Goal: Task Accomplishment & Management: Use online tool/utility

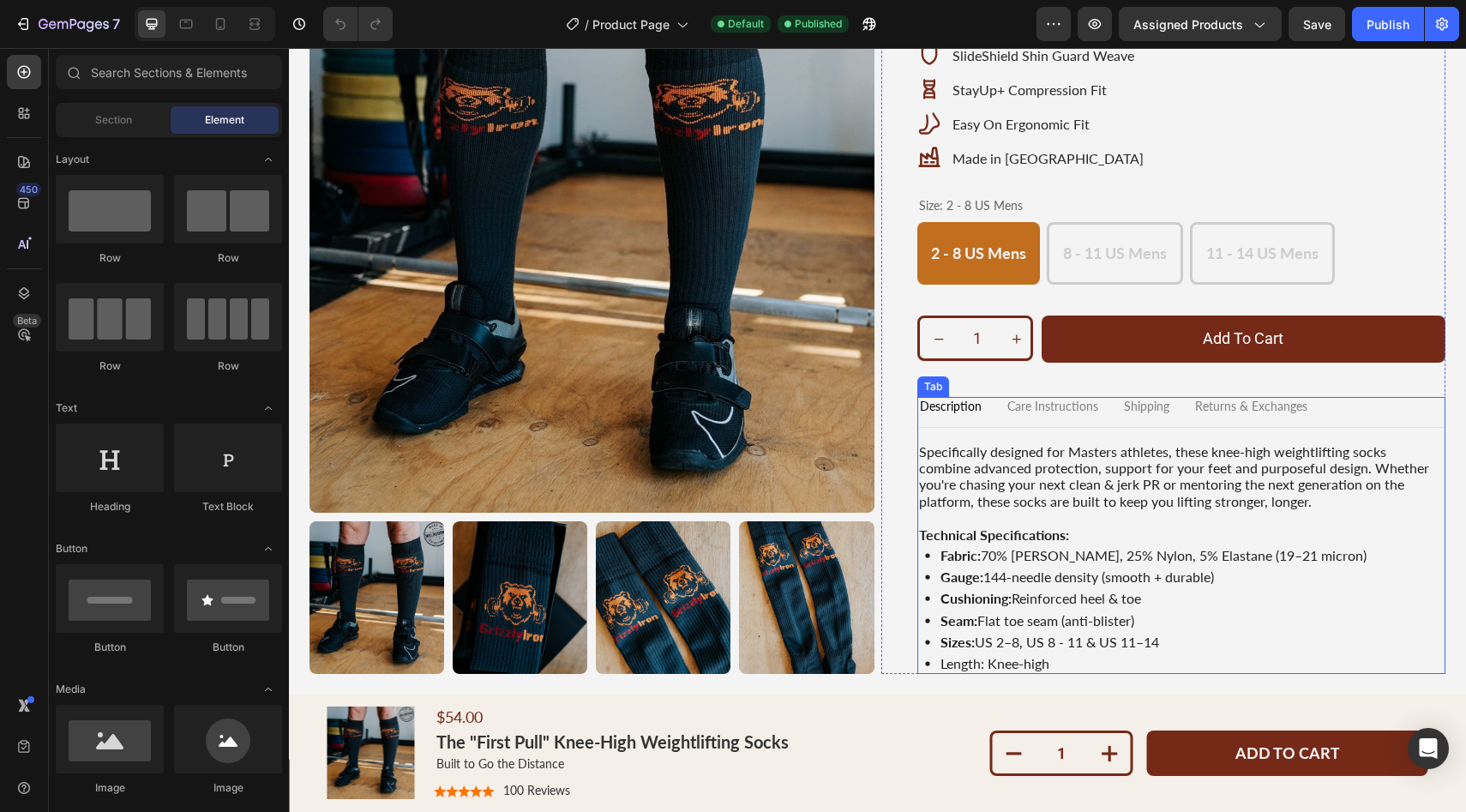
scroll to position [394, 0]
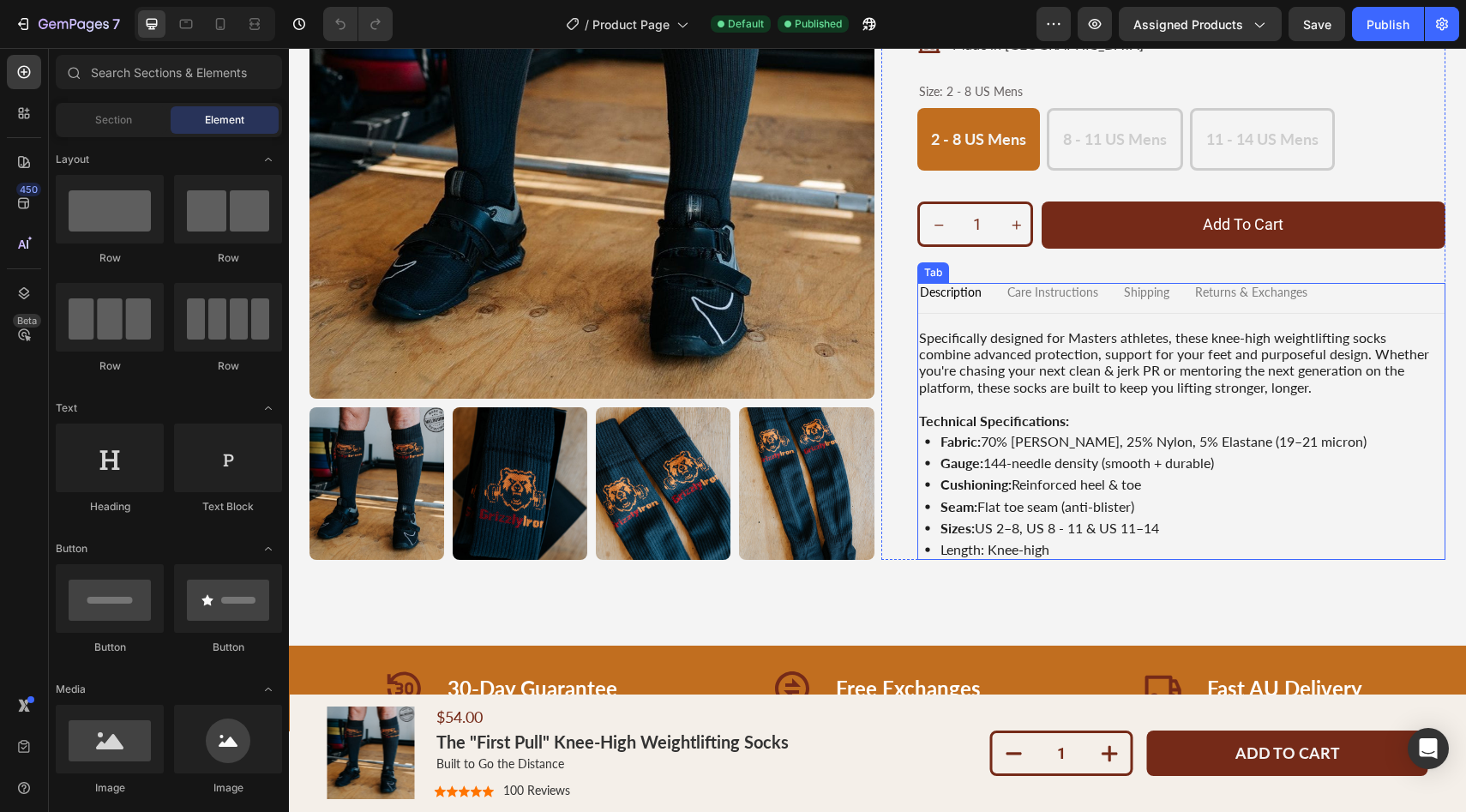
click at [1044, 290] on p "Care Instructions" at bounding box center [1052, 293] width 91 height 15
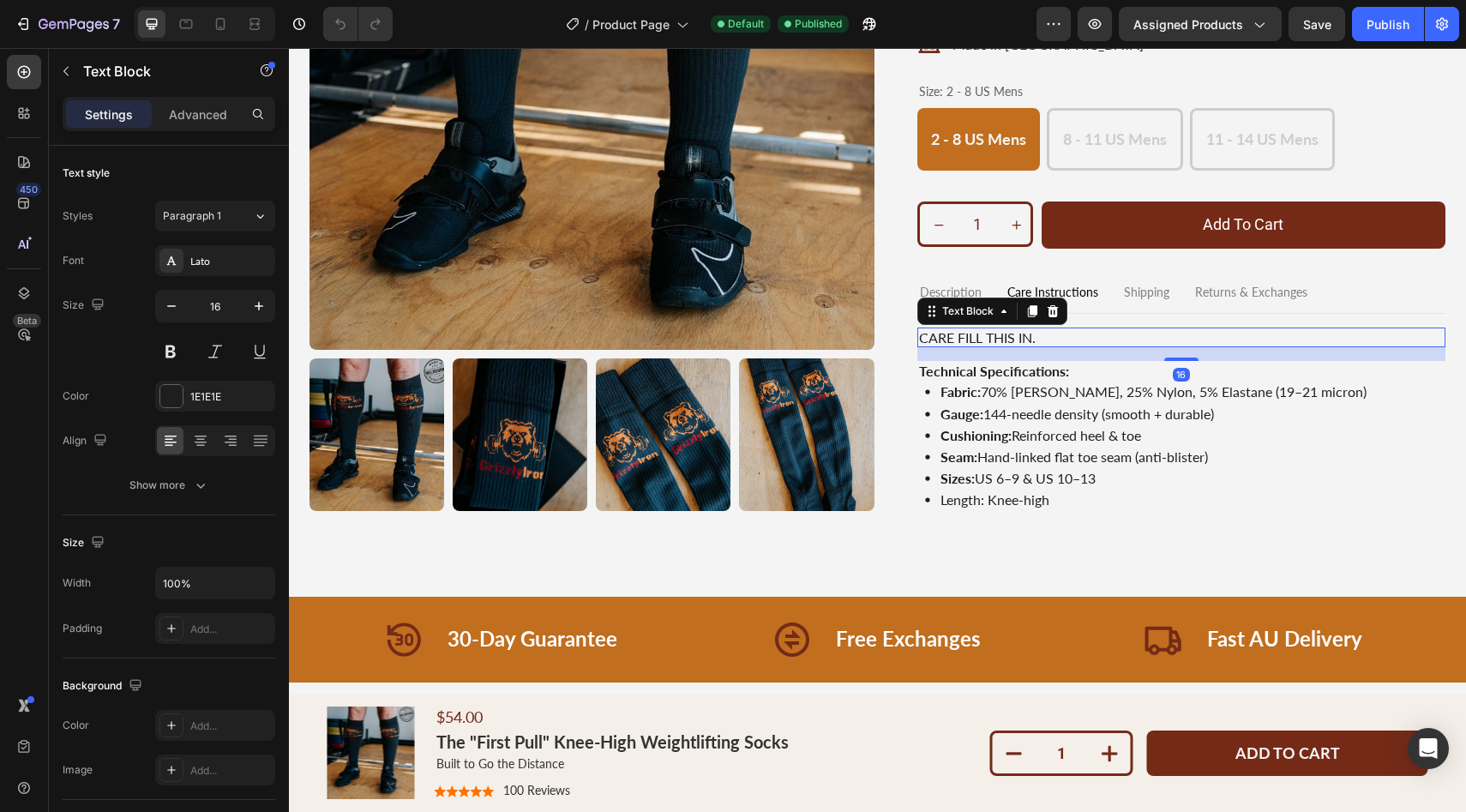
click at [961, 333] on p "CARE FILL THIS IN." at bounding box center [1181, 336] width 526 height 16
click at [956, 337] on p "CARE FILL THIS IN." at bounding box center [1181, 336] width 526 height 16
click at [1066, 333] on p "CARE FILL THIS IN." at bounding box center [1181, 336] width 526 height 16
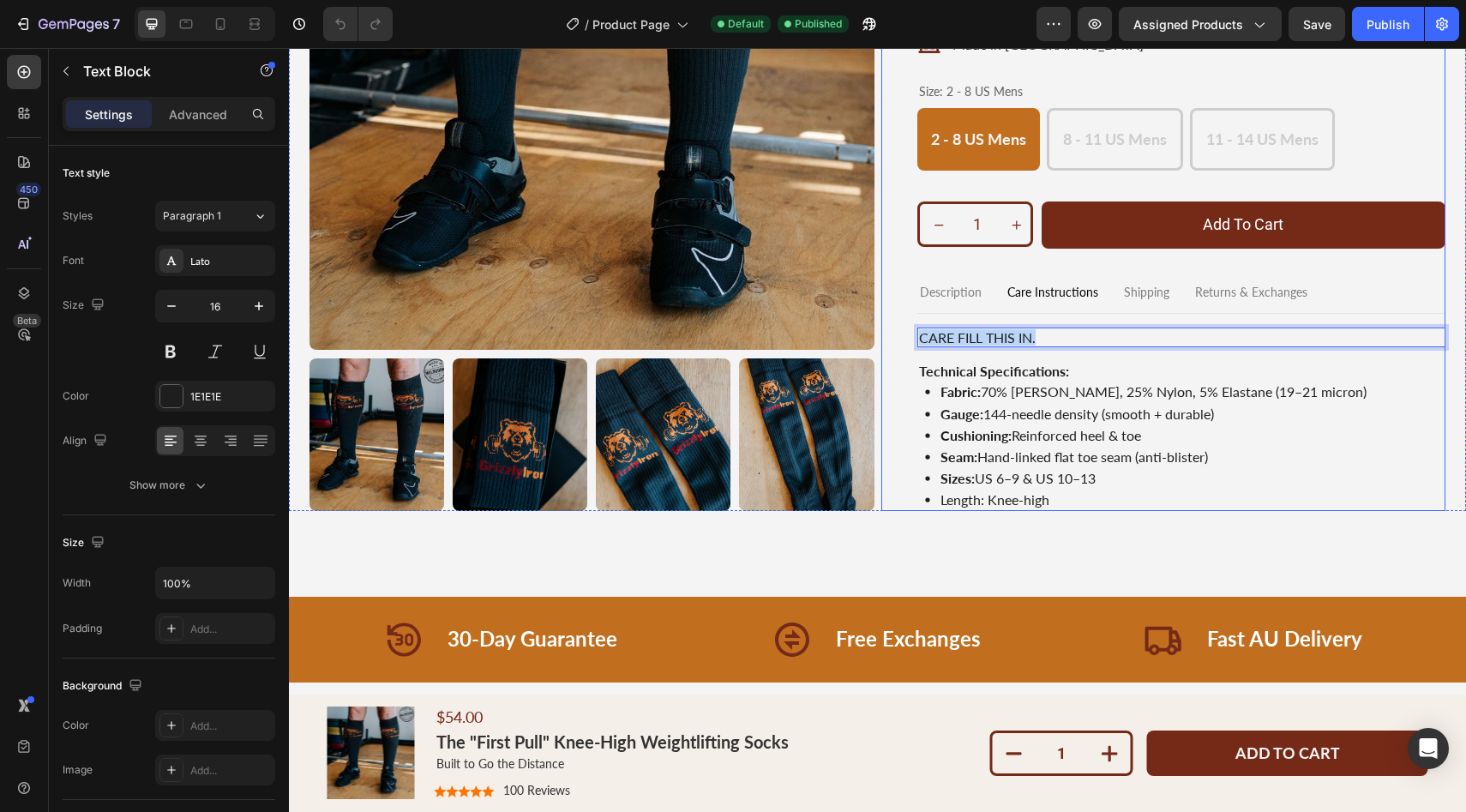
drag, startPoint x: 1065, startPoint y: 333, endPoint x: 901, endPoint y: 332, distance: 164.0
click at [895, 329] on div "$54.00 Product Price Product Price Icon Icon Icon Icon Icon Icon List (4.5 star…" at bounding box center [1163, 122] width 565 height 779
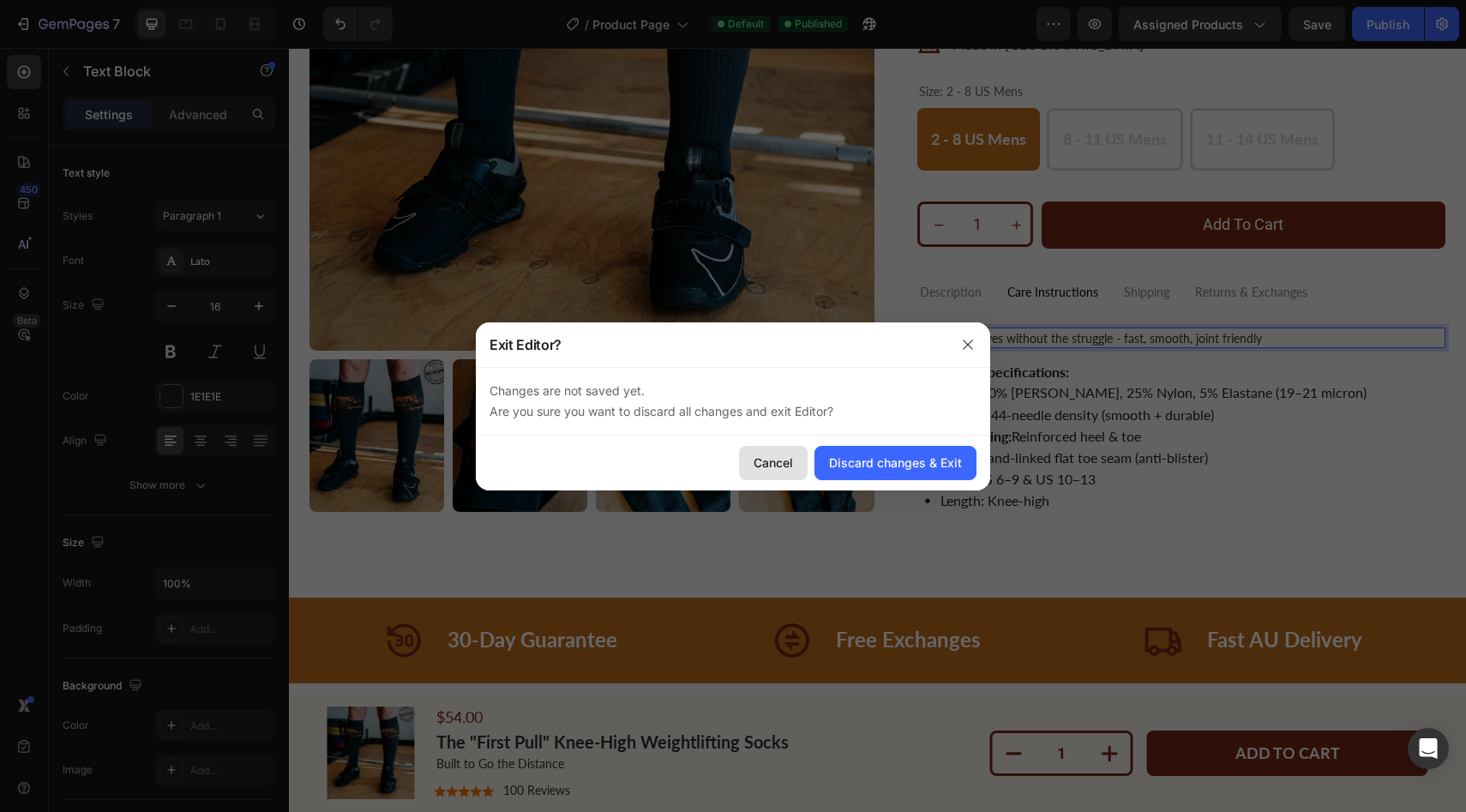
click at [800, 454] on button "Cancel" at bounding box center [773, 463] width 68 height 35
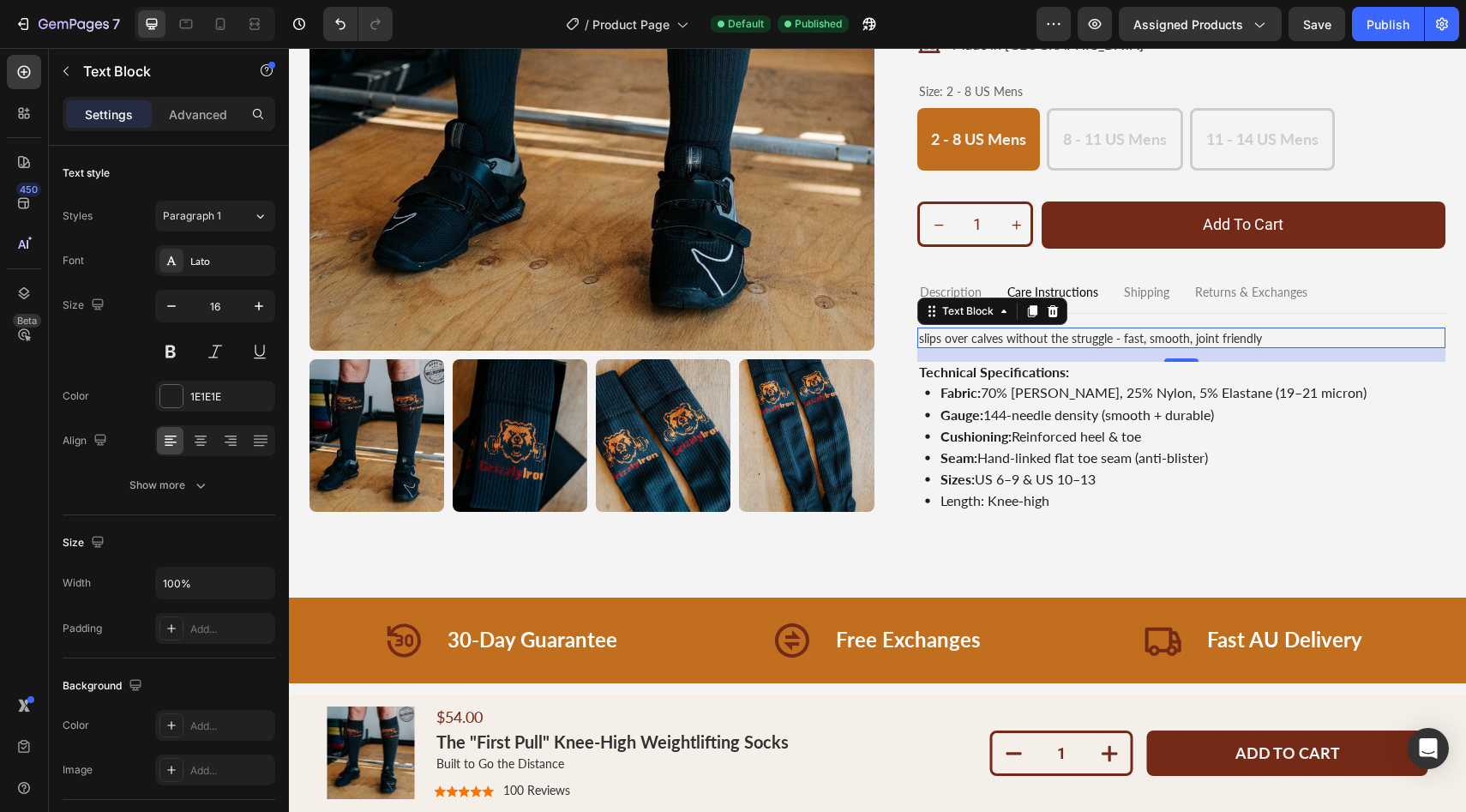
click at [1262, 340] on p "slips over calves without the struggle - fast, smooth, joint friendly" at bounding box center [1181, 337] width 526 height 17
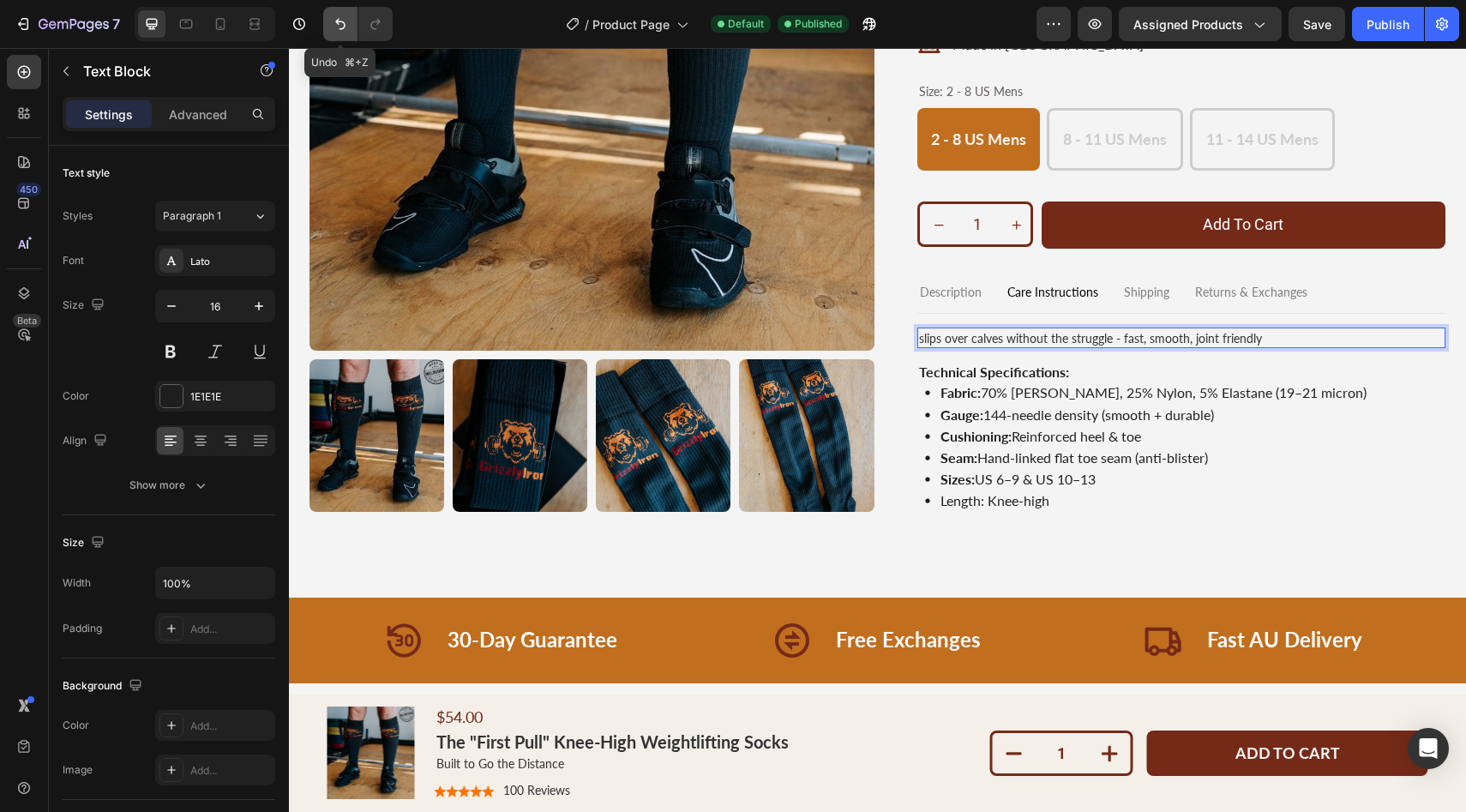
click at [337, 22] on icon "Undo/Redo" at bounding box center [340, 24] width 10 height 11
click at [383, 22] on icon "Undo/Redo" at bounding box center [376, 23] width 17 height 17
click at [323, 33] on button "Undo/Redo" at bounding box center [340, 23] width 35 height 35
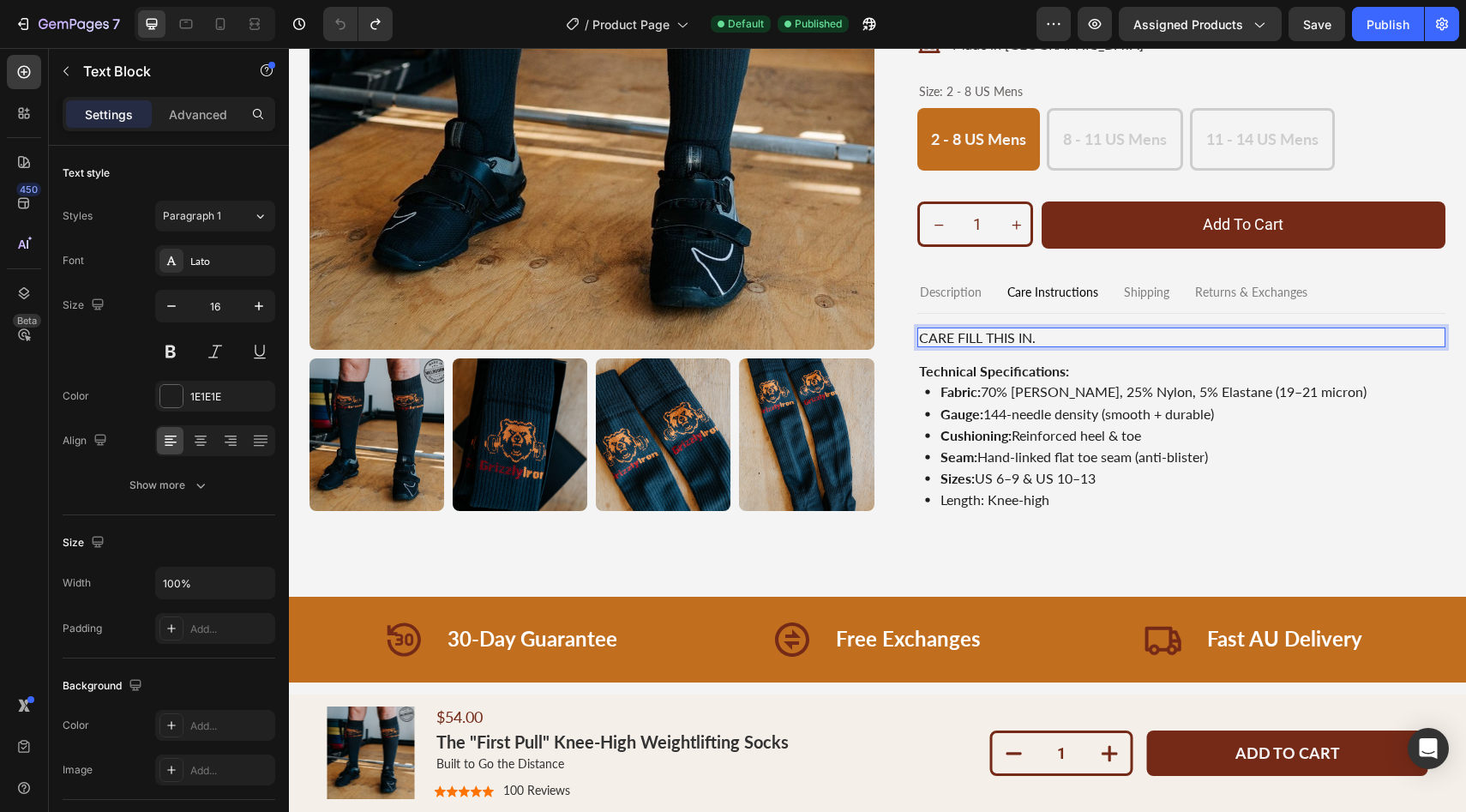
click at [978, 335] on p "CARE FILL THIS IN." at bounding box center [1181, 336] width 526 height 16
click at [964, 337] on p "CARE FILL THIS IN." at bounding box center [1181, 336] width 526 height 16
click at [958, 336] on p "CARE FILL THIS IN." at bounding box center [1181, 336] width 526 height 16
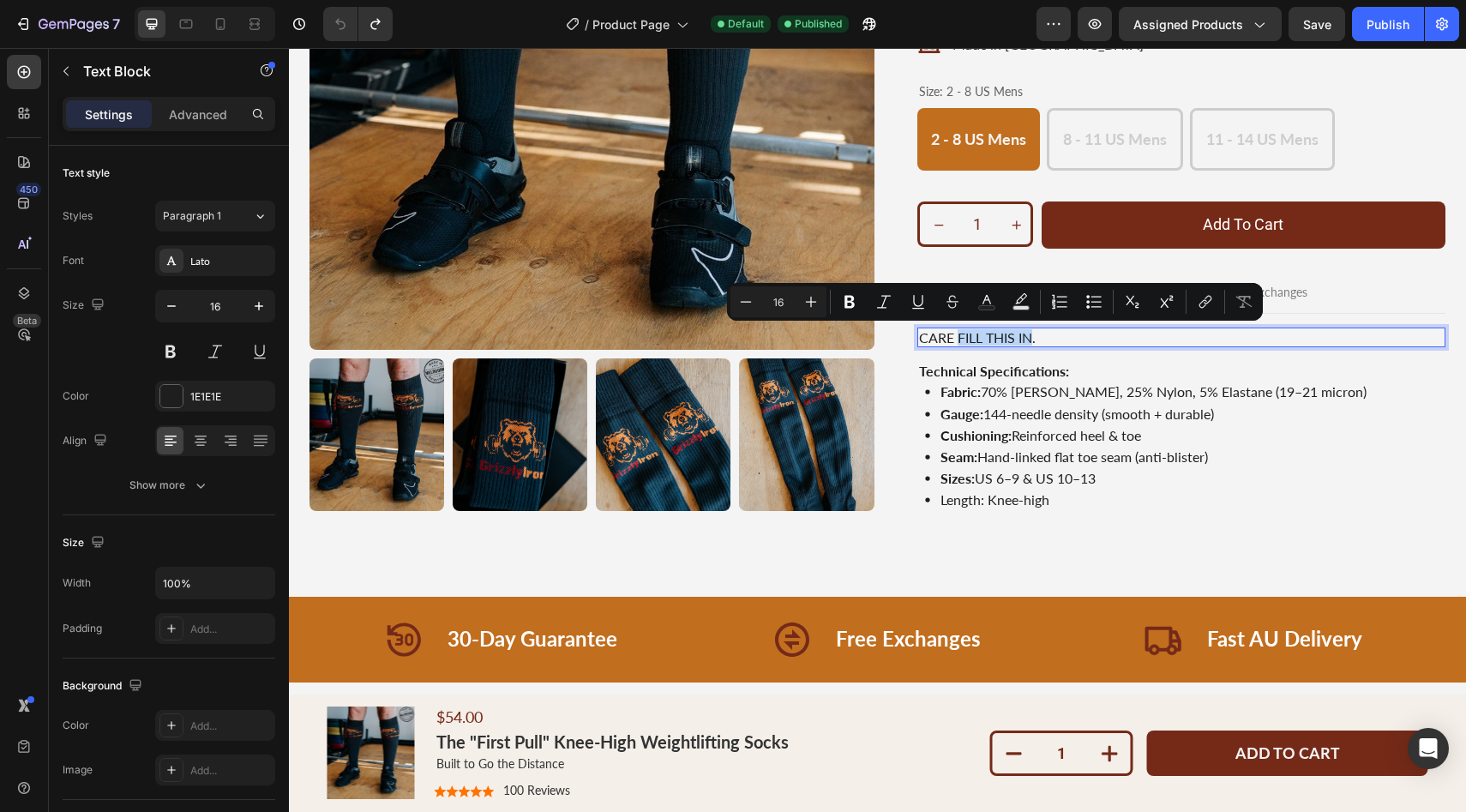
drag, startPoint x: 958, startPoint y: 336, endPoint x: 1033, endPoint y: 345, distance: 75.5
click at [1033, 345] on p "CARE FILL THIS IN." at bounding box center [1181, 336] width 526 height 16
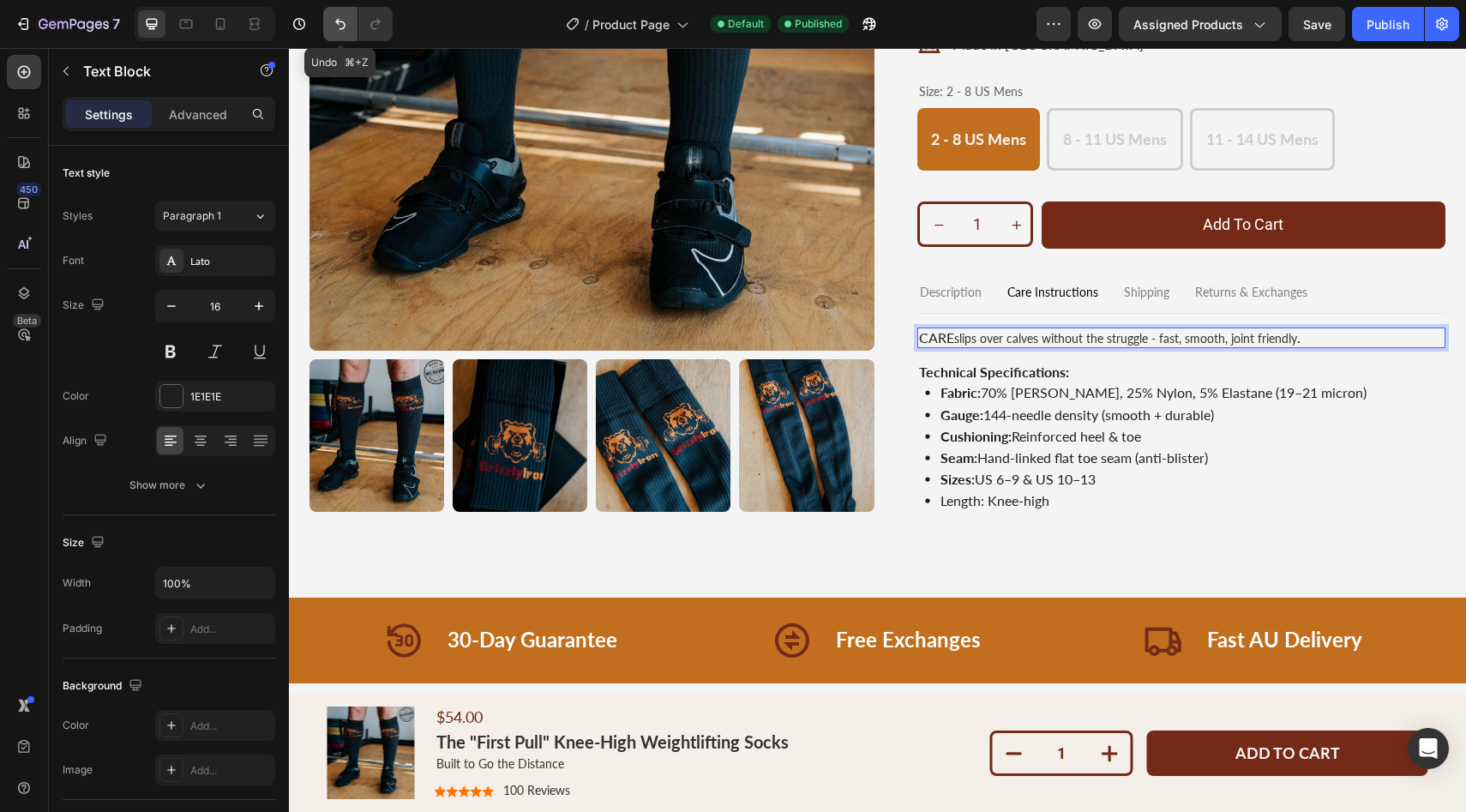
click at [338, 17] on icon "Undo/Redo" at bounding box center [340, 23] width 17 height 17
click at [380, 23] on icon "Undo/Redo" at bounding box center [376, 23] width 17 height 17
click at [342, 25] on icon "Undo/Redo" at bounding box center [340, 23] width 17 height 17
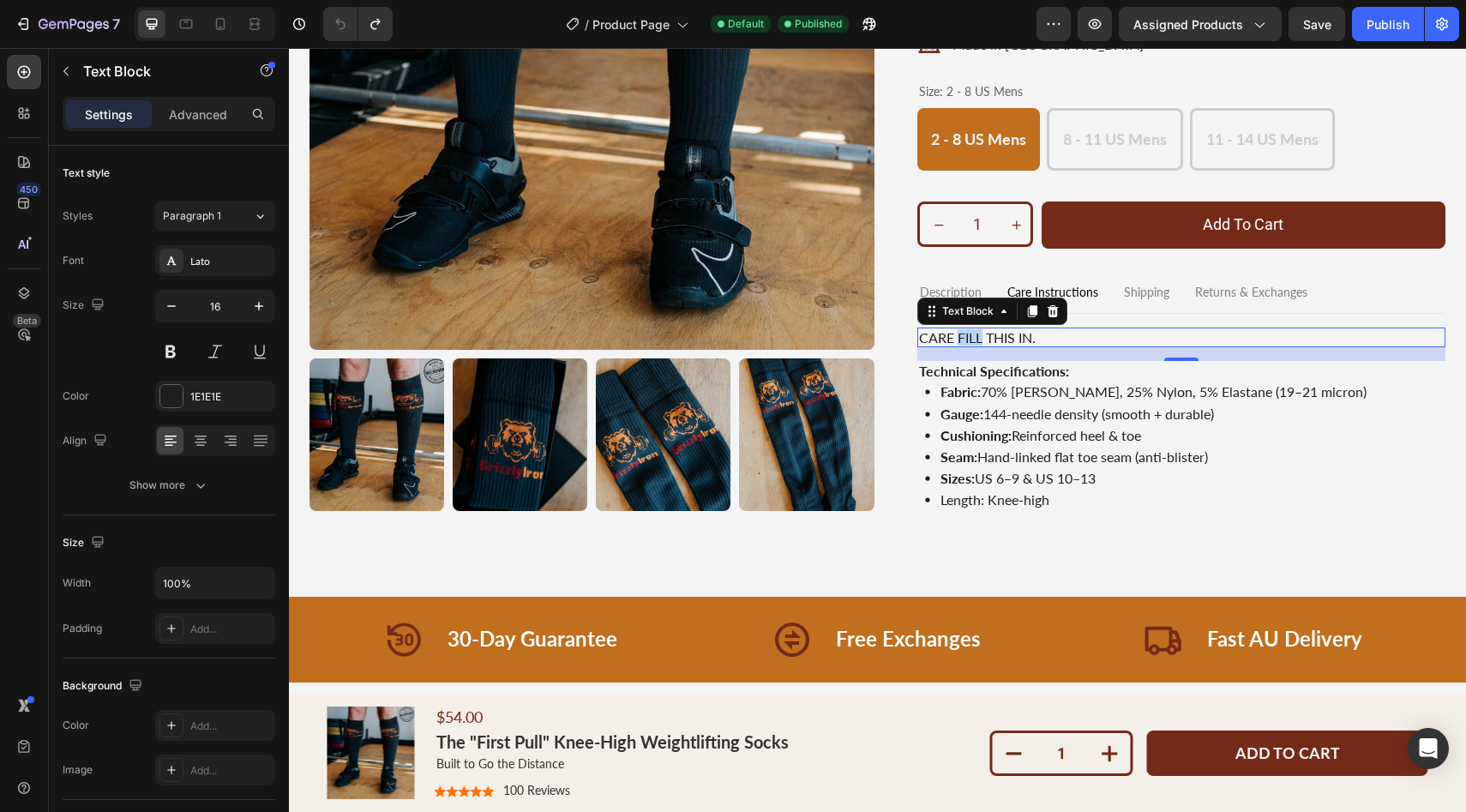
click at [960, 339] on p "CARE FILL THIS IN." at bounding box center [1181, 336] width 526 height 16
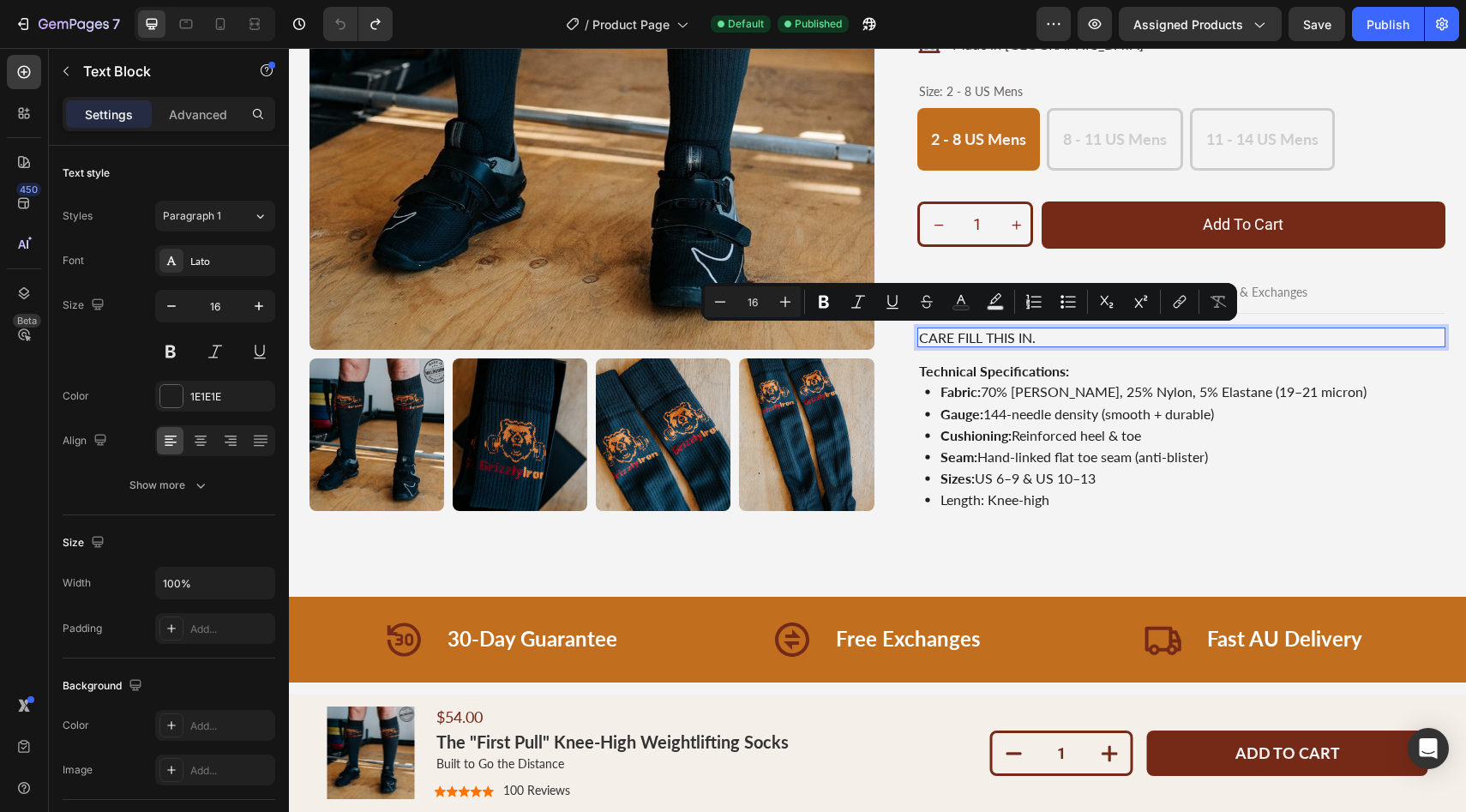
click at [997, 340] on p "CARE FILL THIS IN." at bounding box center [1181, 336] width 526 height 16
drag, startPoint x: 1033, startPoint y: 334, endPoint x: 919, endPoint y: 327, distance: 114.2
click at [919, 328] on div "CARE FILL THIS IN." at bounding box center [1181, 337] width 529 height 20
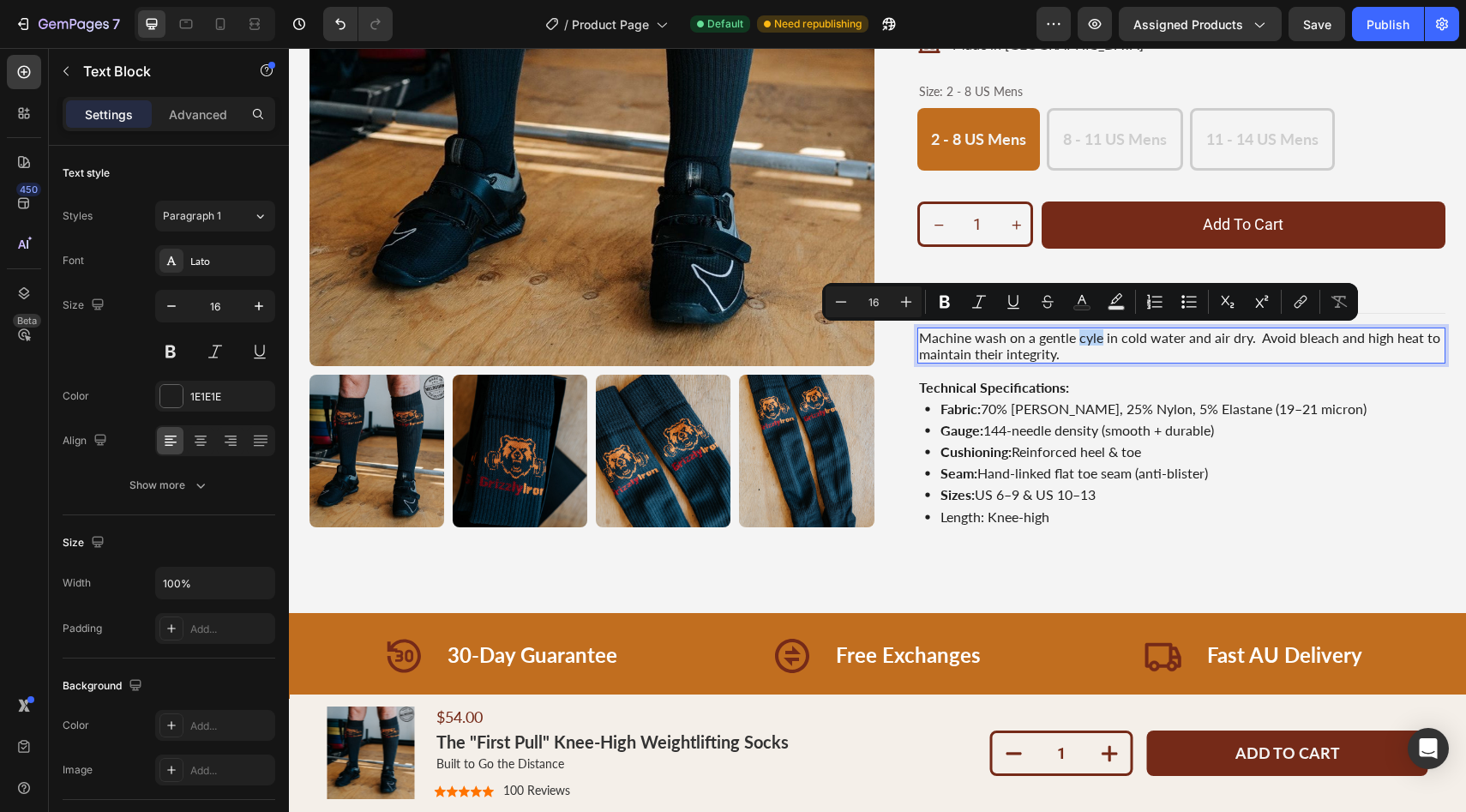
click at [1092, 340] on p "Machine wash on a gentle cyle in cold water and air dry. Avoid bleach and high …" at bounding box center [1181, 345] width 526 height 33
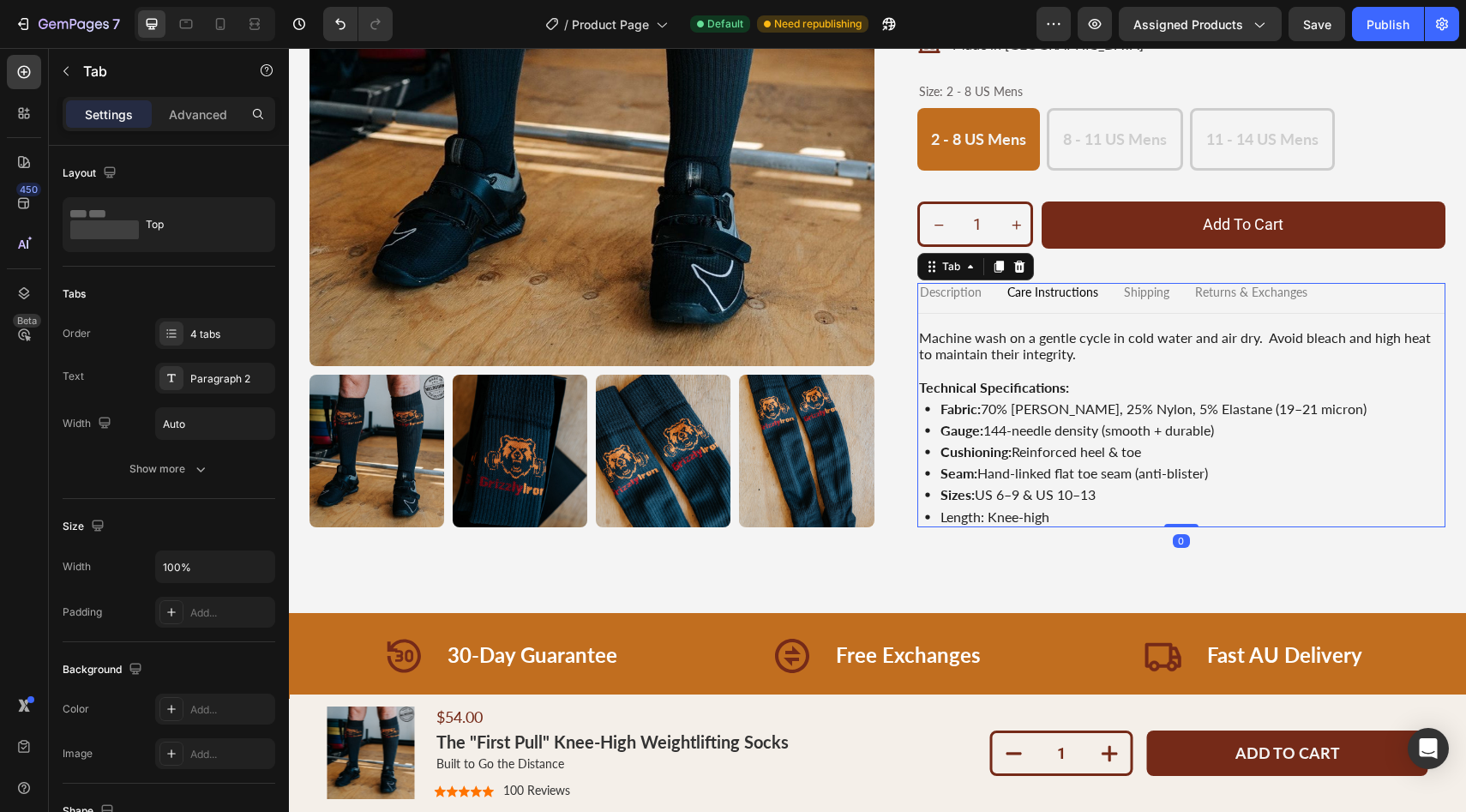
click at [1147, 291] on p "Shipping" at bounding box center [1147, 293] width 45 height 15
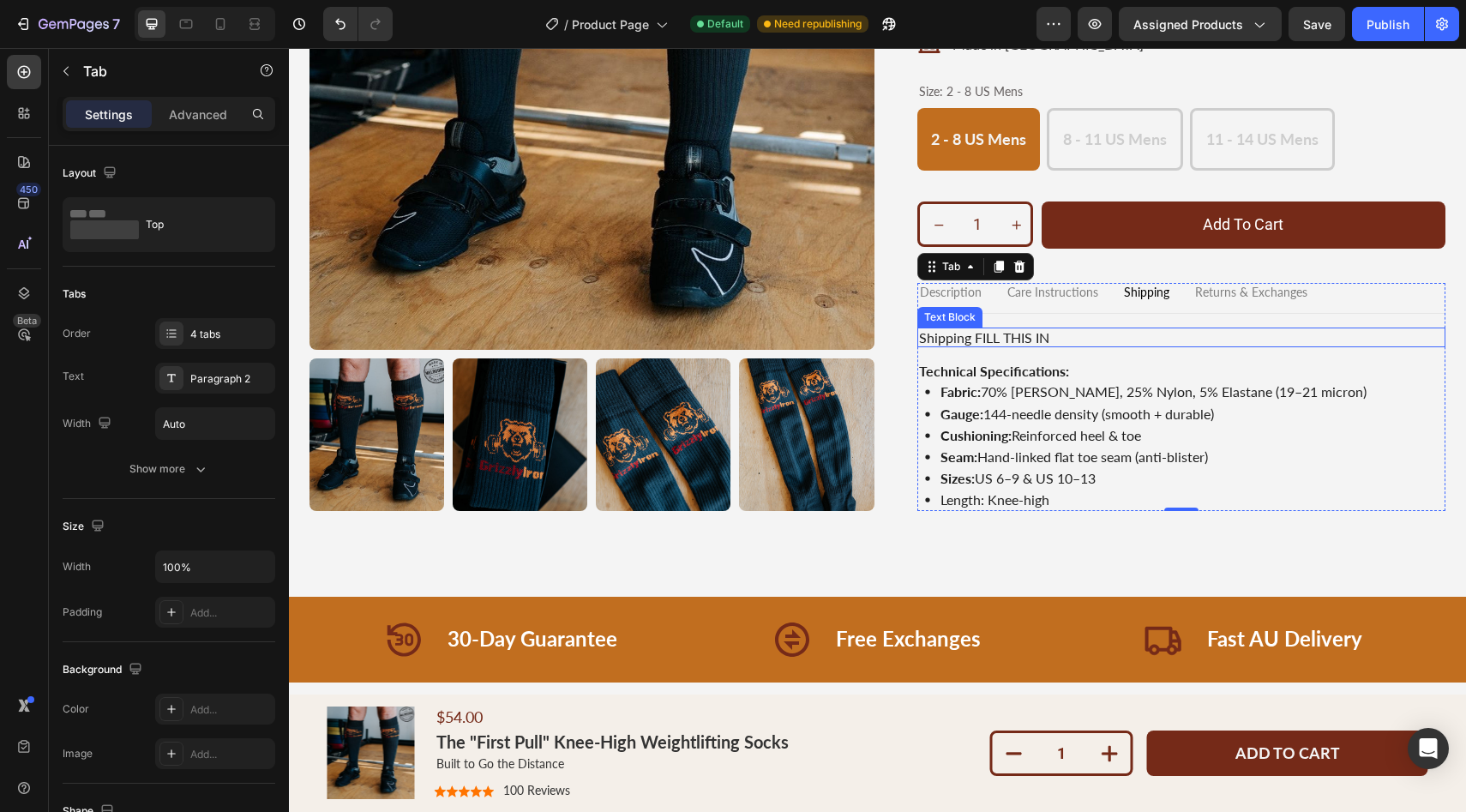
click at [990, 333] on p "Shipping FILL THIS IN" at bounding box center [1181, 336] width 526 height 16
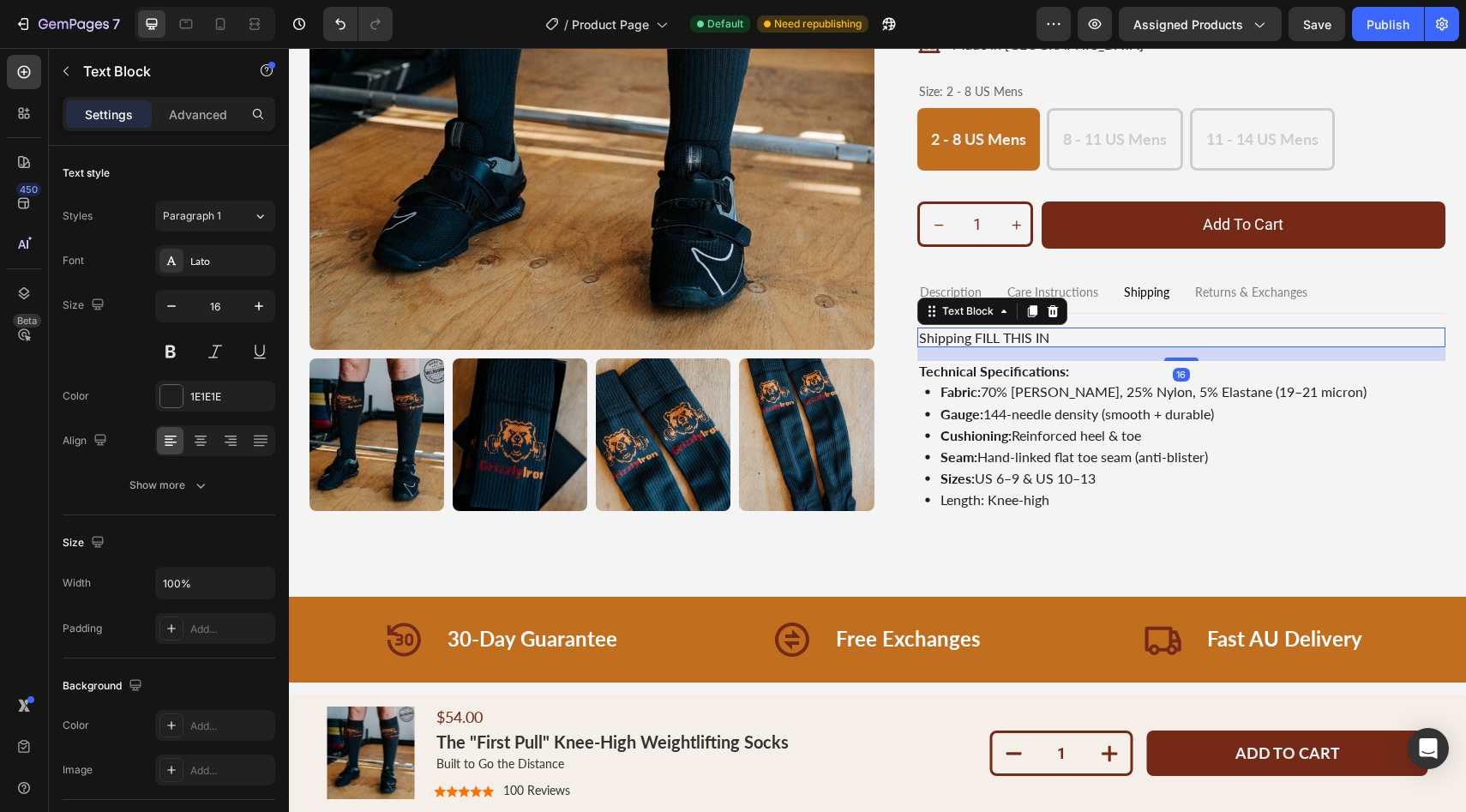
click at [1061, 336] on p "Shipping FILL THIS IN" at bounding box center [1181, 336] width 526 height 16
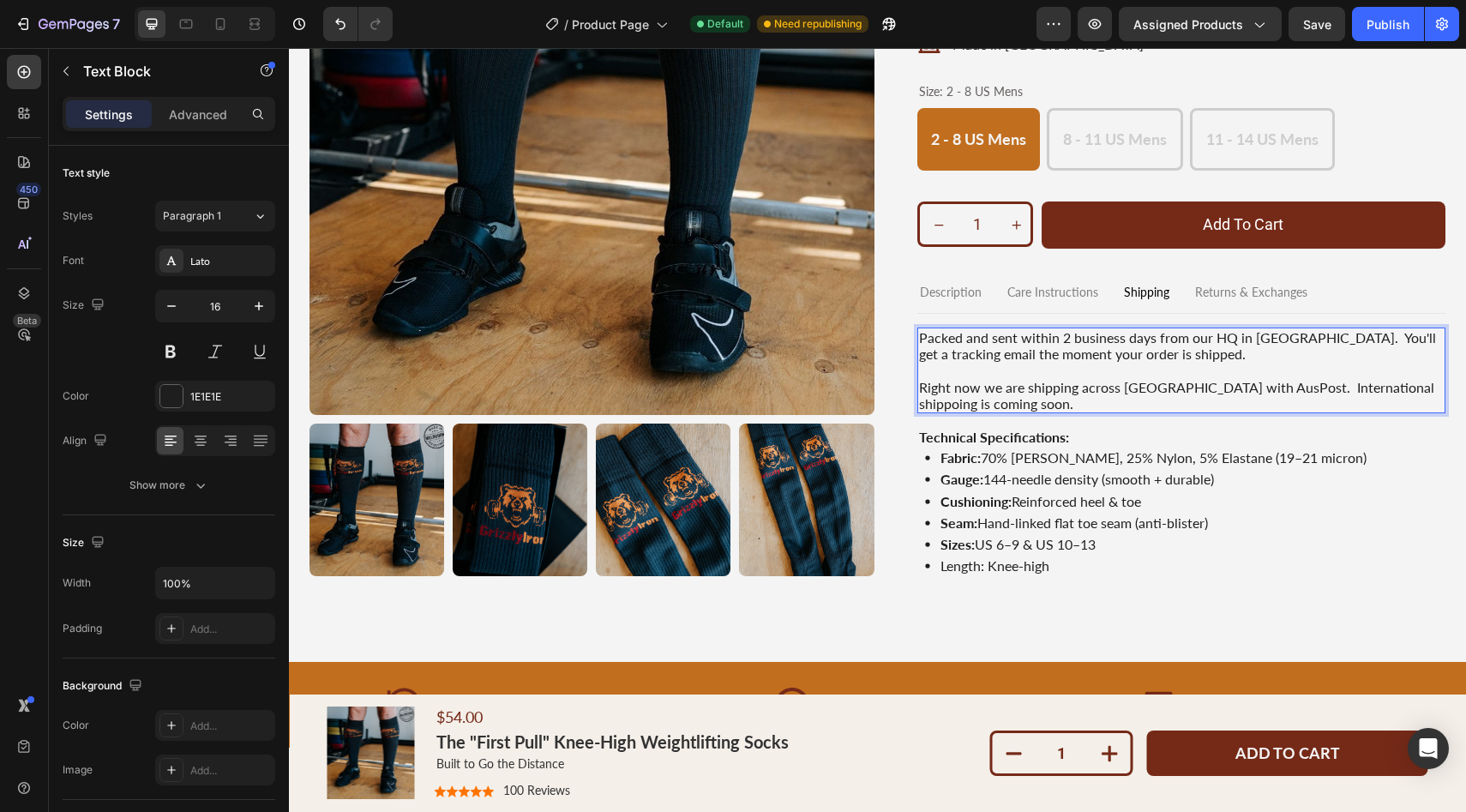
click at [1391, 389] on p "Right now we are shipping across Australia with AusPost. International shippoin…" at bounding box center [1181, 394] width 526 height 33
click at [1383, 388] on p "Right now we are shipping across Australia with AusPost. International shippoin…" at bounding box center [1181, 394] width 526 height 33
drag, startPoint x: 1225, startPoint y: 410, endPoint x: 1219, endPoint y: 393, distance: 18.0
click at [1225, 409] on p "Right now we are shipping across [GEOGRAPHIC_DATA] with AusPost. International …" at bounding box center [1181, 394] width 526 height 33
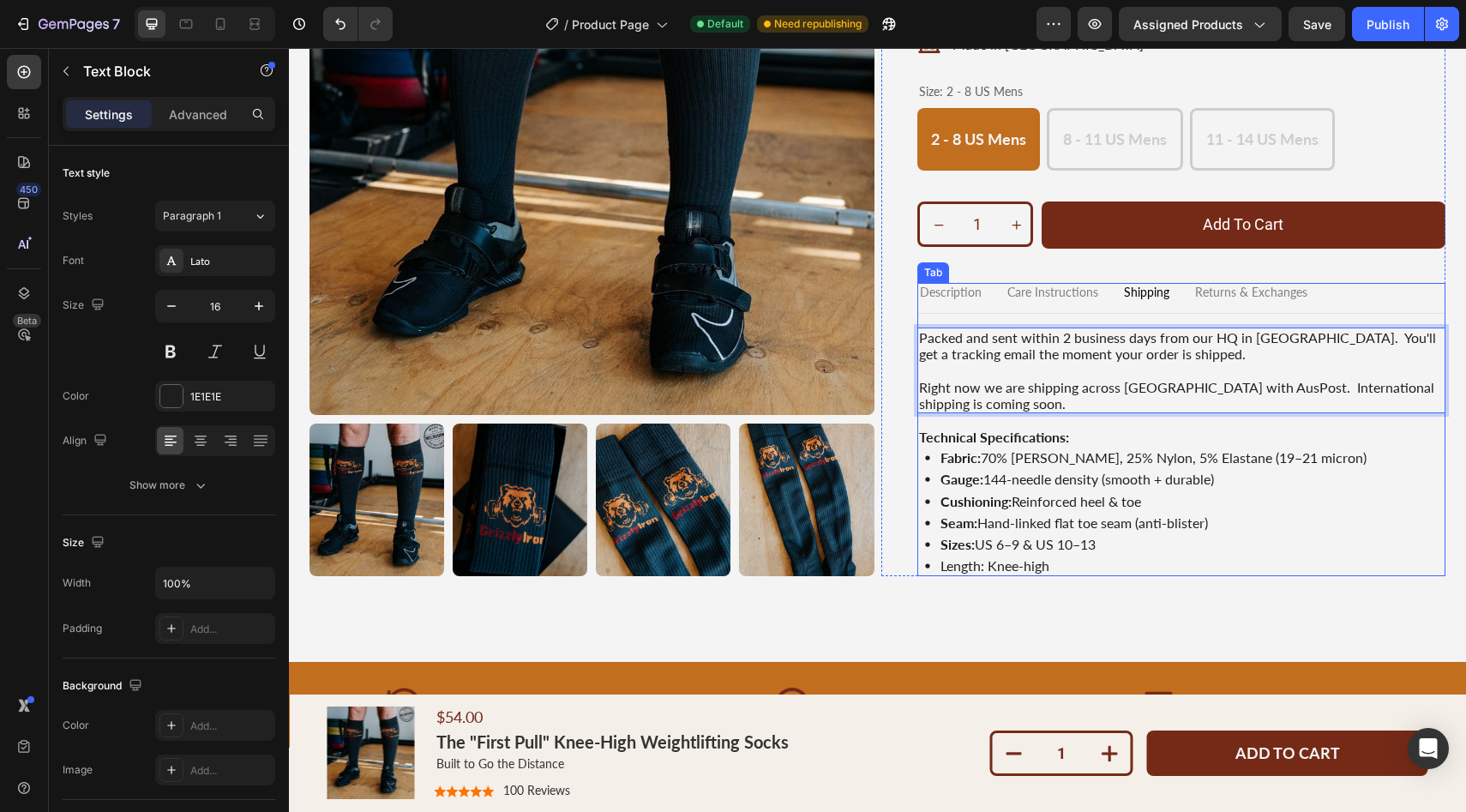
click at [1236, 292] on p "Returns & Exchanges" at bounding box center [1251, 293] width 112 height 15
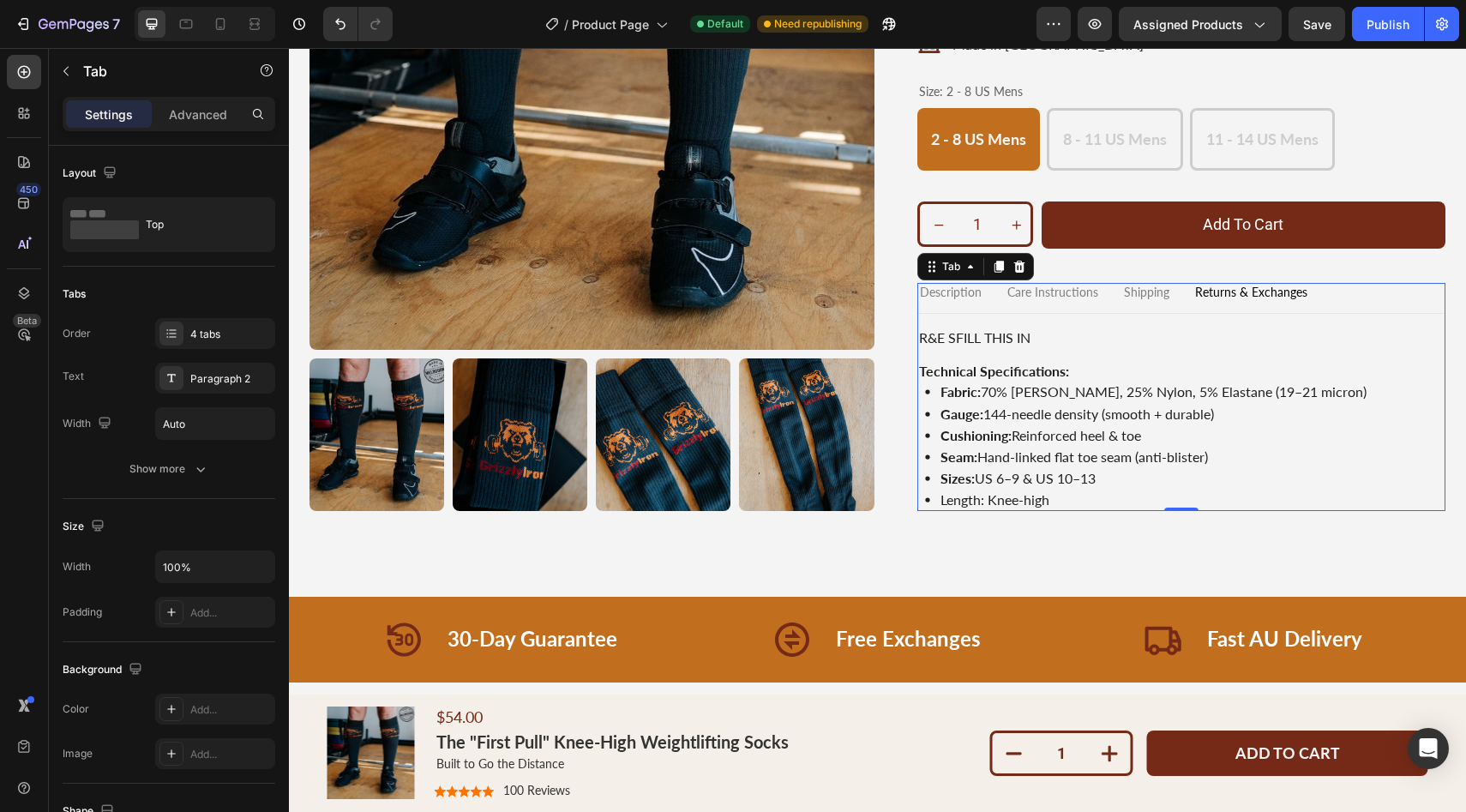
click at [1034, 298] on p "Care Instructions" at bounding box center [1052, 293] width 91 height 15
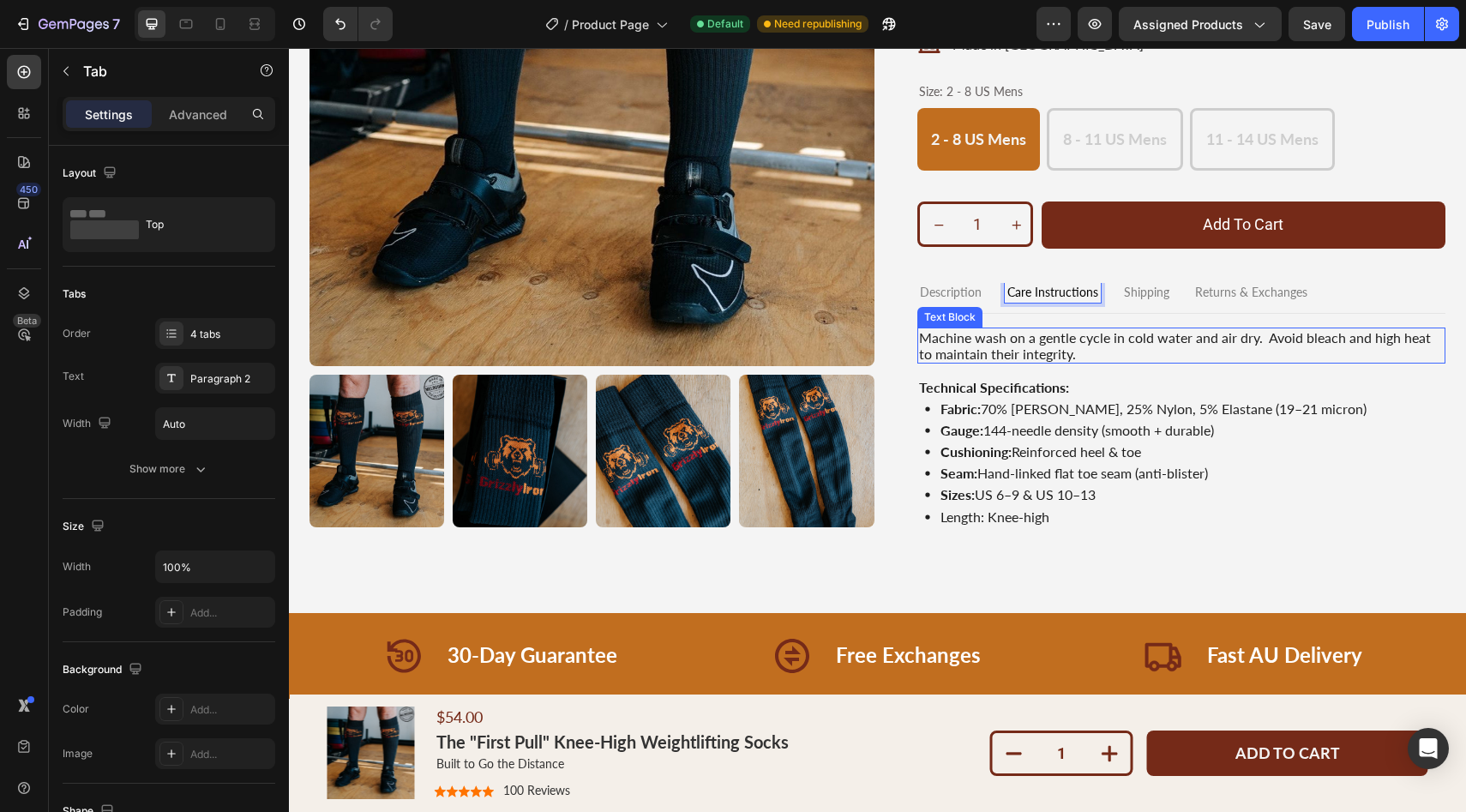
click at [1064, 348] on p "Machine wash on a gentle cycle in cold water and air dry. Avoid bleach and high…" at bounding box center [1181, 345] width 526 height 33
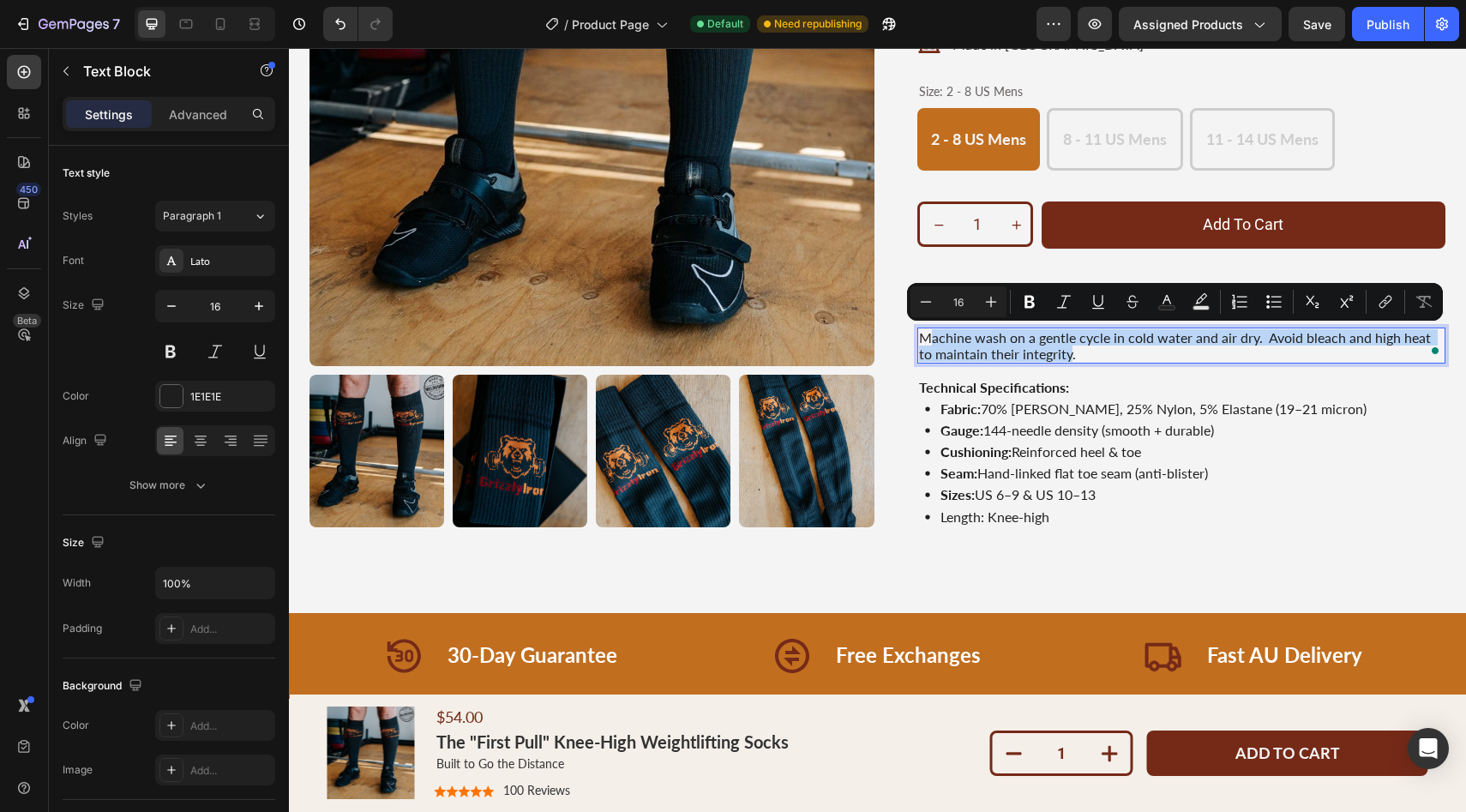
drag, startPoint x: 1073, startPoint y: 351, endPoint x: 925, endPoint y: 335, distance: 148.9
click at [925, 335] on p "Machine wash on a gentle cycle in cold water and air dry. Avoid bleach and high…" at bounding box center [1181, 345] width 526 height 33
click at [1160, 376] on div "Machine wash on a gentle cycle in cold water and air dry. Avoid bleach and high…" at bounding box center [1181, 427] width 529 height 199
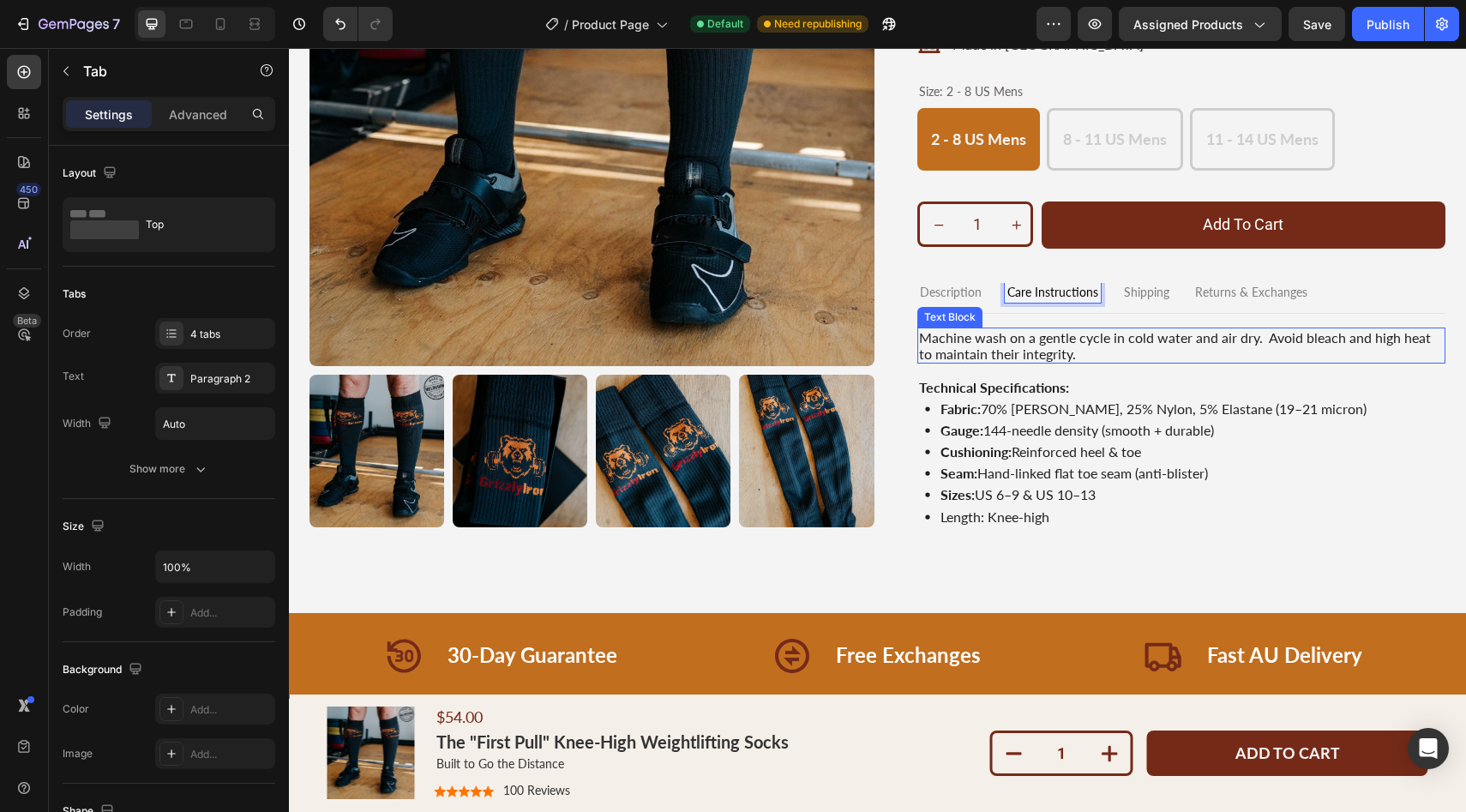
click at [972, 340] on p "Machine wash on a gentle cycle in cold water and air dry. Avoid bleach and high…" at bounding box center [1181, 345] width 526 height 33
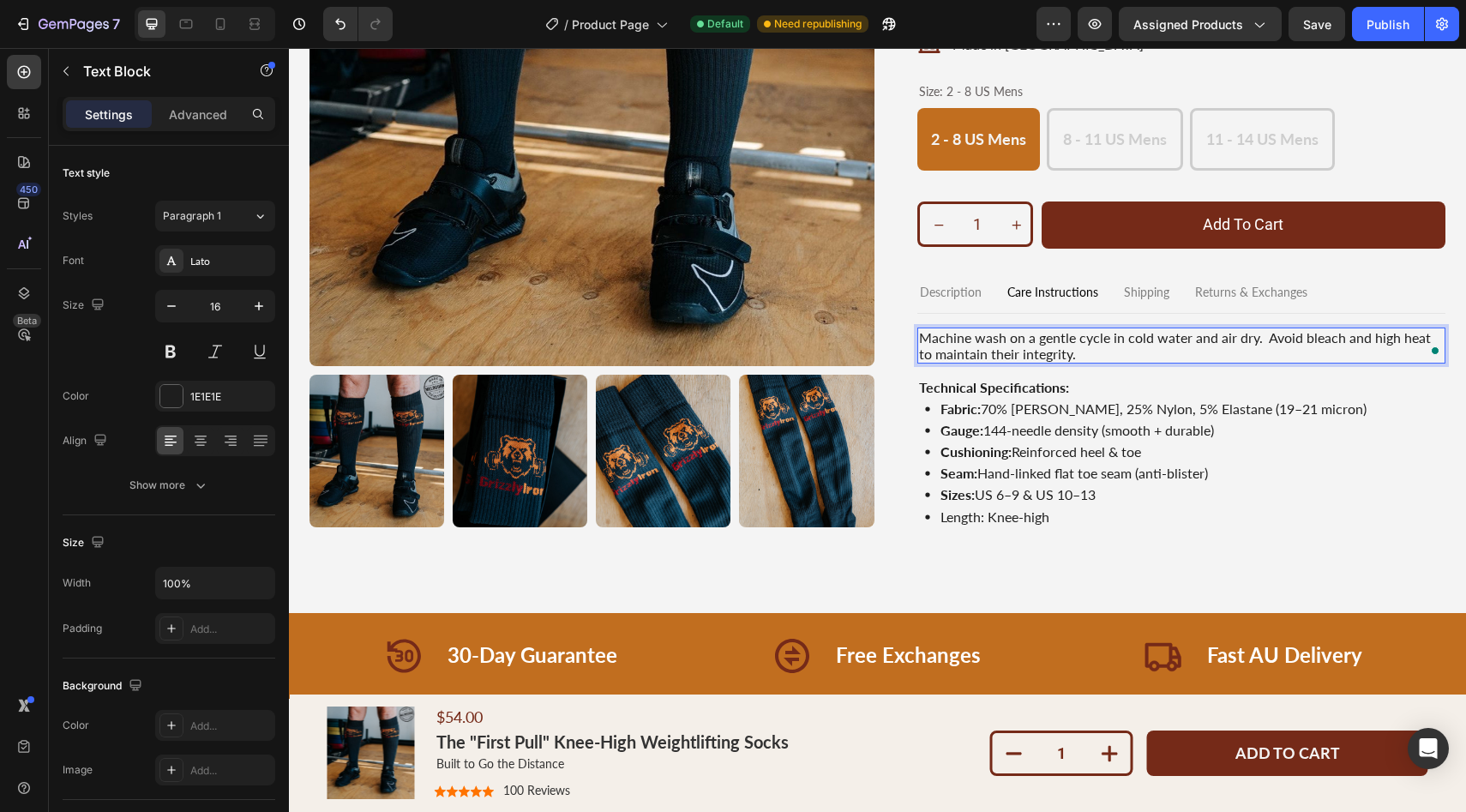
click at [929, 337] on p "Machine wash on a gentle cycle in cold water and air dry. Avoid bleach and high…" at bounding box center [1181, 345] width 526 height 33
click at [920, 336] on p "Machine wash on a gentle cycle in cold water and air dry. Avoid bleach and high…" at bounding box center [1181, 345] width 526 height 33
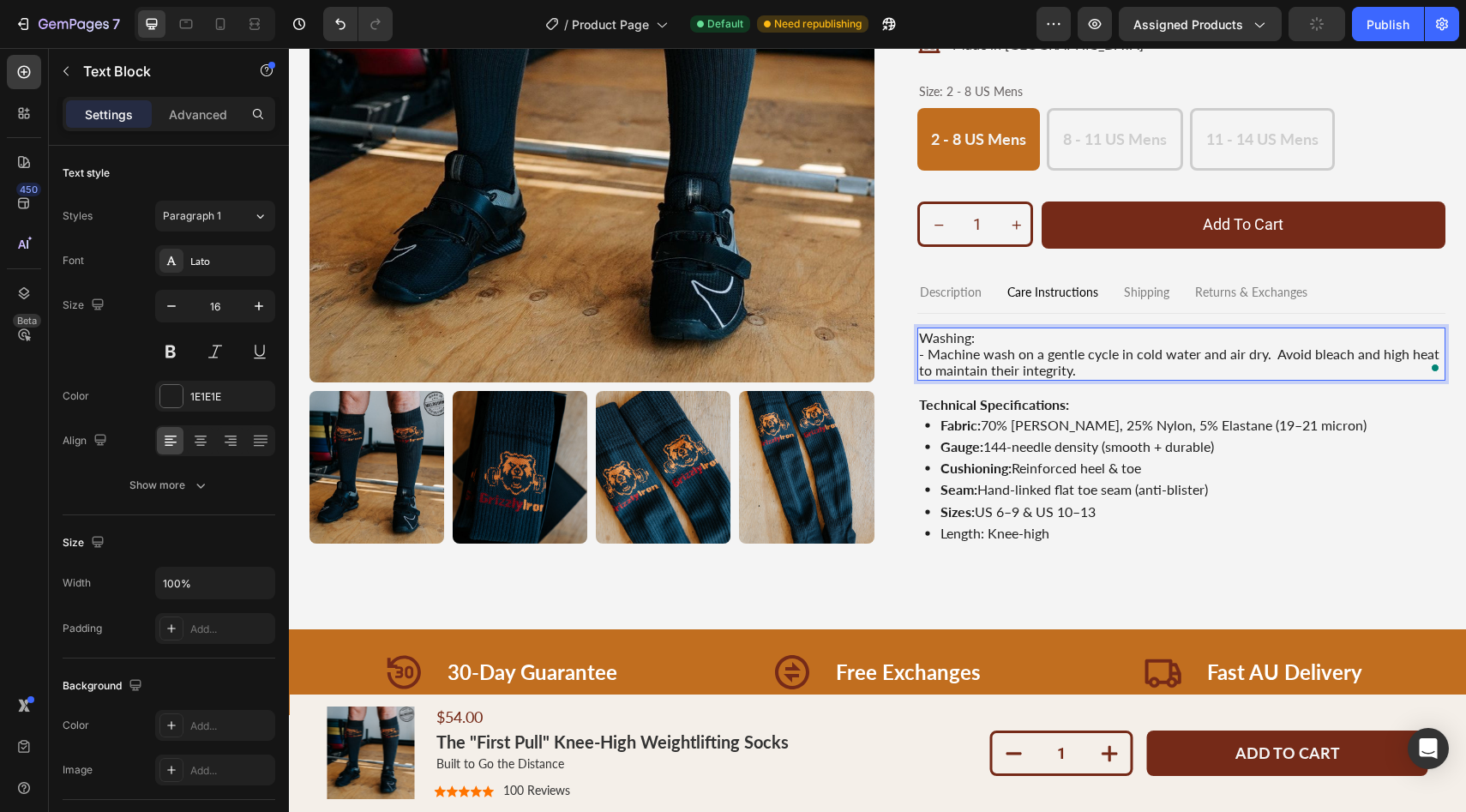
drag, startPoint x: 1015, startPoint y: 350, endPoint x: 1045, endPoint y: 350, distance: 30.0
click at [1016, 350] on p "- Machine wash on a gentle cycle in cold water and air dry. Avoid bleach and hi…" at bounding box center [1181, 362] width 526 height 33
click at [1202, 352] on p "- Machine wash on a gentle cycle in cold water and air dry. Avoid bleach and hi…" at bounding box center [1181, 362] width 526 height 33
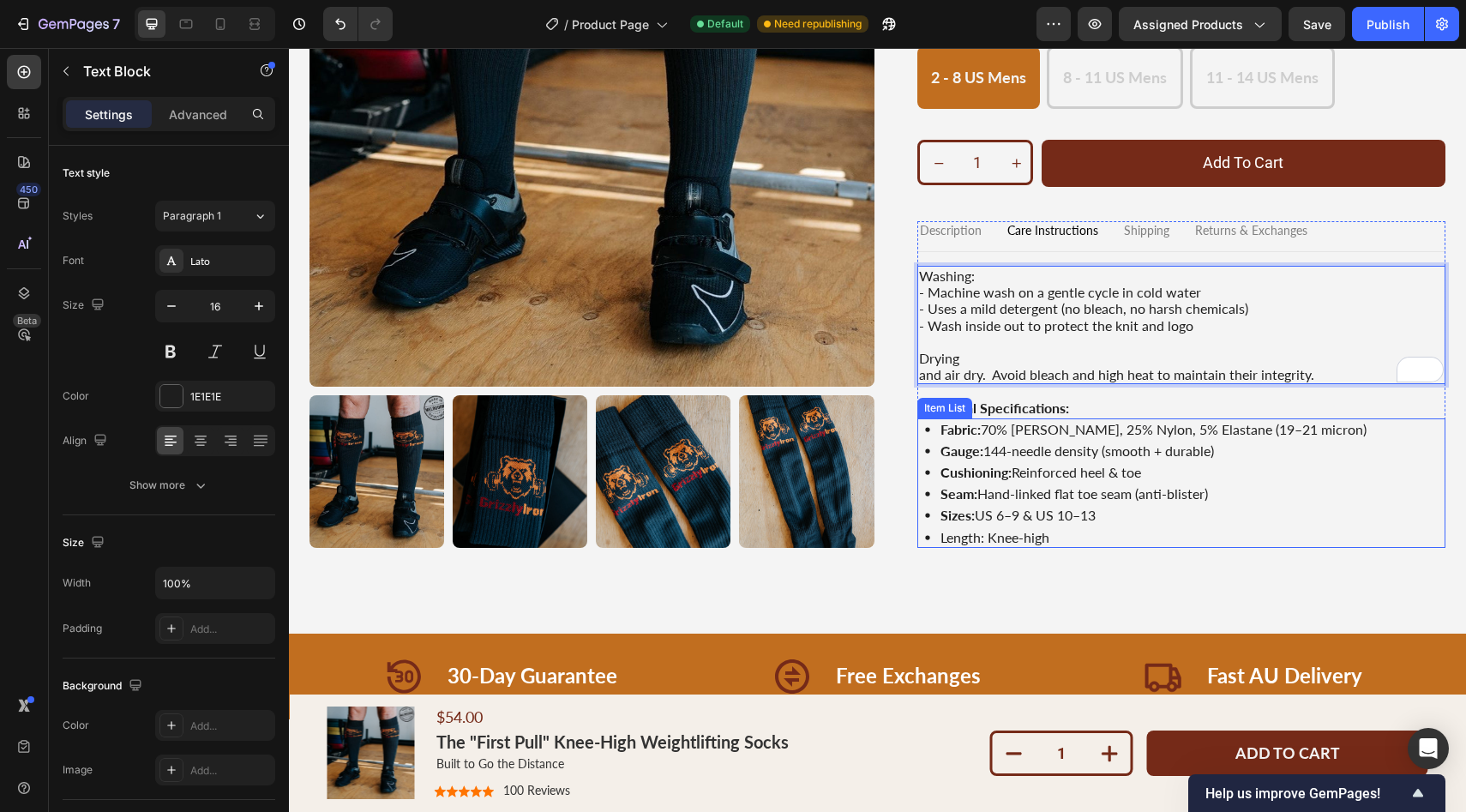
scroll to position [457, 0]
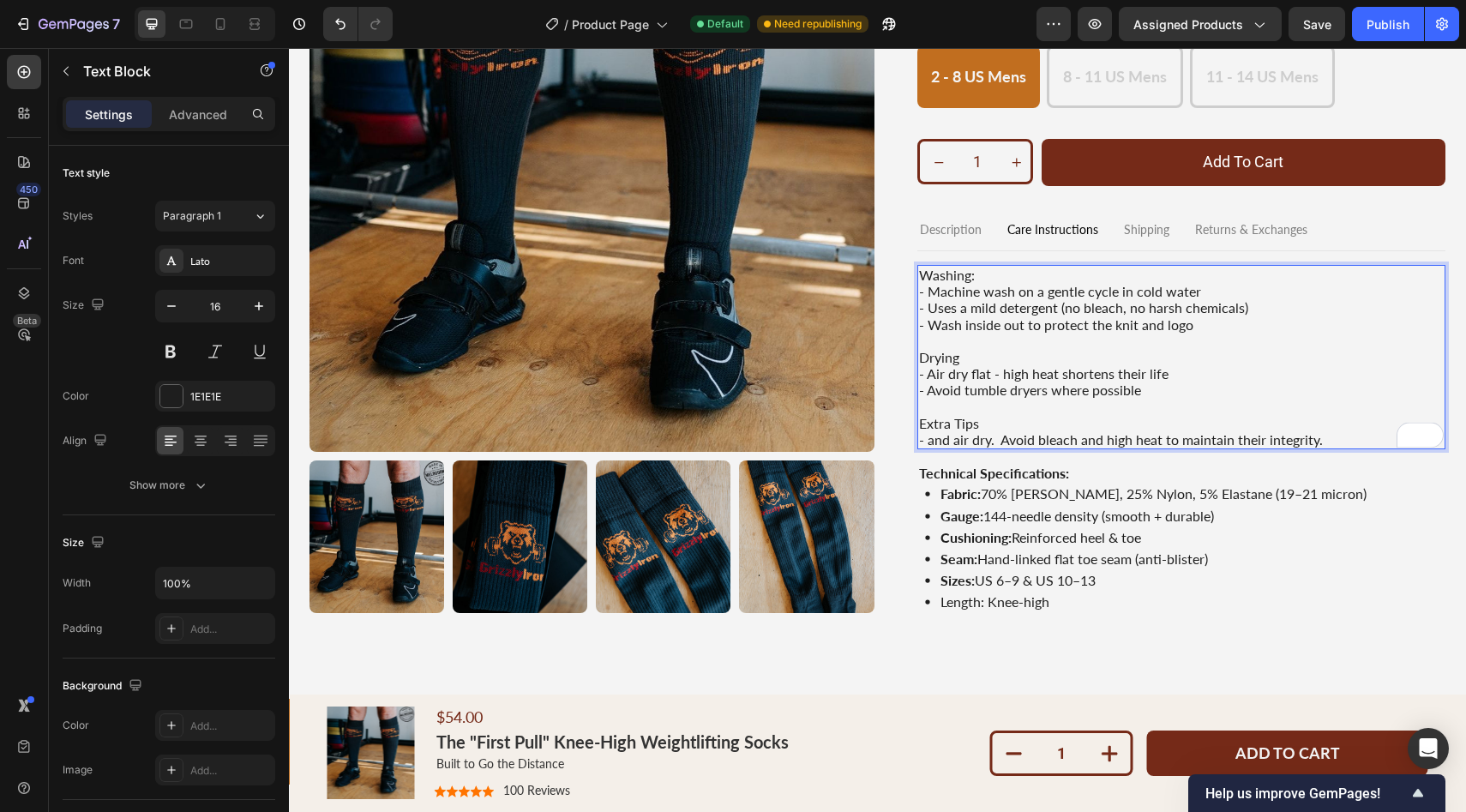
click at [1321, 436] on p "- and air dry. Avoid bleach and high heat to maintain their integrity." at bounding box center [1181, 438] width 526 height 16
drag, startPoint x: 1325, startPoint y: 438, endPoint x: 929, endPoint y: 440, distance: 396.0
click at [929, 440] on p "- and air dry. Avoid bleach and high heat to maintain their integrity." at bounding box center [1181, 438] width 526 height 16
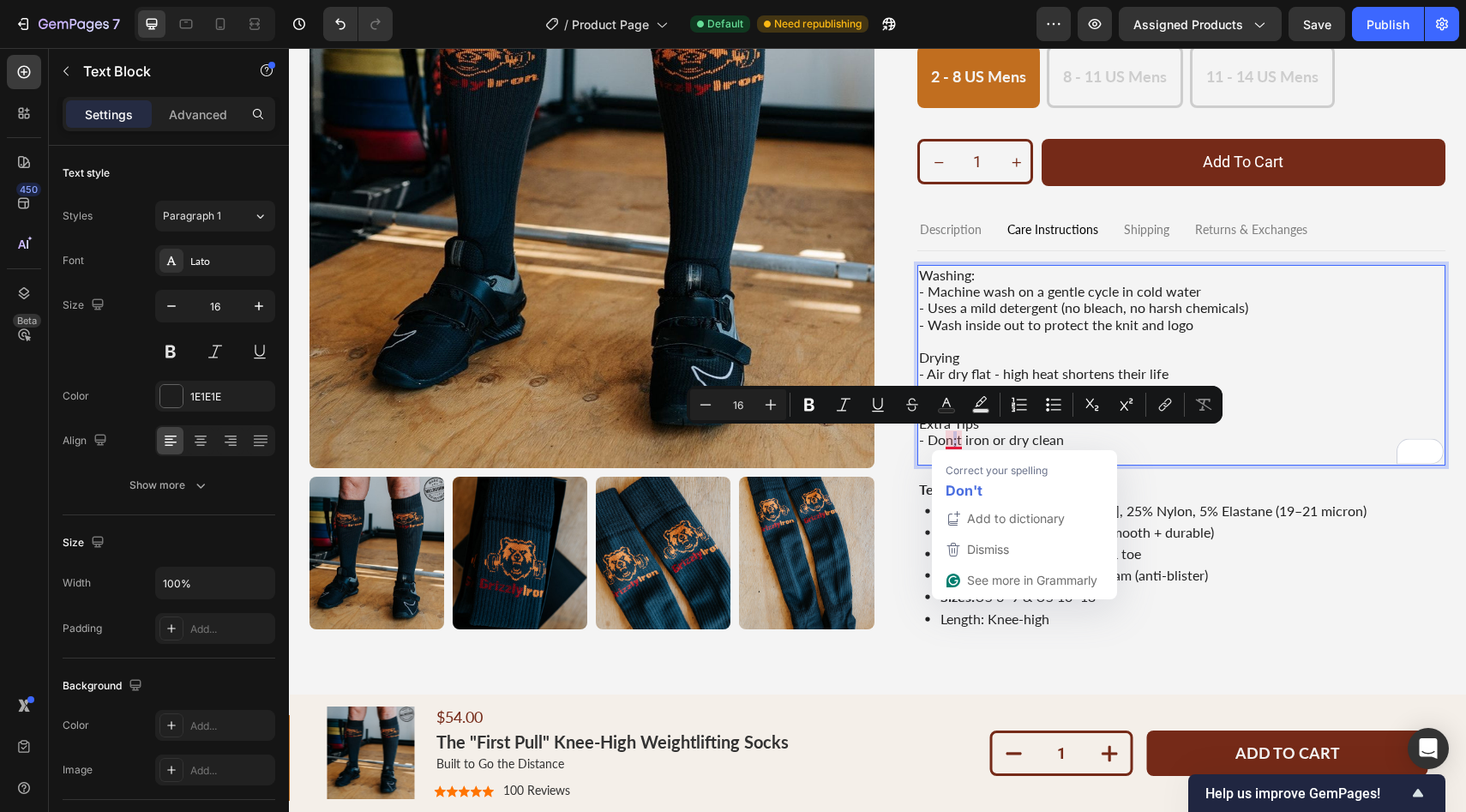
click at [955, 442] on p "- Don;t iron or dry clean" at bounding box center [1181, 438] width 526 height 16
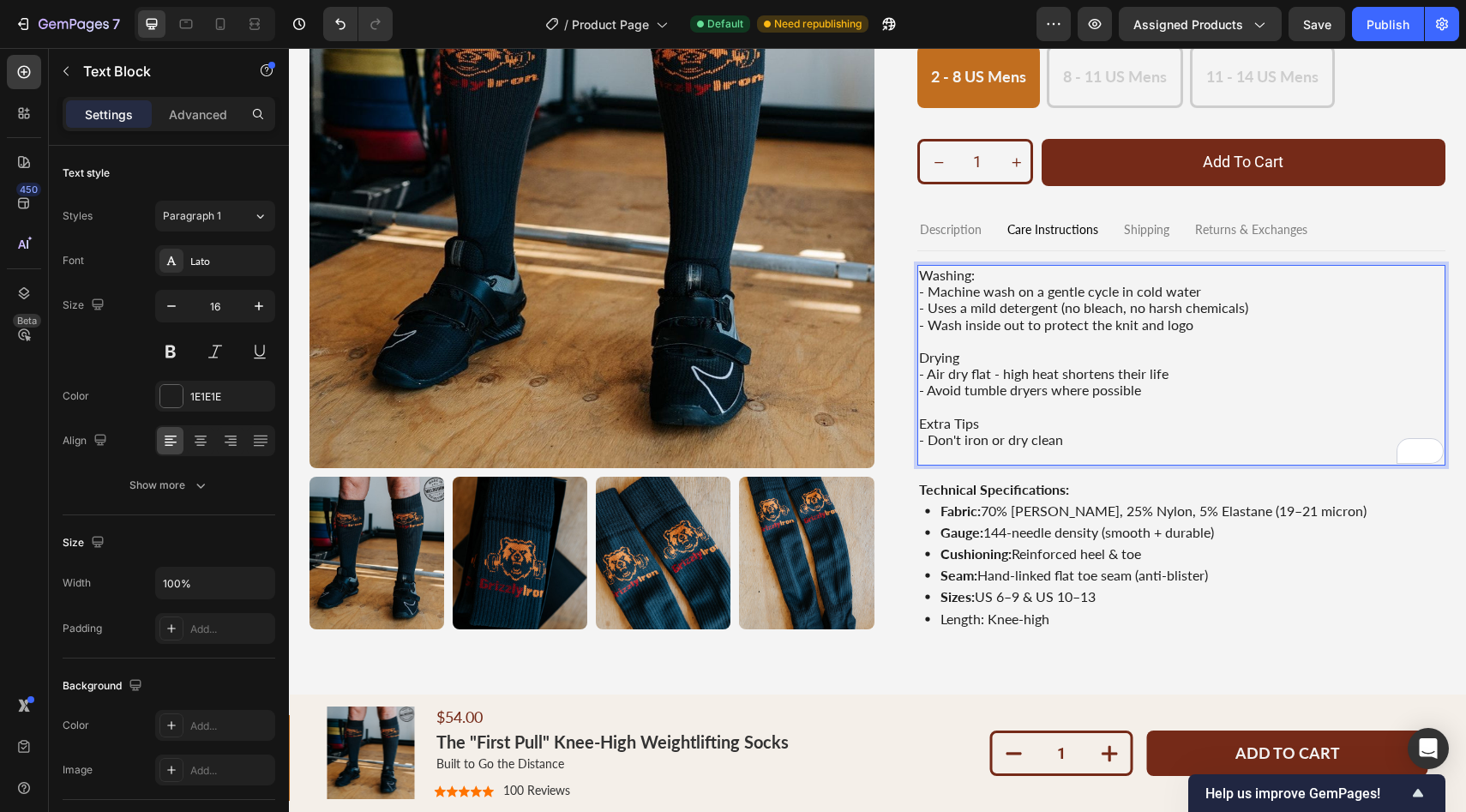
click at [1078, 436] on p "- Don't iron or dry clean" at bounding box center [1181, 438] width 526 height 16
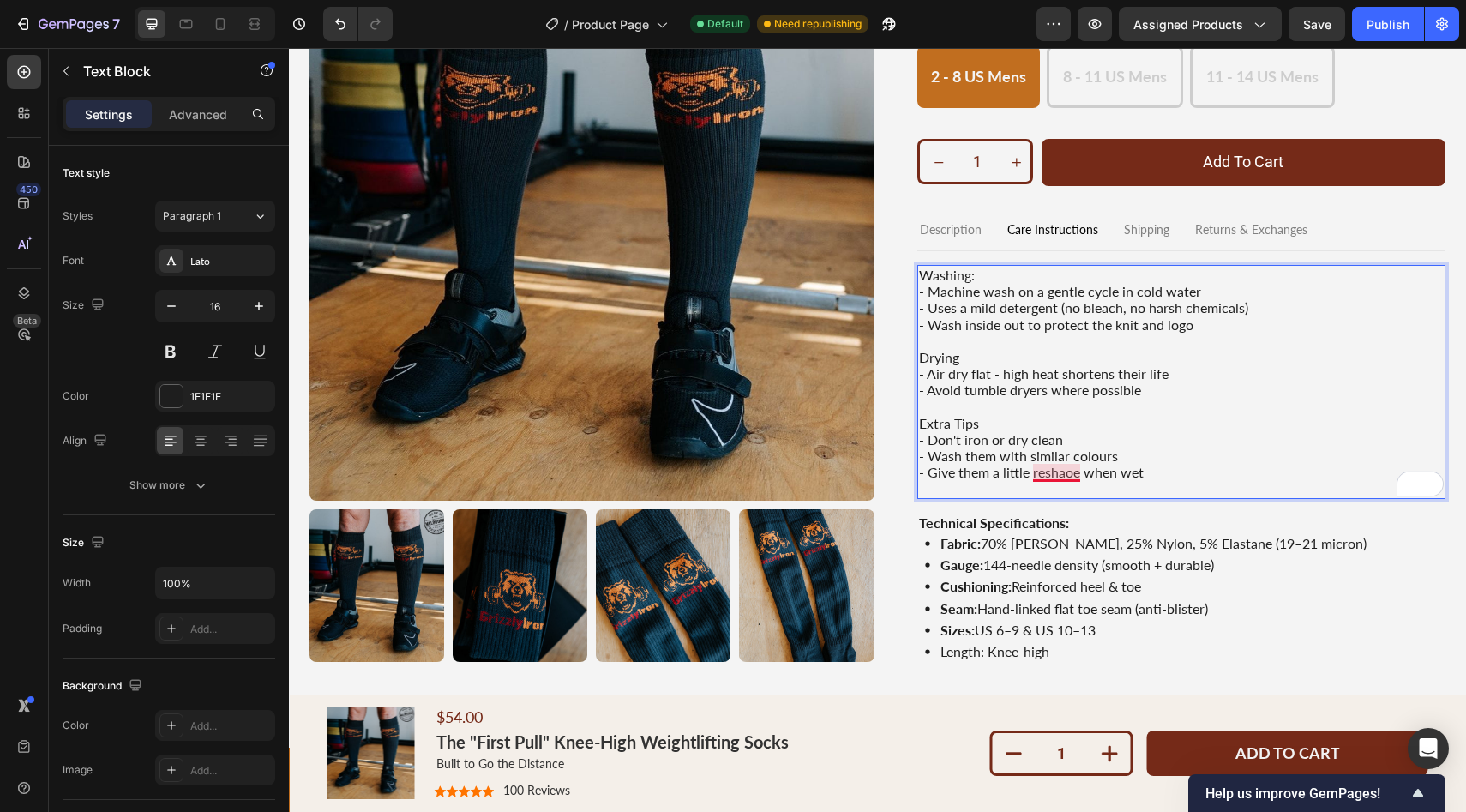
click at [1068, 473] on p "- Give them a little reshaoe when wet" at bounding box center [1181, 471] width 526 height 16
click at [1148, 470] on p "- Give them a little reshape when wet" at bounding box center [1181, 471] width 526 height 16
click at [1194, 491] on p "To enrich screen reader interactions, please activate Accessibility in Grammarl…" at bounding box center [1181, 488] width 526 height 16
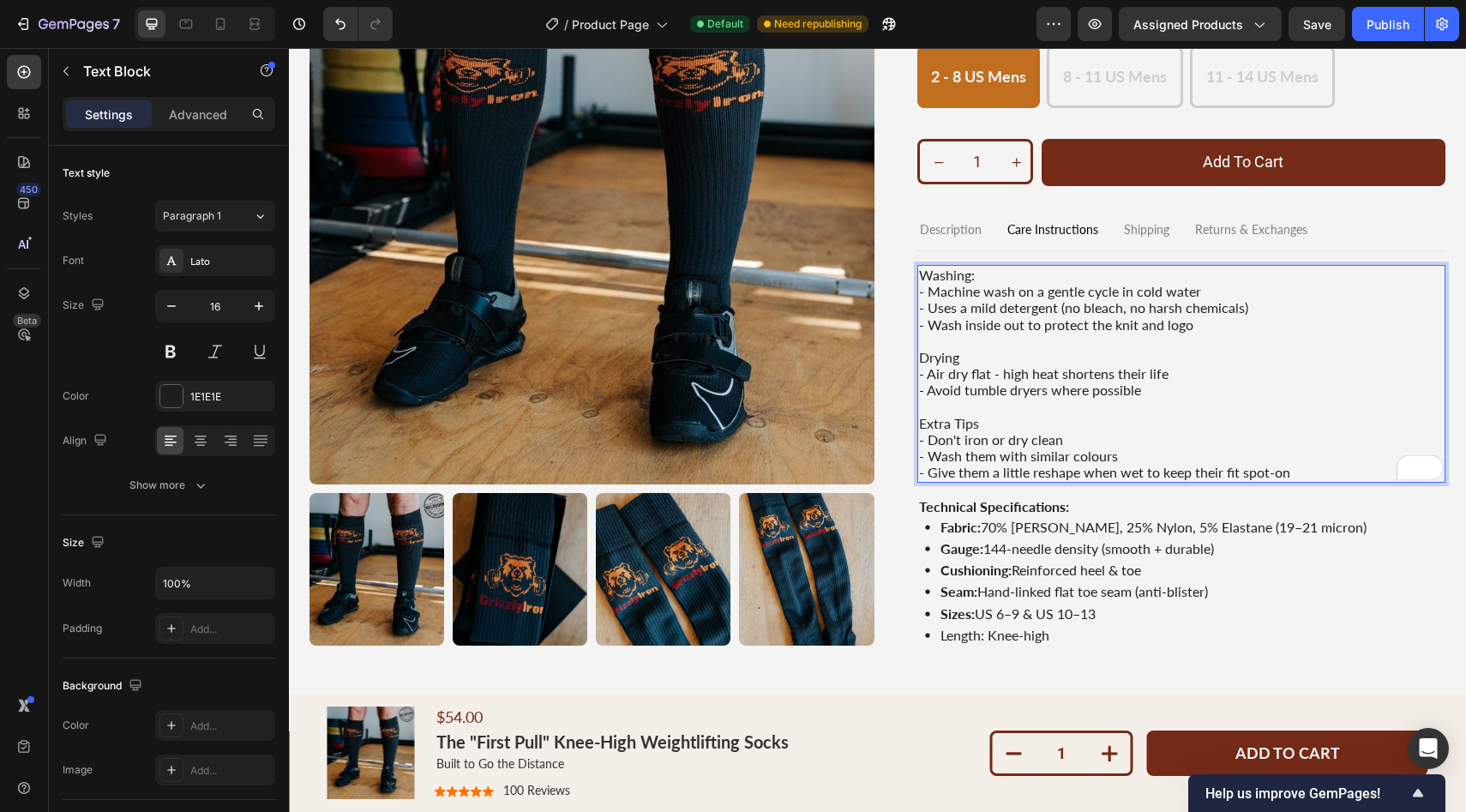
click at [1281, 331] on p "- Wash inside out to protect the knit and logo" at bounding box center [1181, 324] width 526 height 16
click at [1316, 476] on p "- Give them a little reshape when wet to keep their fit spot-on" at bounding box center [1181, 471] width 526 height 16
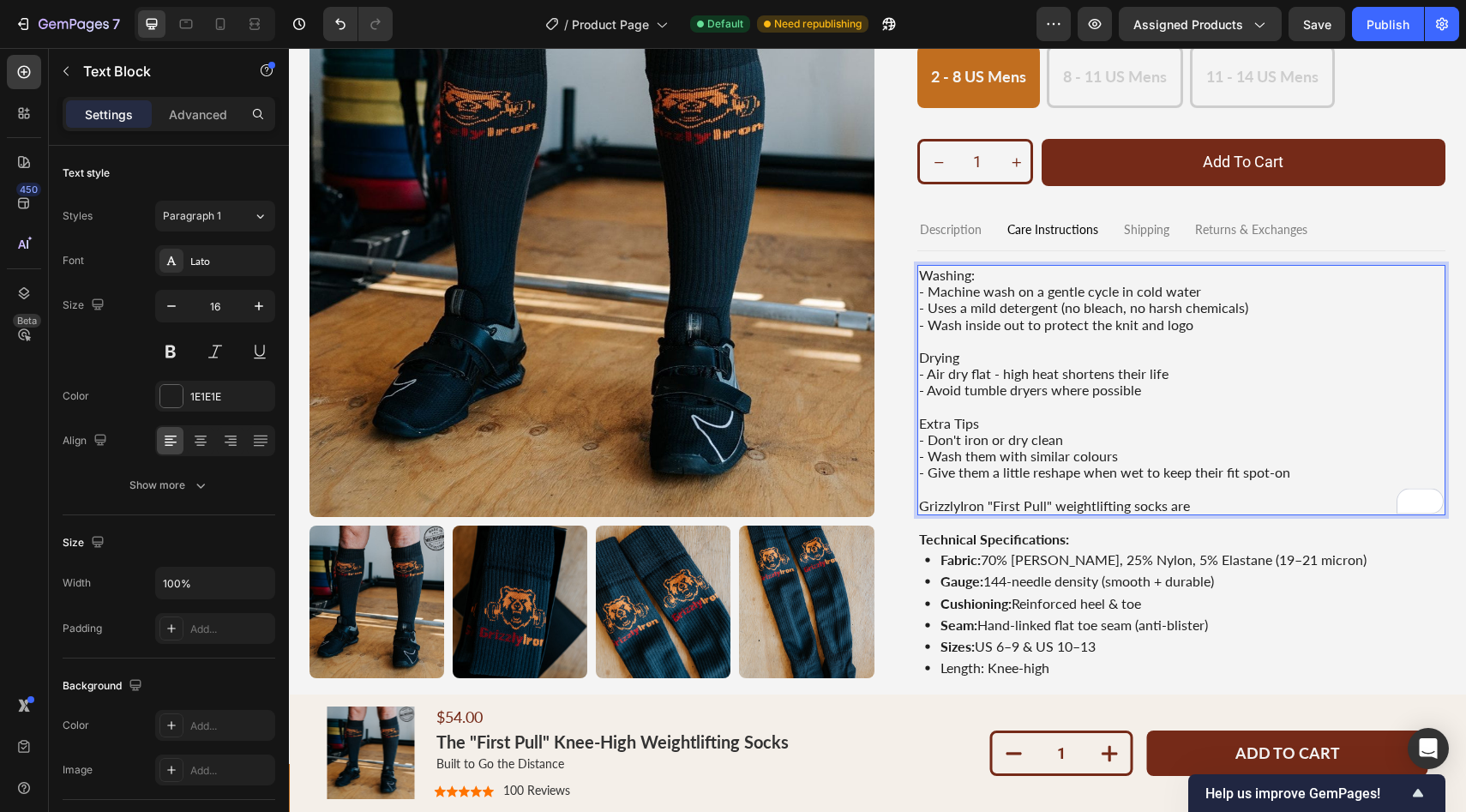
click at [1207, 508] on p "GrizzlyIron "First Pull" weightlifting socks are" at bounding box center [1181, 505] width 526 height 16
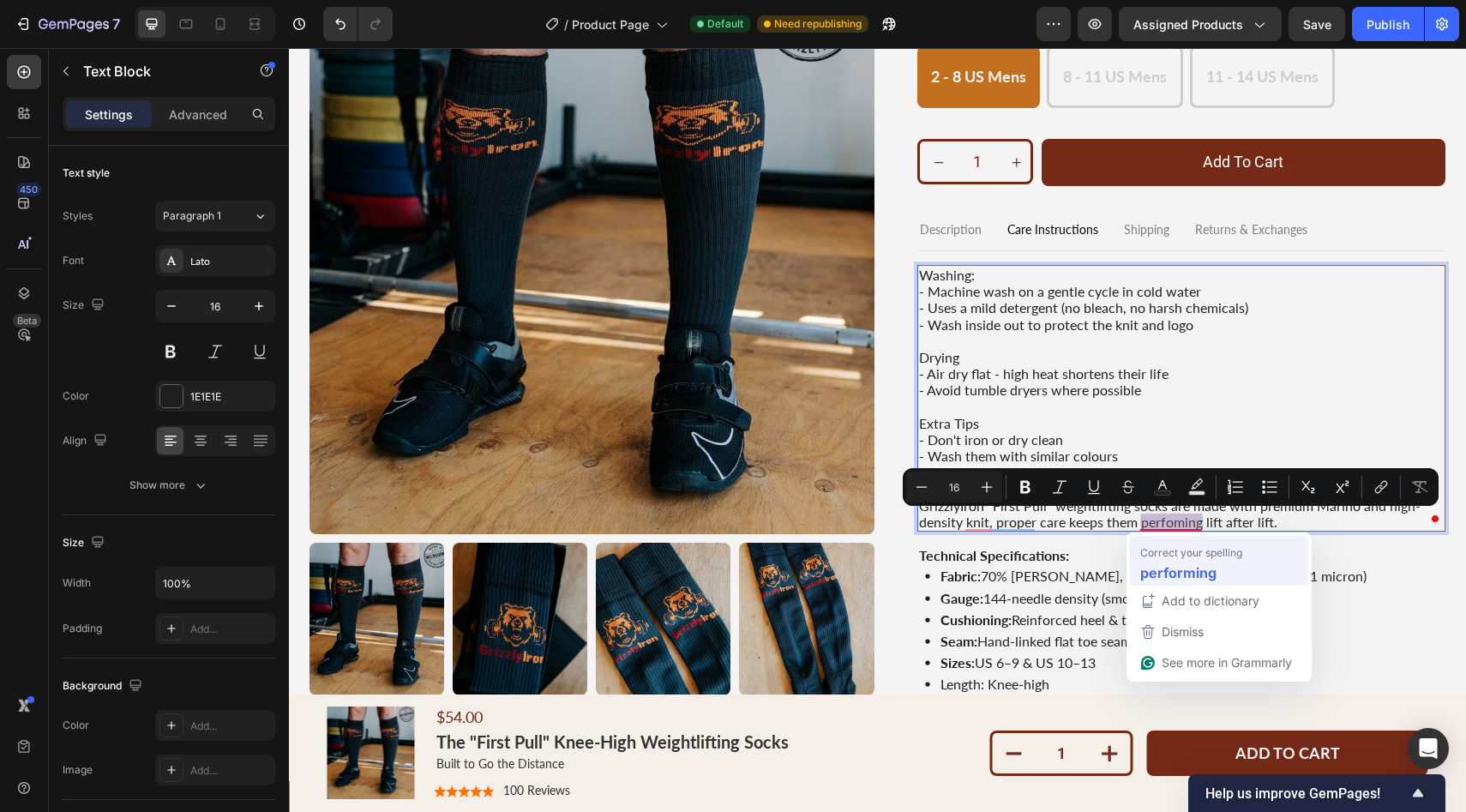
drag, startPoint x: 1179, startPoint y: 520, endPoint x: 1458, endPoint y: 621, distance: 296.7
click at [1169, 573] on div "Washing: - Machine wash on a gentle cycle in cold water - Uses a mild detergent…" at bounding box center [1181, 480] width 529 height 430
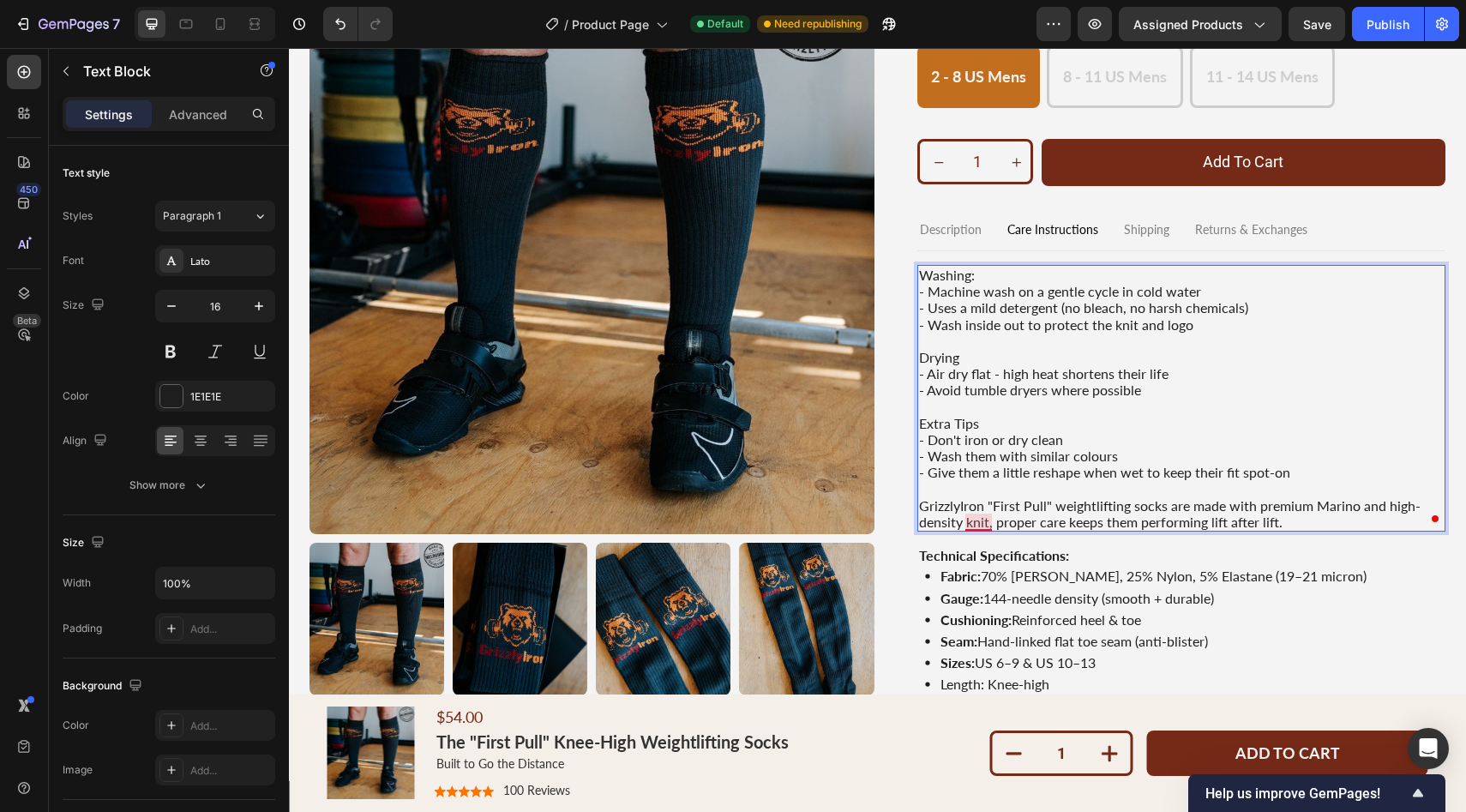
drag, startPoint x: 981, startPoint y: 525, endPoint x: 1271, endPoint y: 621, distance: 305.5
click at [983, 573] on div "Washing: - Machine wash on a gentle cycle in cold water - Uses a mild detergent…" at bounding box center [1181, 480] width 529 height 430
click at [1017, 641] on p "Seam: Hand-linked flat toe seam (anti-blister)" at bounding box center [1153, 640] width 426 height 16
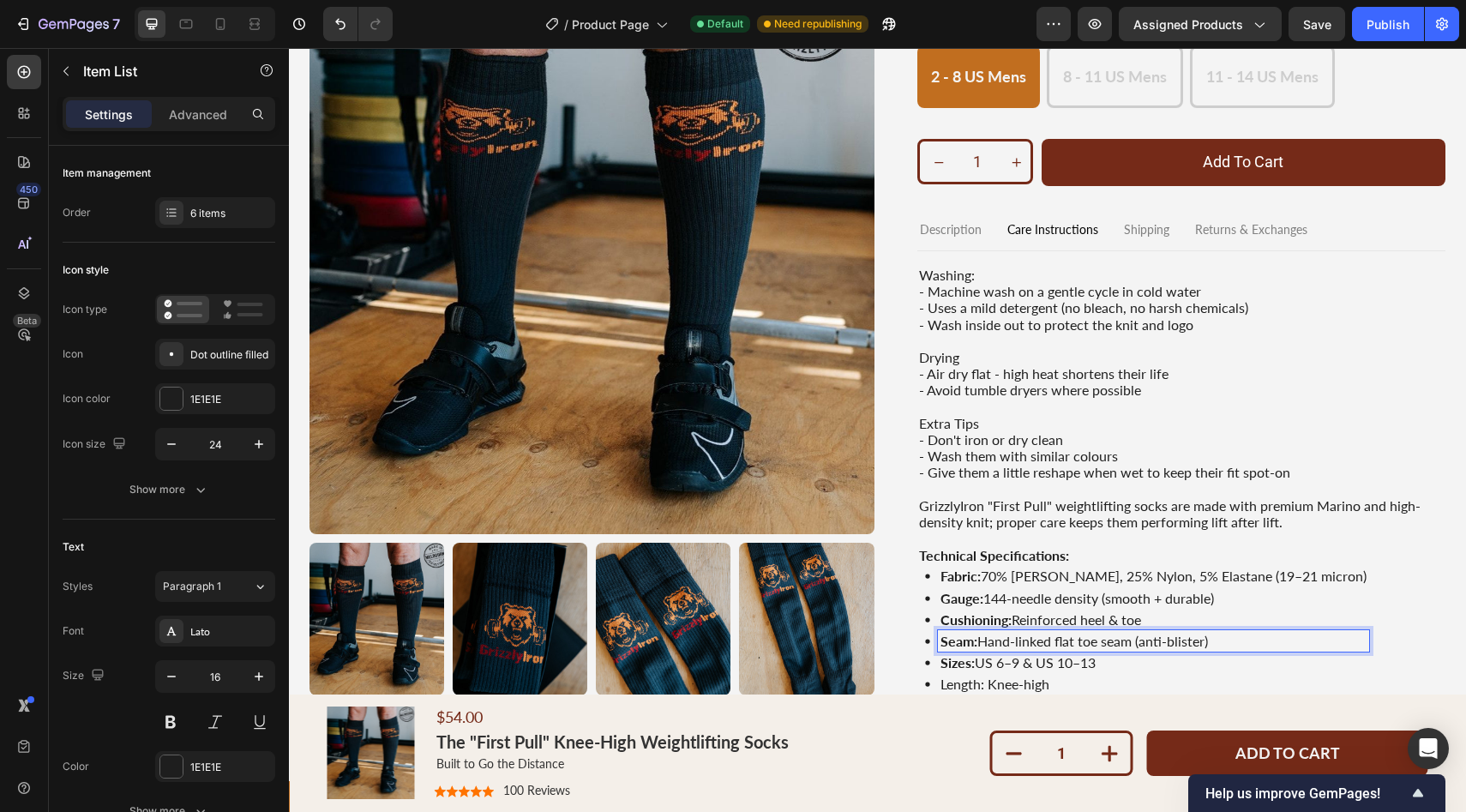
click at [1058, 640] on p "Seam: Hand-linked flat toe seam (anti-blister)" at bounding box center [1153, 640] width 426 height 16
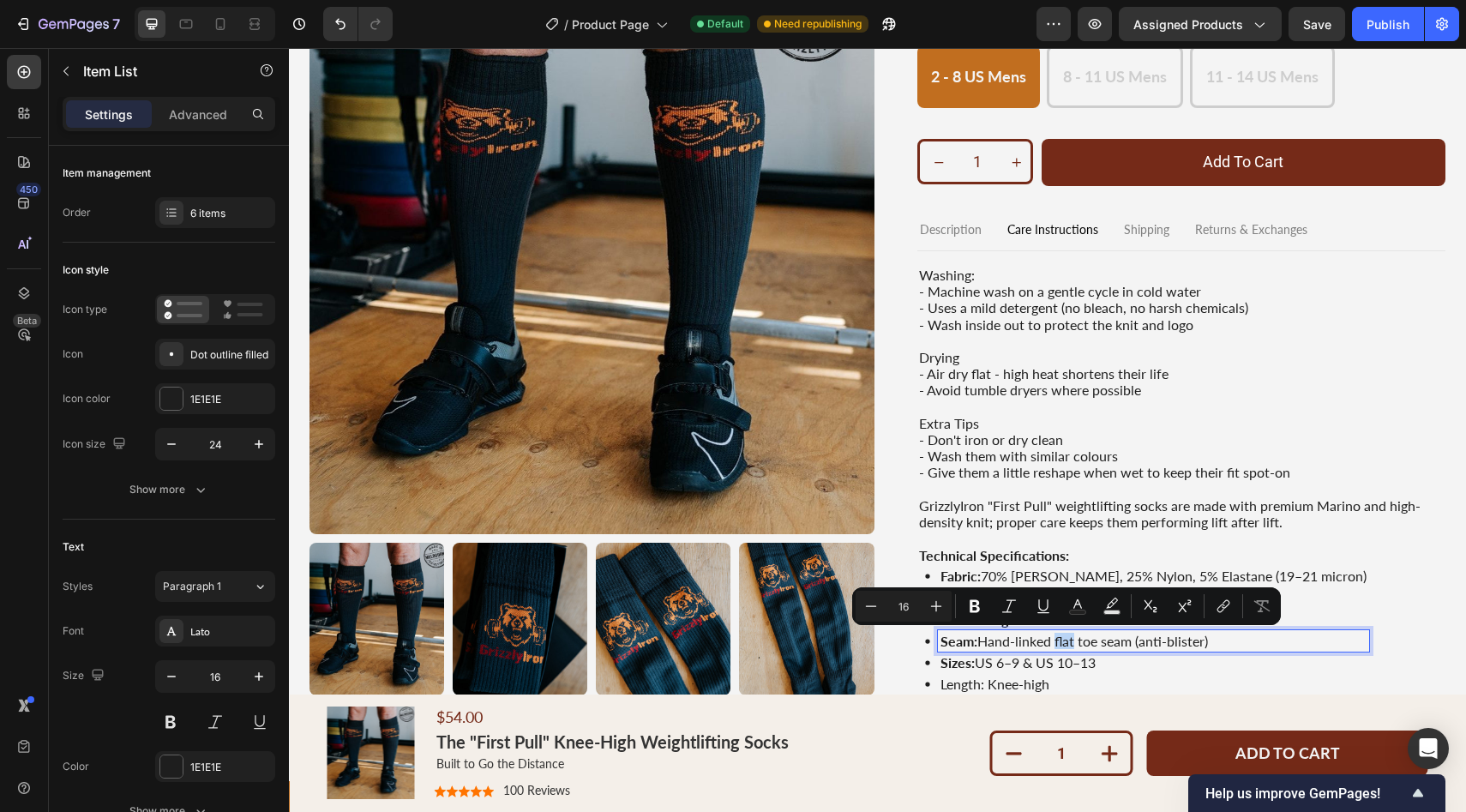
click at [1064, 642] on p "Seam: Hand-linked flat toe seam (anti-blister)" at bounding box center [1153, 640] width 426 height 16
drag, startPoint x: 1063, startPoint y: 640, endPoint x: 981, endPoint y: 641, distance: 82.0
click at [981, 641] on p "Seam: Hand-linked flat toe seam (anti-blister)" at bounding box center [1153, 640] width 426 height 16
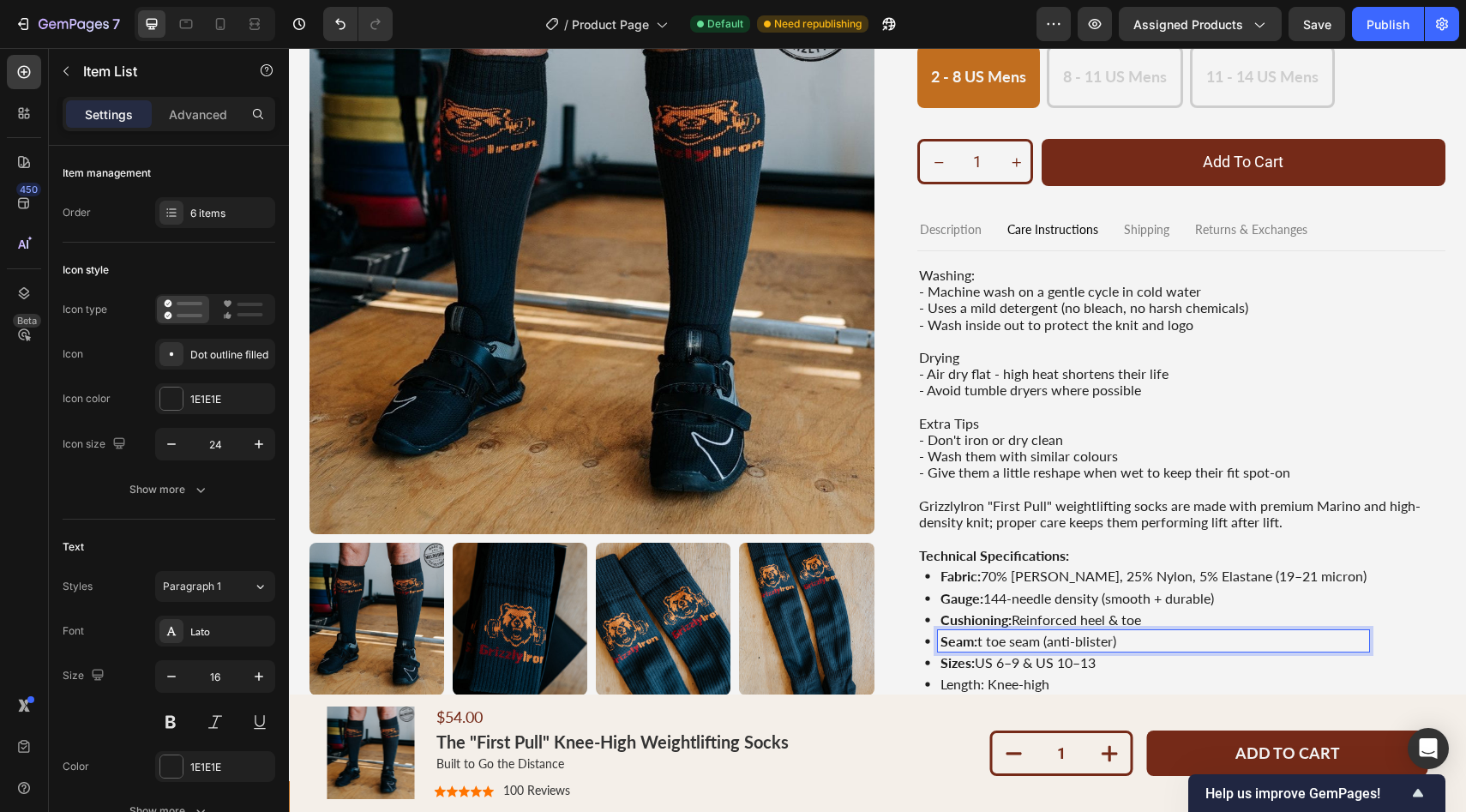
drag, startPoint x: 989, startPoint y: 644, endPoint x: 995, endPoint y: 659, distance: 16.2
click at [989, 644] on p "Seam: t toe seam (anti-blister)" at bounding box center [1153, 640] width 426 height 16
click at [988, 642] on p "Seam: t Flat toe seam (anti-blister)" at bounding box center [1153, 640] width 426 height 16
click at [1001, 660] on p "Sizes: US 6–9 & US 10–13" at bounding box center [1153, 661] width 426 height 16
click at [974, 661] on strong "Sizes:" at bounding box center [957, 661] width 35 height 16
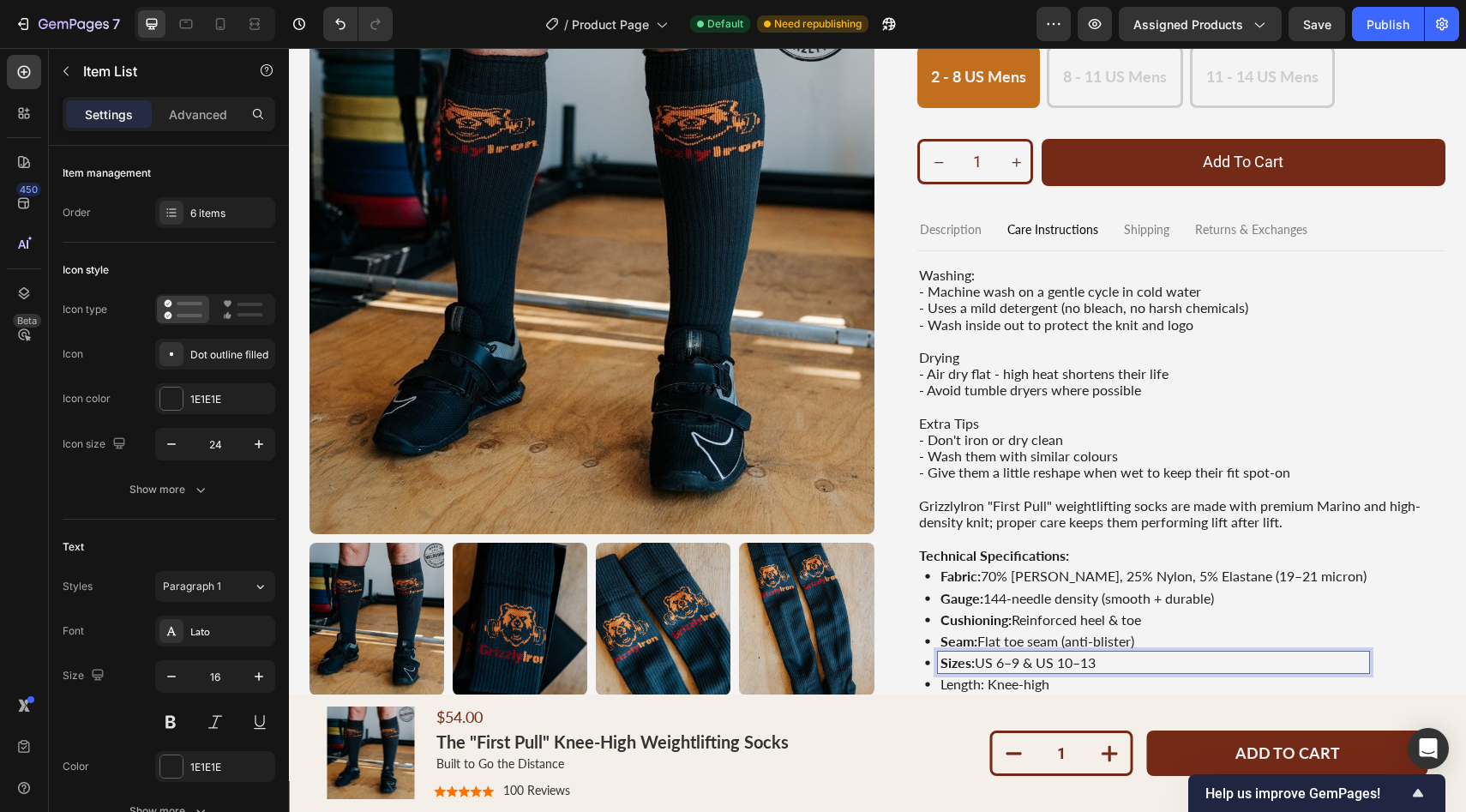
drag, startPoint x: 996, startPoint y: 663, endPoint x: 1014, endPoint y: 667, distance: 18.4
click at [1014, 667] on p "Sizes: US 6–9 & US 10–13" at bounding box center [1153, 661] width 426 height 16
click at [1008, 667] on p "Sizes: US 6–9 & US 10–13" at bounding box center [1153, 661] width 426 height 16
click at [995, 667] on p "Sizes: US 6–9 & US 10–13" at bounding box center [1153, 661] width 426 height 16
click at [1014, 664] on p "Sizes: US 6–9 & US 10–13" at bounding box center [1153, 661] width 426 height 16
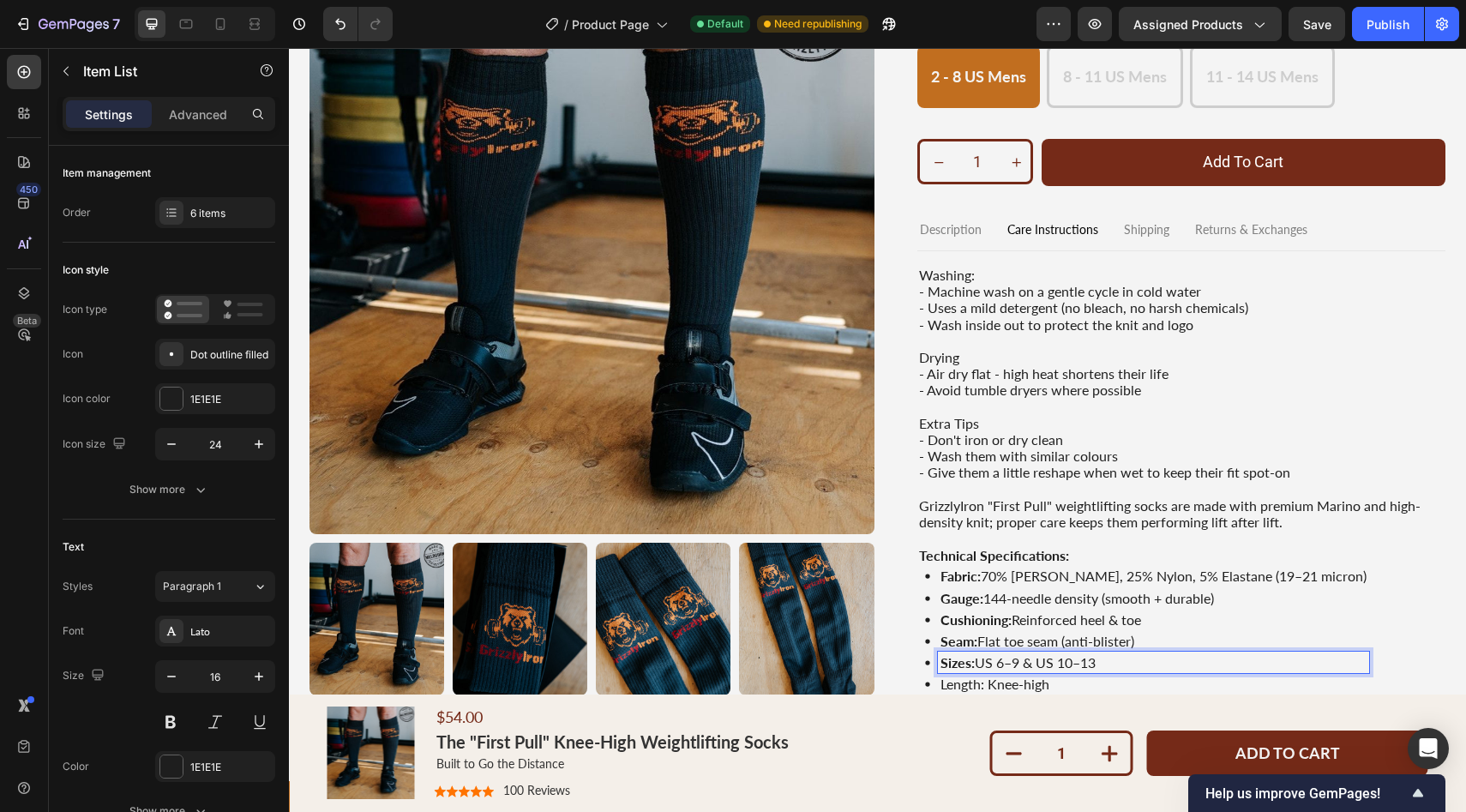
click at [1020, 664] on p "Sizes: US 6–9 & US 10–13" at bounding box center [1153, 661] width 426 height 16
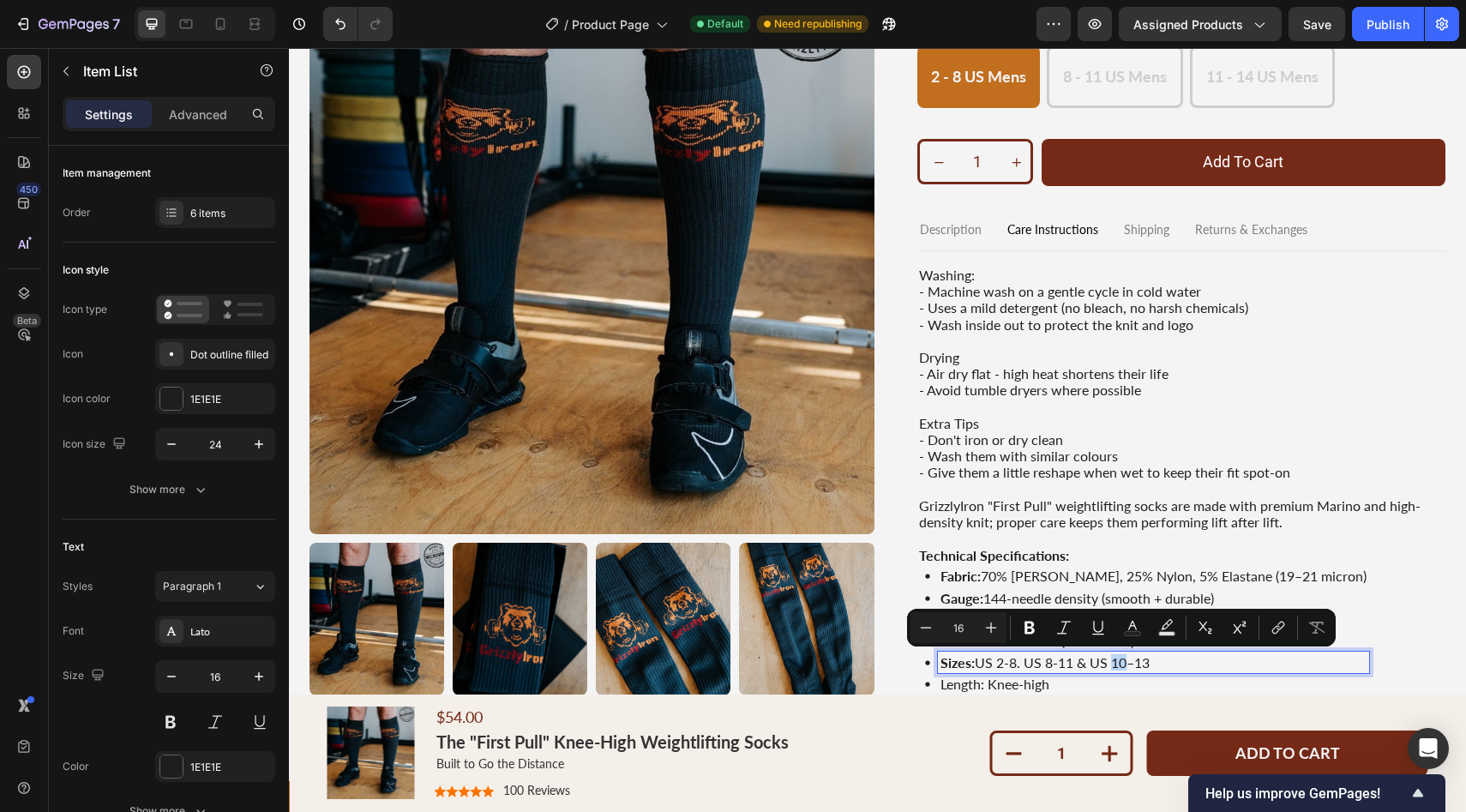
drag, startPoint x: 1114, startPoint y: 665, endPoint x: 1129, endPoint y: 665, distance: 15.0
click at [1129, 665] on p "Sizes: US 2-8. US 8-11 & US 10–13" at bounding box center [1153, 661] width 426 height 16
drag, startPoint x: 1144, startPoint y: 662, endPoint x: 1154, endPoint y: 661, distance: 10.0
click at [1154, 661] on p "Sizes: US 2-8. US 8-11 & US 11–13" at bounding box center [1153, 661] width 426 height 16
click at [1153, 661] on p "Sizes: US 2-8. US 8-11 & US 11–13" at bounding box center [1153, 661] width 426 height 16
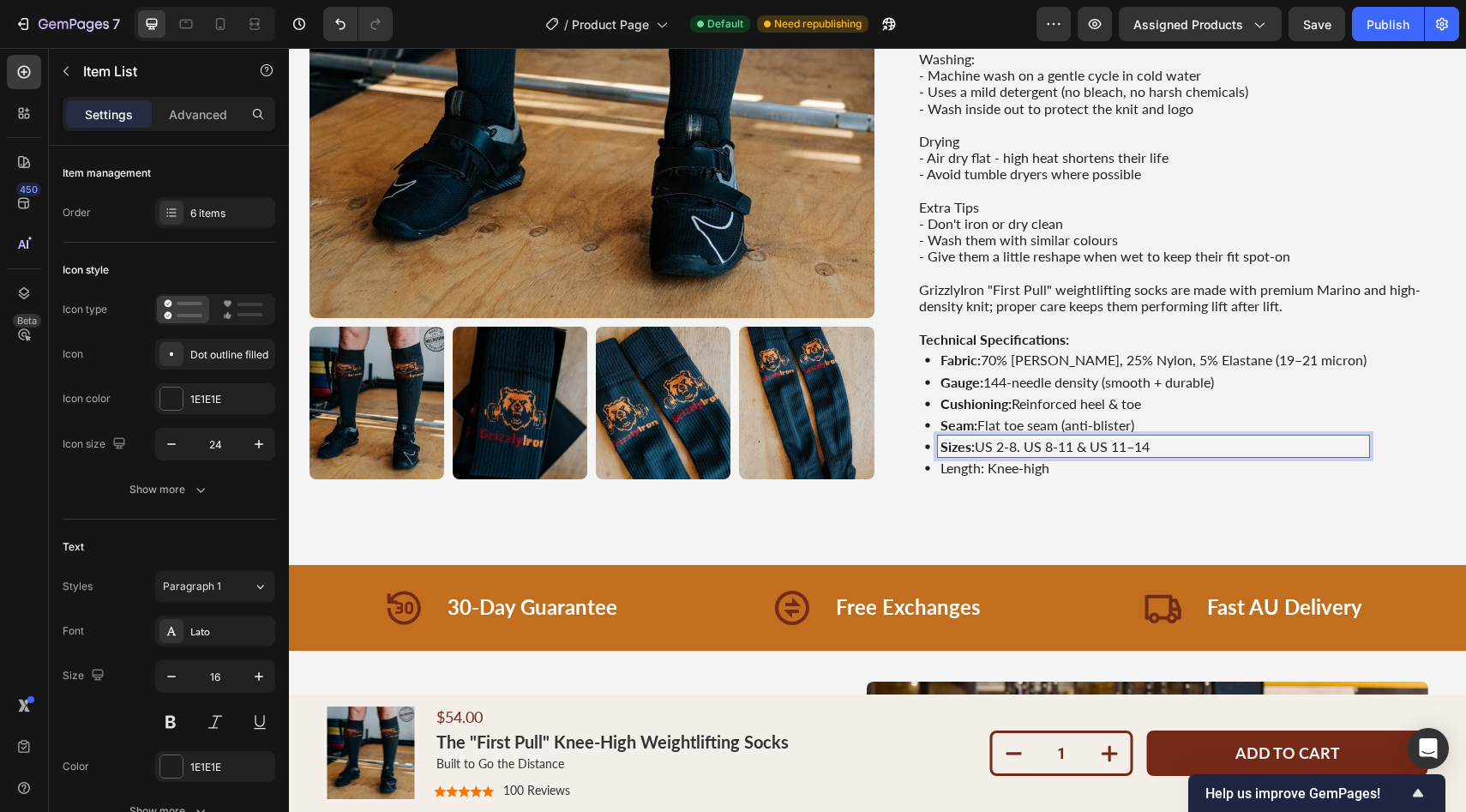
scroll to position [673, 0]
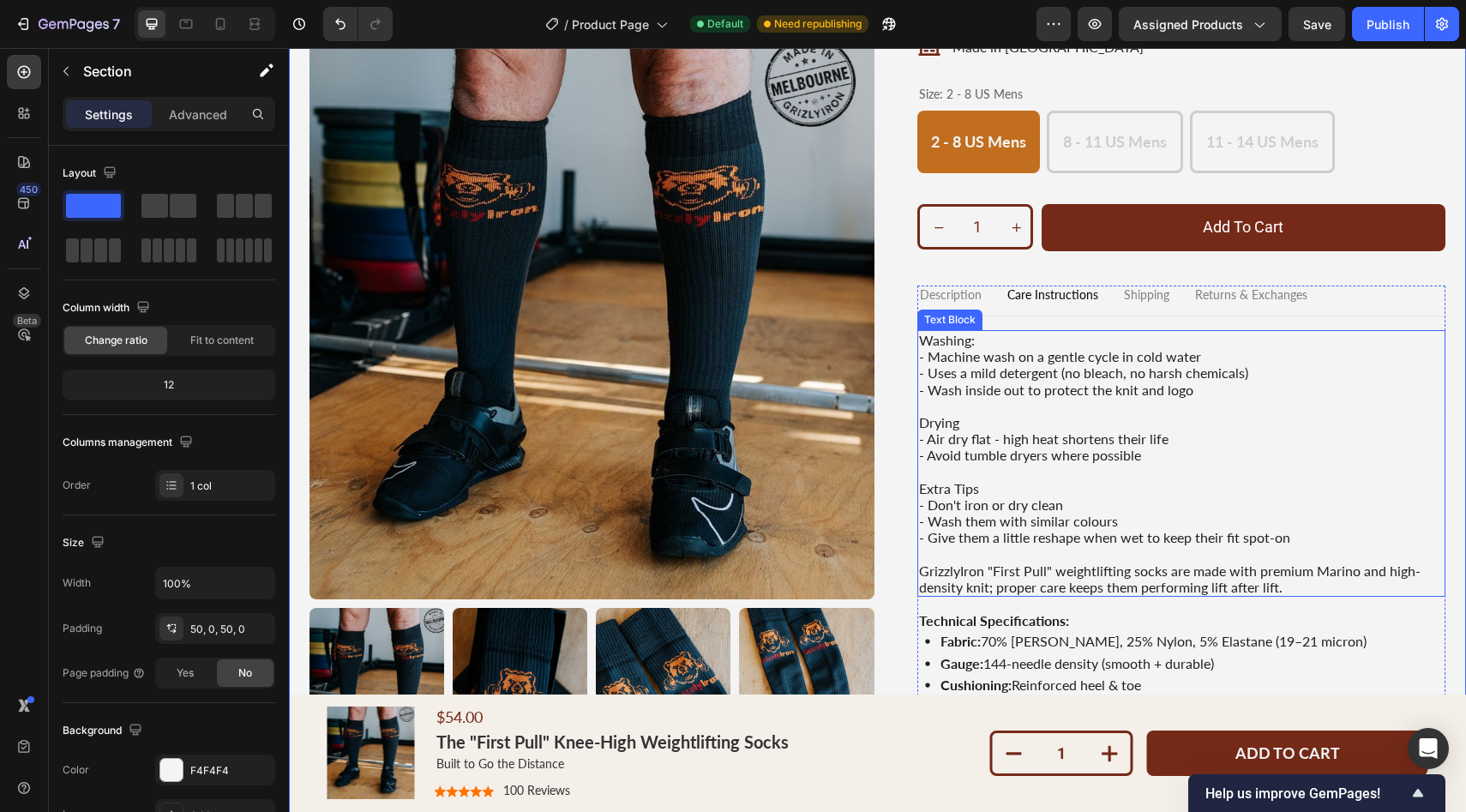
scroll to position [376, 0]
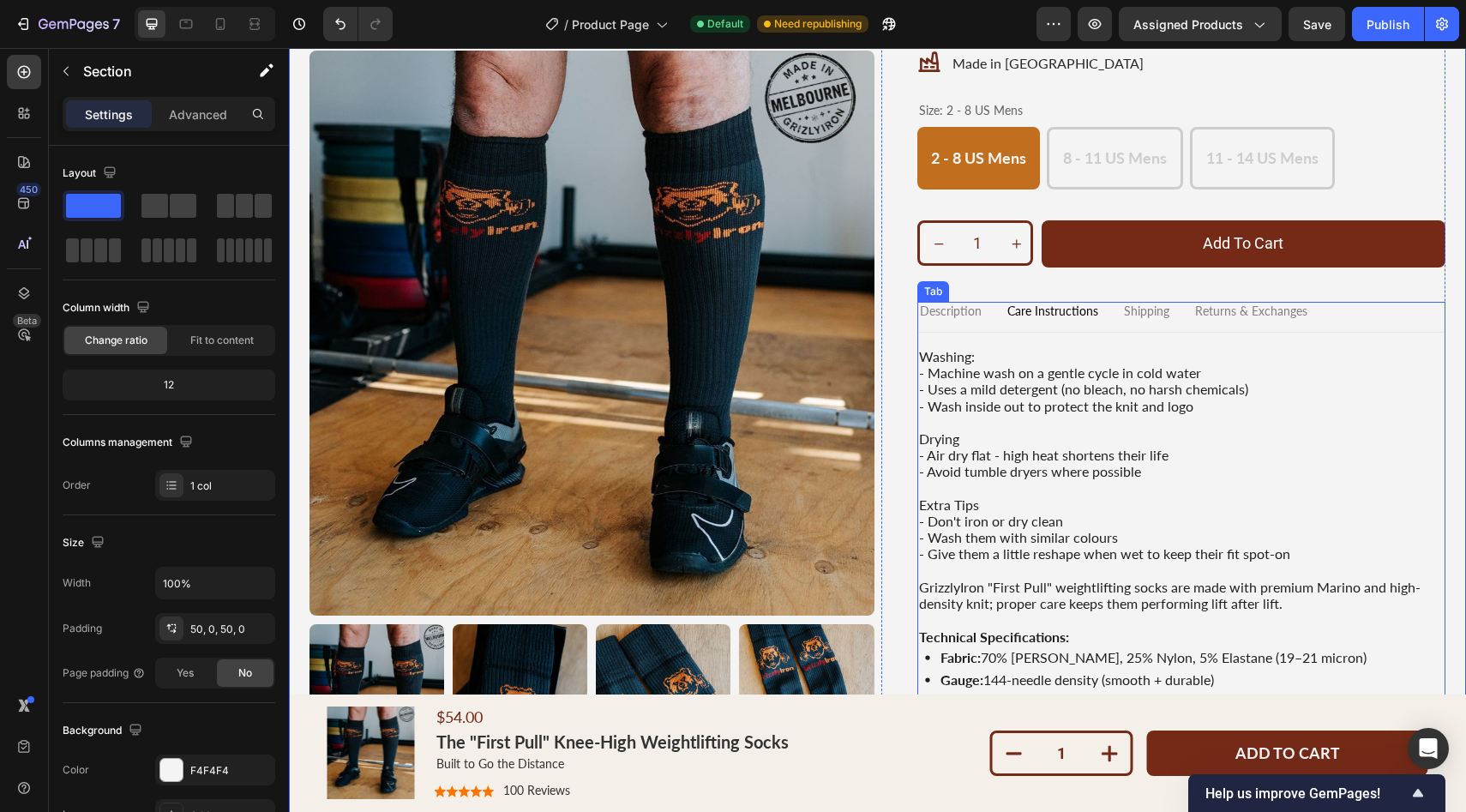
click at [962, 314] on p "Description" at bounding box center [951, 312] width 62 height 15
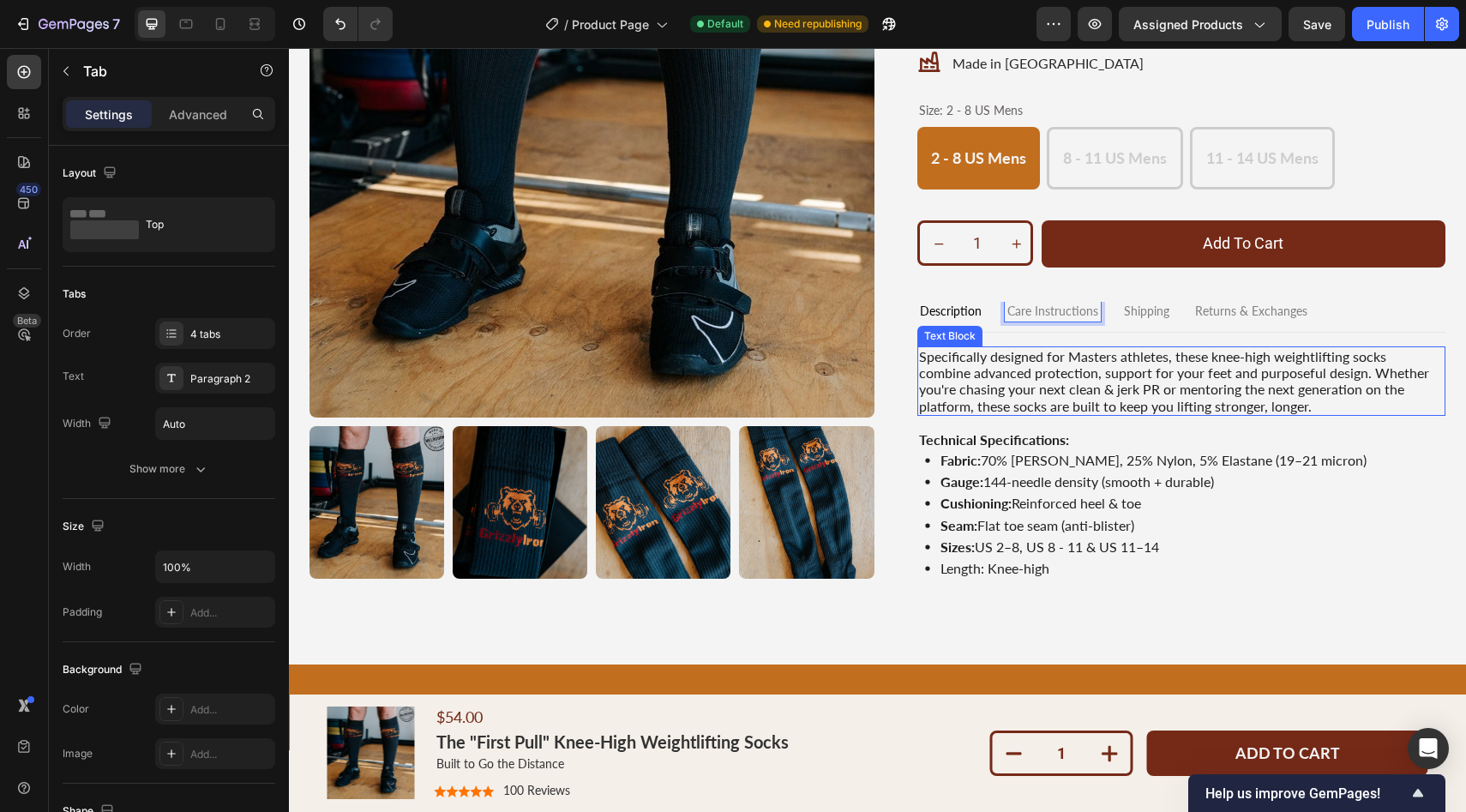
click at [1220, 384] on p "Specifically designed for Masters athletes, these knee-high weightlifting socks…" at bounding box center [1181, 381] width 526 height 66
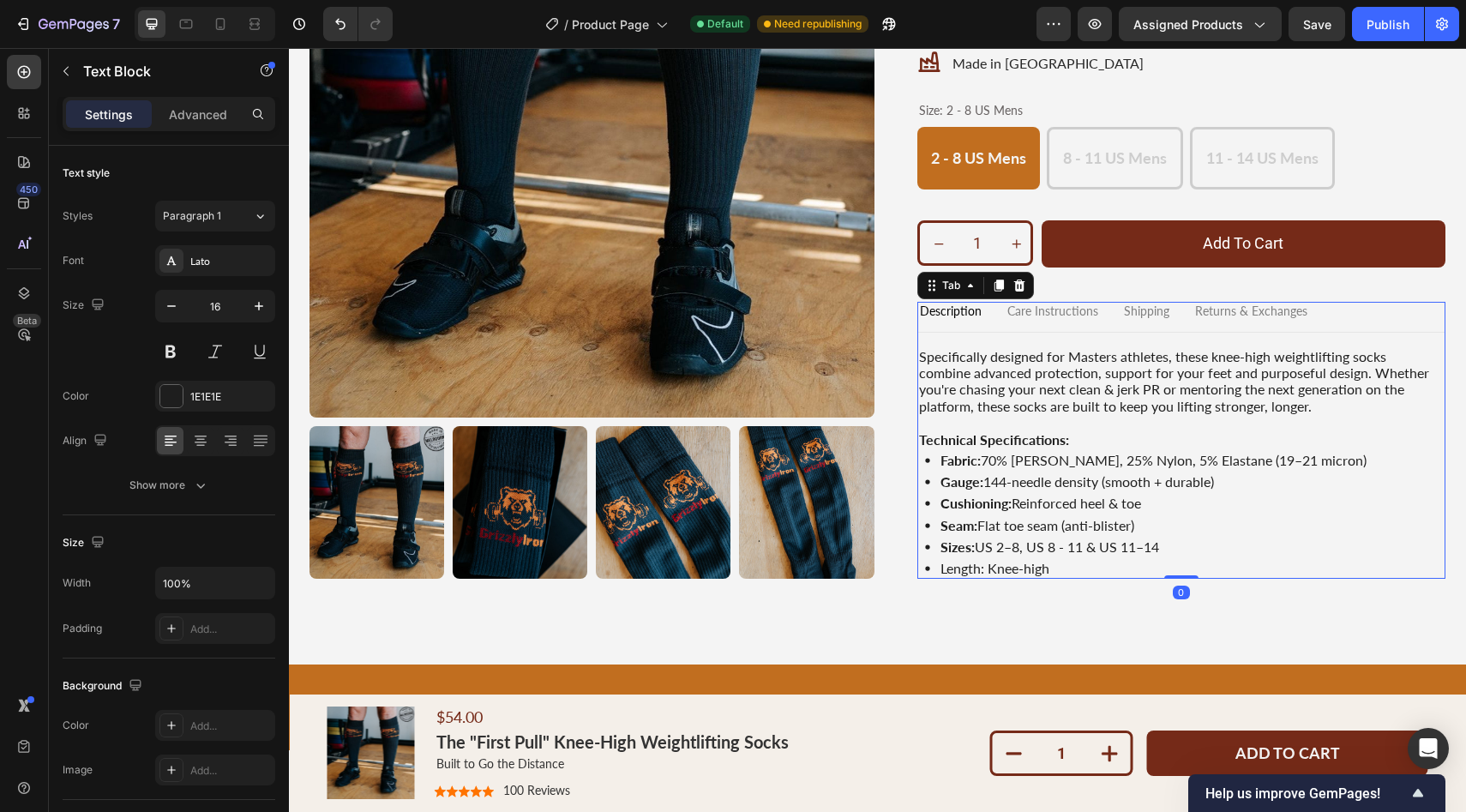
click at [1044, 307] on p "Care Instructions" at bounding box center [1052, 312] width 91 height 15
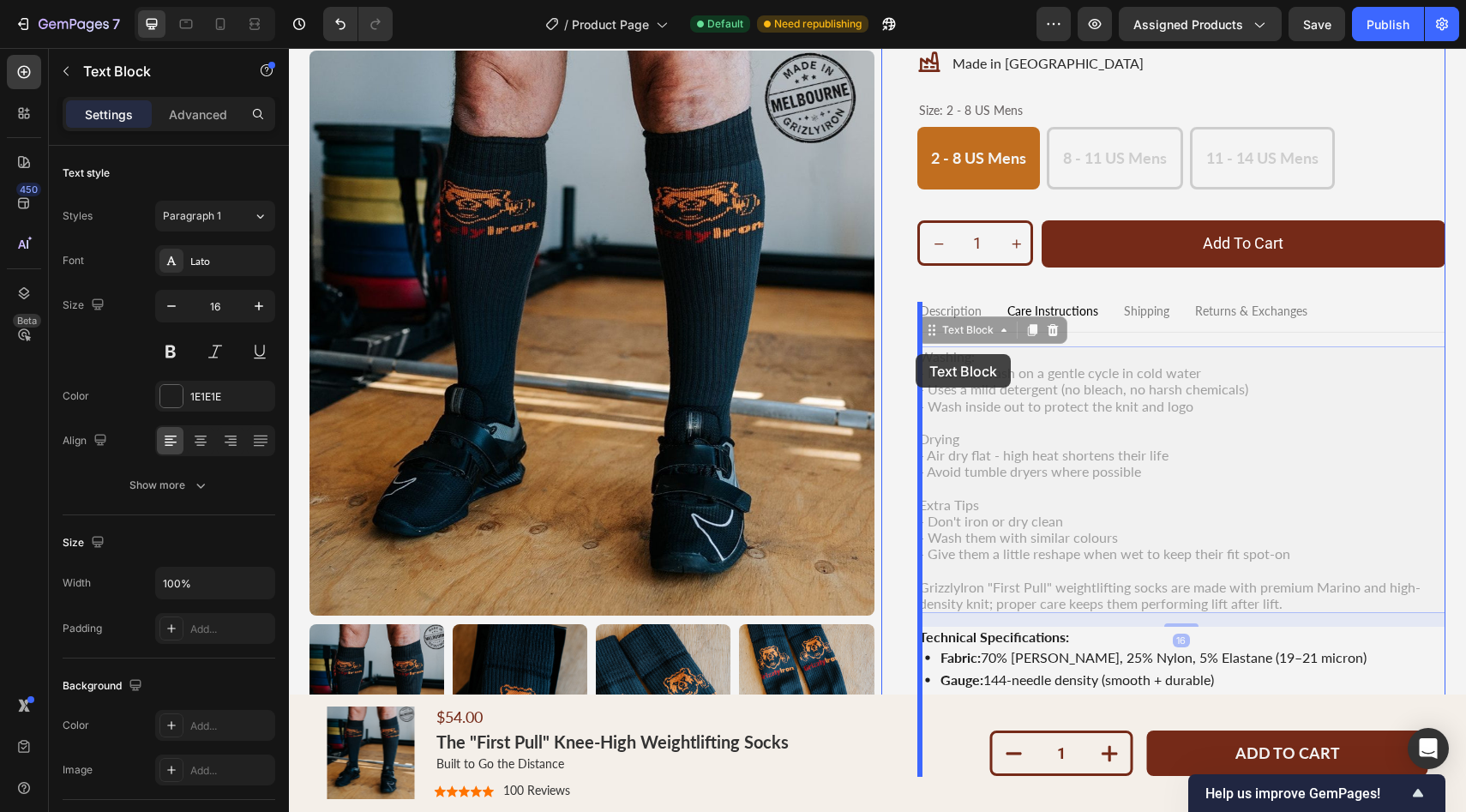
drag, startPoint x: 978, startPoint y: 358, endPoint x: 916, endPoint y: 354, distance: 62.1
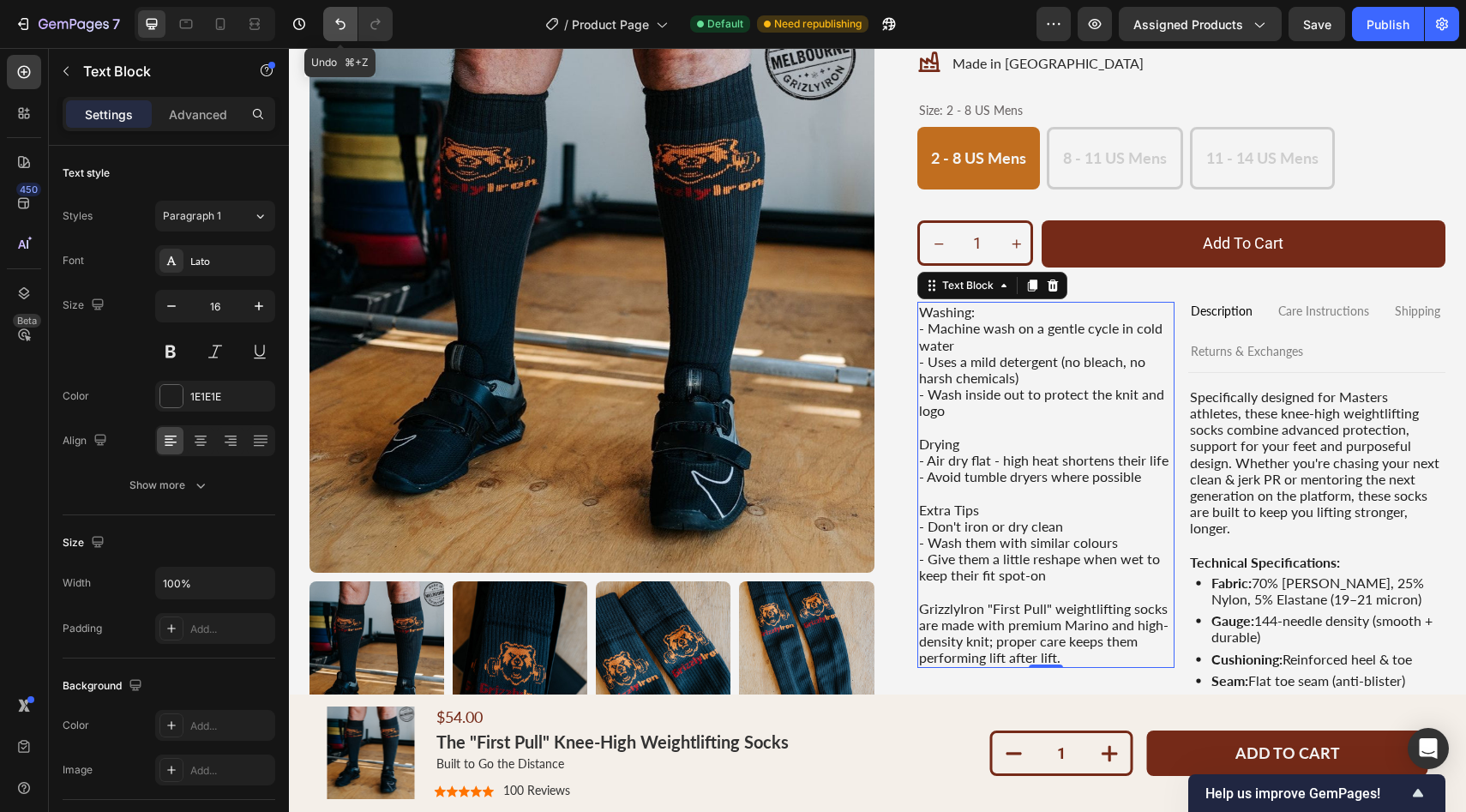
click at [342, 22] on icon "Undo/Redo" at bounding box center [340, 24] width 10 height 11
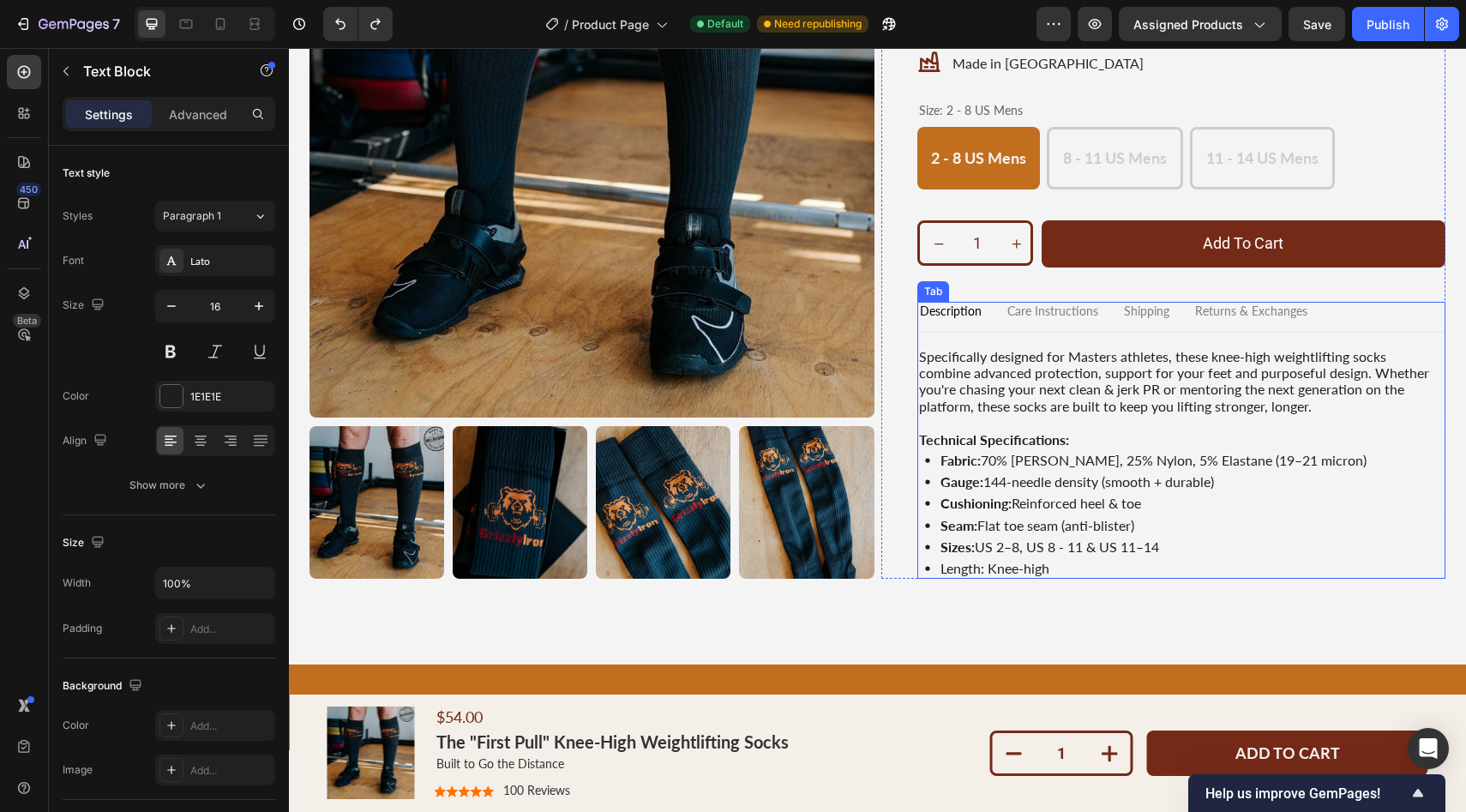
click at [1034, 311] on p "Care Instructions" at bounding box center [1052, 312] width 91 height 15
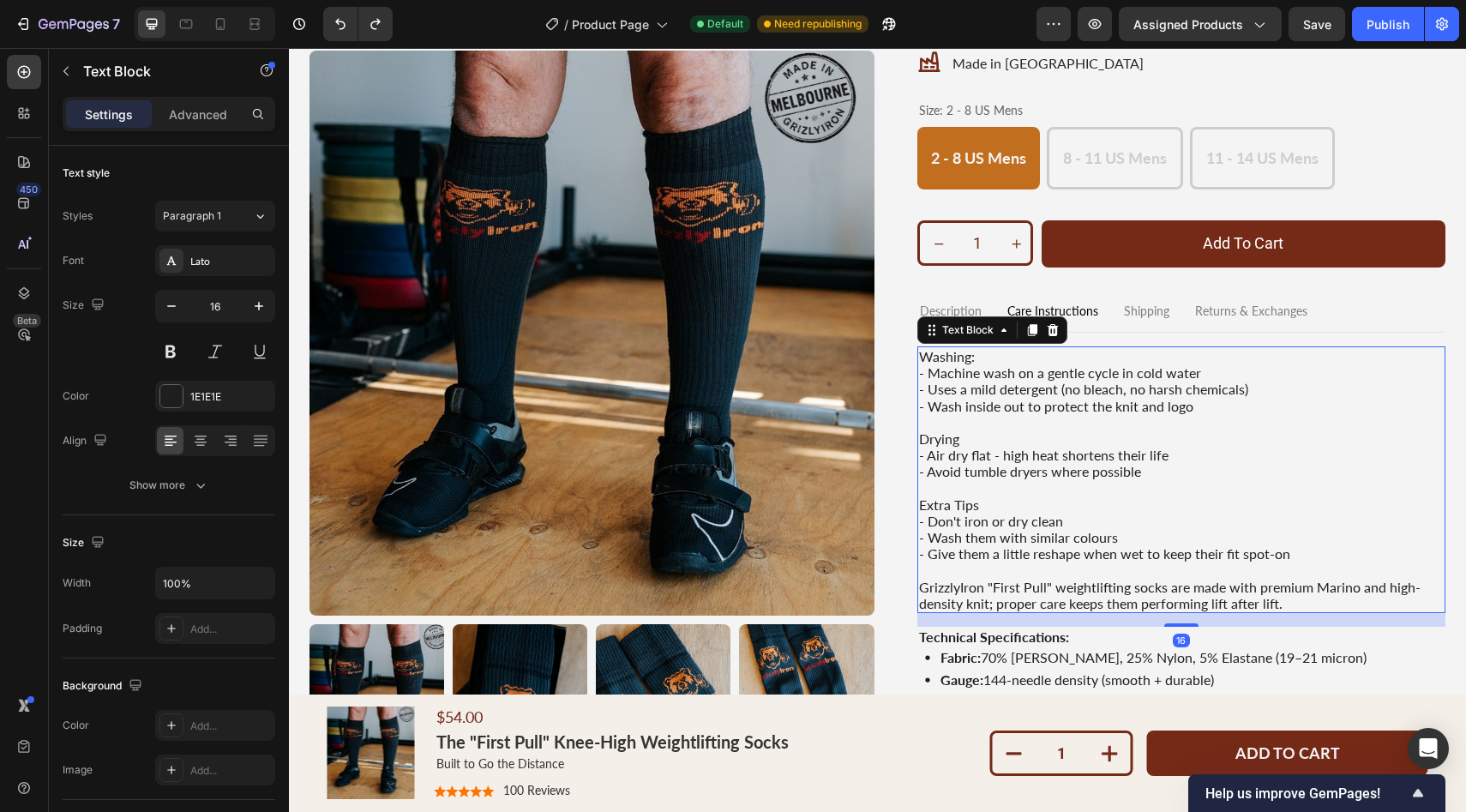
click at [964, 367] on p "- Machine wash on a gentle cycle in cold water" at bounding box center [1181, 372] width 526 height 16
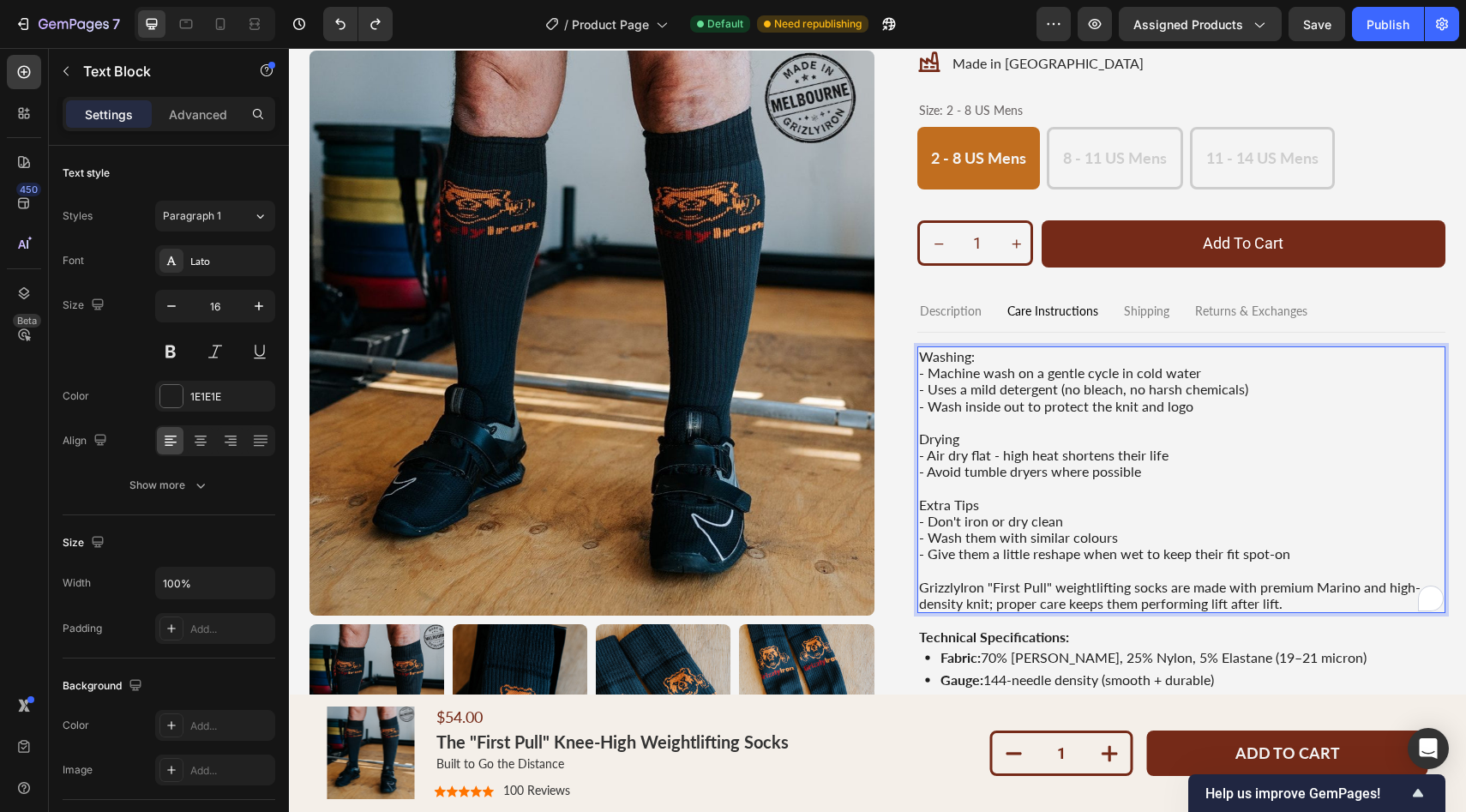
click at [1041, 408] on p "- Wash inside out to protect the knit and logo" at bounding box center [1181, 406] width 526 height 16
click at [964, 353] on p "Washing:" at bounding box center [1181, 356] width 526 height 16
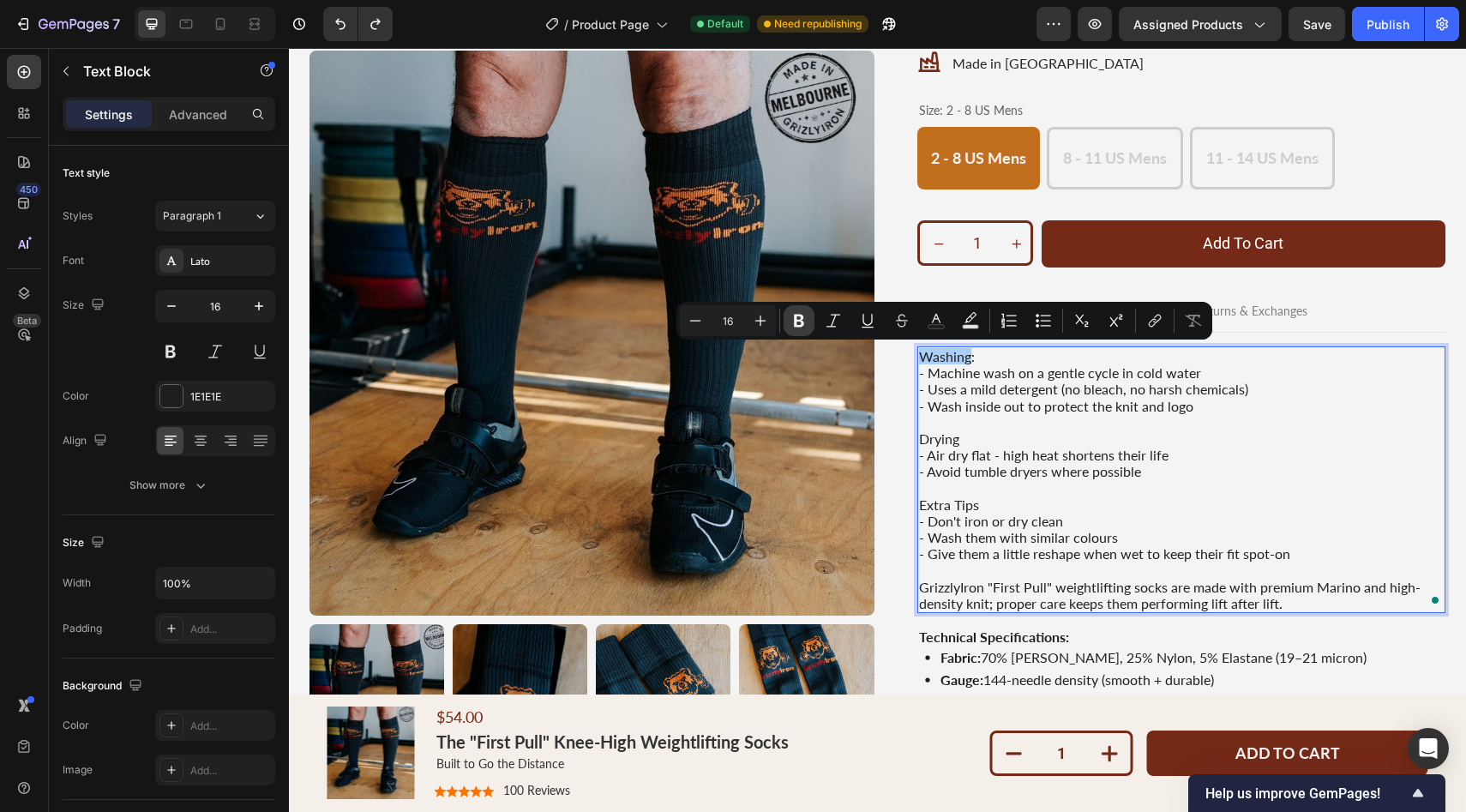
click at [794, 314] on icon "Editor contextual toolbar" at bounding box center [799, 320] width 17 height 17
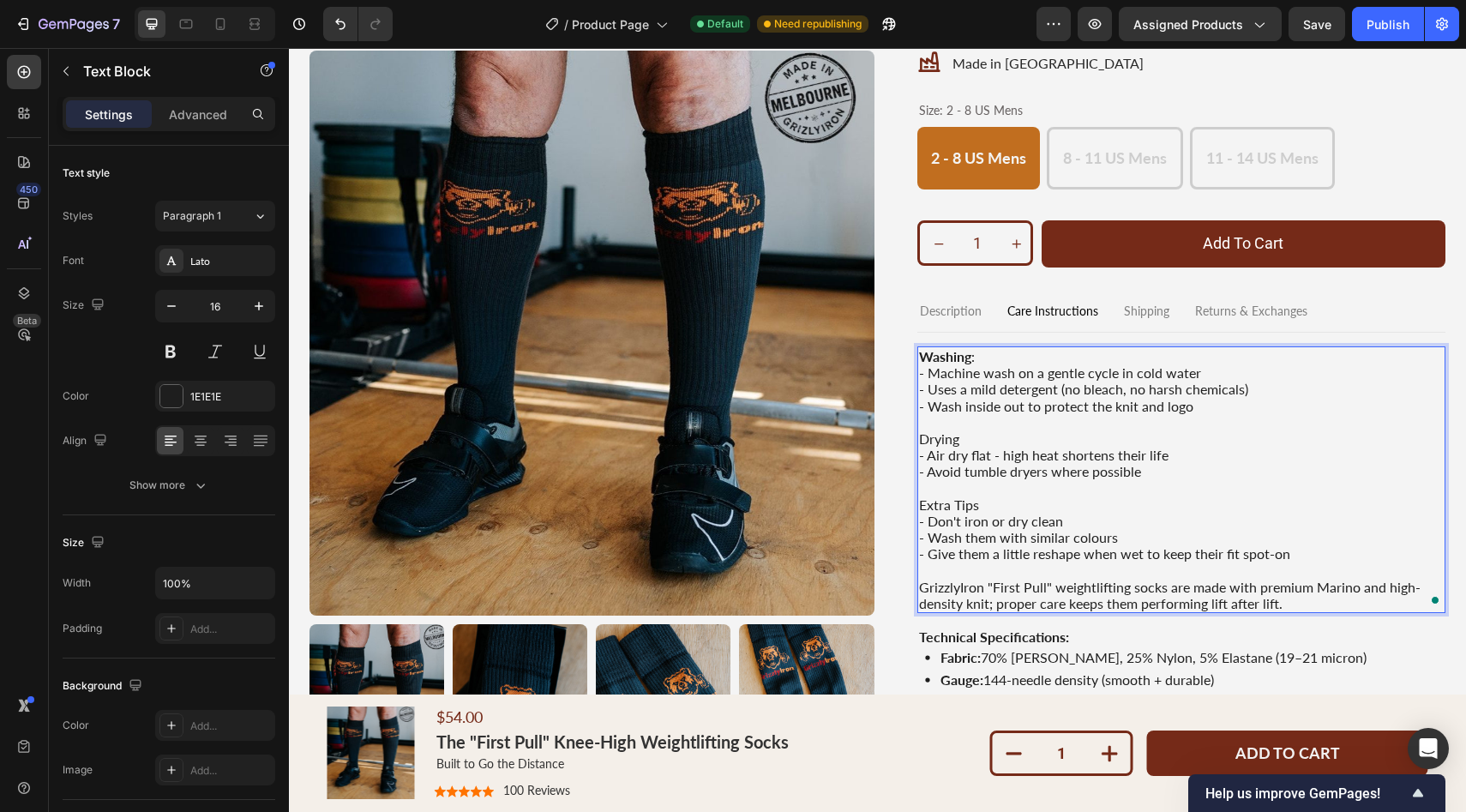
click at [1204, 414] on p "Rich Text Editor. Editing area: main" at bounding box center [1181, 421] width 526 height 16
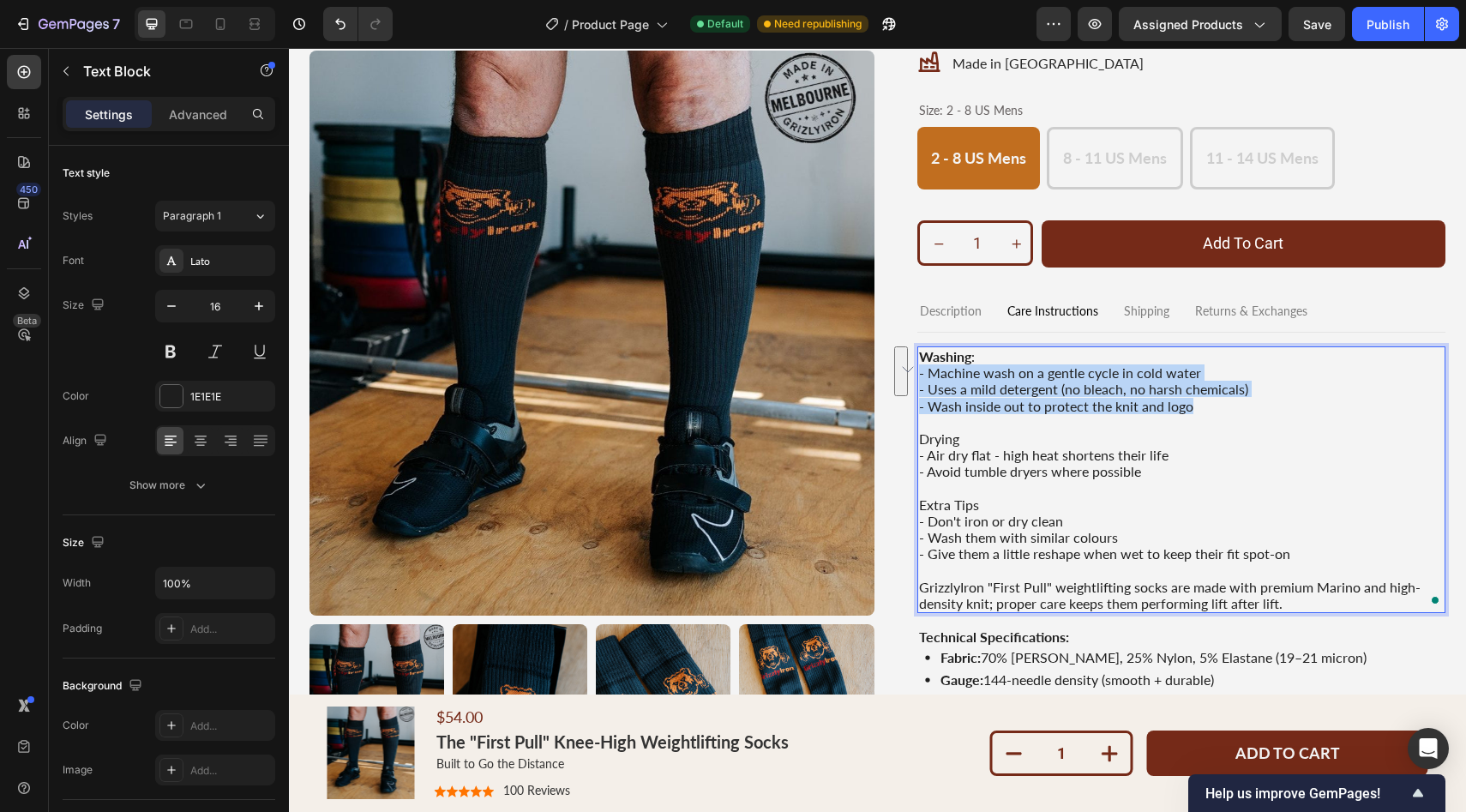
drag, startPoint x: 1199, startPoint y: 408, endPoint x: 921, endPoint y: 368, distance: 280.9
click at [921, 368] on div "Washing : - Machine wash on a gentle cycle in cold water - Uses a mild detergen…" at bounding box center [1181, 480] width 529 height 267
click at [951, 373] on p "- Machine wash on a gentle cycle in cold water" at bounding box center [1181, 372] width 526 height 16
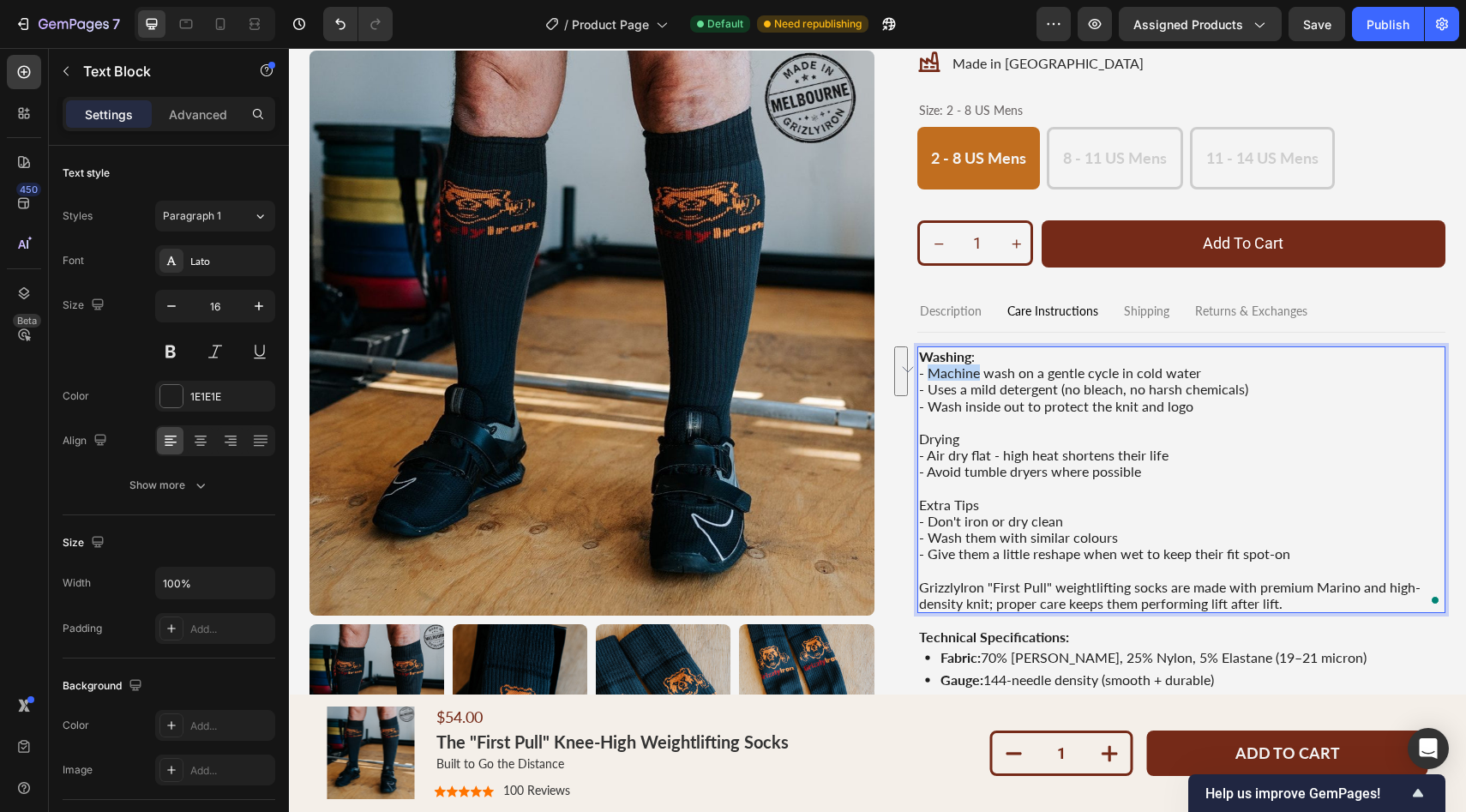
click at [951, 373] on p "- Machine wash on a gentle cycle in cold water" at bounding box center [1181, 372] width 526 height 16
click at [935, 372] on p "- Machine wash on a gentle cycle in cold water" at bounding box center [1181, 372] width 526 height 16
click at [929, 372] on p "- Machine wash on a gentle cycle in cold water" at bounding box center [1181, 372] width 526 height 16
click at [930, 372] on p "- Machine wash on a gentle cycle in cold water" at bounding box center [1181, 372] width 526 height 16
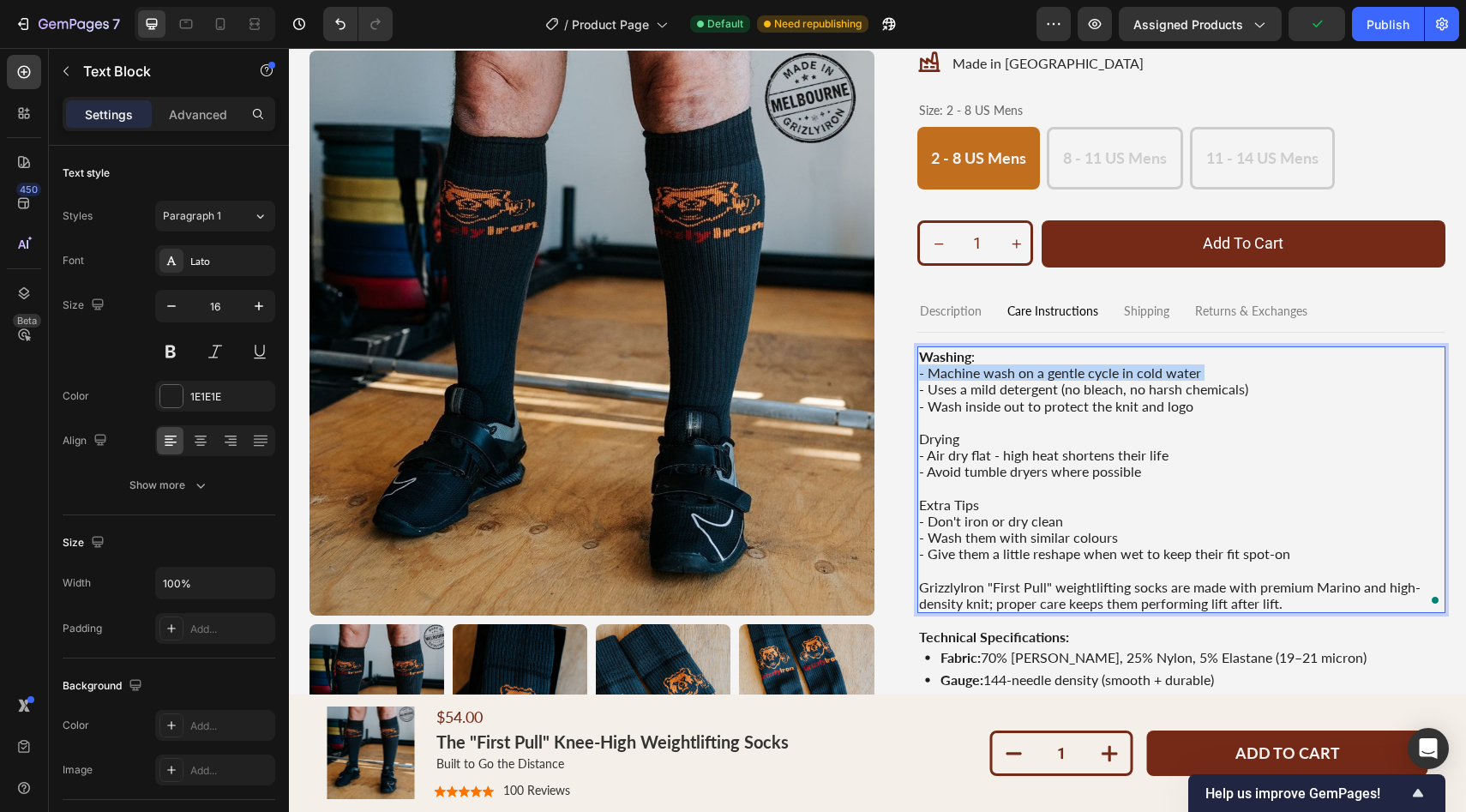
drag, startPoint x: 926, startPoint y: 370, endPoint x: 940, endPoint y: 373, distance: 14.3
click at [929, 371] on p "- Machine wash on a gentle cycle in cold water" at bounding box center [1181, 372] width 526 height 16
click at [1195, 415] on p "Rich Text Editor. Editing area: main" at bounding box center [1181, 421] width 526 height 16
drag, startPoint x: 1204, startPoint y: 408, endPoint x: 918, endPoint y: 367, distance: 288.9
click at [918, 367] on div "Washing : - Machine wash on a gentle cycle in cold water - Uses a mild detergen…" at bounding box center [1181, 480] width 529 height 267
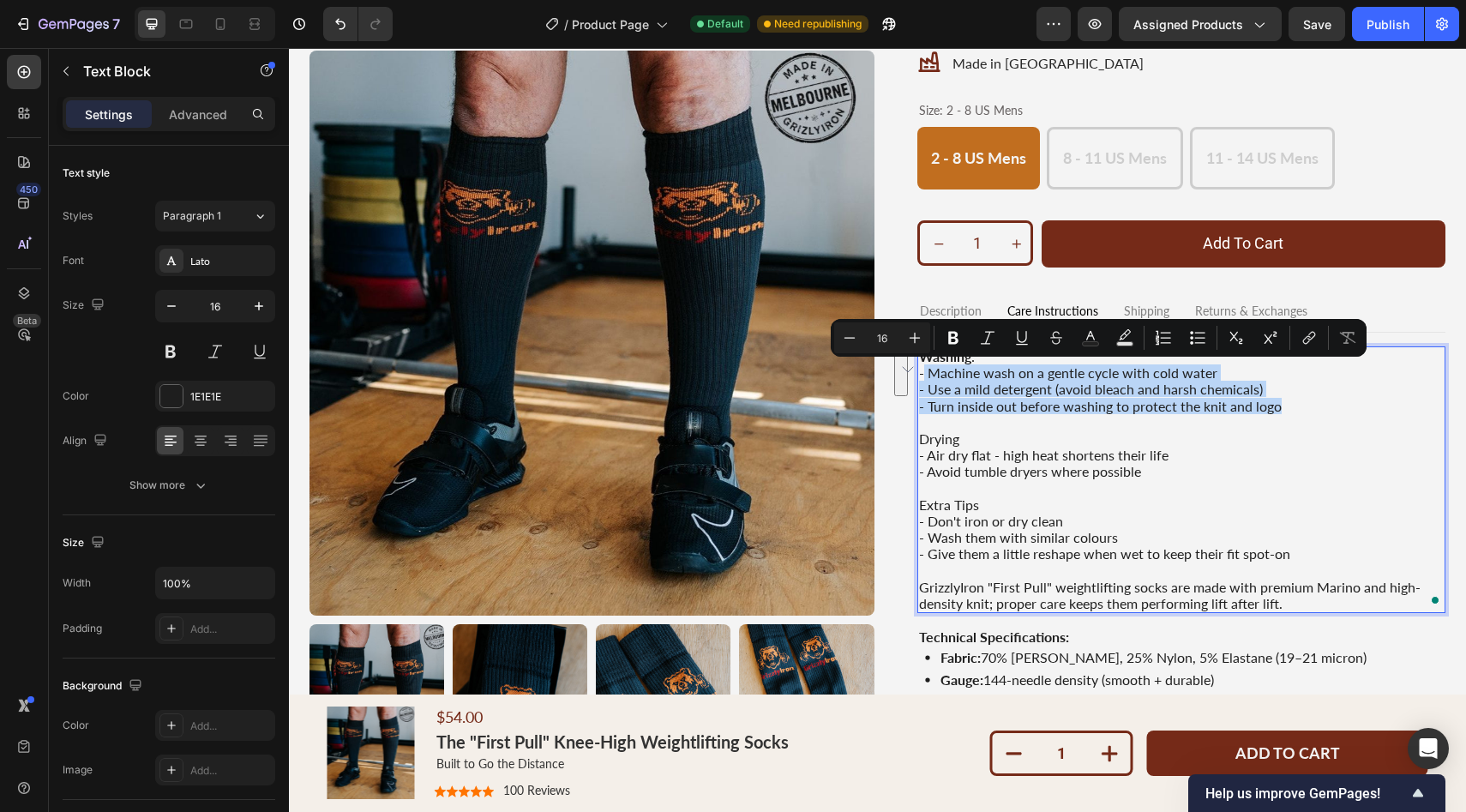
drag, startPoint x: 1300, startPoint y: 405, endPoint x: 922, endPoint y: 372, distance: 379.4
click at [922, 372] on p "- Machine wash on a gentle cycle with cold water - Use a mild detergent (avoid …" at bounding box center [1181, 389] width 526 height 50
click at [1193, 339] on icon "Editor contextual toolbar" at bounding box center [1197, 337] width 17 height 17
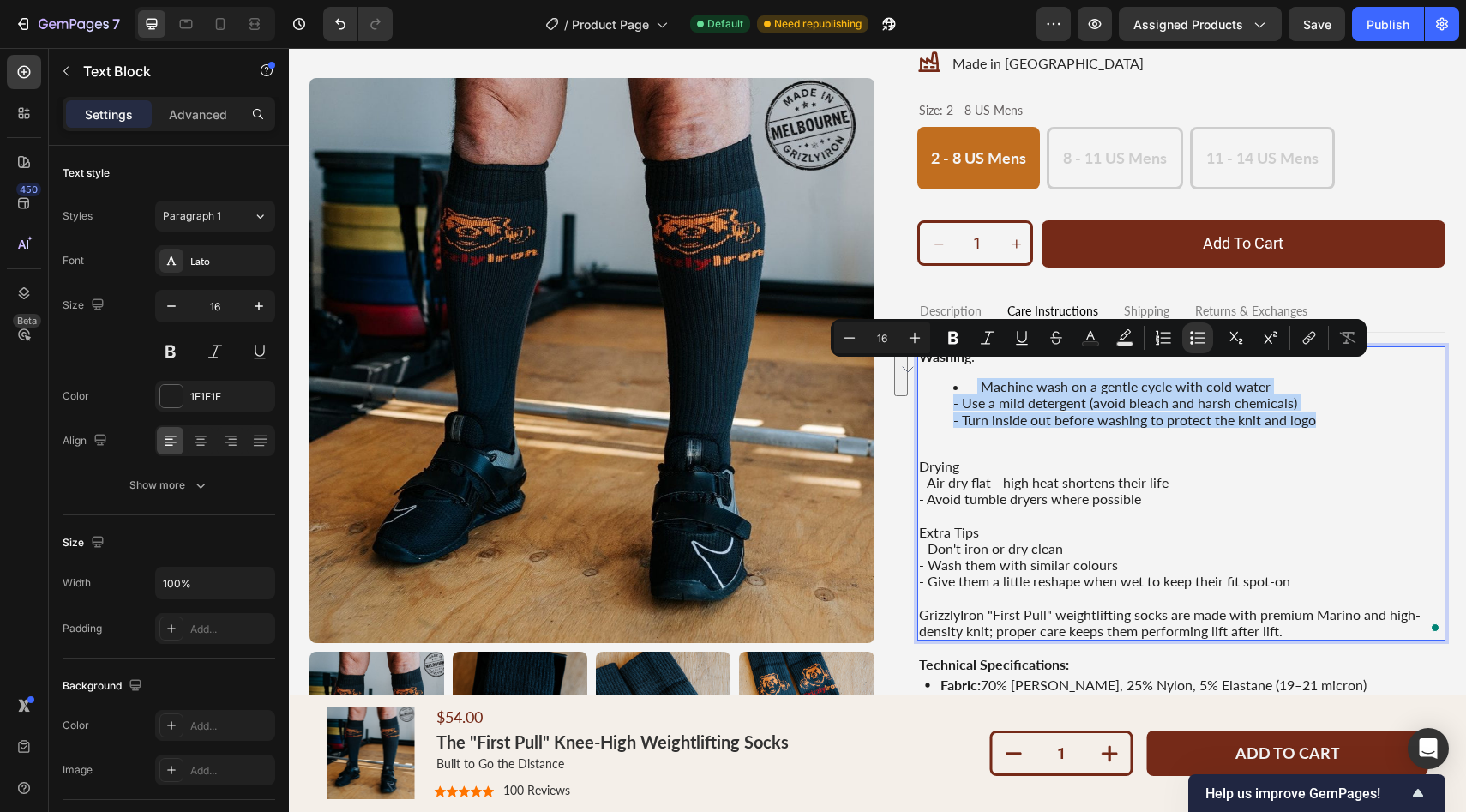
click at [955, 400] on li "- Machine wash on a gentle cycle with cold water - Use a mild detergent (avoid …" at bounding box center [1199, 403] width 491 height 50
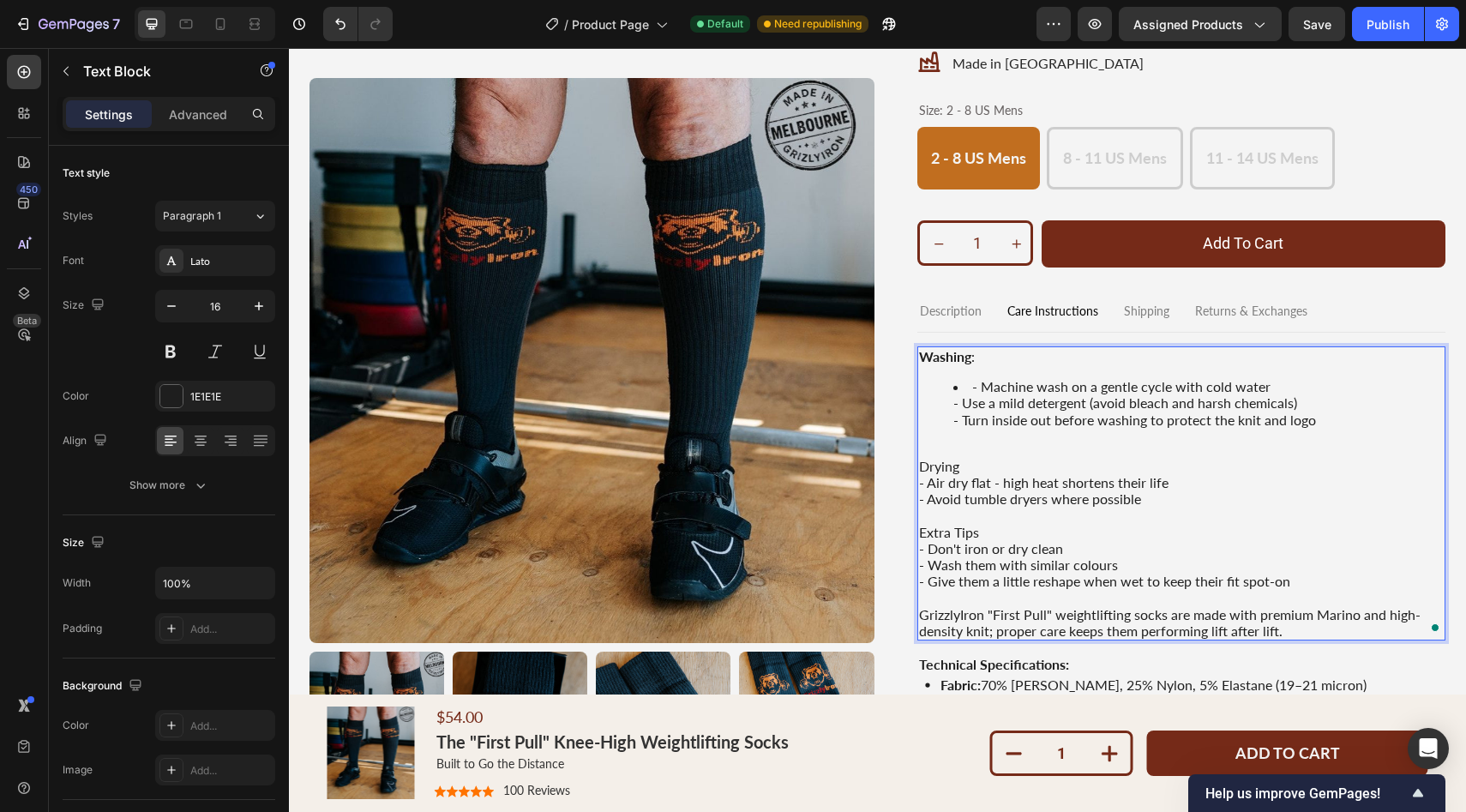
click at [984, 387] on li "- Machine wash on a gentle cycle with cold water - Use a mild detergent (avoid …" at bounding box center [1199, 403] width 491 height 50
click at [962, 407] on li "Machine wash on a gentle cycle with cold water - Use a mild detergent (avoid bl…" at bounding box center [1199, 403] width 491 height 50
click at [963, 421] on li "Use a mild detergent (avoid bleach and harsh chemicals) - Turn inside out befor…" at bounding box center [1199, 410] width 491 height 33
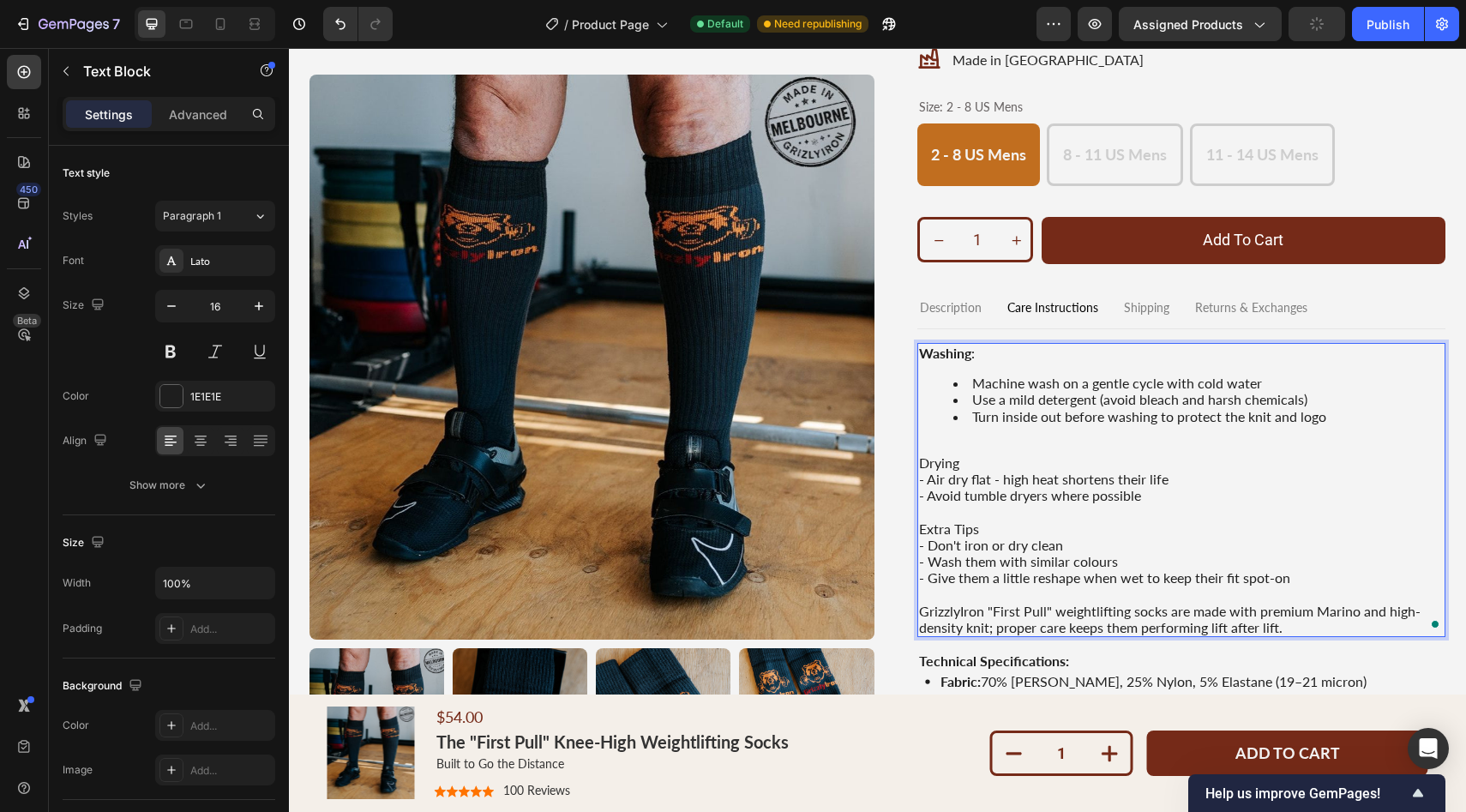
click at [987, 367] on div "Washing : Machine wash on a gentle cycle with cold water Use a mild detergent (…" at bounding box center [1181, 490] width 529 height 294
click at [979, 470] on p "- Air dry flat - high heat shortens their life" at bounding box center [1181, 478] width 526 height 16
click at [968, 464] on p "Drying" at bounding box center [1181, 462] width 526 height 16
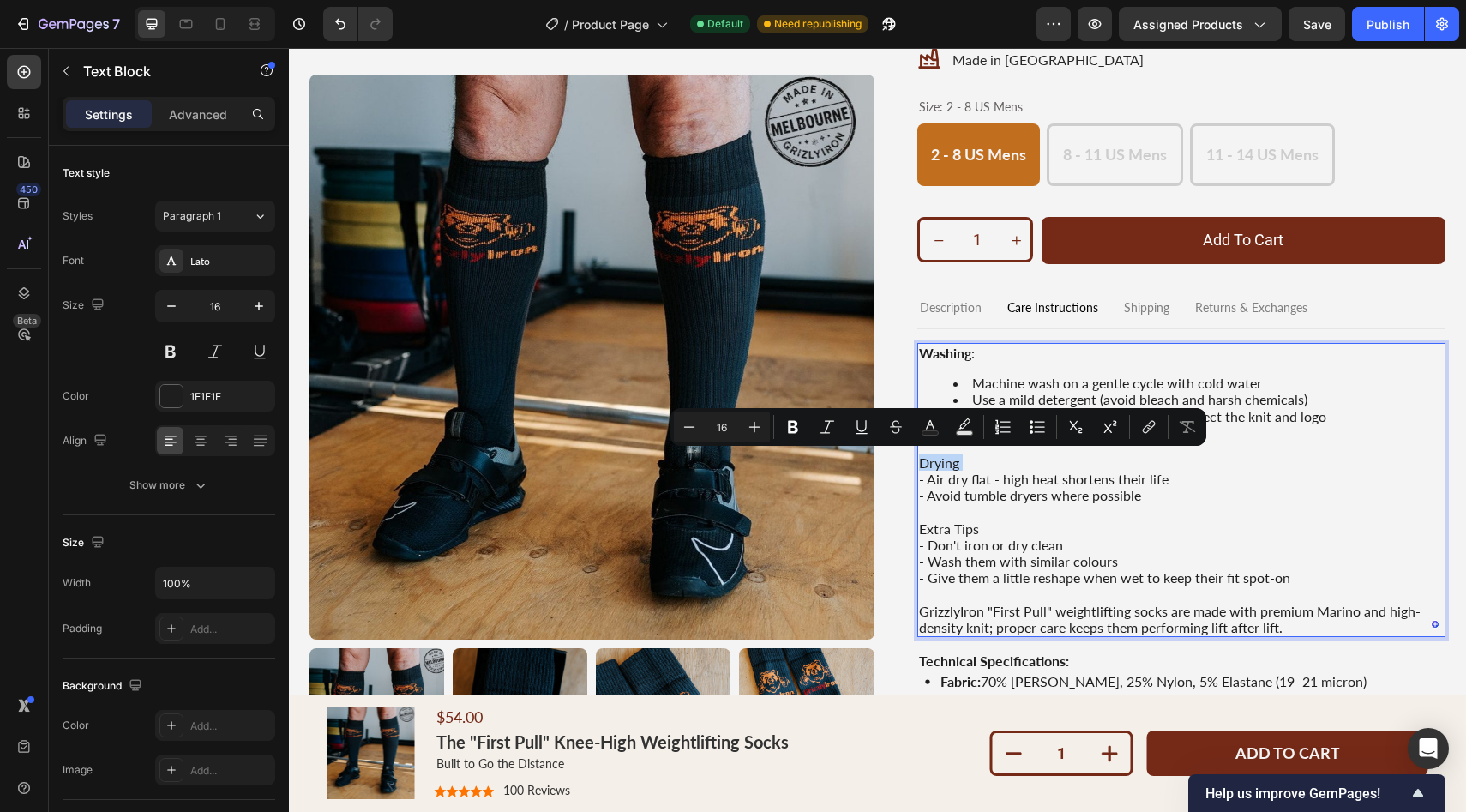
drag, startPoint x: 968, startPoint y: 464, endPoint x: 932, endPoint y: 463, distance: 36.0
click at [932, 463] on p "Drying" at bounding box center [1181, 462] width 526 height 16
click at [790, 429] on icon "Editor contextual toolbar" at bounding box center [792, 427] width 10 height 13
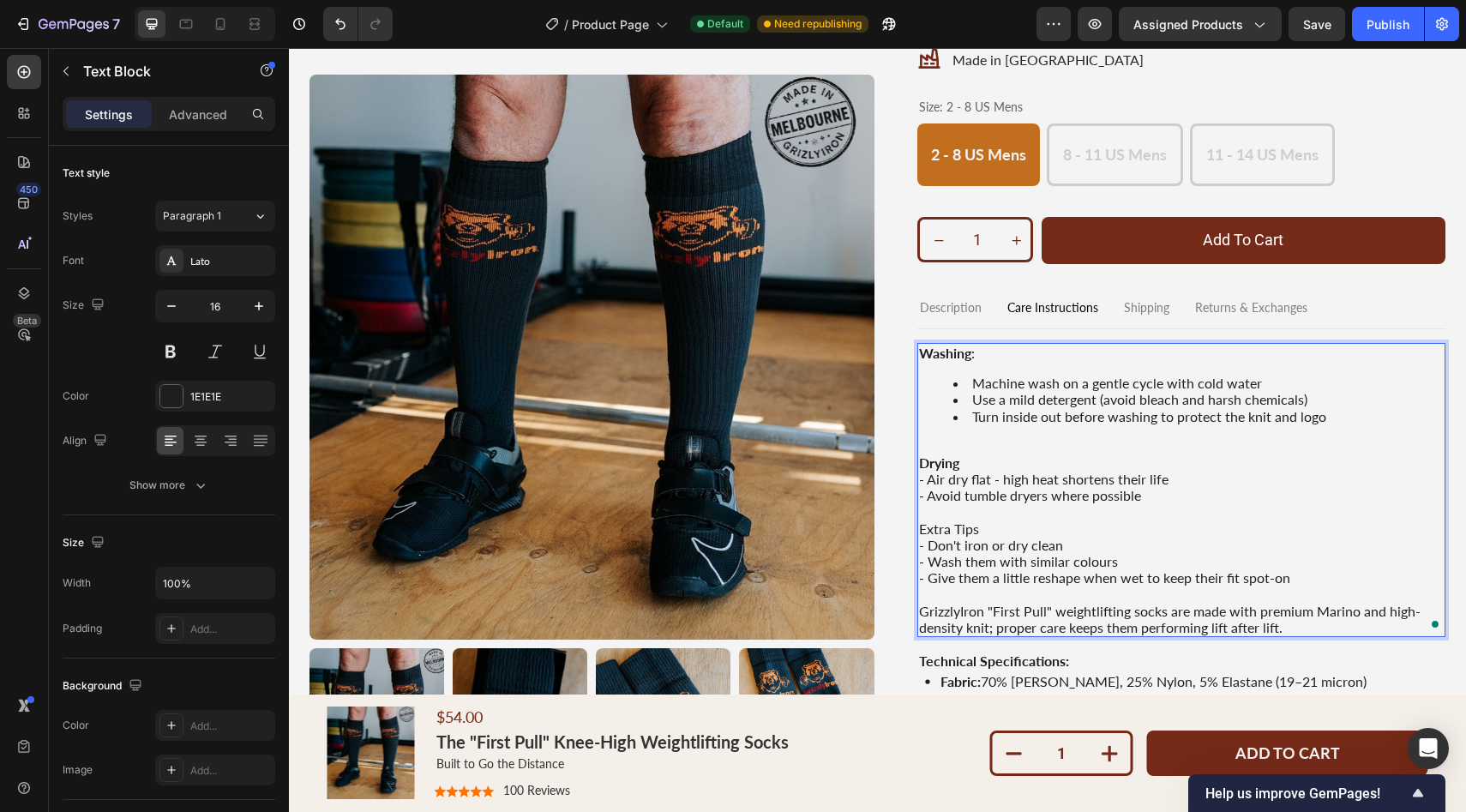
click at [976, 465] on p "Drying" at bounding box center [1181, 462] width 526 height 16
click at [1143, 479] on p "- Air dry flat - high heat shortens their life" at bounding box center [1181, 478] width 526 height 16
click at [1147, 495] on p "- Avoid tumble dryers where possible" at bounding box center [1181, 495] width 526 height 16
drag, startPoint x: 1147, startPoint y: 495, endPoint x: 918, endPoint y: 472, distance: 230.2
click at [918, 472] on div "Washing : Machine wash on a gentle cycle with cold water Use a mild detergent (…" at bounding box center [1181, 490] width 529 height 294
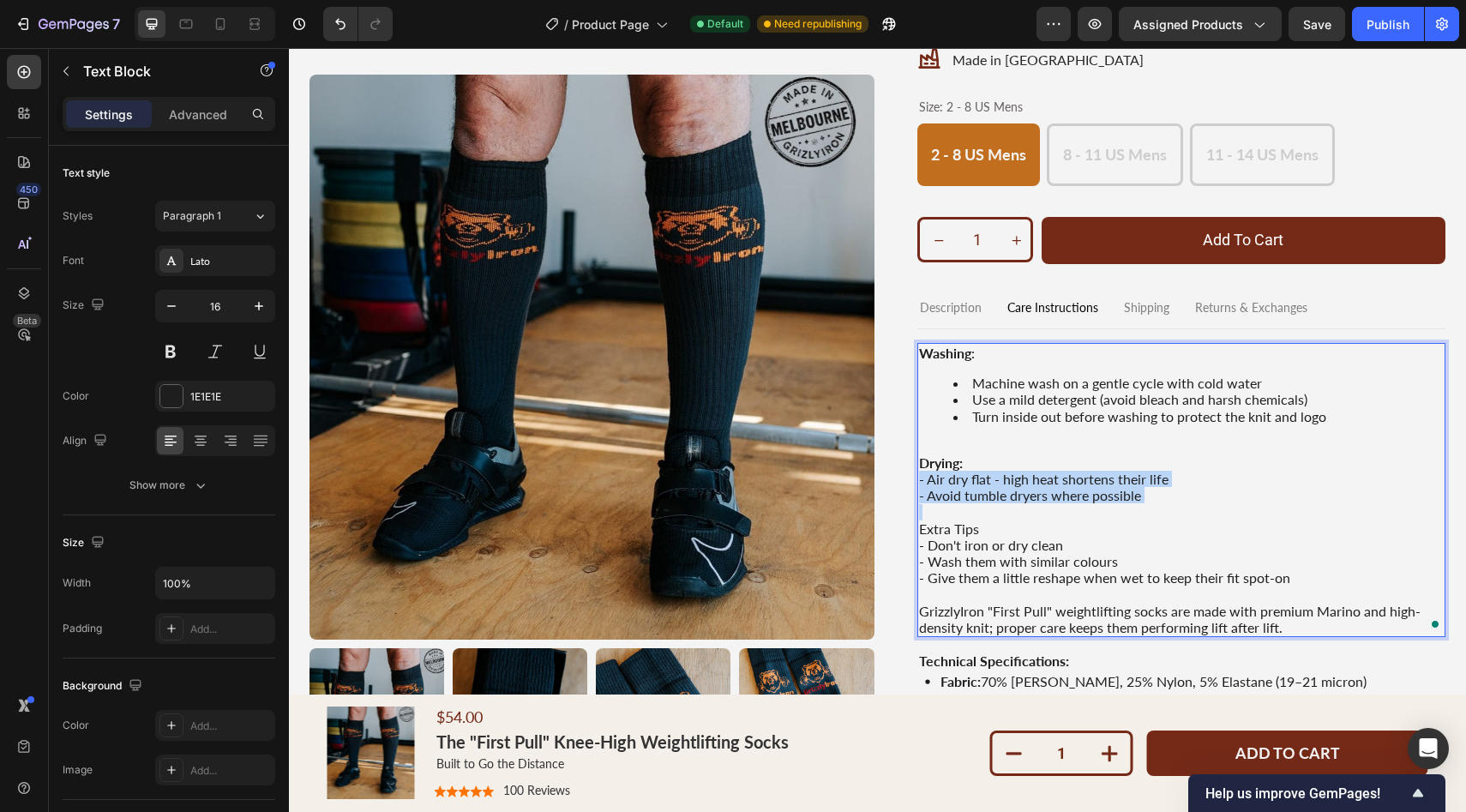
click at [964, 478] on p "- Air dry flat - high heat shortens their life" at bounding box center [1181, 478] width 526 height 16
drag, startPoint x: 964, startPoint y: 477, endPoint x: 941, endPoint y: 479, distance: 23.1
click at [941, 479] on p "- Air dry flat - high heat shortens their life" at bounding box center [1181, 478] width 526 height 16
click at [928, 477] on p "- Air dry flat - high heat shortens their life" at bounding box center [1181, 478] width 526 height 16
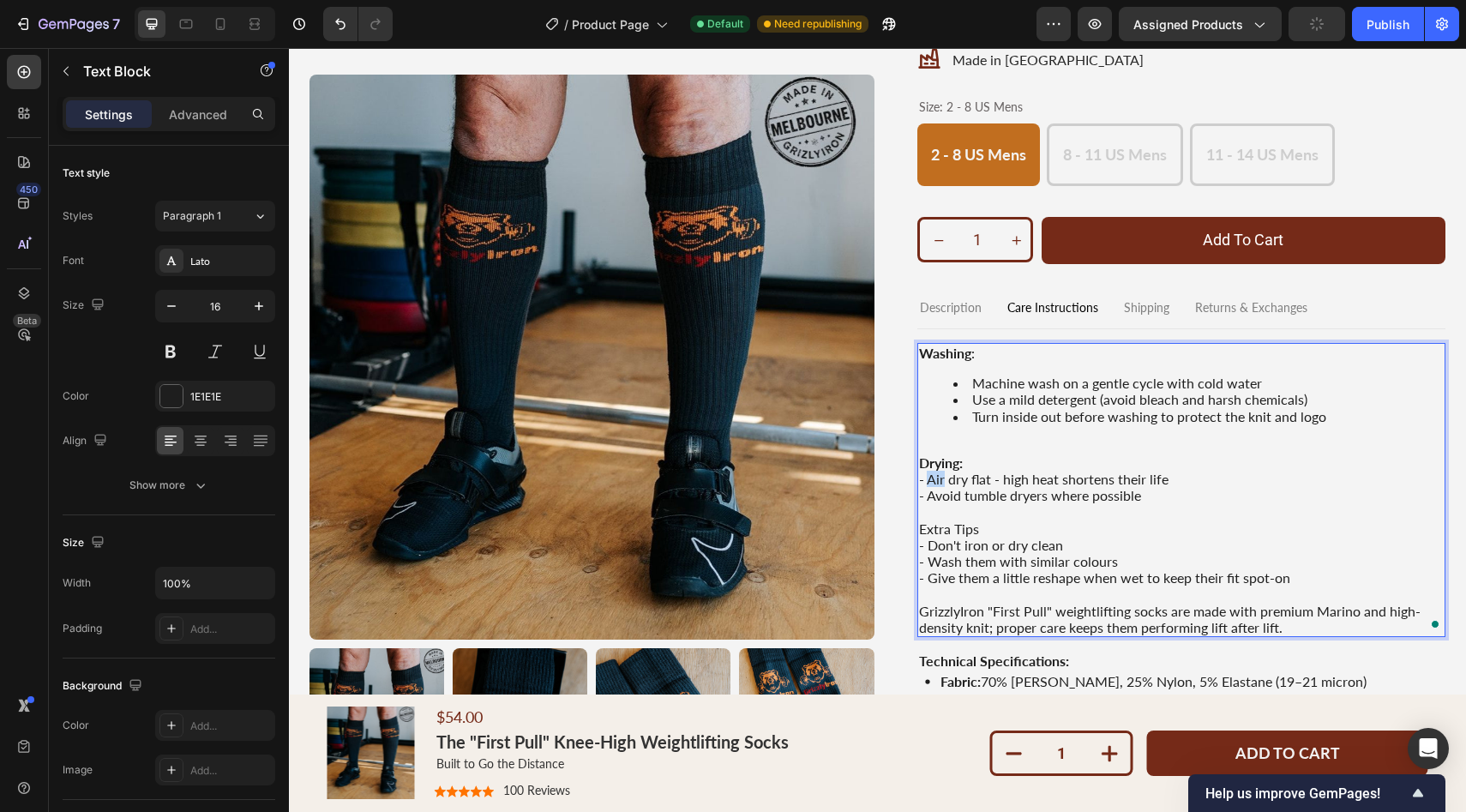
click at [927, 477] on p "- Air dry flat - high heat shortens their life" at bounding box center [1181, 478] width 526 height 16
drag, startPoint x: 927, startPoint y: 477, endPoint x: 1141, endPoint y: 506, distance: 216.0
click at [1144, 509] on div "Washing : Machine wash on a gentle cycle with cold water Use a mild detergent (…" at bounding box center [1181, 490] width 529 height 294
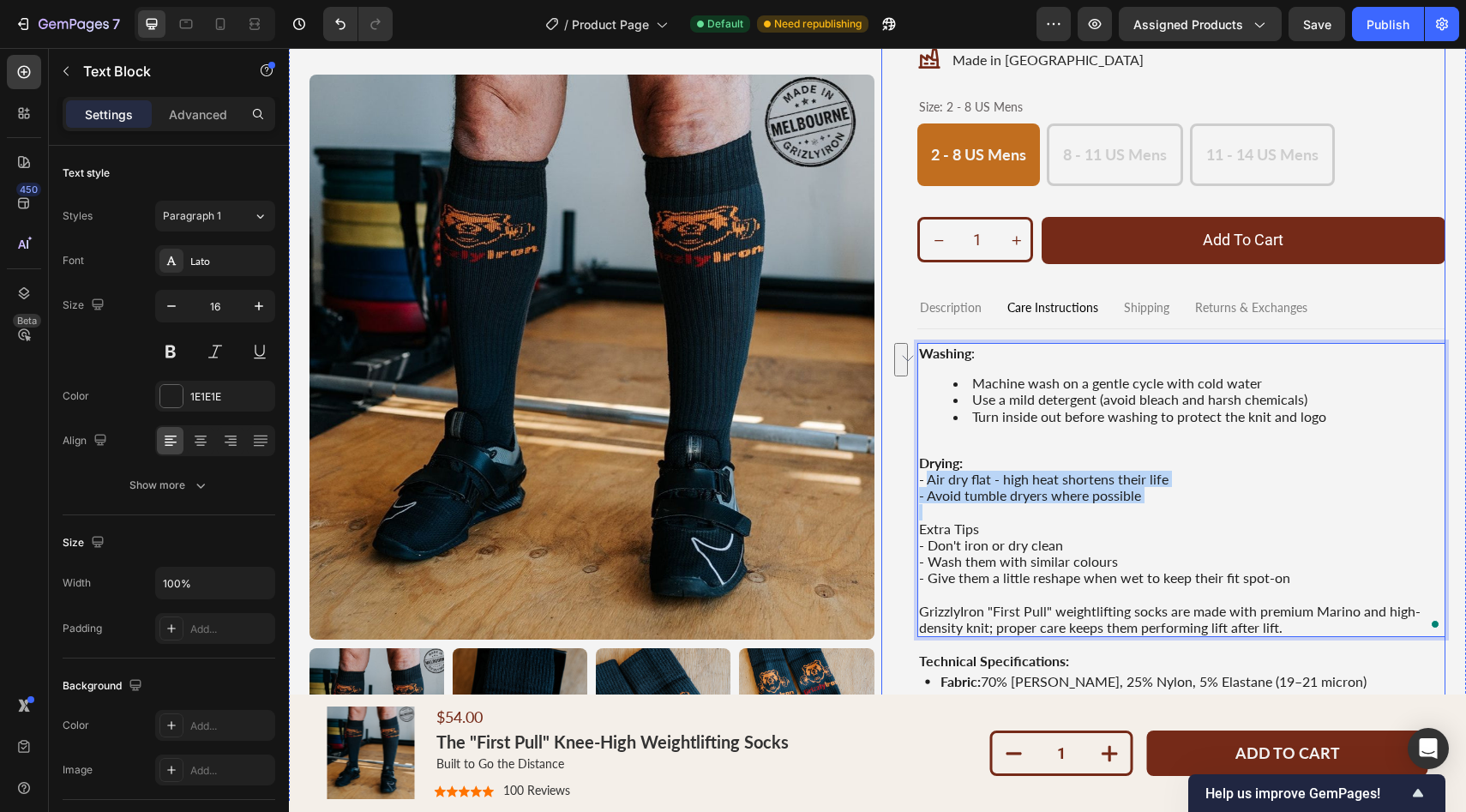
click at [907, 376] on button "See rewrite suggestions" at bounding box center [900, 360] width 14 height 34
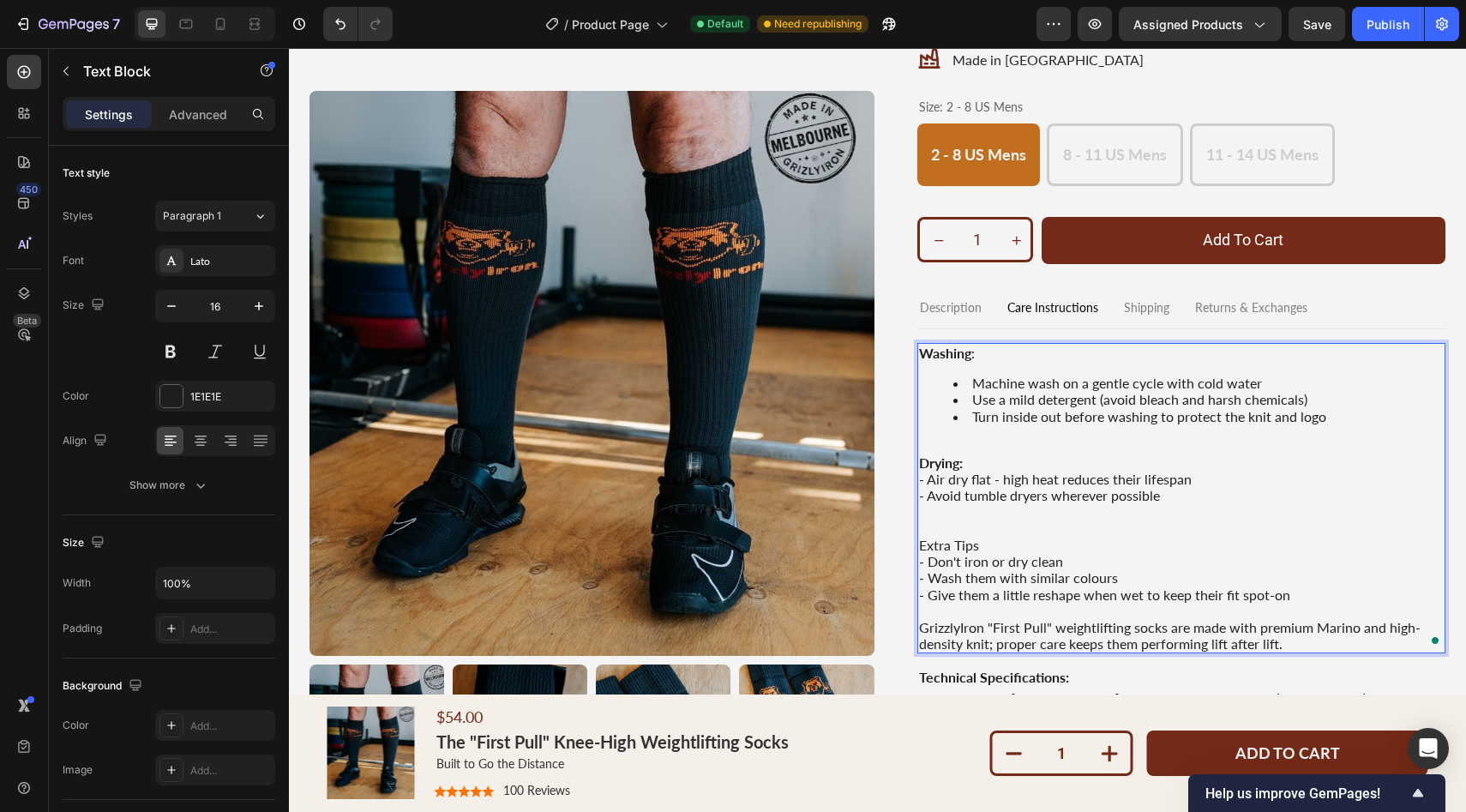
click at [978, 477] on p "- Air dry flat - high heat reduces their lifespan - Avoid tumble dryers whereve…" at bounding box center [1181, 486] width 526 height 33
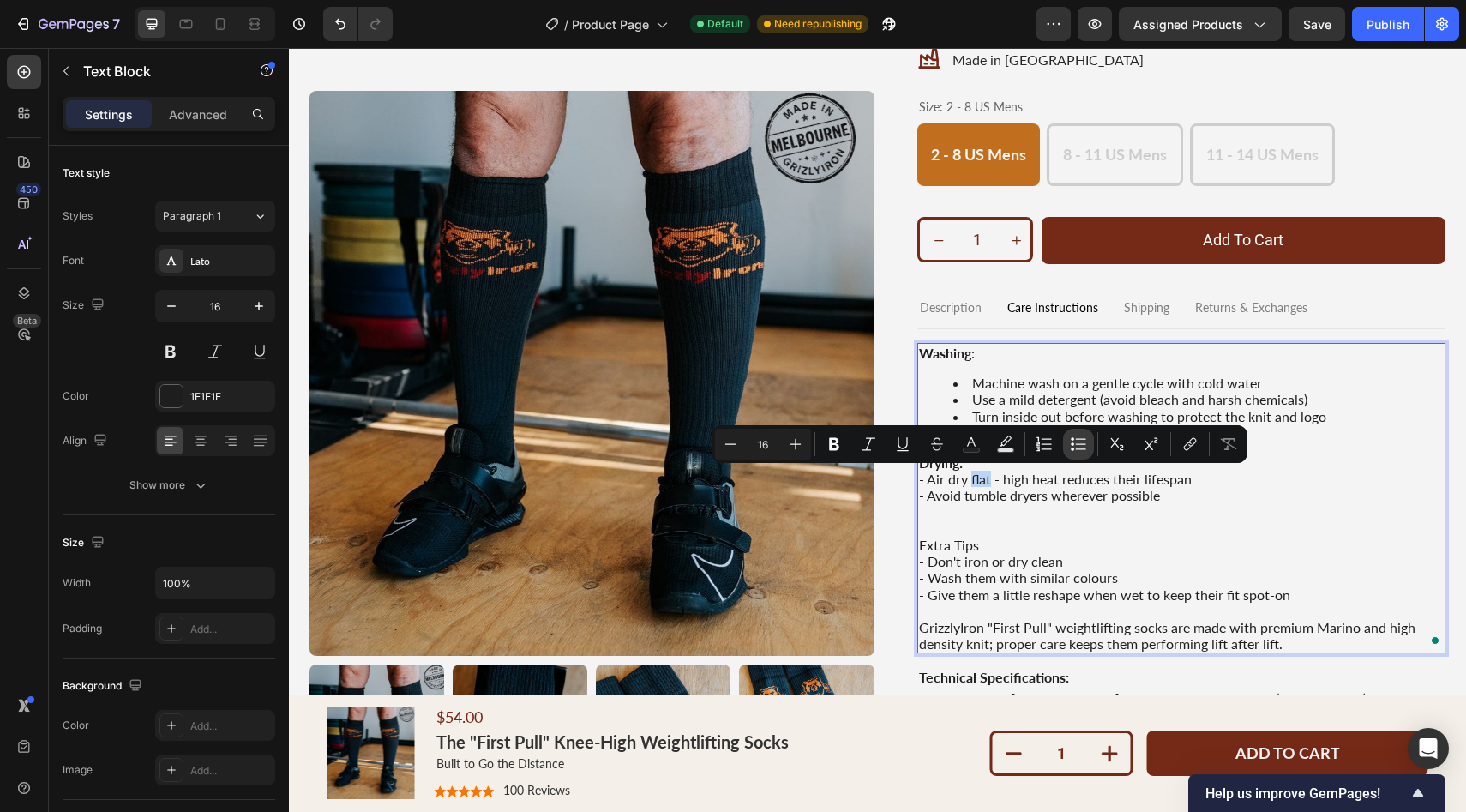
drag, startPoint x: 689, startPoint y: 429, endPoint x: 1085, endPoint y: 450, distance: 396.6
click at [1085, 450] on icon "Editor contextual toolbar" at bounding box center [1078, 444] width 17 height 17
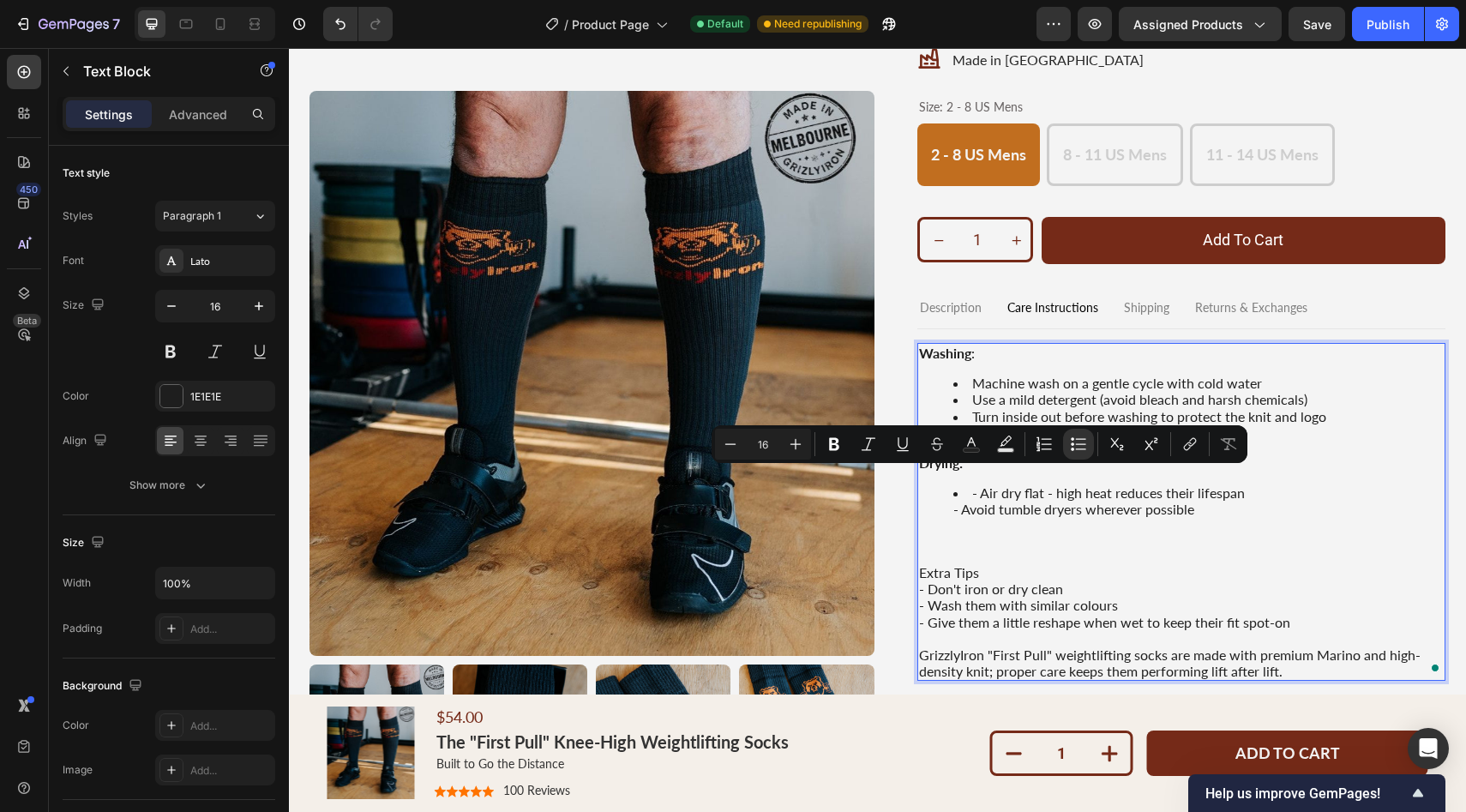
click at [985, 496] on li "- Air dry flat - high heat reduces their lifespan - Avoid tumble dryers whereve…" at bounding box center [1199, 500] width 491 height 33
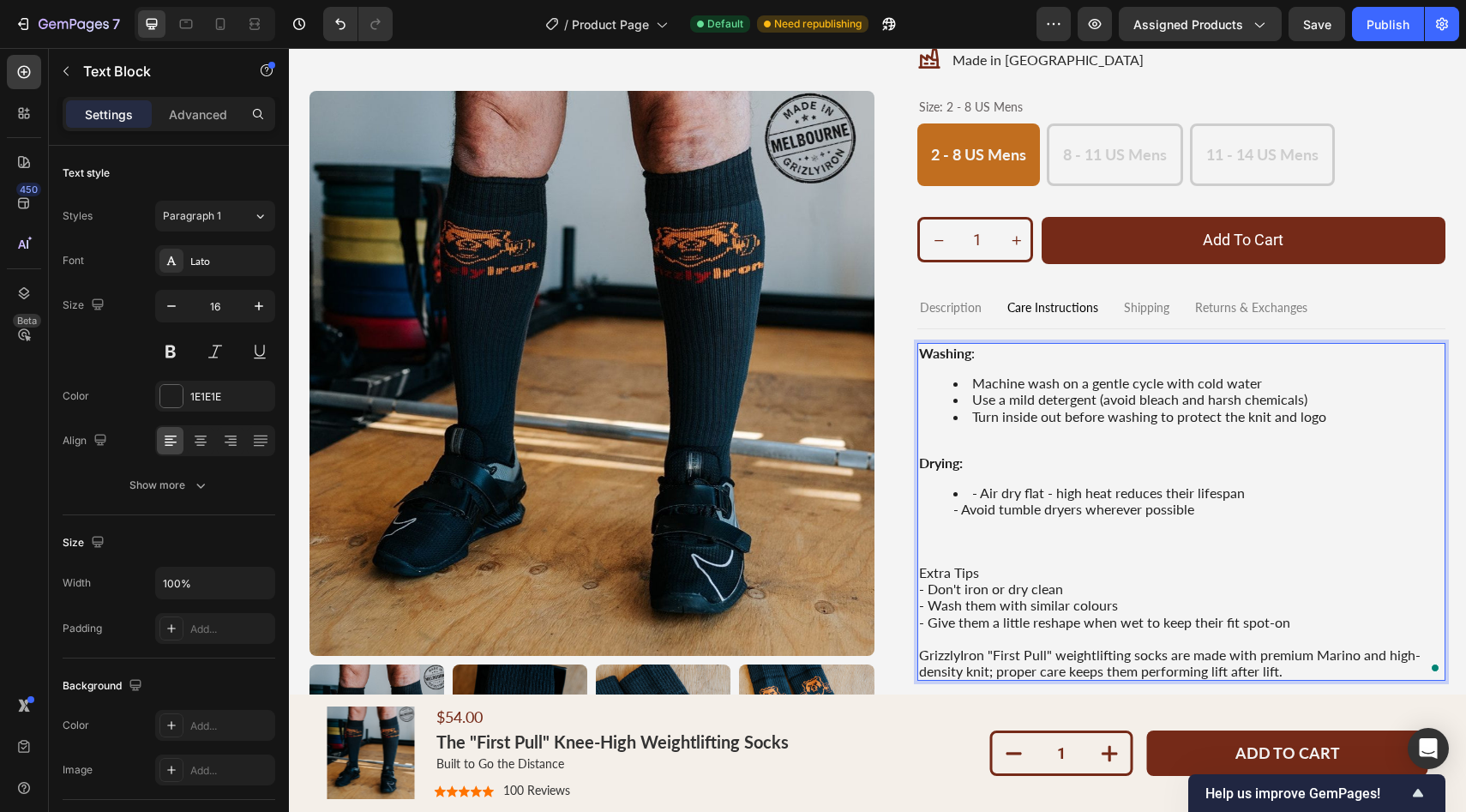
click at [980, 494] on li "- Air dry flat - high heat reduces their lifespan - Avoid tumble dryers whereve…" at bounding box center [1199, 500] width 491 height 33
click at [964, 513] on li "Air dry flat - high heat reduces their lifespan - Avoid tumble dryers wherever …" at bounding box center [1199, 500] width 491 height 33
click at [952, 438] on p "Rich Text Editor. Editing area: main" at bounding box center [1181, 446] width 526 height 16
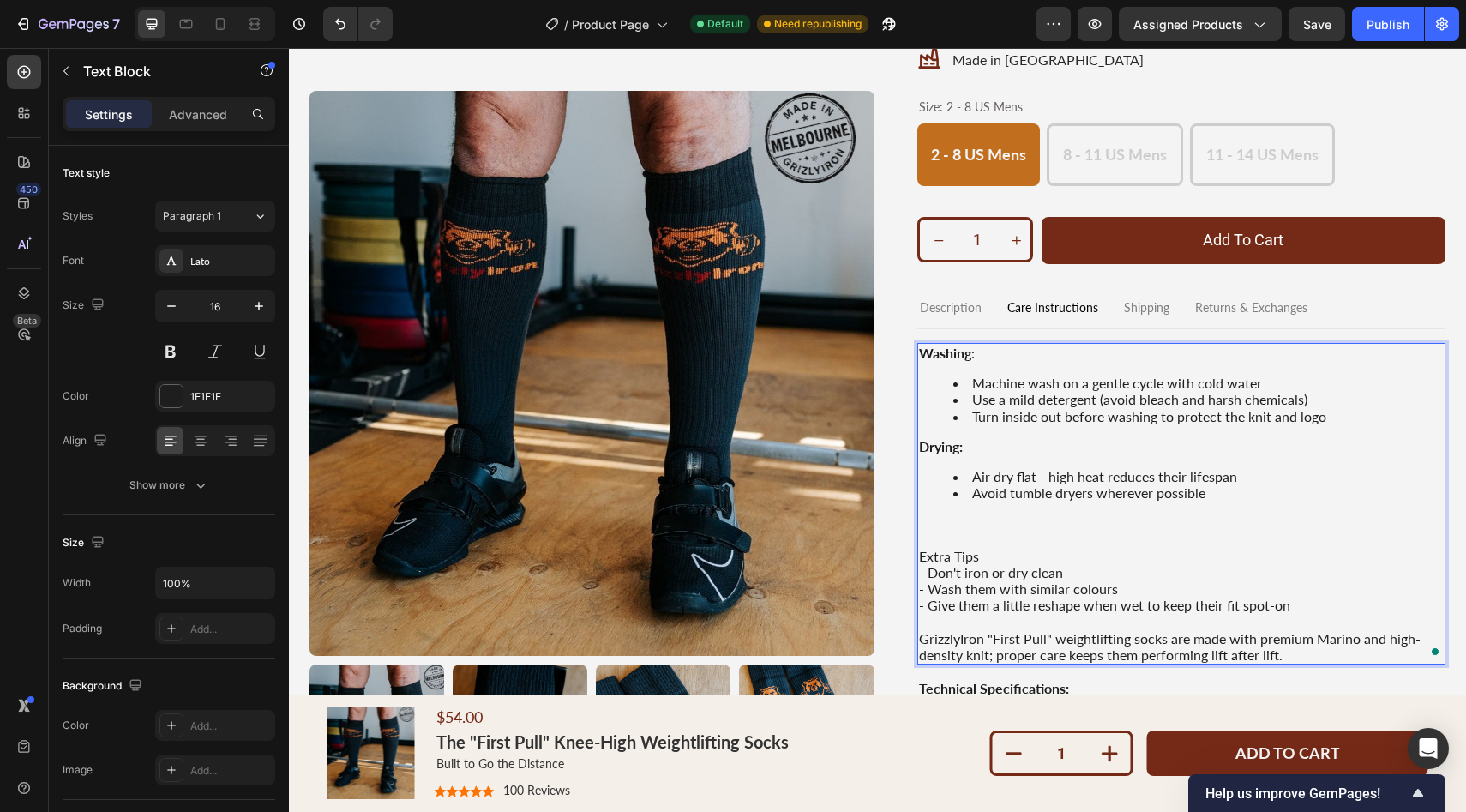
click at [955, 526] on p "Rich Text Editor. Editing area: main" at bounding box center [1181, 522] width 526 height 16
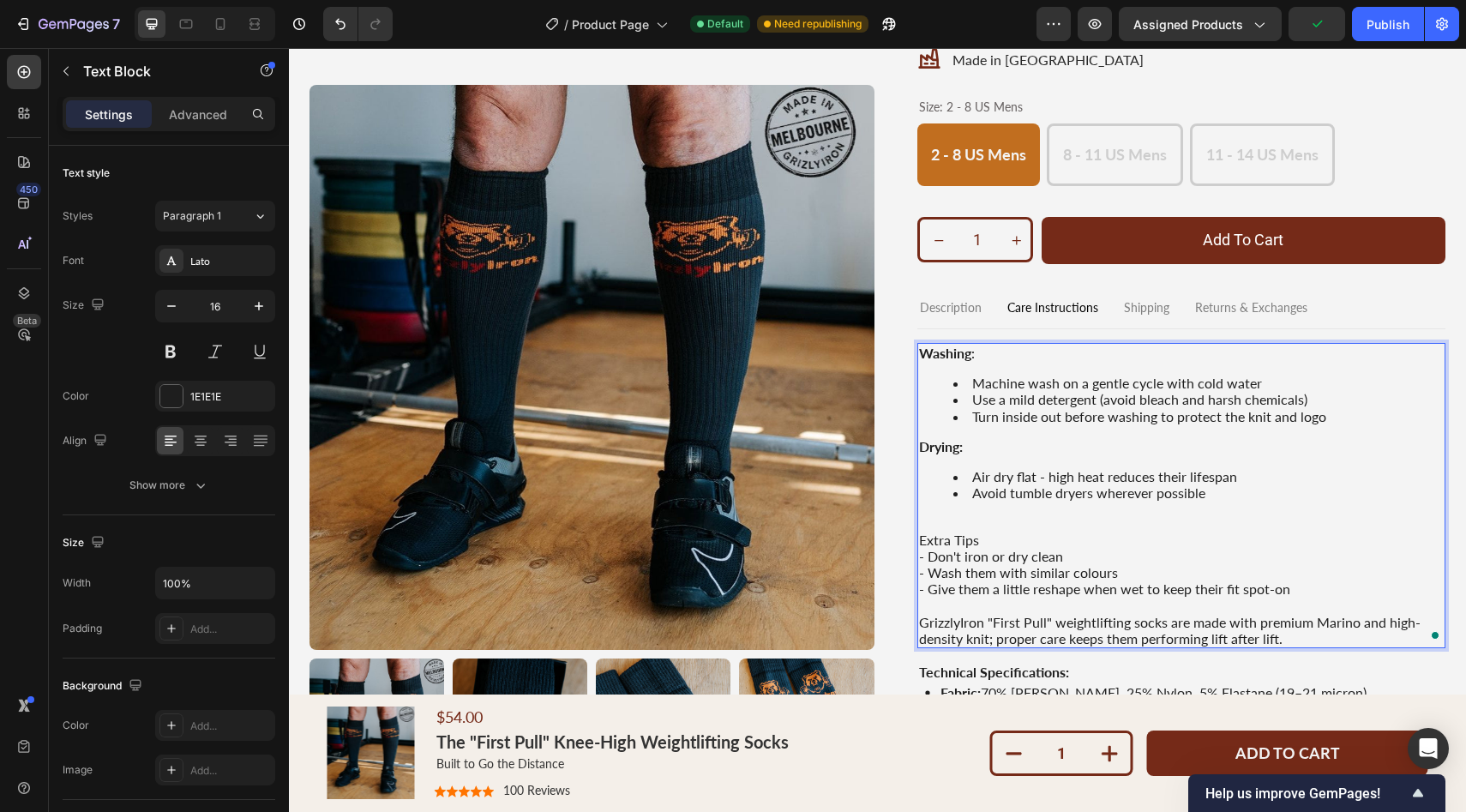
click at [942, 517] on p "Rich Text Editor. Editing area: main" at bounding box center [1181, 522] width 526 height 16
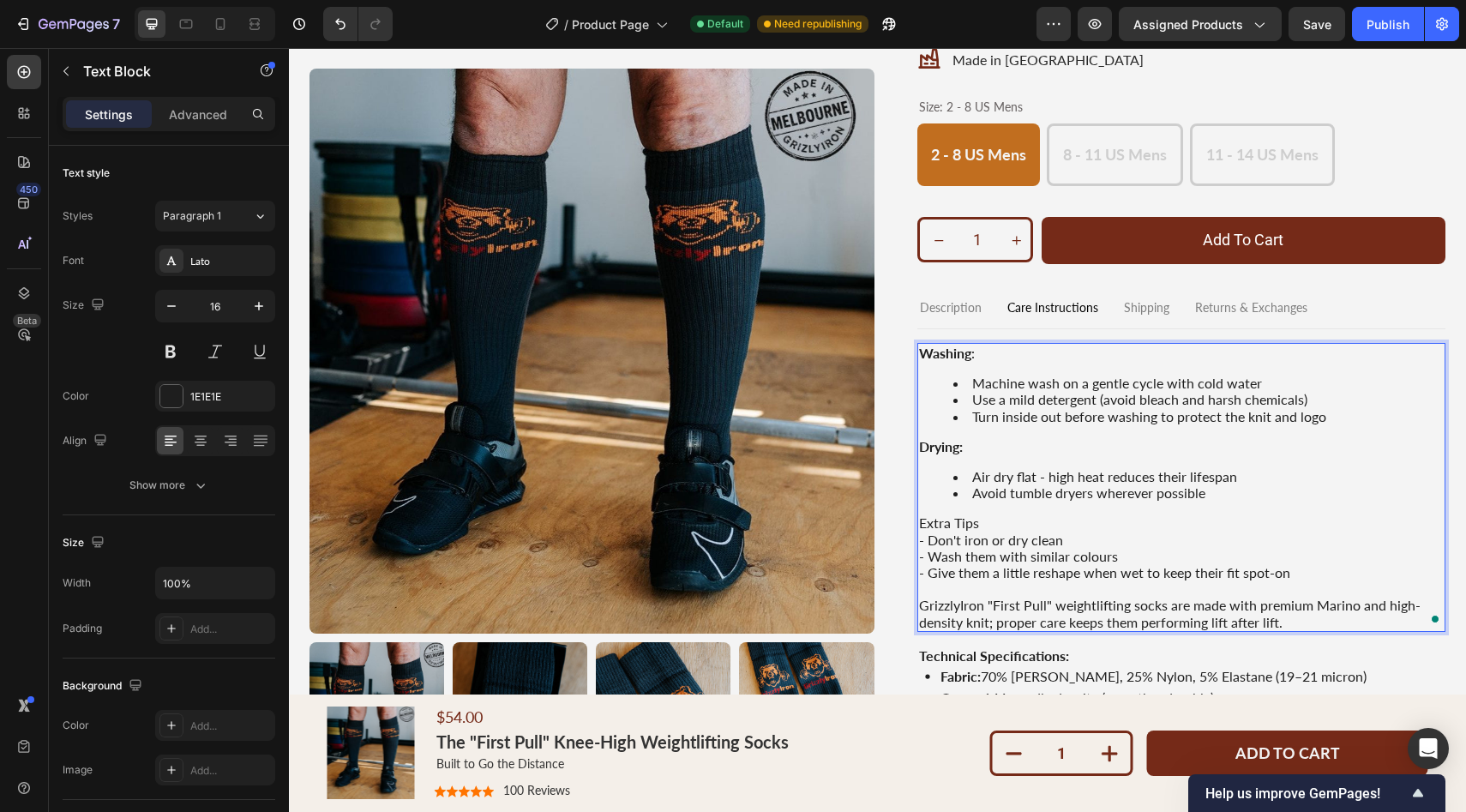
click at [941, 540] on p "- Don't iron or dry clean" at bounding box center [1181, 539] width 526 height 16
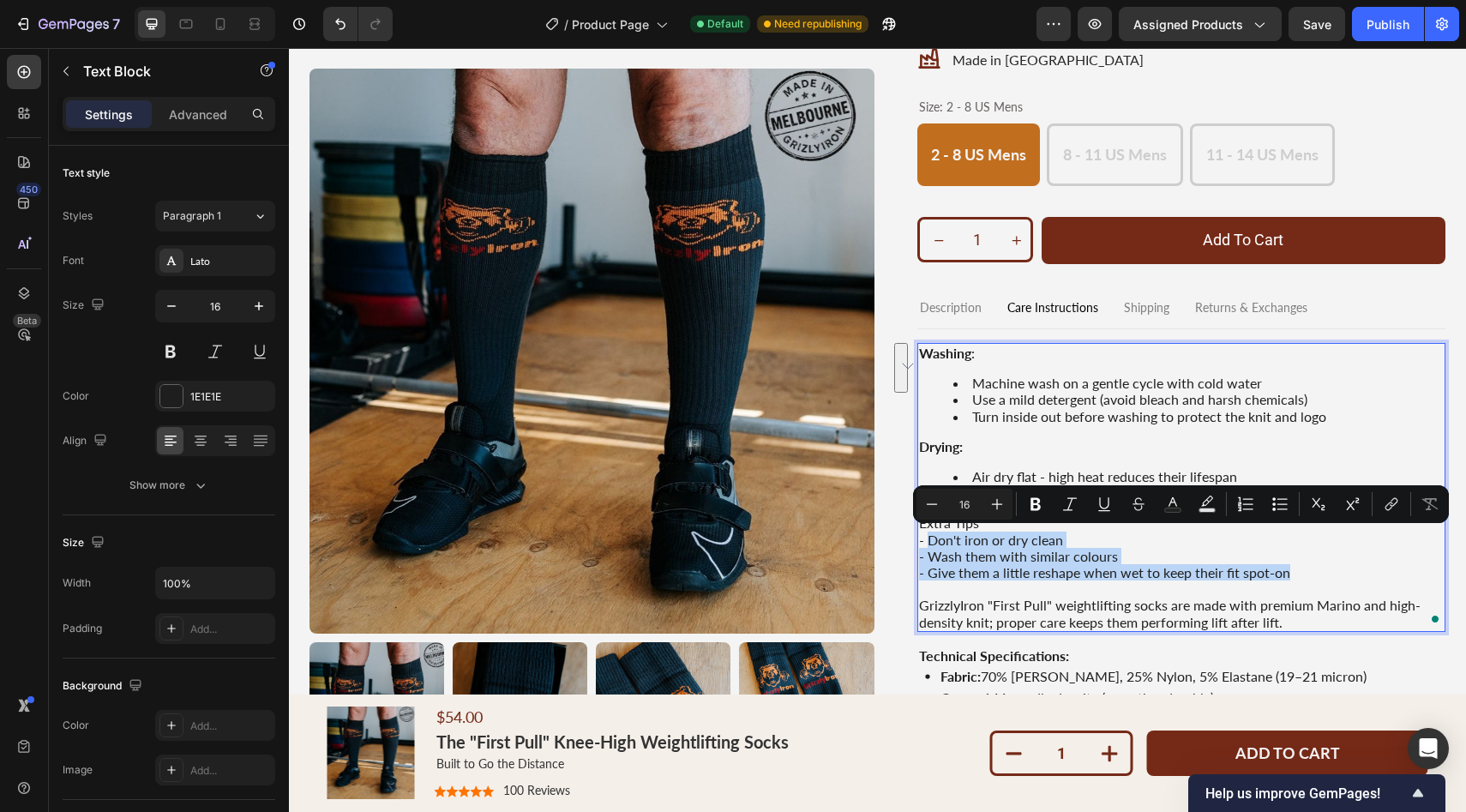
drag, startPoint x: 925, startPoint y: 539, endPoint x: 1298, endPoint y: 577, distance: 374.9
click at [1298, 577] on div "Washing : Machine wash on a gentle cycle with cold water Use a mild detergent (…" at bounding box center [1181, 487] width 529 height 288
click at [1281, 509] on icon "Editor contextual toolbar" at bounding box center [1281, 509] width 10 height 1
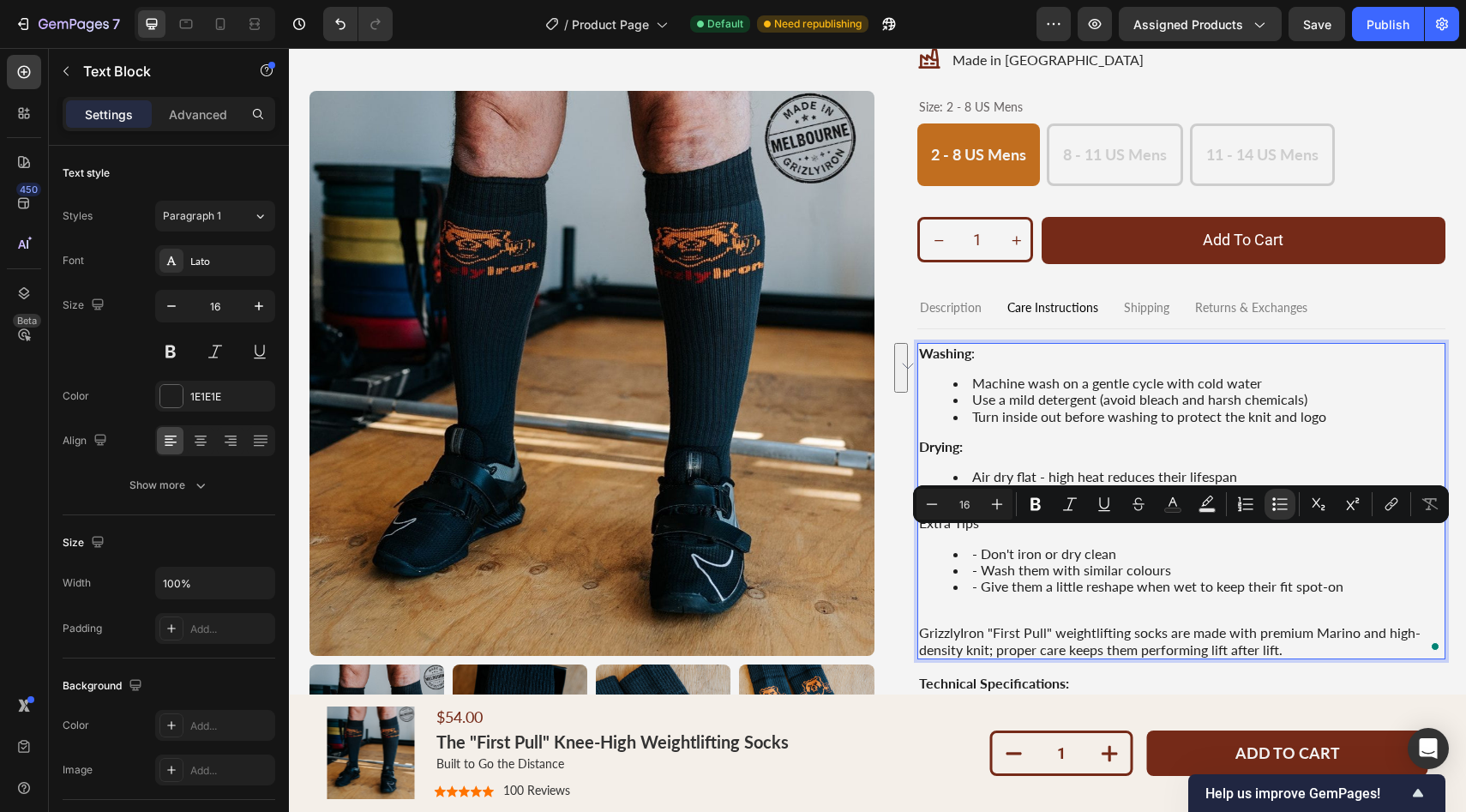
click at [983, 550] on li "- Don't iron or dry clean" at bounding box center [1199, 553] width 491 height 16
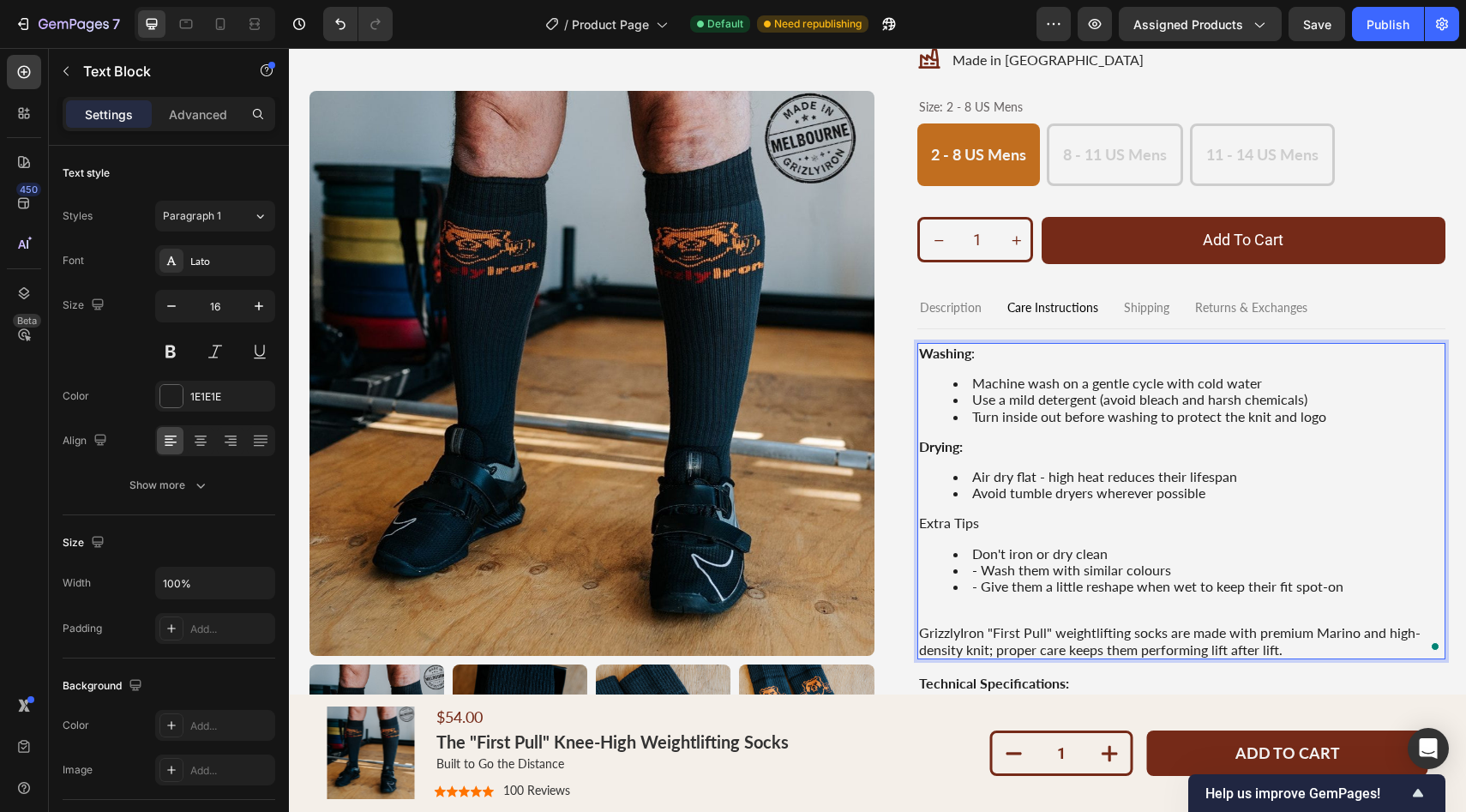
click at [985, 569] on li "- Wash them with similar colours" at bounding box center [1199, 568] width 491 height 16
click at [984, 590] on li "- Give them a little reshape when wet to keep their fit spot-on" at bounding box center [1199, 585] width 491 height 16
click at [963, 520] on p "Extra Tips" at bounding box center [1181, 522] width 526 height 16
click at [984, 521] on p "Extra Tips" at bounding box center [1181, 522] width 526 height 16
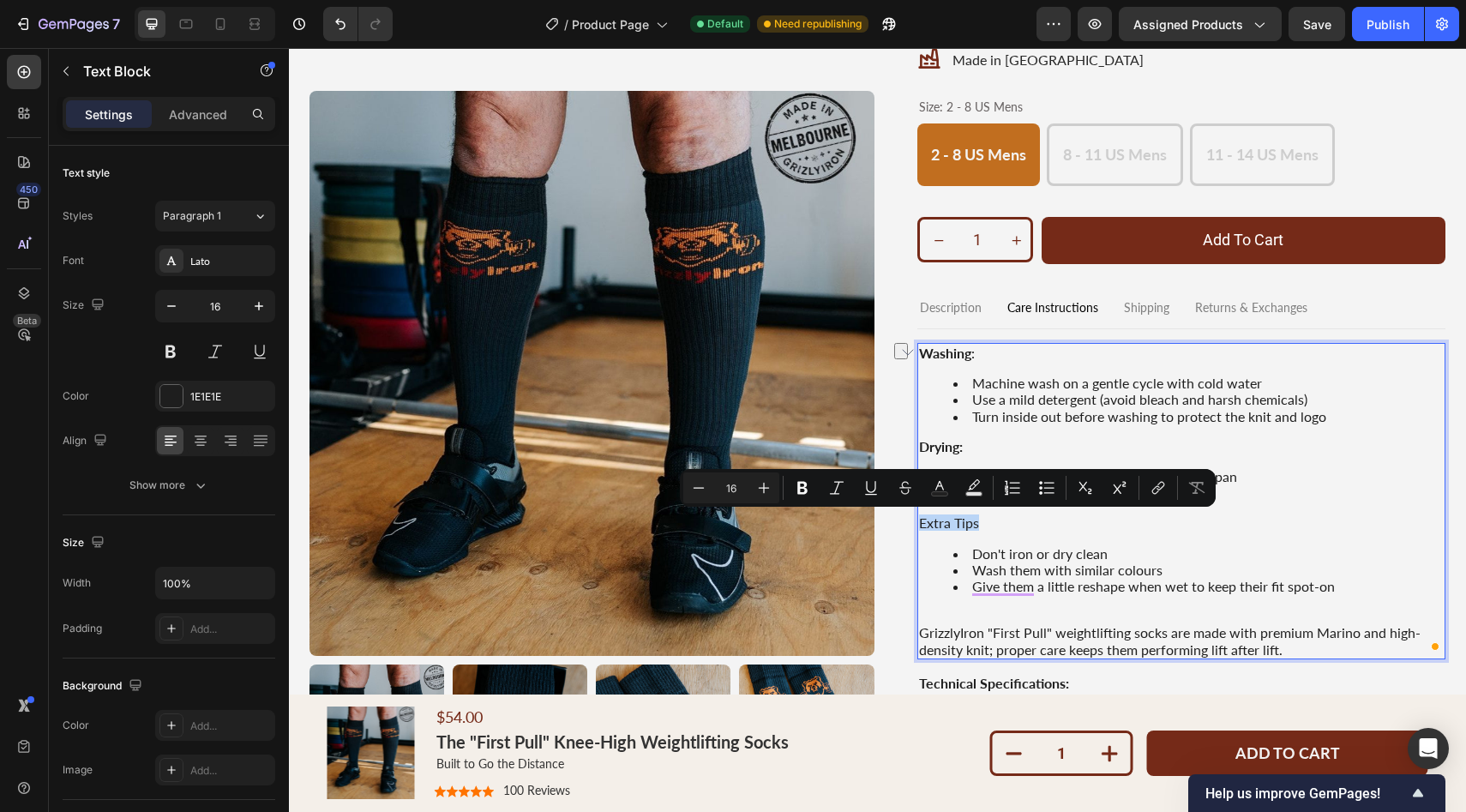
drag, startPoint x: 983, startPoint y: 522, endPoint x: 918, endPoint y: 524, distance: 65.0
click at [919, 524] on p "Extra Tips" at bounding box center [1181, 522] width 526 height 16
click at [811, 485] on button "Bold" at bounding box center [802, 487] width 31 height 31
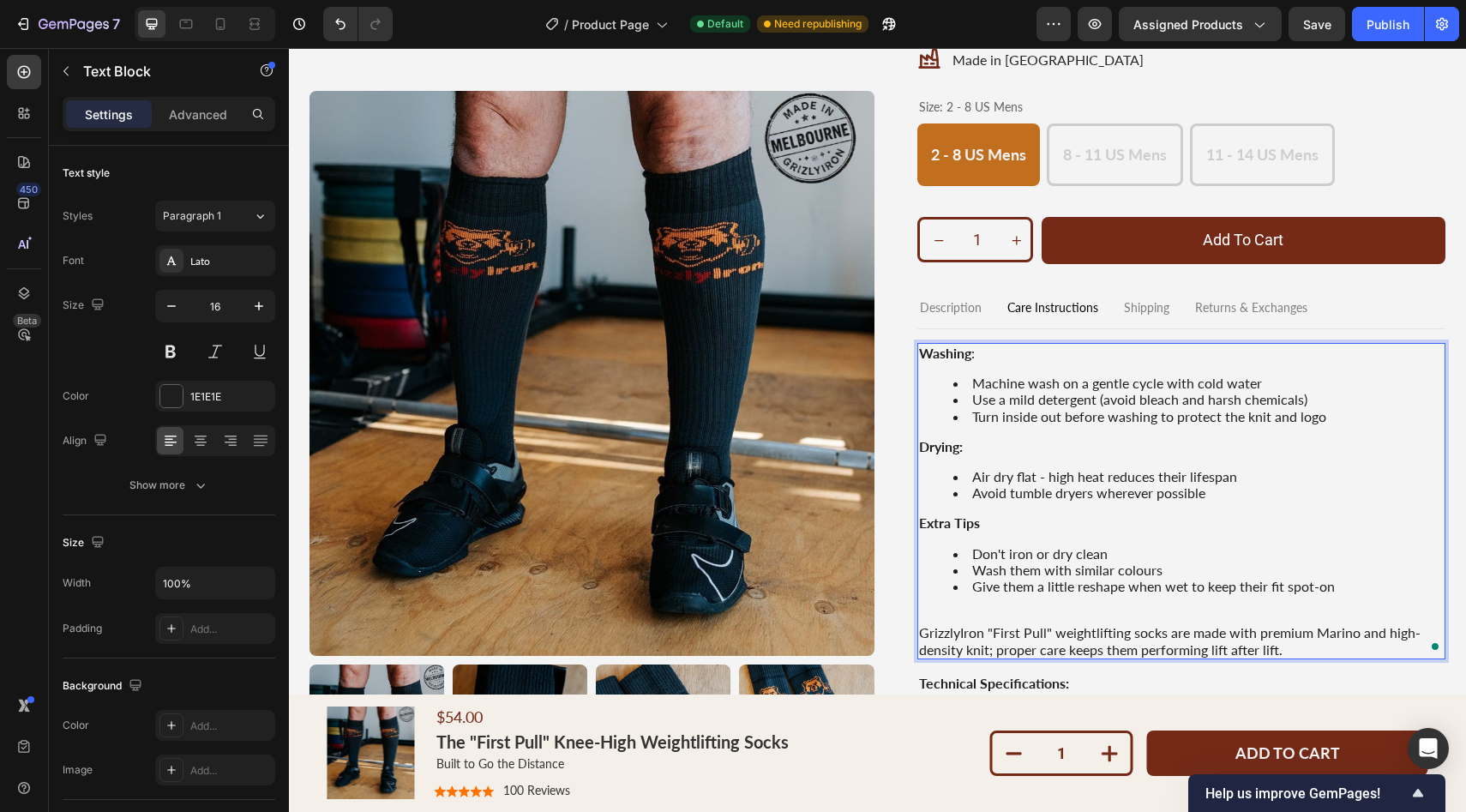
click at [1008, 523] on p "Extra Tips" at bounding box center [1181, 522] width 526 height 16
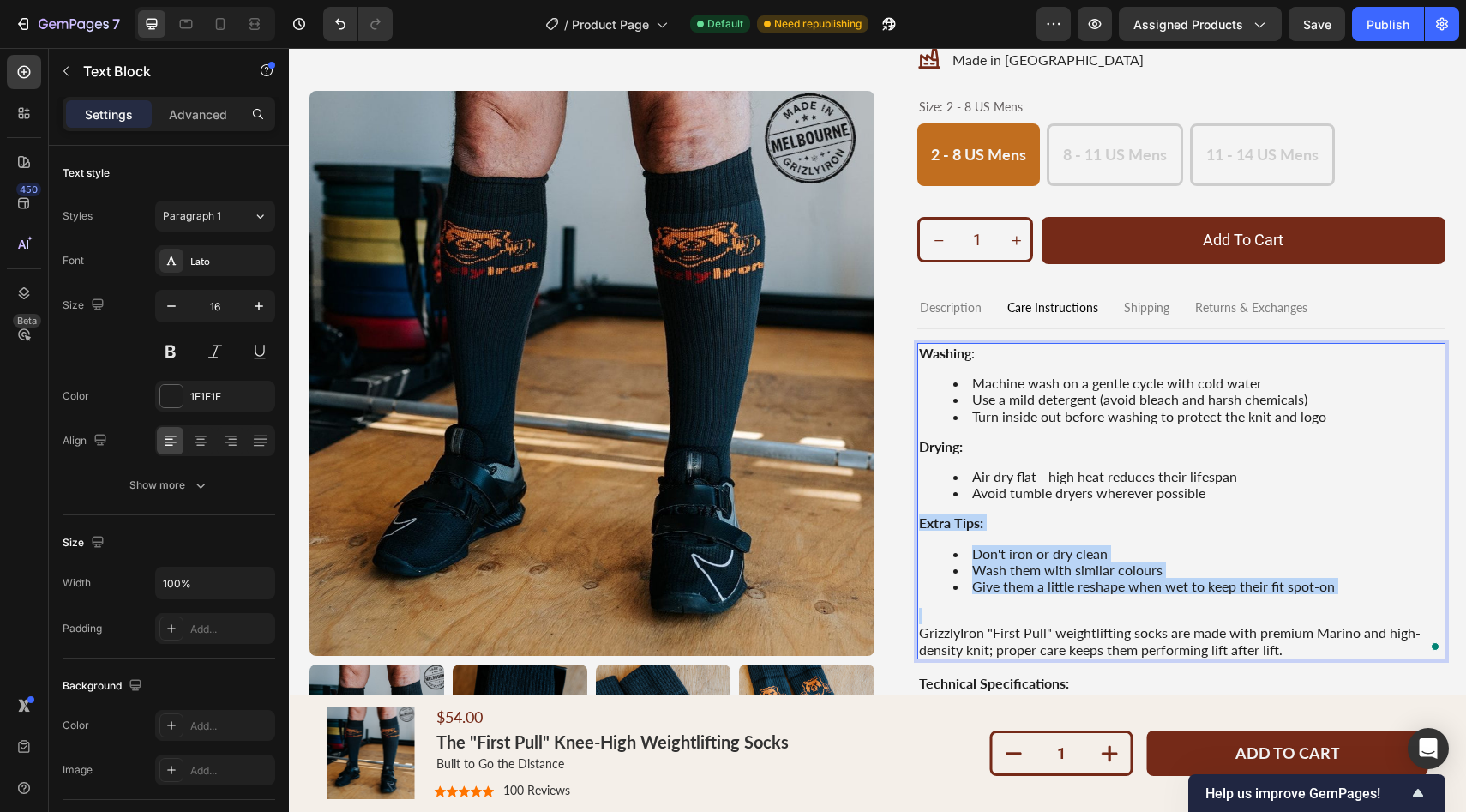
drag, startPoint x: 1369, startPoint y: 594, endPoint x: 923, endPoint y: 509, distance: 454.0
click at [923, 509] on div "Washing : Machine wash on a gentle cycle with cold water Use a mild detergent (…" at bounding box center [1181, 501] width 529 height 317
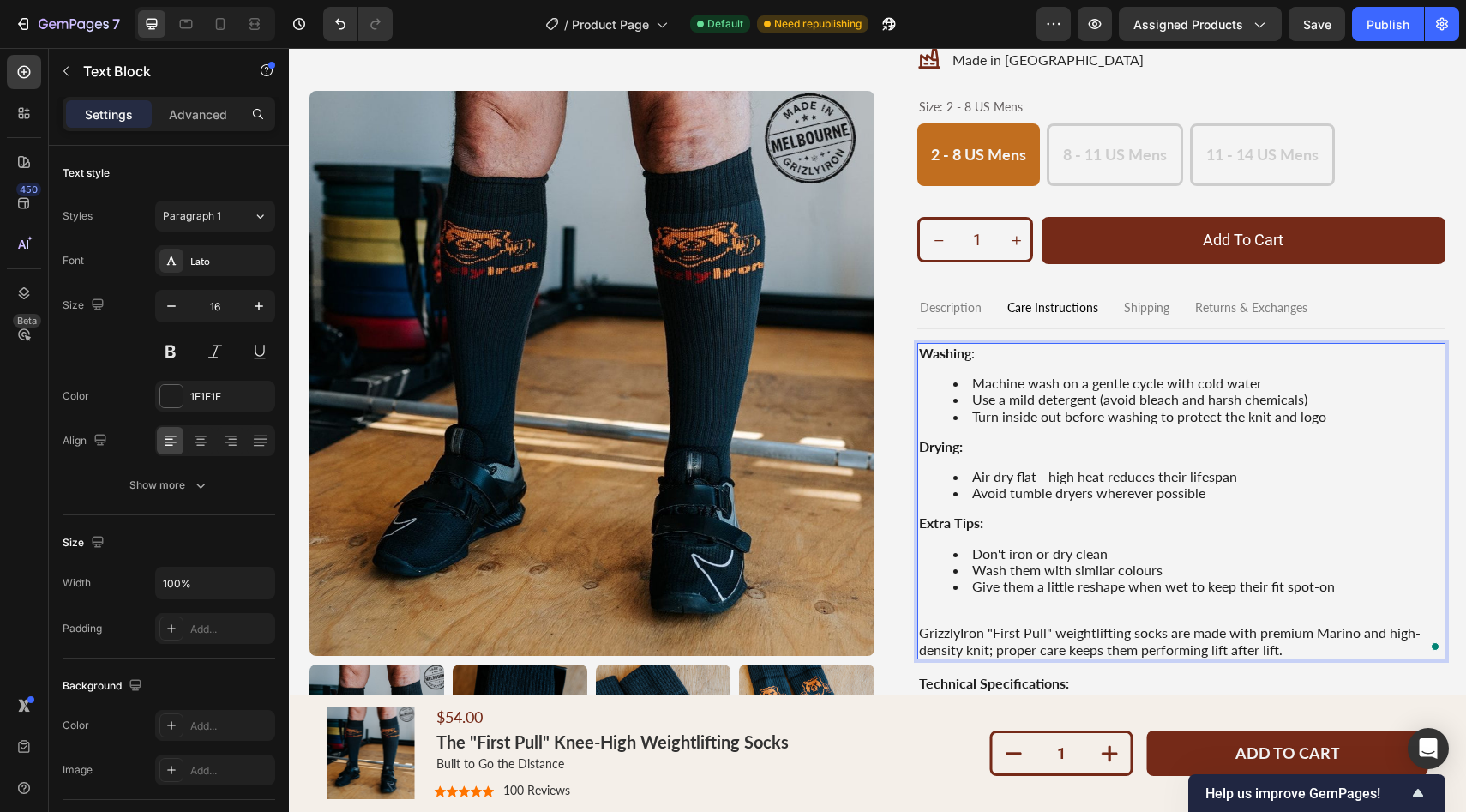
click at [959, 637] on p "GrizzlyIron "First Pull" weightlifting socks are made with premium Marino and h…" at bounding box center [1181, 640] width 526 height 33
click at [926, 635] on p "GrizzlyIron "First Pull" weightlifting socks are made with premium Marino and h…" at bounding box center [1181, 640] width 526 height 33
click at [923, 633] on p "GrizzlyIron "First Pull" weightlifting socks are made with premium Marino and h…" at bounding box center [1181, 640] width 526 height 33
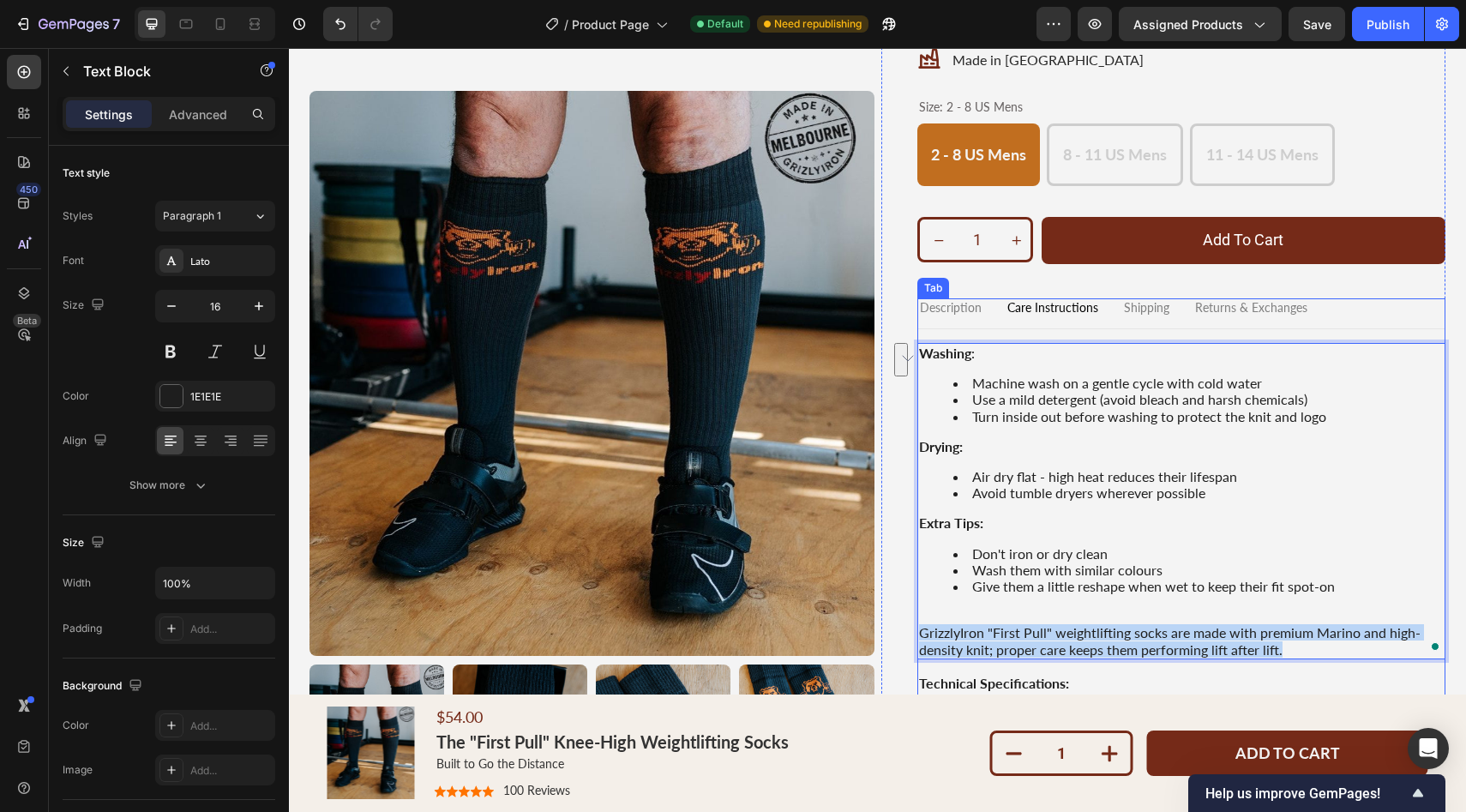
drag, startPoint x: 921, startPoint y: 631, endPoint x: 1313, endPoint y: 660, distance: 393.1
click at [1313, 660] on div "Washing : Machine wash on a gentle cycle with cold water Use a mild detergent (…" at bounding box center [1181, 583] width 529 height 480
click at [906, 376] on button "See rewrite suggestions" at bounding box center [900, 360] width 14 height 34
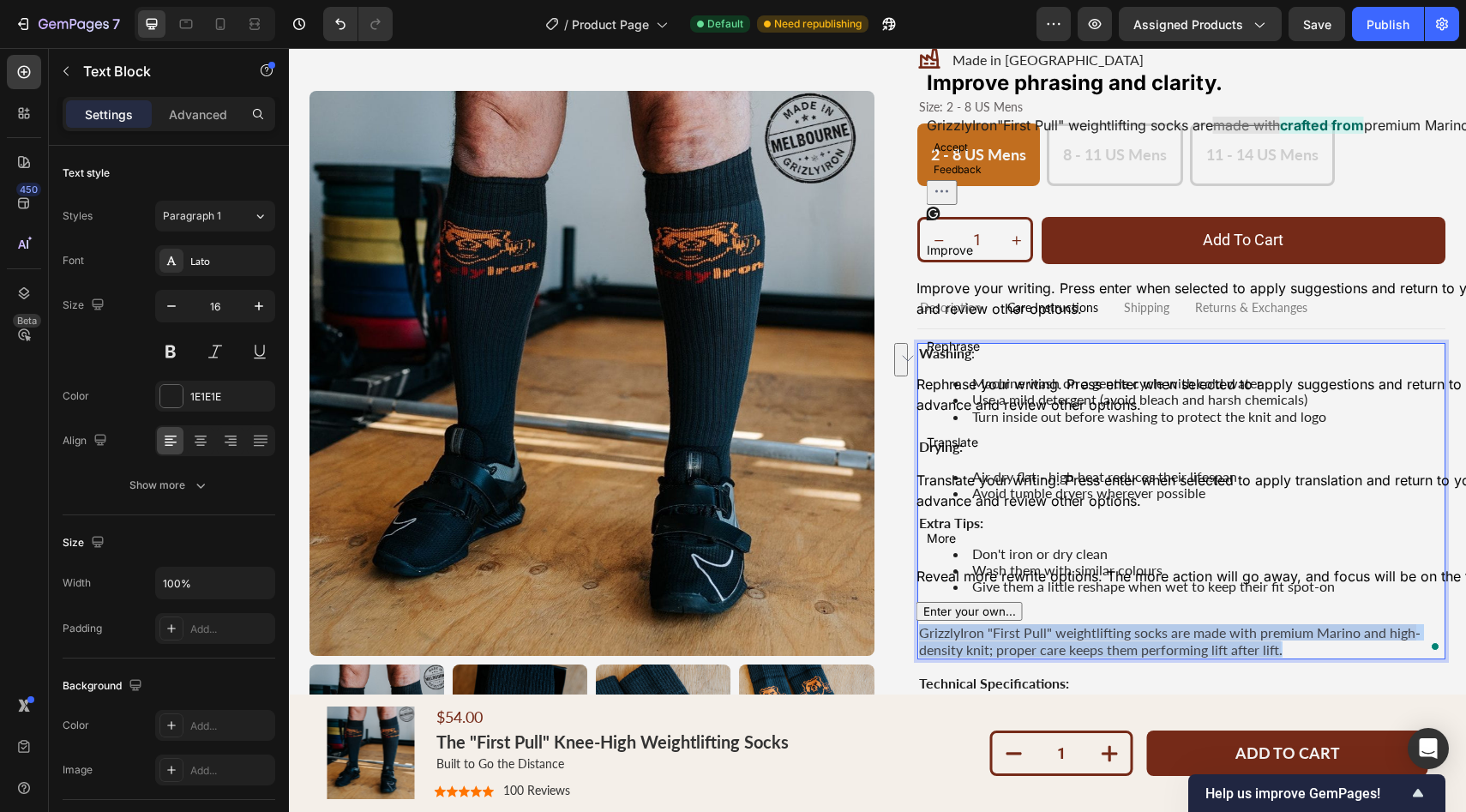
click at [974, 157] on button "Accept" at bounding box center [950, 147] width 48 height 21
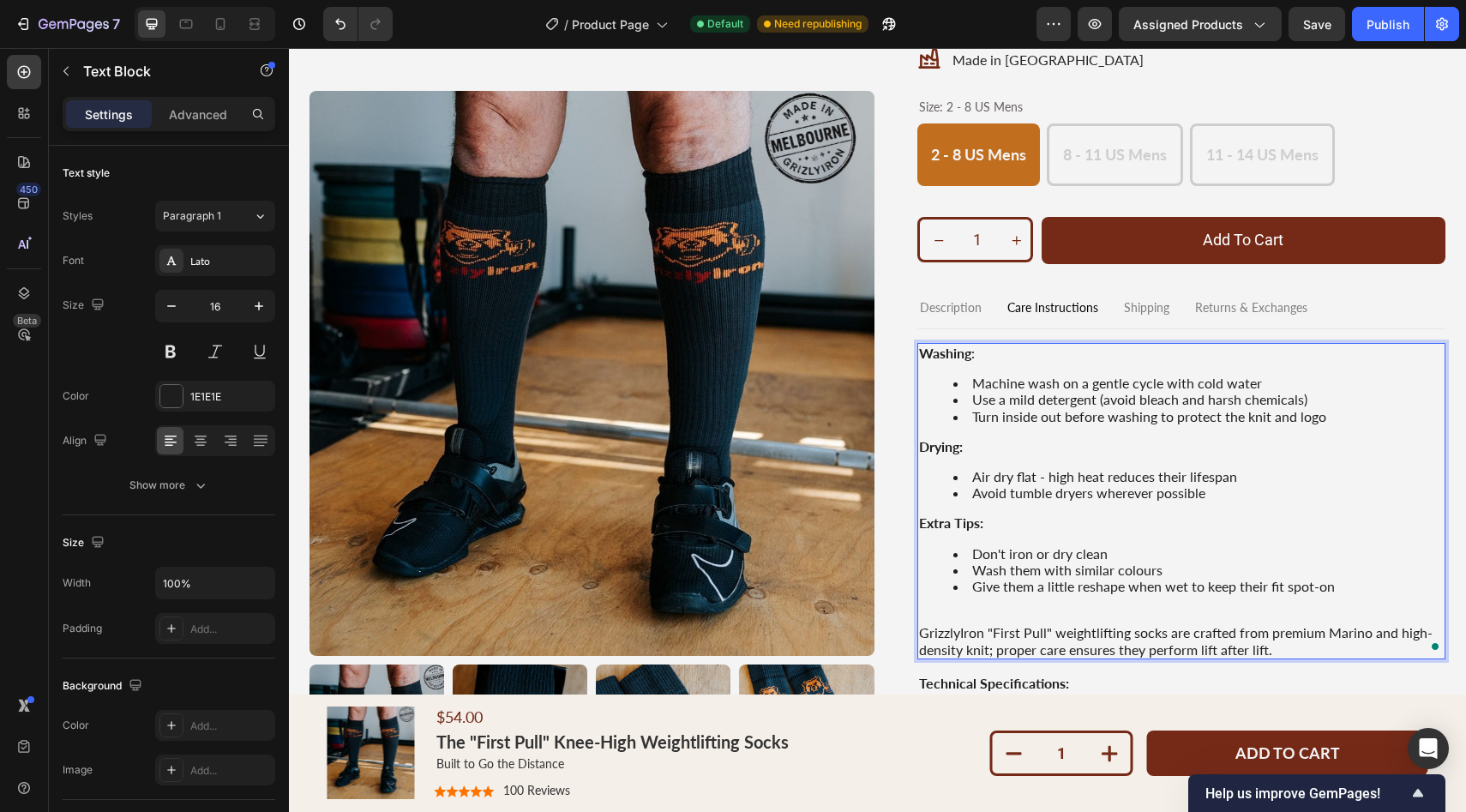
click at [973, 567] on li "Wash them with similar colours" at bounding box center [1199, 568] width 491 height 16
drag, startPoint x: 922, startPoint y: 523, endPoint x: 1187, endPoint y: 585, distance: 272.2
click at [1184, 595] on div "Washing : Machine wash on a gentle cycle with cold water Use a mild detergent (…" at bounding box center [1181, 501] width 529 height 317
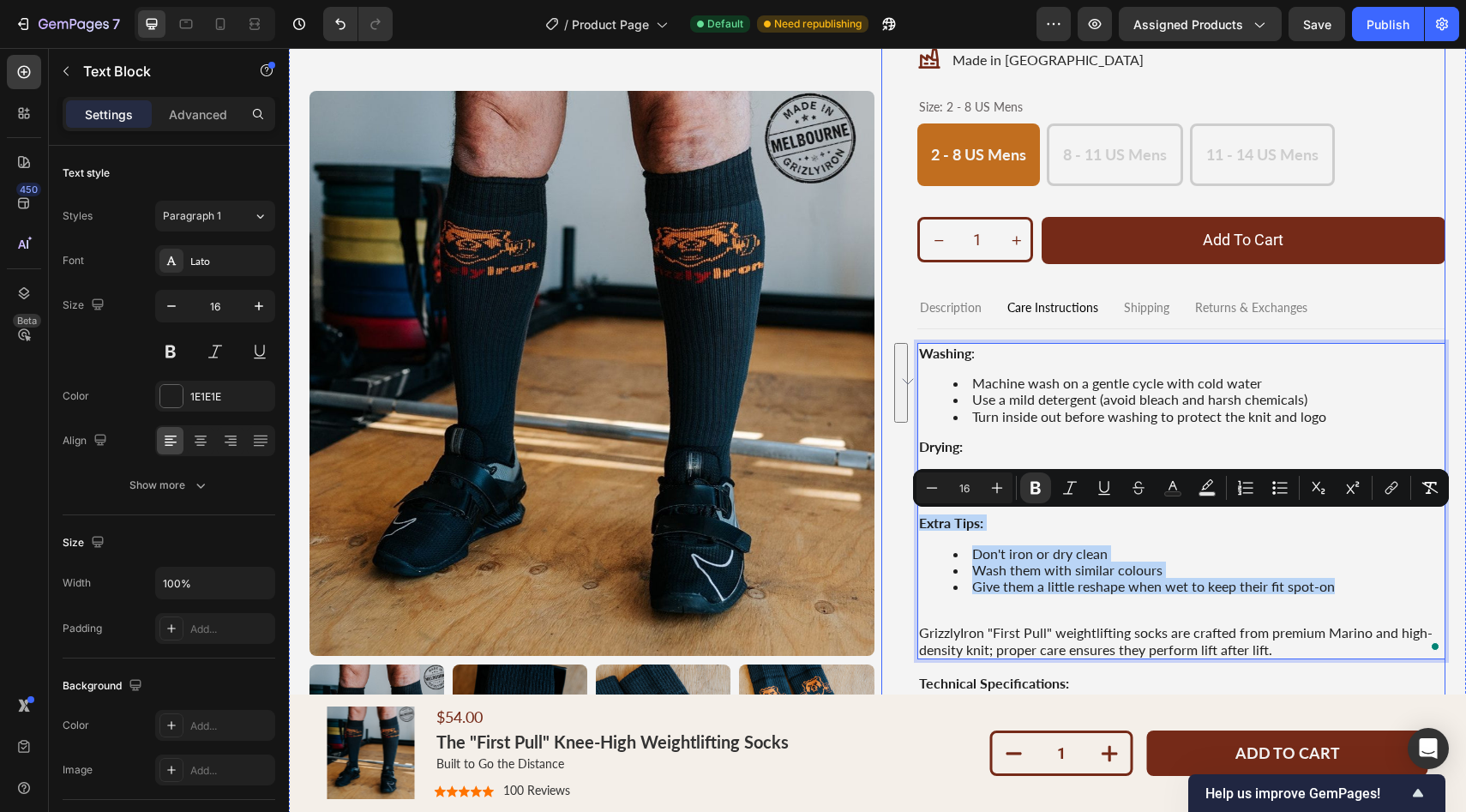
drag, startPoint x: 1367, startPoint y: 588, endPoint x: 913, endPoint y: 542, distance: 456.3
click at [898, 509] on div "$54.00 Product Price Product Price Icon Icon Icon Icon Icon Icon List (4.5 star…" at bounding box center [1163, 284] width 565 height 1074
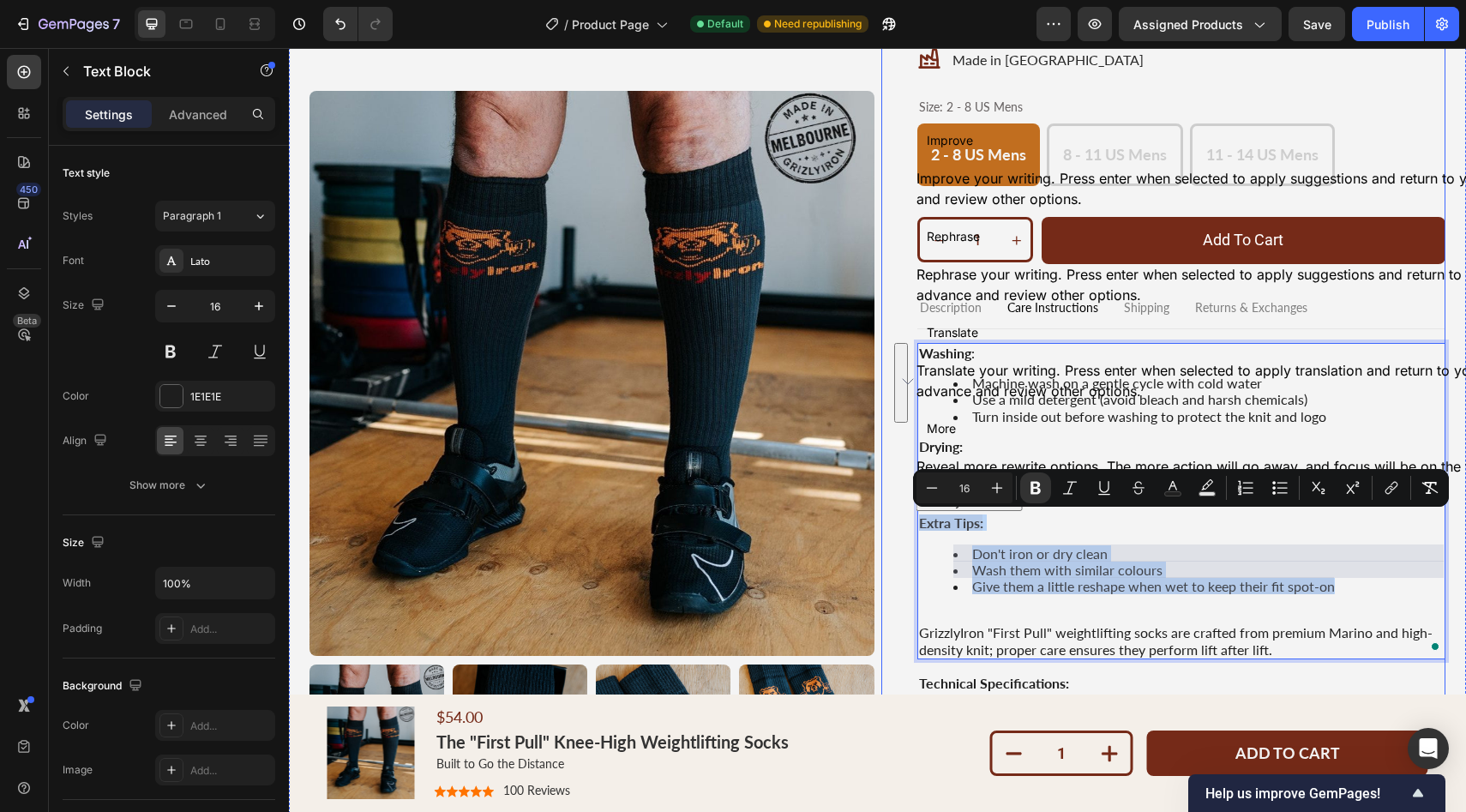
click at [908, 422] on button "See rewrite suggestions" at bounding box center [900, 382] width 14 height 80
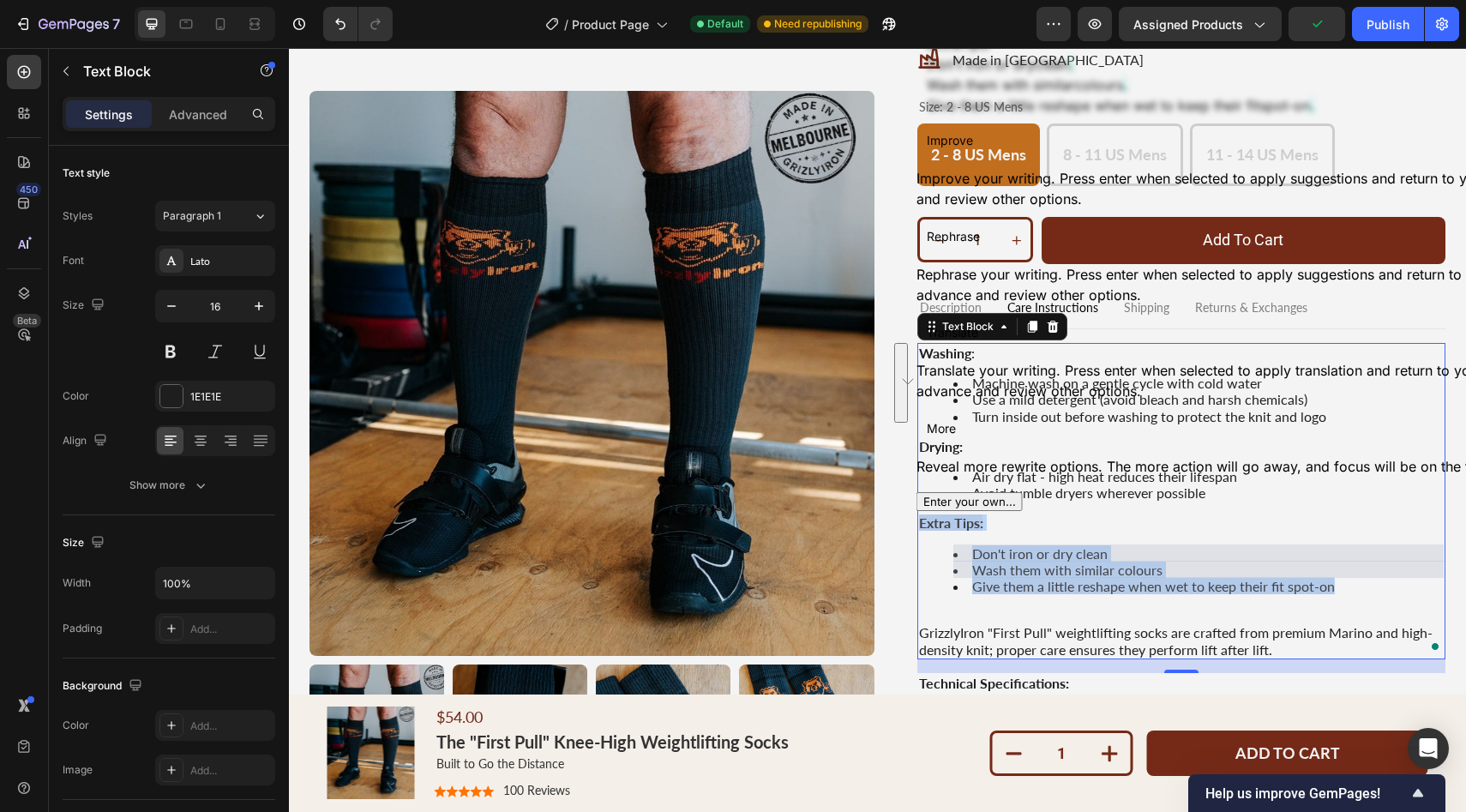
click at [962, 149] on span "Improve" at bounding box center [949, 140] width 46 height 18
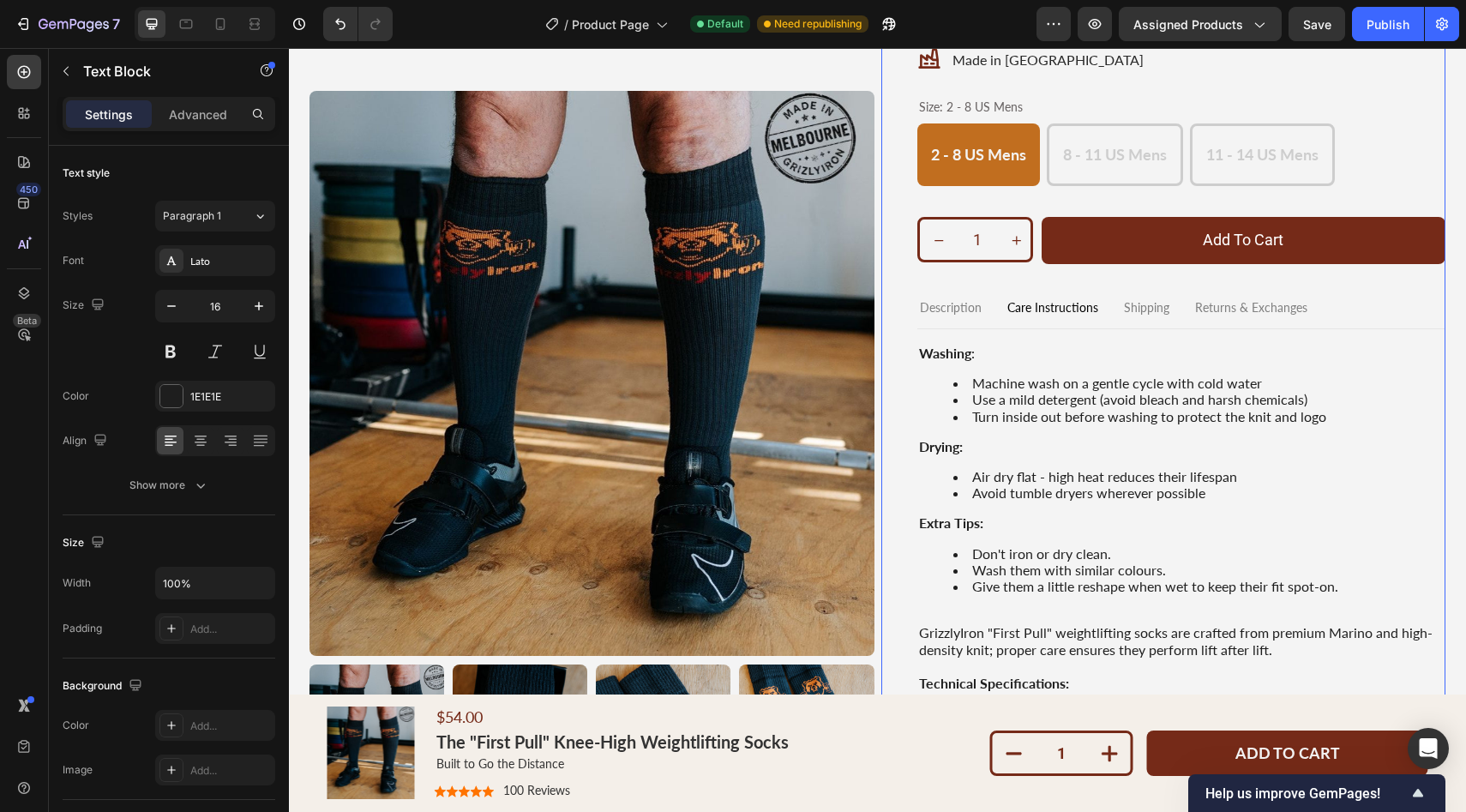
click at [897, 563] on div "$54.00 Product Price Product Price Icon Icon Icon Icon Icon Icon List (4.5 star…" at bounding box center [1163, 284] width 565 height 1074
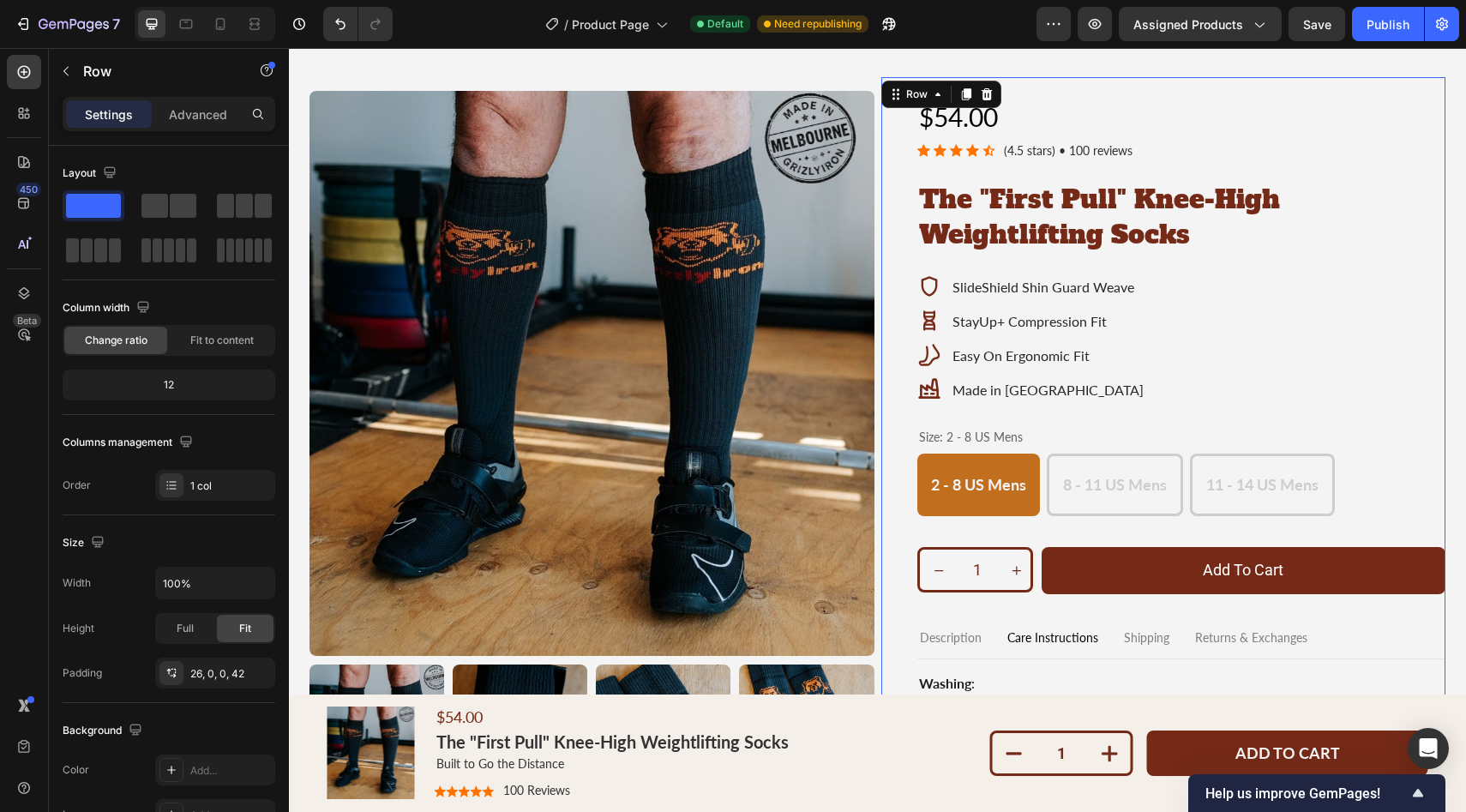
scroll to position [36, 0]
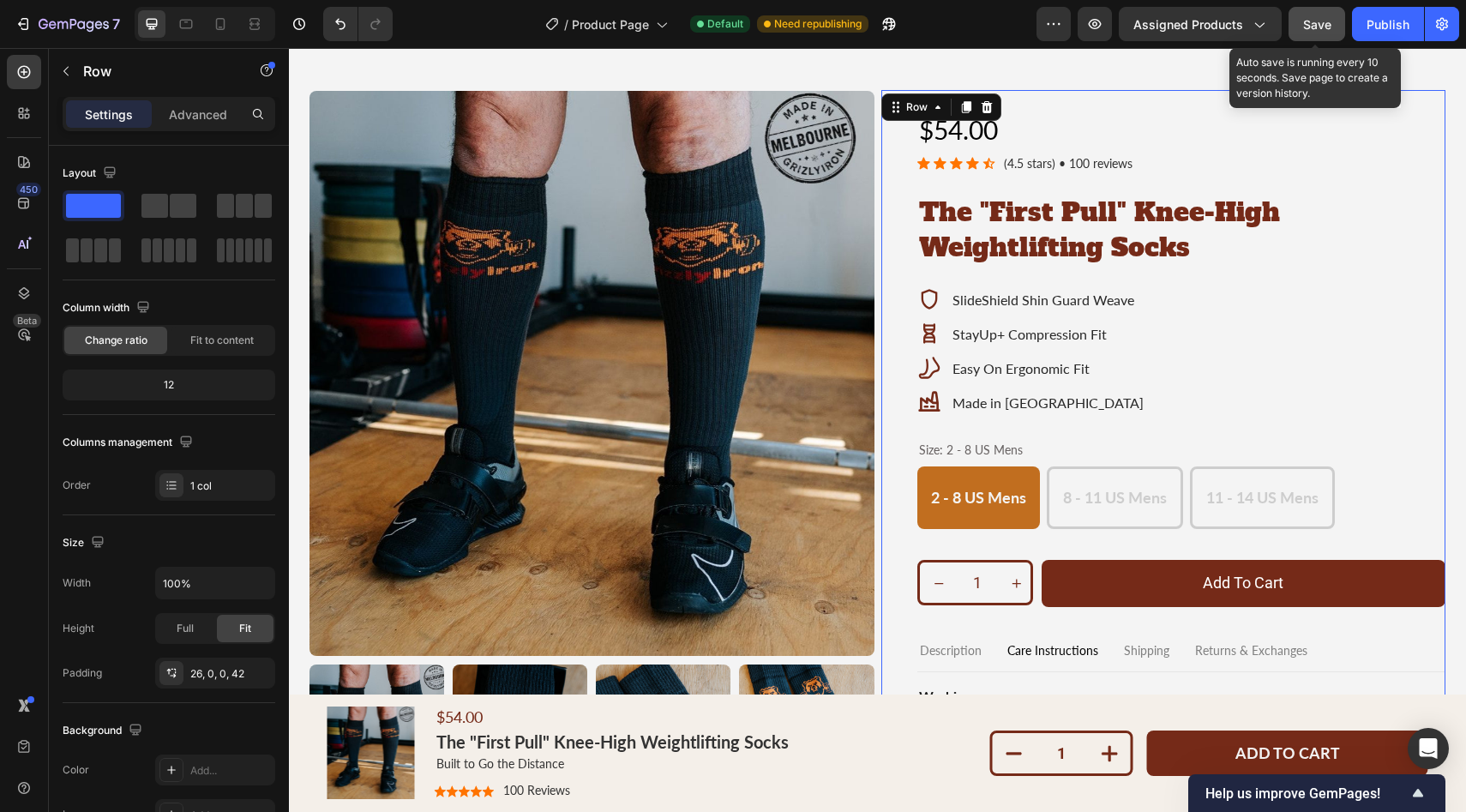
click at [1321, 36] on button "Save" at bounding box center [1316, 23] width 56 height 35
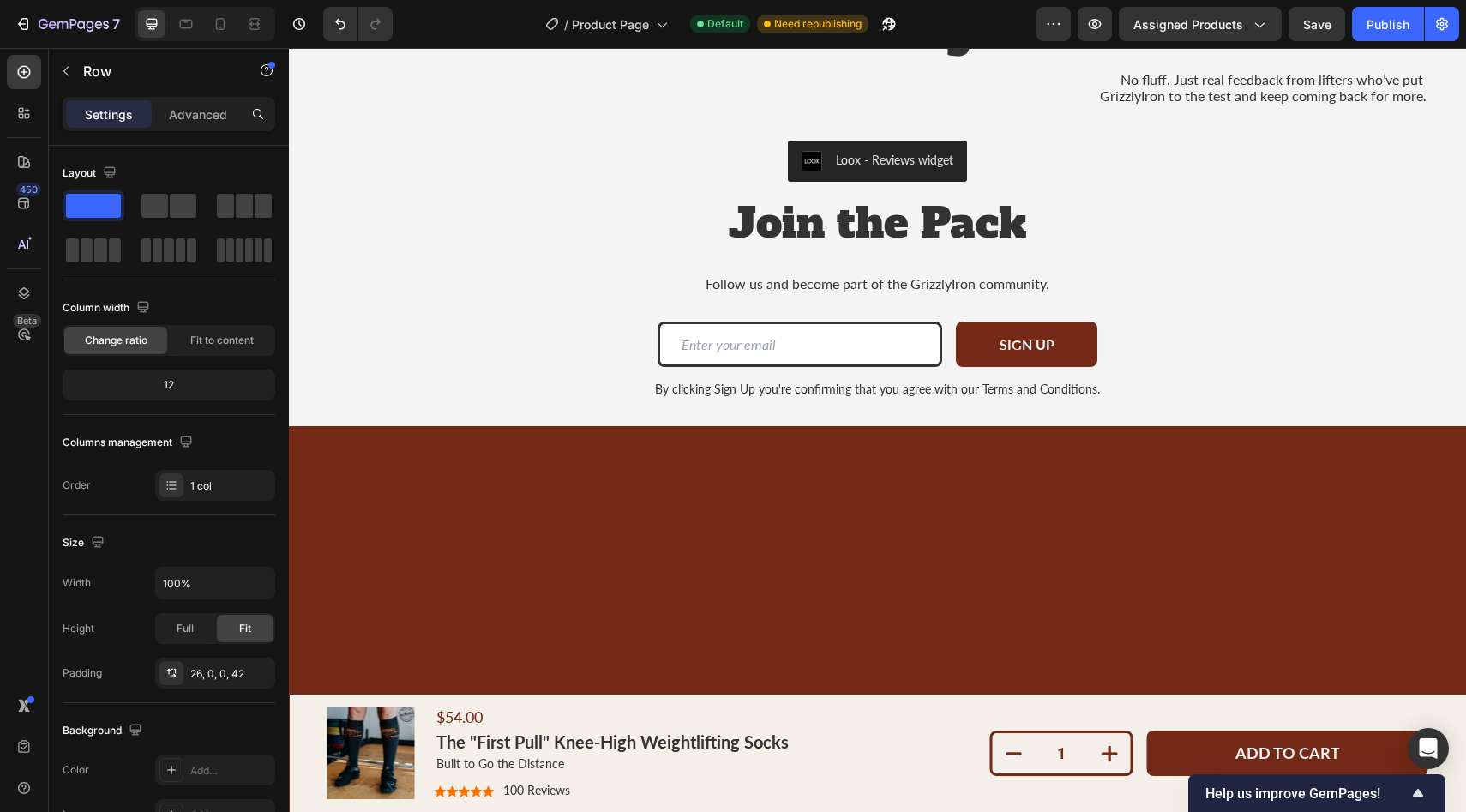
scroll to position [3827, 0]
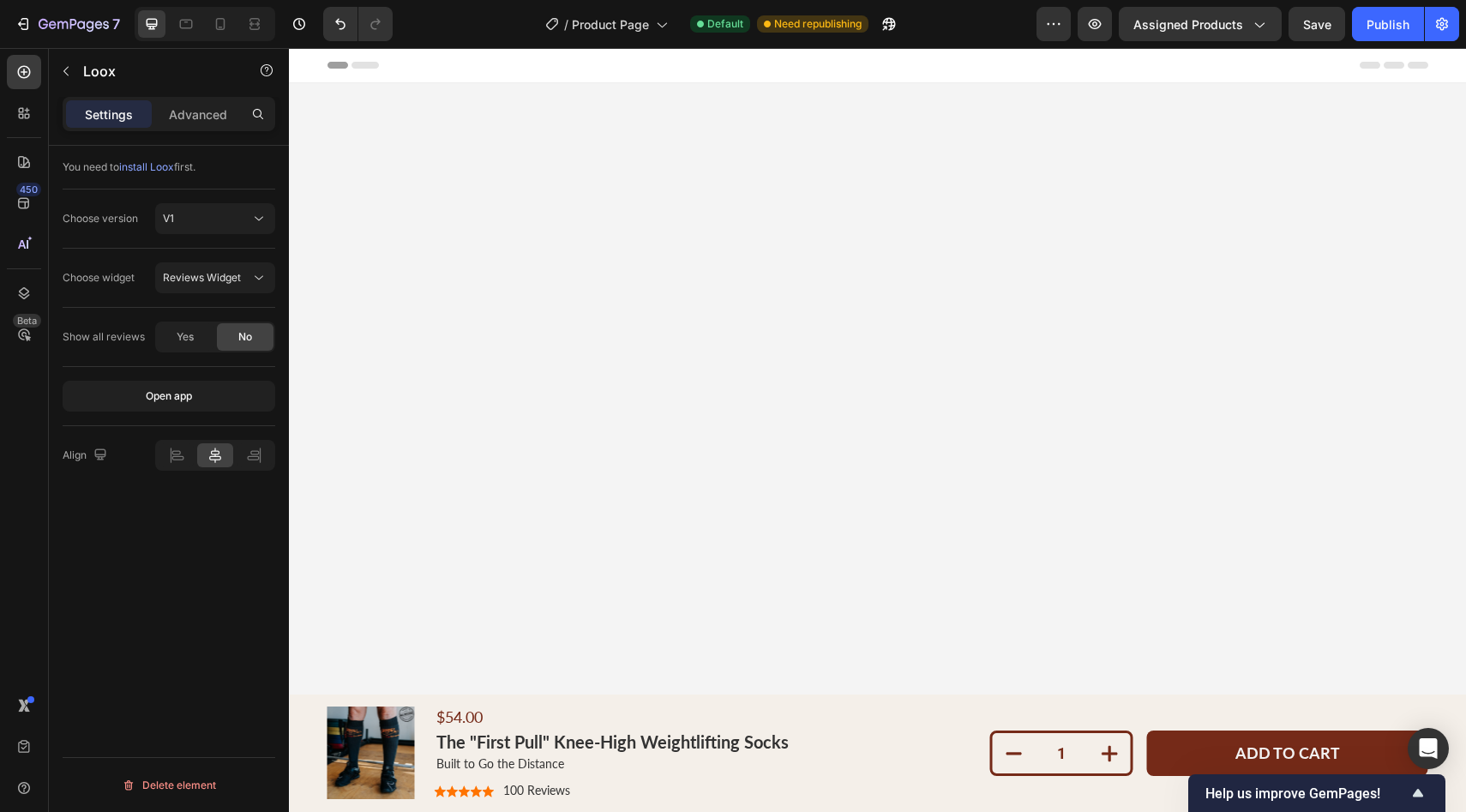
scroll to position [3827, 0]
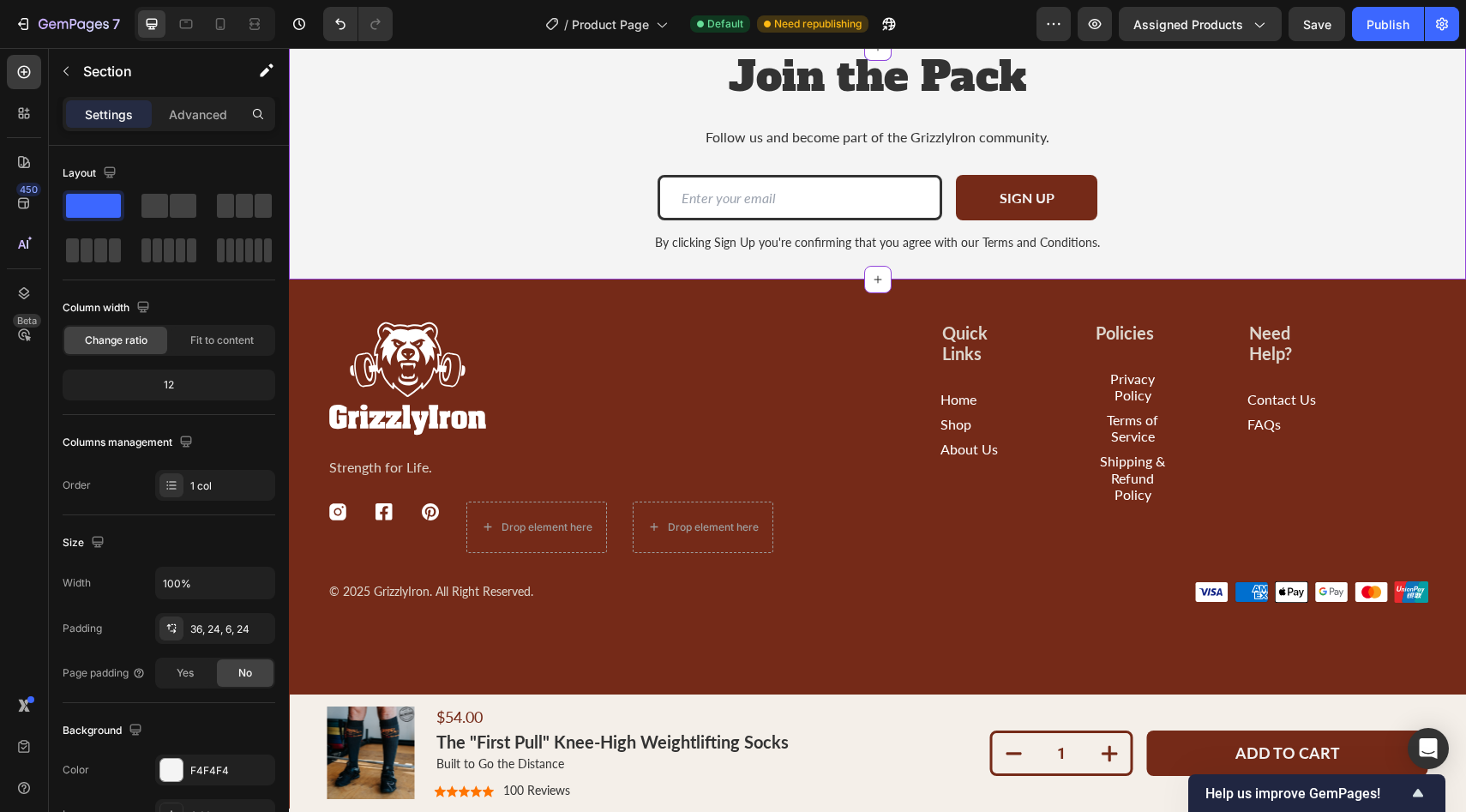
click at [557, 279] on div "Join the Pack Heading Follow us and become part of the GrizzlyIron community. T…" at bounding box center [877, 163] width 1135 height 232
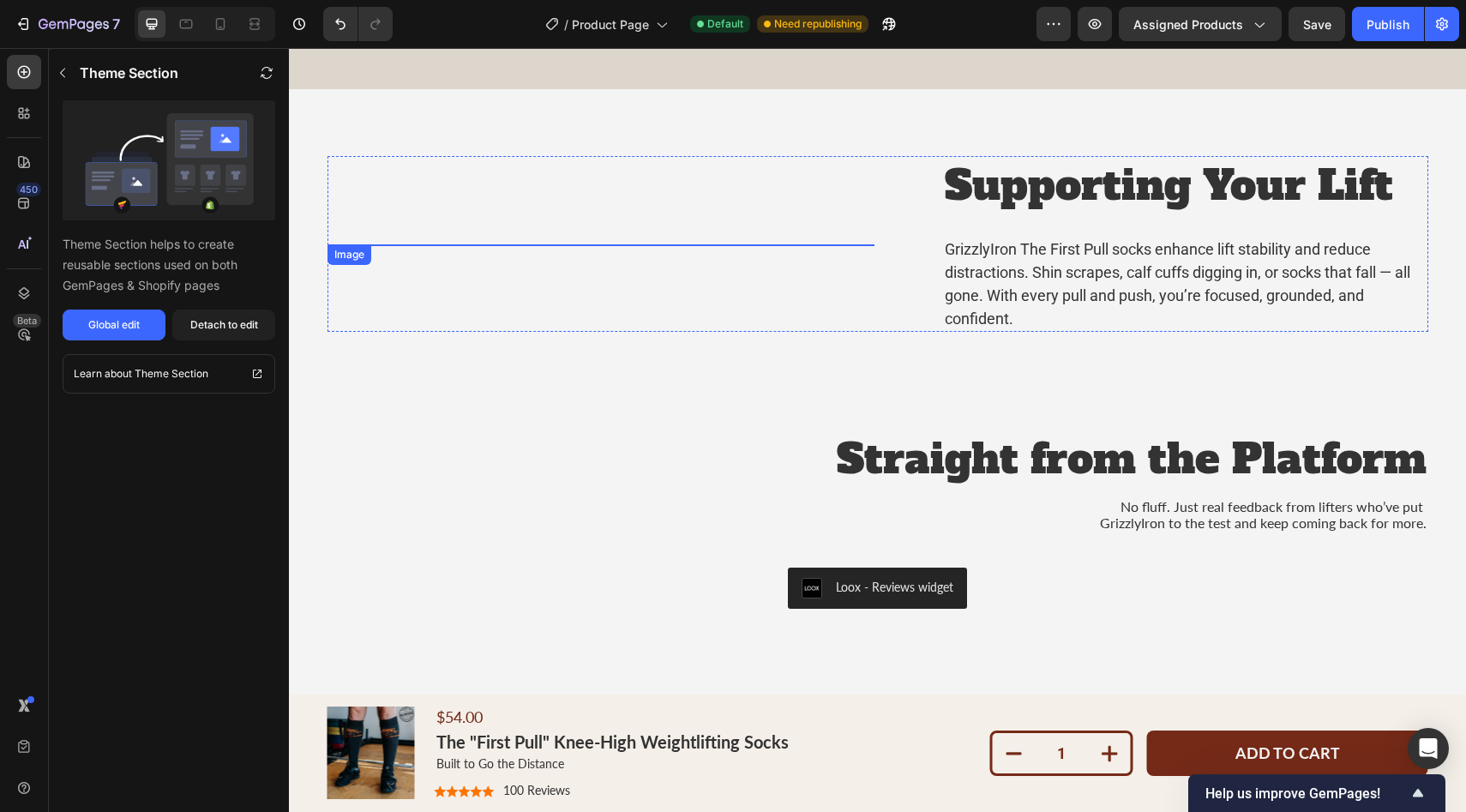
scroll to position [3248, 0]
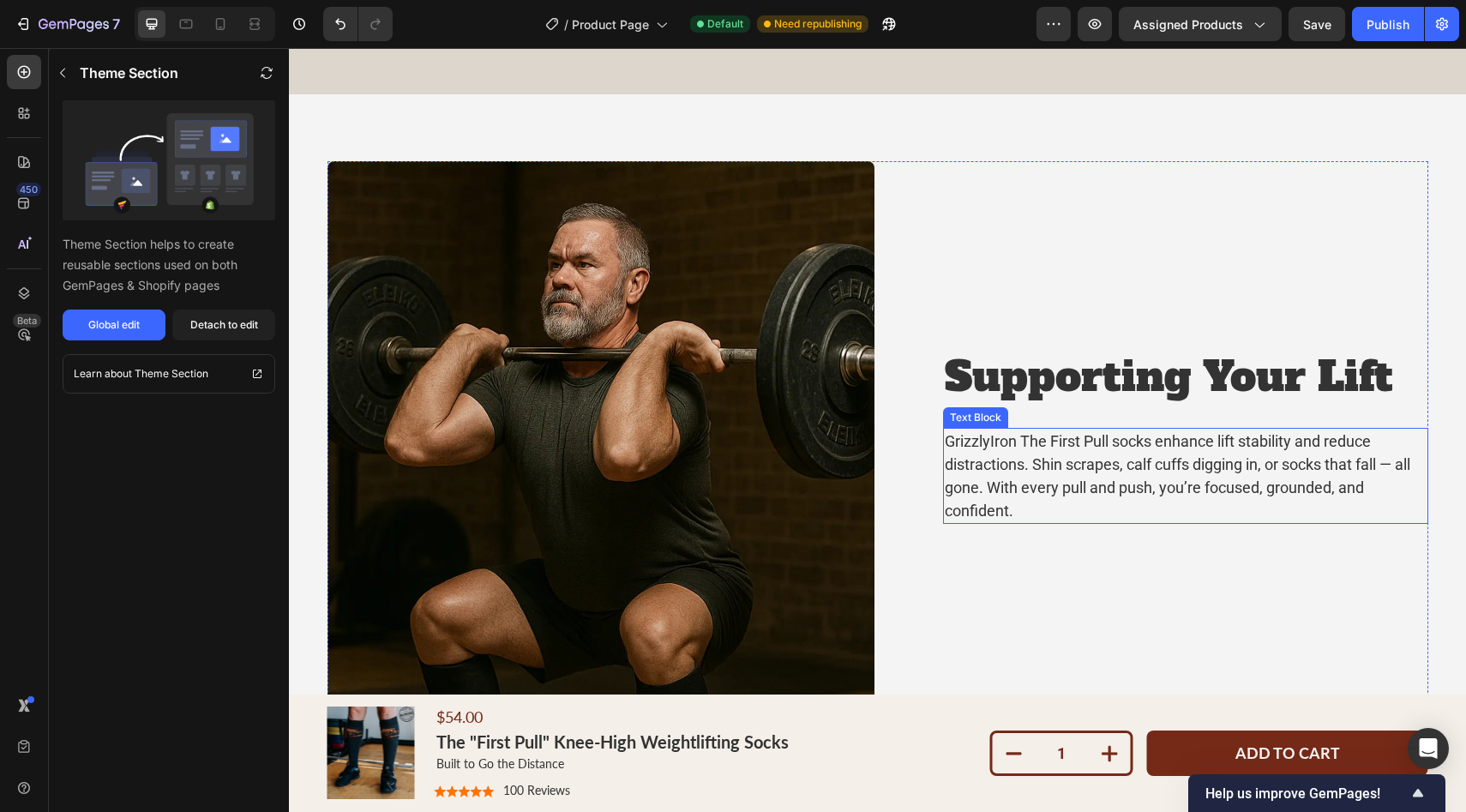
click at [1175, 472] on p "GrizzlyIron The First Pull socks enhance lift stability and reduce distractions…" at bounding box center [1185, 475] width 481 height 93
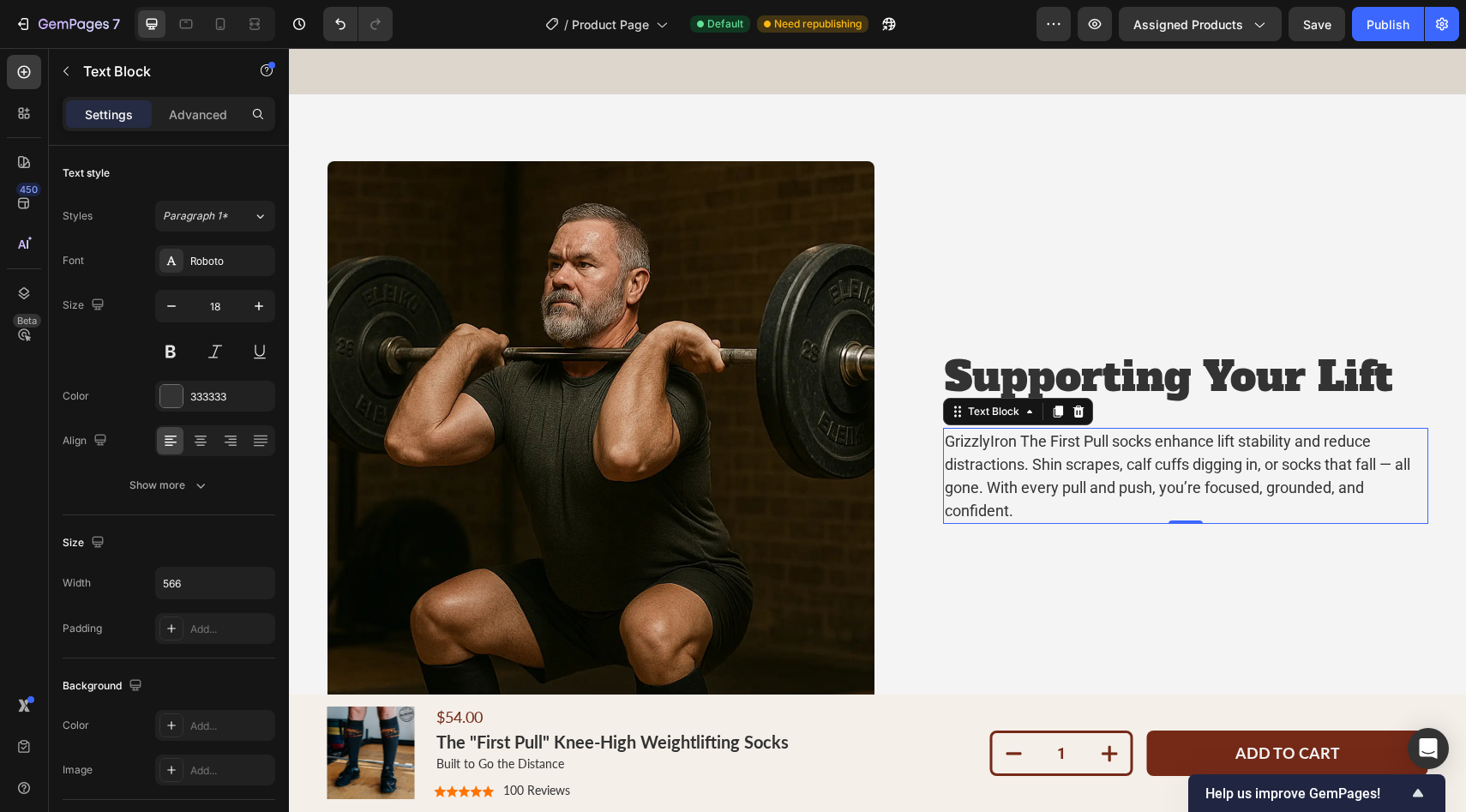
click at [1016, 506] on p "GrizzlyIron The First Pull socks enhance lift stability and reduce distractions…" at bounding box center [1185, 475] width 481 height 93
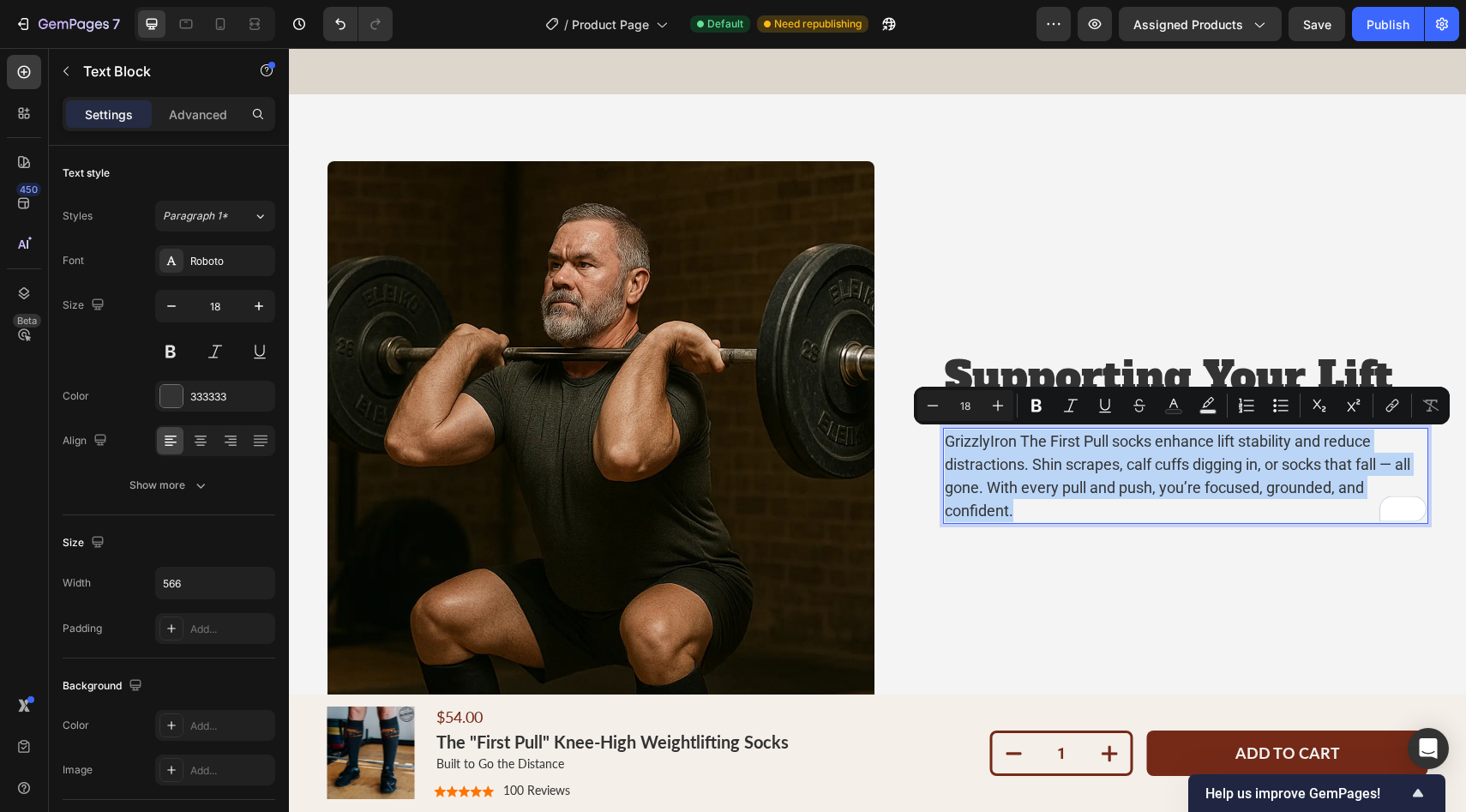
drag, startPoint x: 1018, startPoint y: 509, endPoint x: 942, endPoint y: 438, distance: 104.0
click at [943, 438] on div "GrizzlyIron The First Pull socks enhance lift stability and reduce distractions…" at bounding box center [1186, 476] width 485 height 96
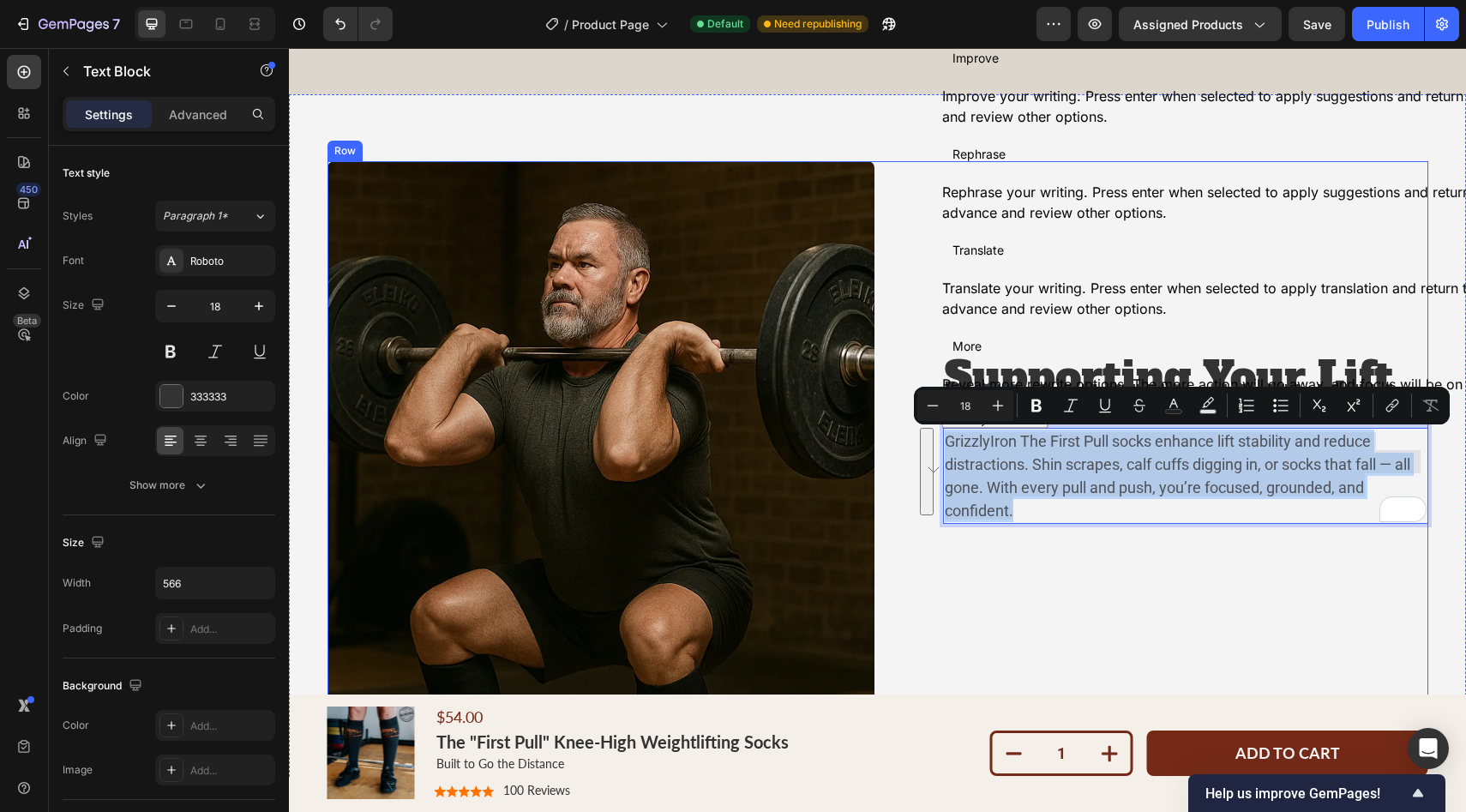
click at [932, 472] on button "See rewrite suggestions" at bounding box center [926, 471] width 14 height 87
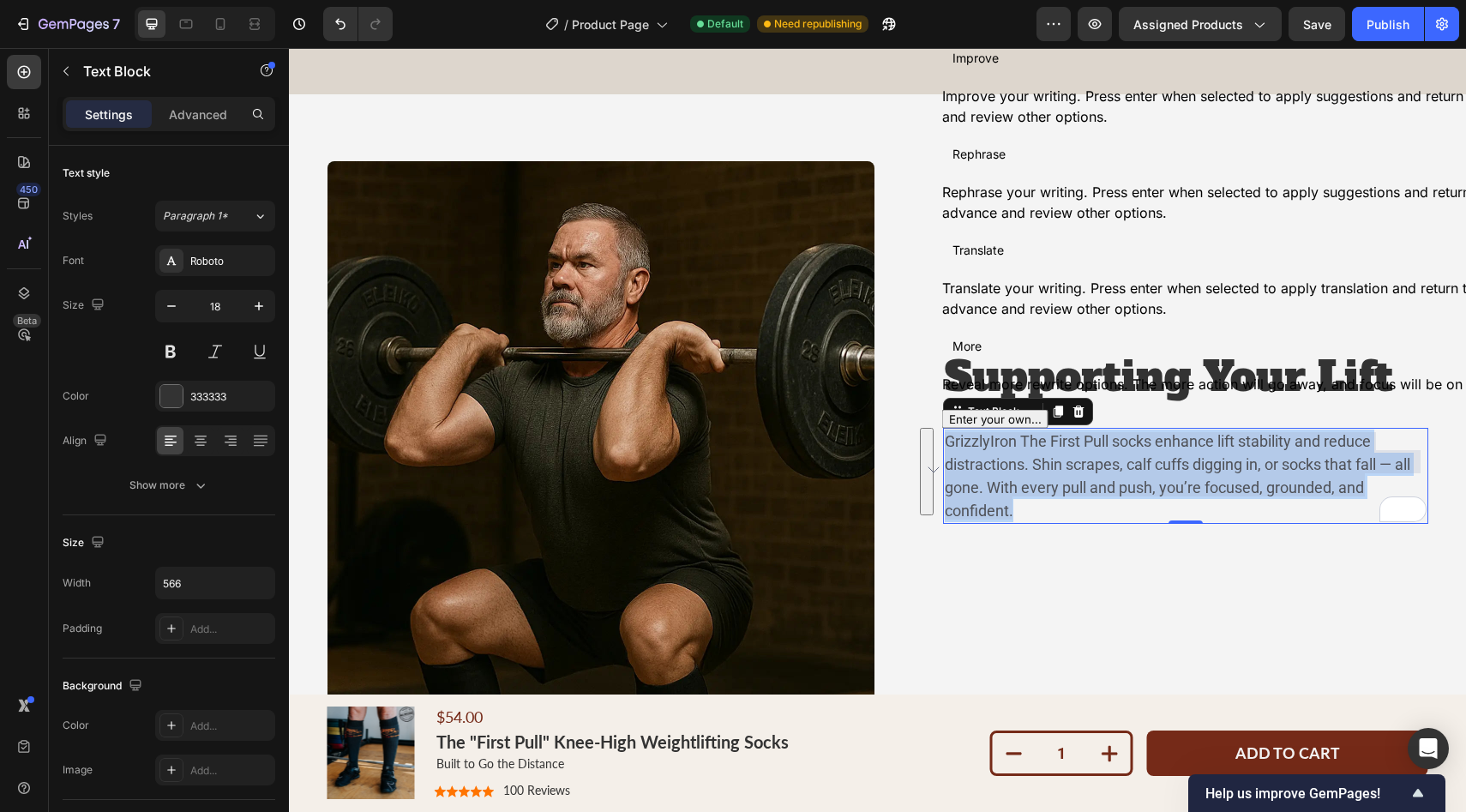
click at [984, 66] on span "Improve" at bounding box center [975, 56] width 46 height 18
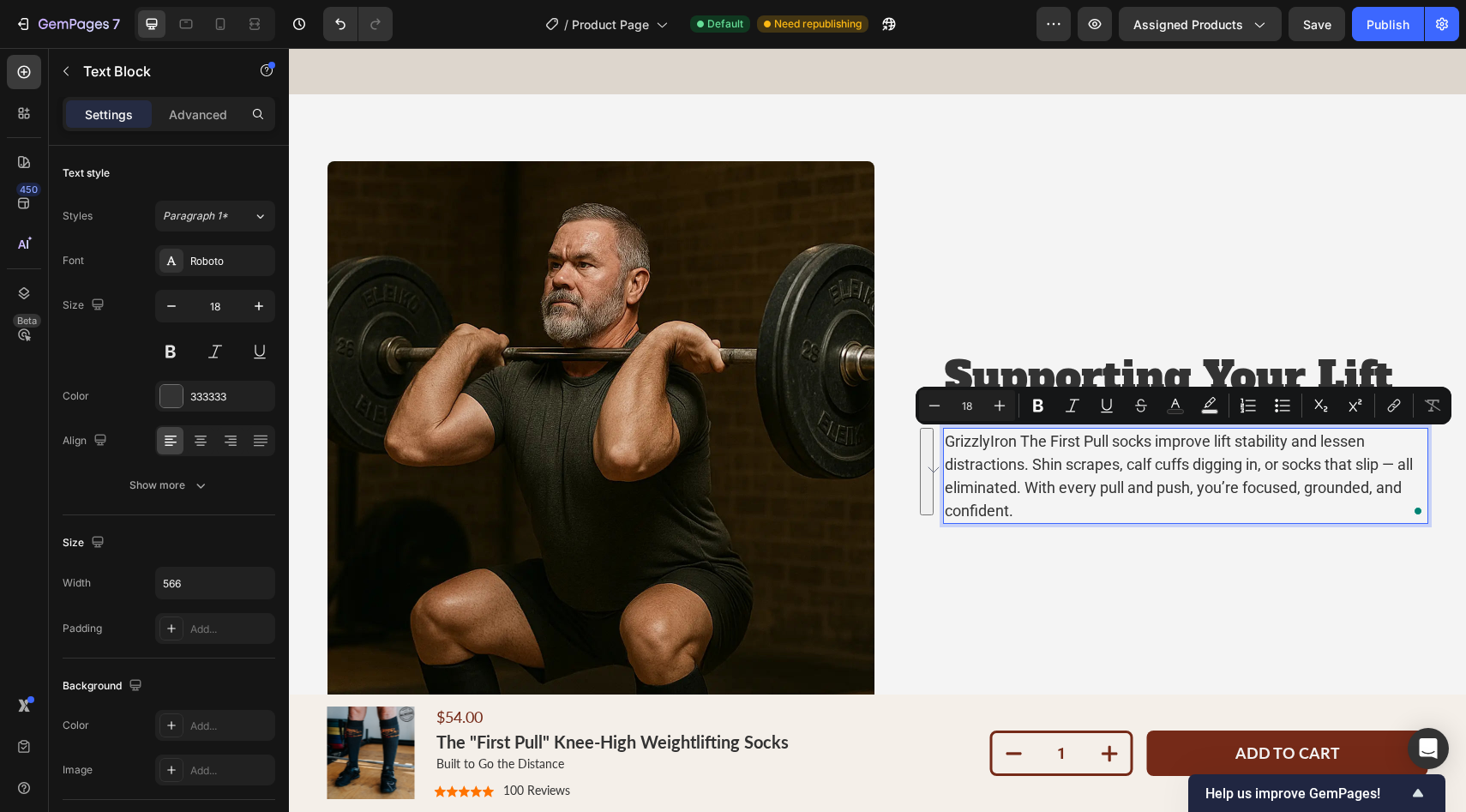
click at [1004, 493] on p "GrizzlyIron The First Pull socks improve lift stability and lessen distractions…" at bounding box center [1185, 475] width 481 height 93
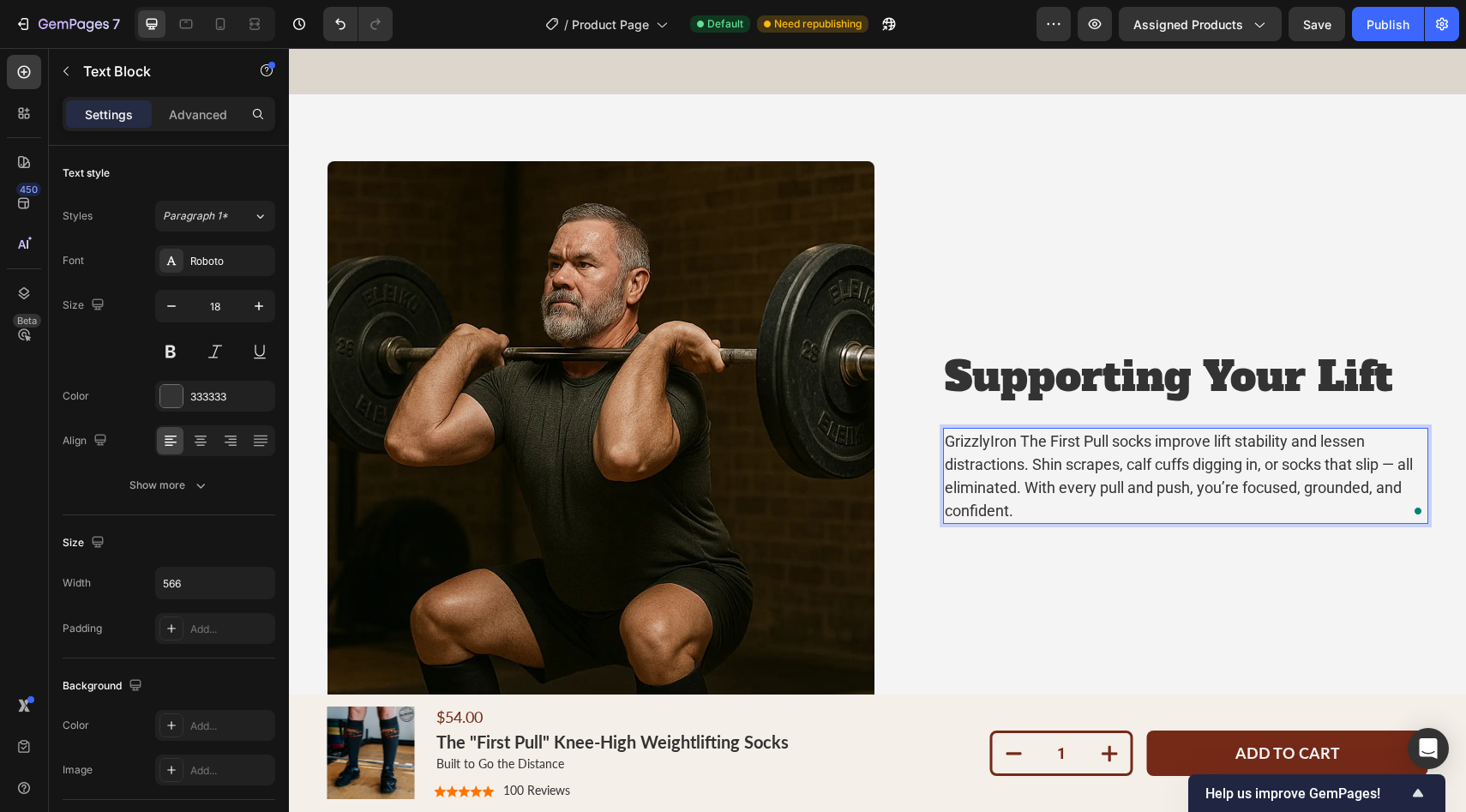
click at [1417, 509] on div "Open Grammarly." at bounding box center [1417, 510] width 8 height 8
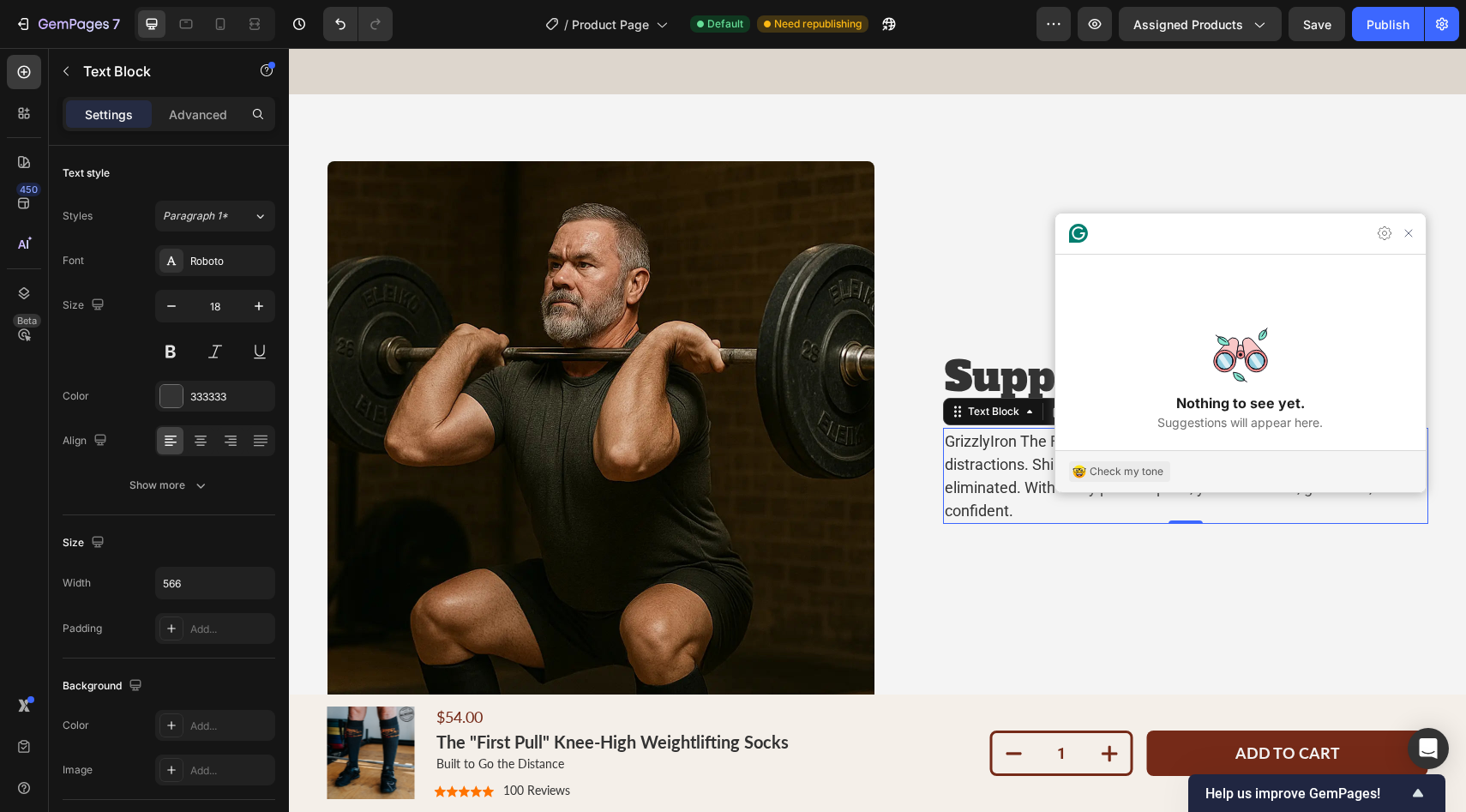
click at [1106, 478] on div "Check my tone" at bounding box center [1126, 471] width 74 height 15
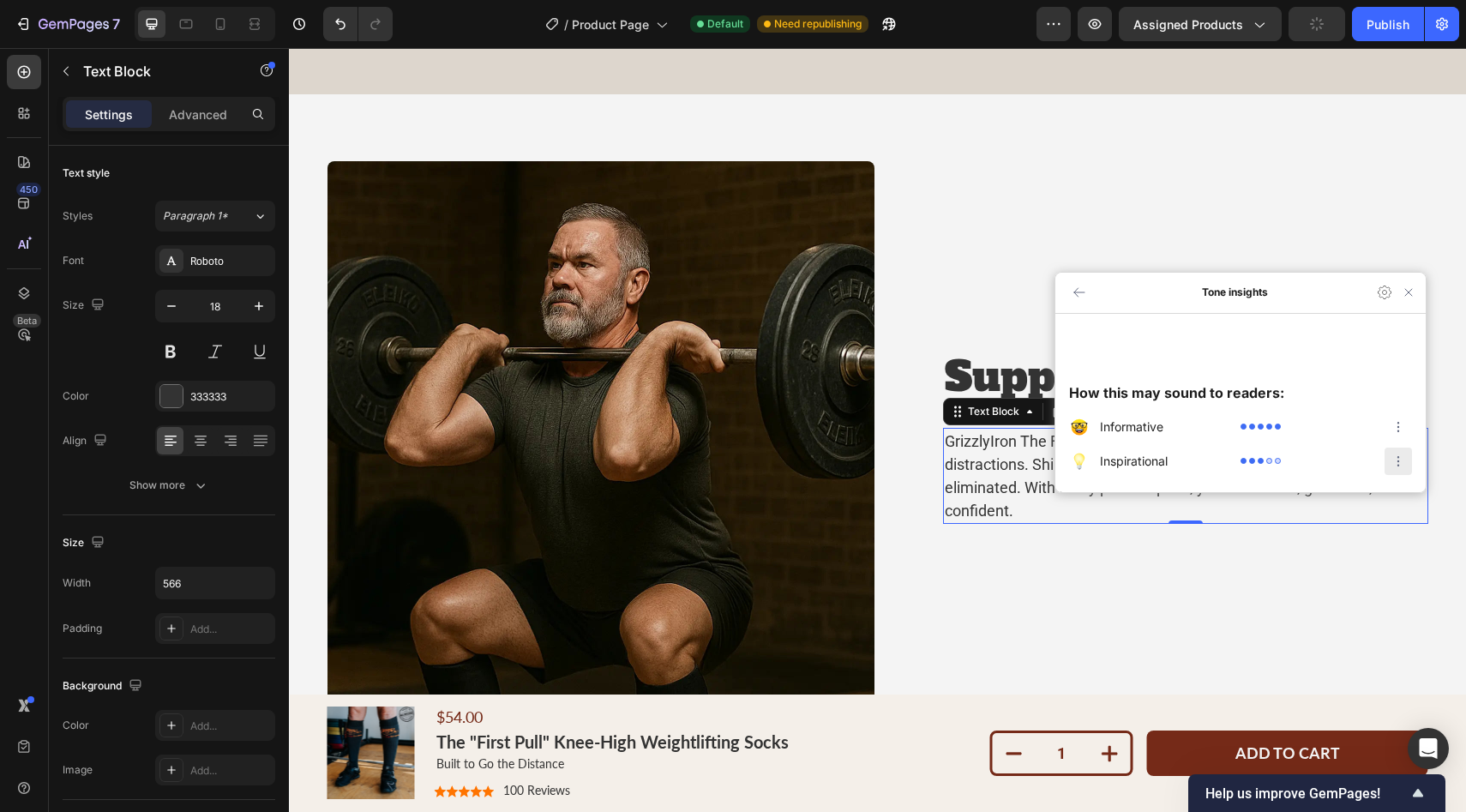
click at [1399, 465] on icon "inspirational Tone Actions Menu" at bounding box center [1398, 461] width 21 height 21
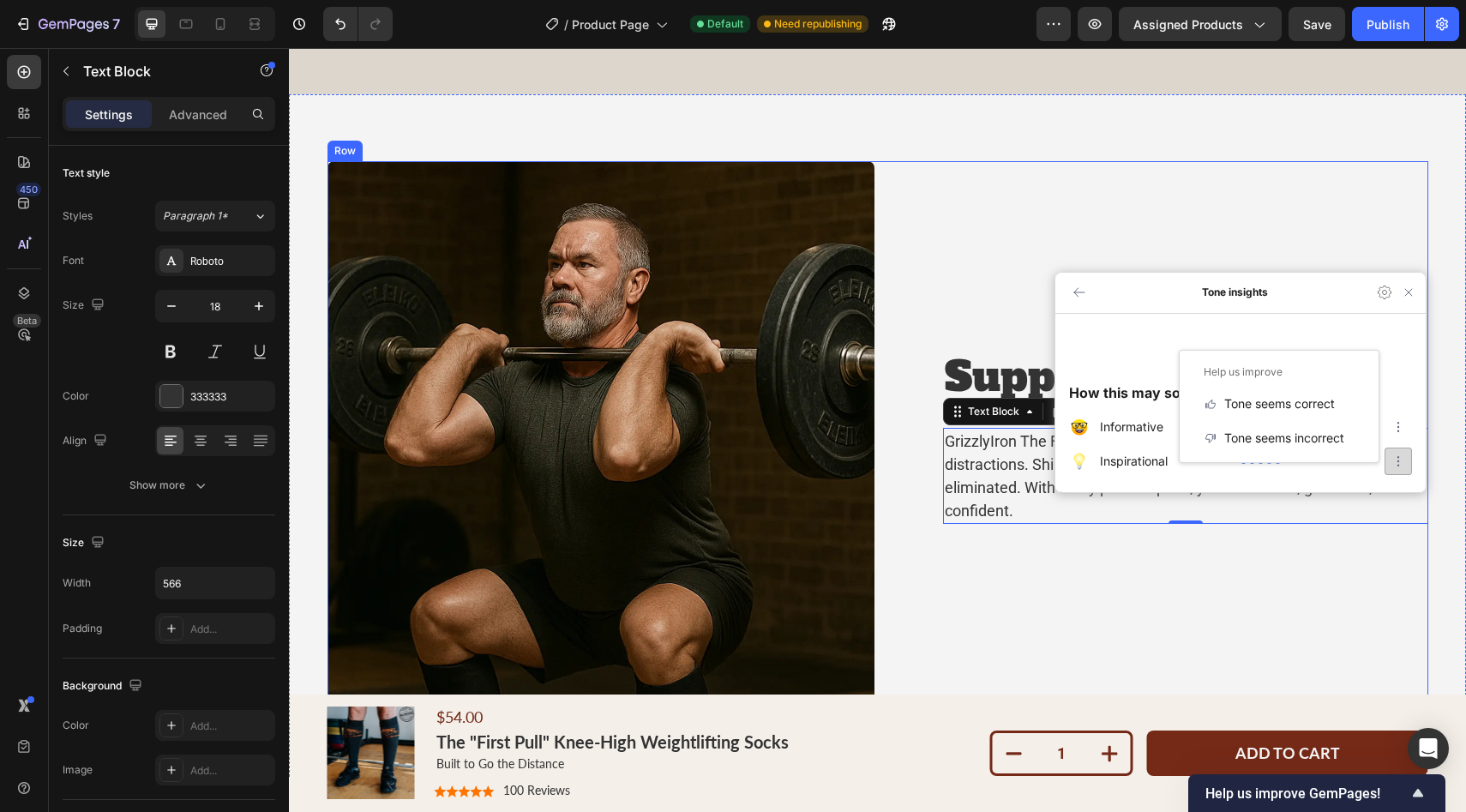
click at [1330, 576] on div "Supporting Your Lift Heading GrizzlyIron The First Pull socks improve lift stab…" at bounding box center [1186, 436] width 485 height 549
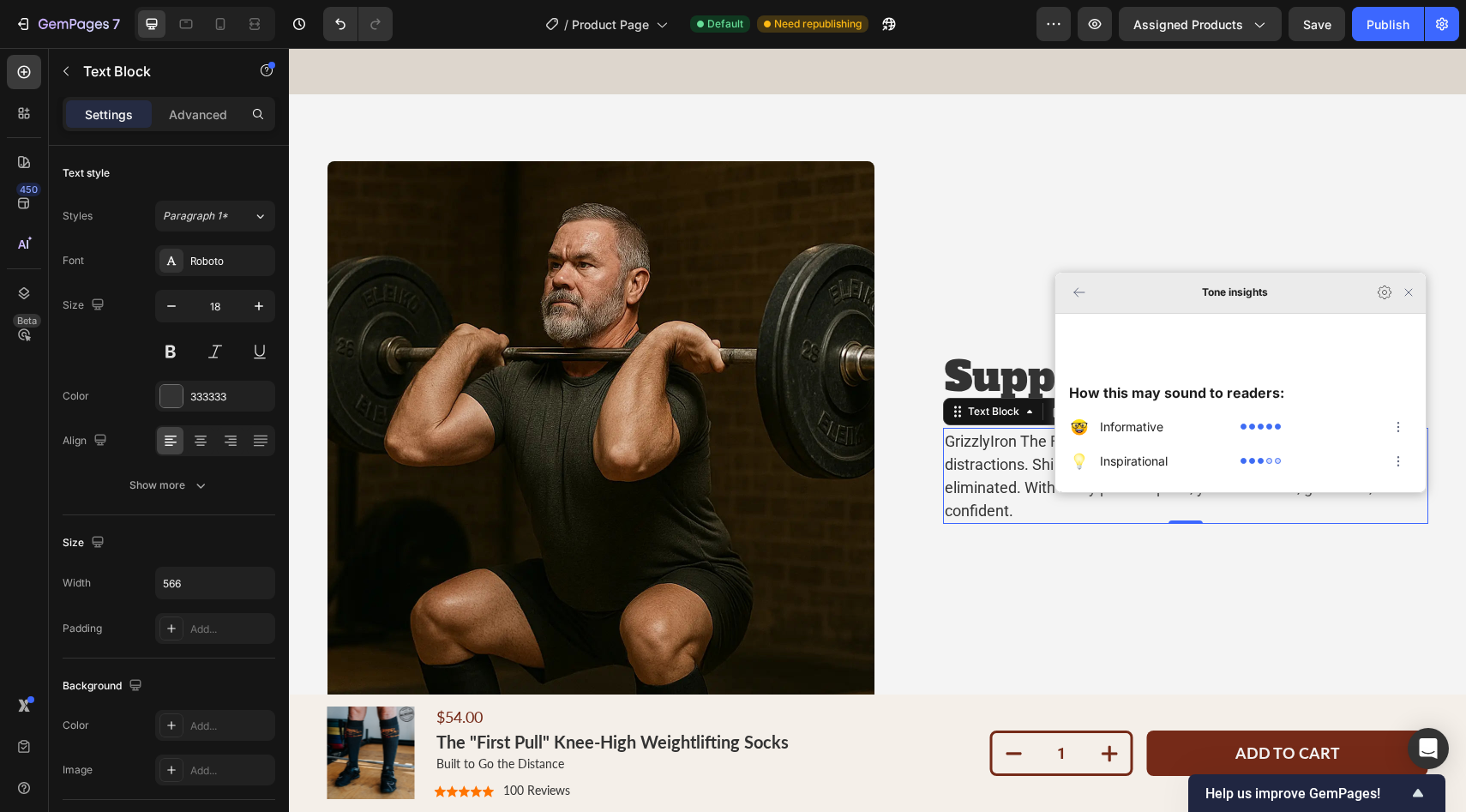
click at [1388, 299] on icon "Open Settings" at bounding box center [1384, 293] width 13 height 13
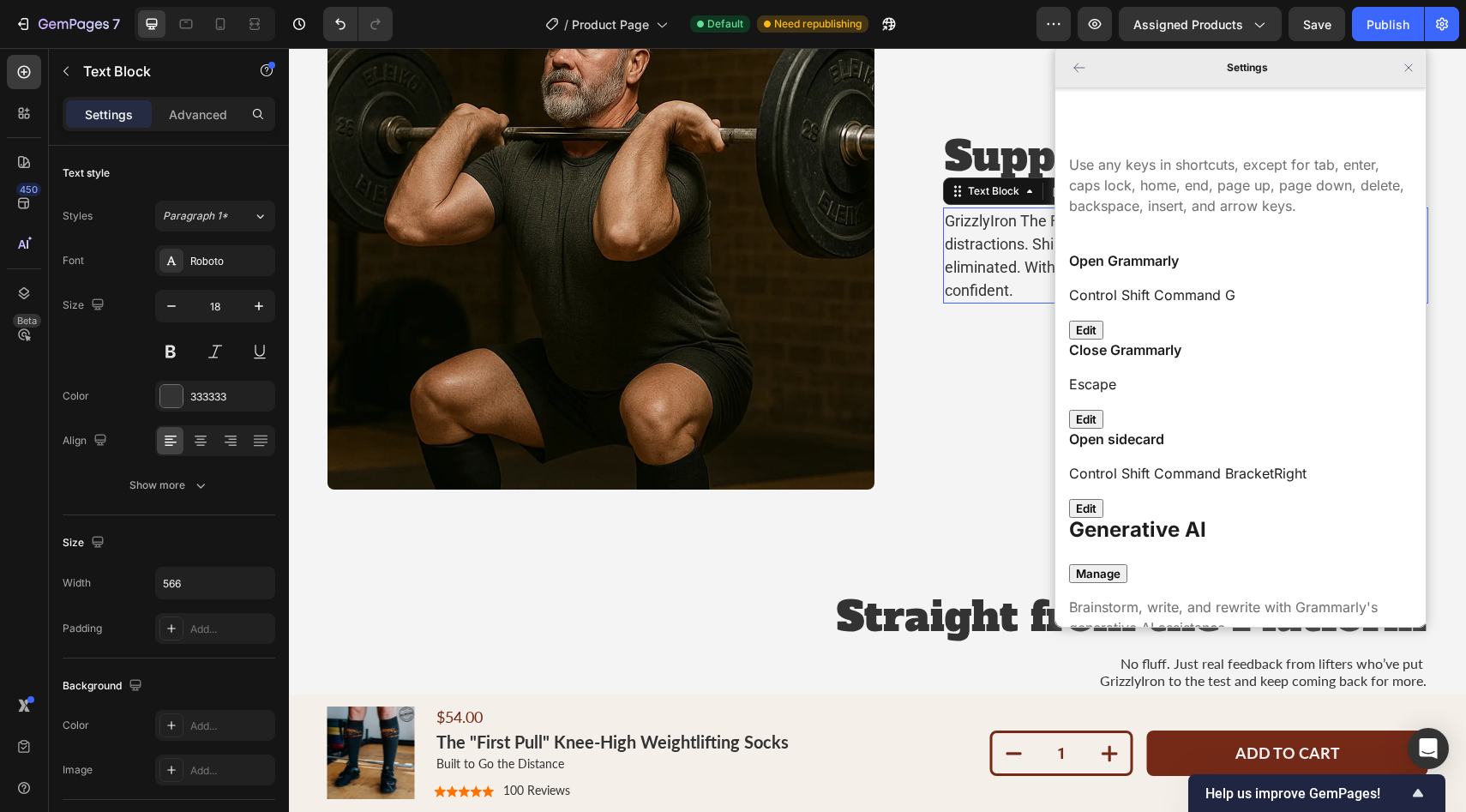
scroll to position [418, 0]
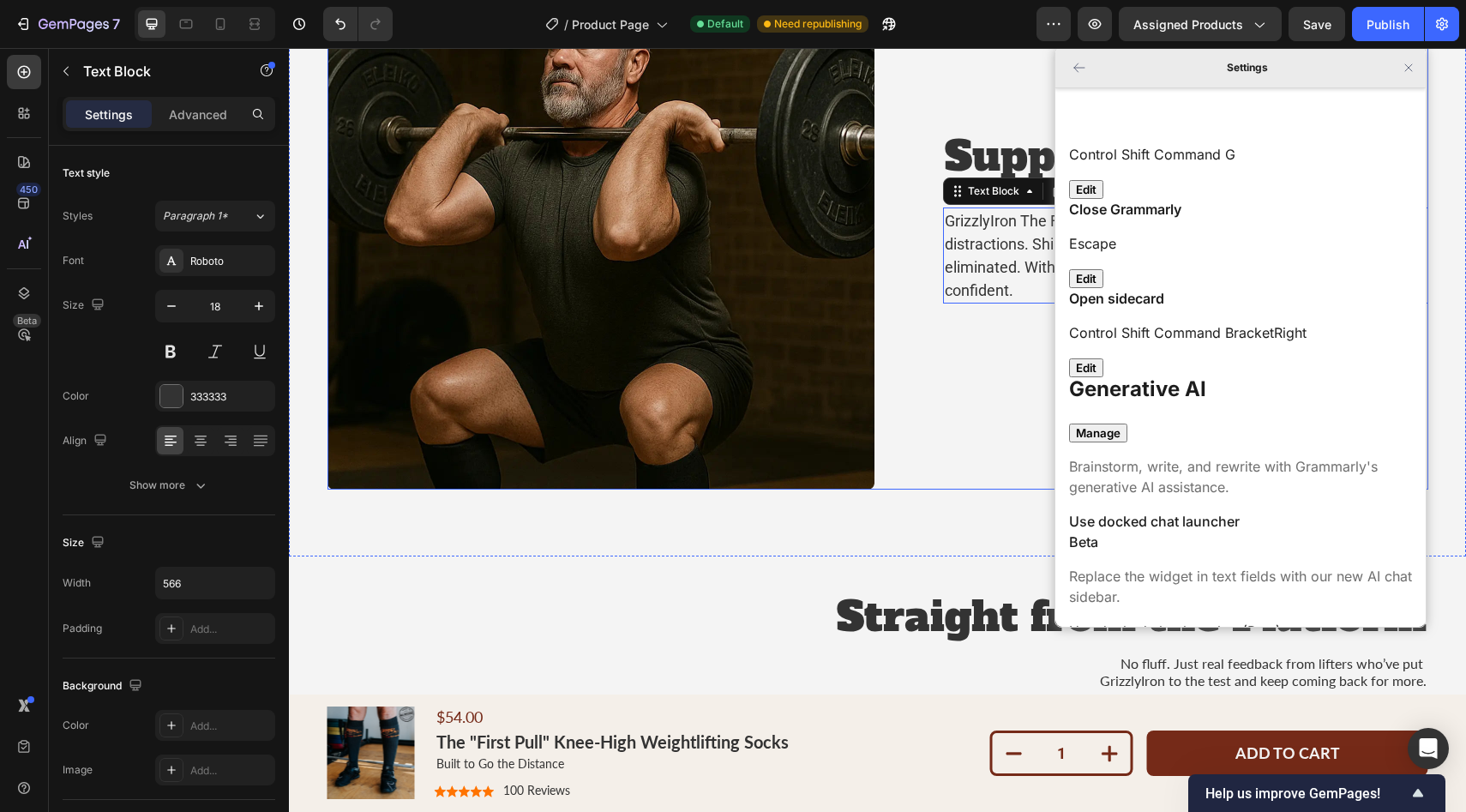
click at [1041, 419] on div "Supporting Your Lift Heading GrizzlyIron The First Pull socks improve lift stab…" at bounding box center [1186, 215] width 485 height 549
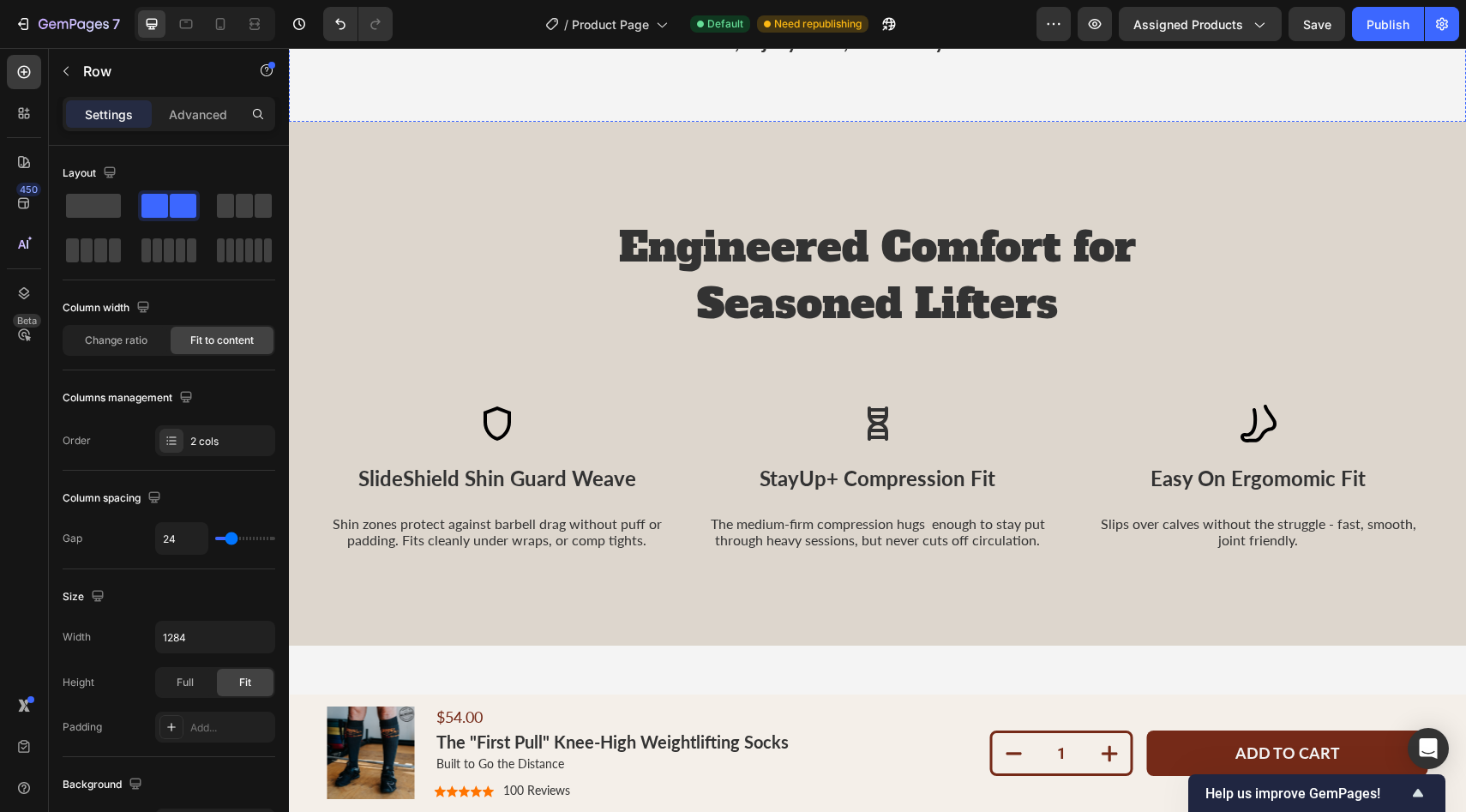
scroll to position [2461, 0]
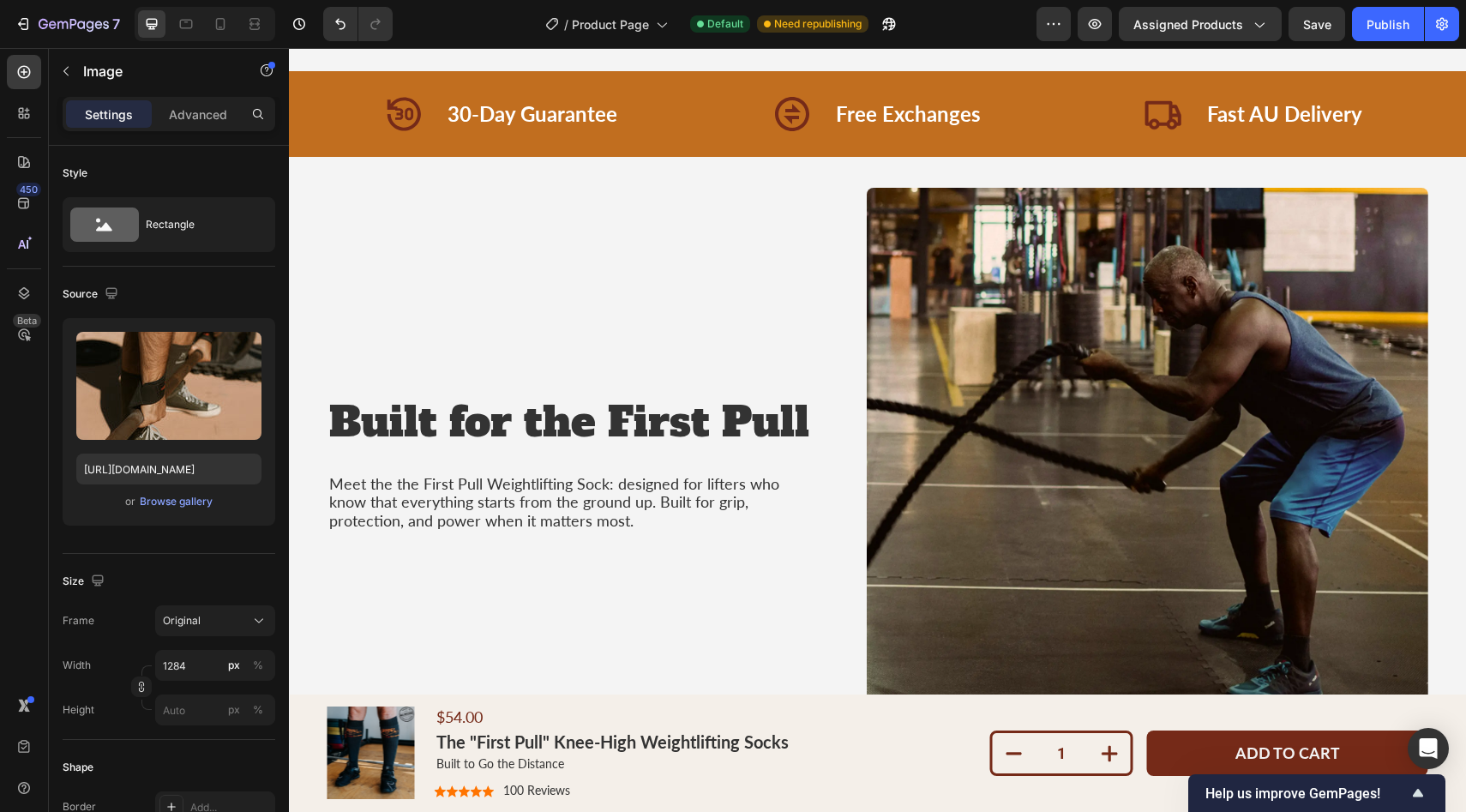
scroll to position [962, 0]
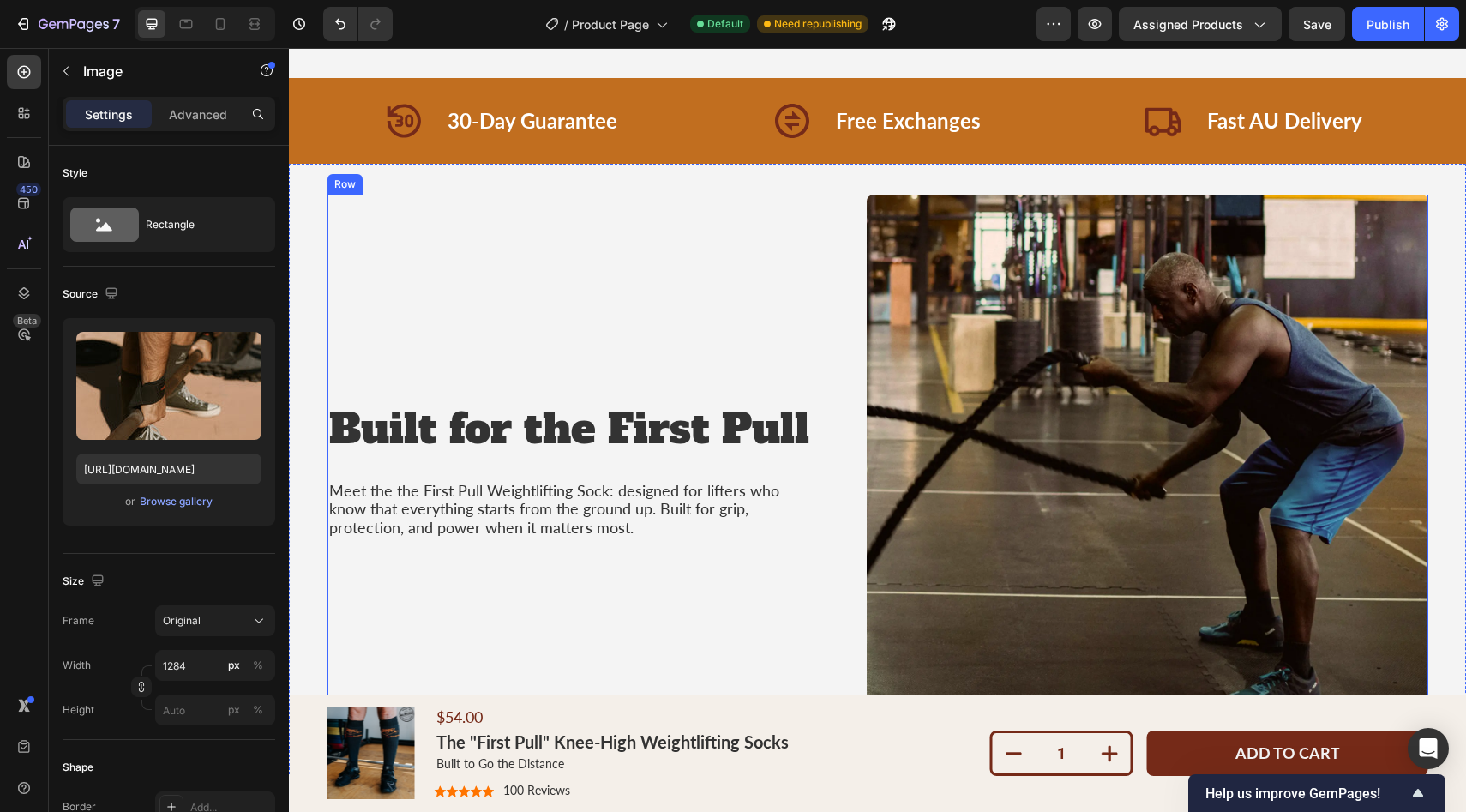
click at [681, 292] on div "Built for the First Pull Heading Meet the the First Pull Weightlifting Sock: de…" at bounding box center [570, 469] width 483 height 549
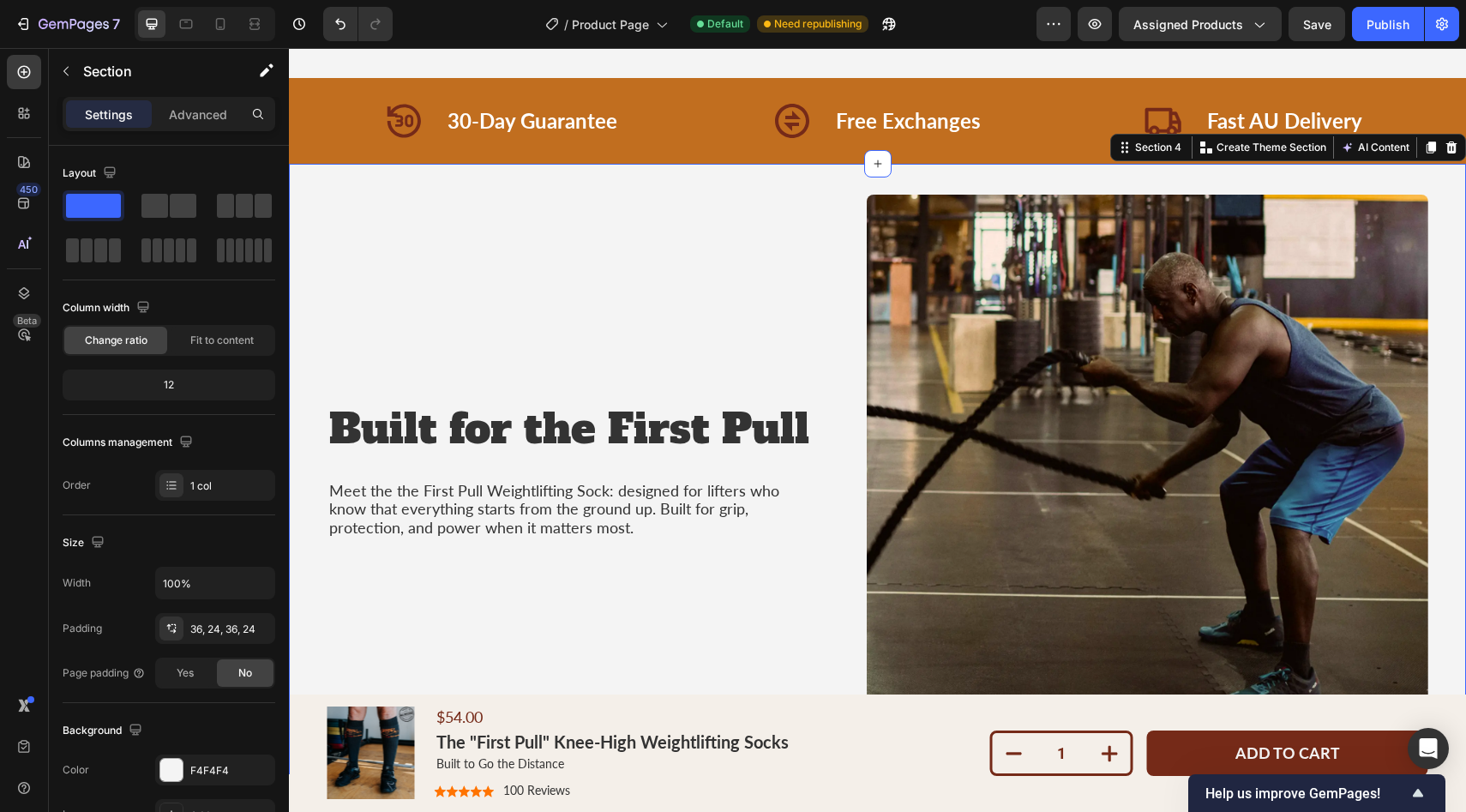
click at [318, 305] on div "Built for the First Pull Heading Meet the the First Pull Weightlifting Sock: de…" at bounding box center [877, 469] width 1135 height 549
click at [392, 207] on div "Built for the First Pull Heading Meet the the First Pull Weightlifting Sock: de…" at bounding box center [570, 469] width 483 height 549
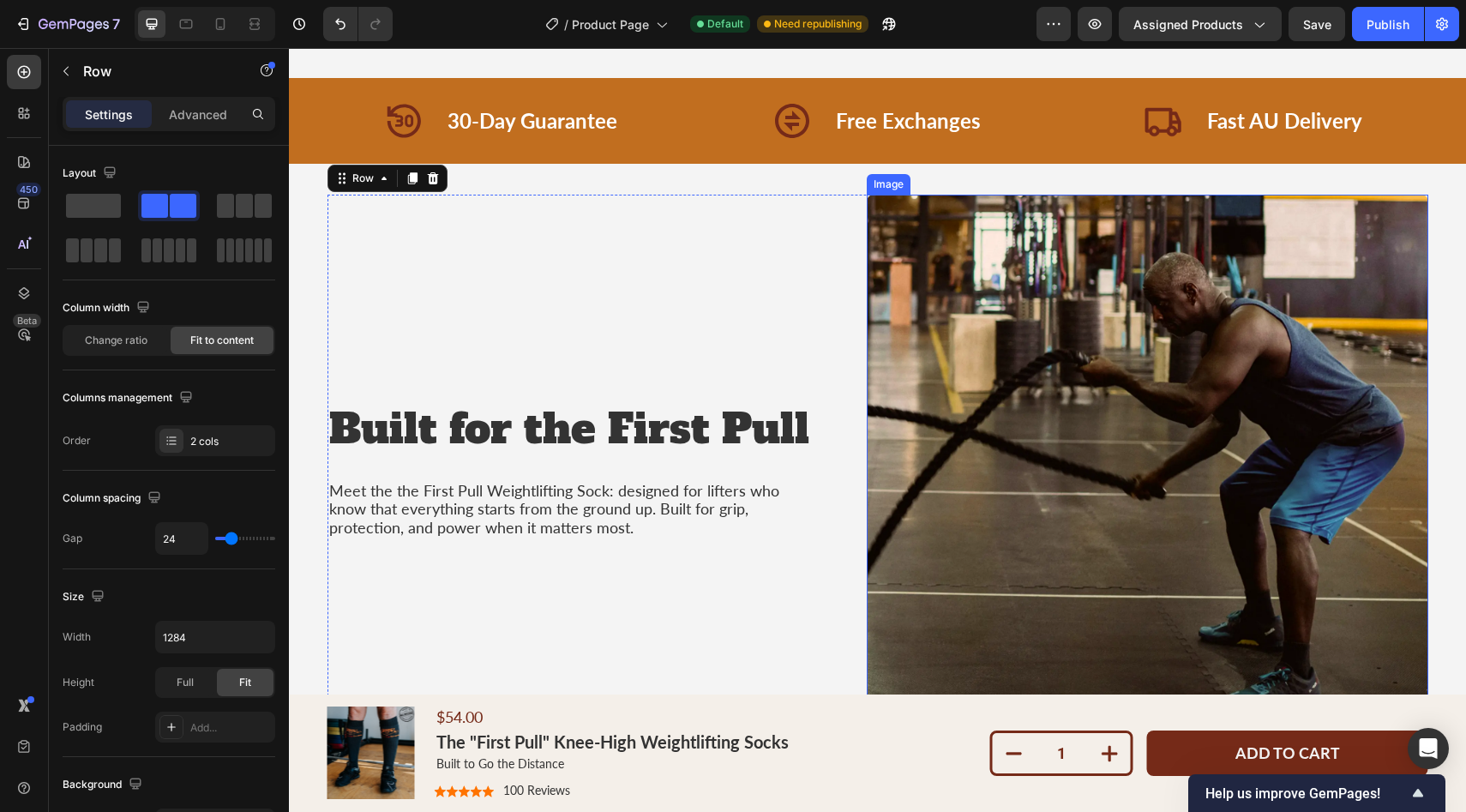
click at [954, 341] on img at bounding box center [1147, 469] width 561 height 549
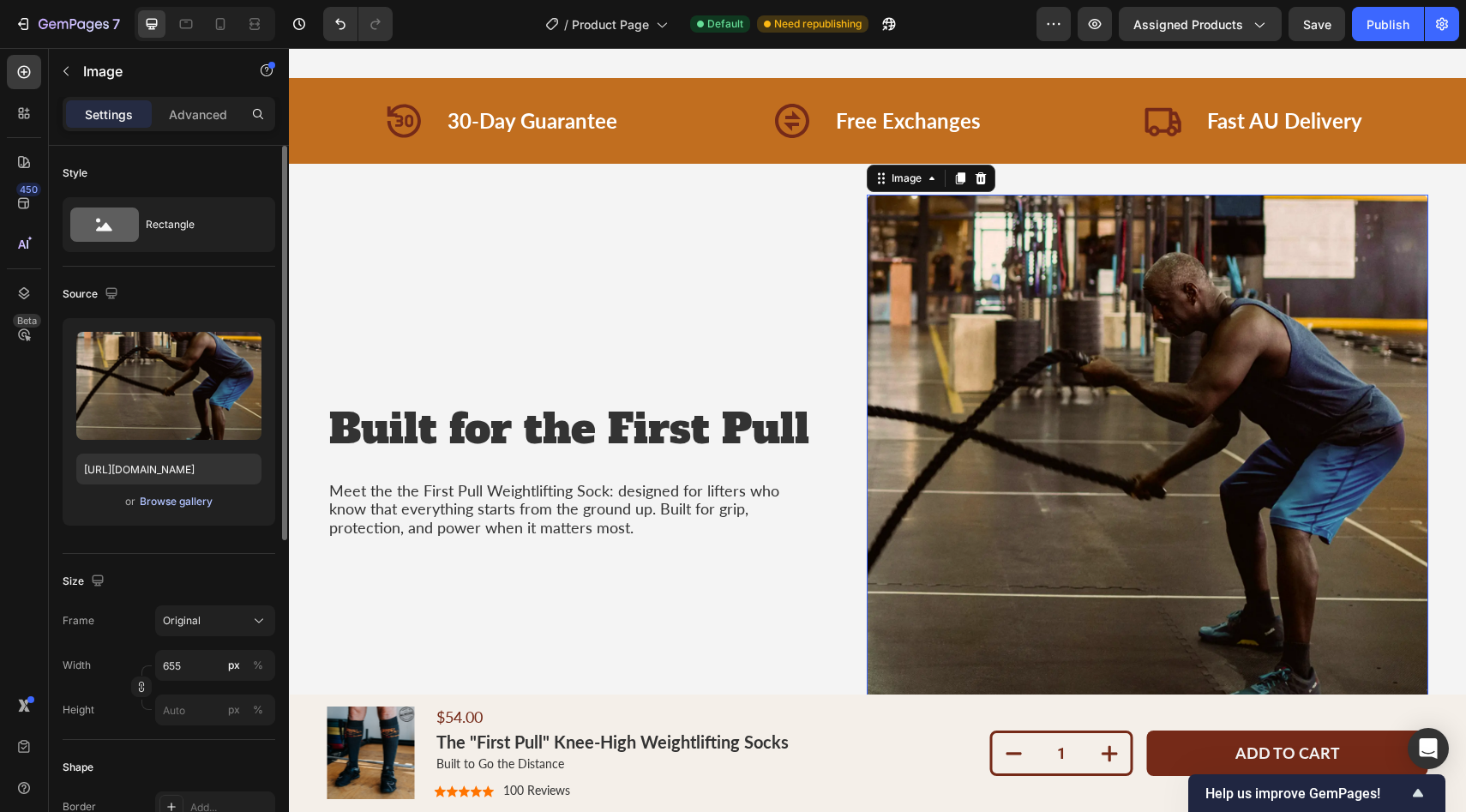
click at [165, 500] on div "Browse gallery" at bounding box center [176, 501] width 73 height 15
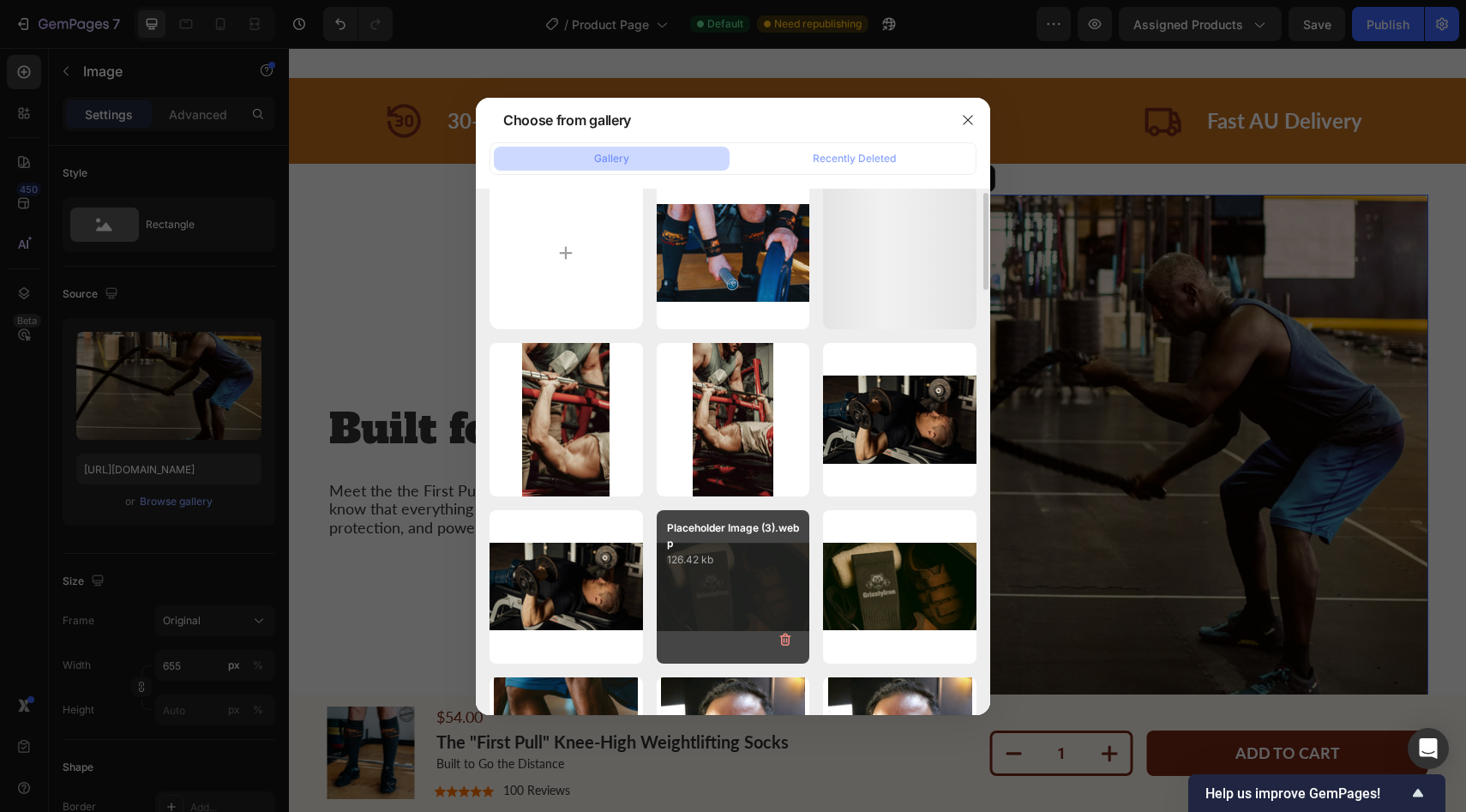
scroll to position [0, 0]
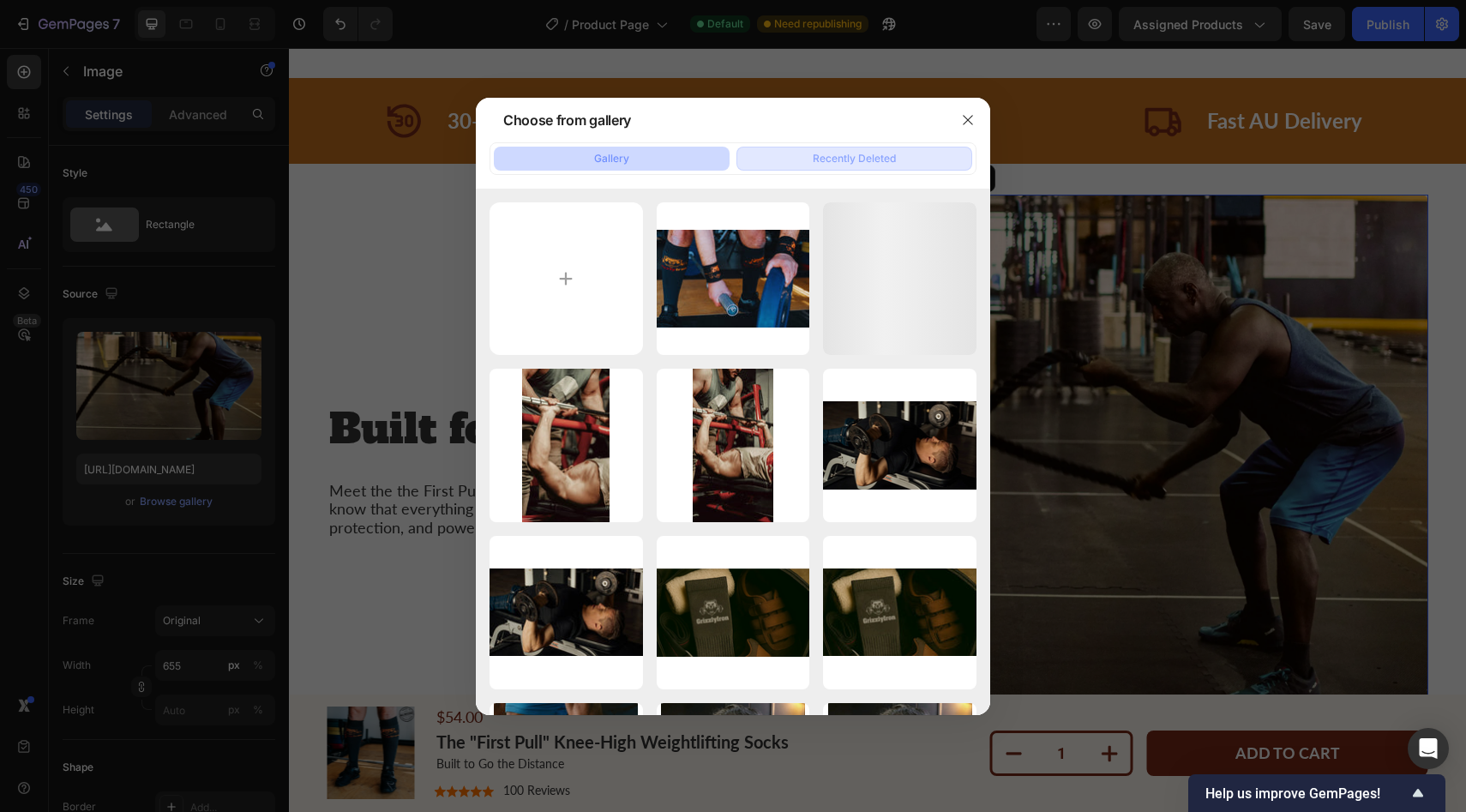
click at [823, 155] on div "Recently Deleted" at bounding box center [853, 158] width 83 height 15
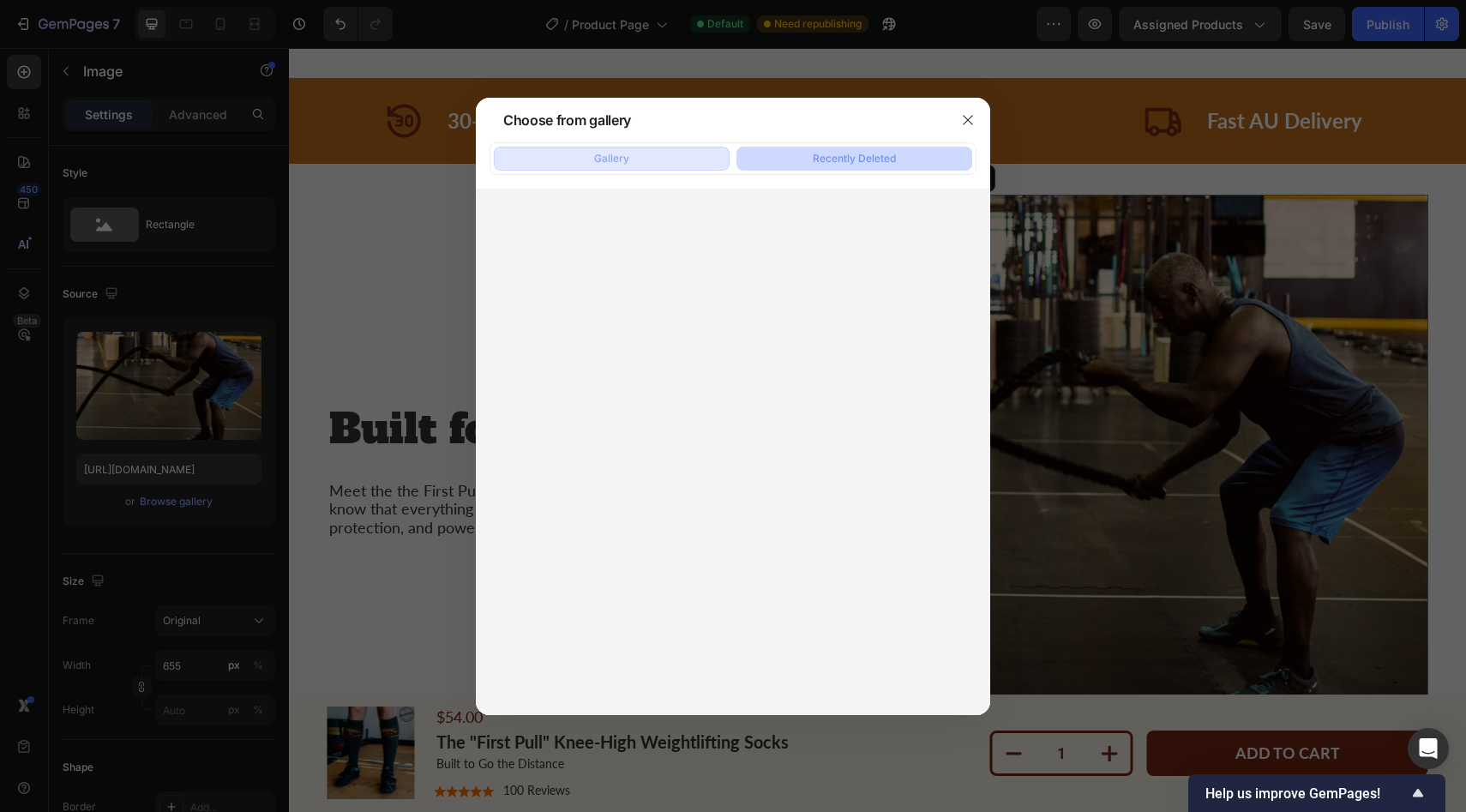
click at [570, 164] on button "Gallery" at bounding box center [612, 158] width 236 height 24
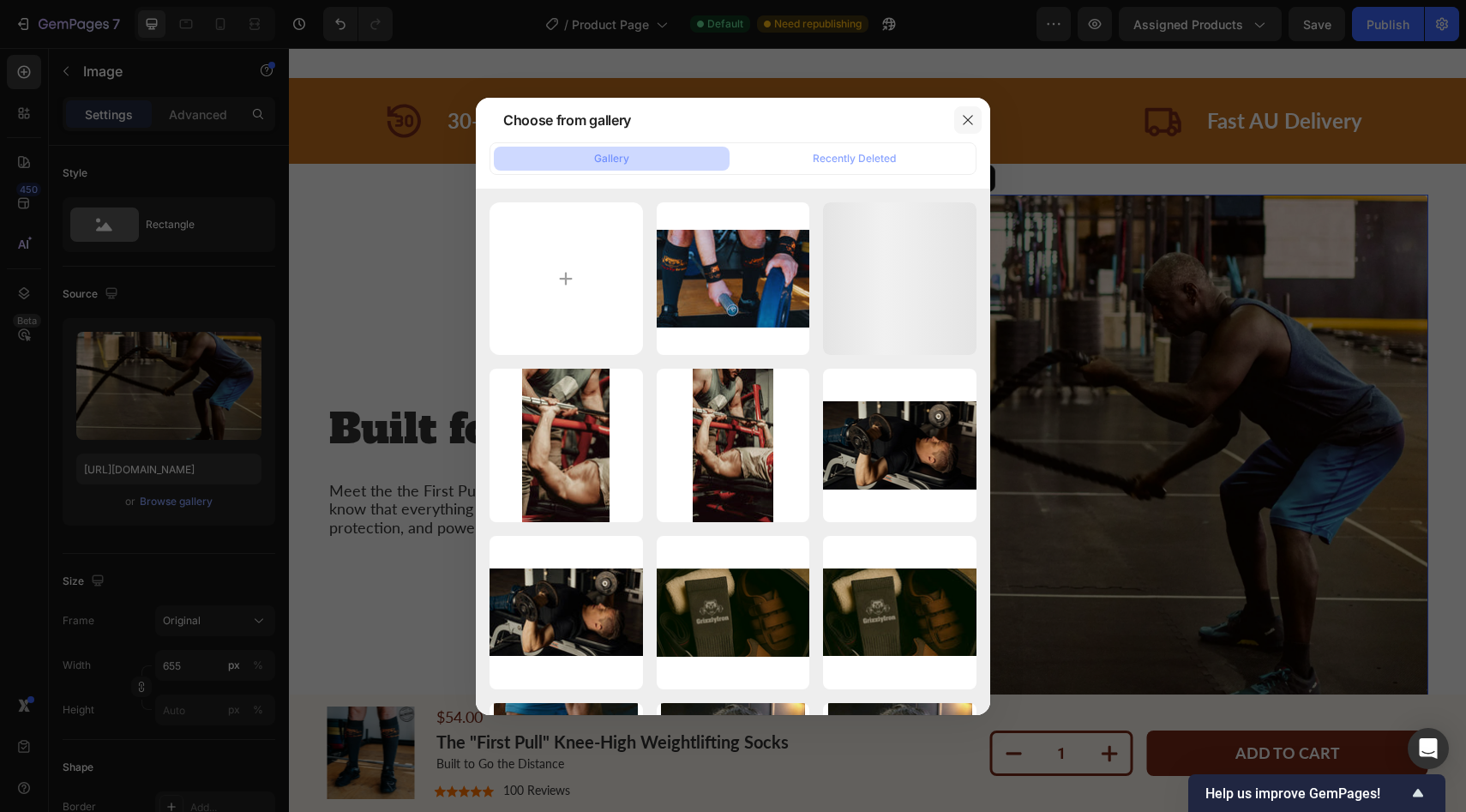
click at [976, 120] on button "button" at bounding box center [967, 119] width 27 height 27
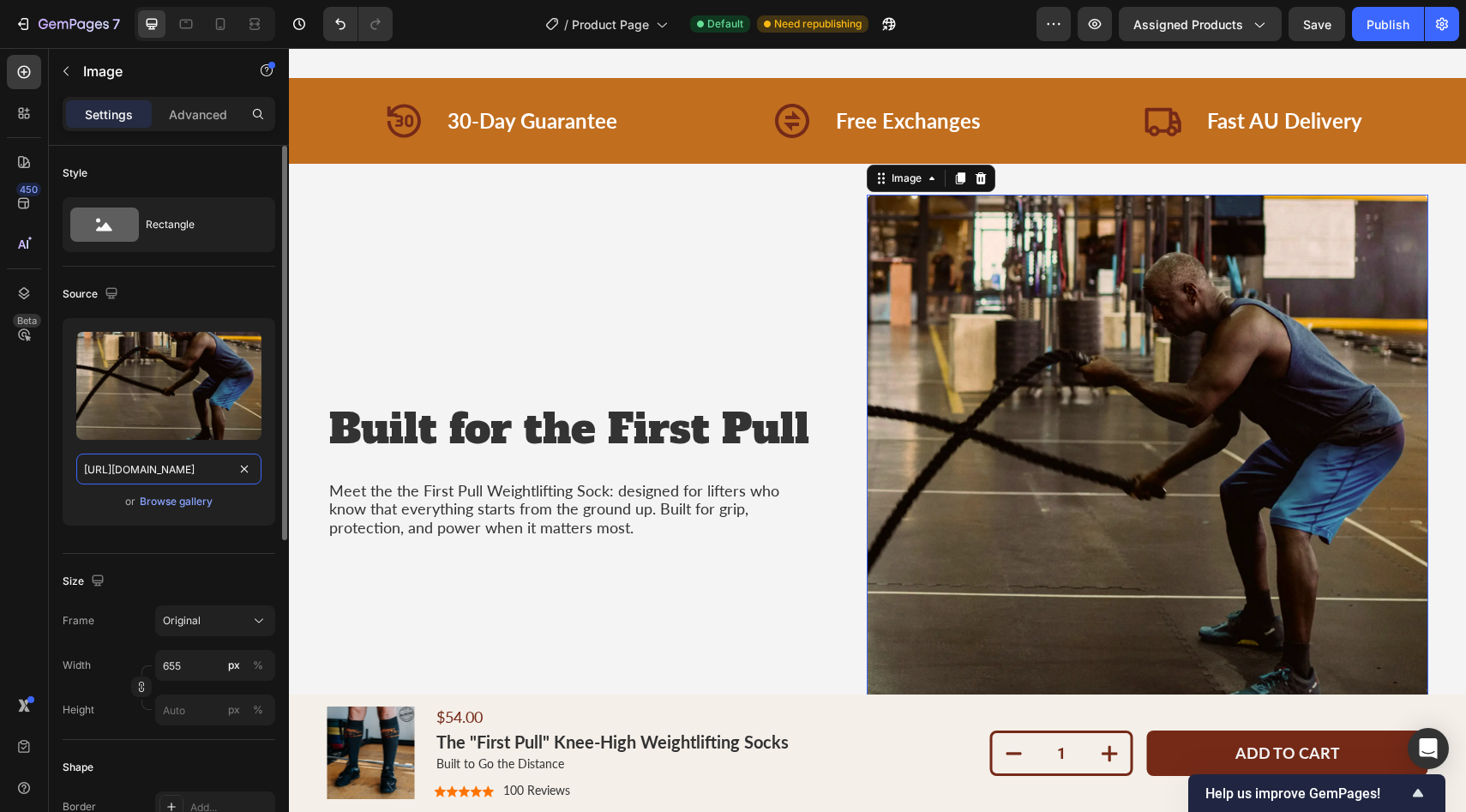
click at [196, 469] on input "https://cdn.shopify.com/s/files/1/0952/8000/5402/files/gempages_578395458607514…" at bounding box center [169, 468] width 185 height 31
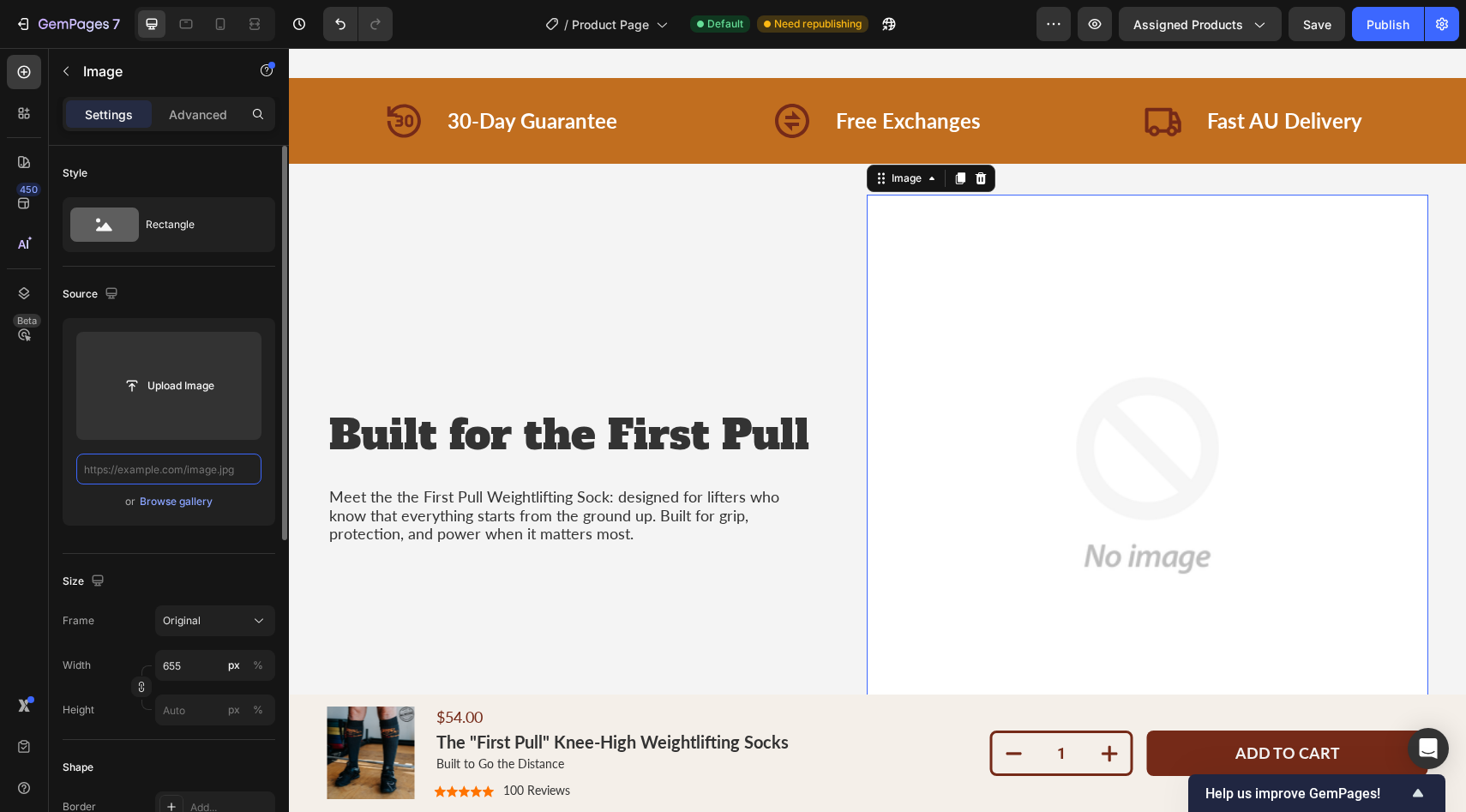
paste input "[URL][DOMAIN_NAME]"
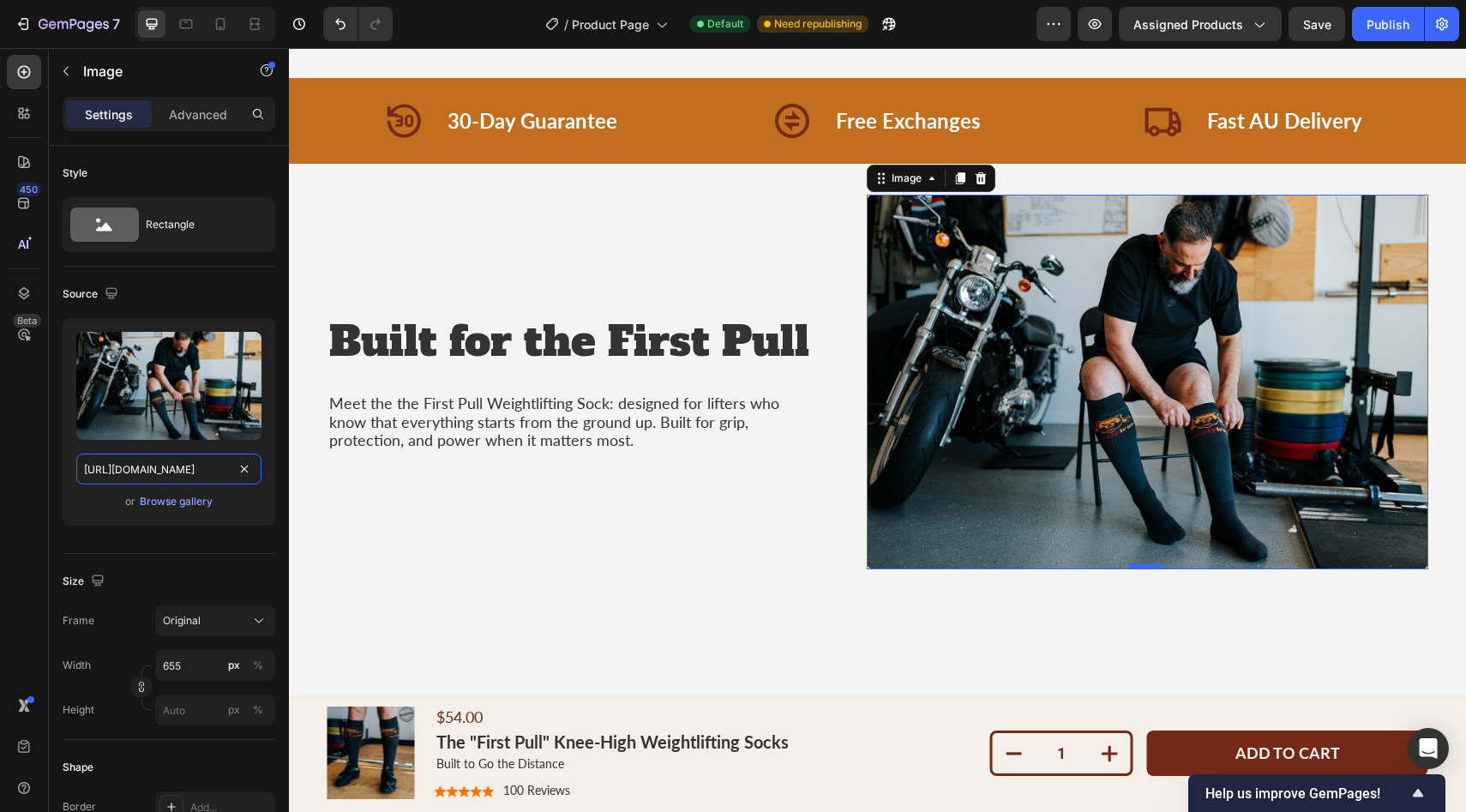
type input "[URL][DOMAIN_NAME]"
drag, startPoint x: 1152, startPoint y: 565, endPoint x: 1143, endPoint y: 562, distance: 9.5
click at [1143, 562] on div "Image 0" at bounding box center [1147, 382] width 561 height 375
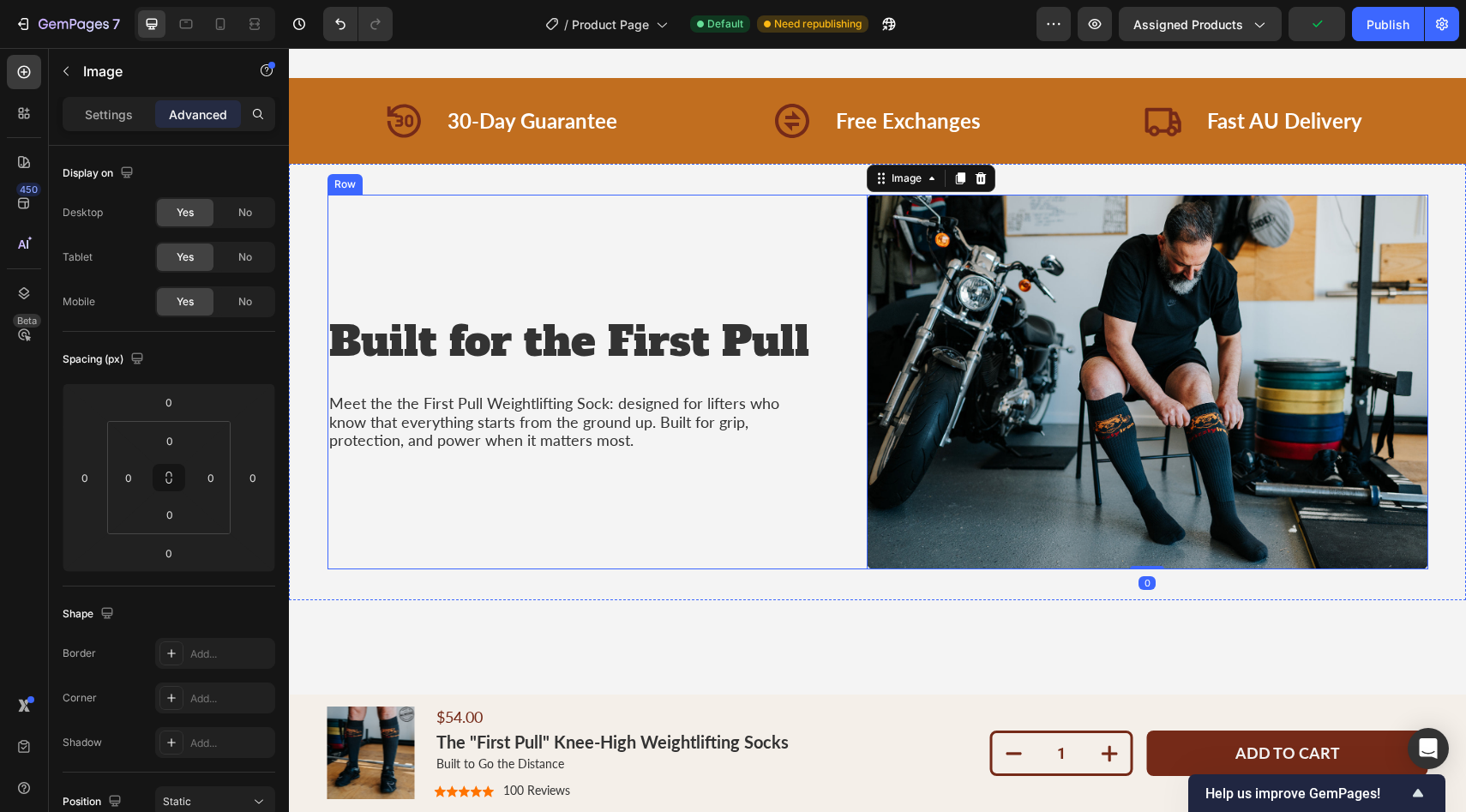
click at [759, 481] on div "Built for the First Pull Heading Meet the the First Pull Weightlifting Sock: de…" at bounding box center [570, 382] width 483 height 375
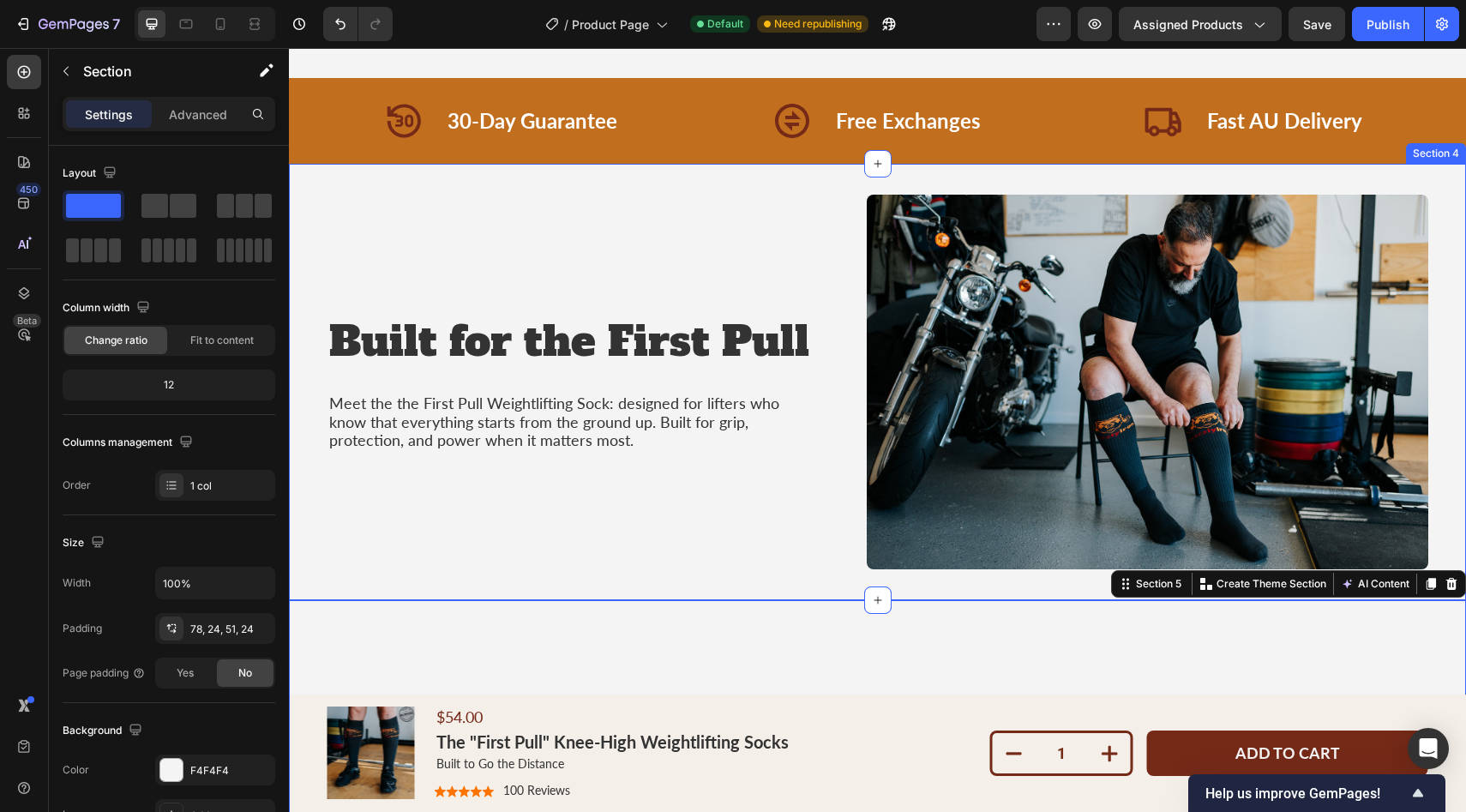
click at [1445, 406] on div "Built for the First Pull Heading Meet the the First Pull Weightlifting Sock: de…" at bounding box center [877, 382] width 1177 height 436
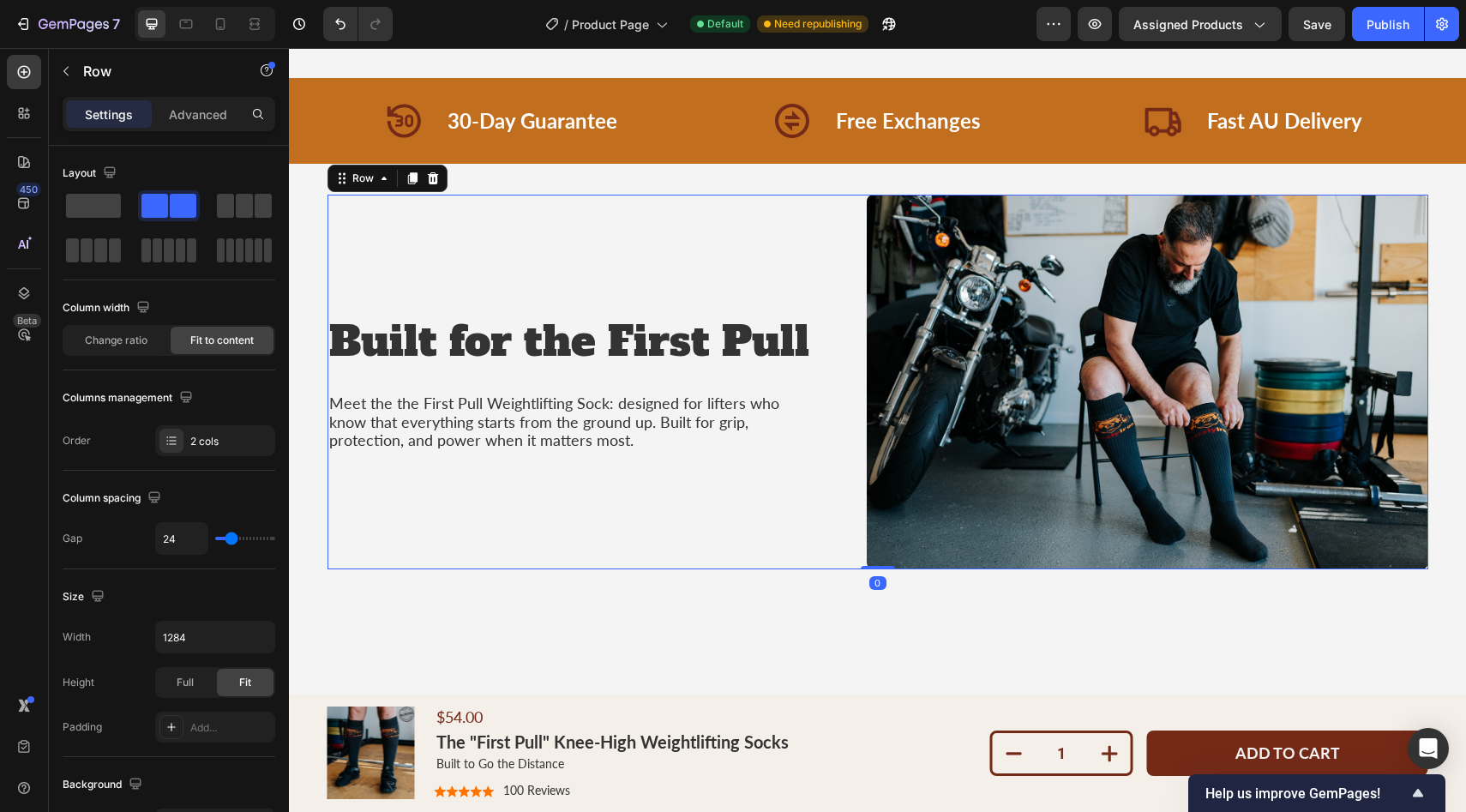
click at [805, 522] on div "Built for the First Pull Heading Meet the the First Pull Weightlifting Sock: de…" at bounding box center [570, 382] width 483 height 375
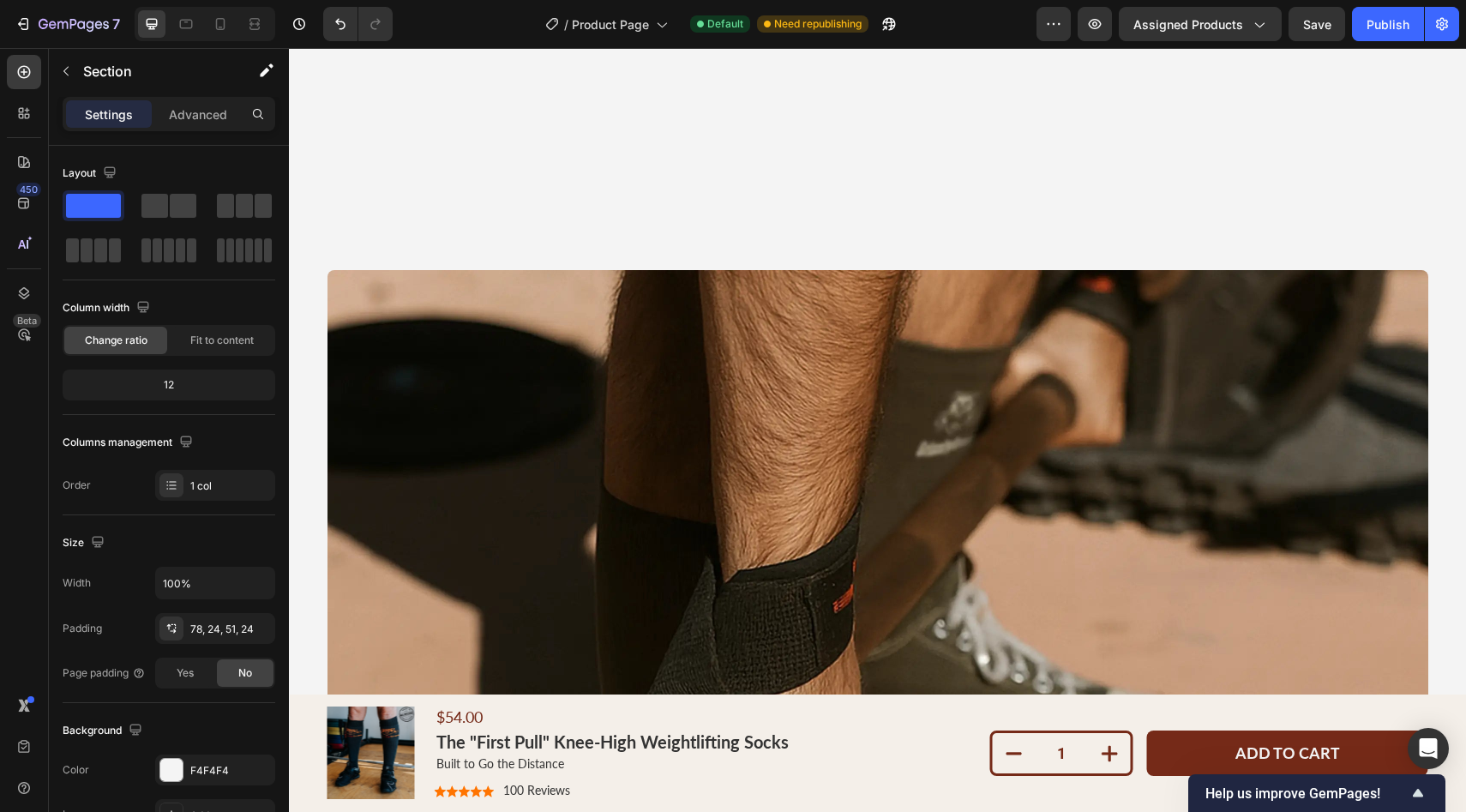
scroll to position [2163, 0]
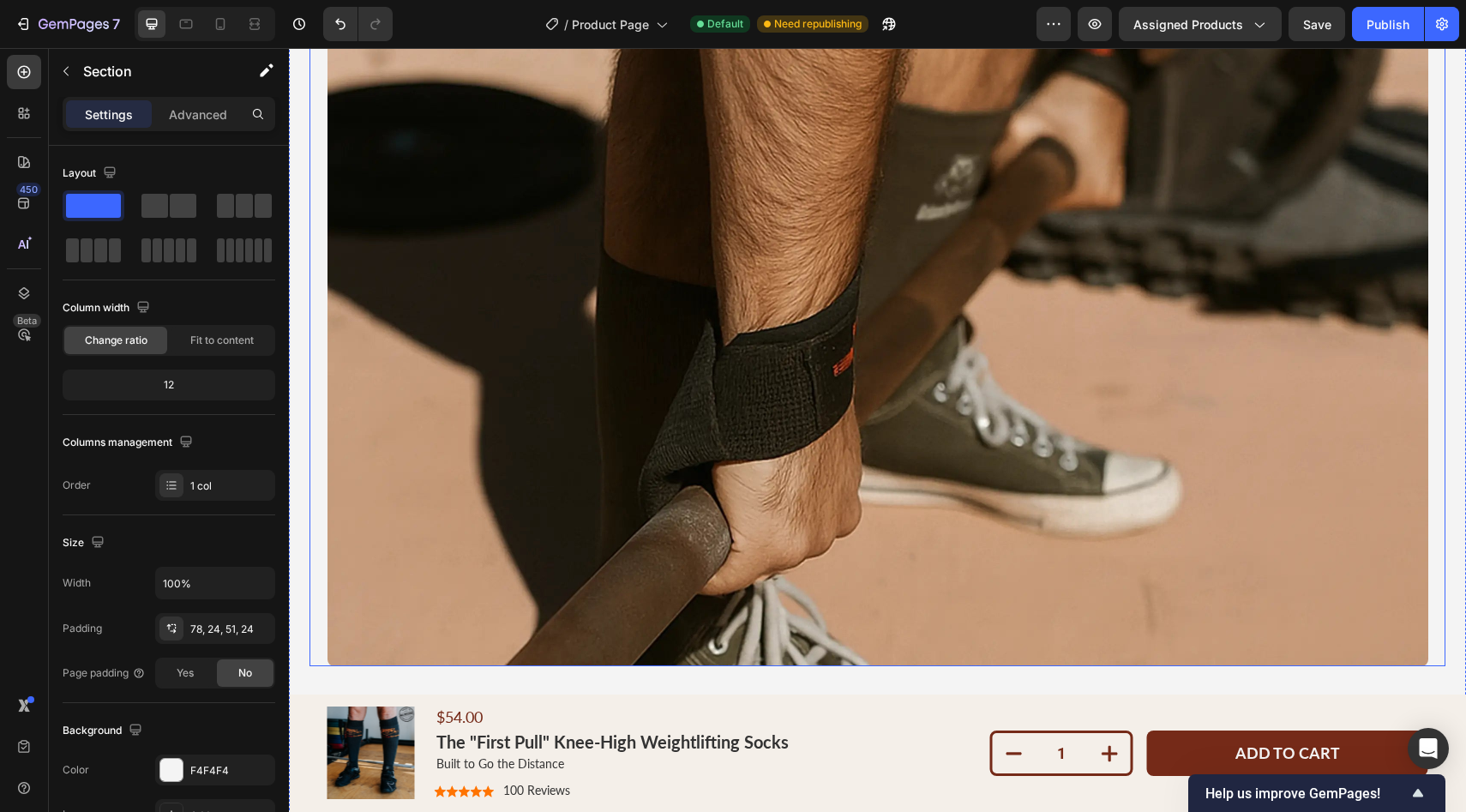
click at [712, 447] on img at bounding box center [878, 349] width 1101 height 632
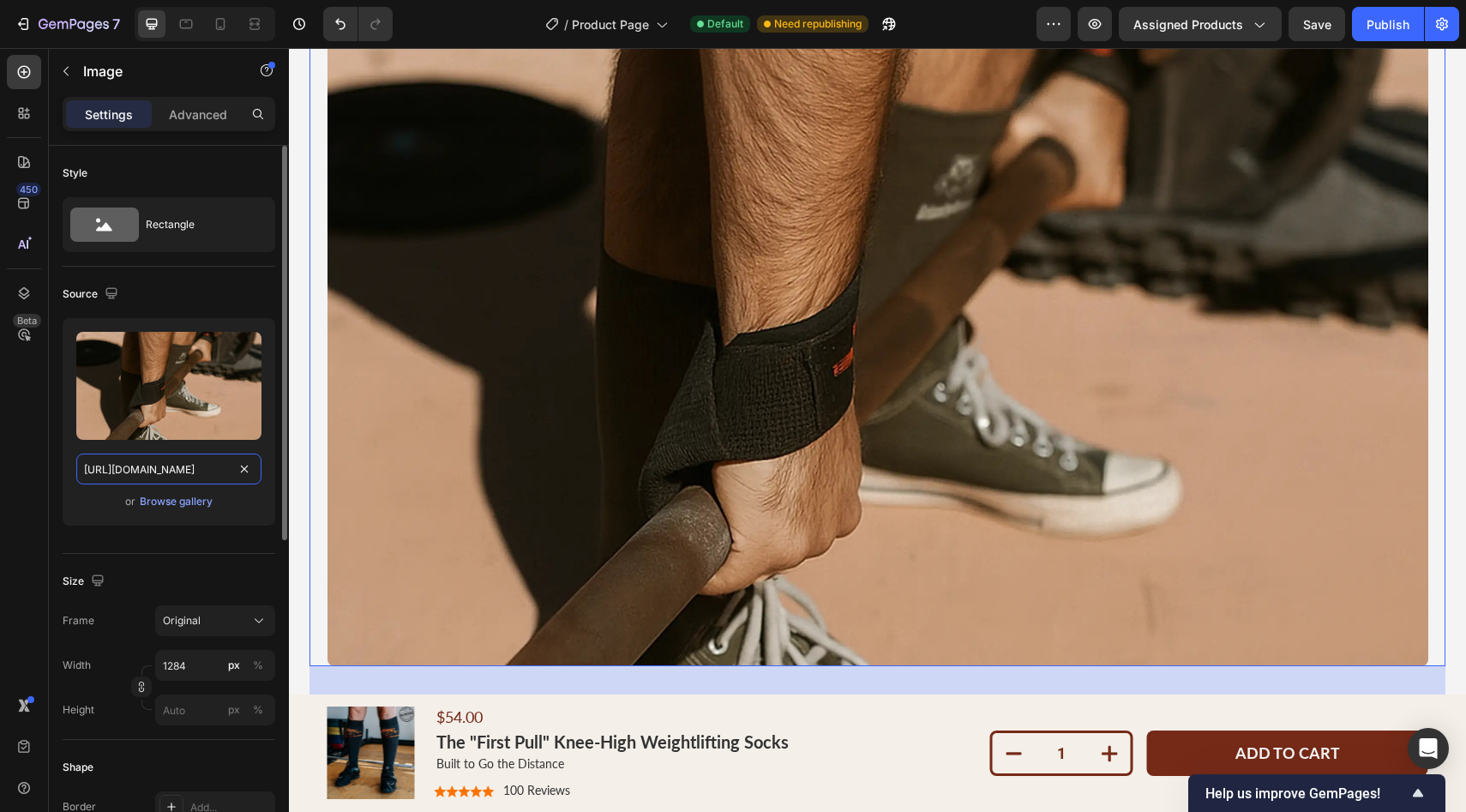
click at [151, 480] on input "https://cdn.shopify.com/s/files/1/0952/8000/5402/files/gempages_578395458607514…" at bounding box center [169, 468] width 185 height 31
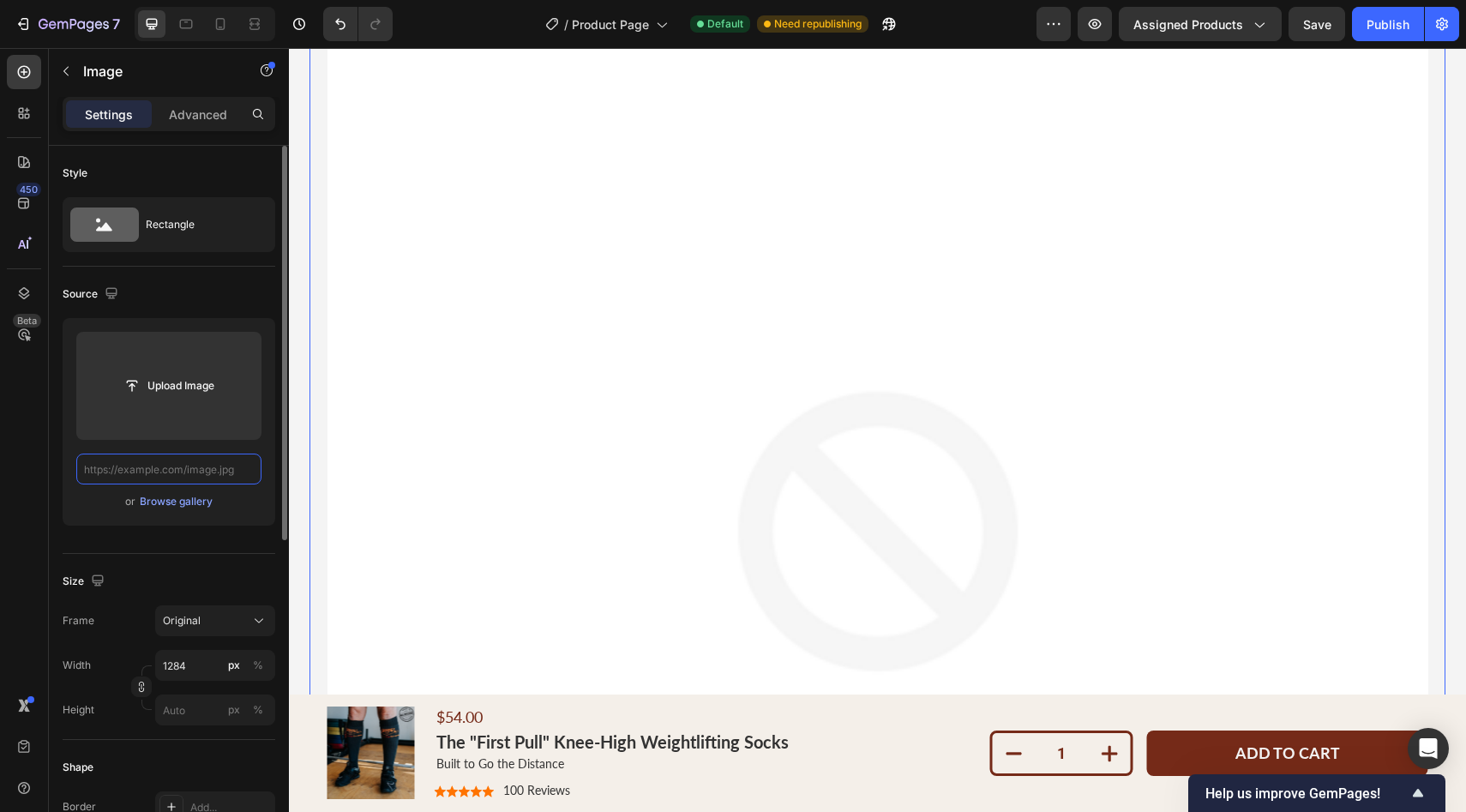
paste input "[URL][DOMAIN_NAME]"
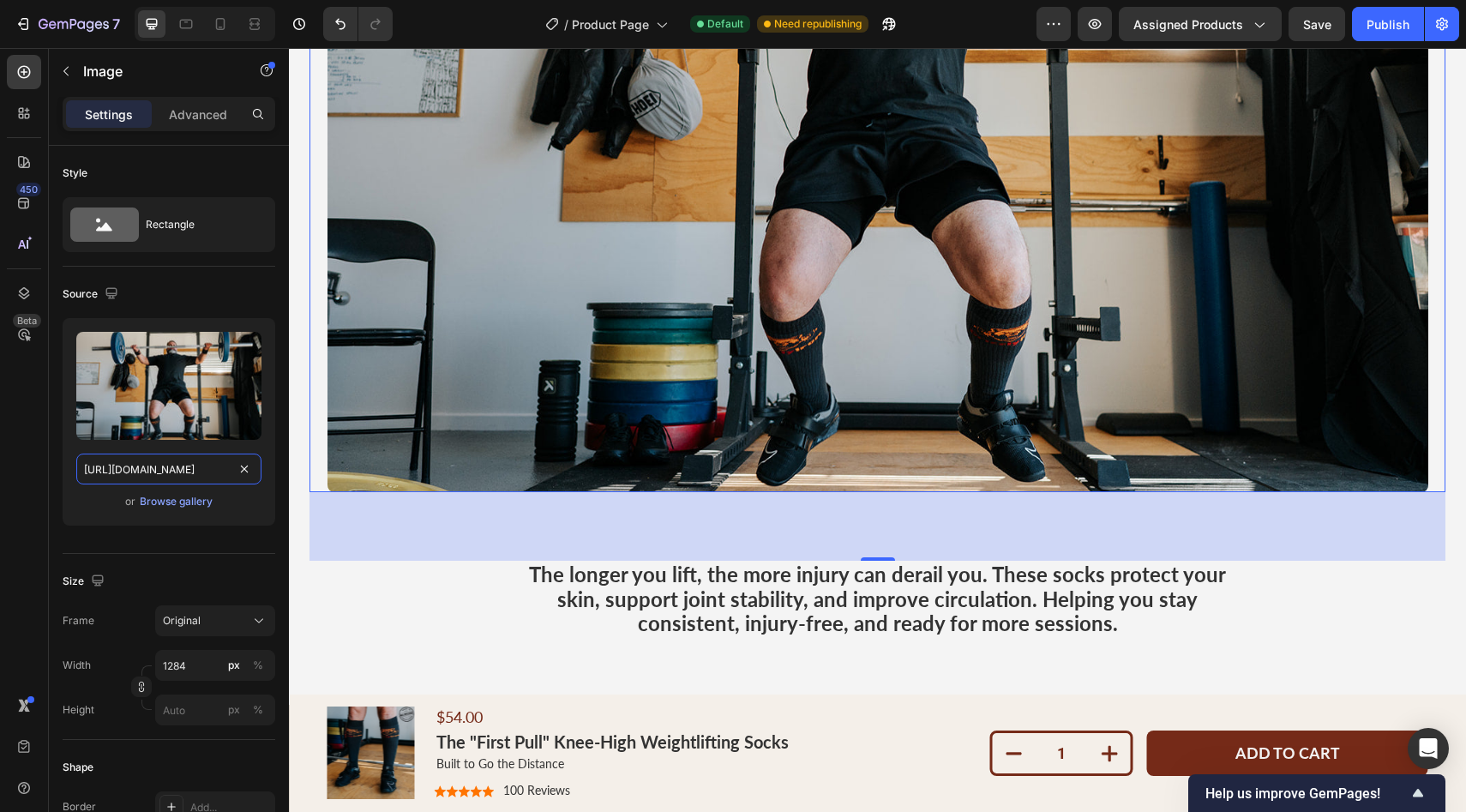
scroll to position [2492, 0]
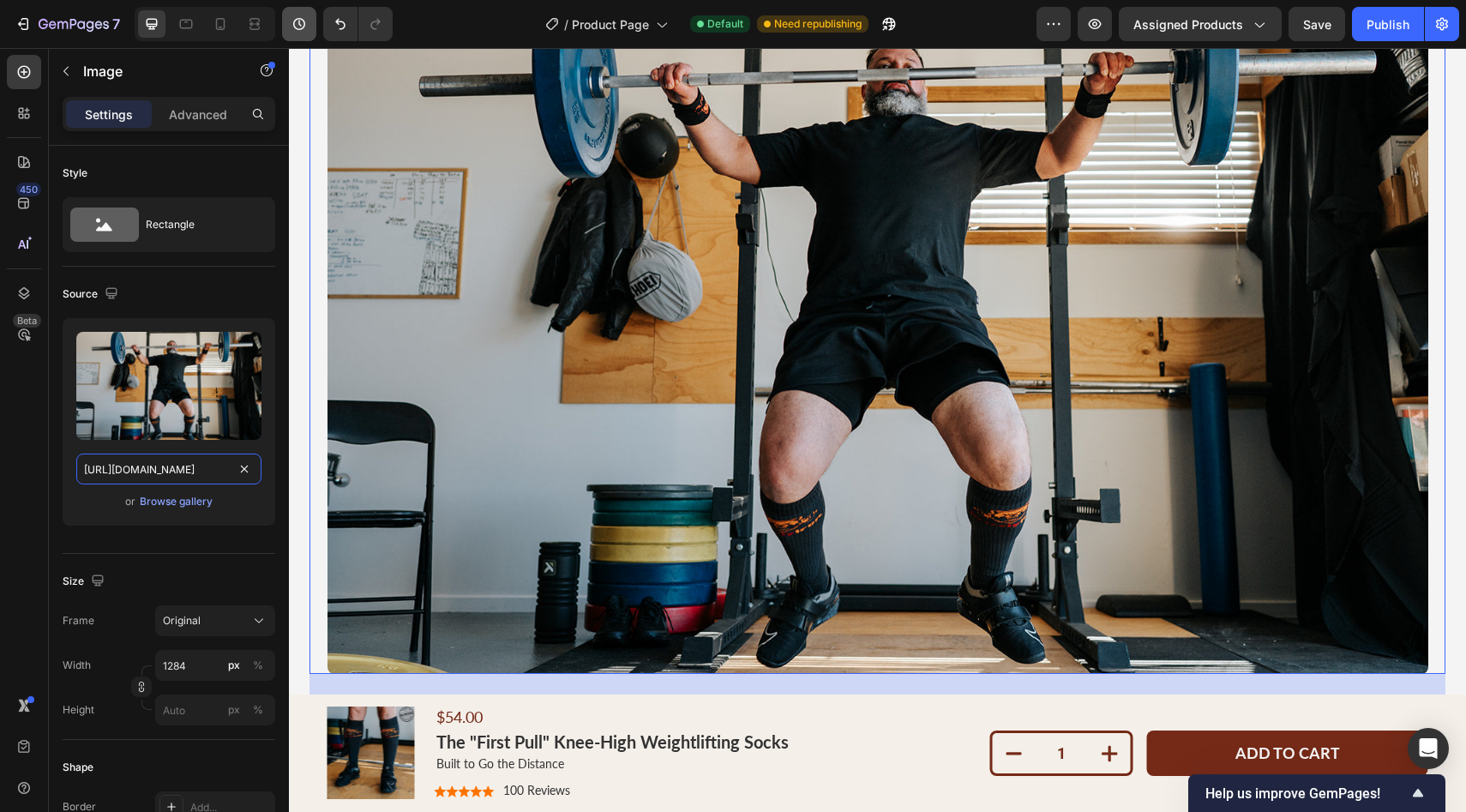
type input "[URL][DOMAIN_NAME]"
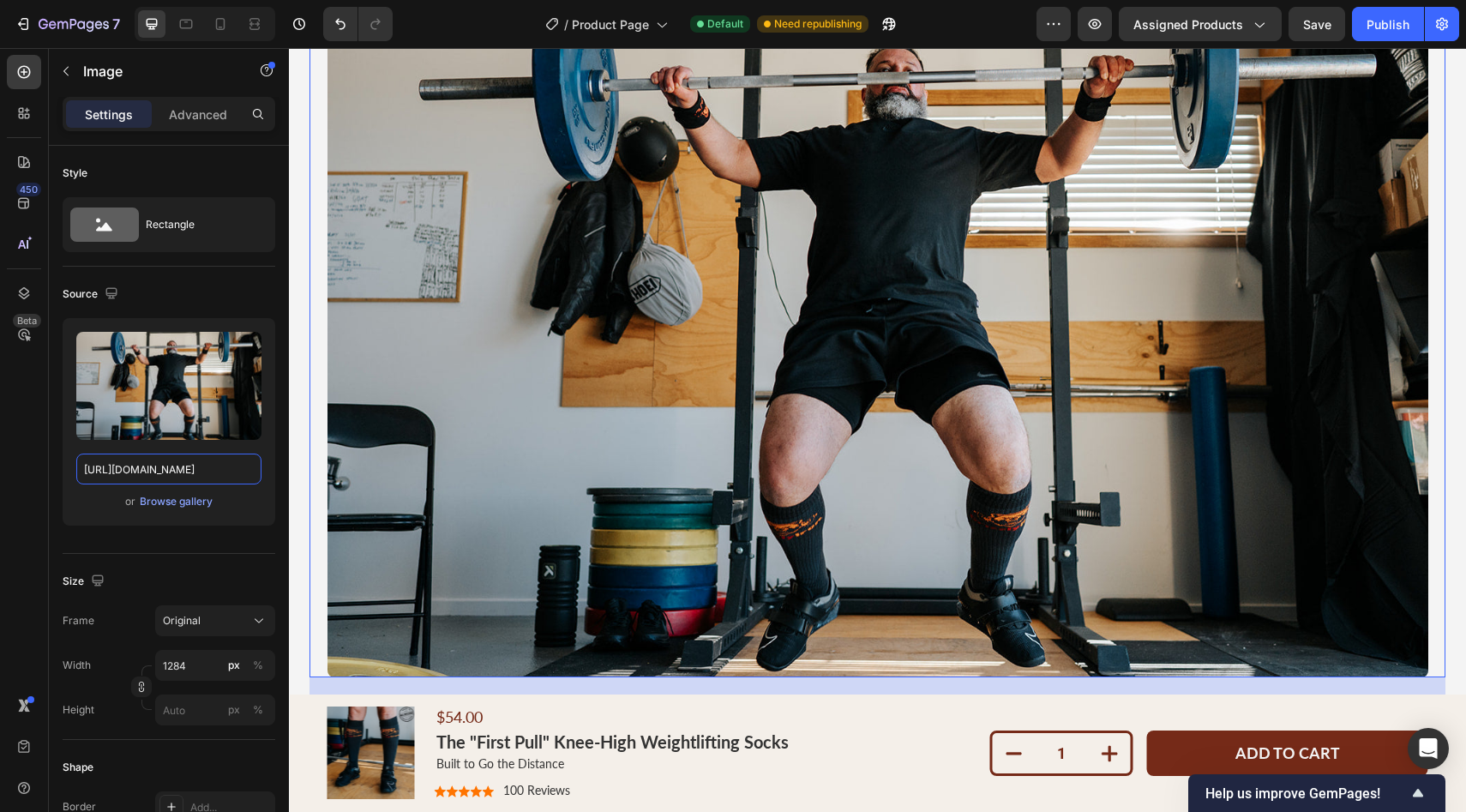
scroll to position [2488, 0]
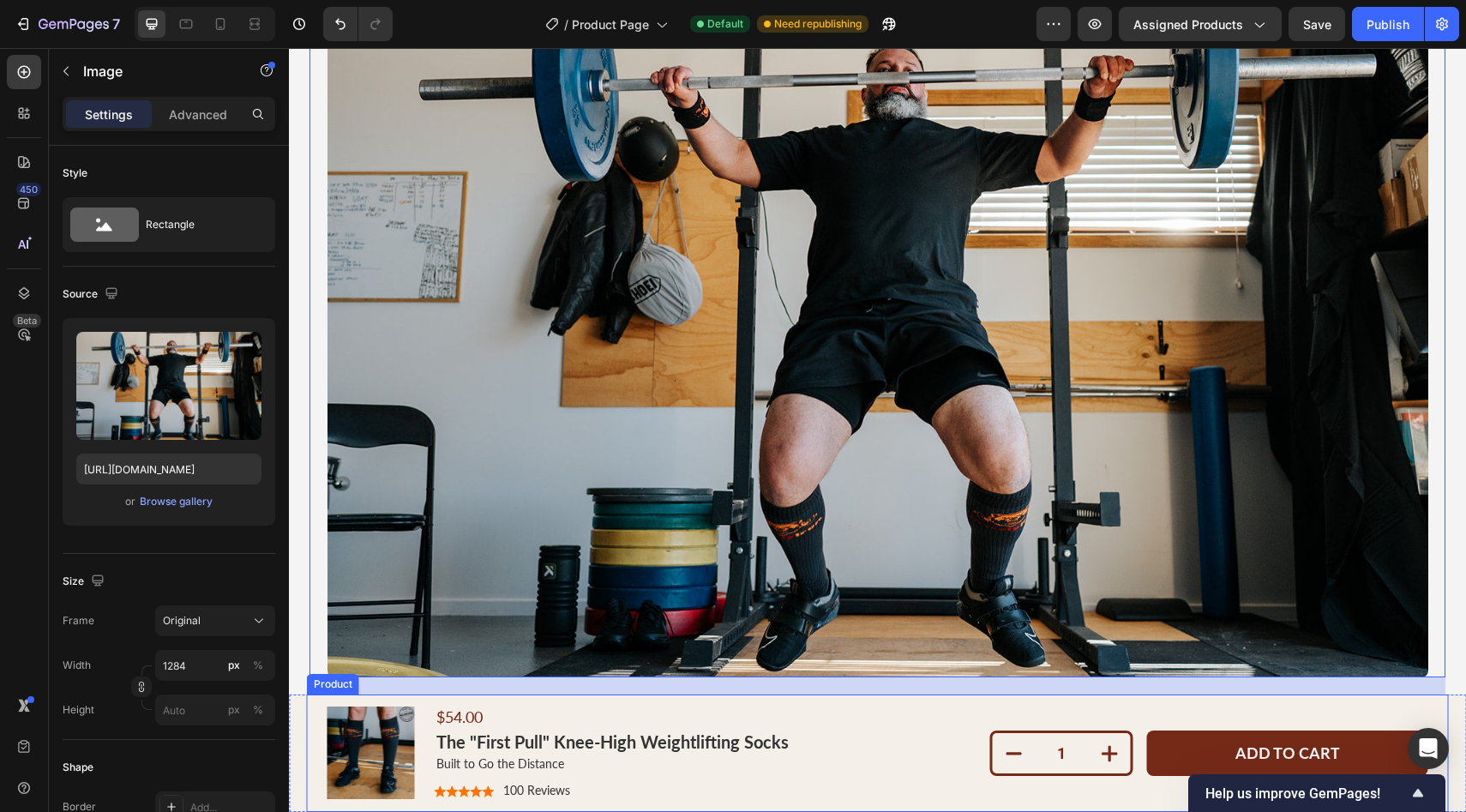
click at [314, 692] on div "Product Images $54.00 Product Price Product Price The "First Pull" Knee-High We…" at bounding box center [877, 335] width 1177 height 5483
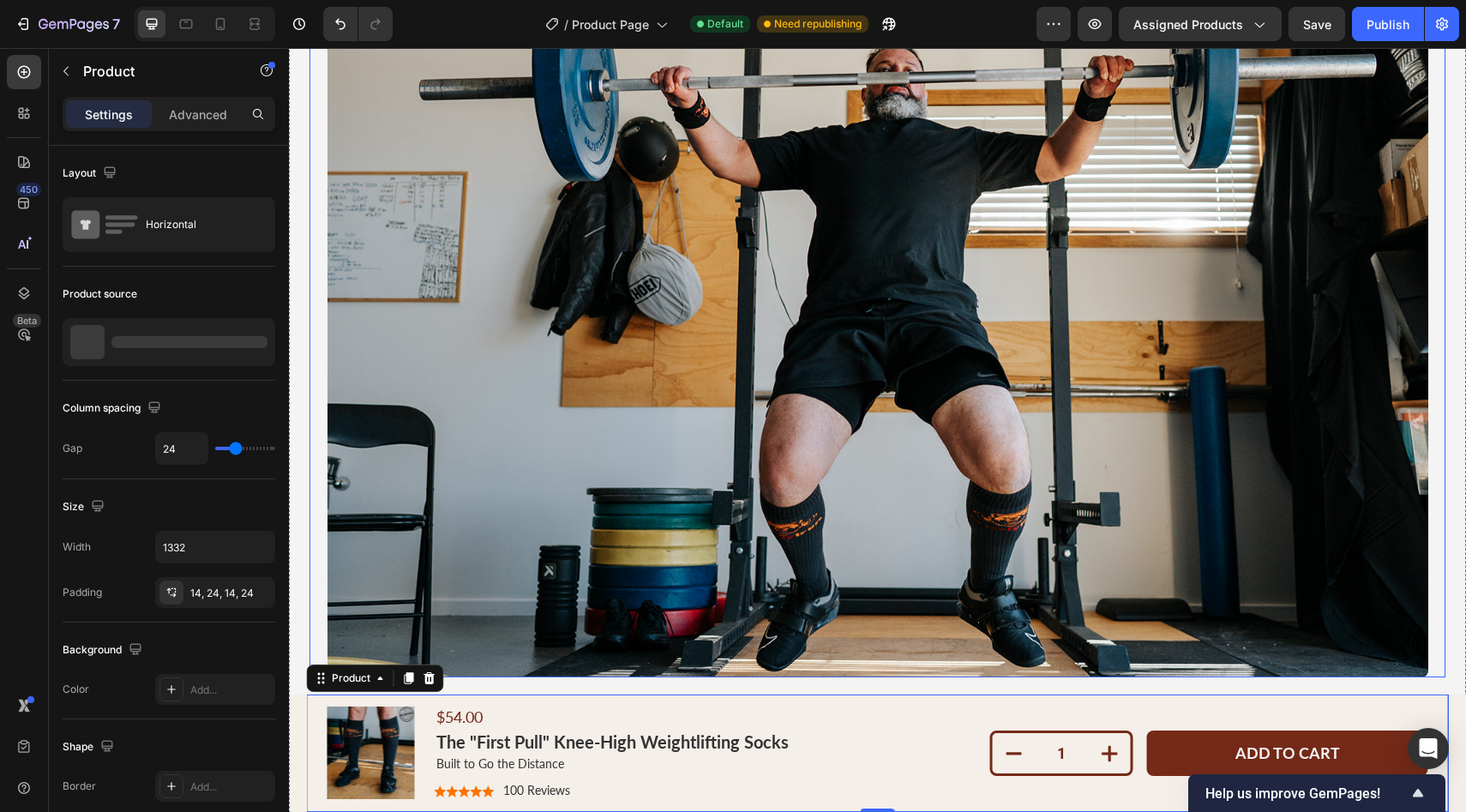
click at [304, 632] on div "Image The longer you lift, the more injury can derail you. These socks protect …" at bounding box center [877, 402] width 1177 height 978
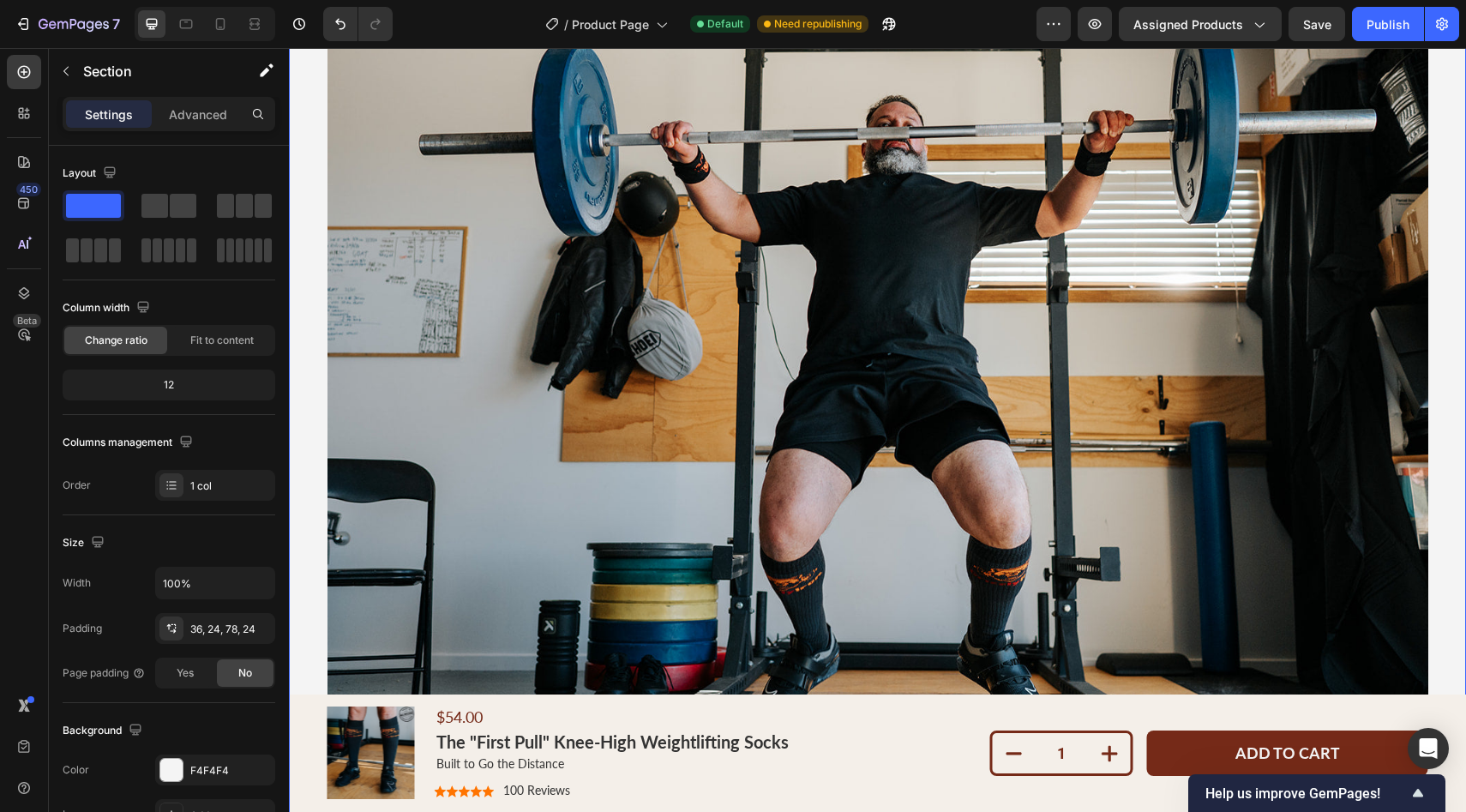
scroll to position [2197, 0]
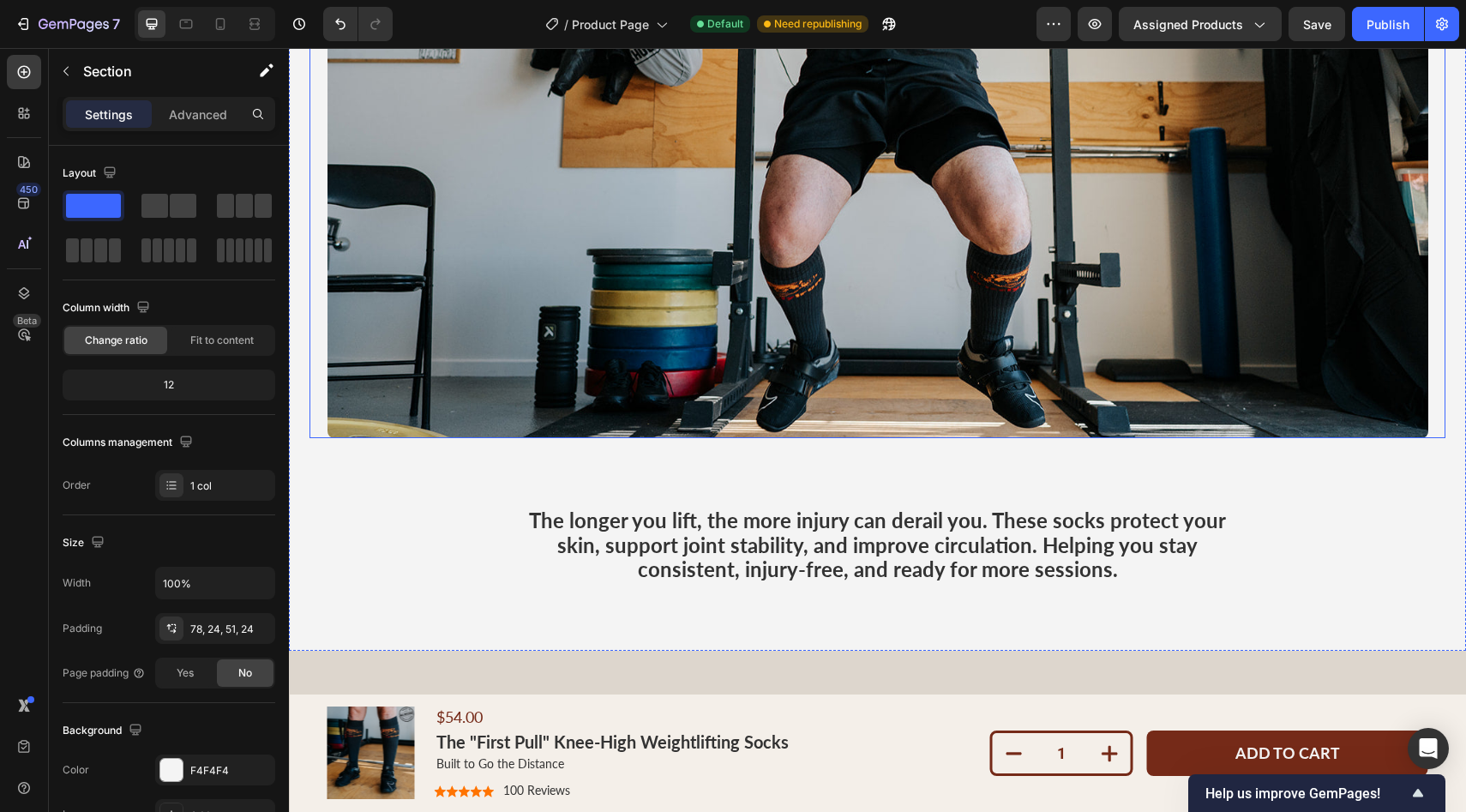
scroll to position [2728, 0]
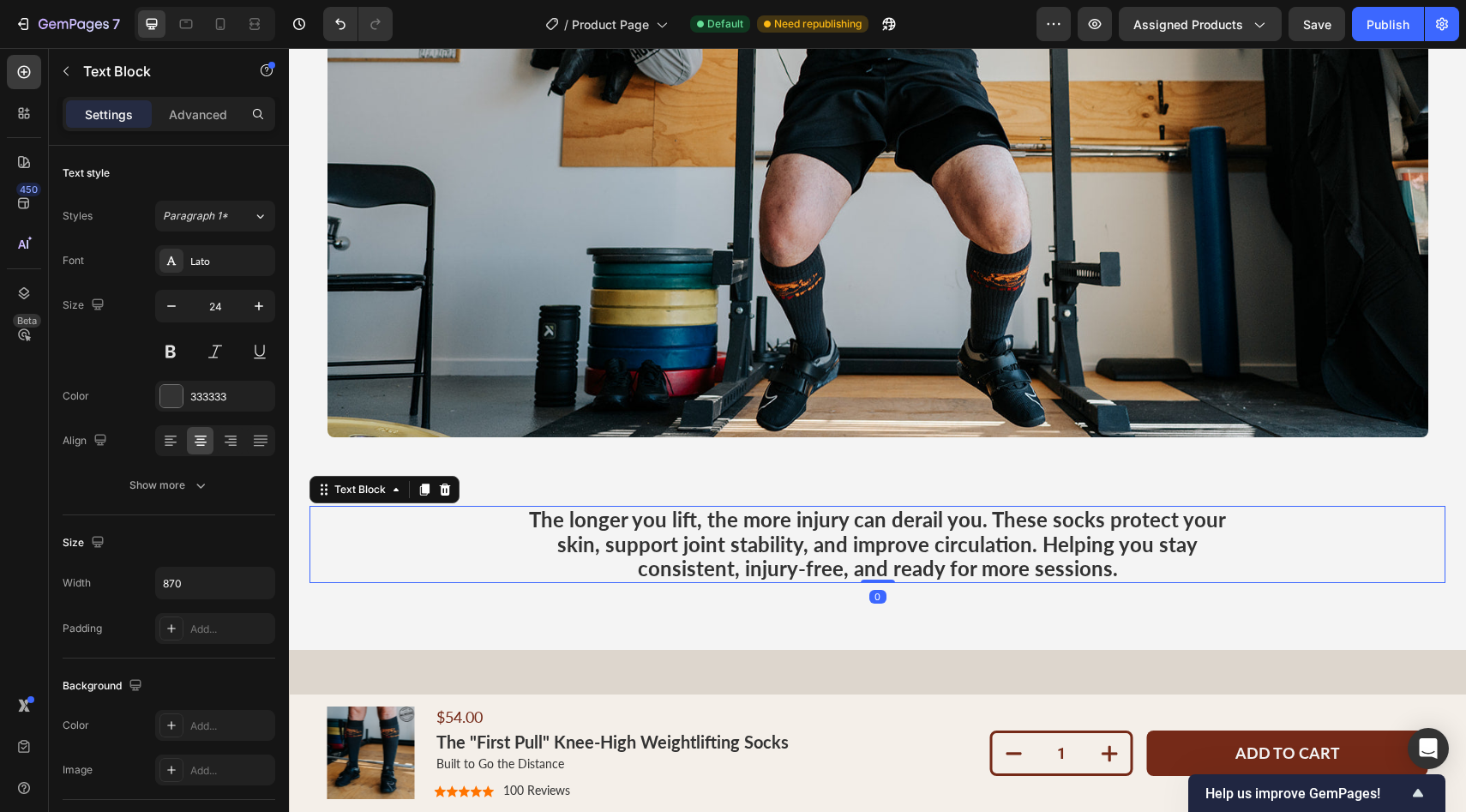
click at [589, 521] on p "The longer you lift, the more injury can derail you. These socks protect your s…" at bounding box center [878, 544] width 742 height 74
click at [873, 601] on div "0" at bounding box center [878, 597] width 17 height 14
click at [697, 557] on p "The longer you lift, the more injury can derail you. These socks protect your s…" at bounding box center [878, 544] width 742 height 74
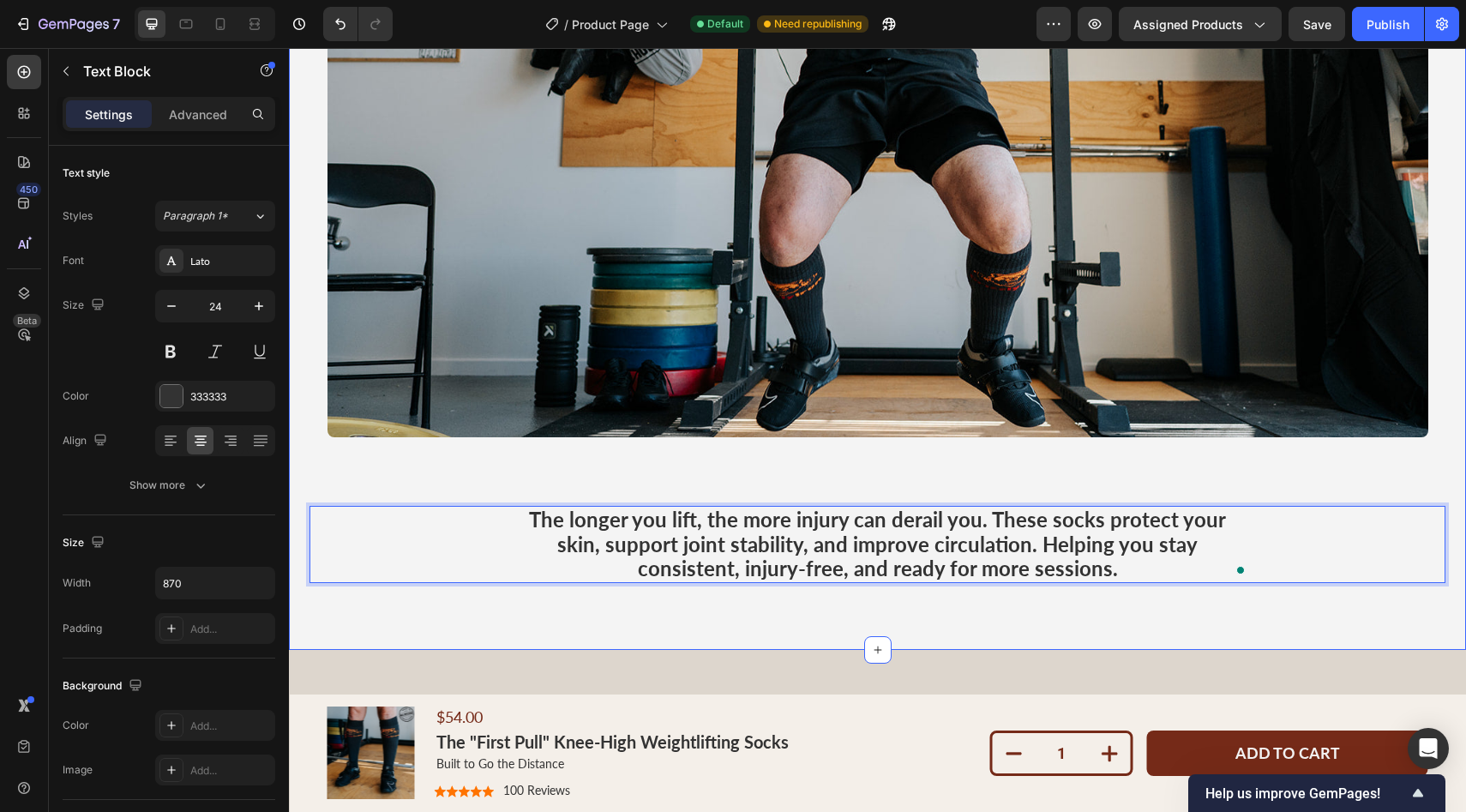
click at [520, 470] on div "Image The longer you lift, the more injury can derail you. These socks protect …" at bounding box center [877, 143] width 1135 height 880
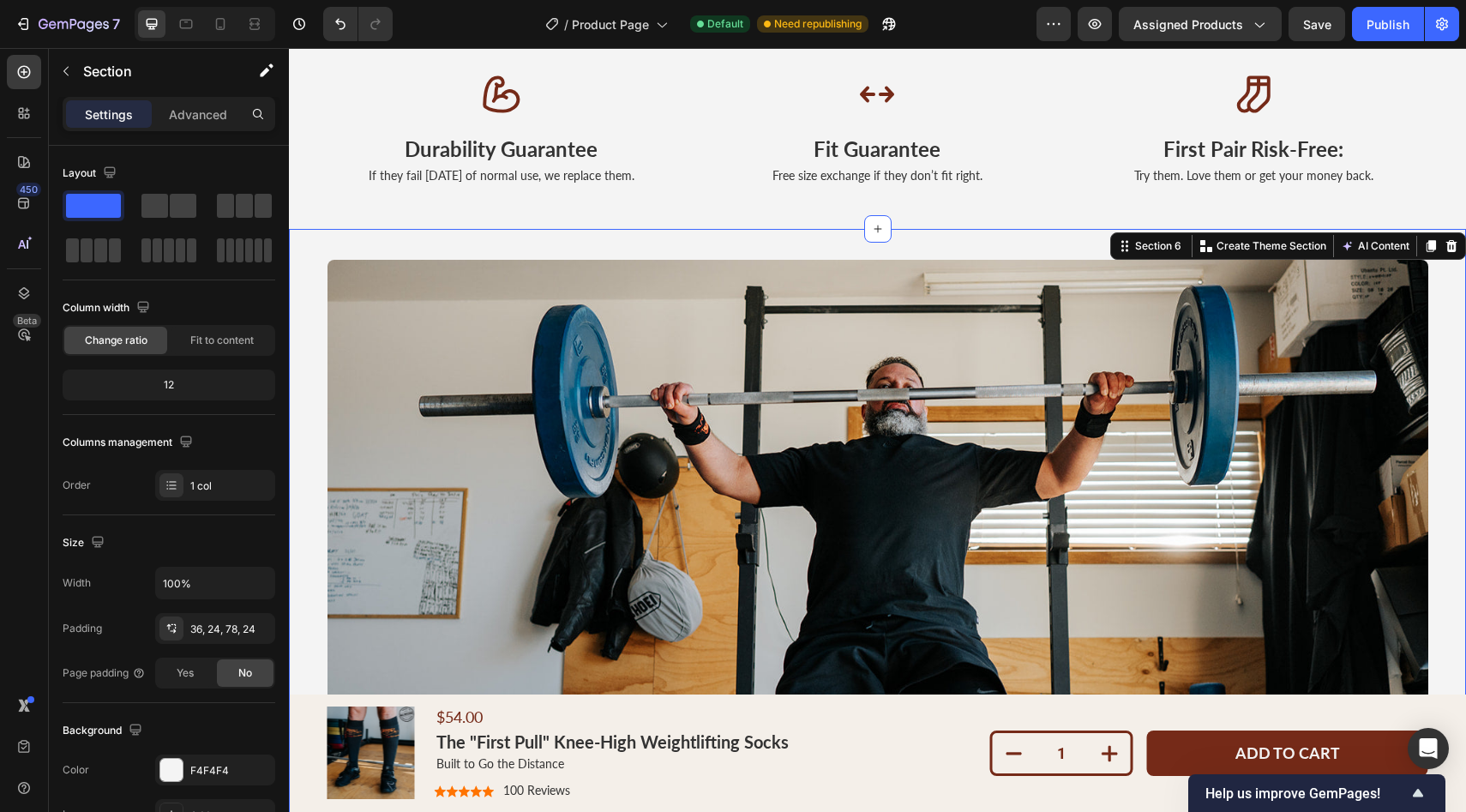
scroll to position [2238, 0]
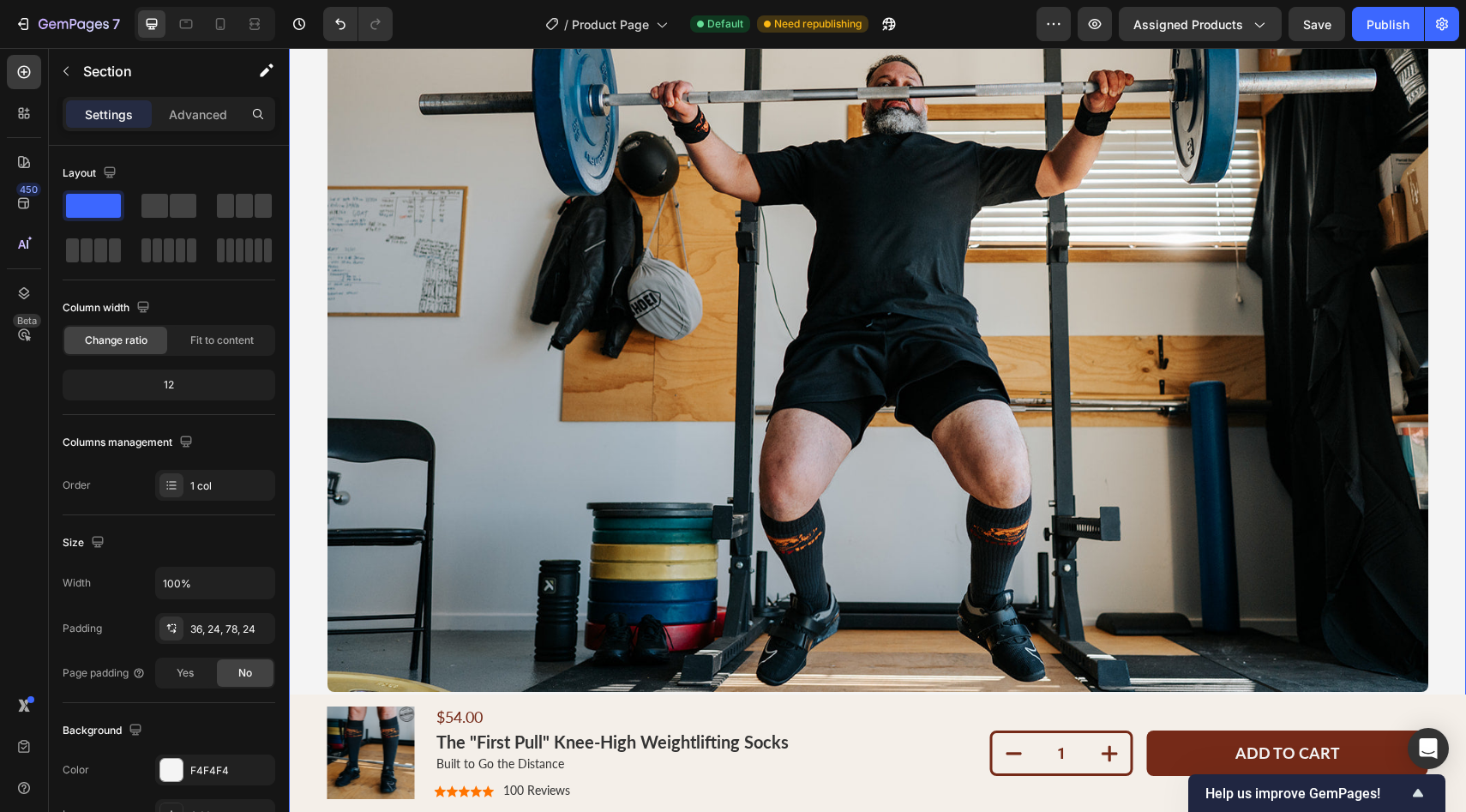
click at [1447, 558] on div "Image The longer you lift, the more injury can derail you. These socks protect …" at bounding box center [877, 416] width 1177 height 978
click at [1307, 28] on span "Save" at bounding box center [1317, 24] width 28 height 15
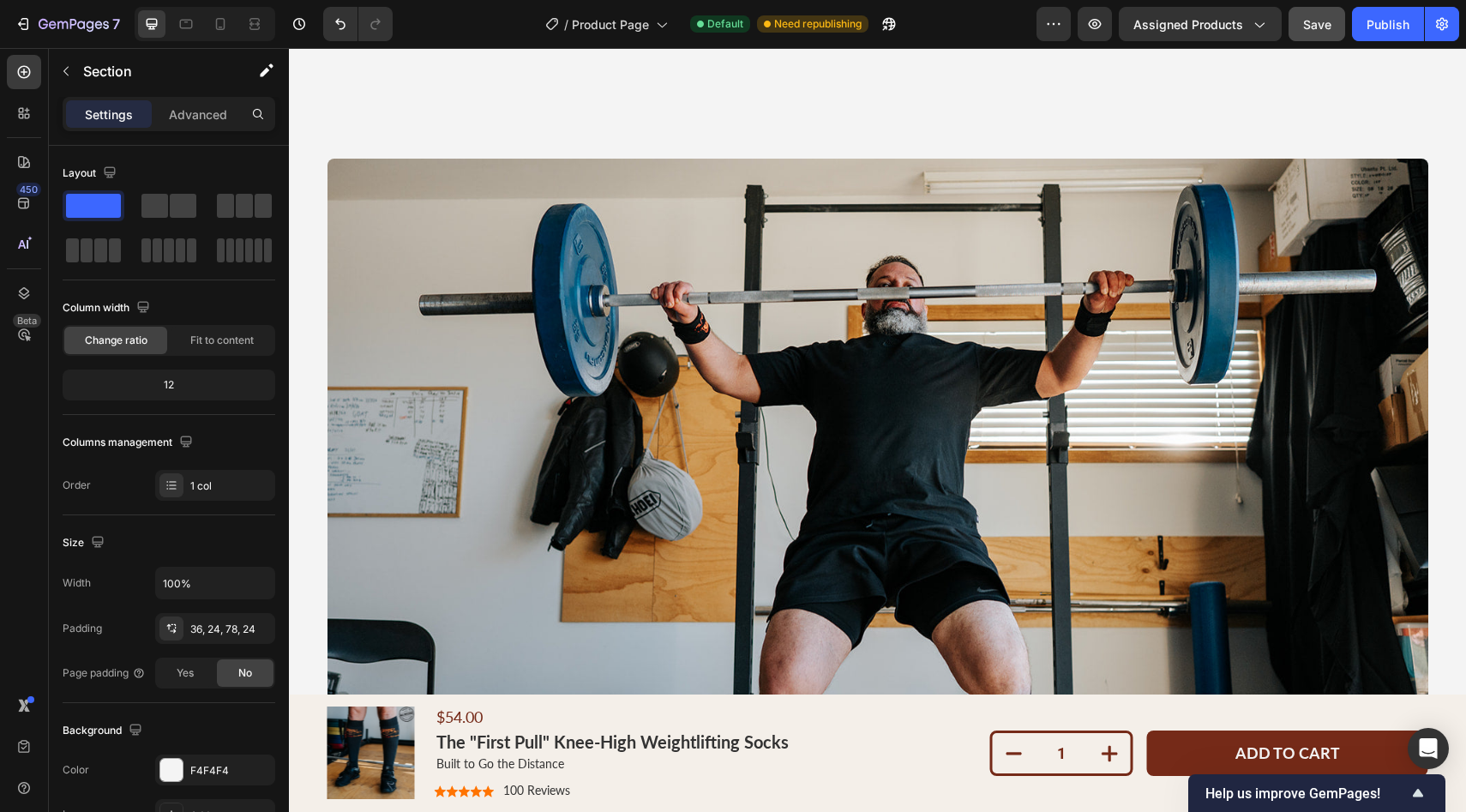
scroll to position [2277, 0]
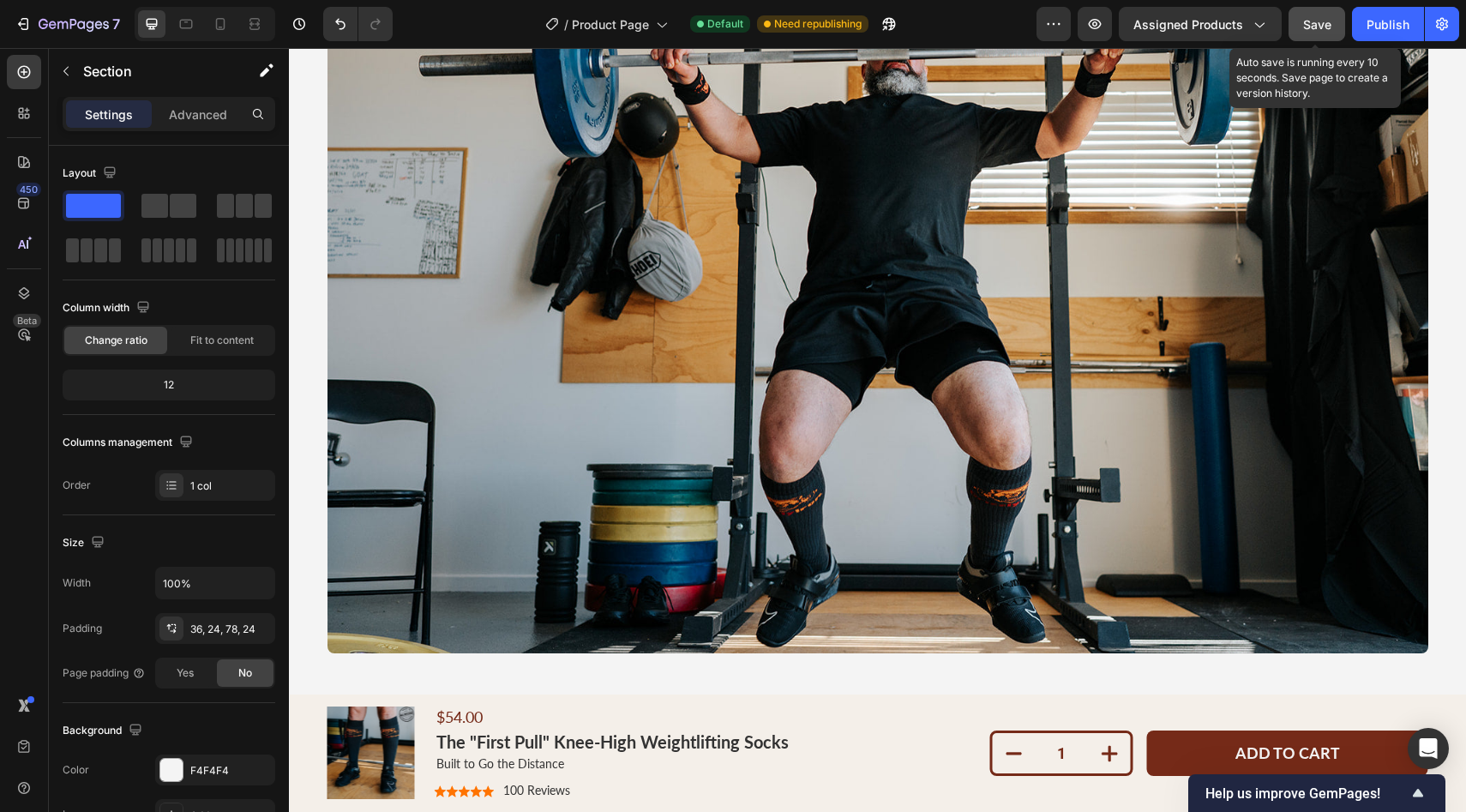
click at [1307, 36] on button "Save" at bounding box center [1316, 23] width 56 height 35
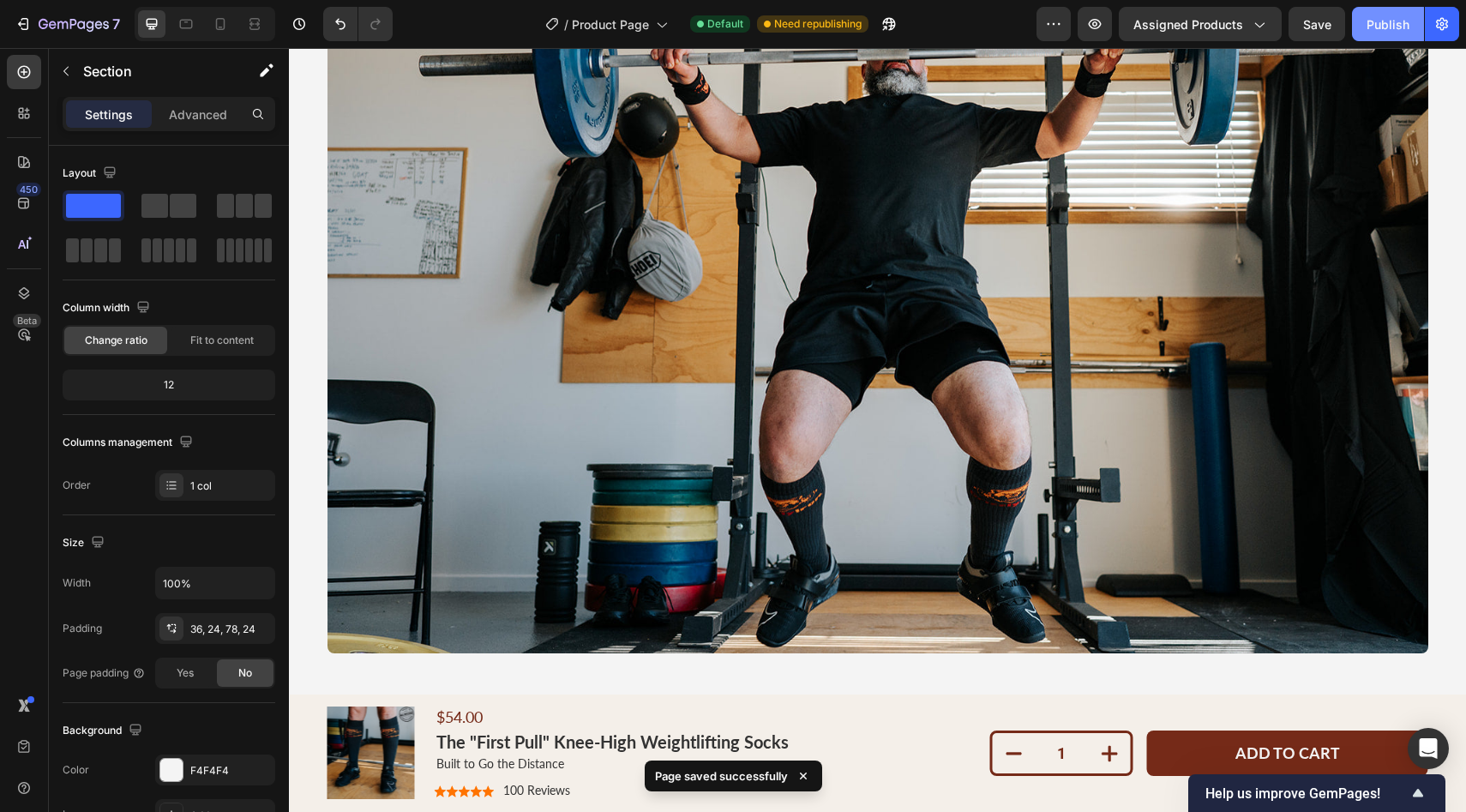
click at [1392, 22] on div "Publish" at bounding box center [1388, 23] width 43 height 18
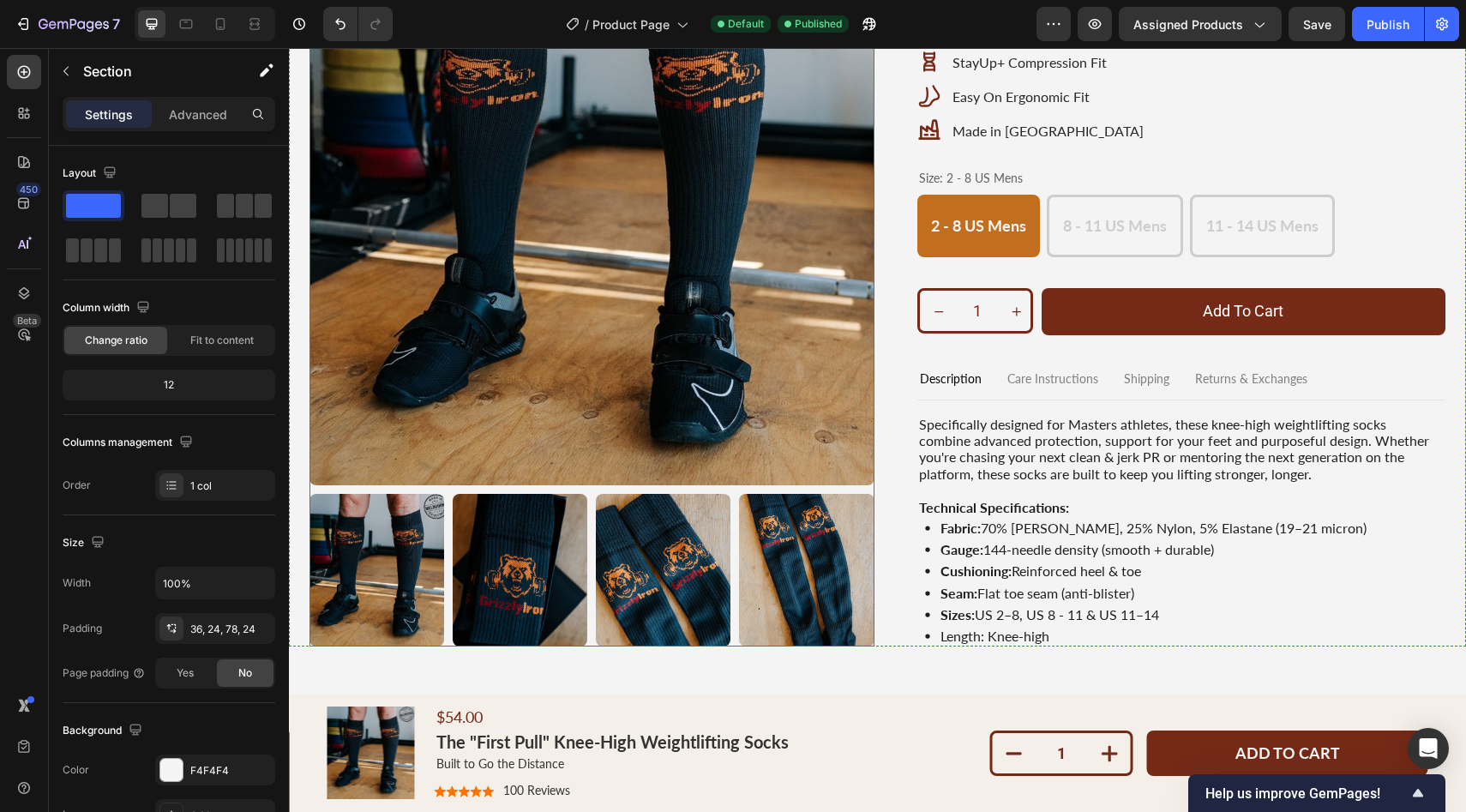
scroll to position [460, 0]
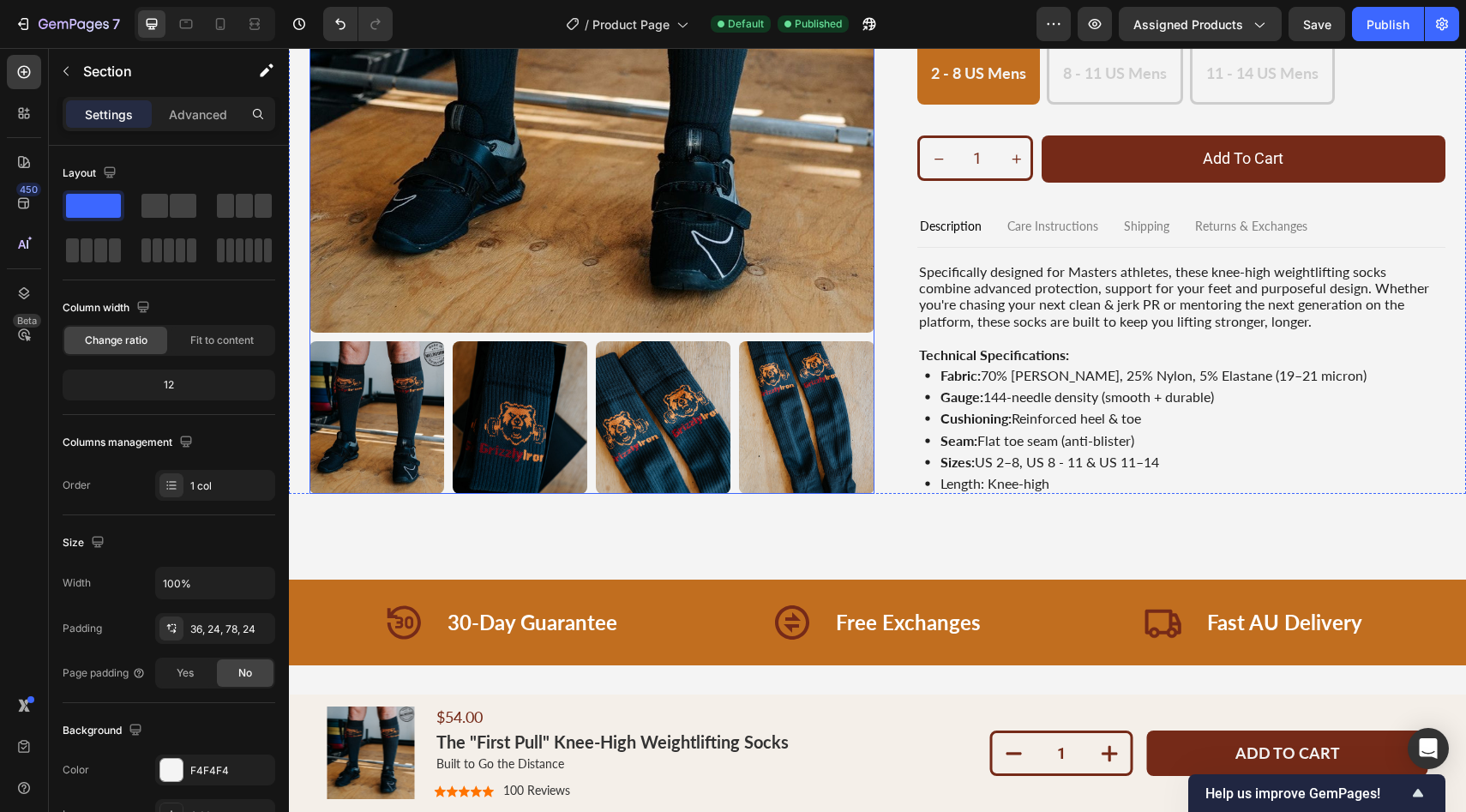
click at [708, 450] on img at bounding box center [663, 417] width 135 height 153
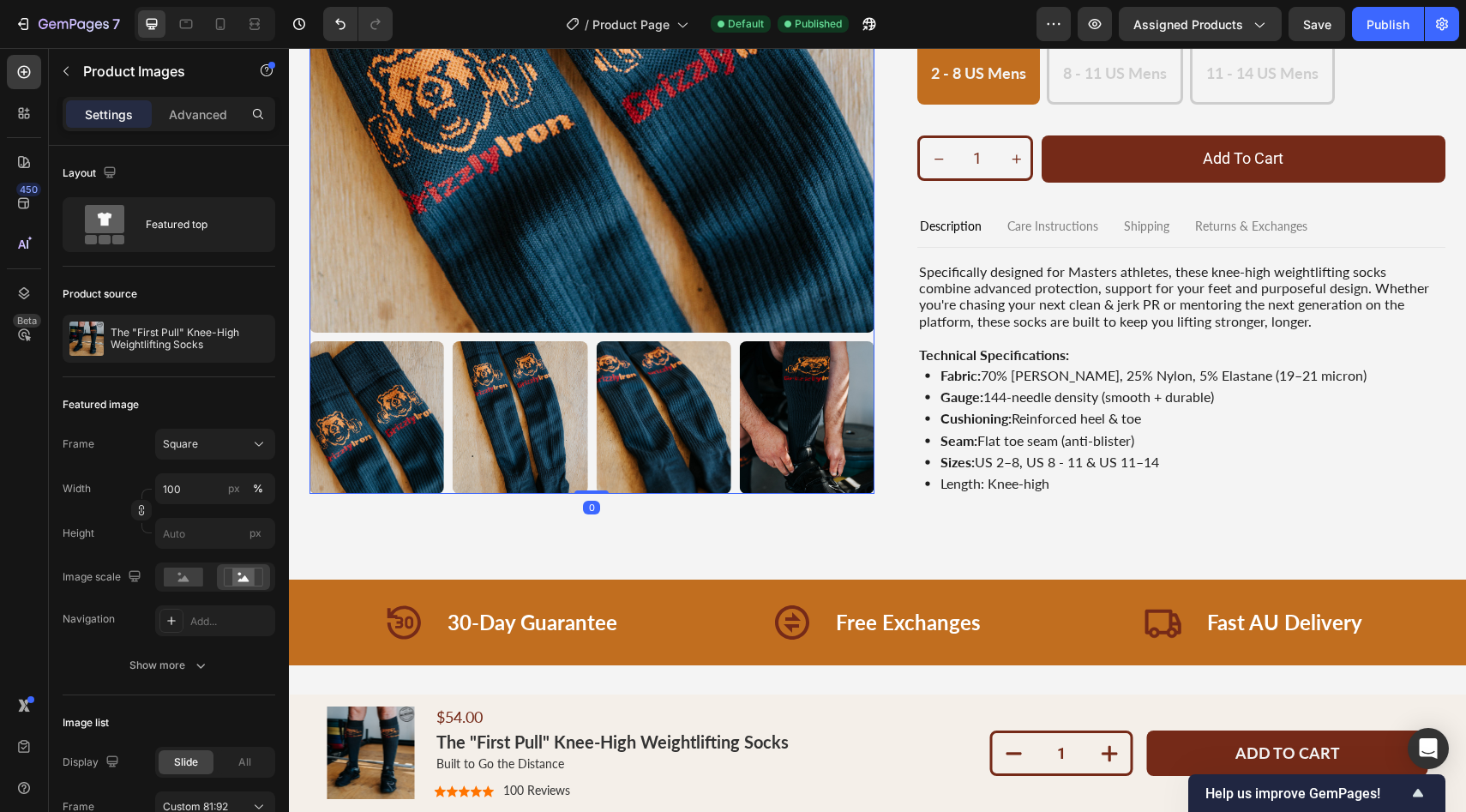
click at [798, 420] on img at bounding box center [807, 417] width 135 height 153
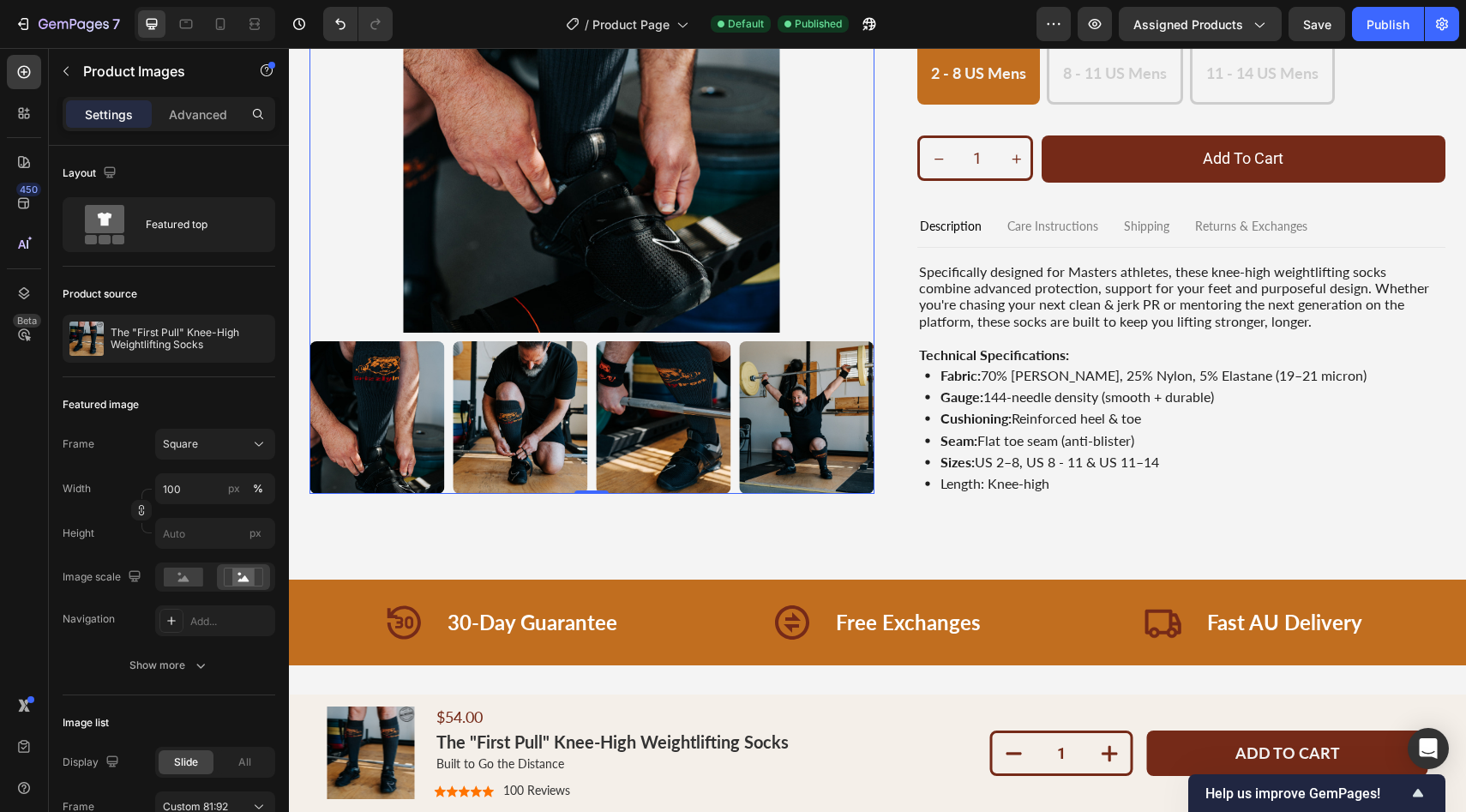
click at [795, 420] on img at bounding box center [807, 417] width 135 height 153
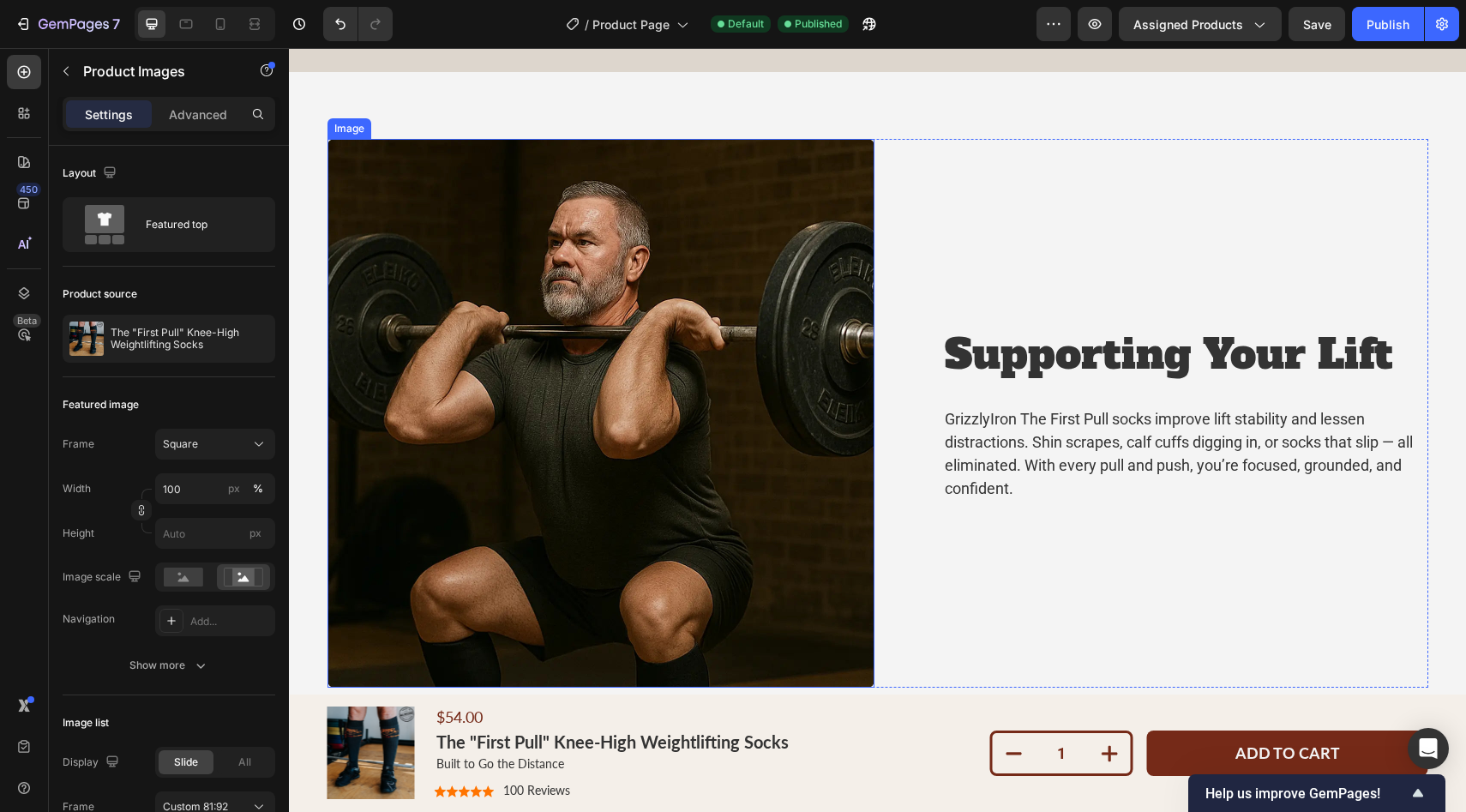
scroll to position [3948, 0]
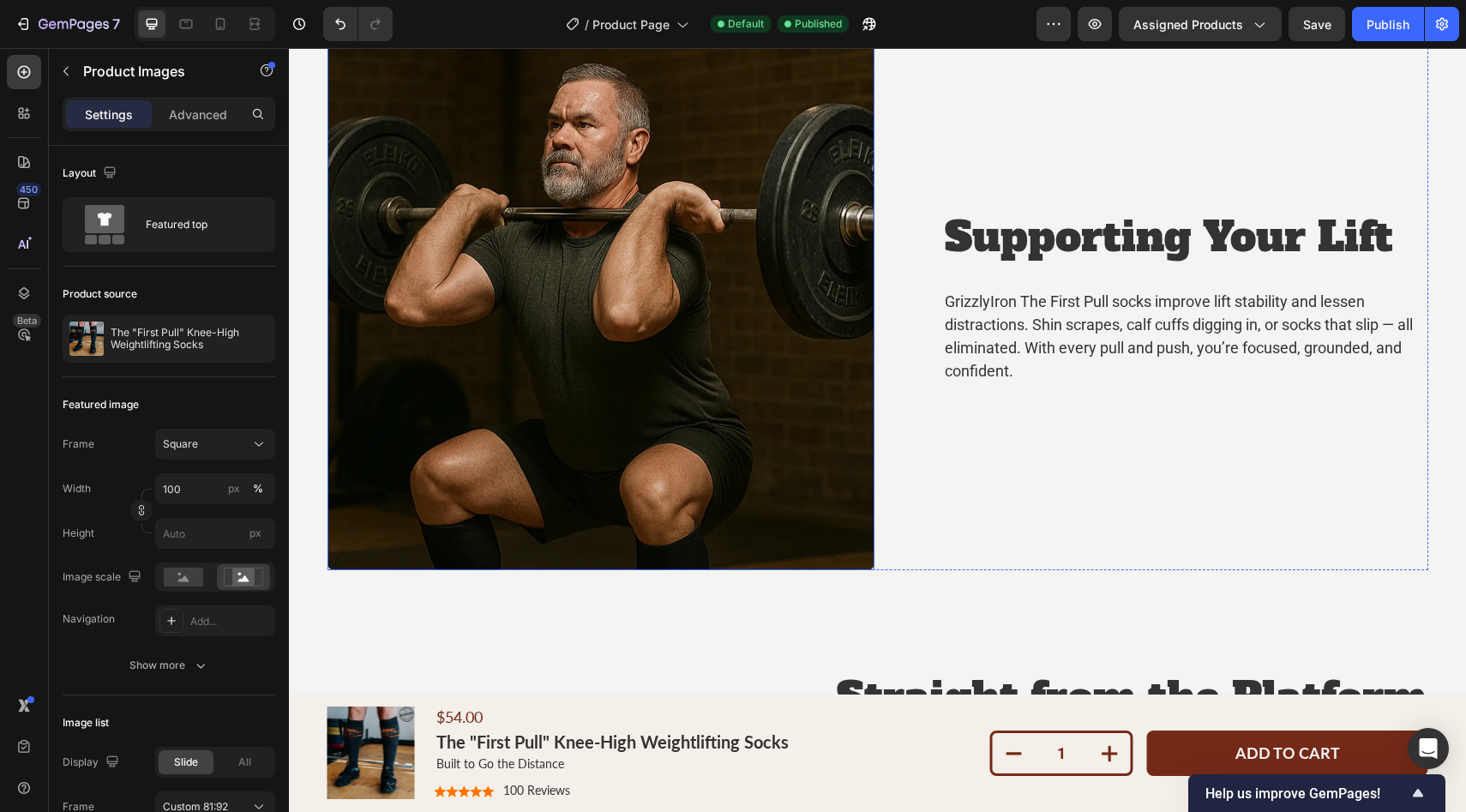
click at [718, 313] on img at bounding box center [601, 296] width 547 height 549
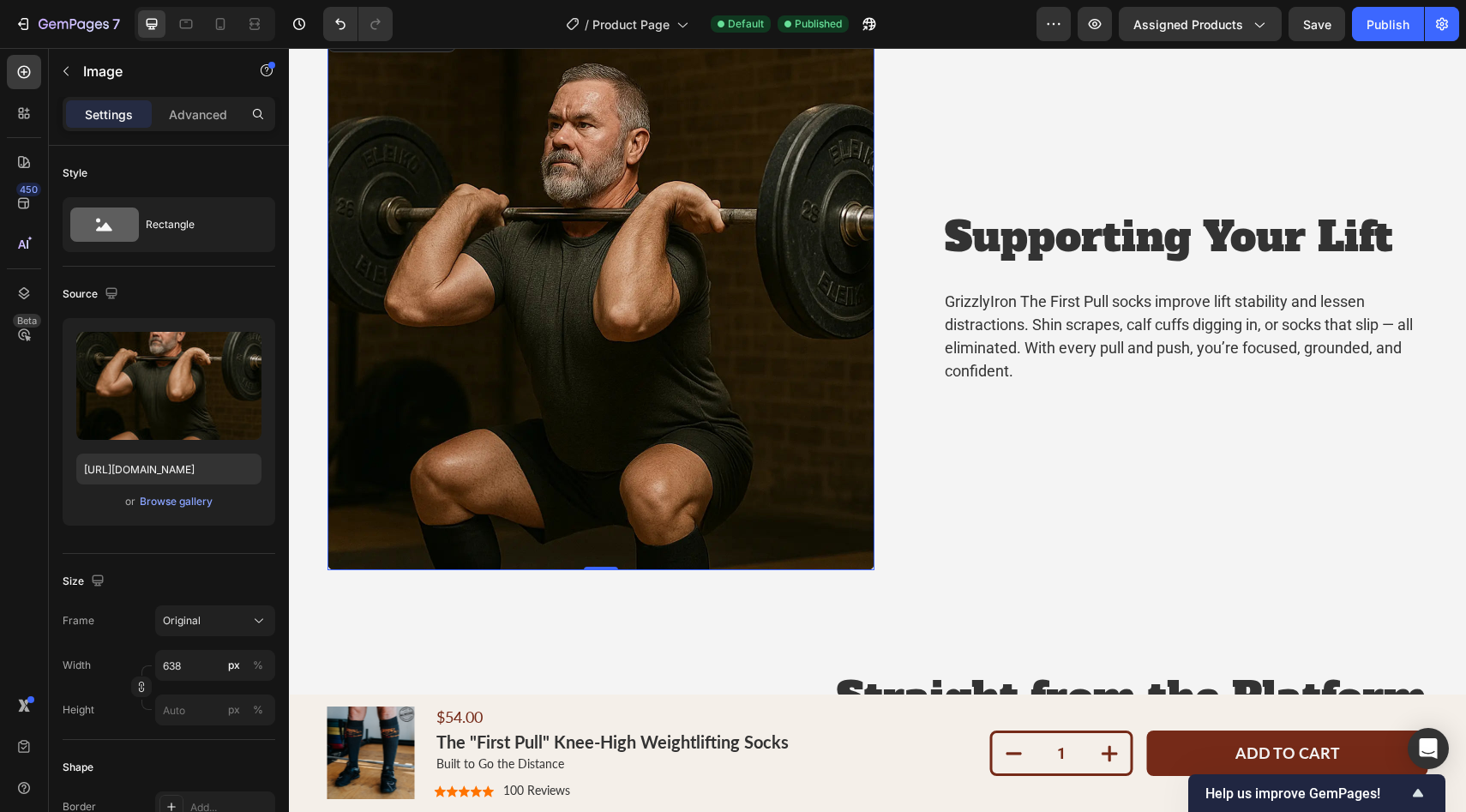
click at [570, 305] on img at bounding box center [601, 296] width 547 height 549
click at [162, 465] on input "https://cdn.shopify.com/s/files/1/0952/8000/5402/files/gempages_578395458607514…" at bounding box center [169, 468] width 185 height 31
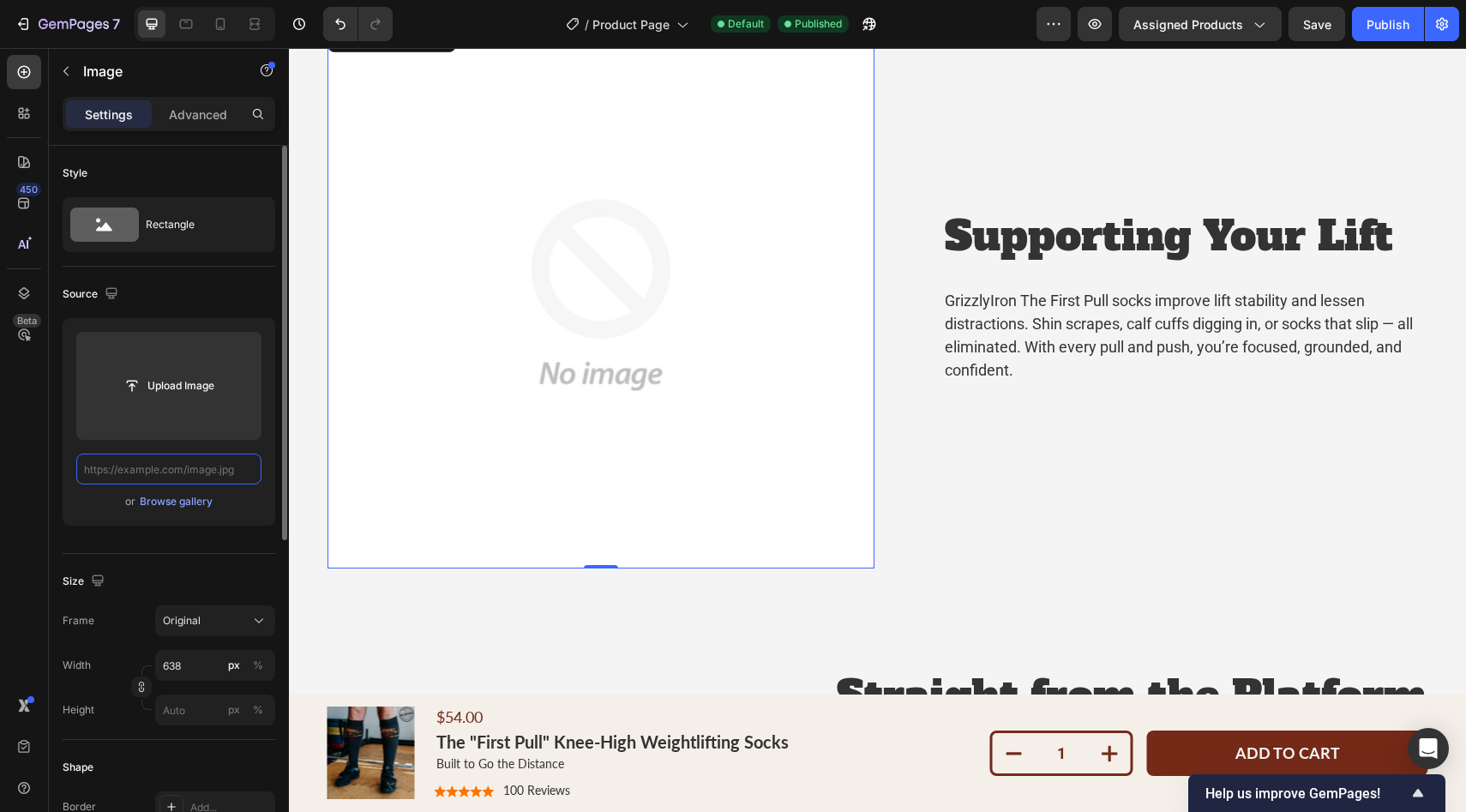
paste input "[URL][DOMAIN_NAME]"
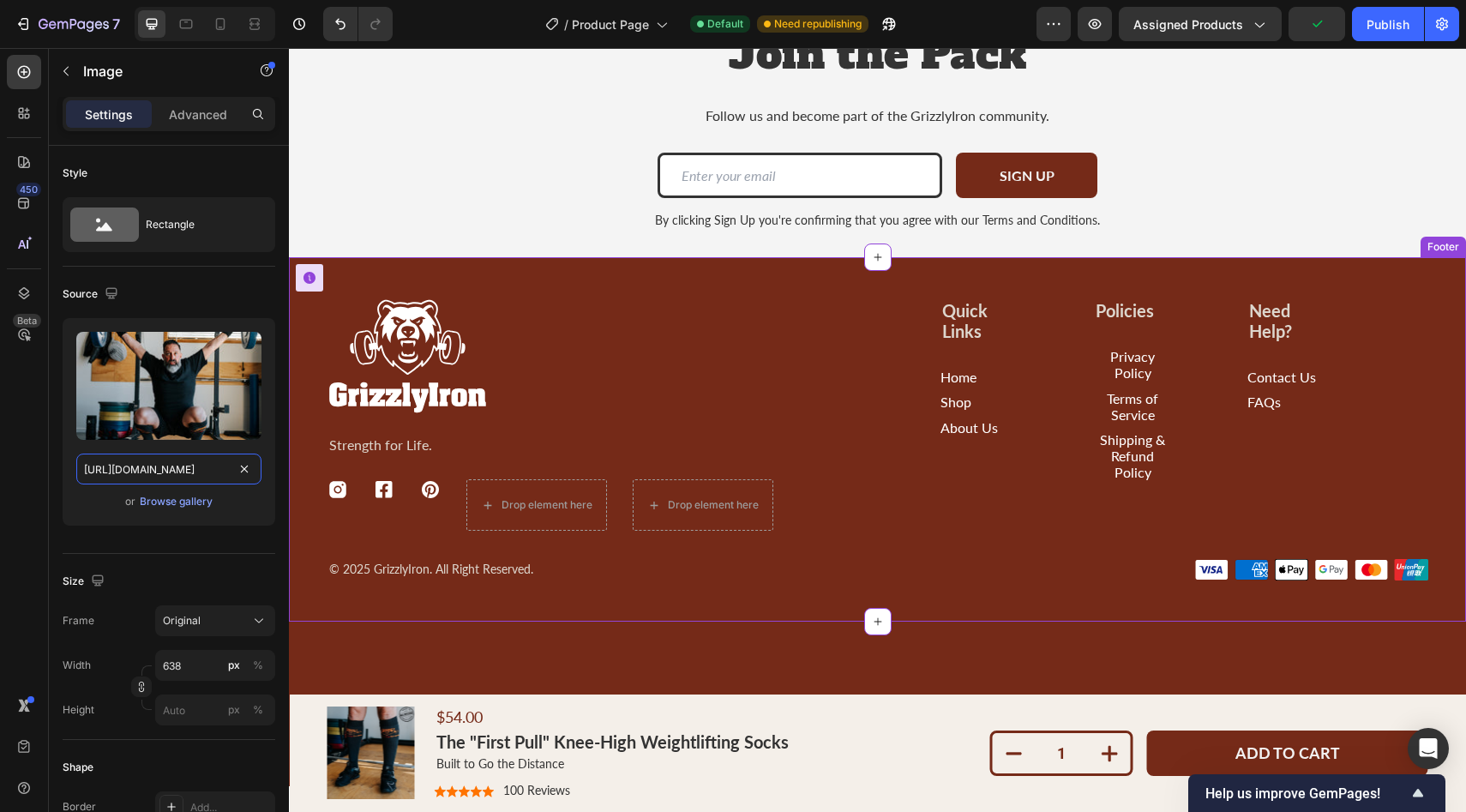
scroll to position [4777, 0]
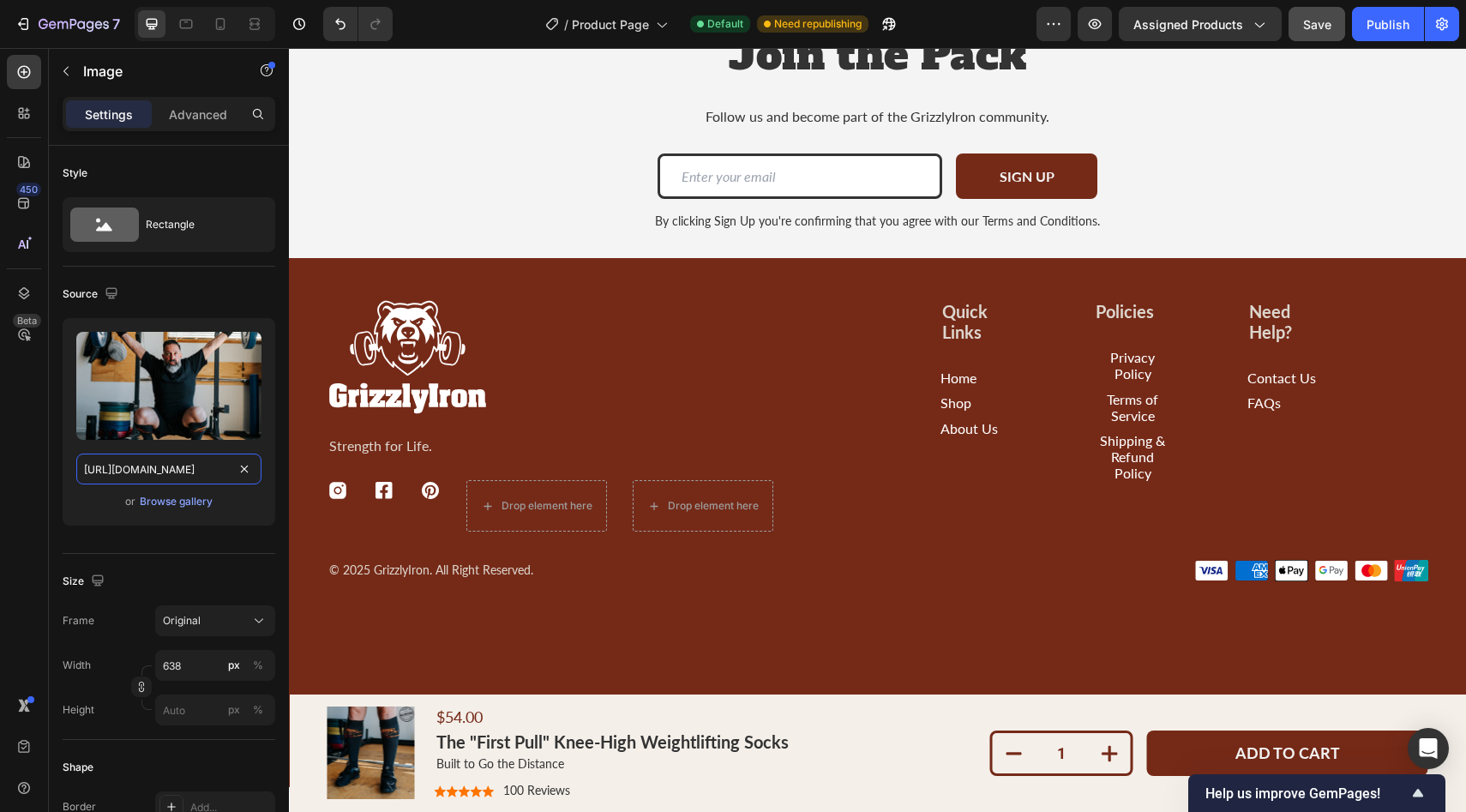
type input "[URL][DOMAIN_NAME]"
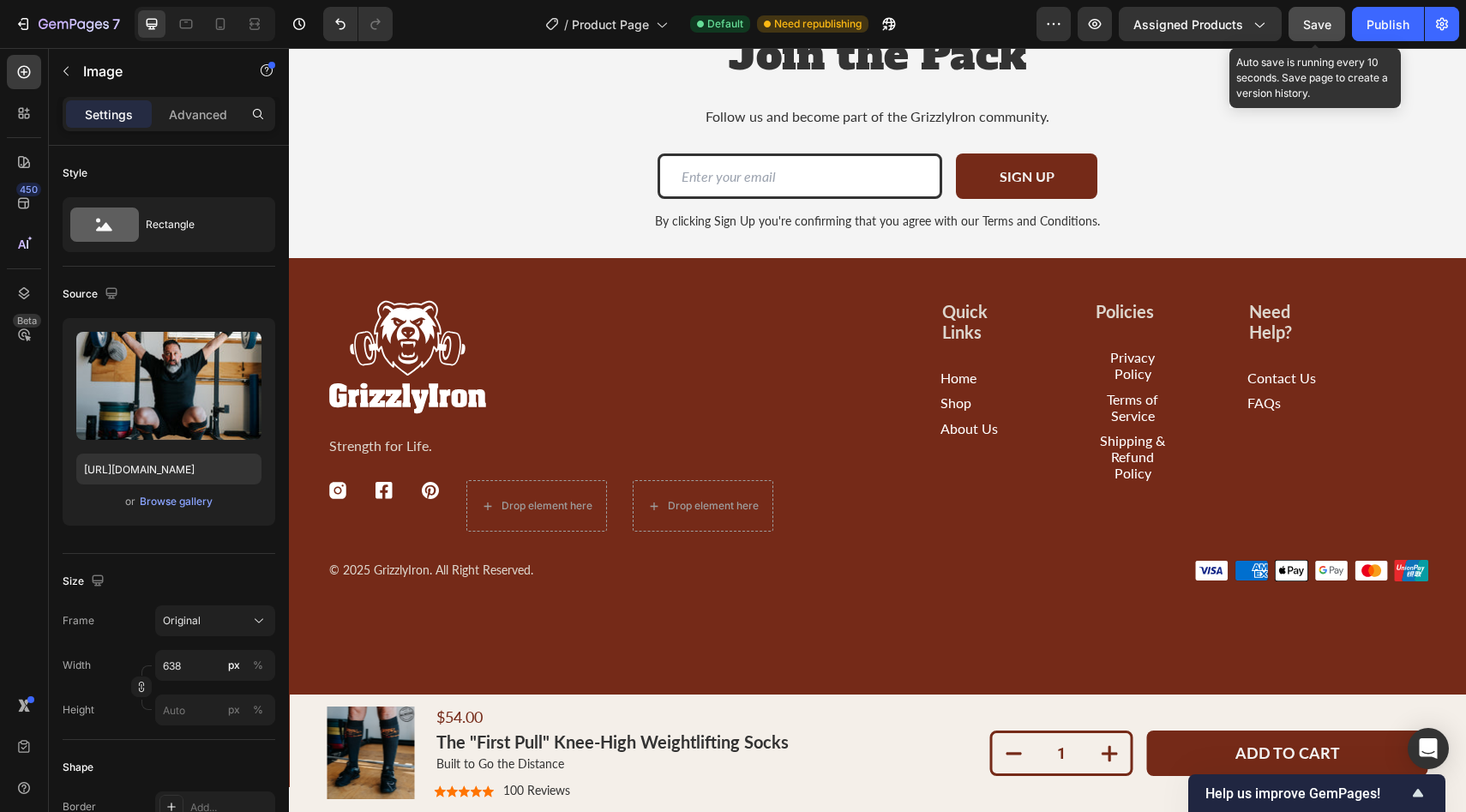
click at [1302, 22] on button "Save" at bounding box center [1316, 23] width 56 height 35
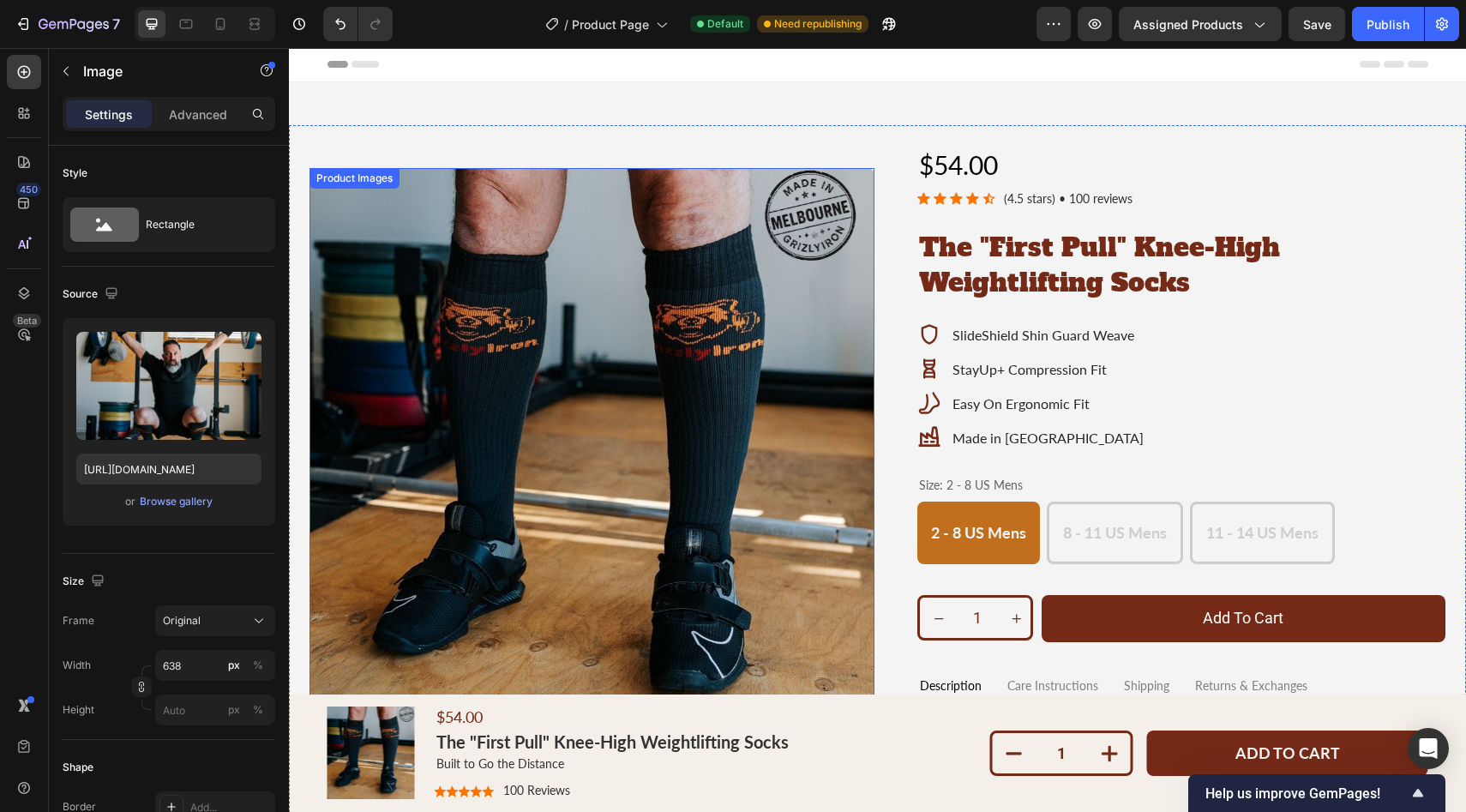
scroll to position [0, 0]
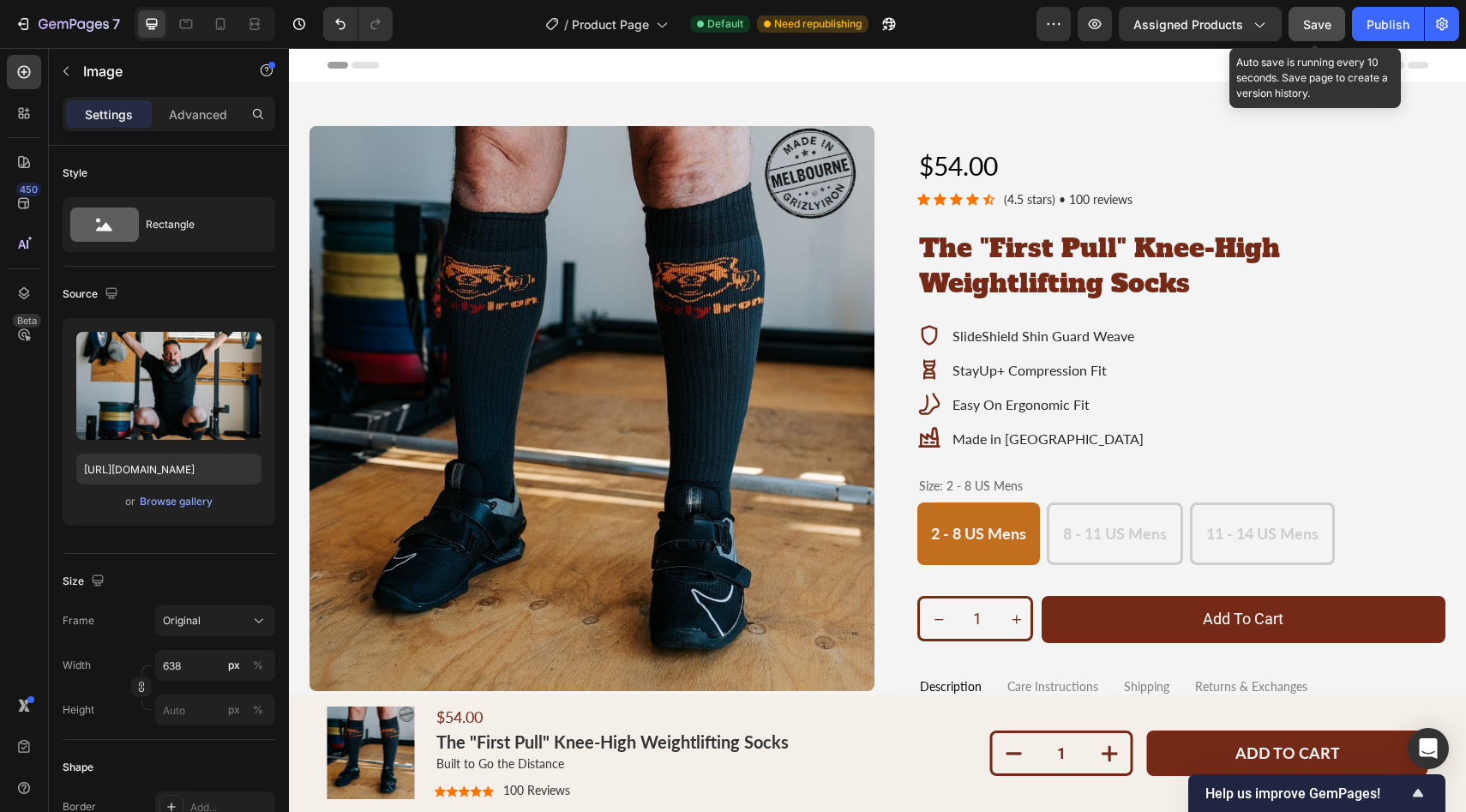
click at [1337, 27] on button "Save" at bounding box center [1316, 23] width 56 height 35
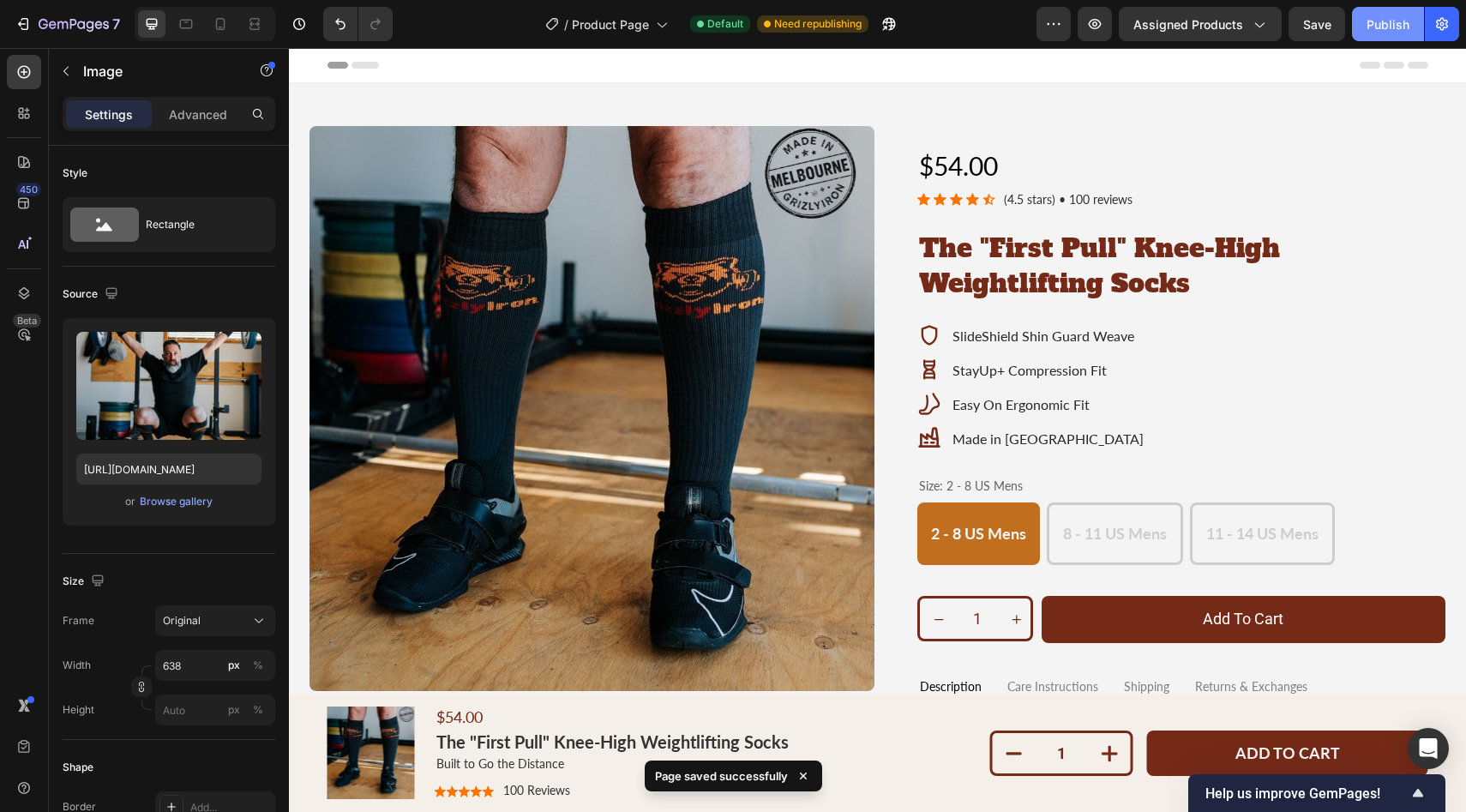
click at [1370, 20] on div "Publish" at bounding box center [1388, 23] width 43 height 18
click at [1267, 23] on button "Assigned Products" at bounding box center [1200, 23] width 163 height 35
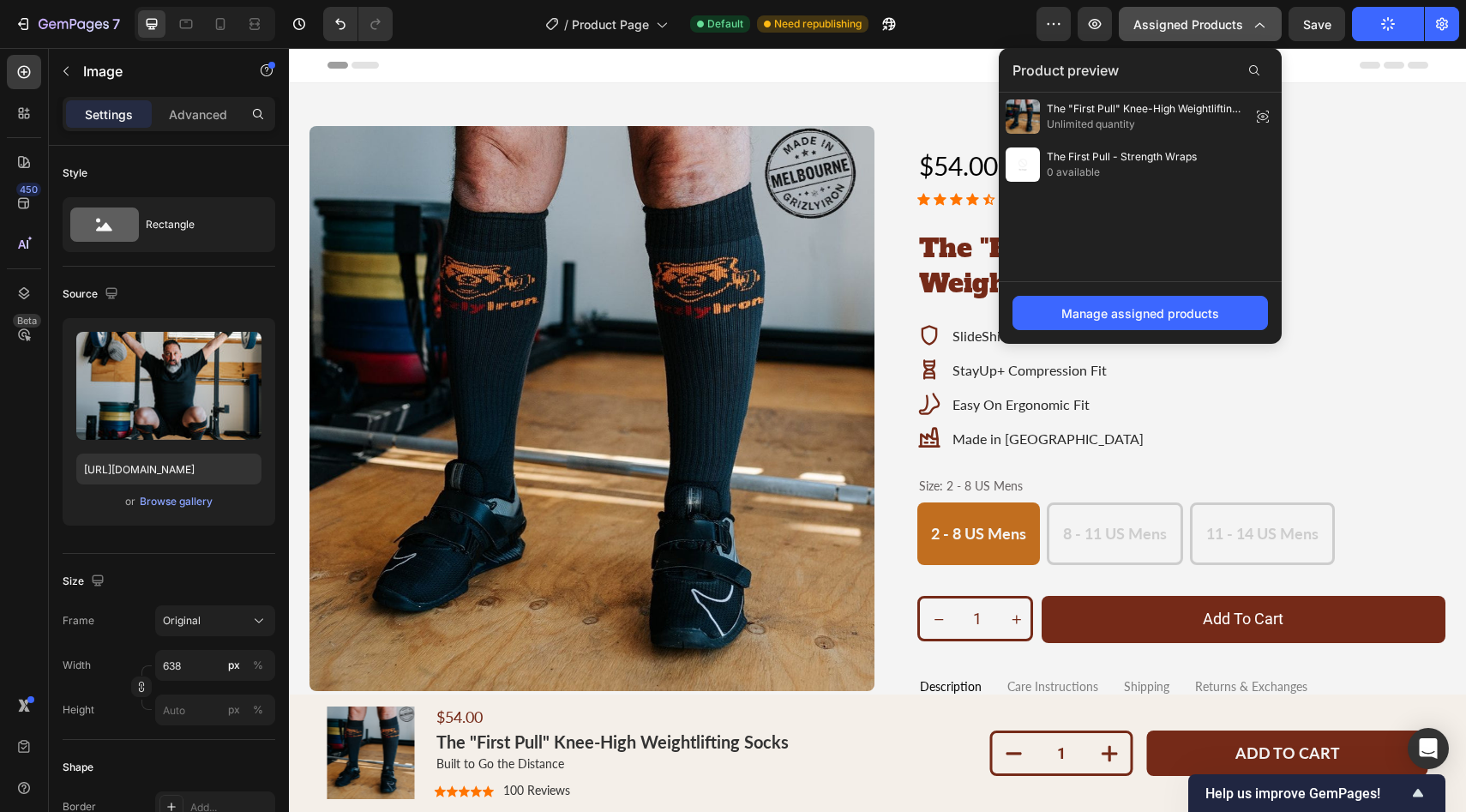
click at [1267, 23] on button "Assigned Products" at bounding box center [1200, 23] width 163 height 35
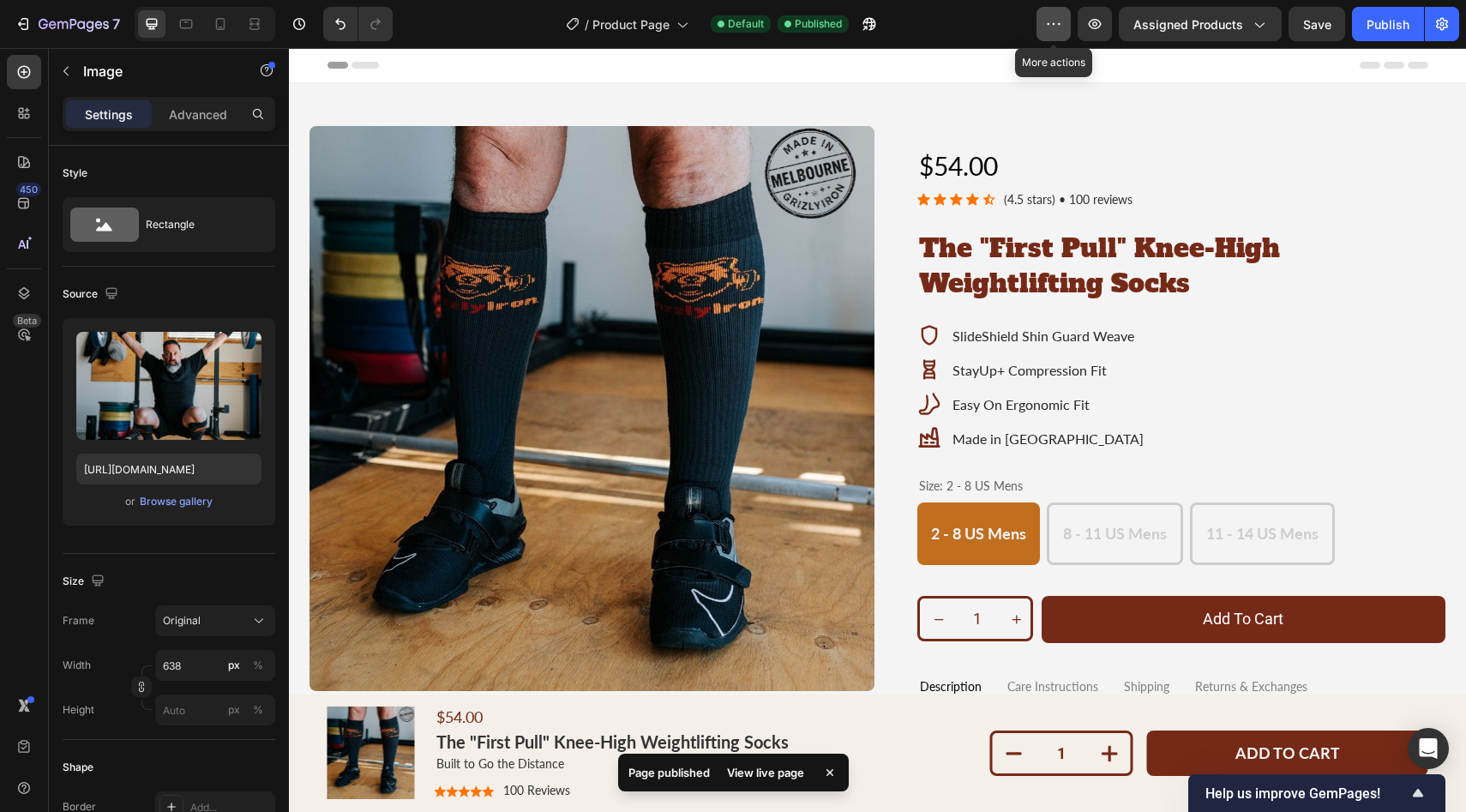
click at [1056, 28] on icon "button" at bounding box center [1053, 23] width 17 height 17
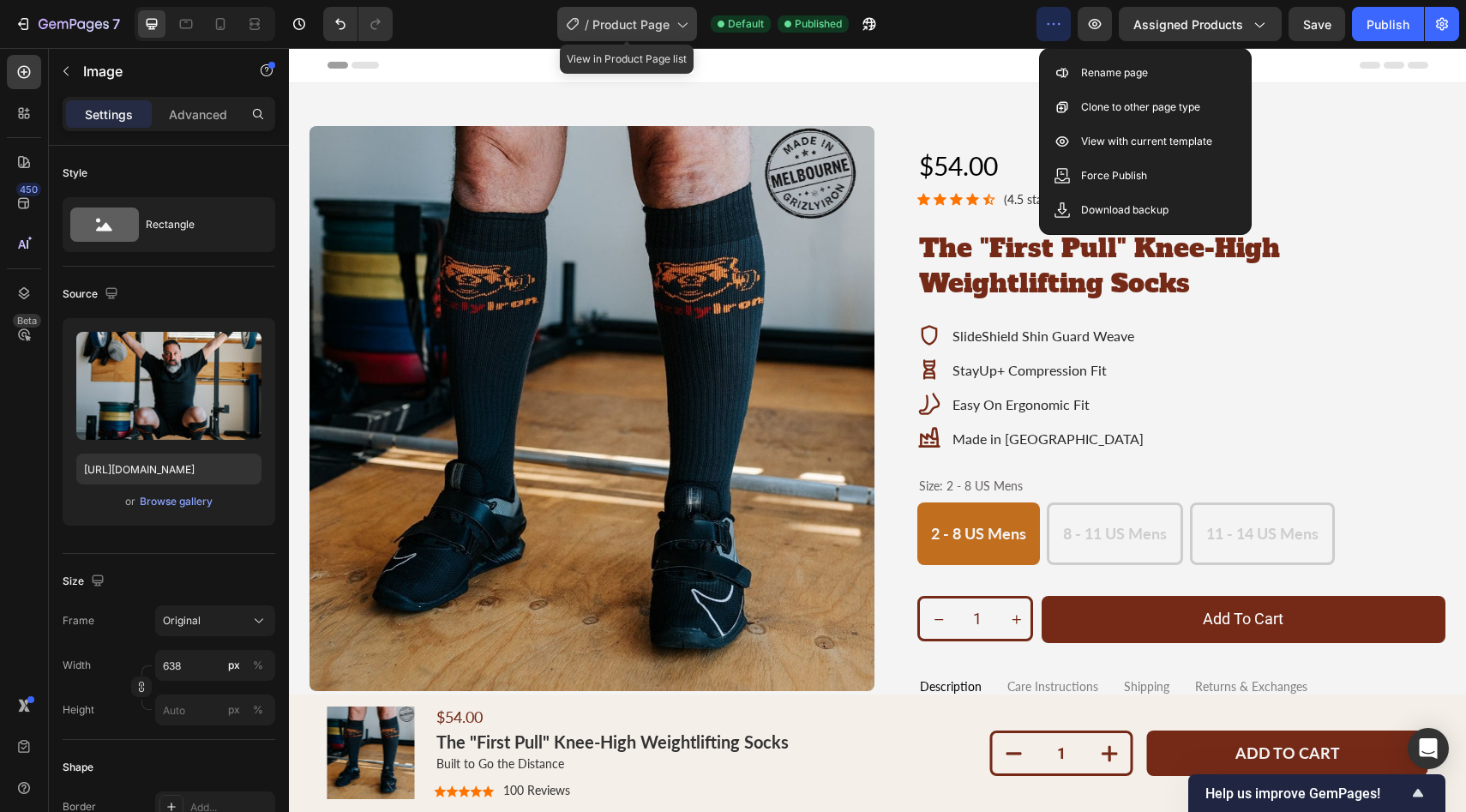
click at [677, 31] on icon at bounding box center [681, 23] width 17 height 17
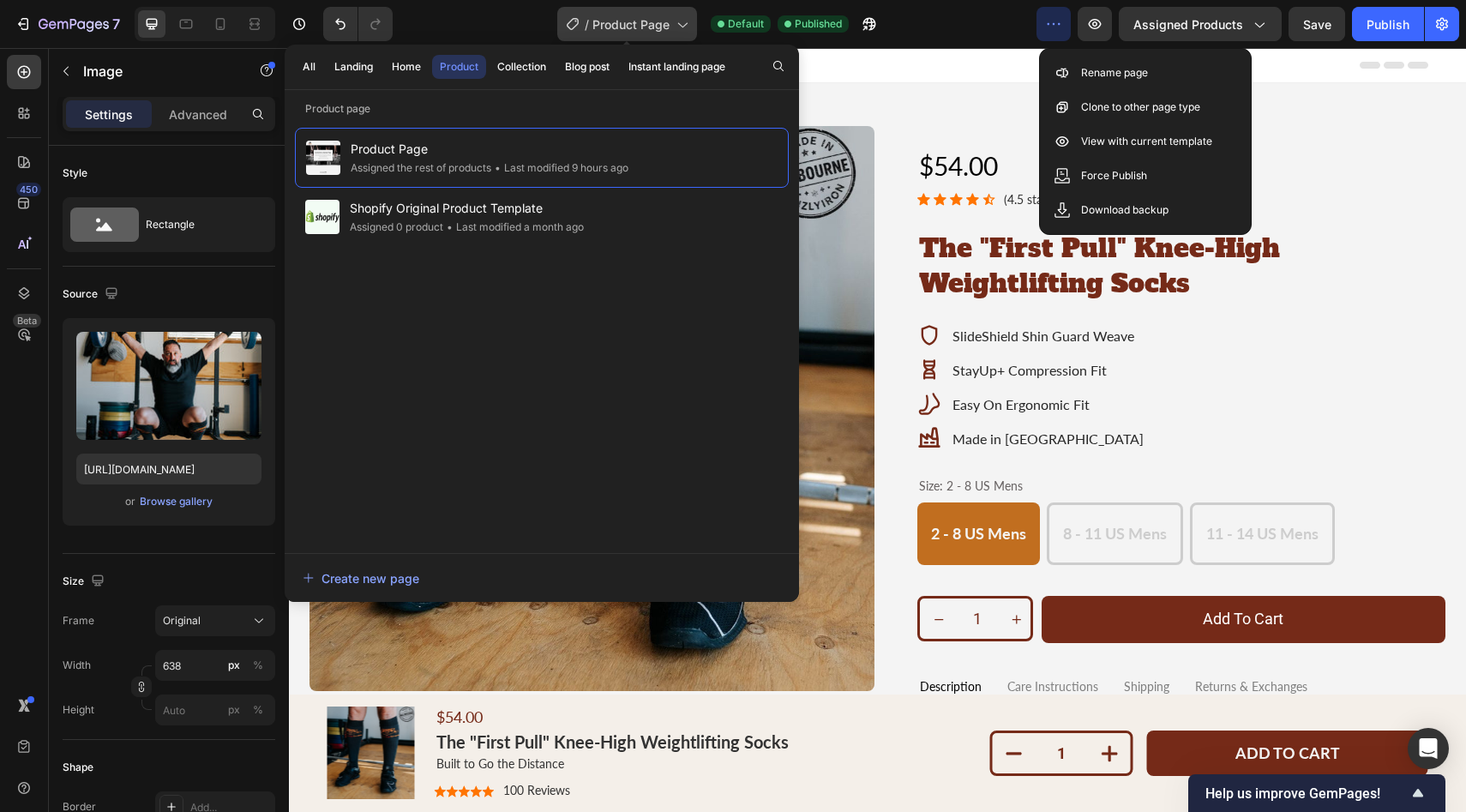
click at [677, 30] on icon at bounding box center [681, 23] width 17 height 17
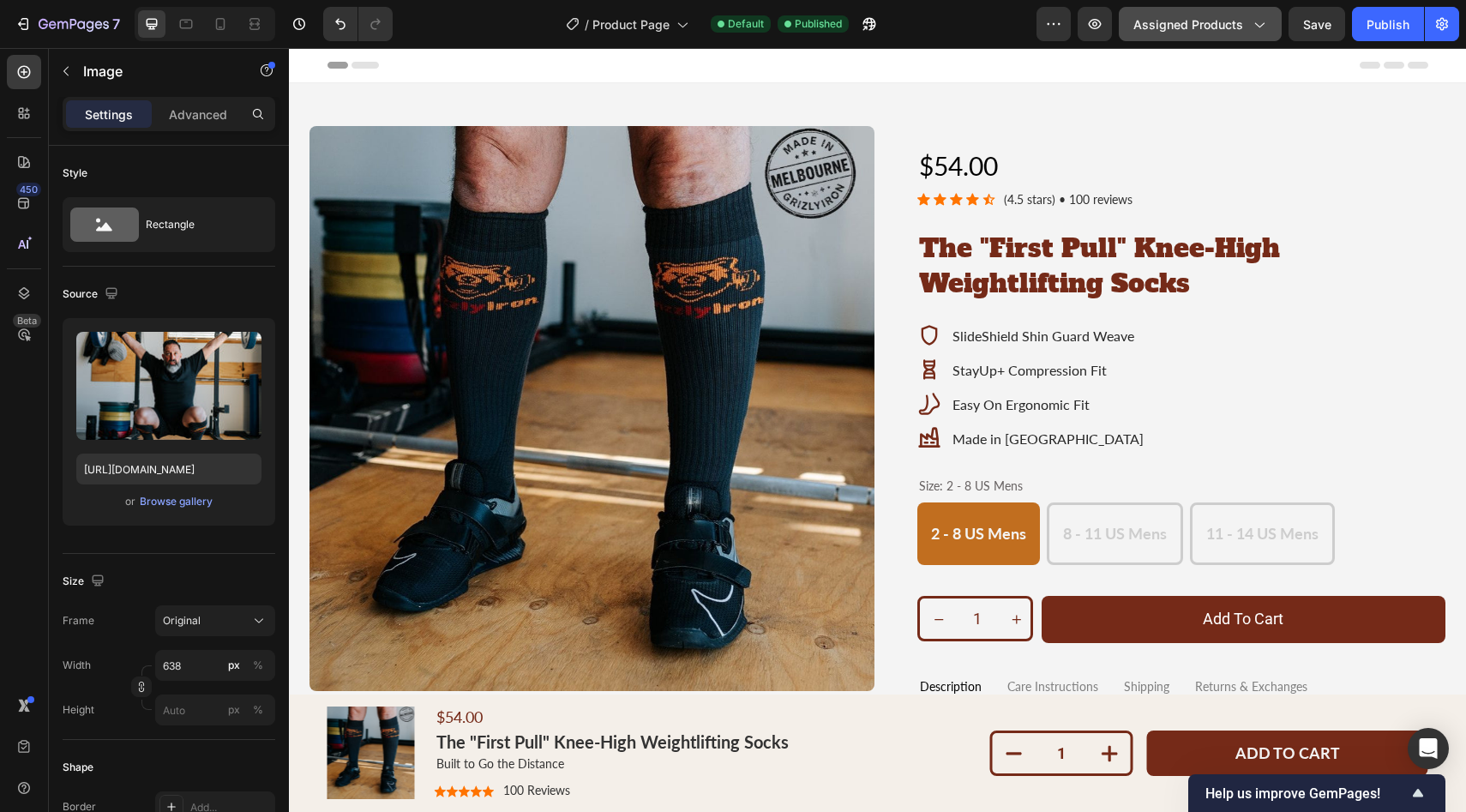
click at [1260, 29] on icon "button" at bounding box center [1258, 23] width 17 height 17
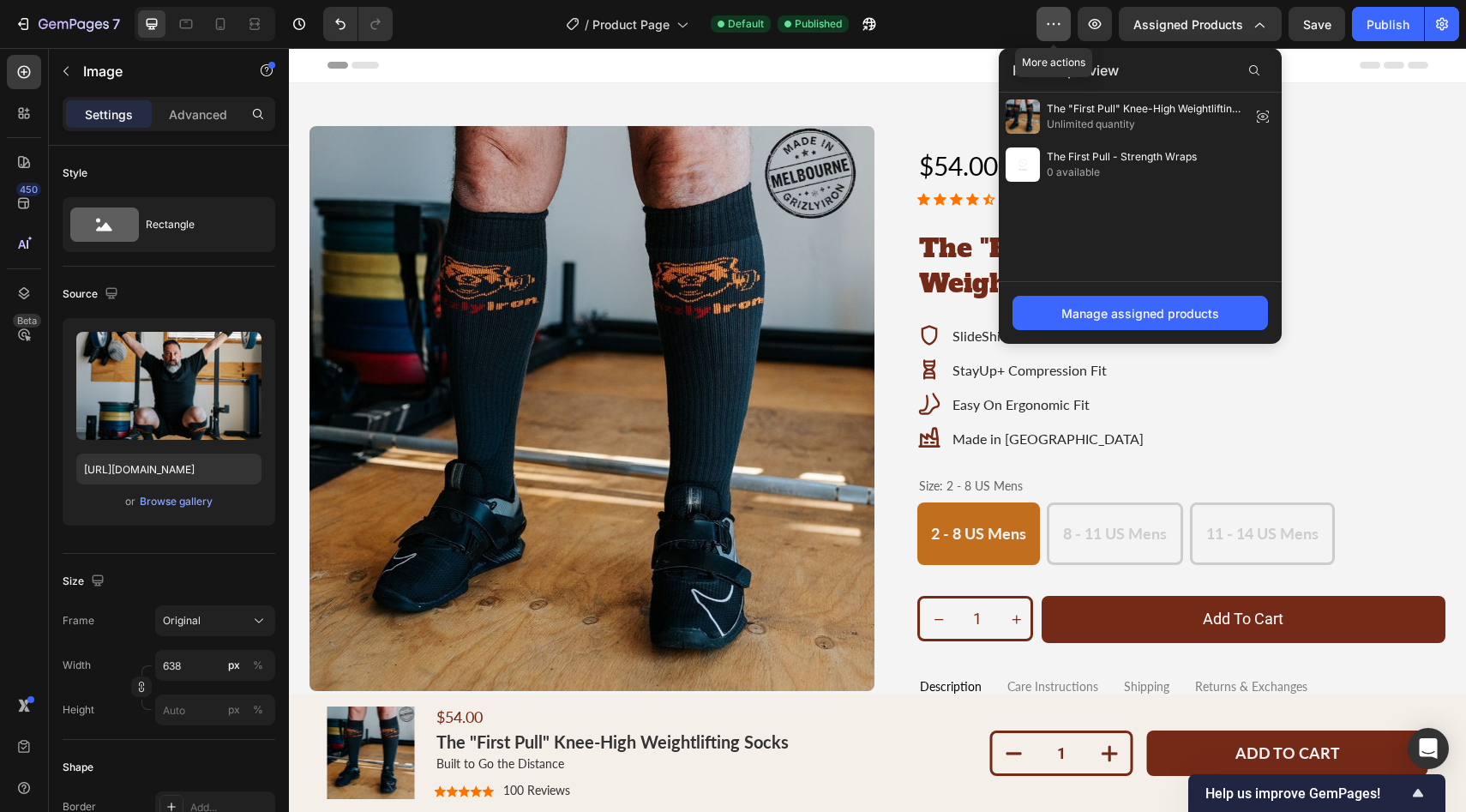
click at [1049, 22] on icon "button" at bounding box center [1053, 23] width 17 height 17
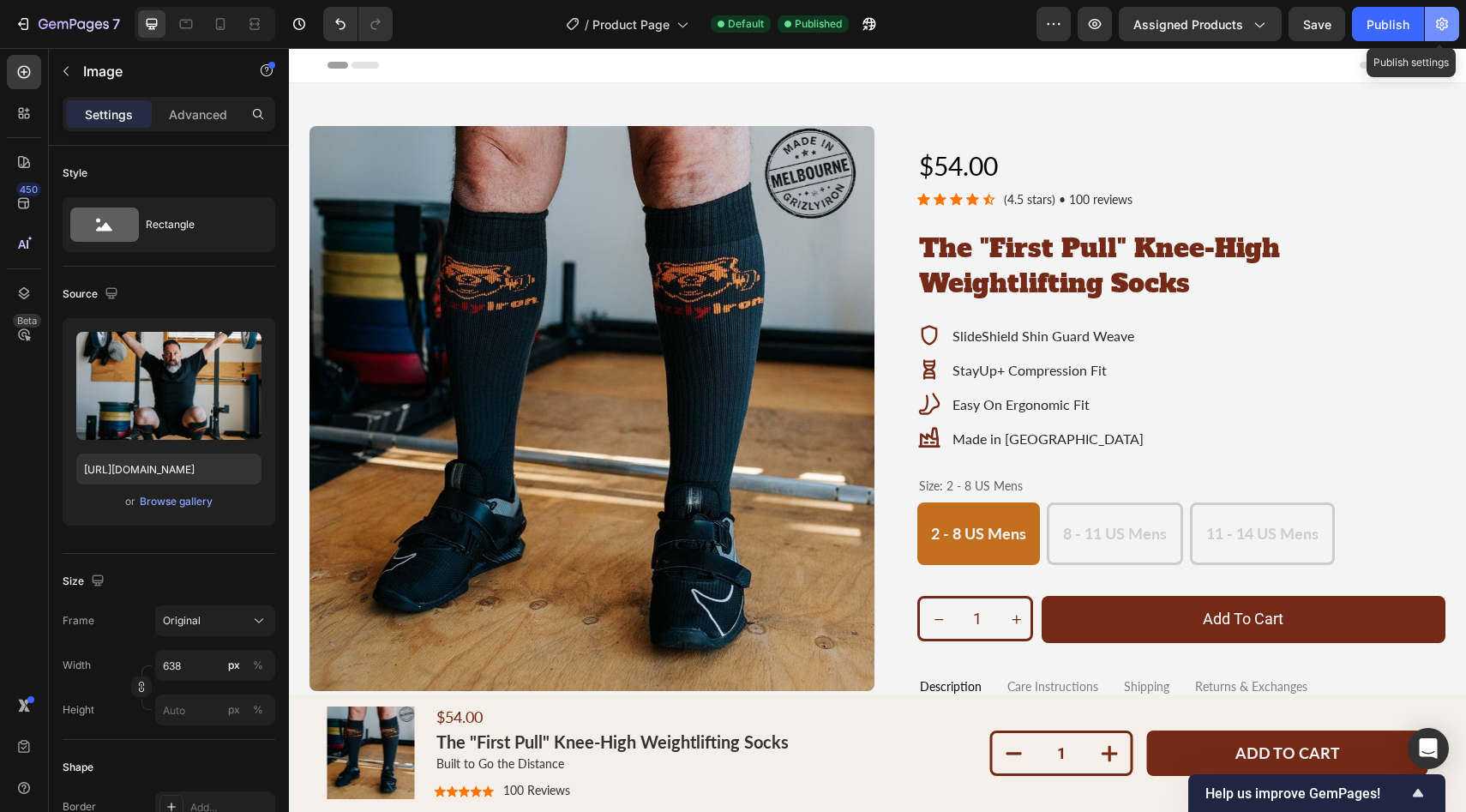
click at [1444, 28] on icon "button" at bounding box center [1442, 23] width 17 height 17
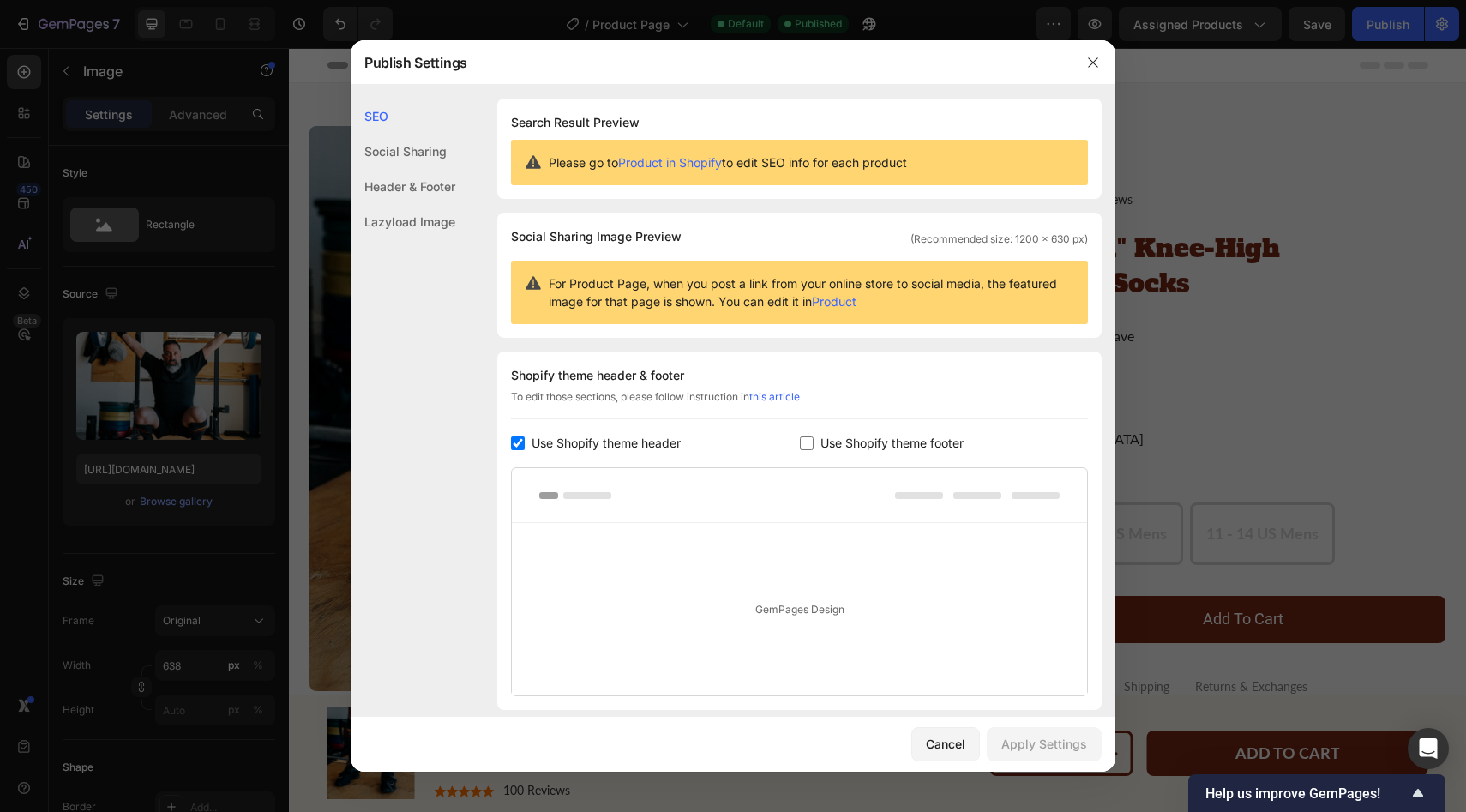
click at [381, 192] on div "Header & Footer" at bounding box center [403, 186] width 105 height 36
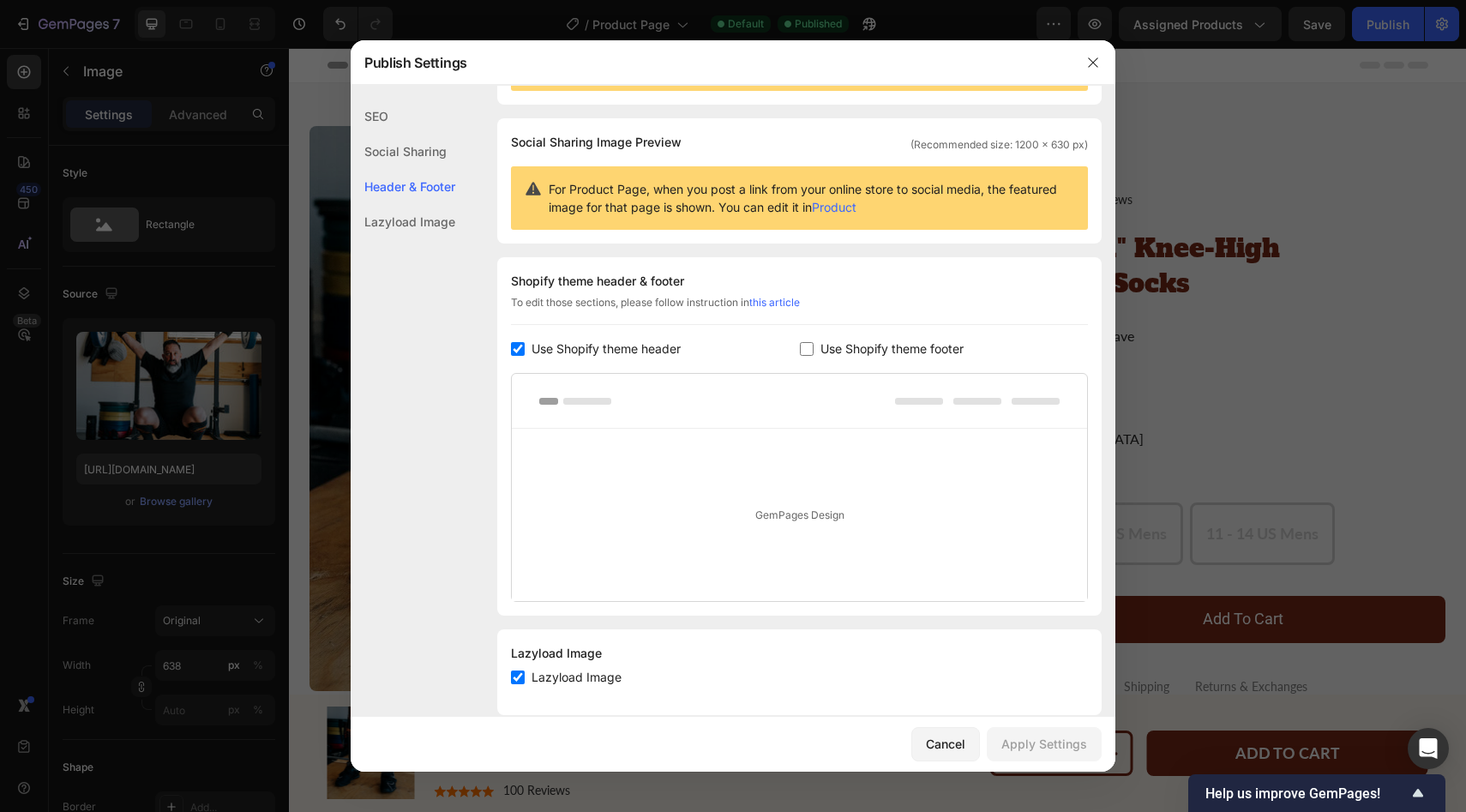
scroll to position [120, 0]
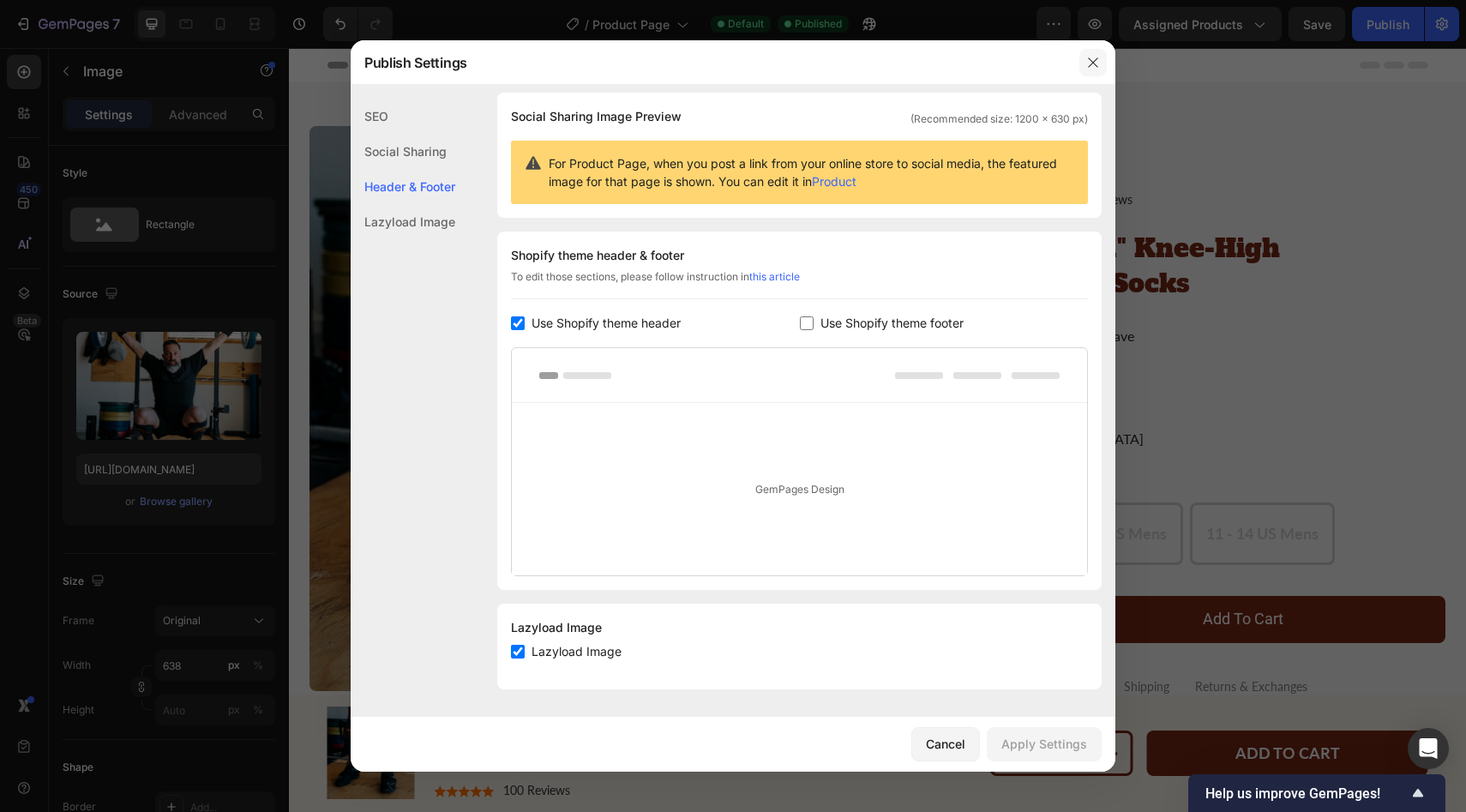
click at [1102, 66] on button "button" at bounding box center [1092, 62] width 27 height 27
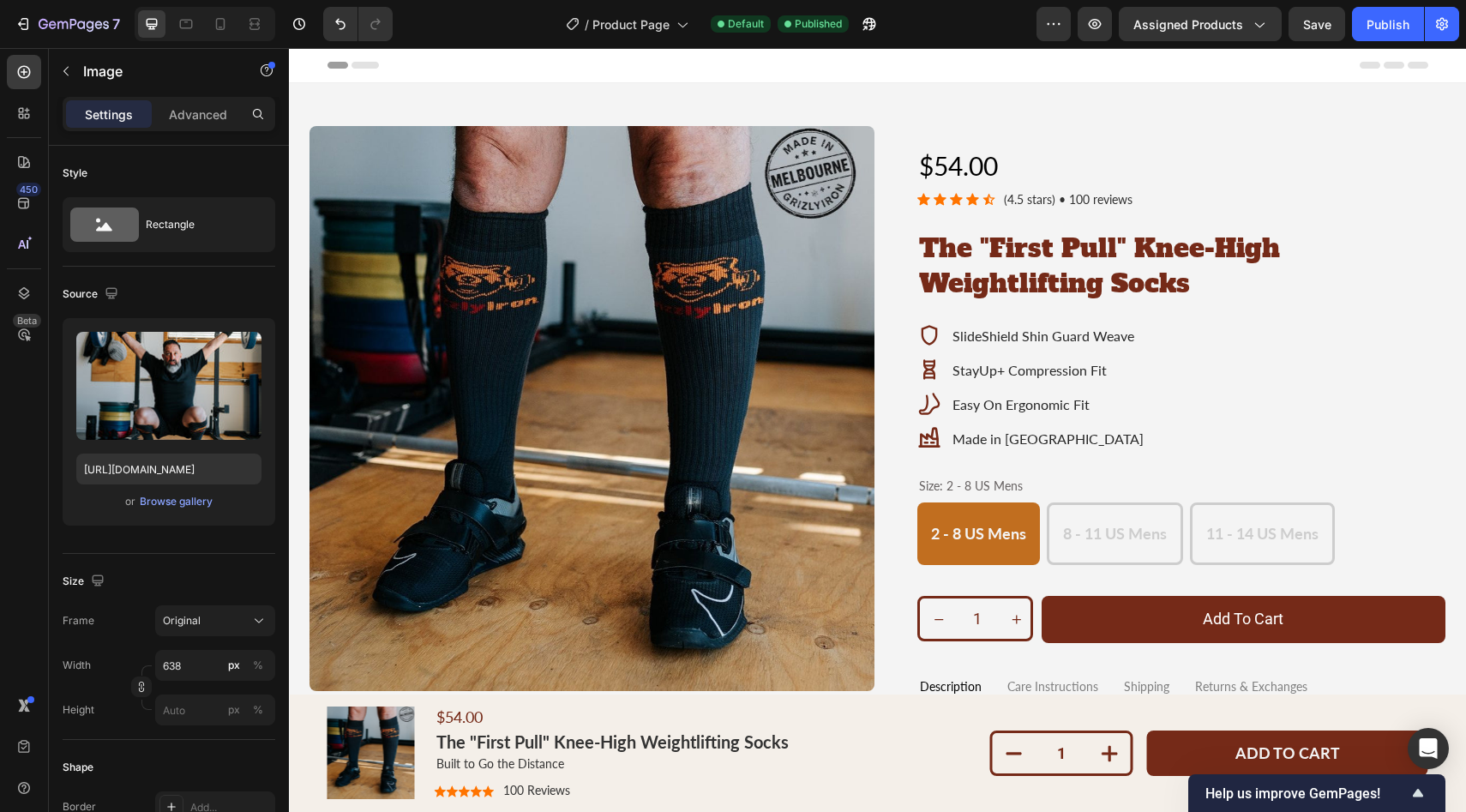
click at [1074, 22] on div "Preview Assigned Products Save Publish" at bounding box center [1247, 23] width 422 height 35
click at [1062, 23] on icon "button" at bounding box center [1053, 23] width 17 height 17
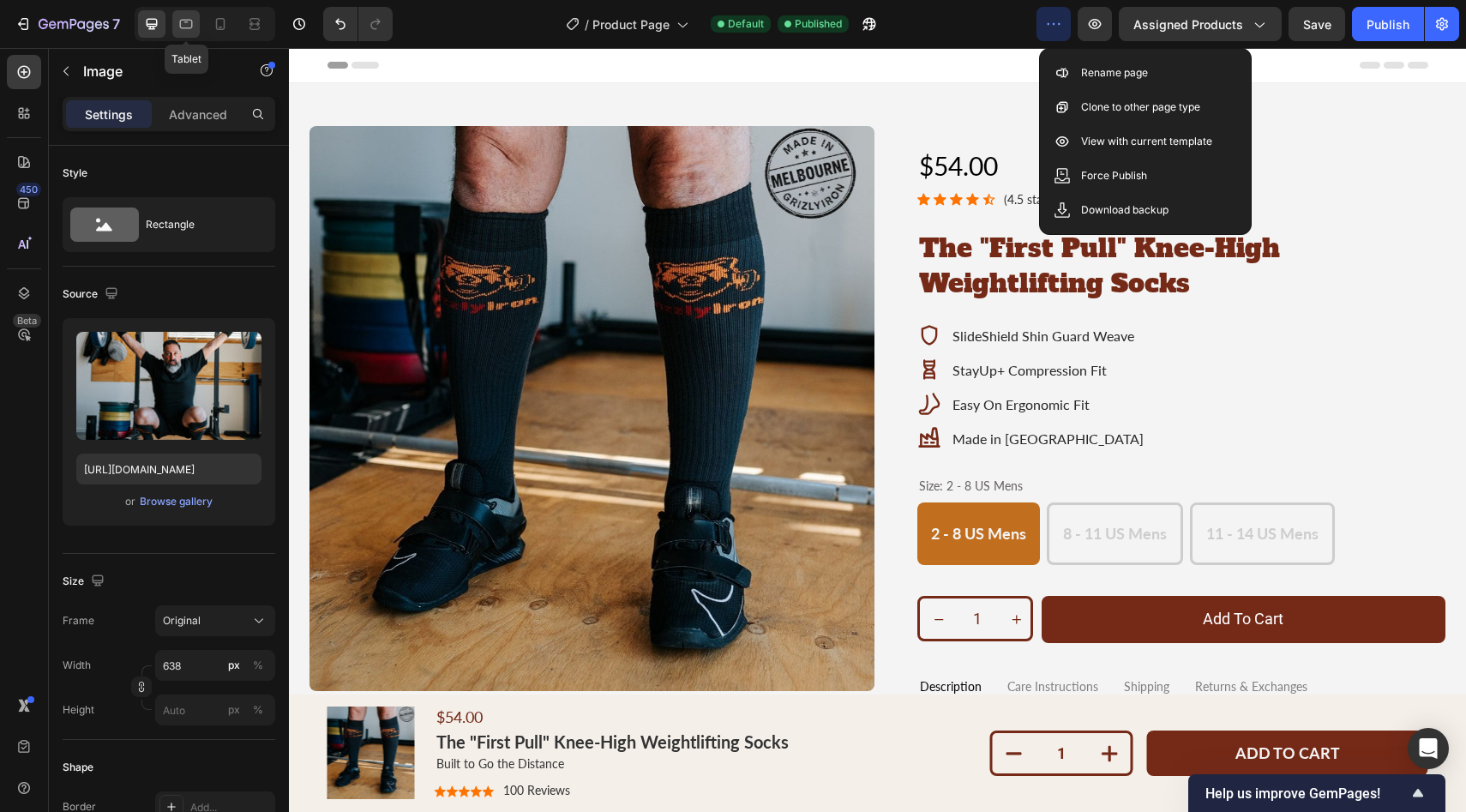
click at [184, 21] on icon at bounding box center [185, 23] width 17 height 17
type input "100"
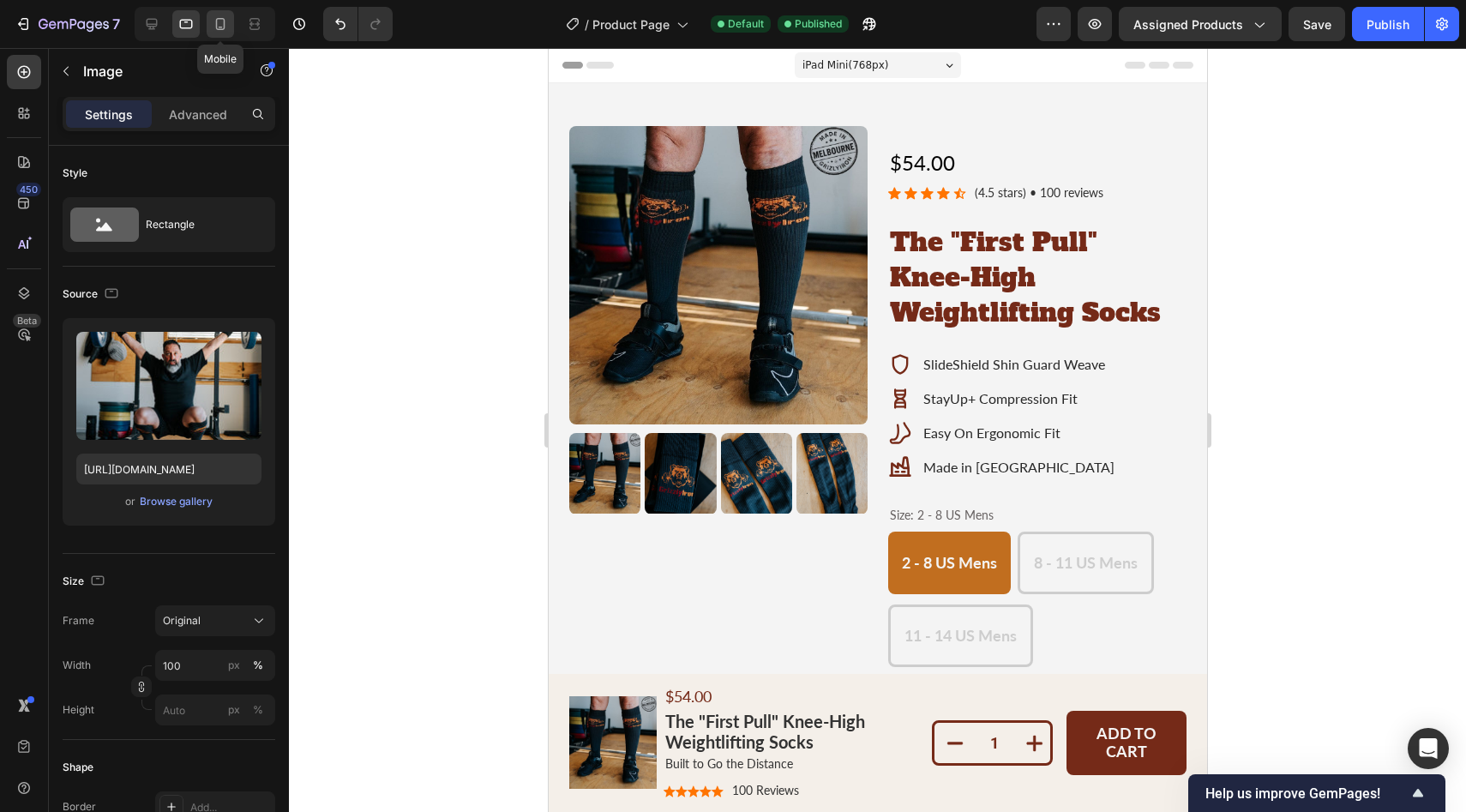
click at [221, 27] on icon at bounding box center [220, 27] width 5 height 2
type input "[URL][DOMAIN_NAME]"
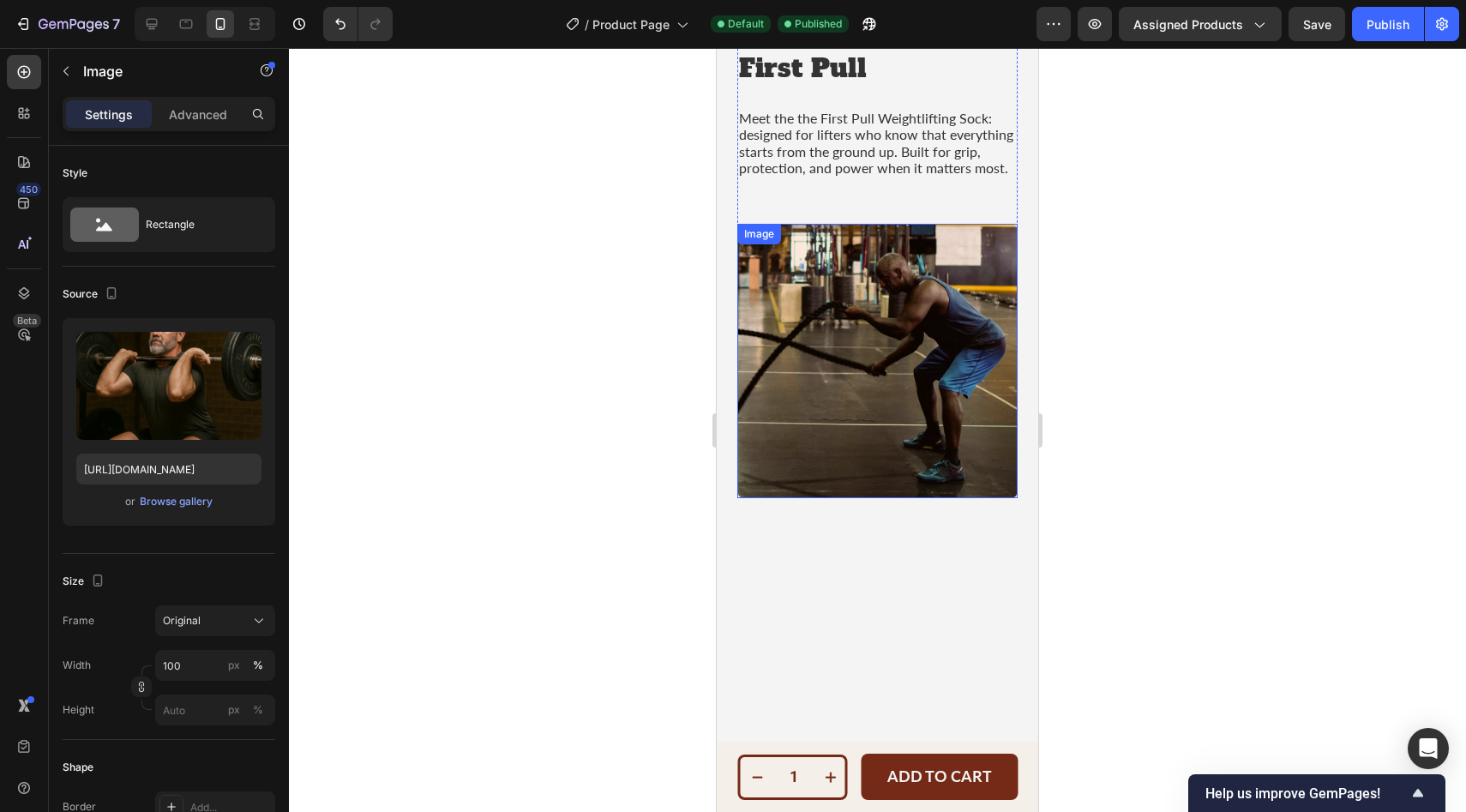
scroll to position [96, 0]
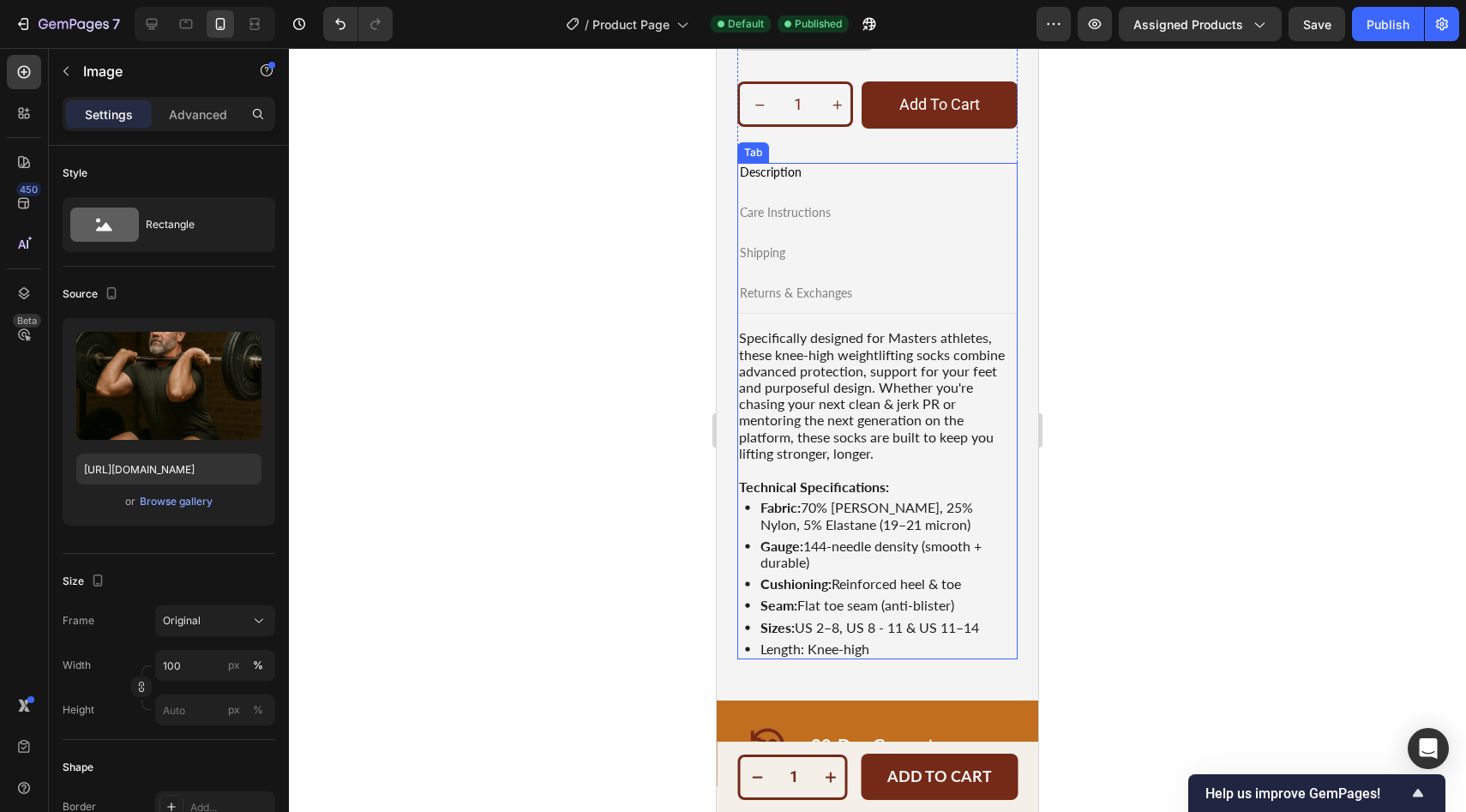
scroll to position [872, 0]
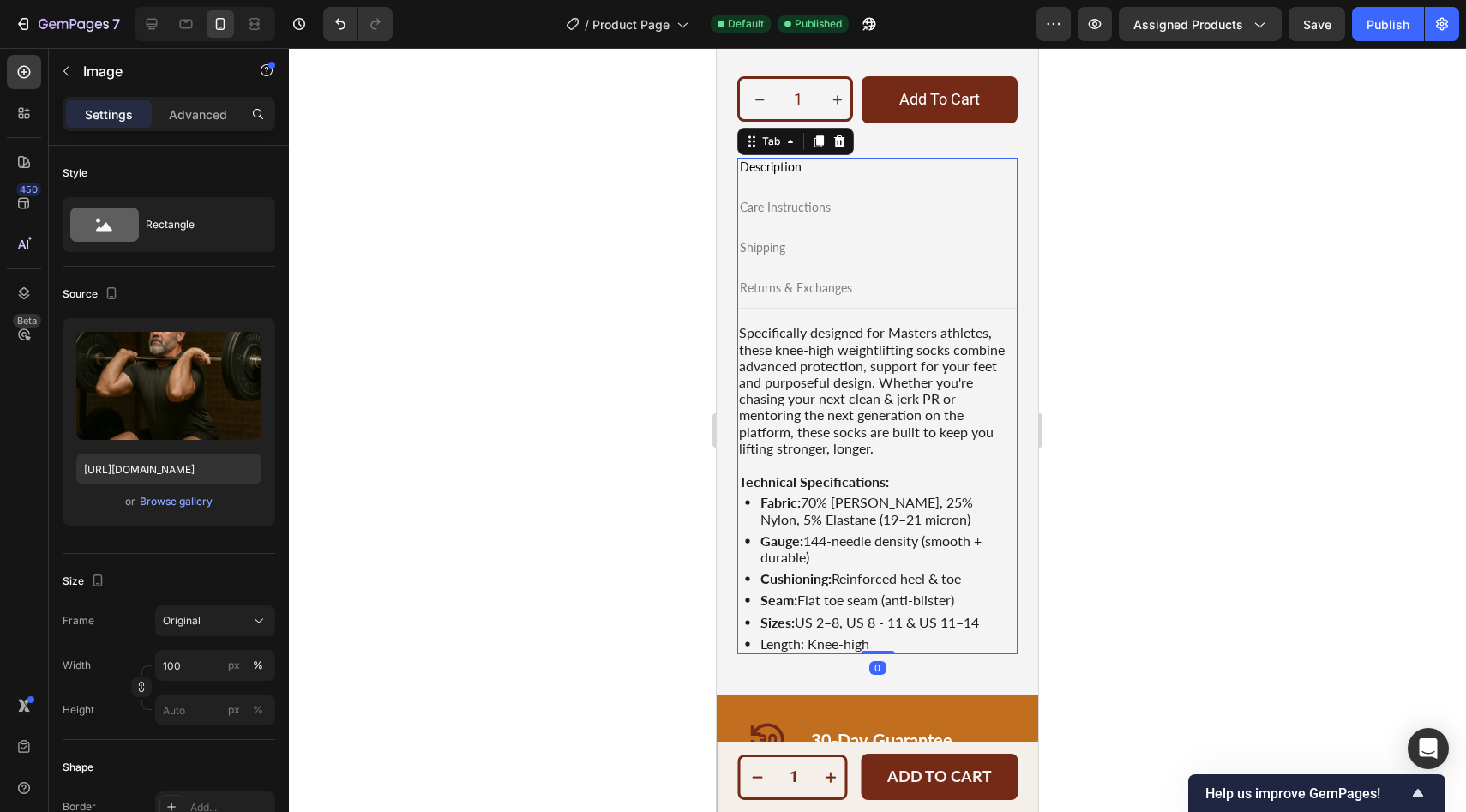
click at [792, 207] on p "Care Instructions" at bounding box center [785, 208] width 91 height 15
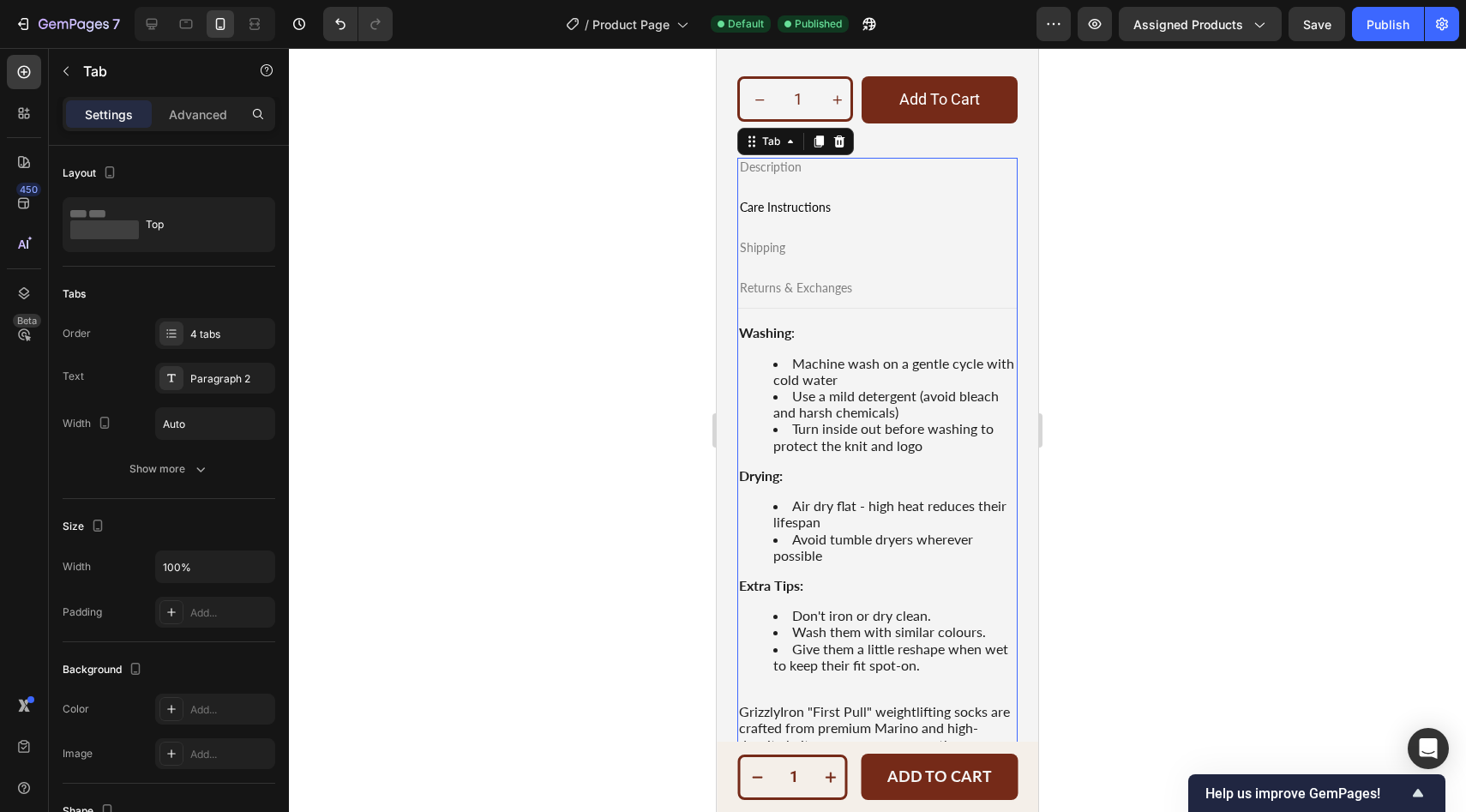
click at [766, 248] on p "Shipping" at bounding box center [763, 248] width 45 height 15
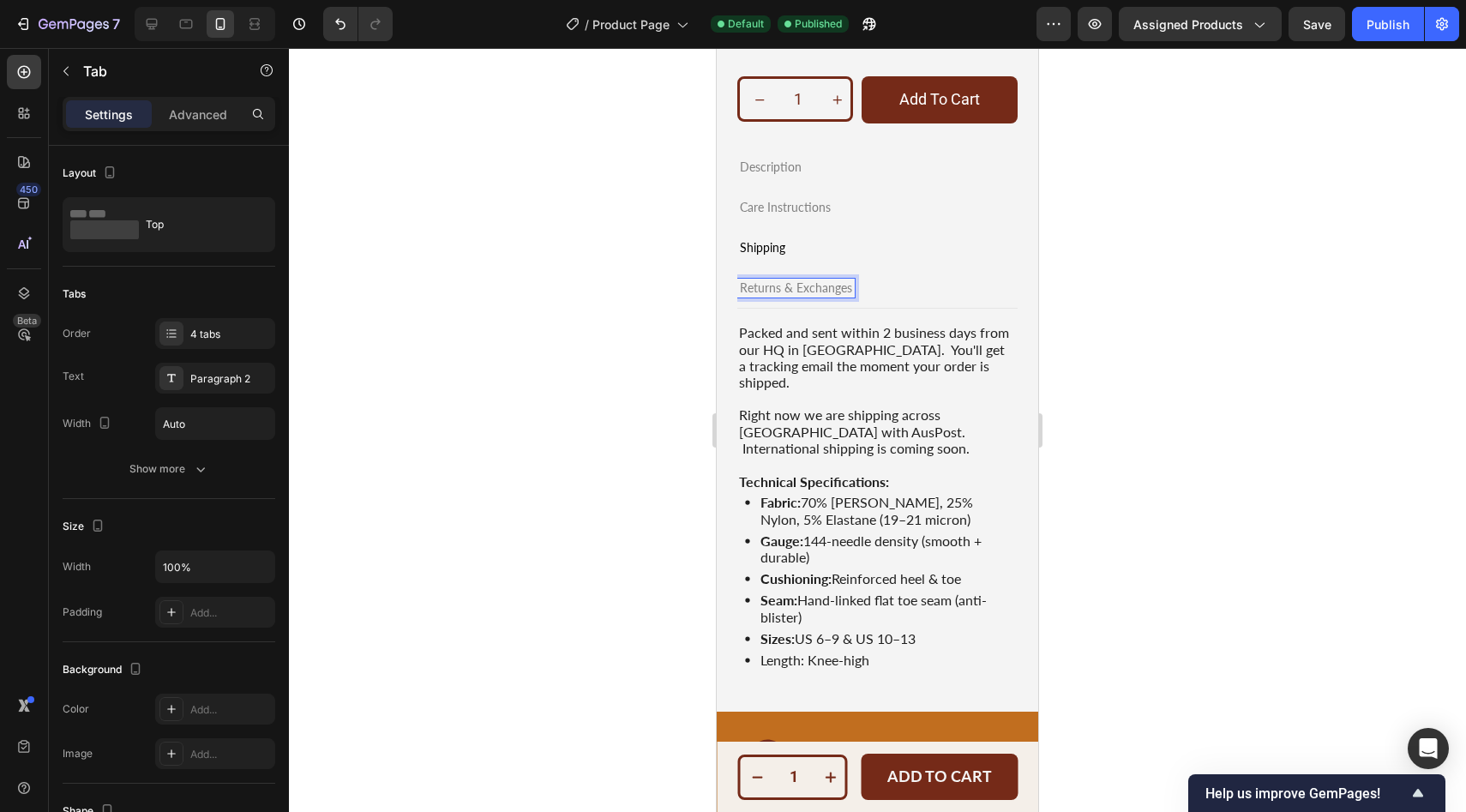
click at [772, 287] on p "Returns & Exchanges" at bounding box center [796, 288] width 112 height 15
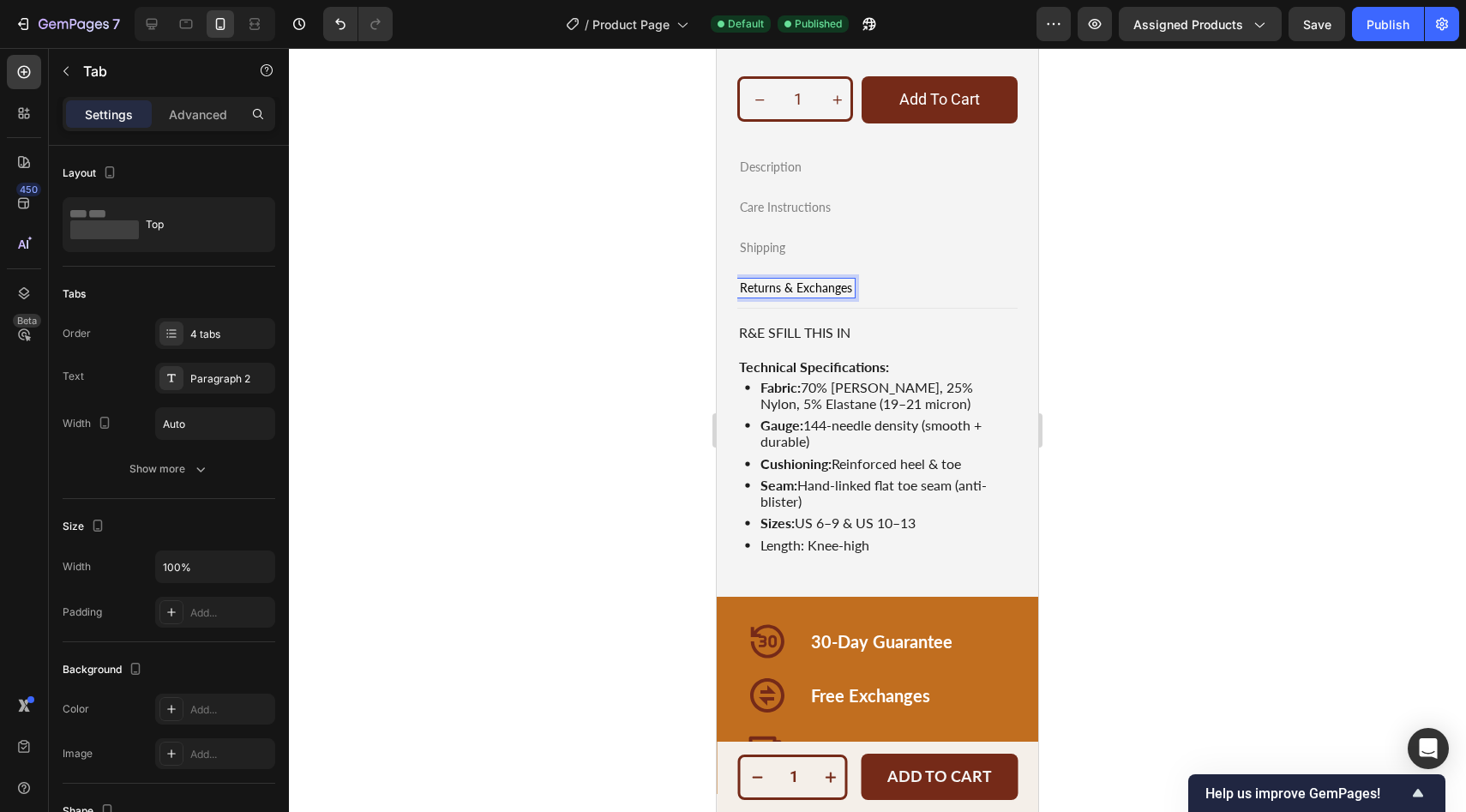
click at [767, 249] on p "Shipping" at bounding box center [763, 248] width 45 height 15
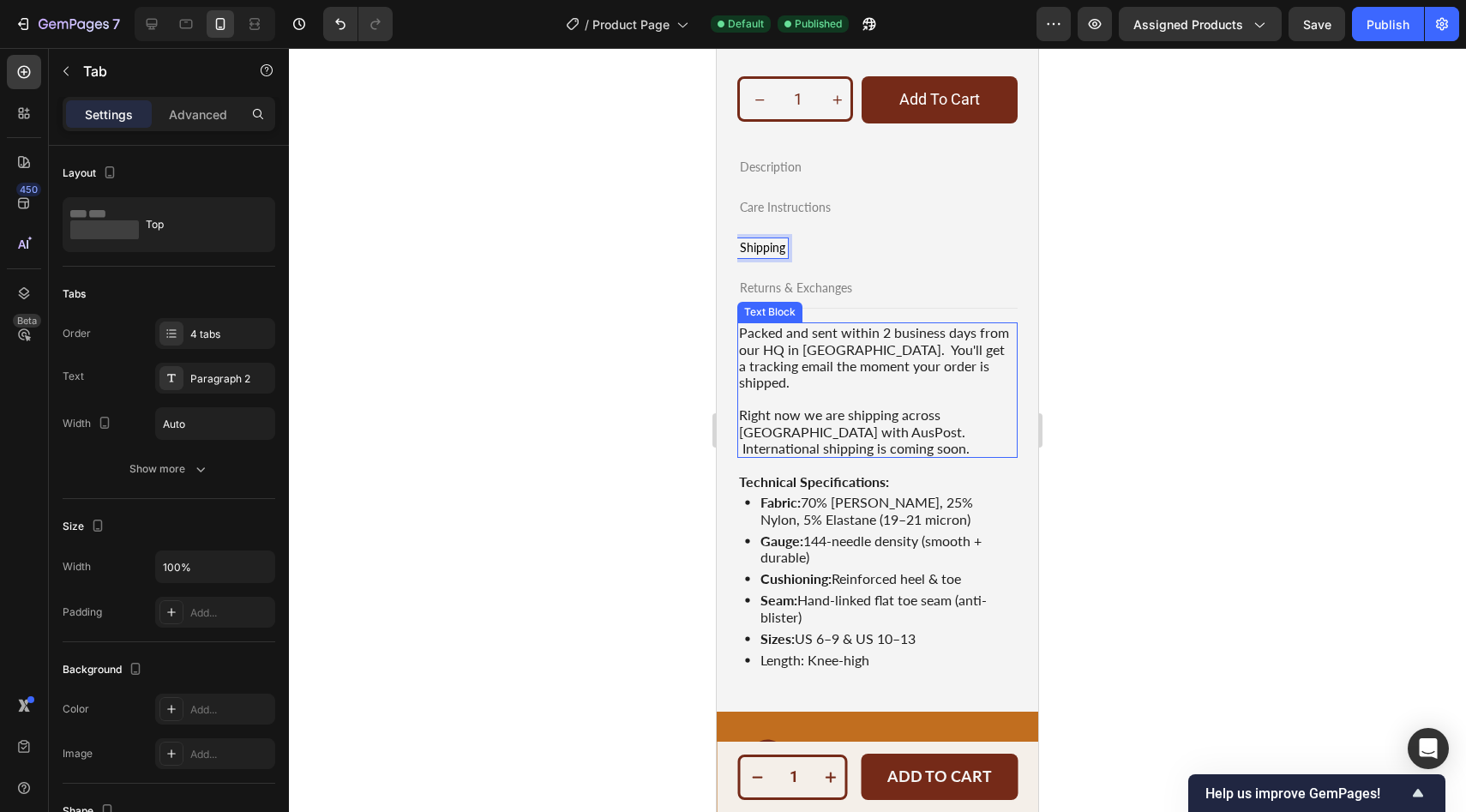
click at [741, 332] on p "Packed and sent within 2 business days from our HQ in [GEOGRAPHIC_DATA]. You'll…" at bounding box center [878, 357] width 277 height 66
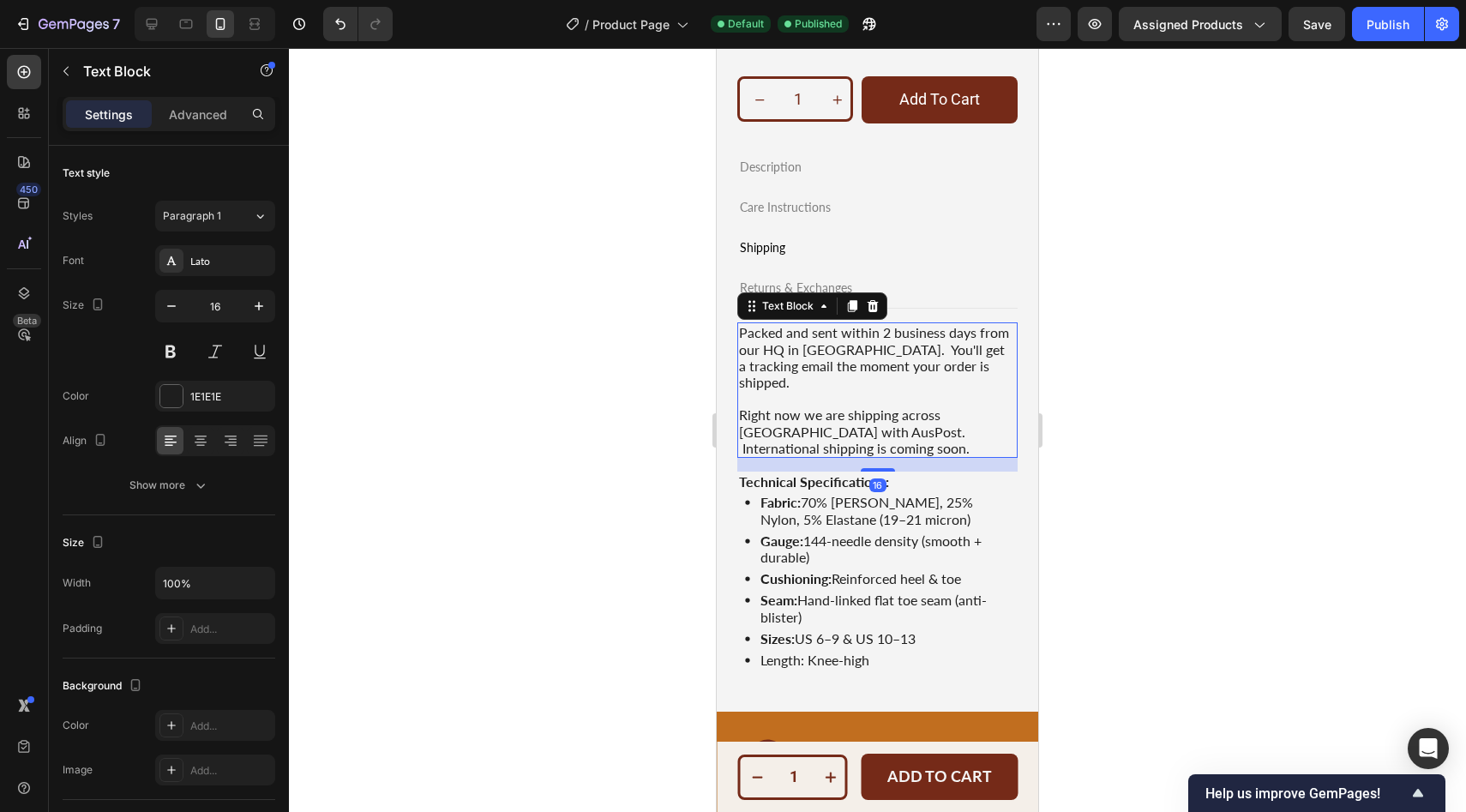
click at [742, 332] on p "Packed and sent within 2 business days from our HQ in [GEOGRAPHIC_DATA]. You'll…" at bounding box center [878, 357] width 277 height 66
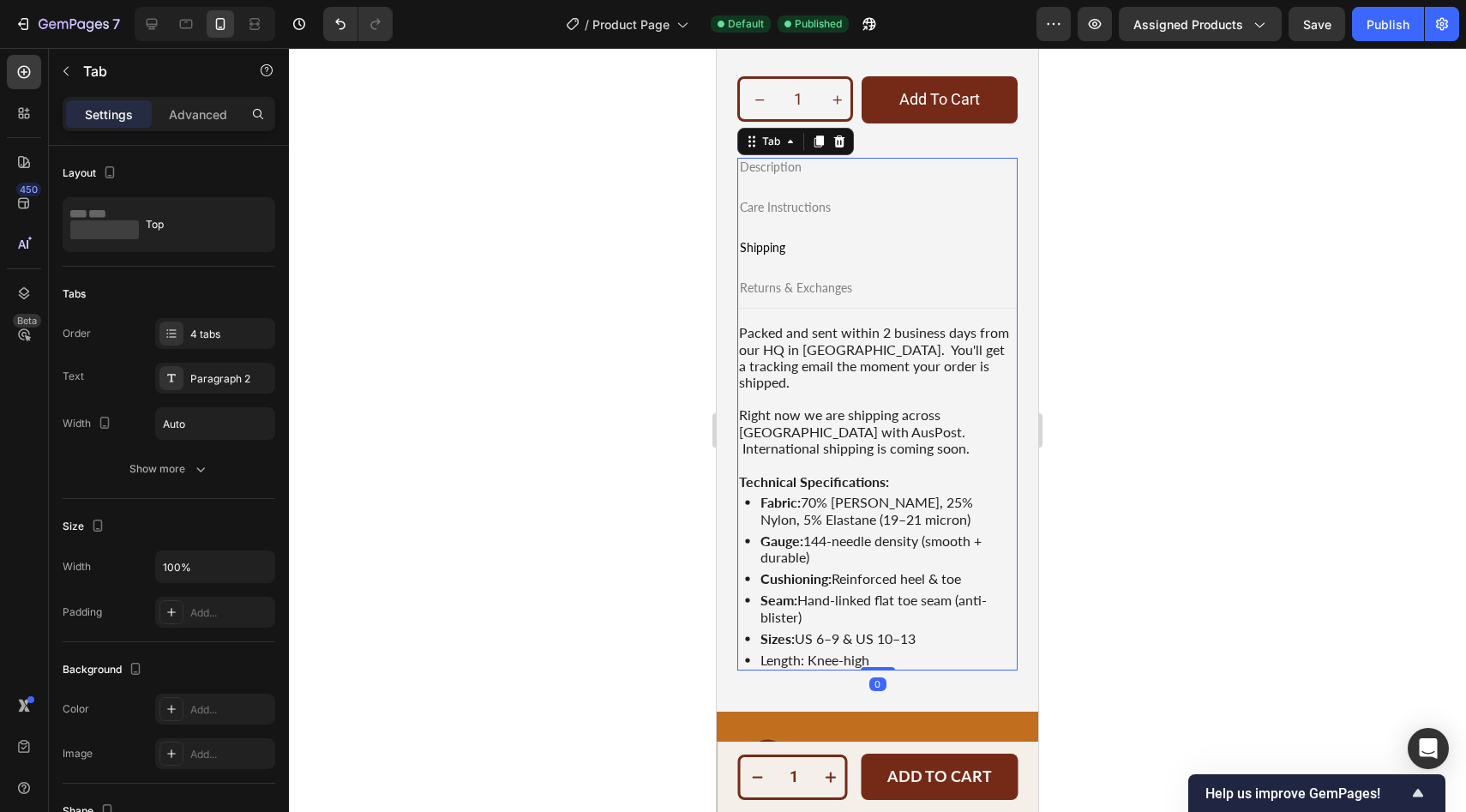
click at [766, 288] on p "Returns & Exchanges" at bounding box center [796, 288] width 112 height 15
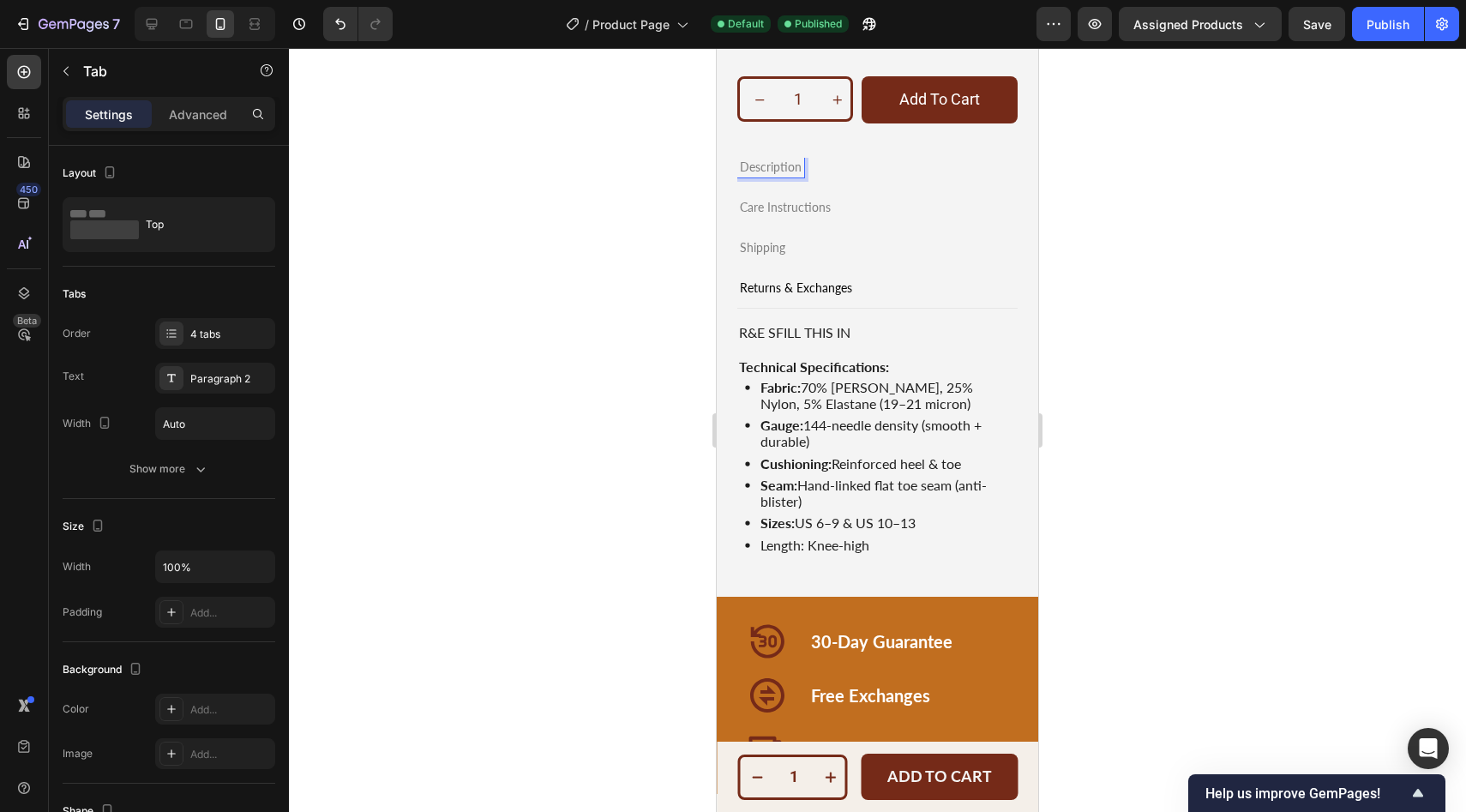
click at [778, 170] on p "Description" at bounding box center [771, 168] width 62 height 15
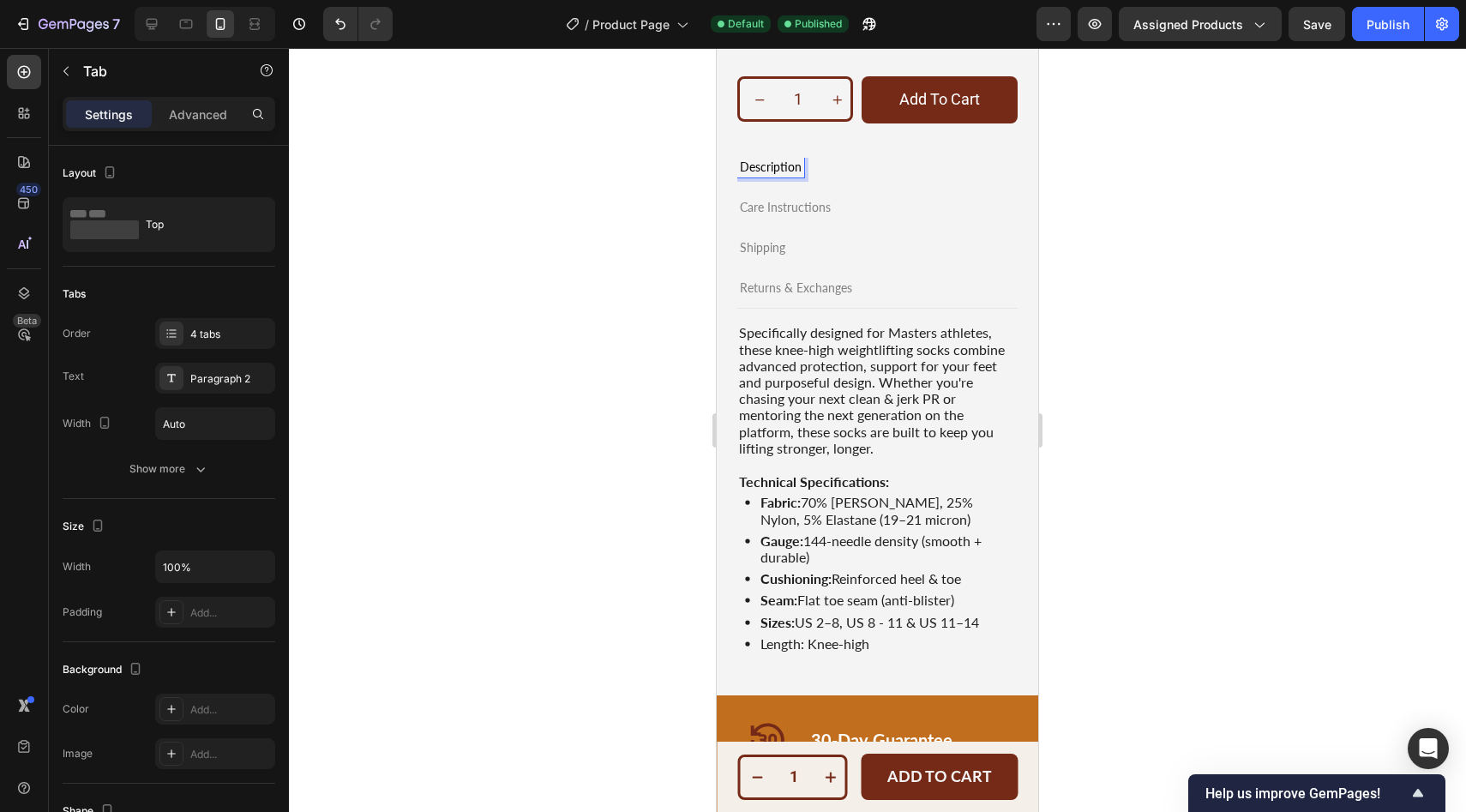
click at [776, 213] on p "Care Instructions" at bounding box center [785, 208] width 91 height 15
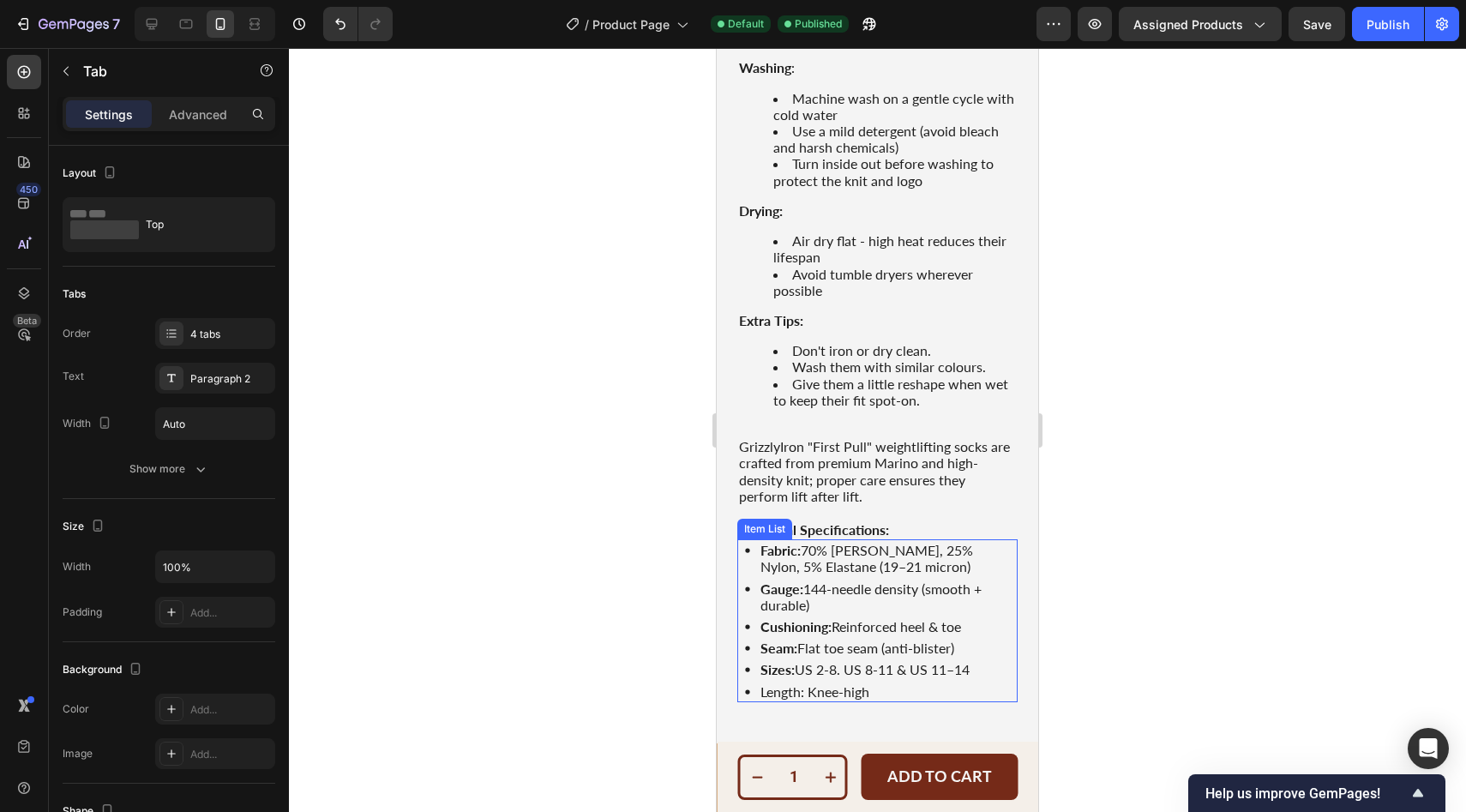
scroll to position [748, 0]
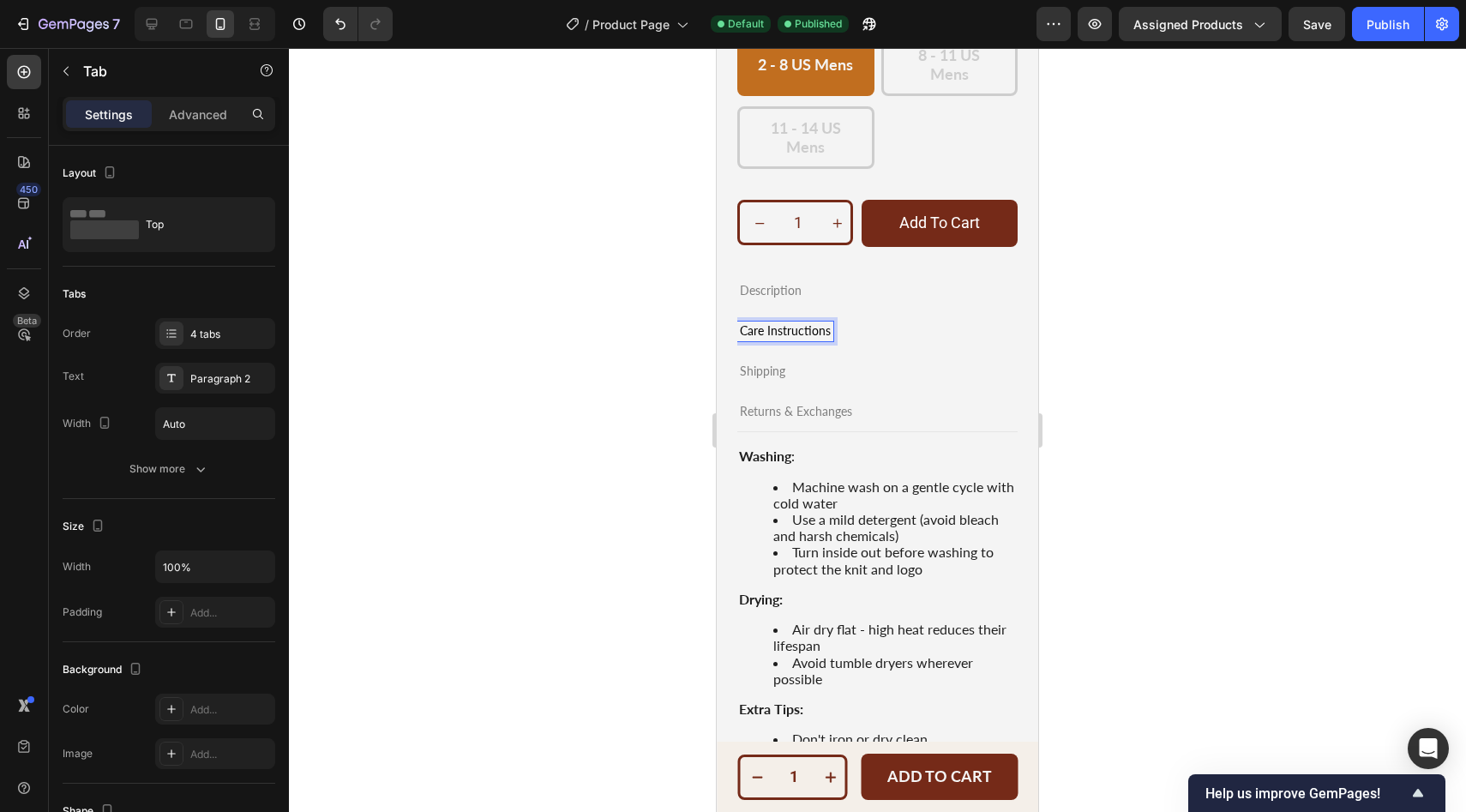
click at [760, 368] on p "Shipping" at bounding box center [763, 372] width 45 height 15
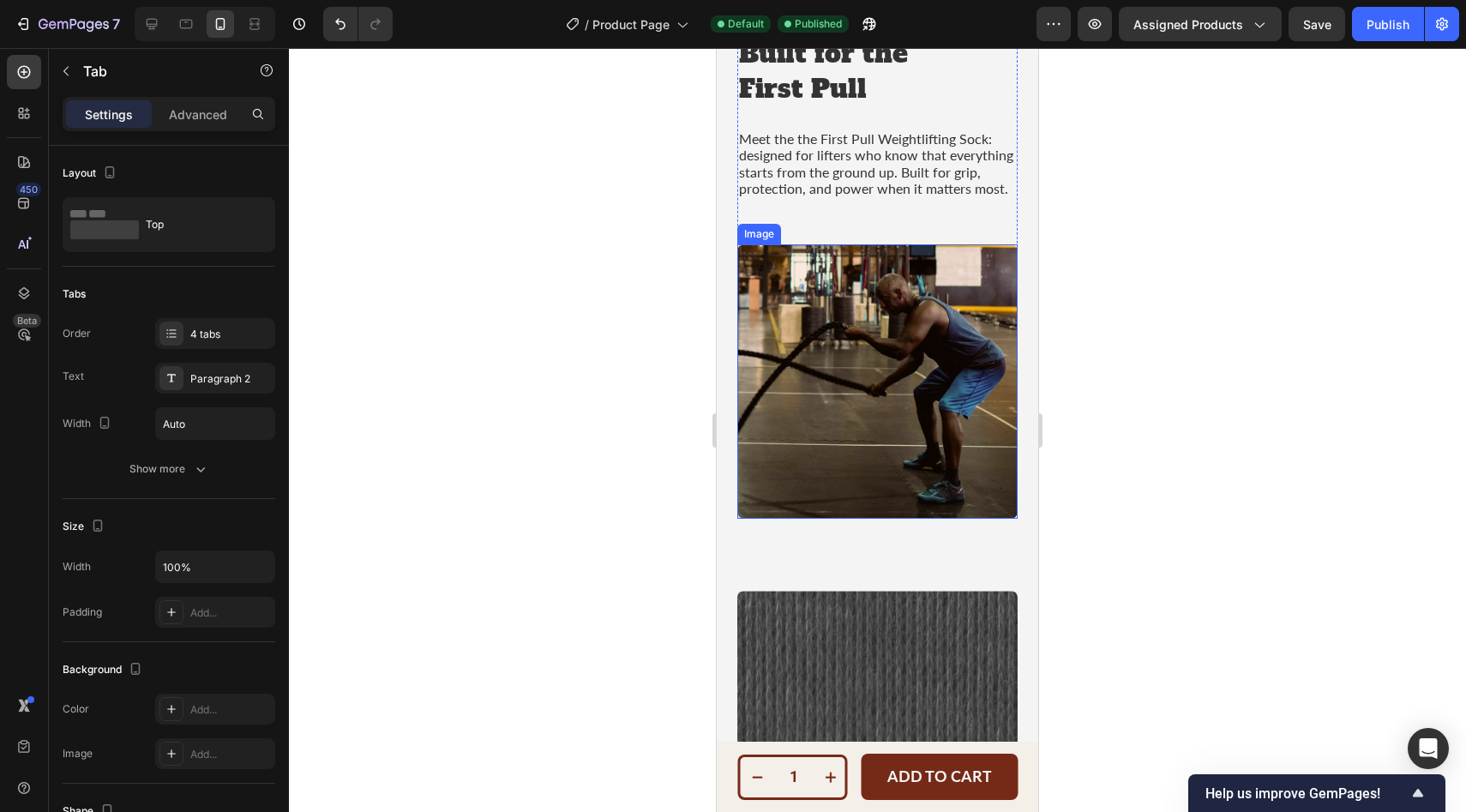
scroll to position [1781, 0]
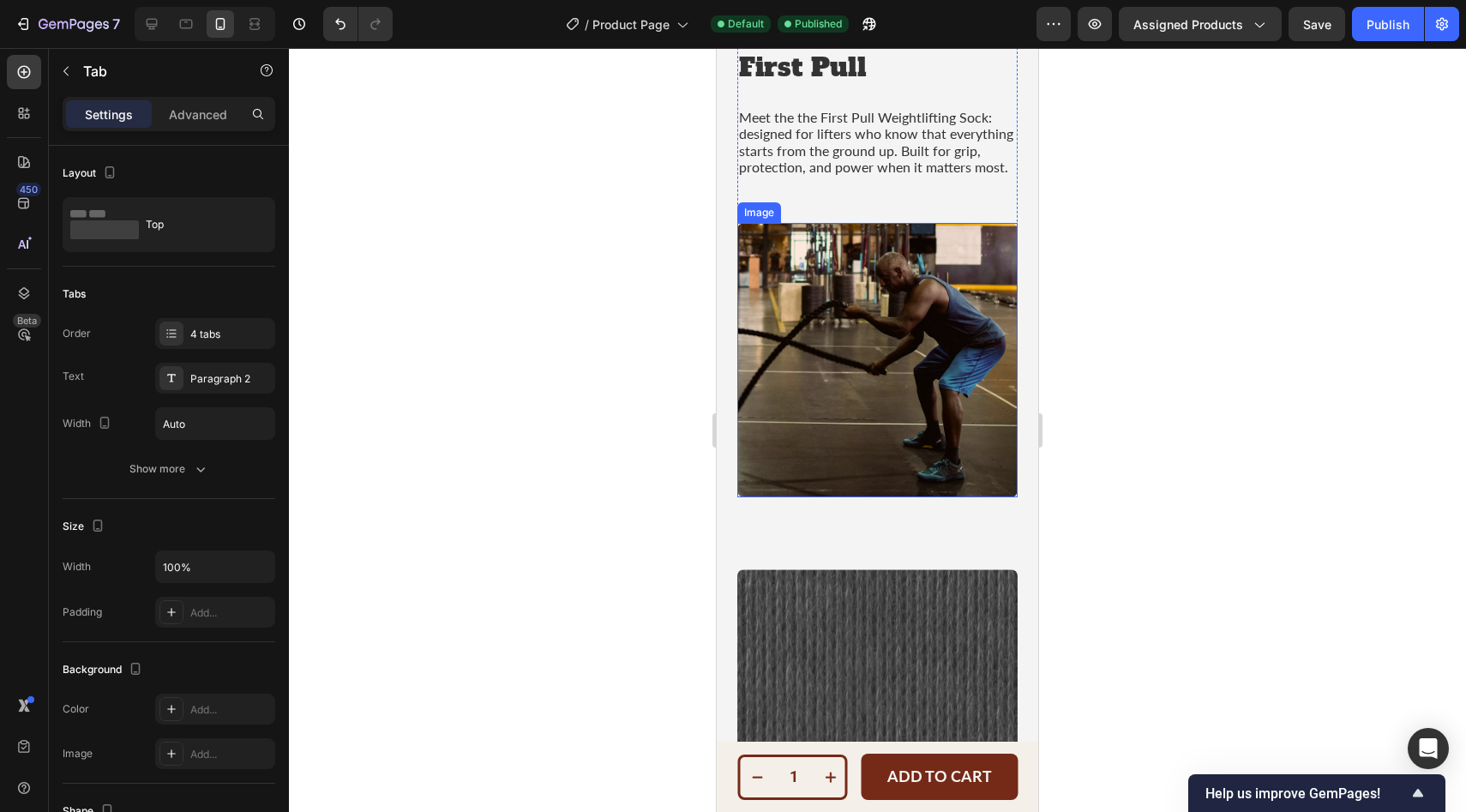
click at [861, 279] on img at bounding box center [877, 360] width 280 height 274
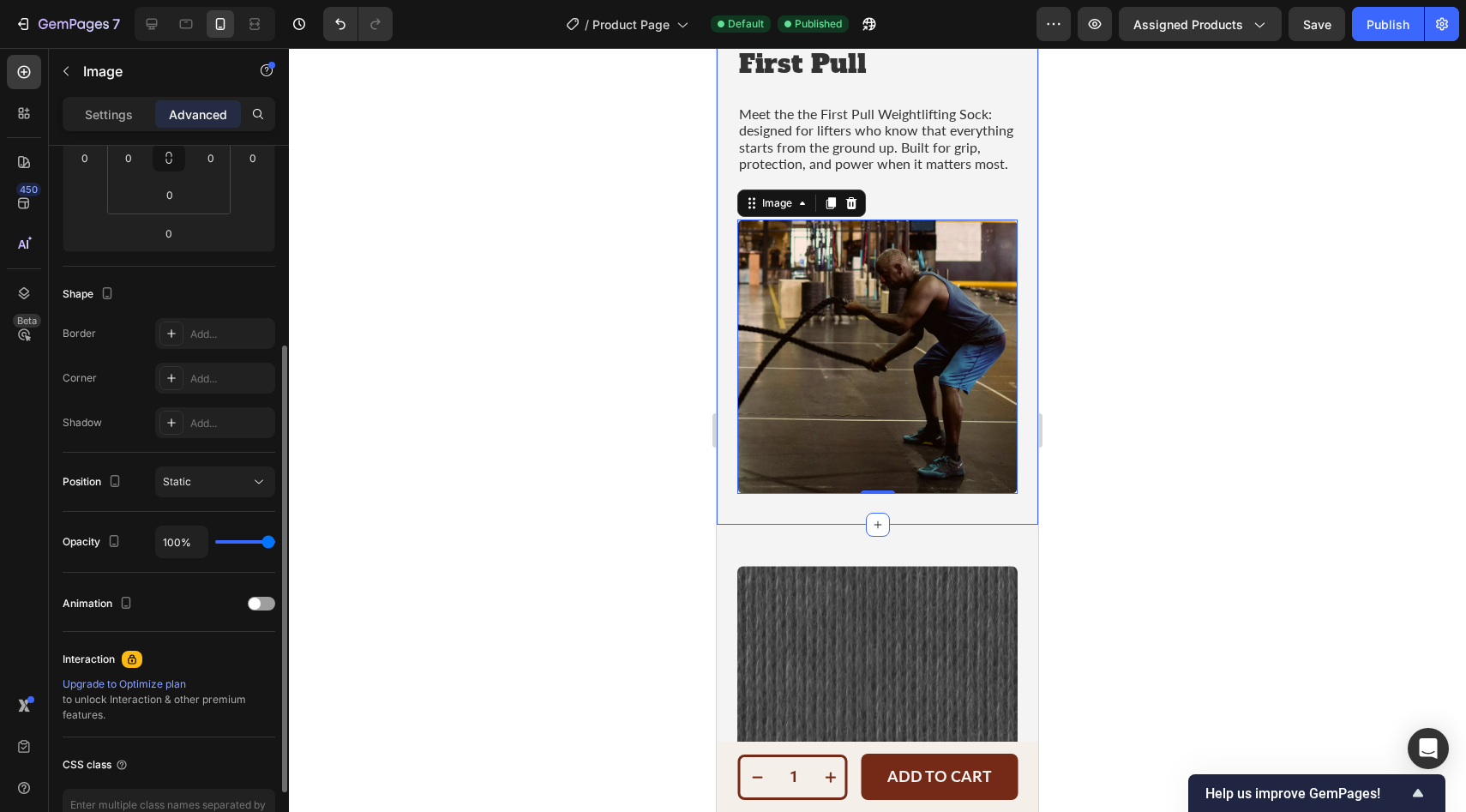
scroll to position [0, 0]
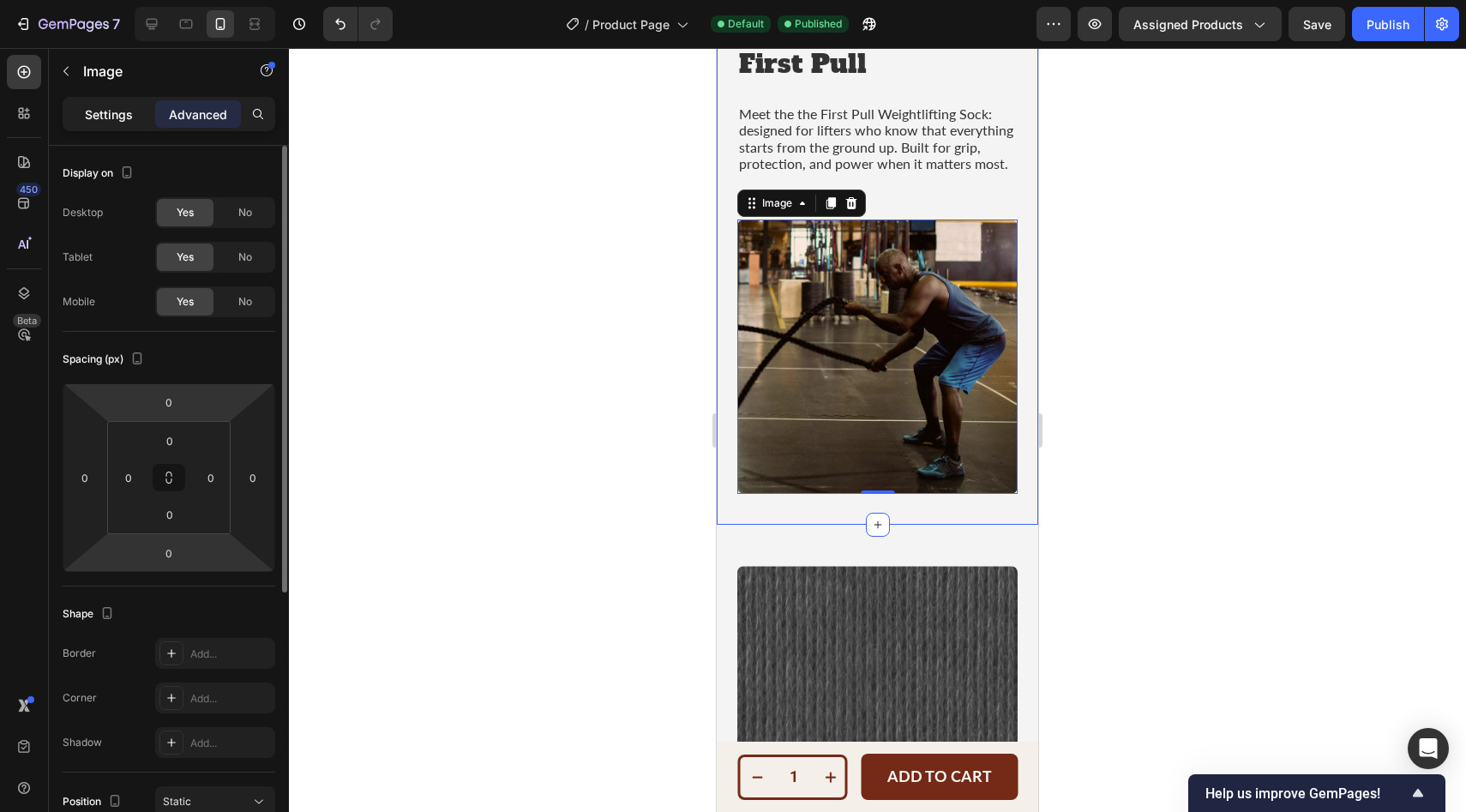
click at [110, 104] on div "Settings" at bounding box center [109, 113] width 86 height 27
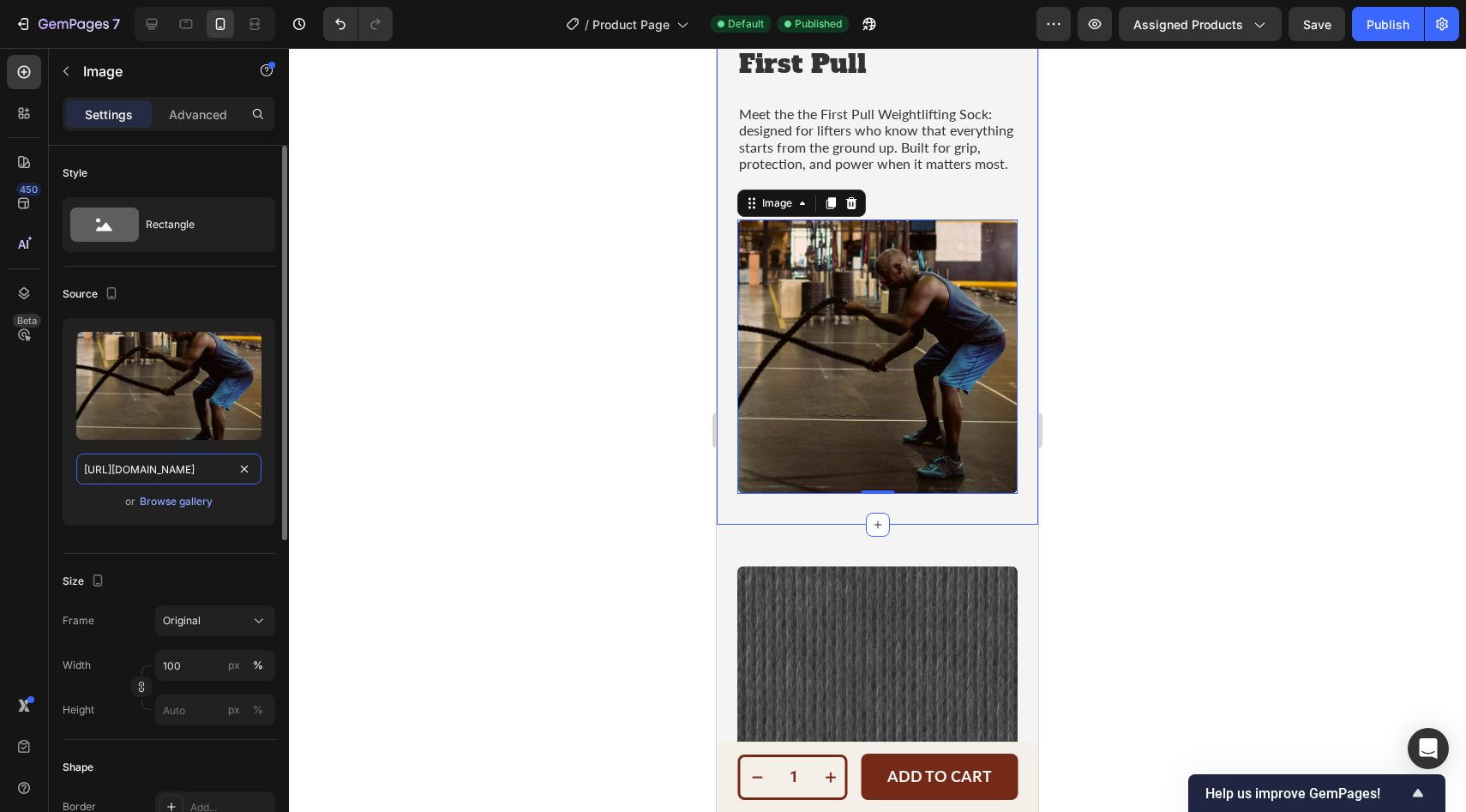
type textarea "[URL][DOMAIN_NAME]"
click at [203, 468] on input "[URL][DOMAIN_NAME]" at bounding box center [169, 468] width 185 height 31
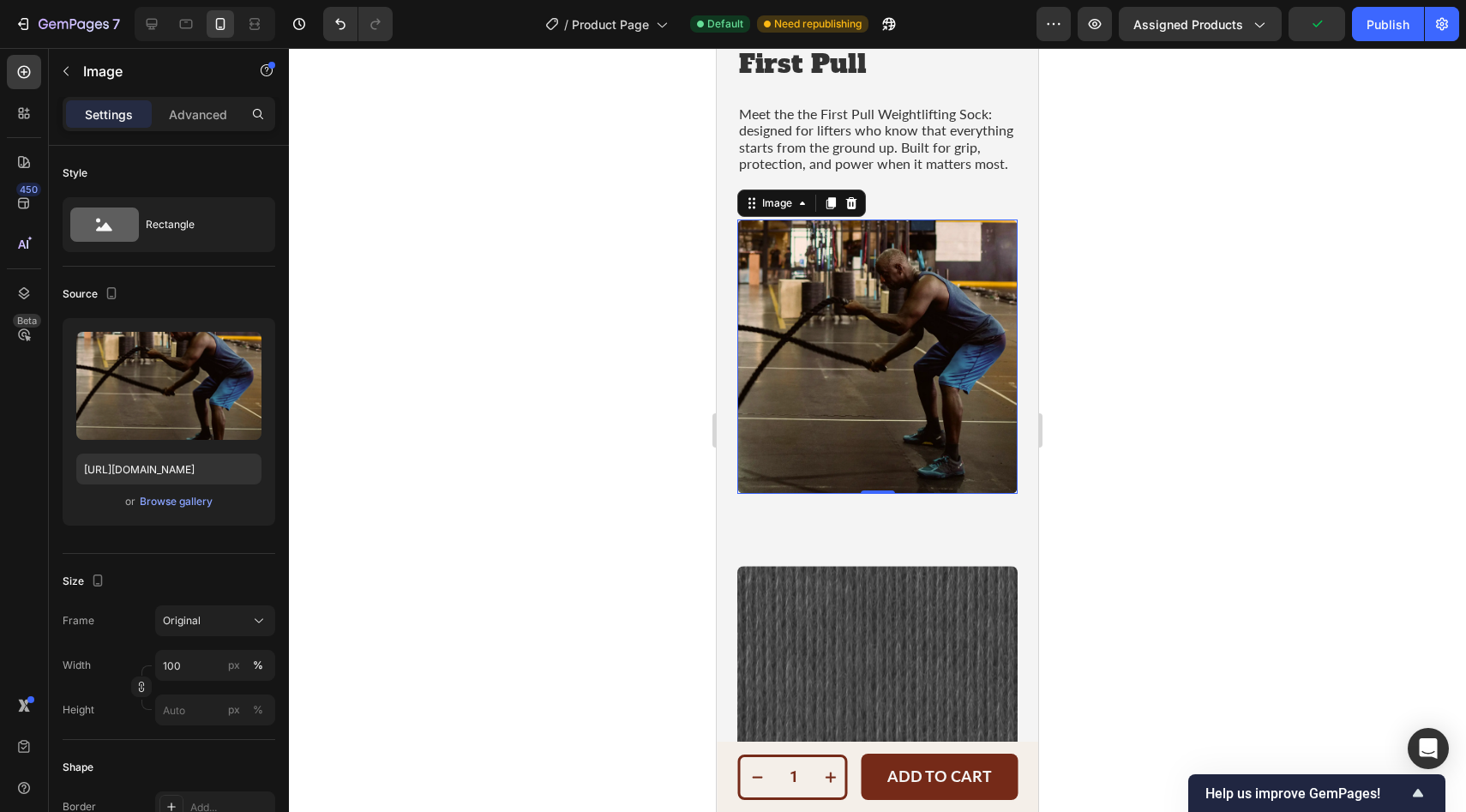
click at [907, 312] on img at bounding box center [877, 356] width 280 height 274
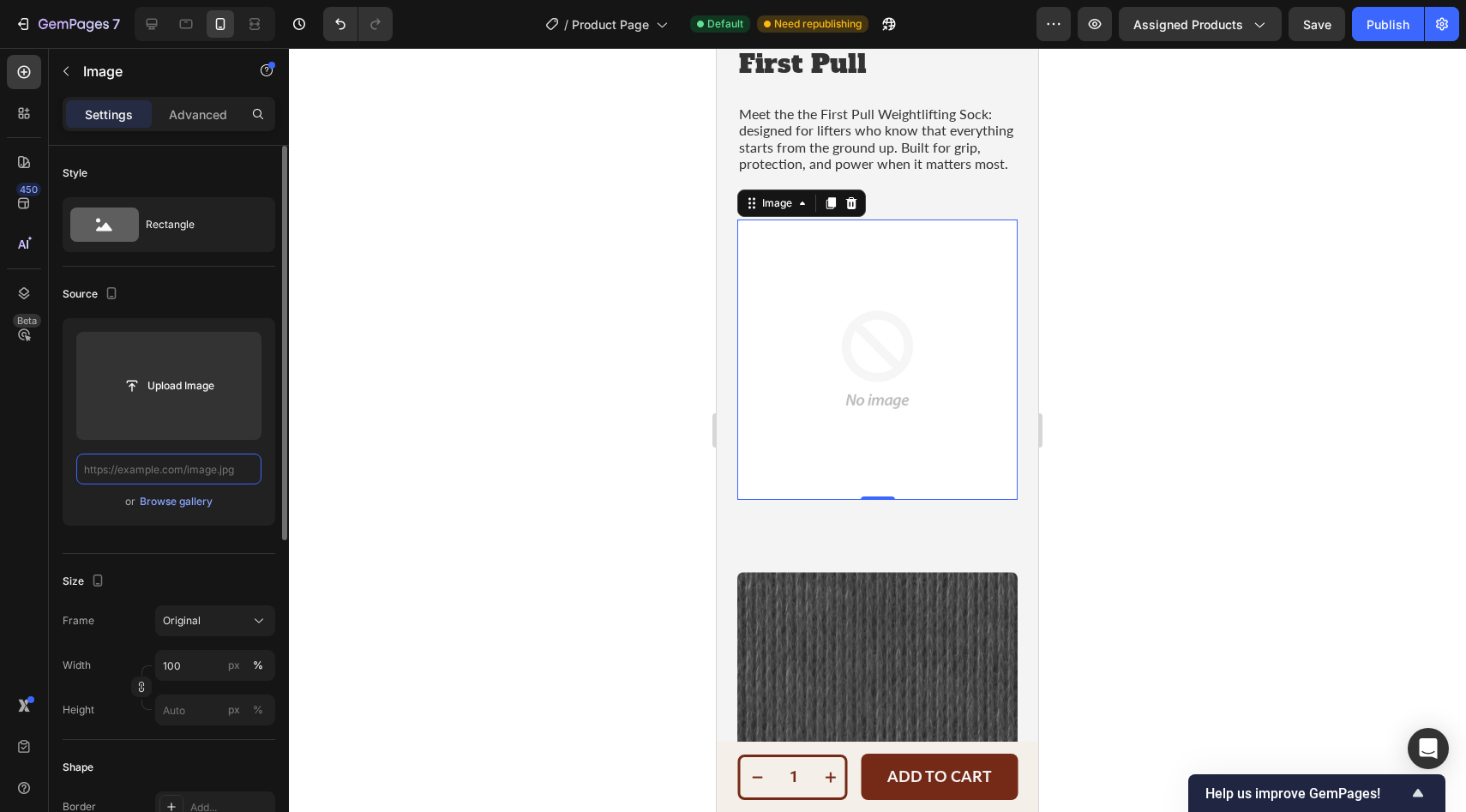
click at [116, 465] on input "text" at bounding box center [169, 468] width 185 height 31
paste input "[URL][DOMAIN_NAME]"
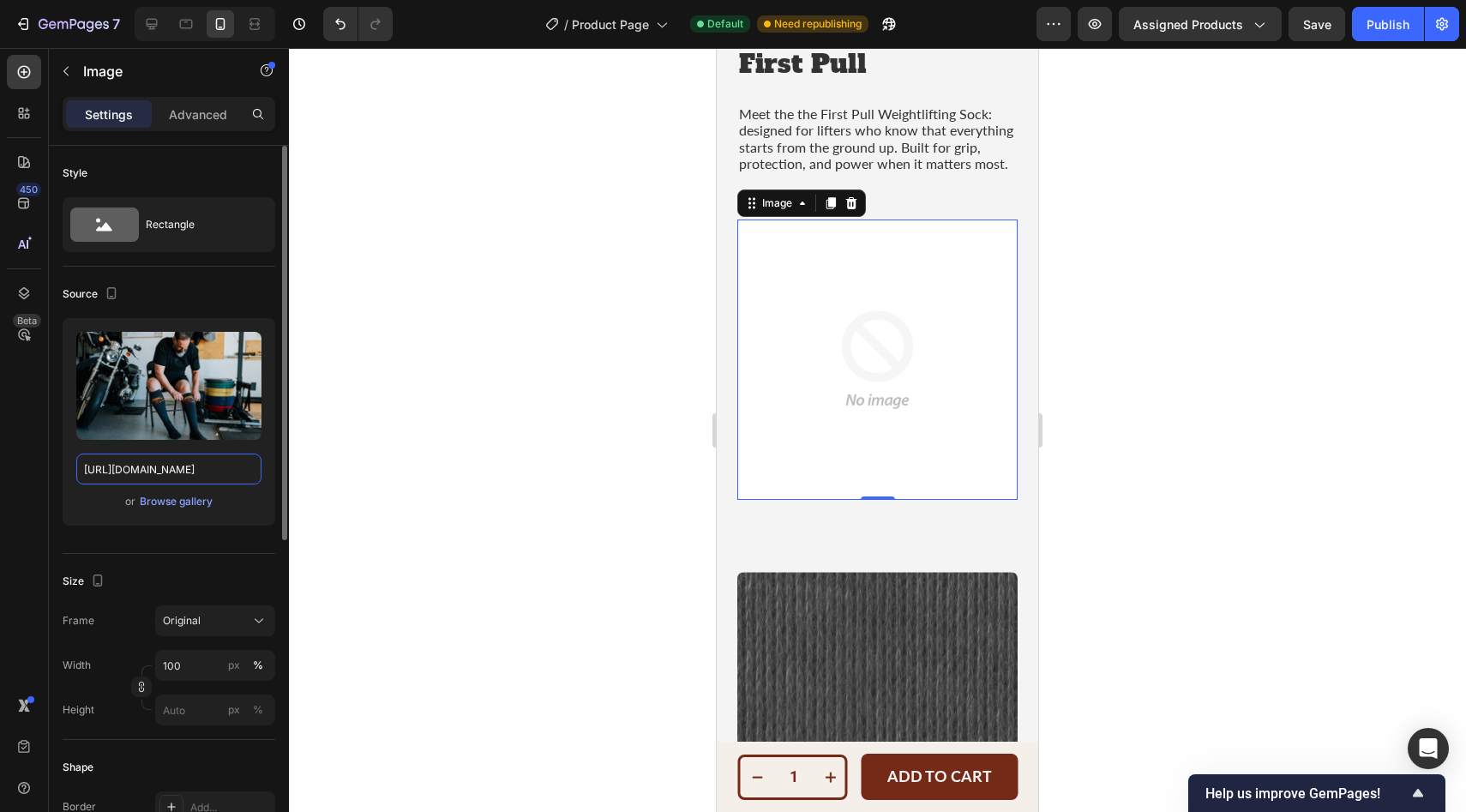
scroll to position [0, 305]
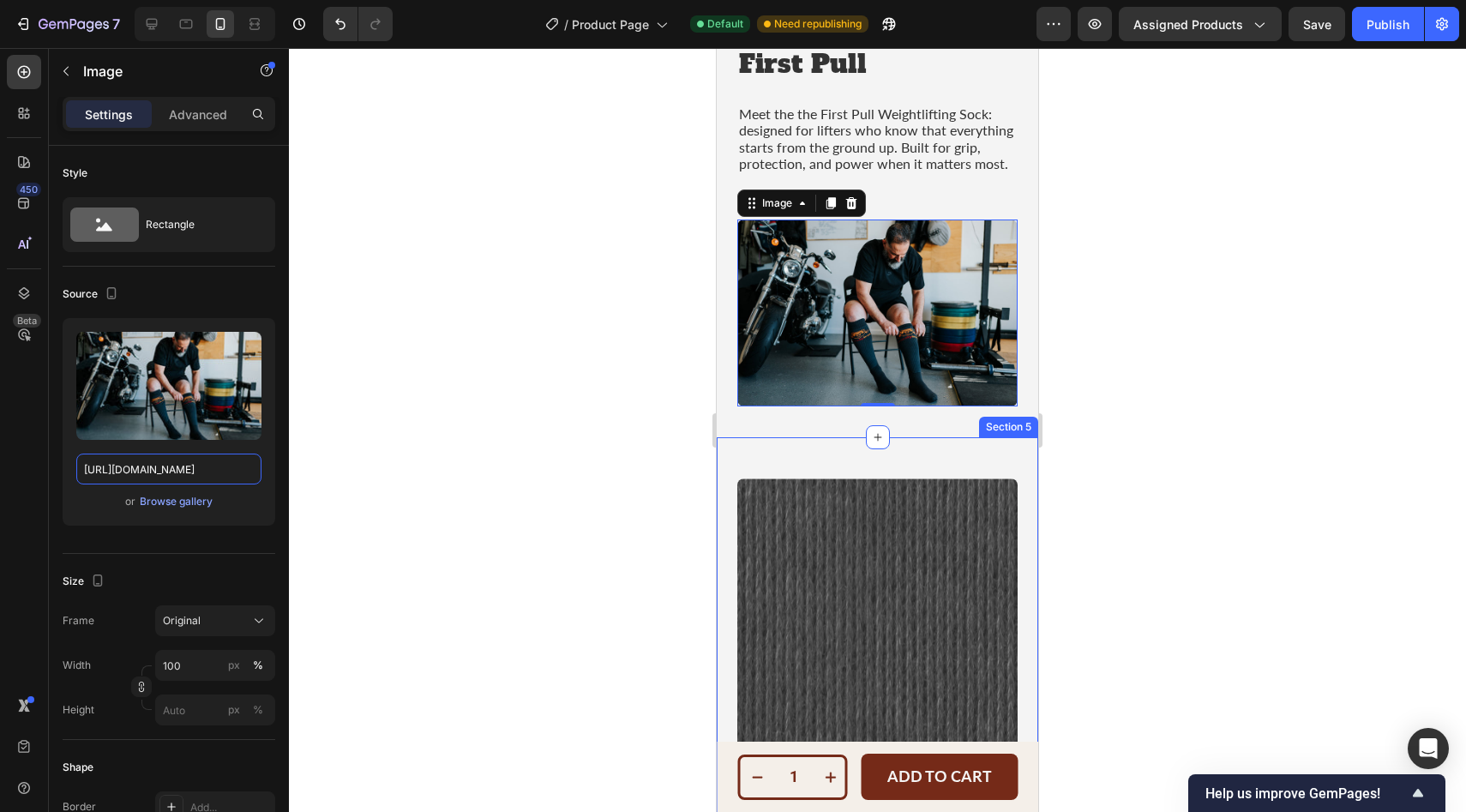
type input "[URL][DOMAIN_NAME]"
click at [1316, 429] on div at bounding box center [877, 429] width 1177 height 763
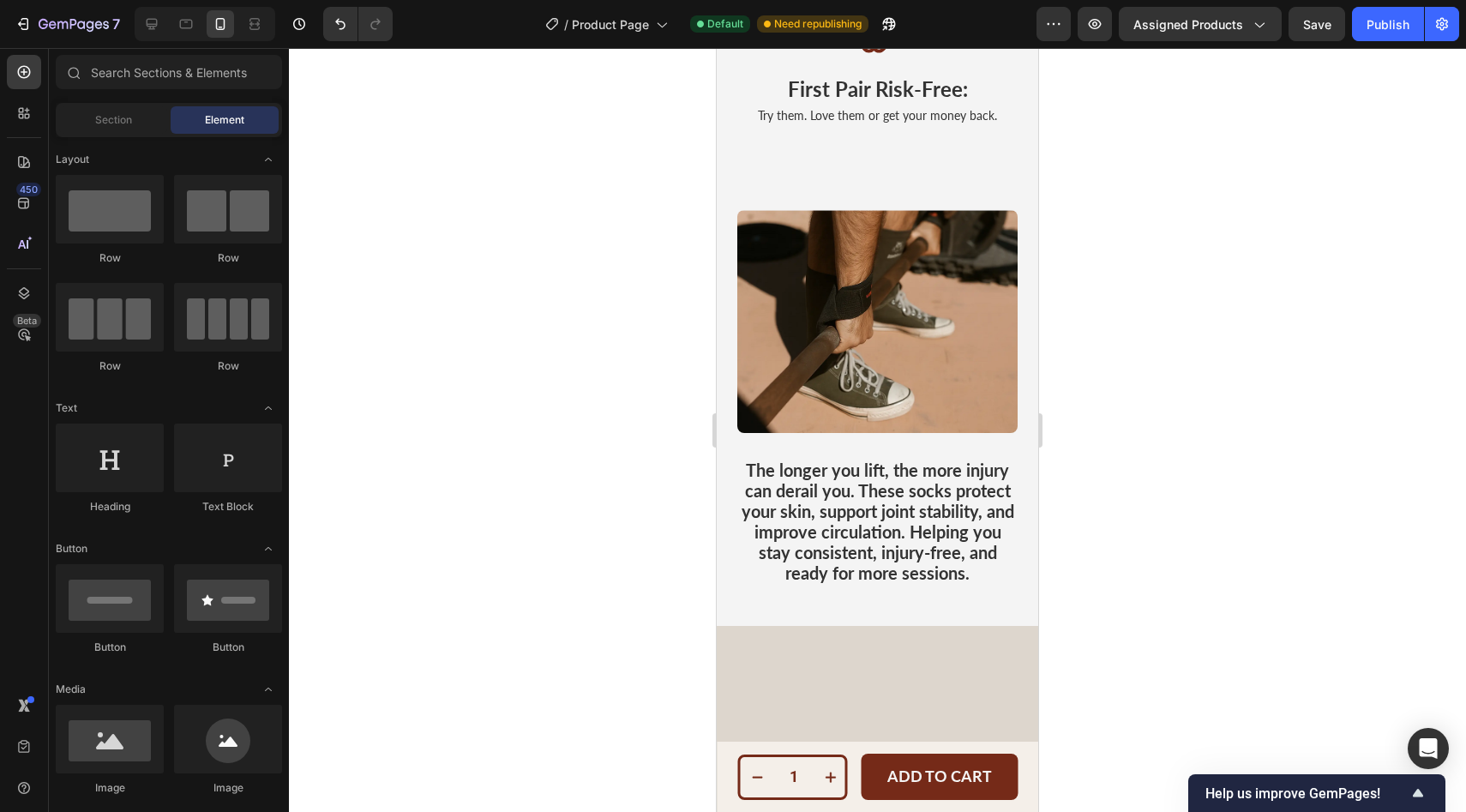
scroll to position [3207, 0]
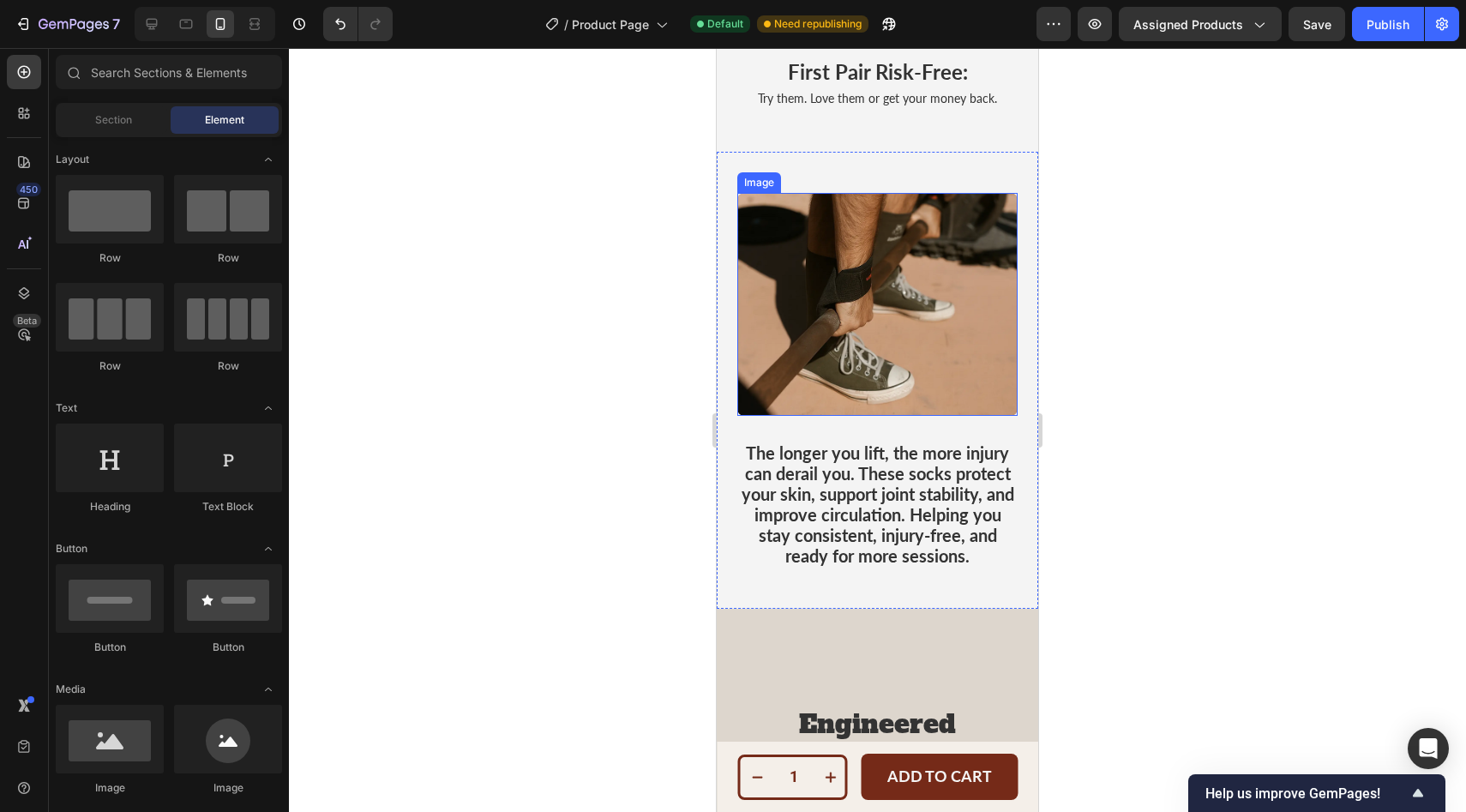
click at [893, 330] on img at bounding box center [877, 304] width 280 height 223
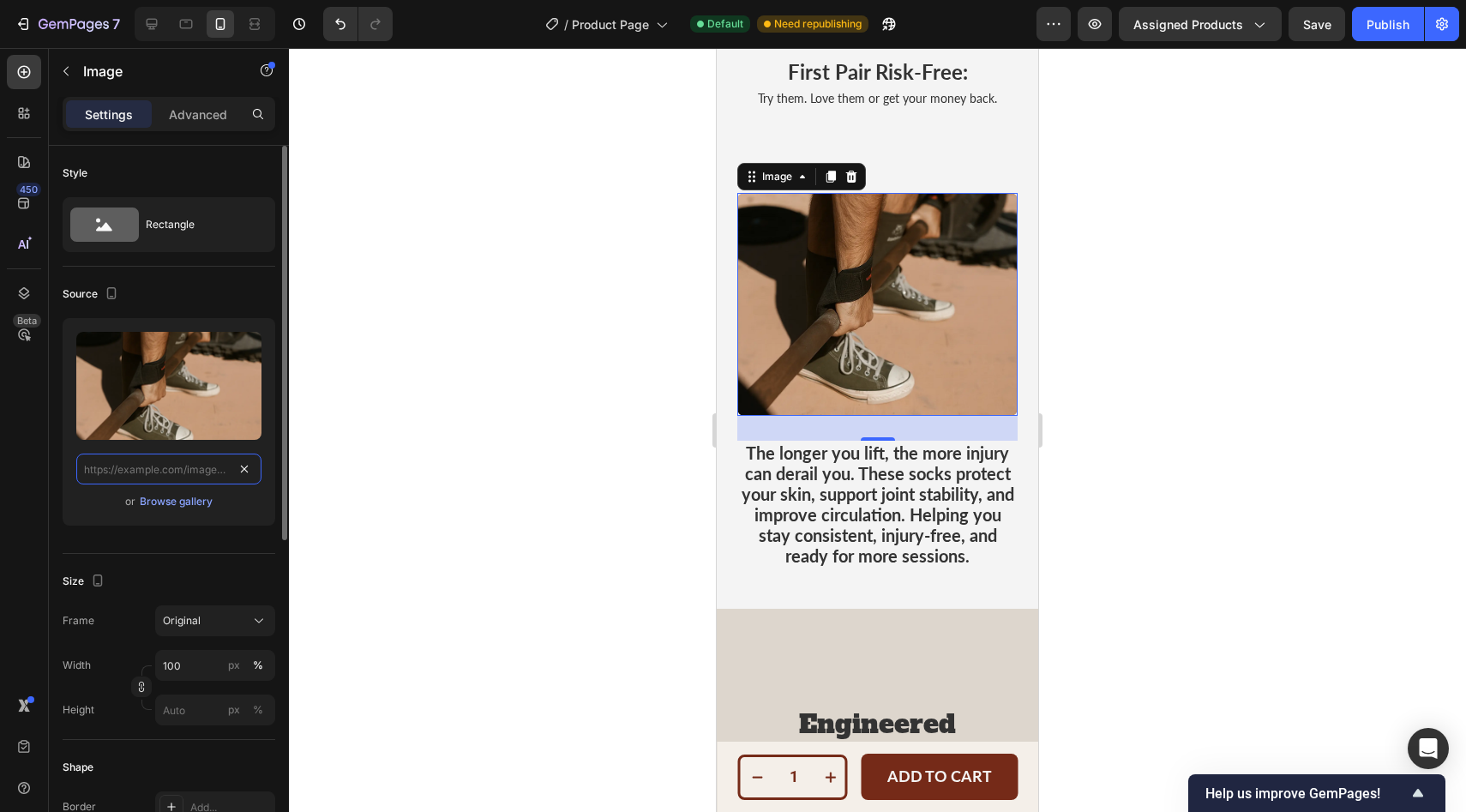
scroll to position [0, 0]
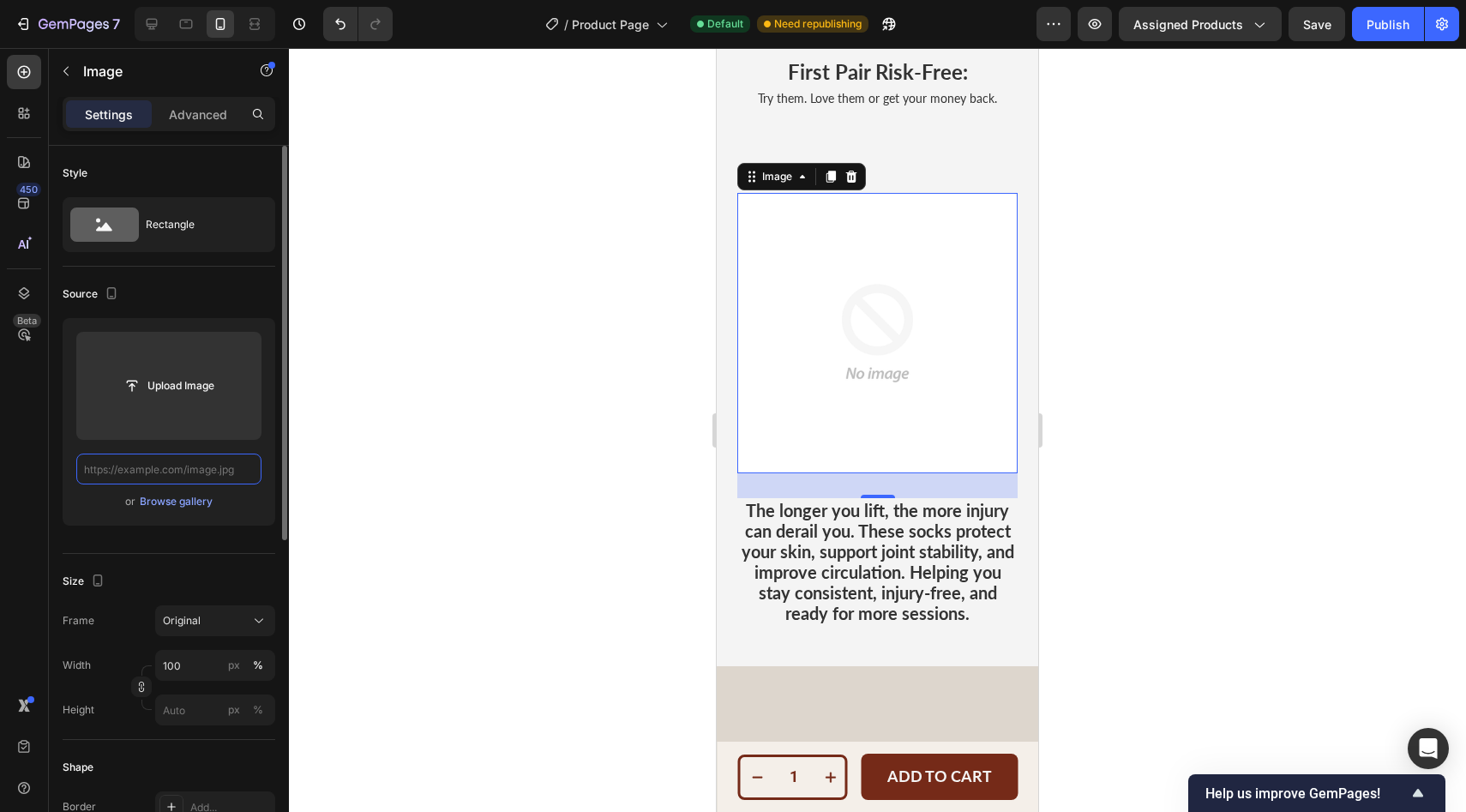
paste input "[URL][DOMAIN_NAME]"
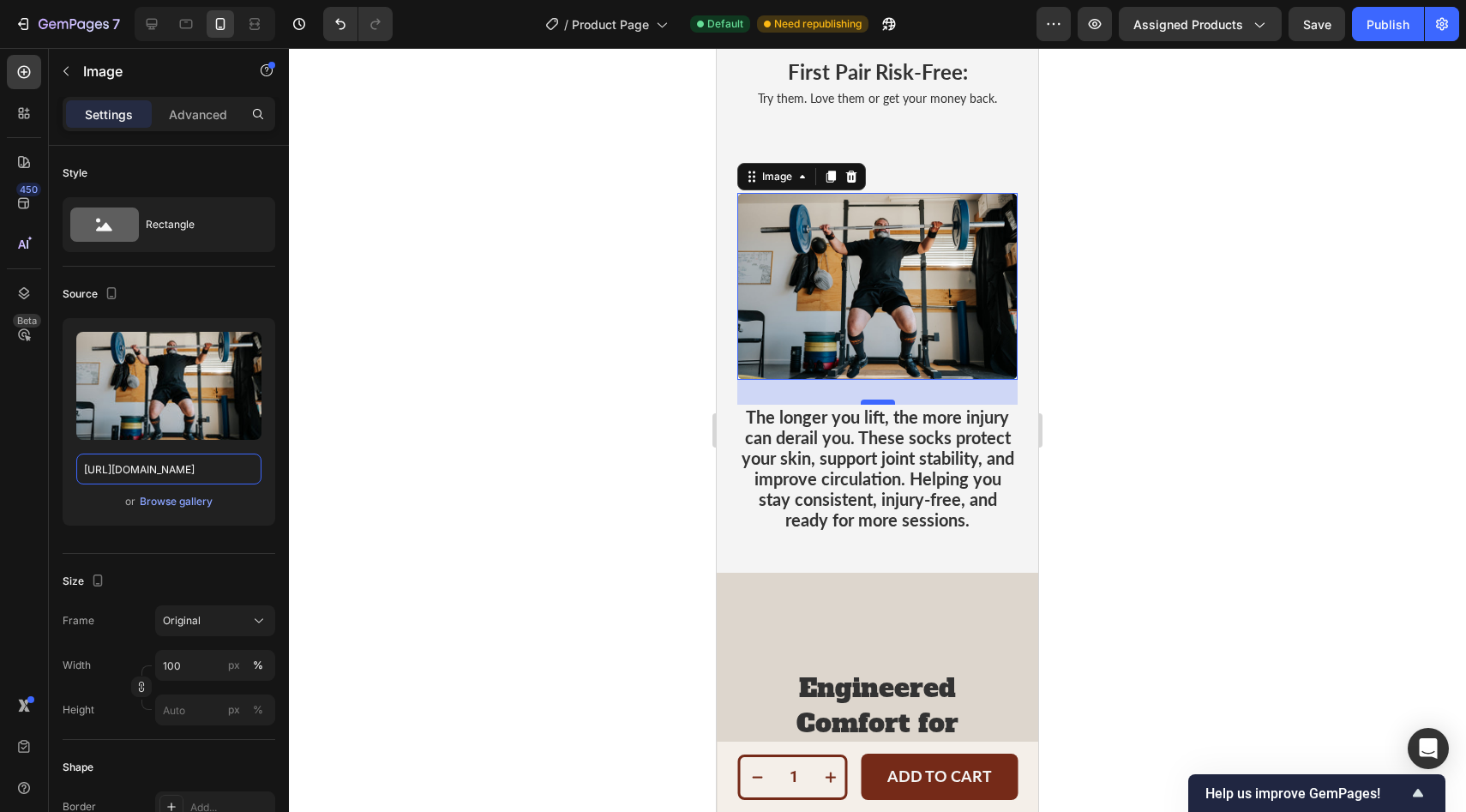
type input "[URL][DOMAIN_NAME]"
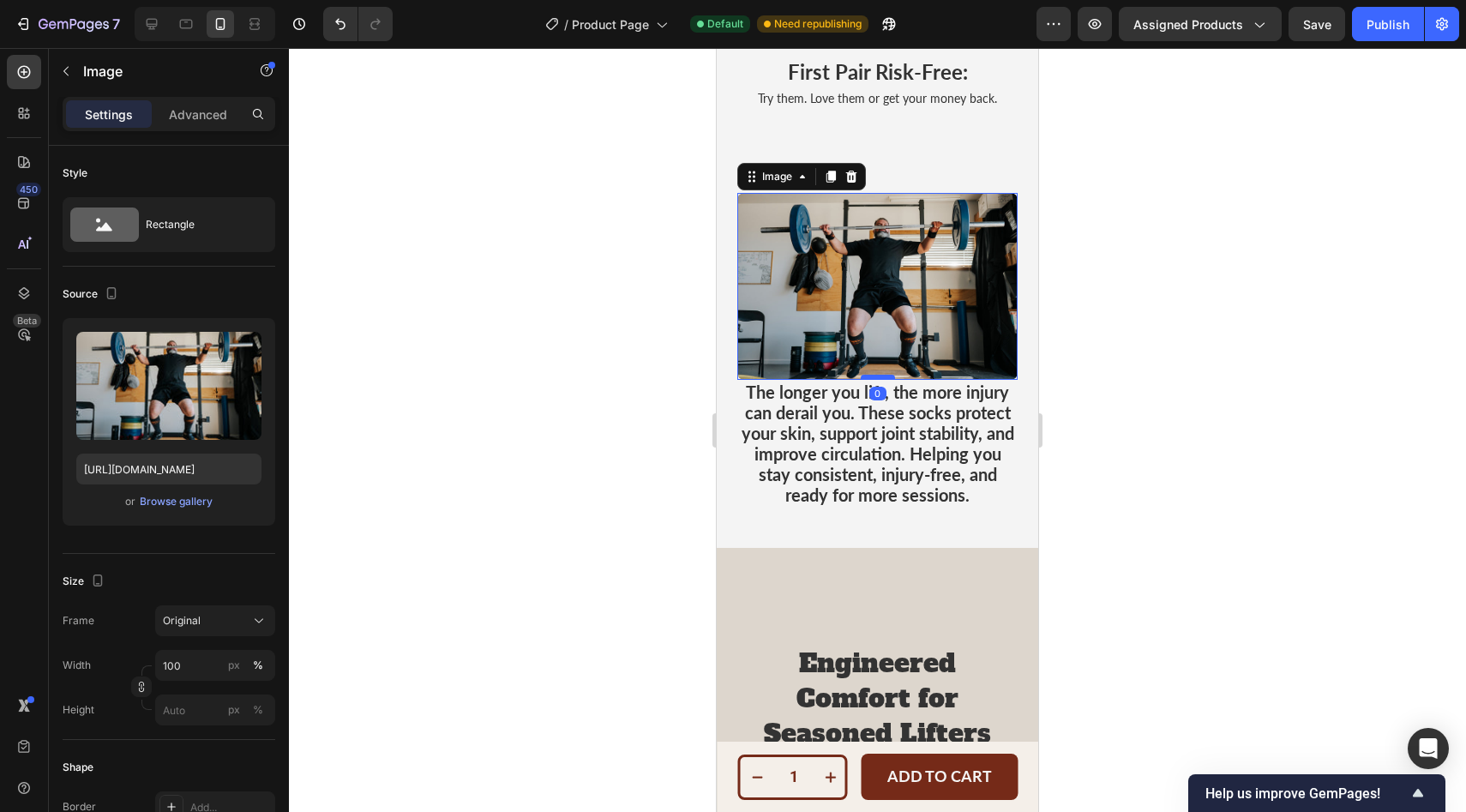
drag, startPoint x: 875, startPoint y: 403, endPoint x: 866, endPoint y: 377, distance: 27.5
click at [866, 377] on div at bounding box center [878, 376] width 35 height 5
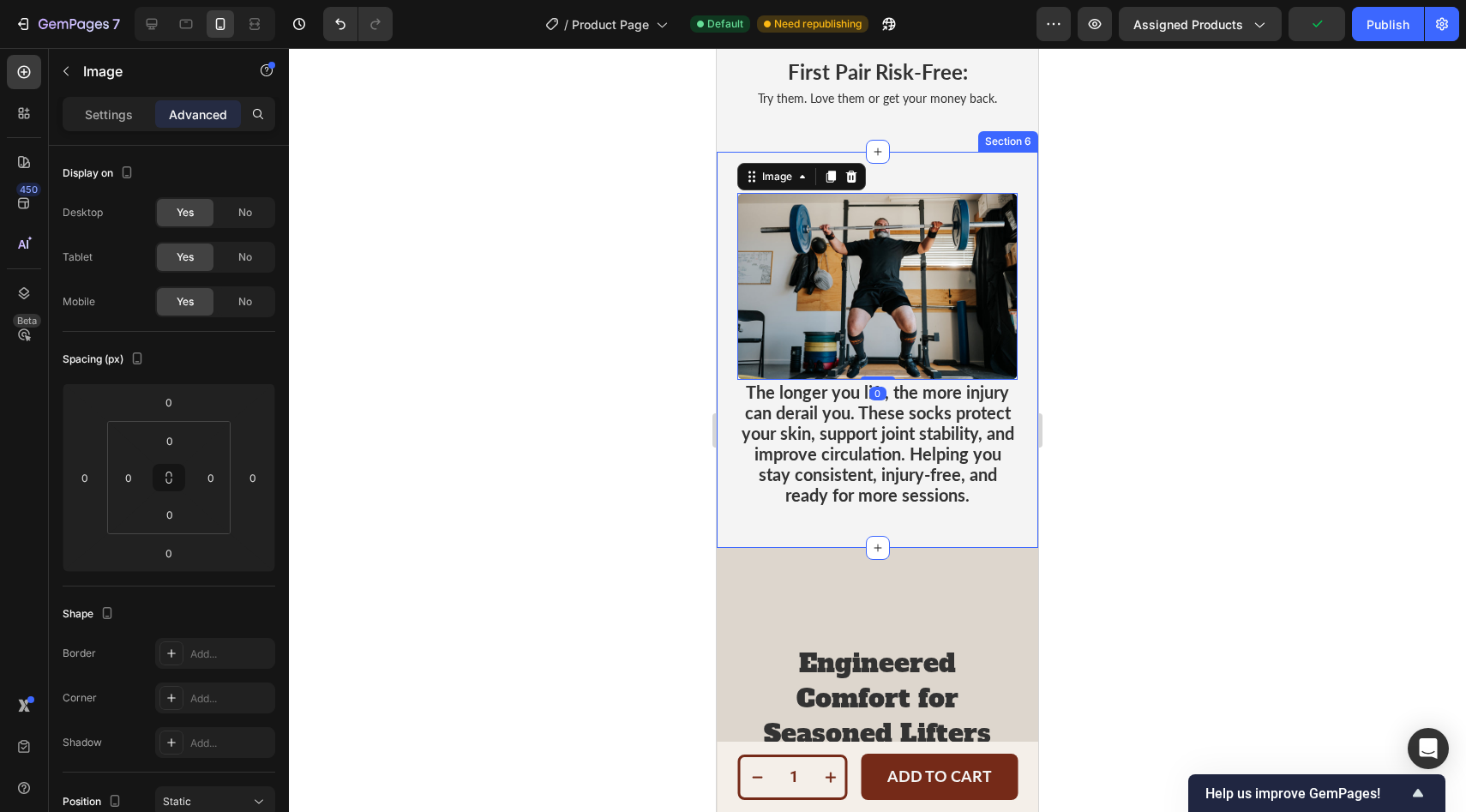
click at [1193, 417] on div at bounding box center [877, 429] width 1177 height 763
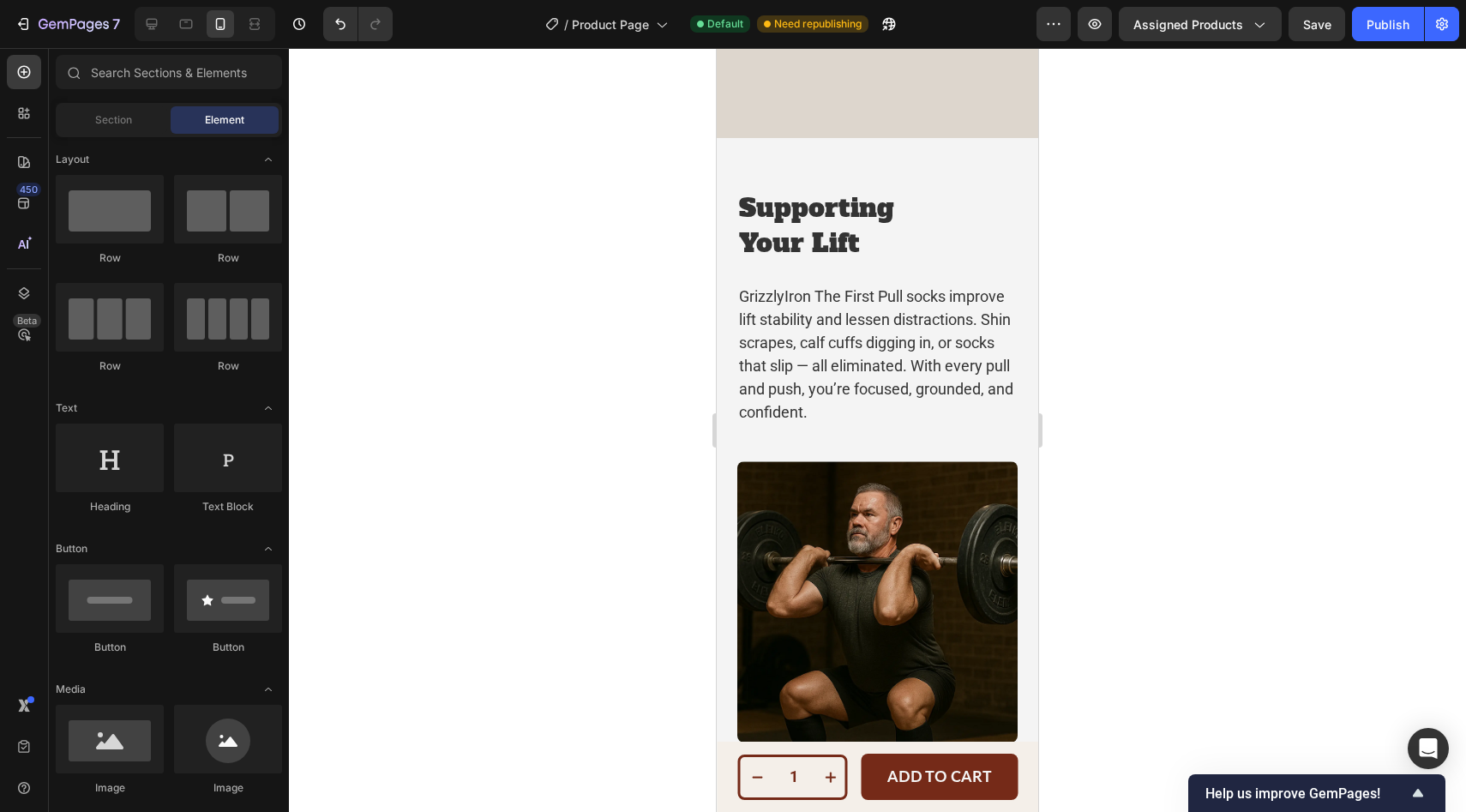
scroll to position [4620, 0]
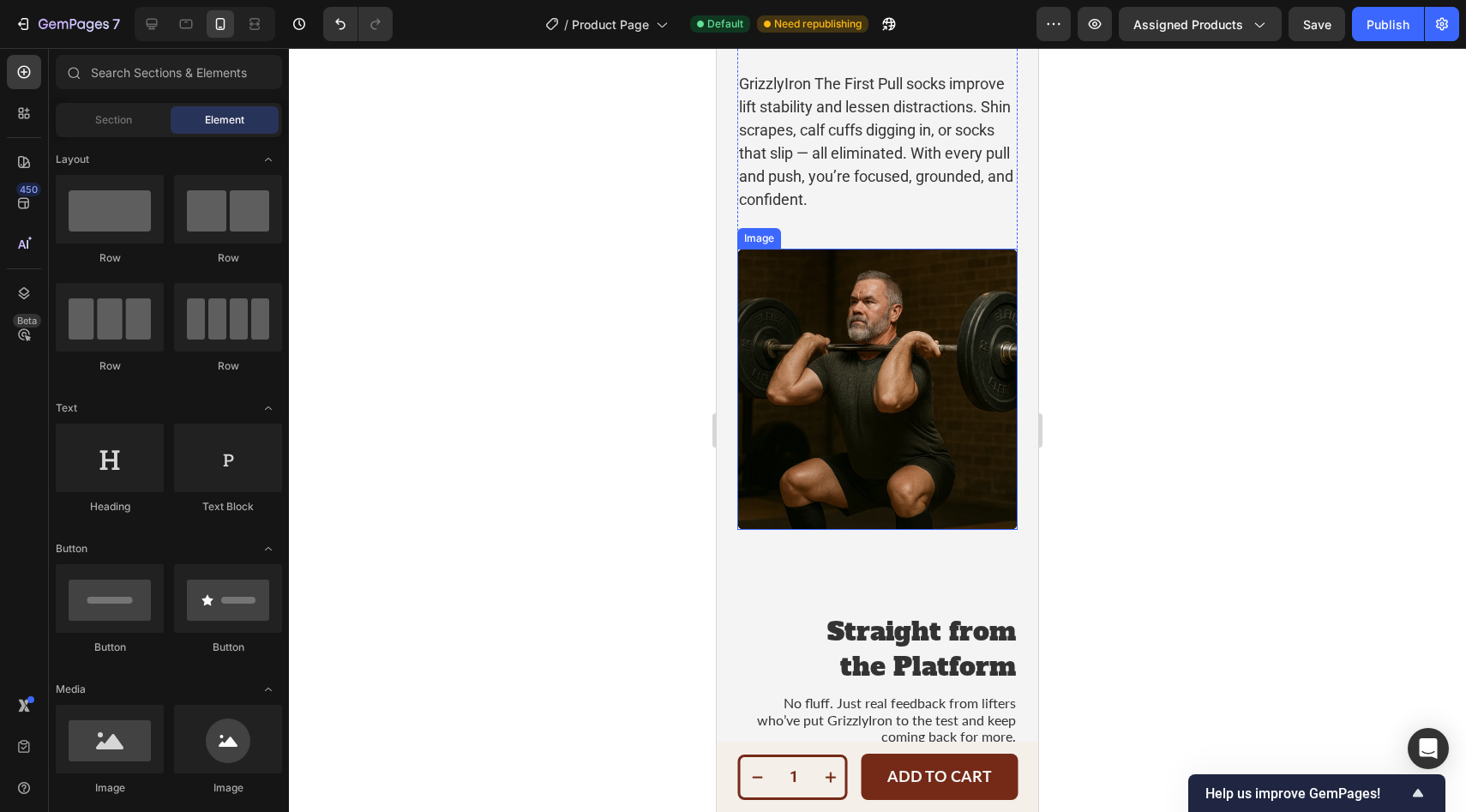
click at [860, 384] on img at bounding box center [877, 389] width 280 height 281
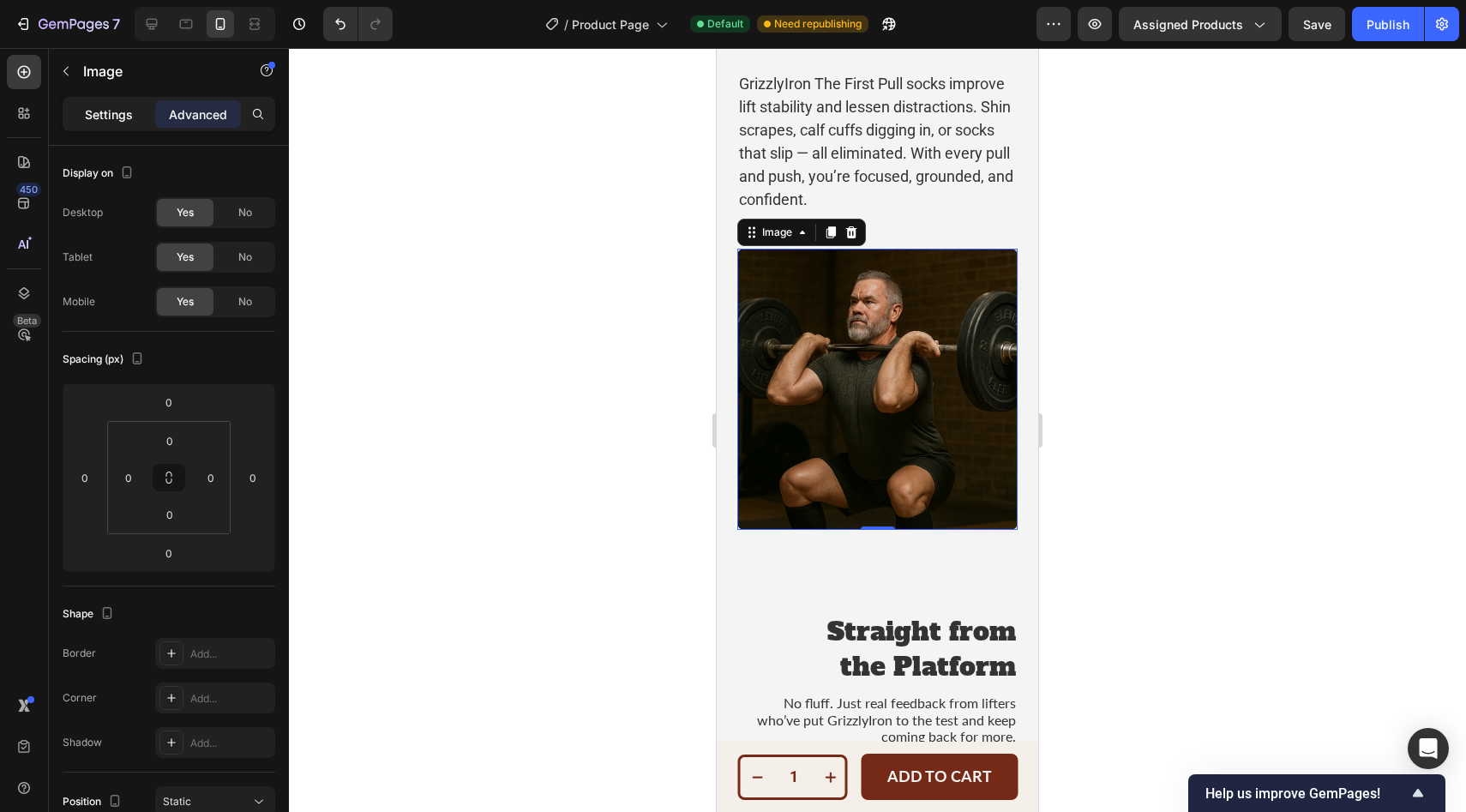
click at [95, 120] on p "Settings" at bounding box center [109, 114] width 48 height 18
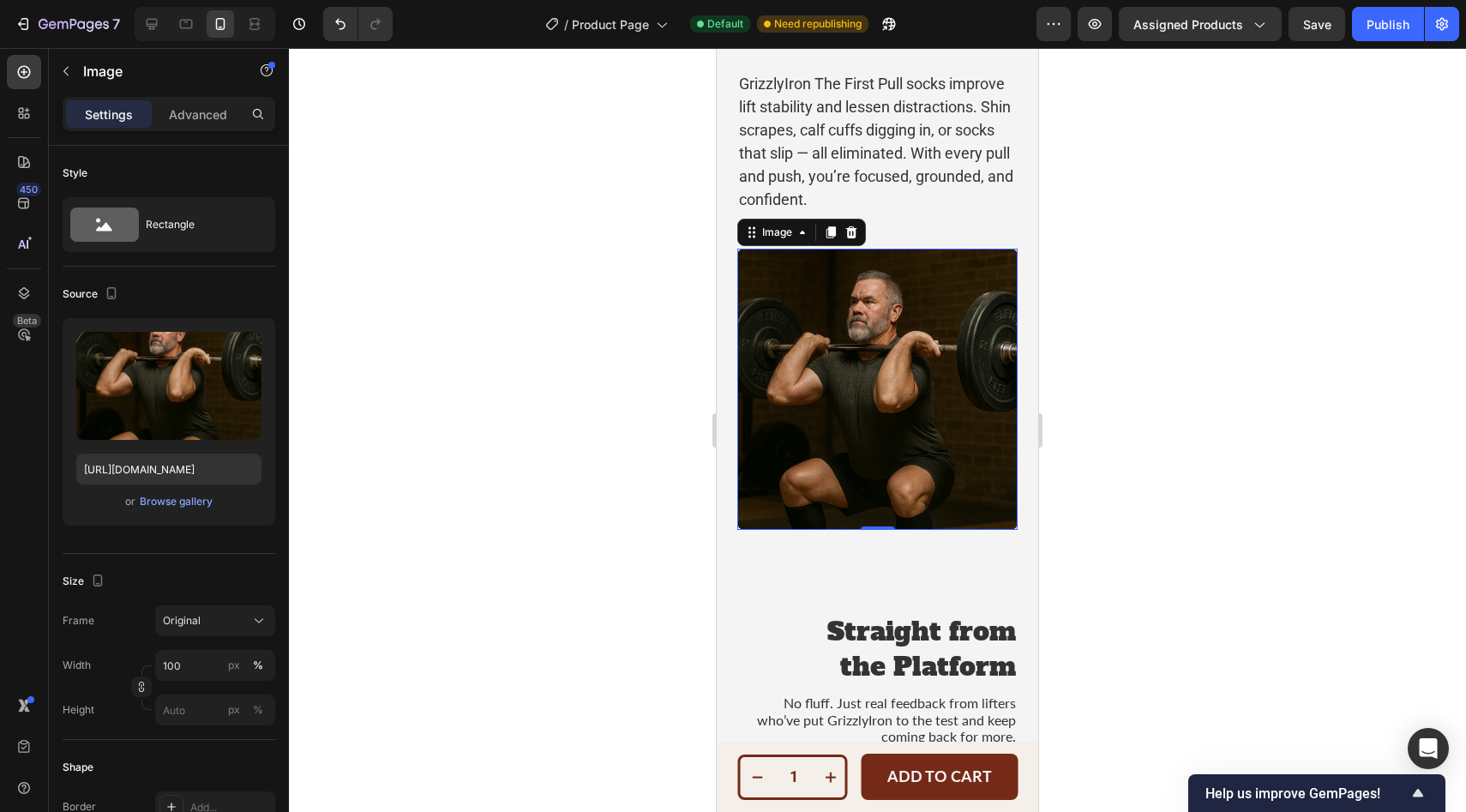
click at [868, 397] on img at bounding box center [877, 389] width 280 height 281
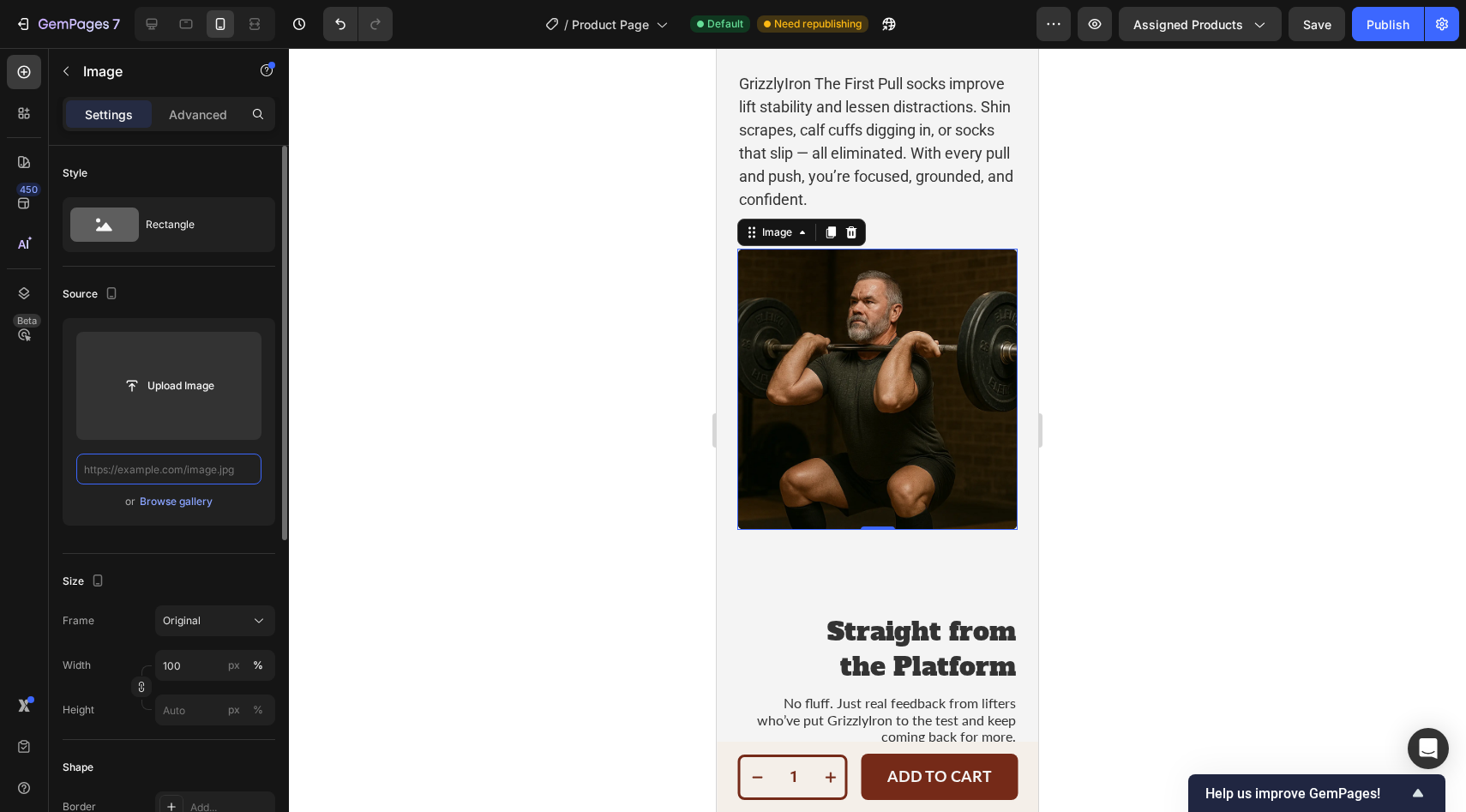
scroll to position [0, 0]
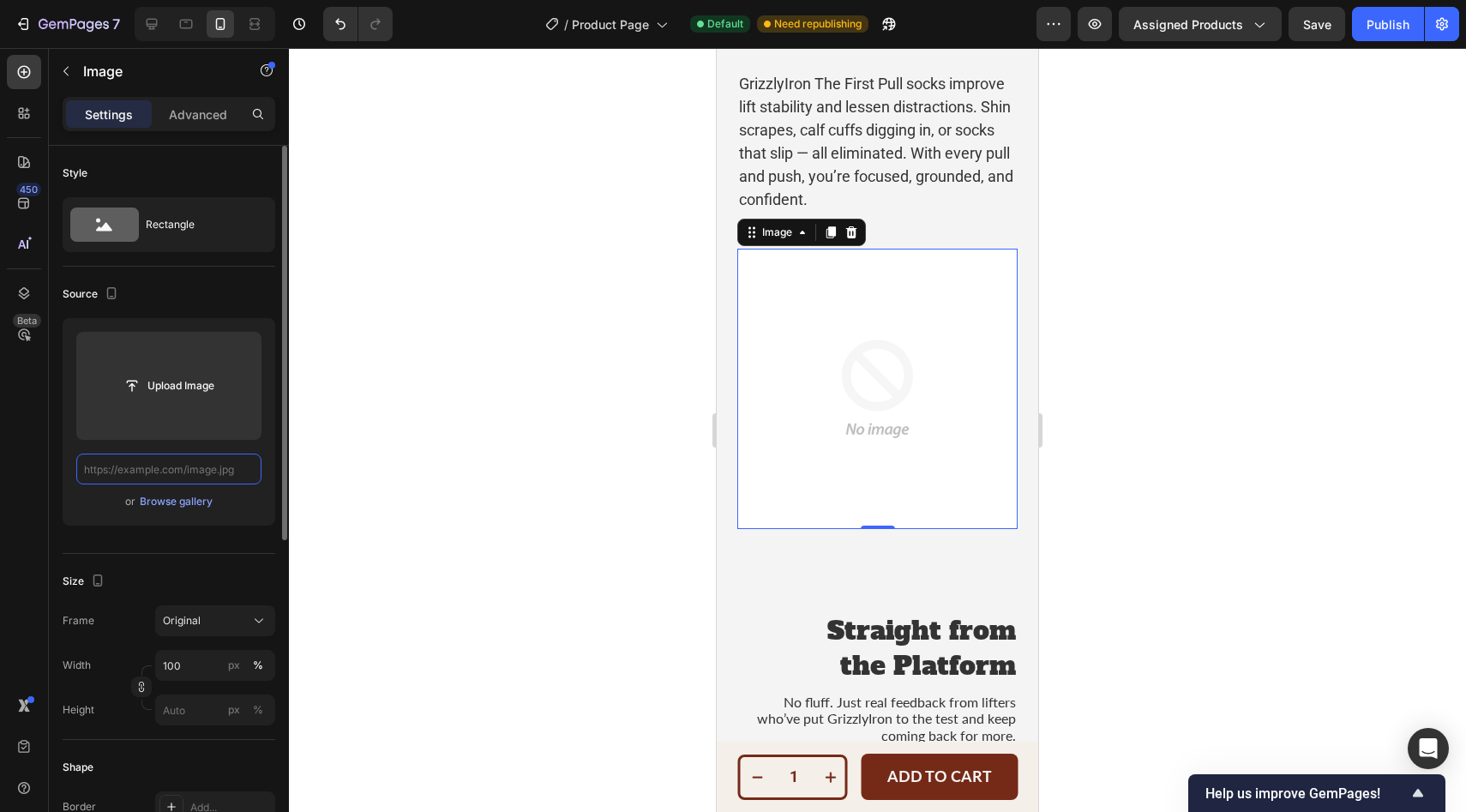
paste input "[URL][DOMAIN_NAME]"
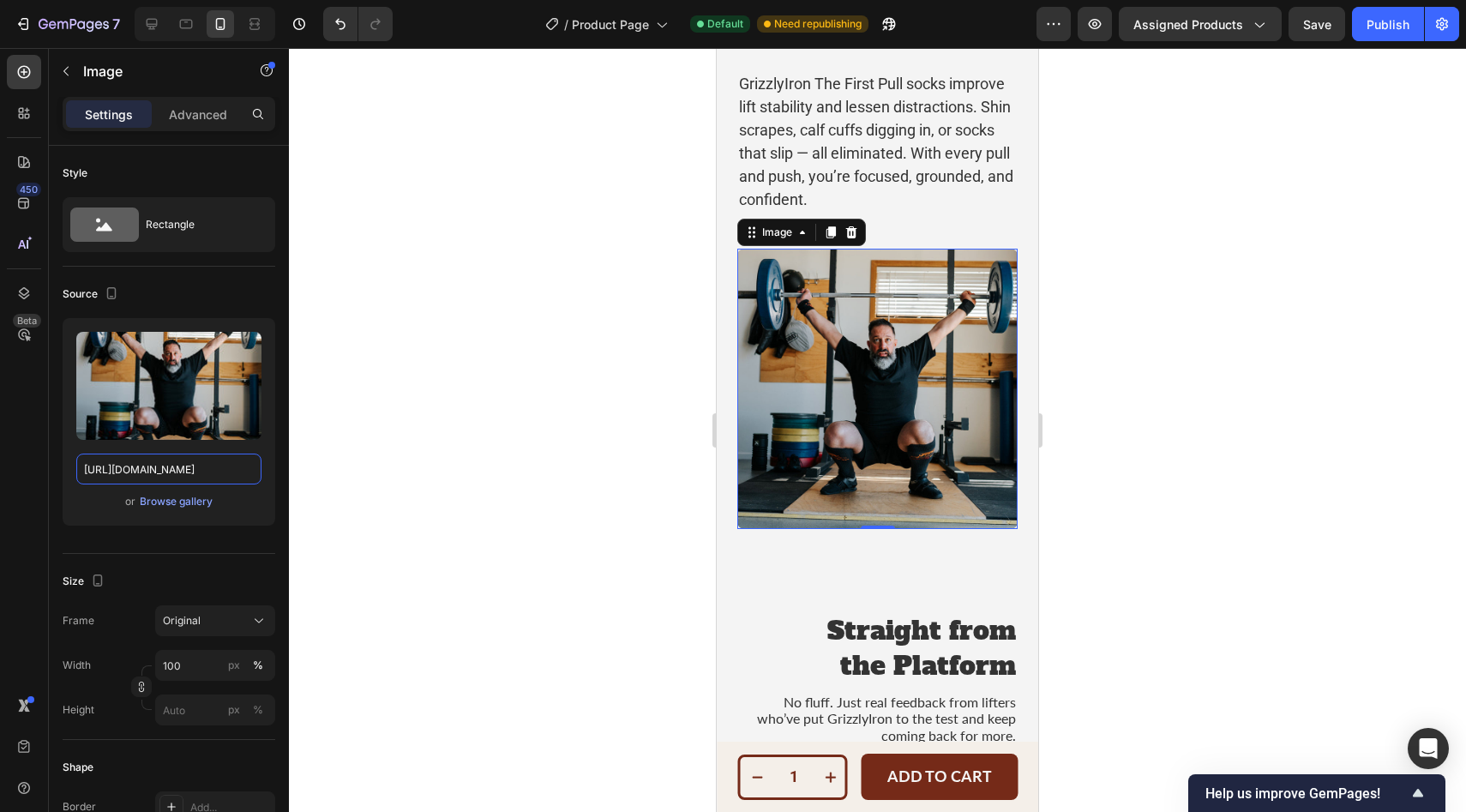
type input "[URL][DOMAIN_NAME]"
click at [832, 249] on img at bounding box center [877, 388] width 280 height 280
click at [333, 35] on button "Undo/Redo" at bounding box center [340, 23] width 35 height 35
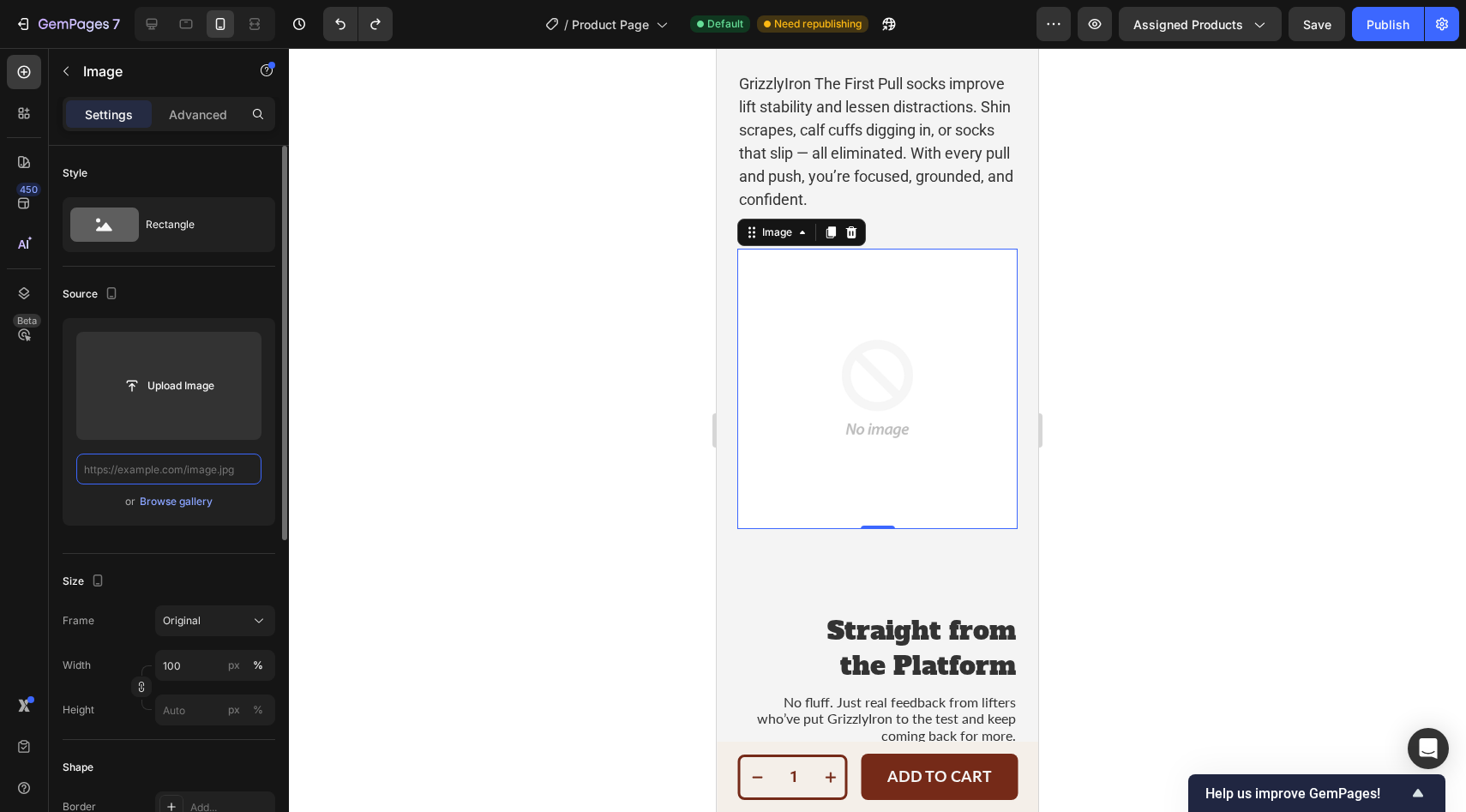
click at [96, 466] on input "text" at bounding box center [169, 468] width 185 height 31
paste input "[URL][DOMAIN_NAME]"
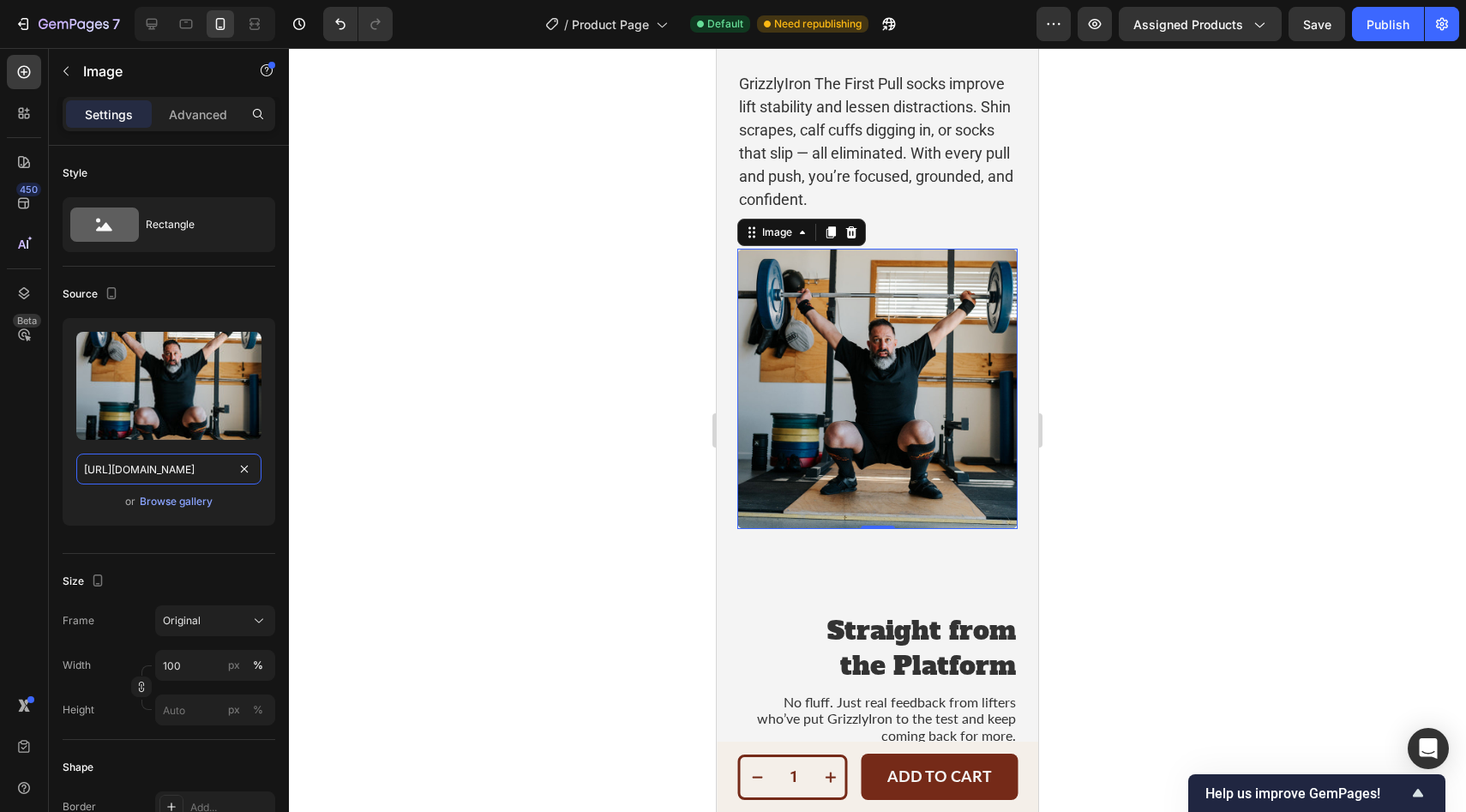
type input "[URL][DOMAIN_NAME]"
click at [1233, 366] on div at bounding box center [877, 429] width 1177 height 763
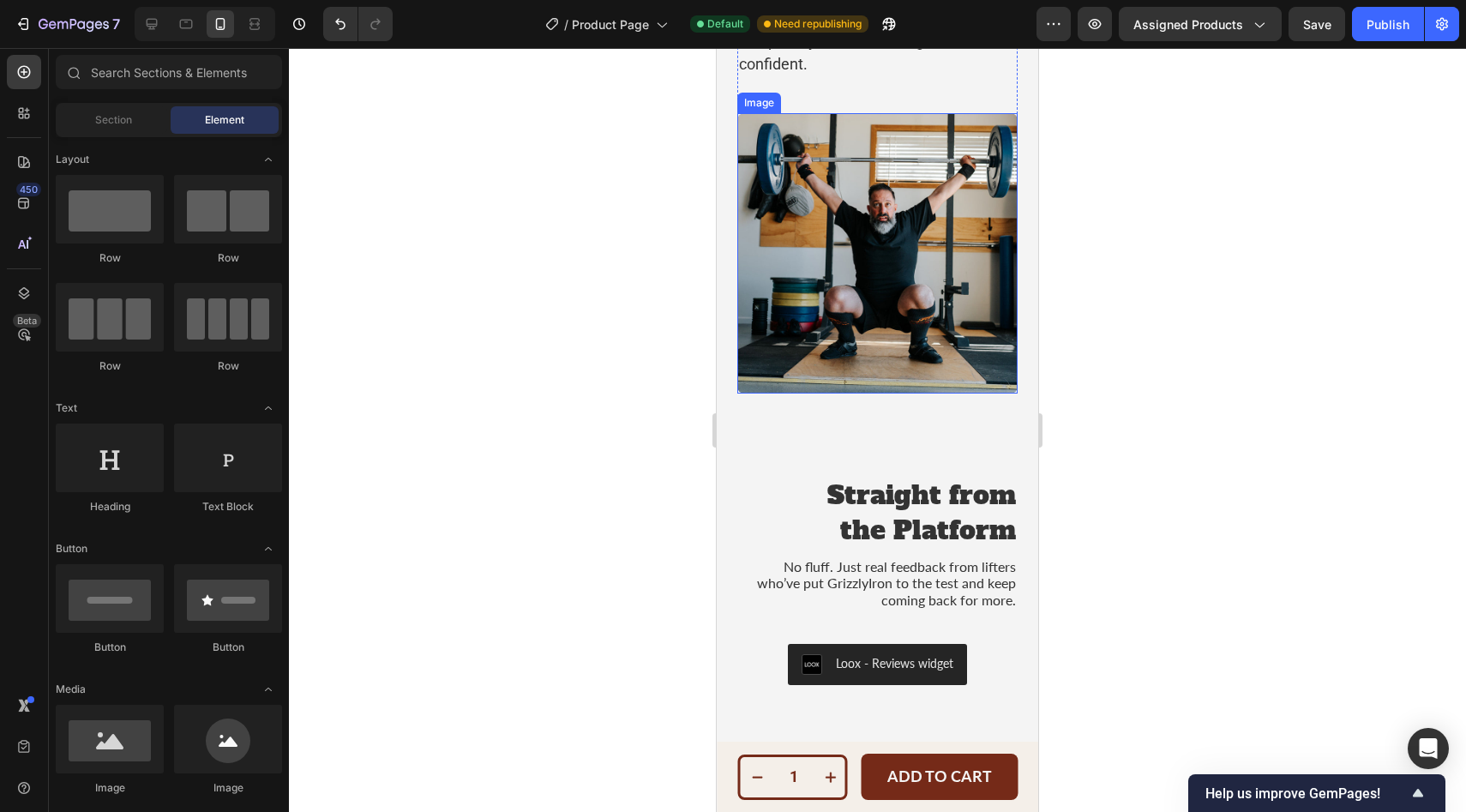
scroll to position [4986, 0]
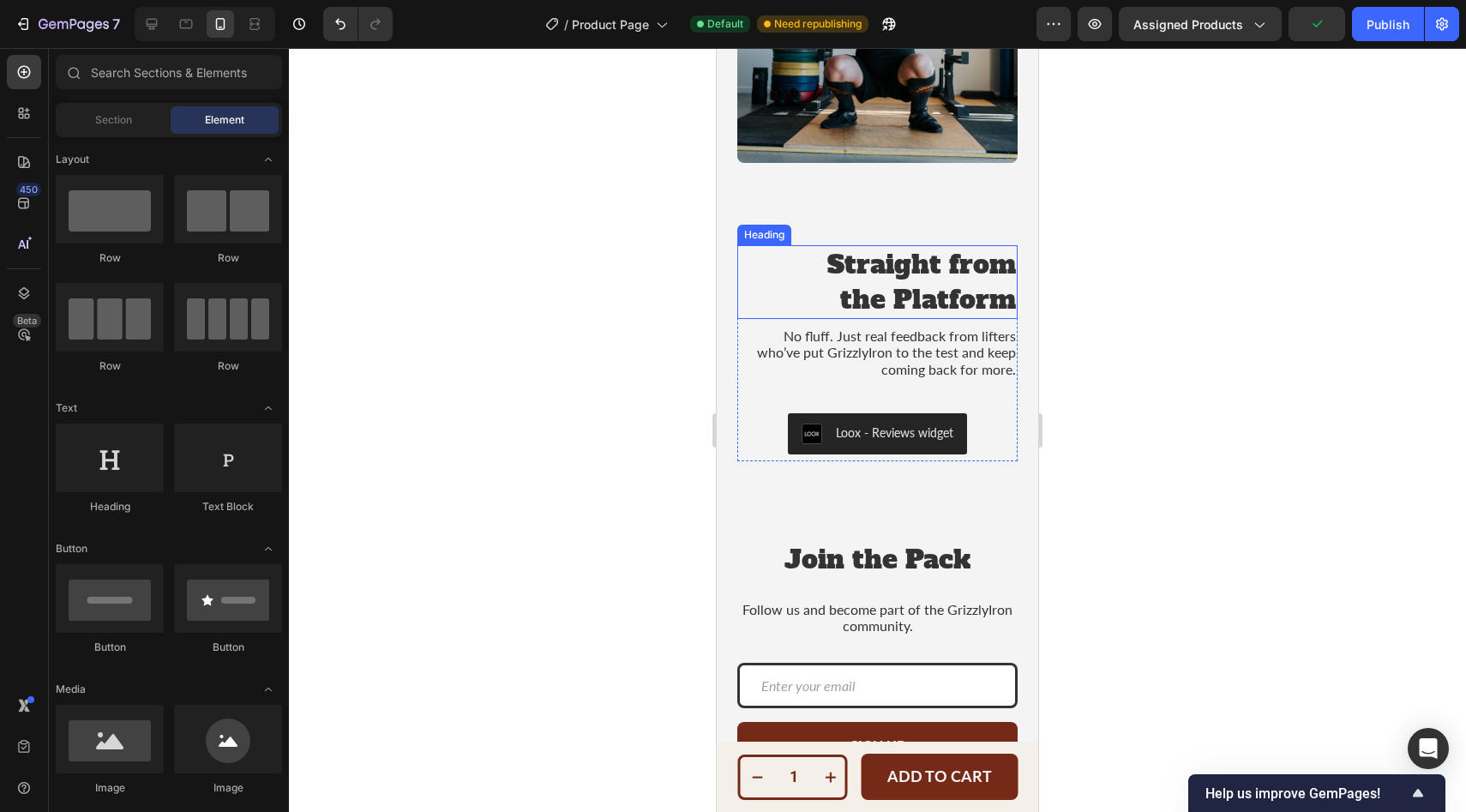
click at [872, 278] on h2 "Straight from the Platform" at bounding box center [910, 282] width 215 height 74
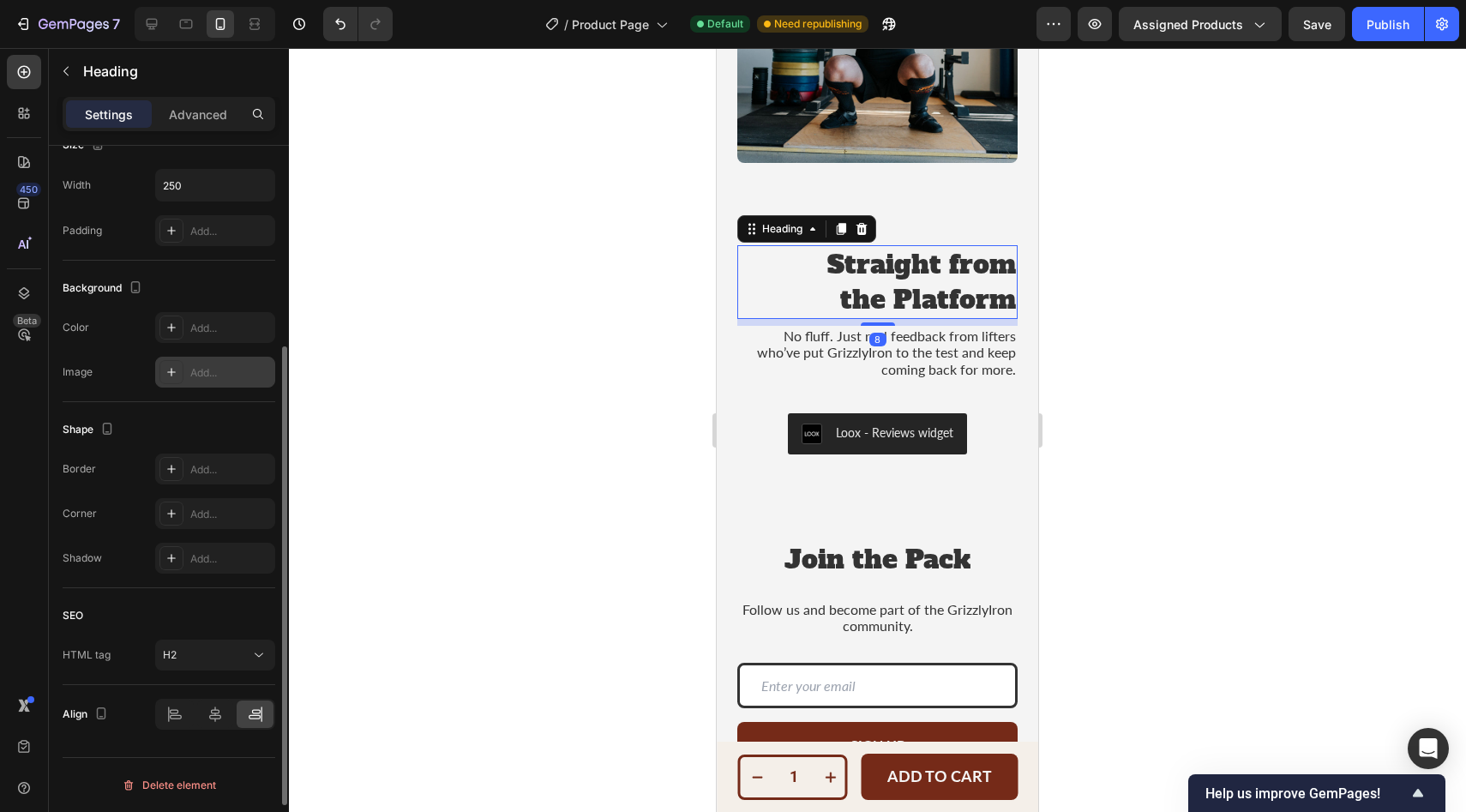
scroll to position [96, 0]
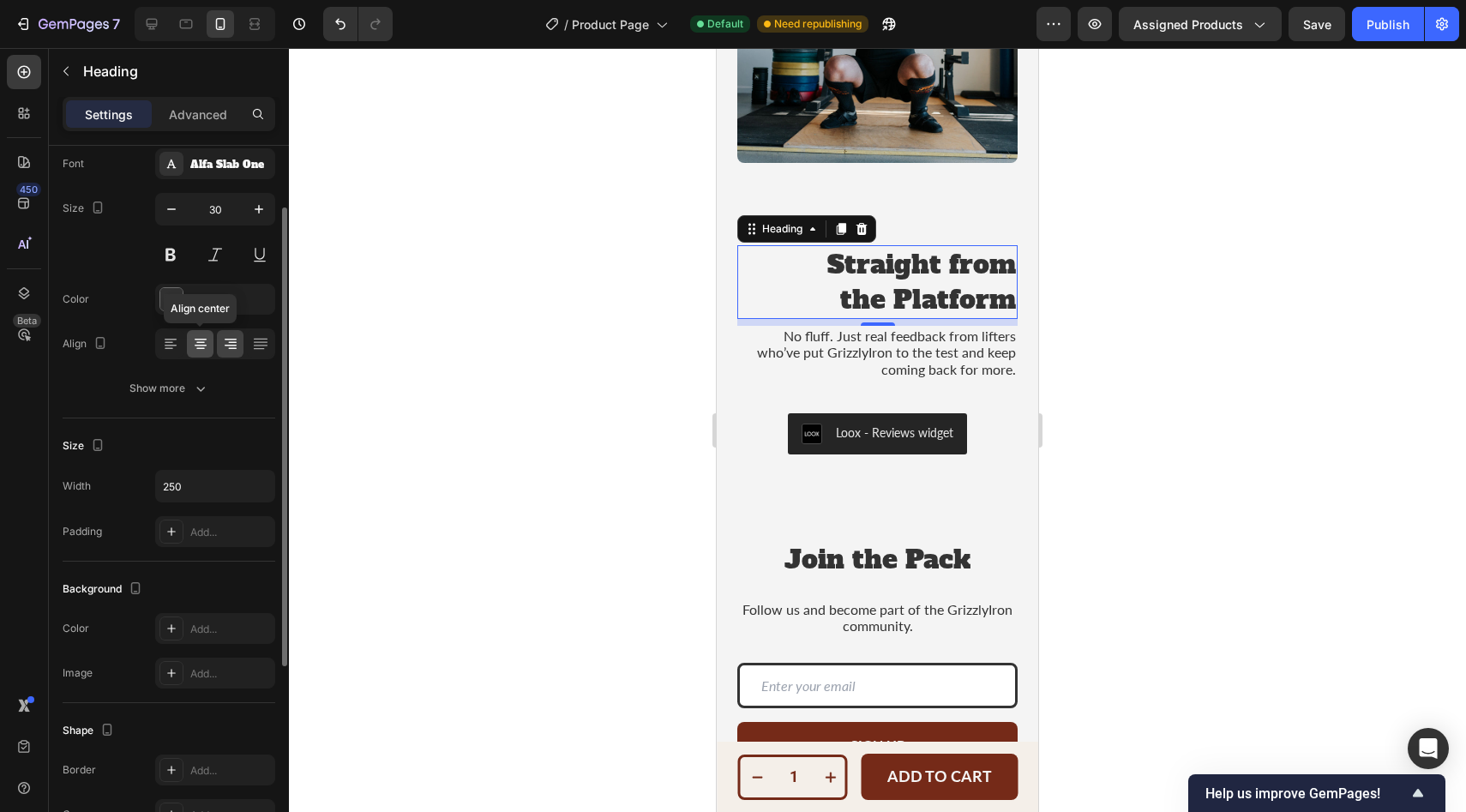
click at [202, 344] on icon at bounding box center [200, 344] width 17 height 17
click at [814, 290] on h2 "Straight from the Platform" at bounding box center [910, 282] width 215 height 74
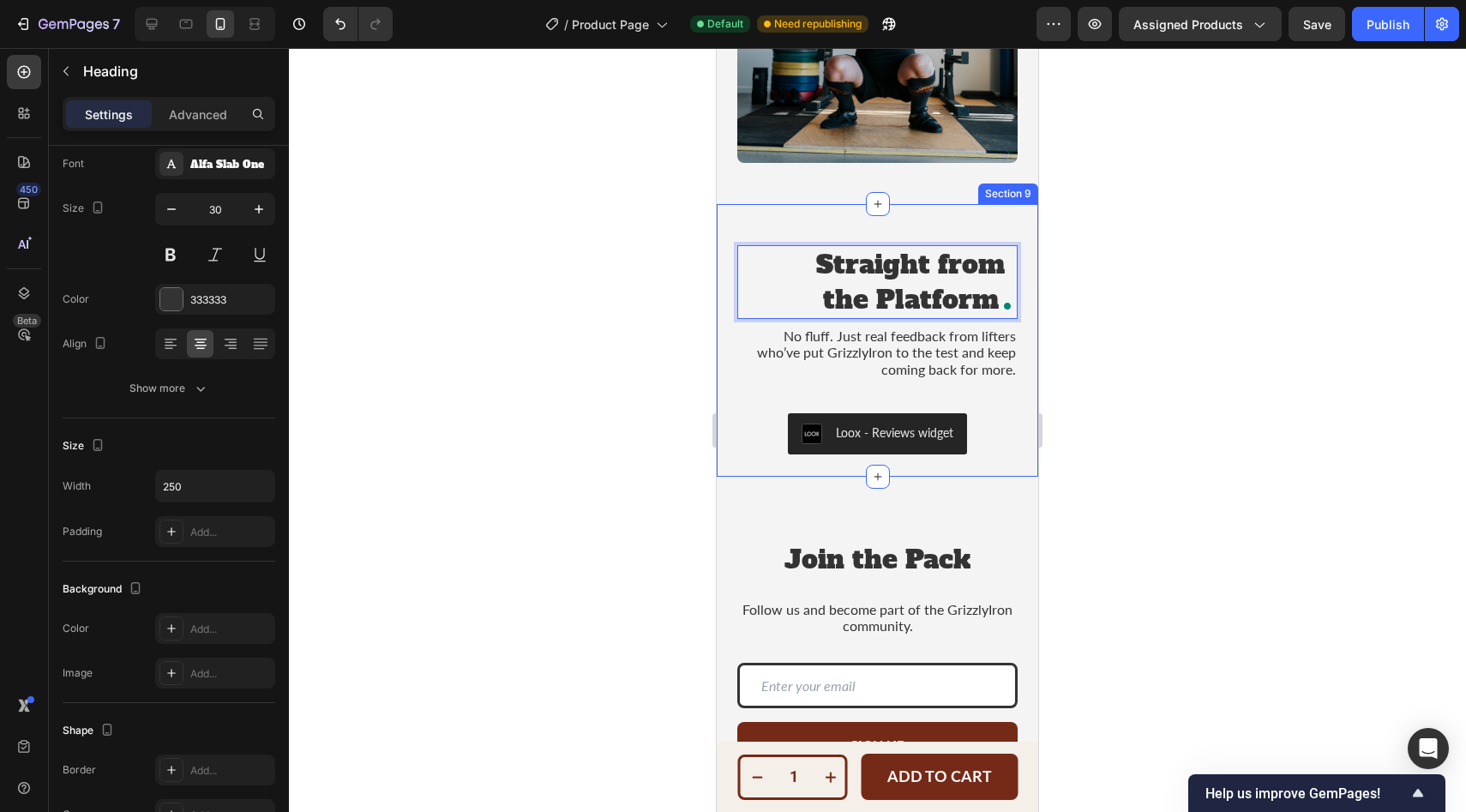
click at [830, 243] on div "Straight from the Platform Heading 8 No fluff. Just real feedback from lifters …" at bounding box center [877, 340] width 321 height 273
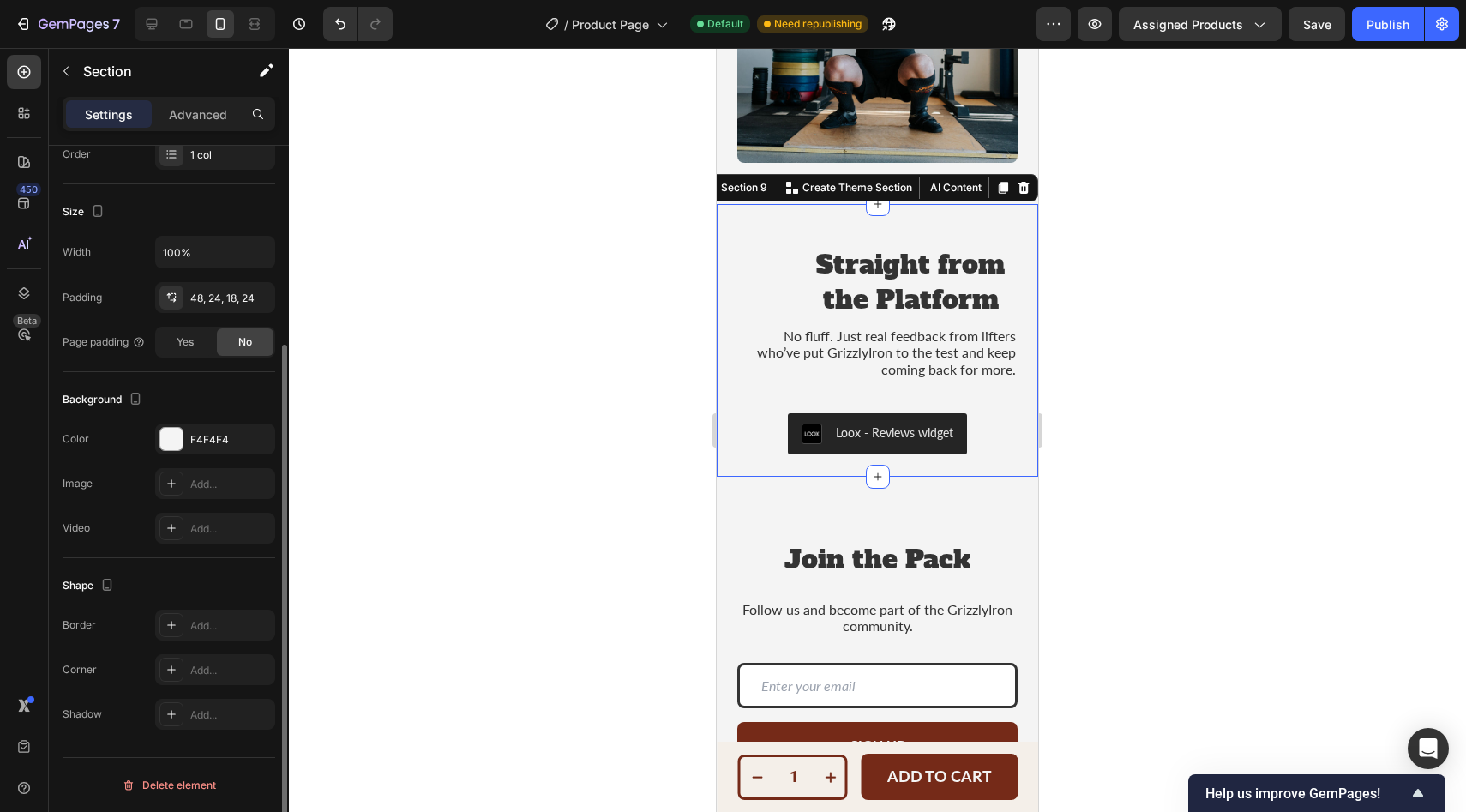
scroll to position [0, 0]
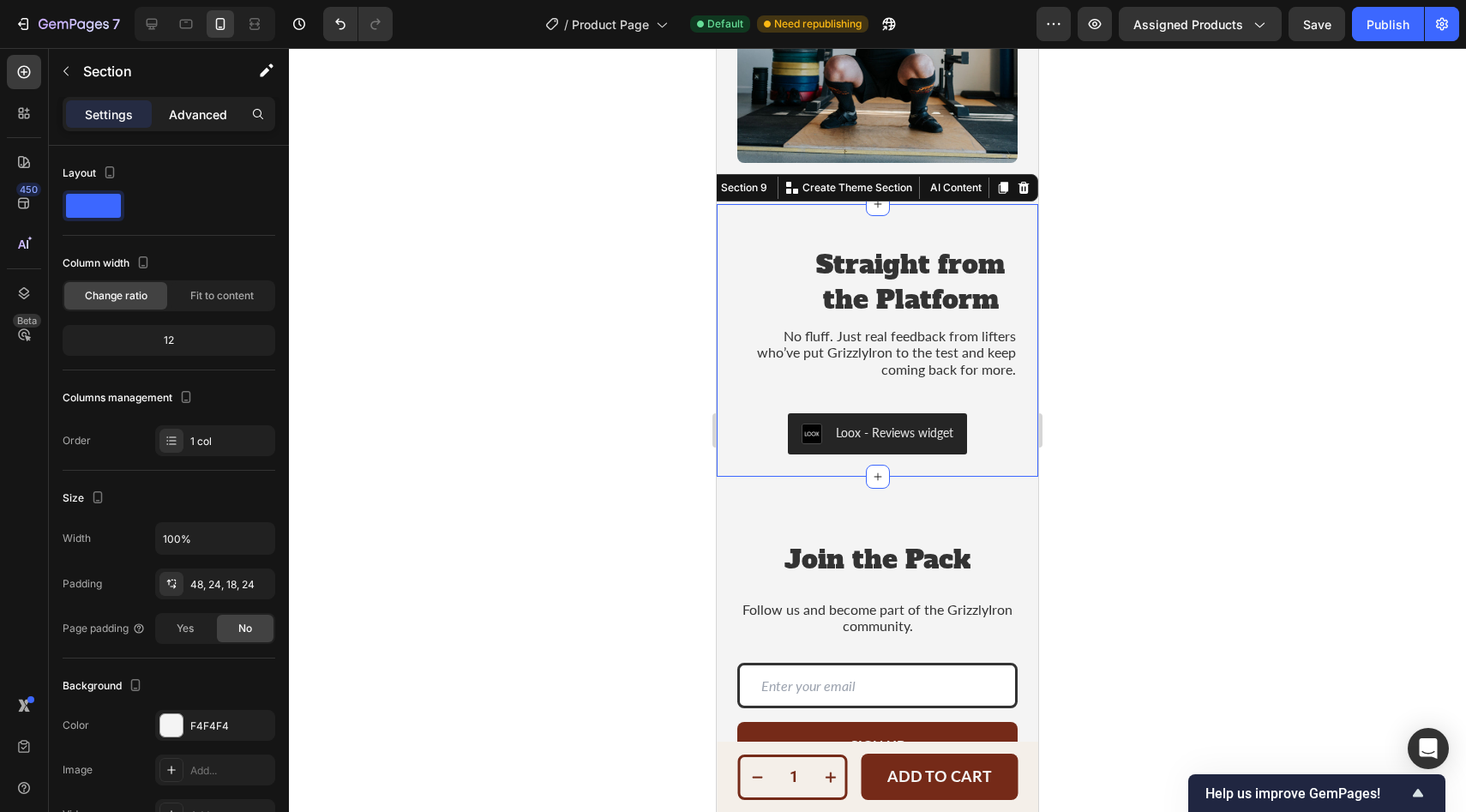
drag, startPoint x: 197, startPoint y: 110, endPoint x: 196, endPoint y: 122, distance: 12.0
click at [197, 110] on p "Advanced" at bounding box center [198, 114] width 58 height 18
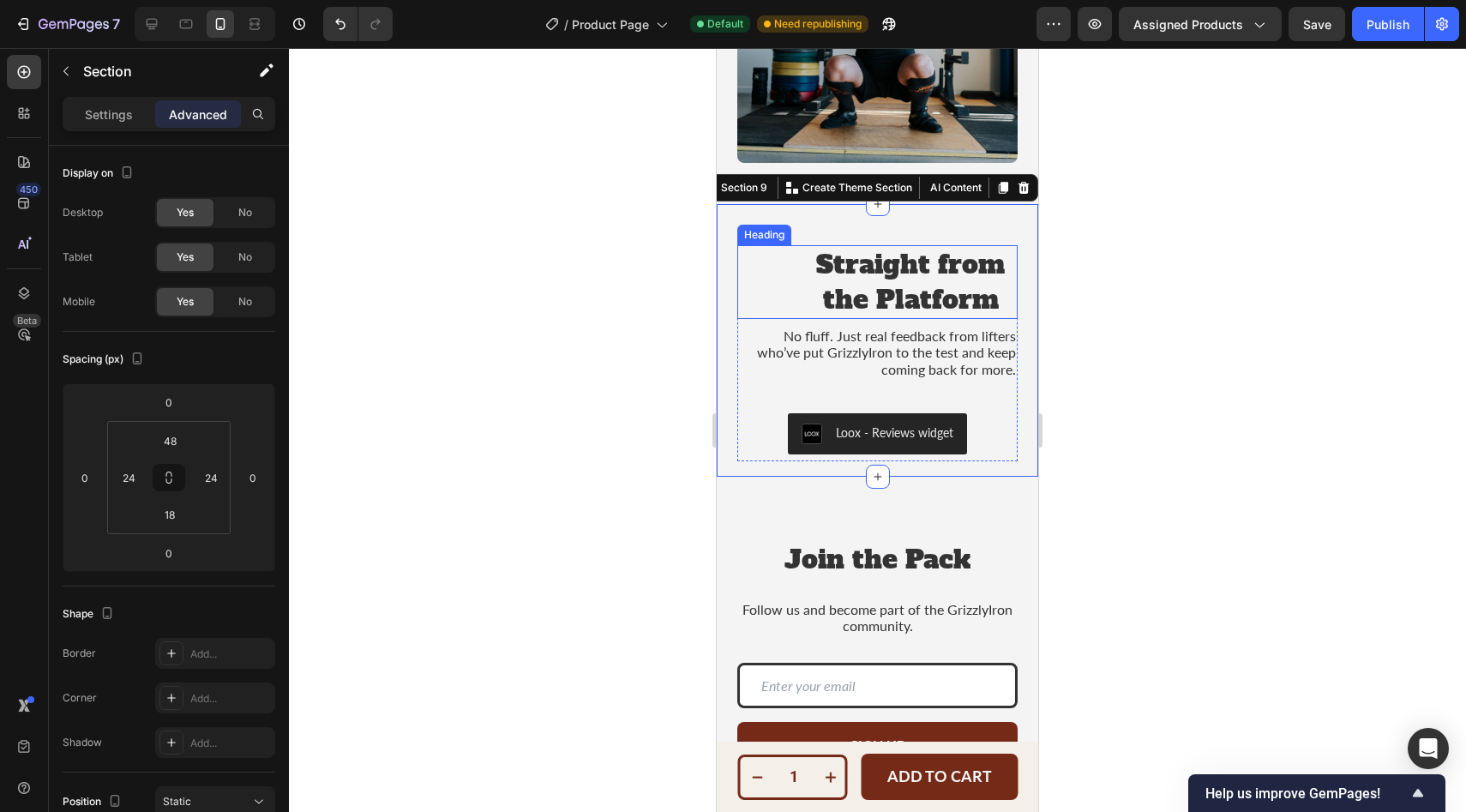
click at [864, 291] on p "Straight from the Platform" at bounding box center [910, 282] width 211 height 70
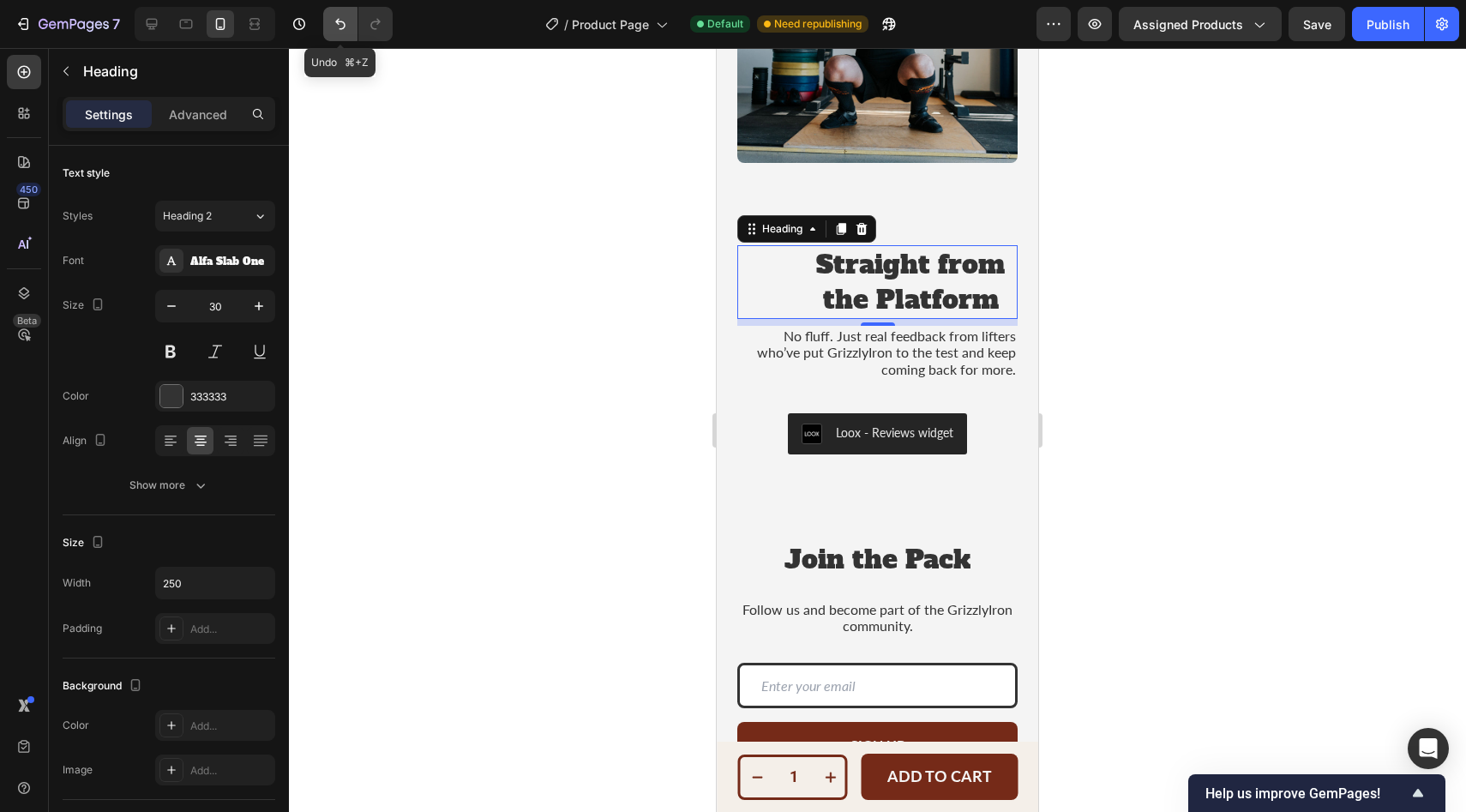
click at [333, 23] on icon "Undo/Redo" at bounding box center [340, 23] width 17 height 17
click at [338, 25] on icon "Undo/Redo" at bounding box center [340, 23] width 17 height 17
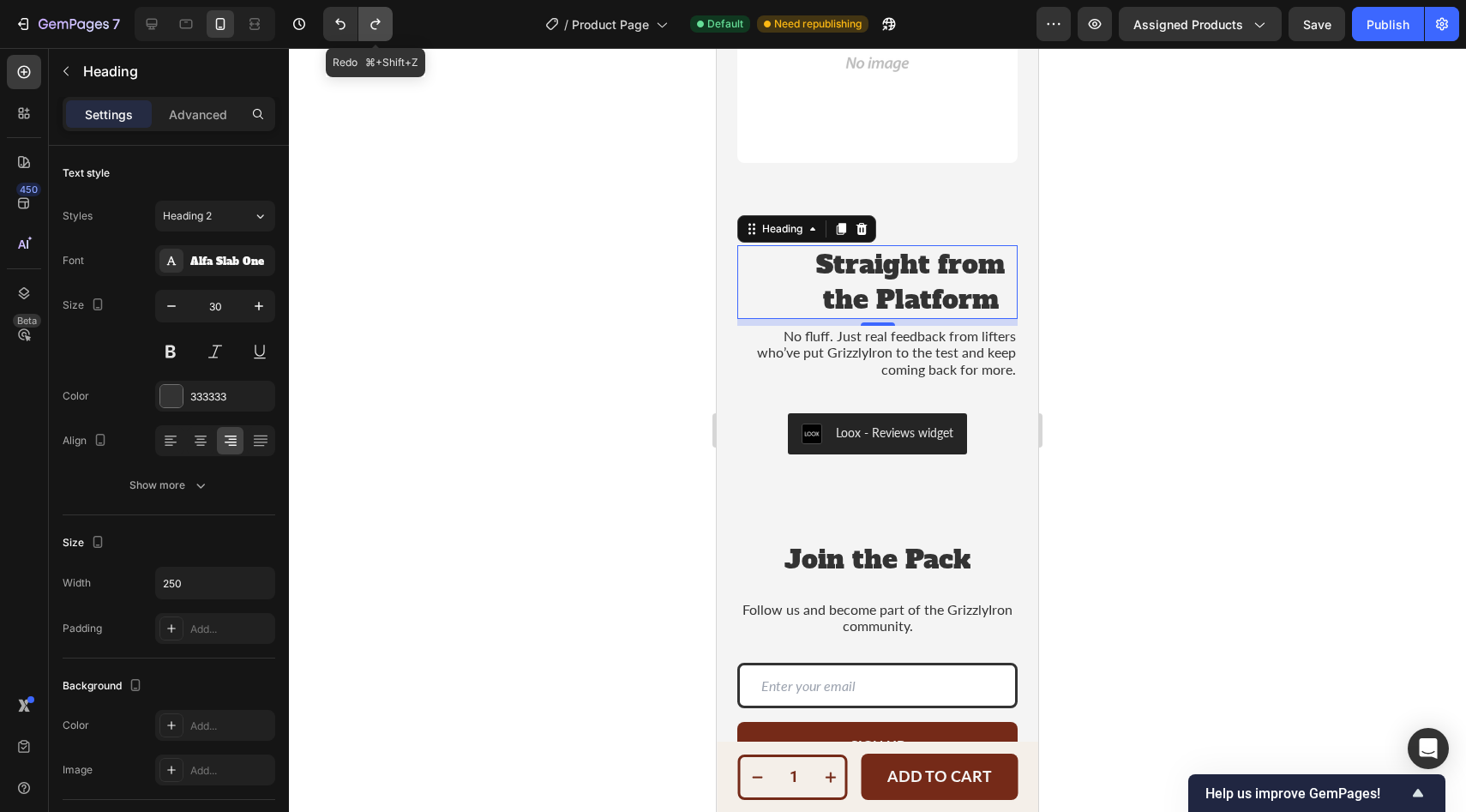
click at [380, 31] on icon "Undo/Redo" at bounding box center [376, 23] width 17 height 17
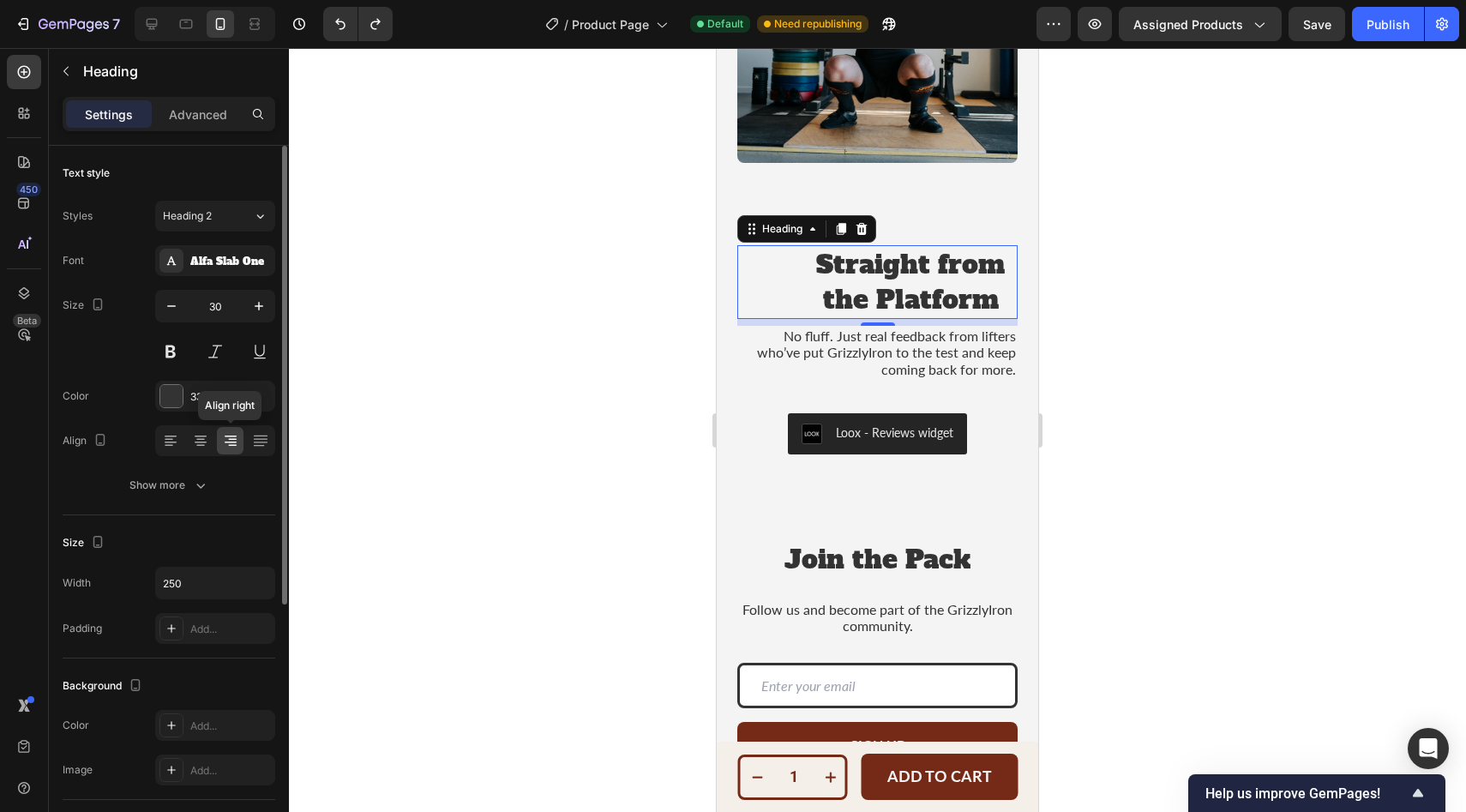
click at [233, 448] on icon at bounding box center [230, 440] width 17 height 17
click at [168, 440] on icon at bounding box center [170, 440] width 17 height 17
click at [197, 442] on icon at bounding box center [200, 440] width 17 height 17
click at [238, 442] on div at bounding box center [230, 440] width 26 height 27
click at [795, 291] on div "Straight from the Platform" at bounding box center [877, 282] width 280 height 74
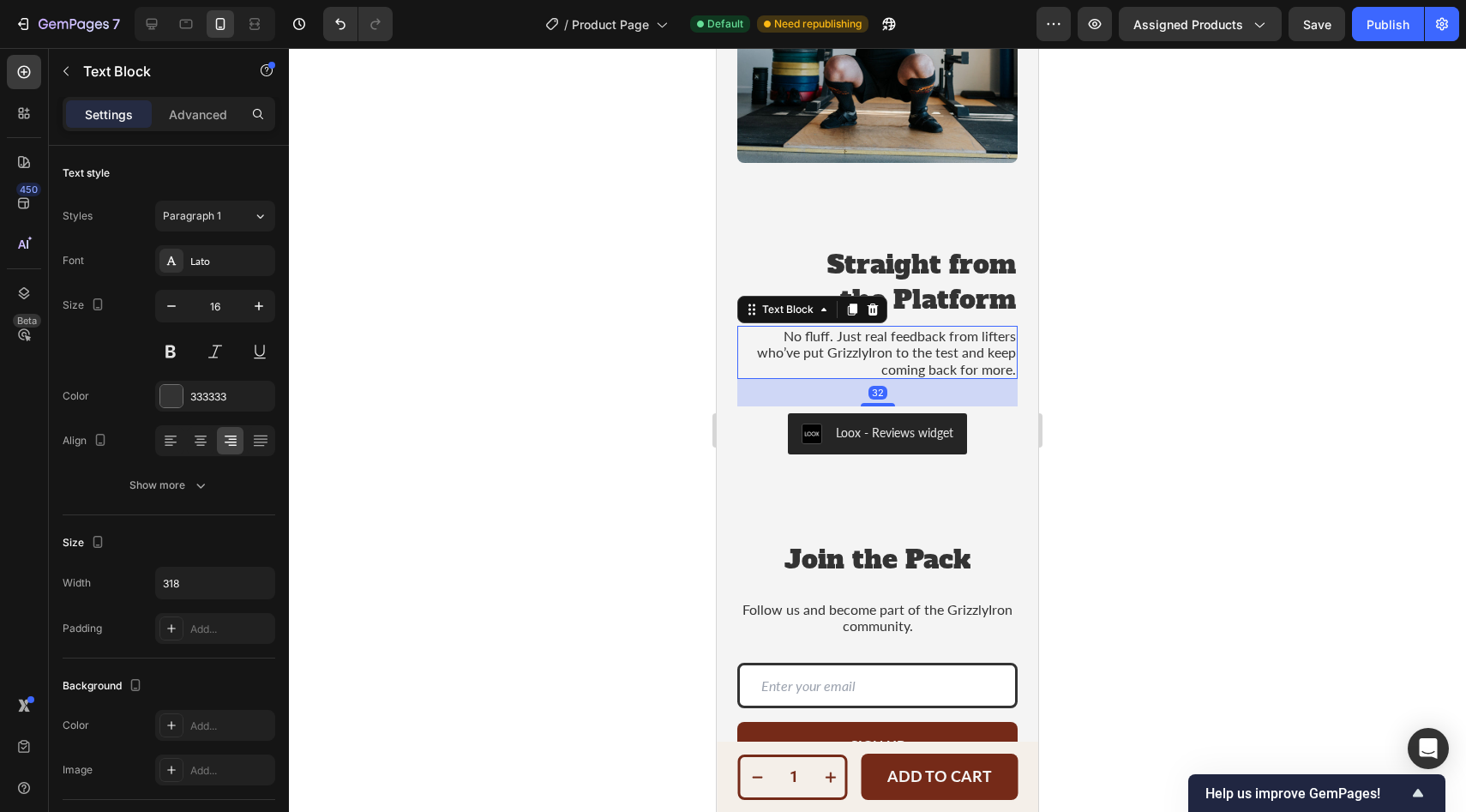
click at [783, 348] on p "No fluff. Just real feedback from lifters who’ve put GrizzlyIron to the test an…" at bounding box center [881, 352] width 269 height 50
click at [206, 443] on icon at bounding box center [200, 440] width 17 height 17
click at [867, 284] on p "Straight from the Platform" at bounding box center [910, 282] width 211 height 70
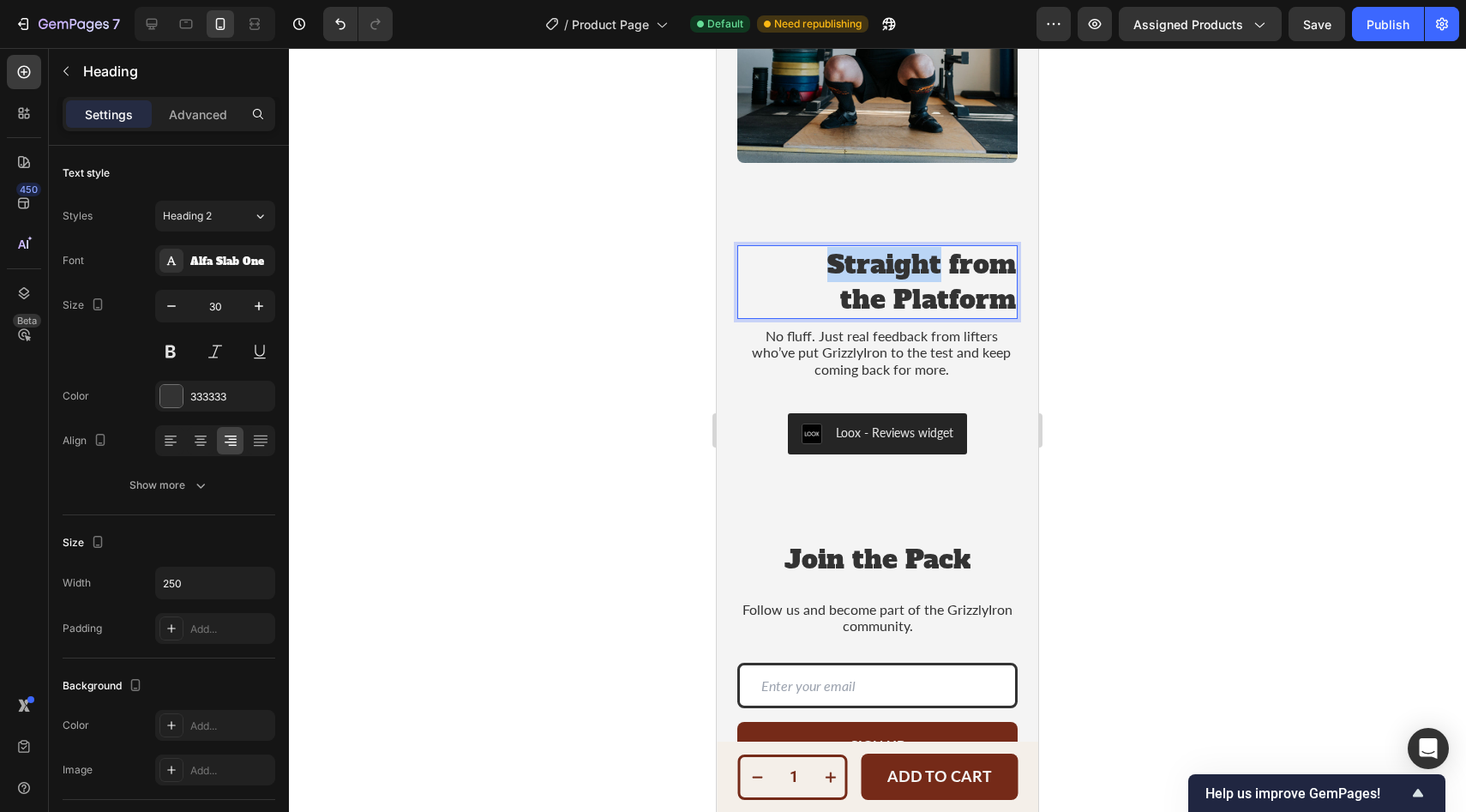
click at [834, 263] on p "Straight from the Platform" at bounding box center [910, 282] width 211 height 70
click at [830, 287] on p "Straight from the Platform" at bounding box center [910, 282] width 211 height 70
click at [831, 260] on p "Straight from the Platform" at bounding box center [910, 282] width 211 height 70
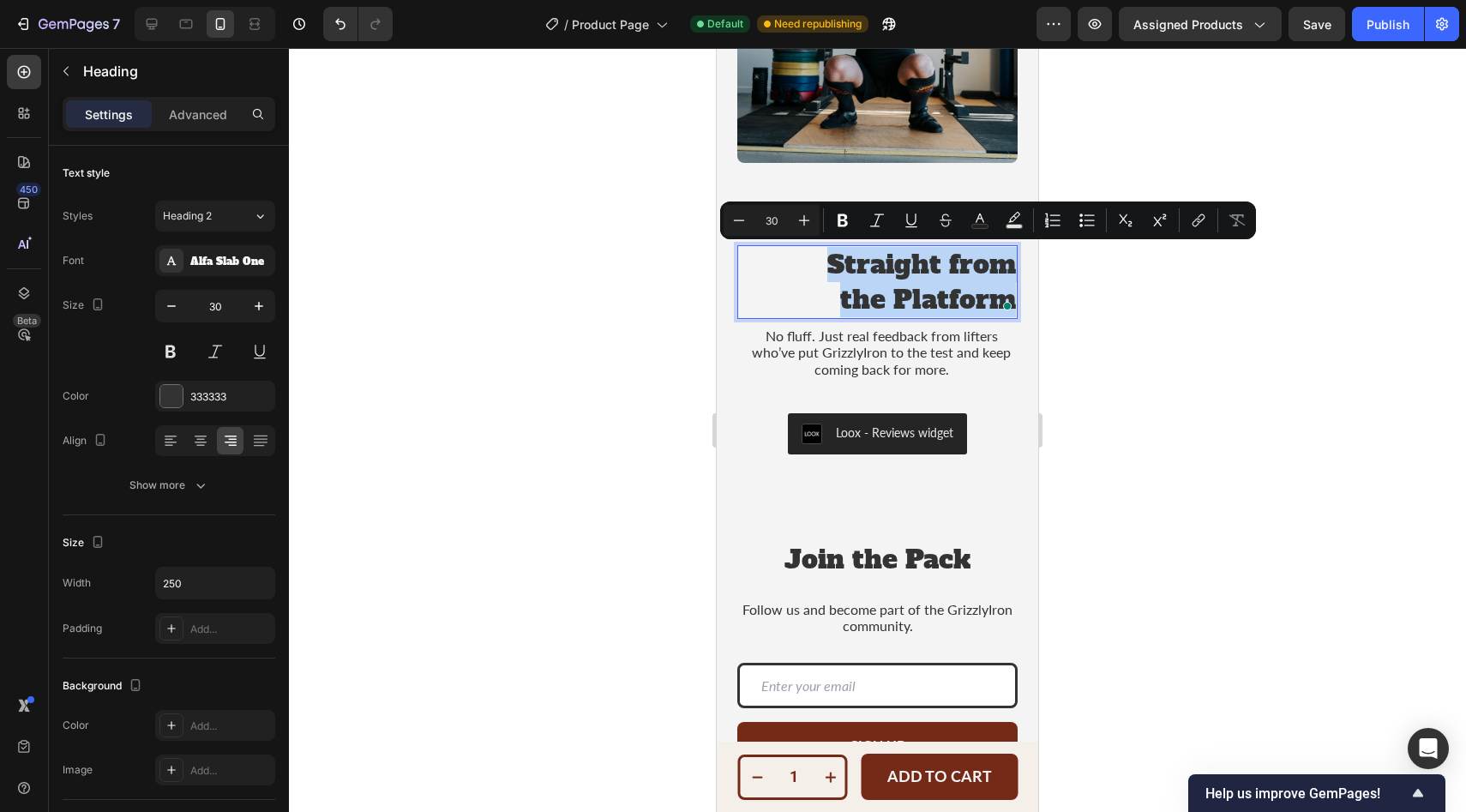
click at [831, 260] on p "Straight from the Platform" at bounding box center [910, 282] width 211 height 70
click at [200, 439] on icon at bounding box center [200, 440] width 17 height 17
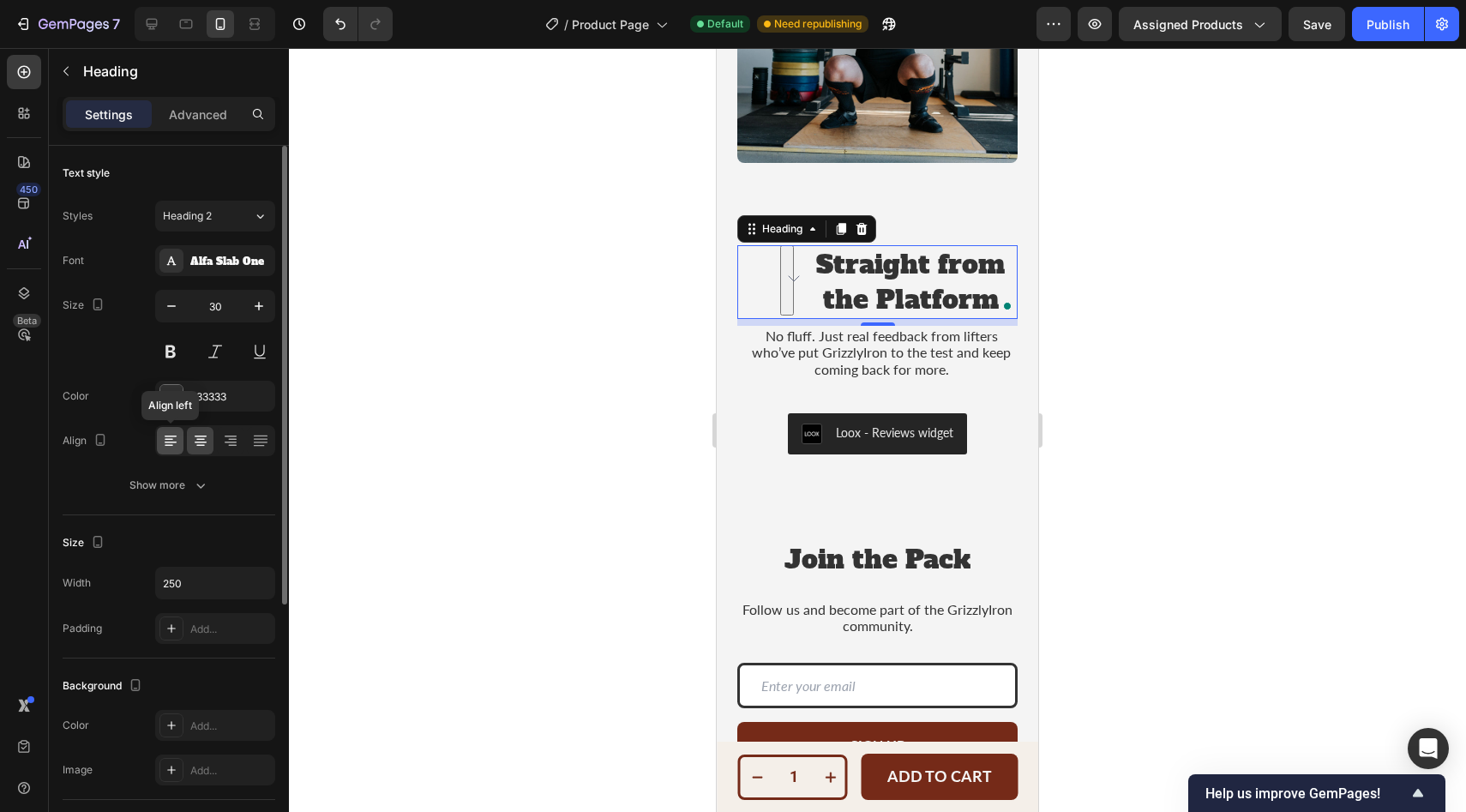
click at [174, 441] on icon at bounding box center [170, 442] width 12 height 2
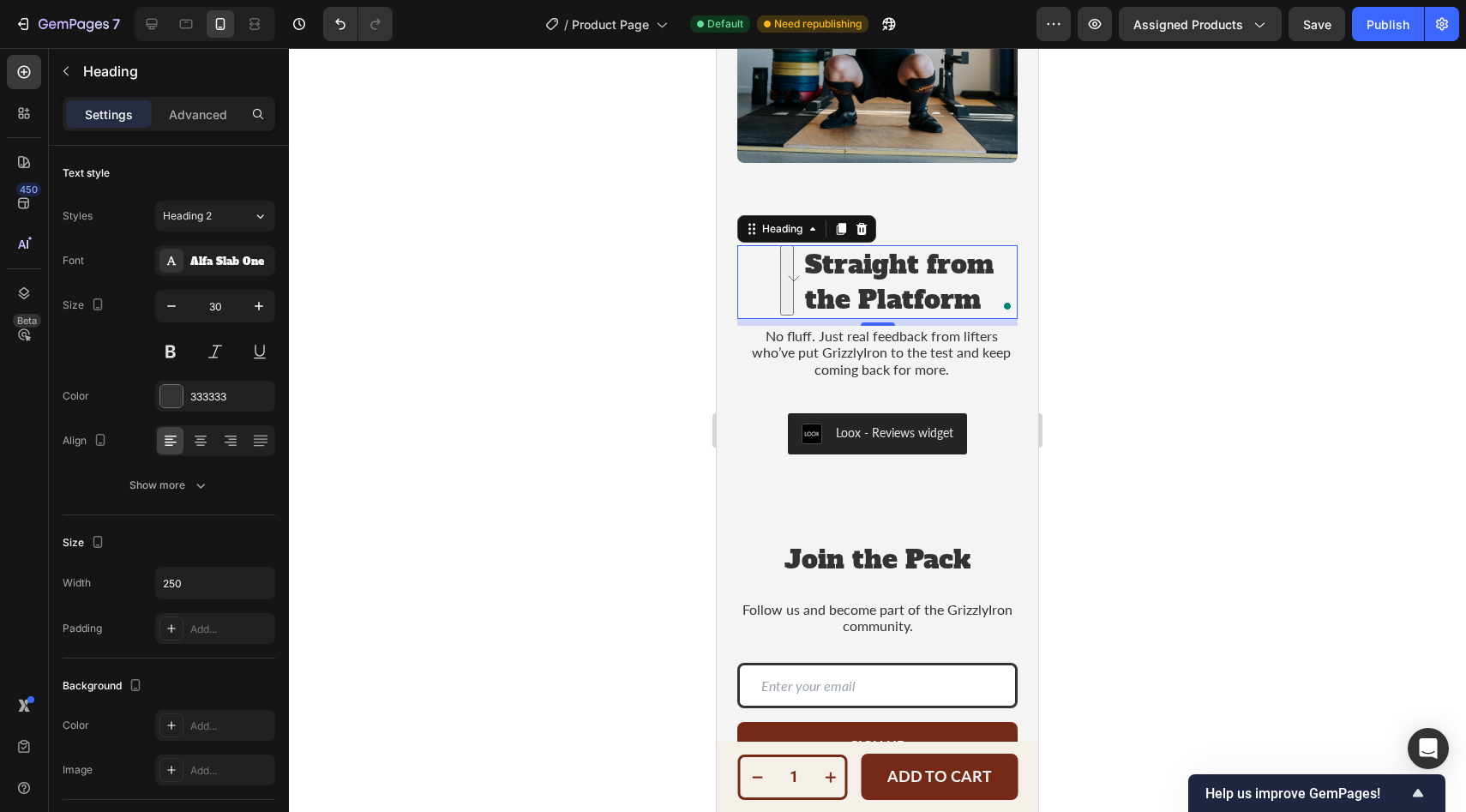
click at [852, 276] on p "Straight from the Platform" at bounding box center [910, 282] width 211 height 70
click at [800, 269] on div "Straight from the Platform" at bounding box center [877, 282] width 280 height 74
click at [798, 271] on div "Straight from the Platform" at bounding box center [877, 282] width 280 height 74
click at [783, 296] on div "Straight from the Platform" at bounding box center [877, 282] width 280 height 74
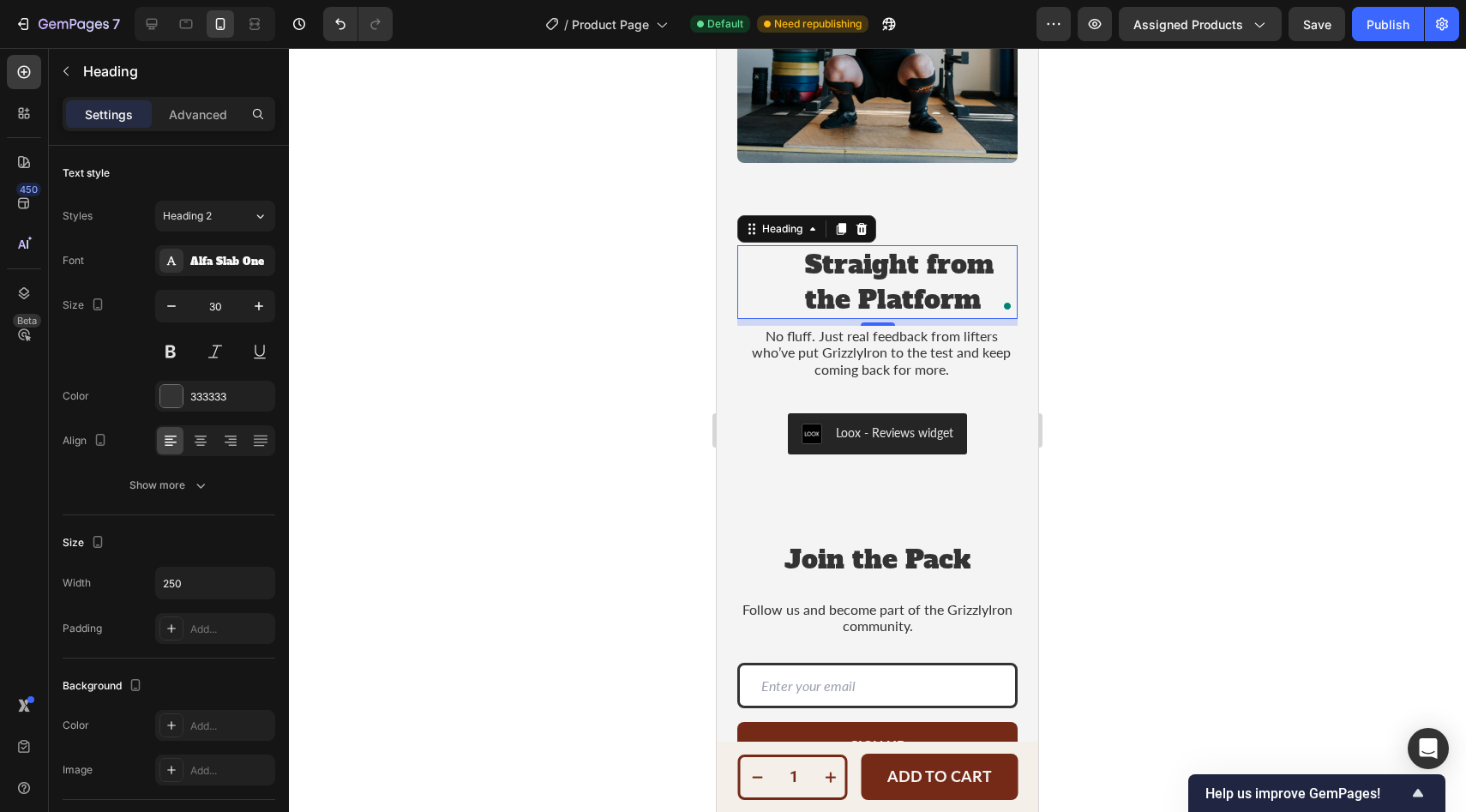
click at [987, 282] on p "Straight from the Platform" at bounding box center [910, 282] width 211 height 70
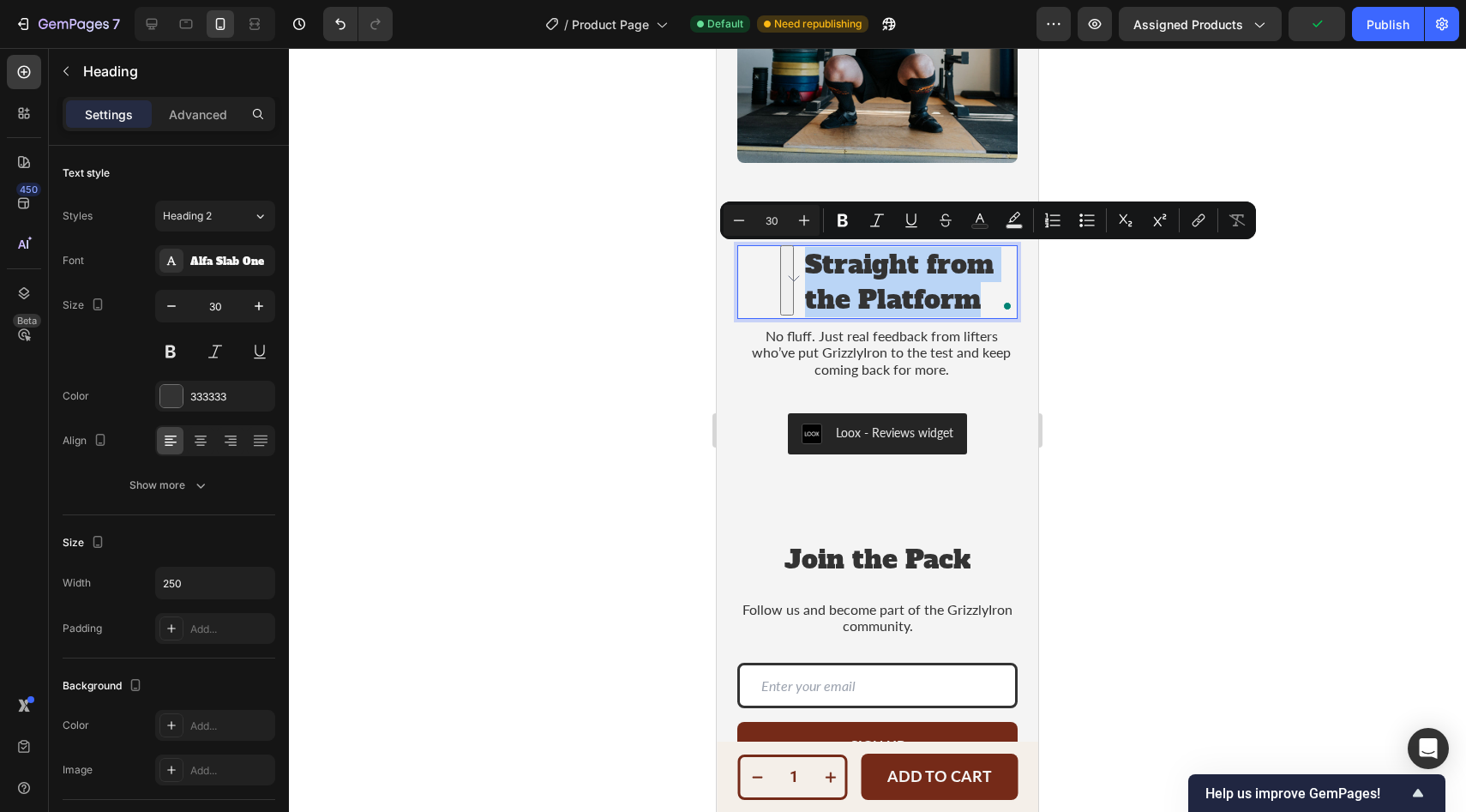
drag, startPoint x: 992, startPoint y: 295, endPoint x: 751, endPoint y: 249, distance: 245.4
click at [751, 249] on div "Straight from the Platform" at bounding box center [877, 282] width 280 height 74
click at [234, 443] on icon at bounding box center [230, 440] width 17 height 17
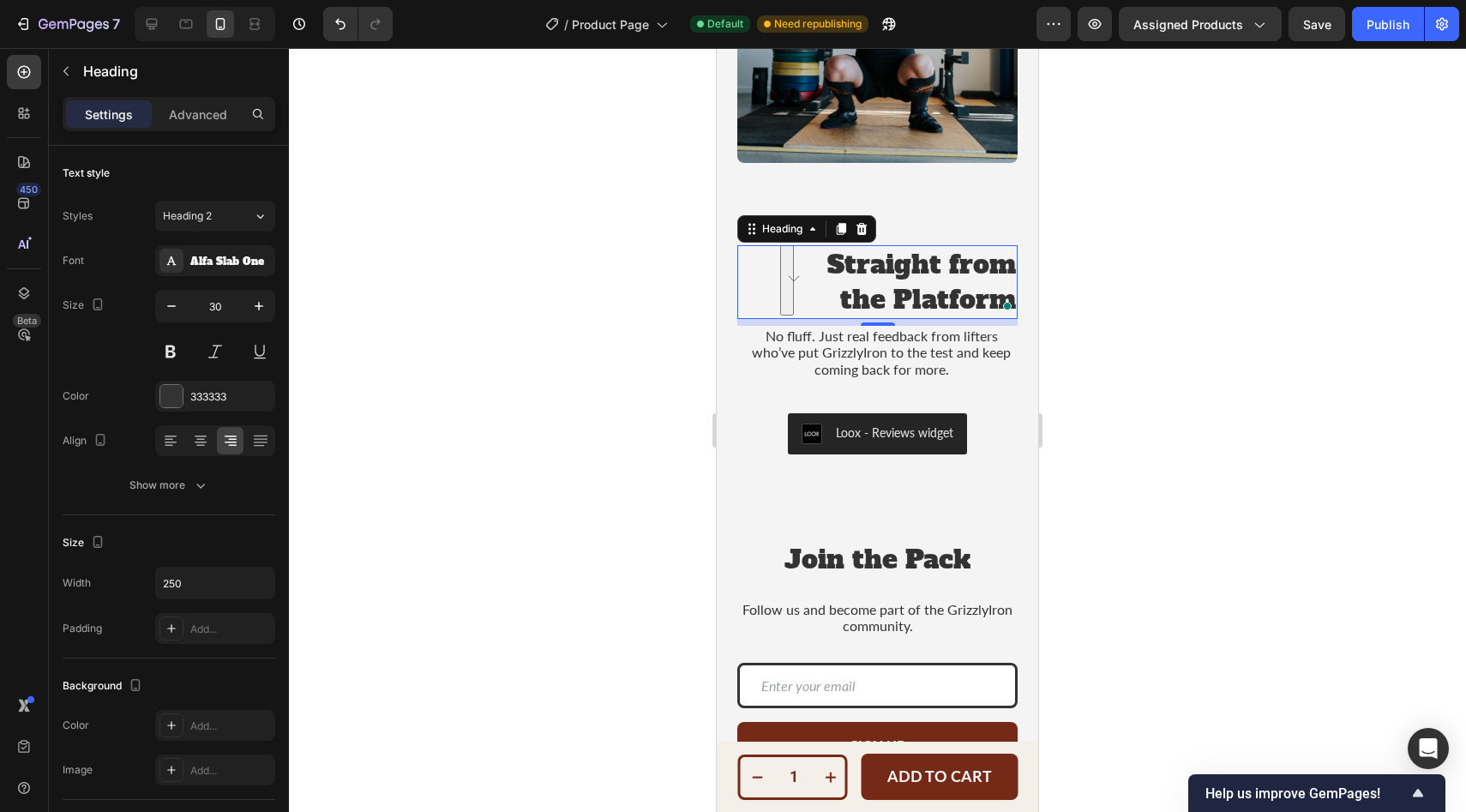
click at [831, 278] on p "Straight from the Platform" at bounding box center [910, 282] width 211 height 70
click at [1210, 362] on div at bounding box center [877, 429] width 1177 height 763
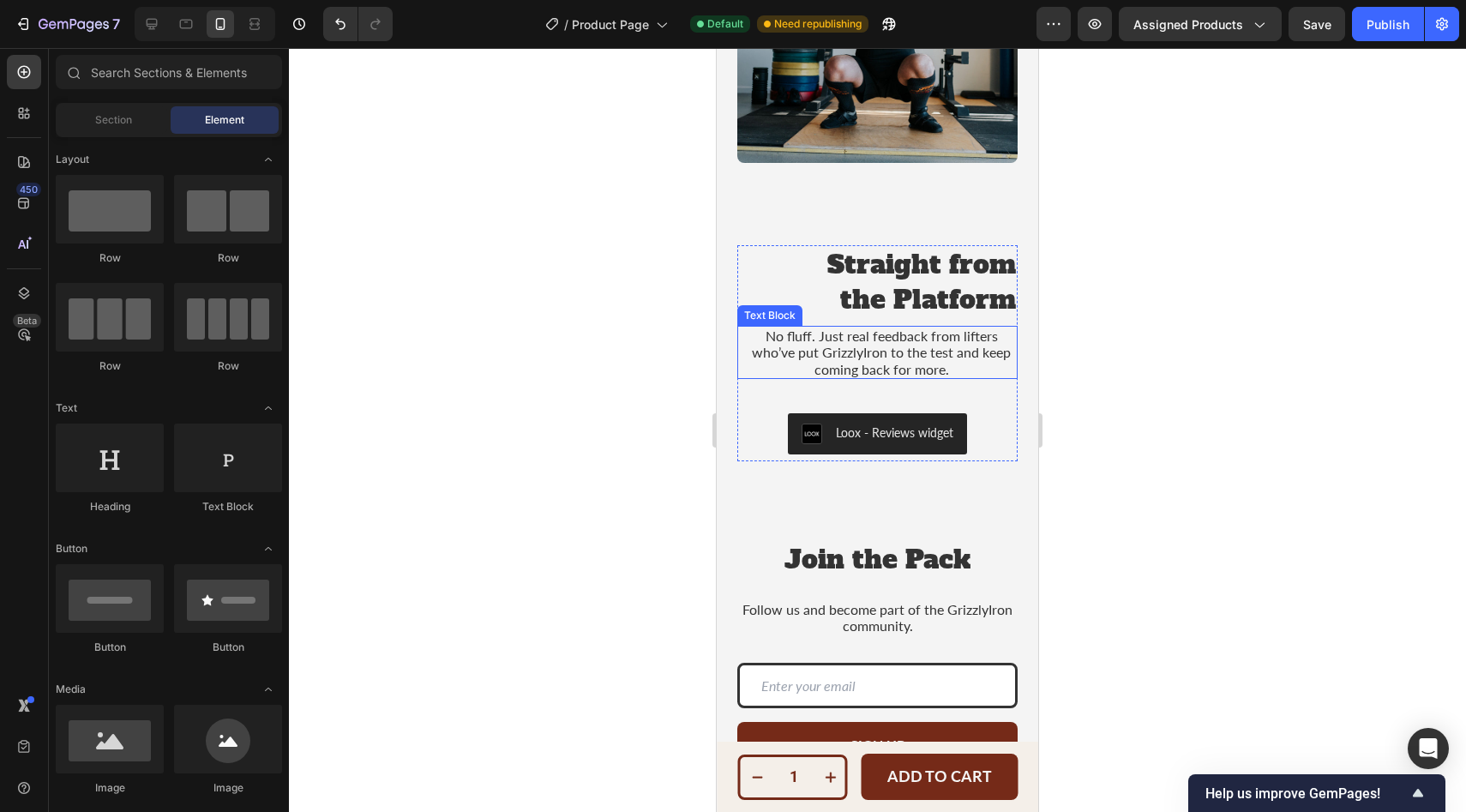
click at [832, 348] on p "No fluff. Just real feedback from lifters who’ve put GrizzlyIron to the test an…" at bounding box center [881, 352] width 269 height 50
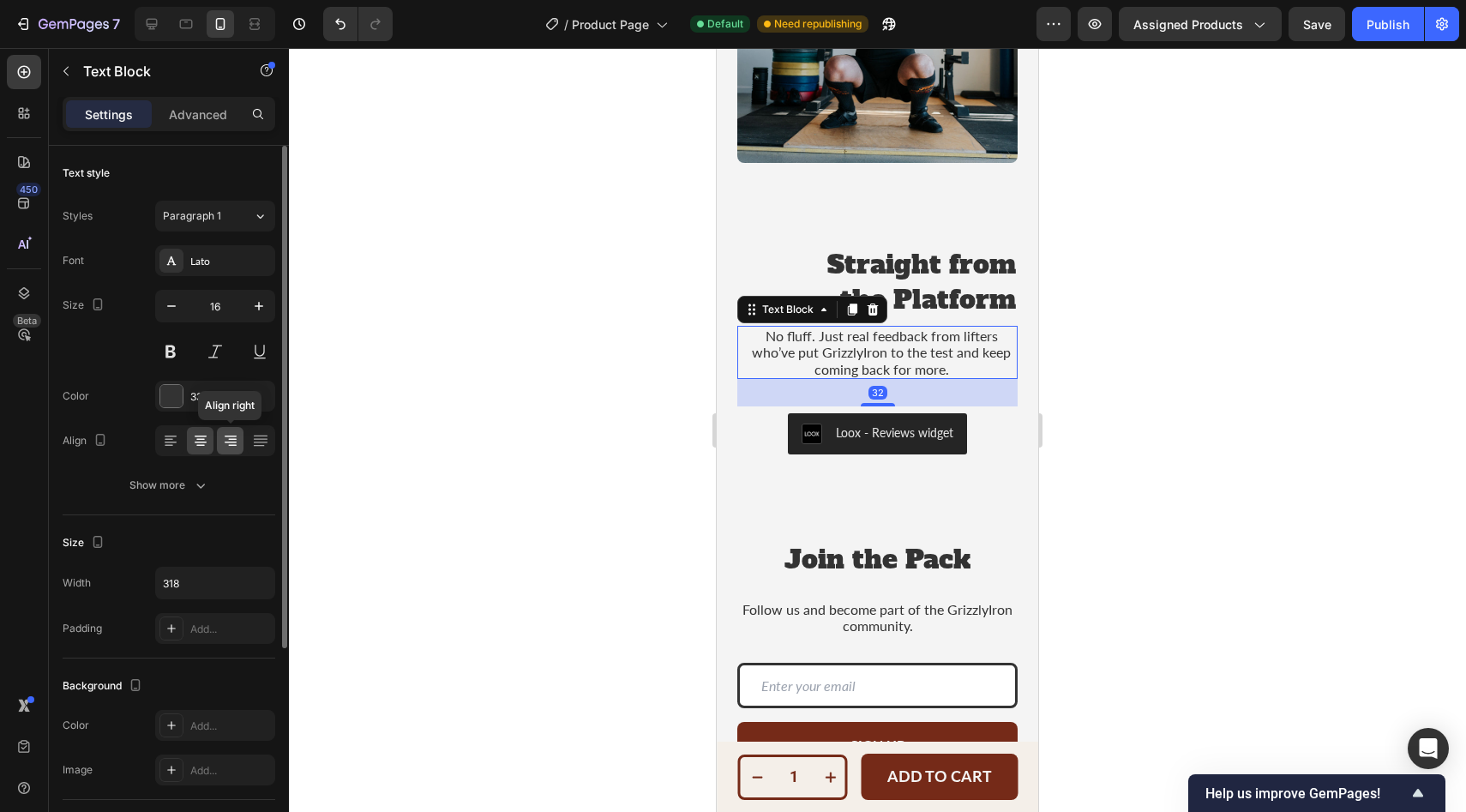
click at [240, 442] on div at bounding box center [230, 440] width 26 height 27
drag, startPoint x: 1434, startPoint y: 368, endPoint x: 1369, endPoint y: 387, distance: 67.7
click at [1434, 368] on div at bounding box center [877, 429] width 1177 height 763
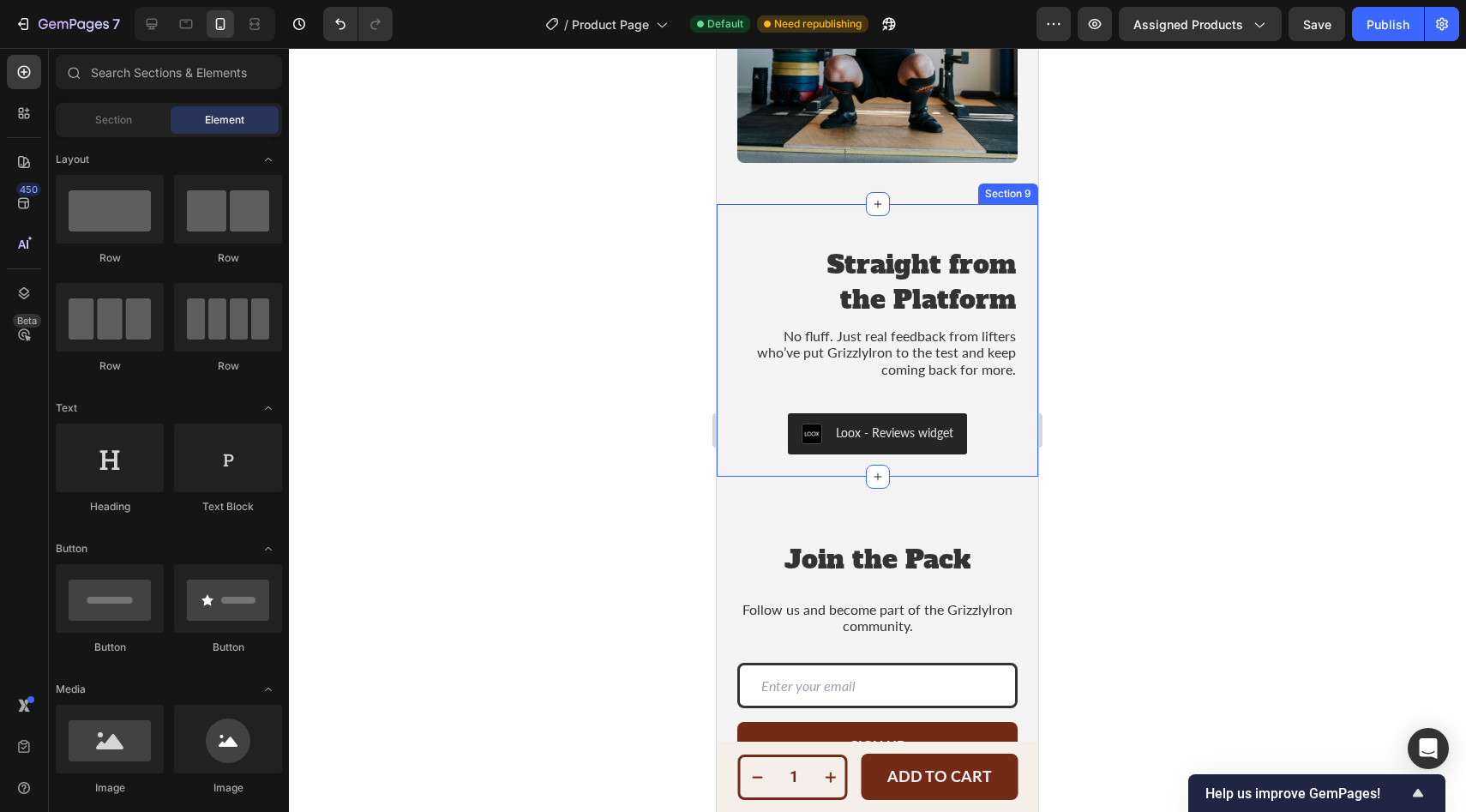
click at [905, 210] on div "Straight from the Platform Heading No fluff. Just real feedback from lifters wh…" at bounding box center [877, 340] width 321 height 273
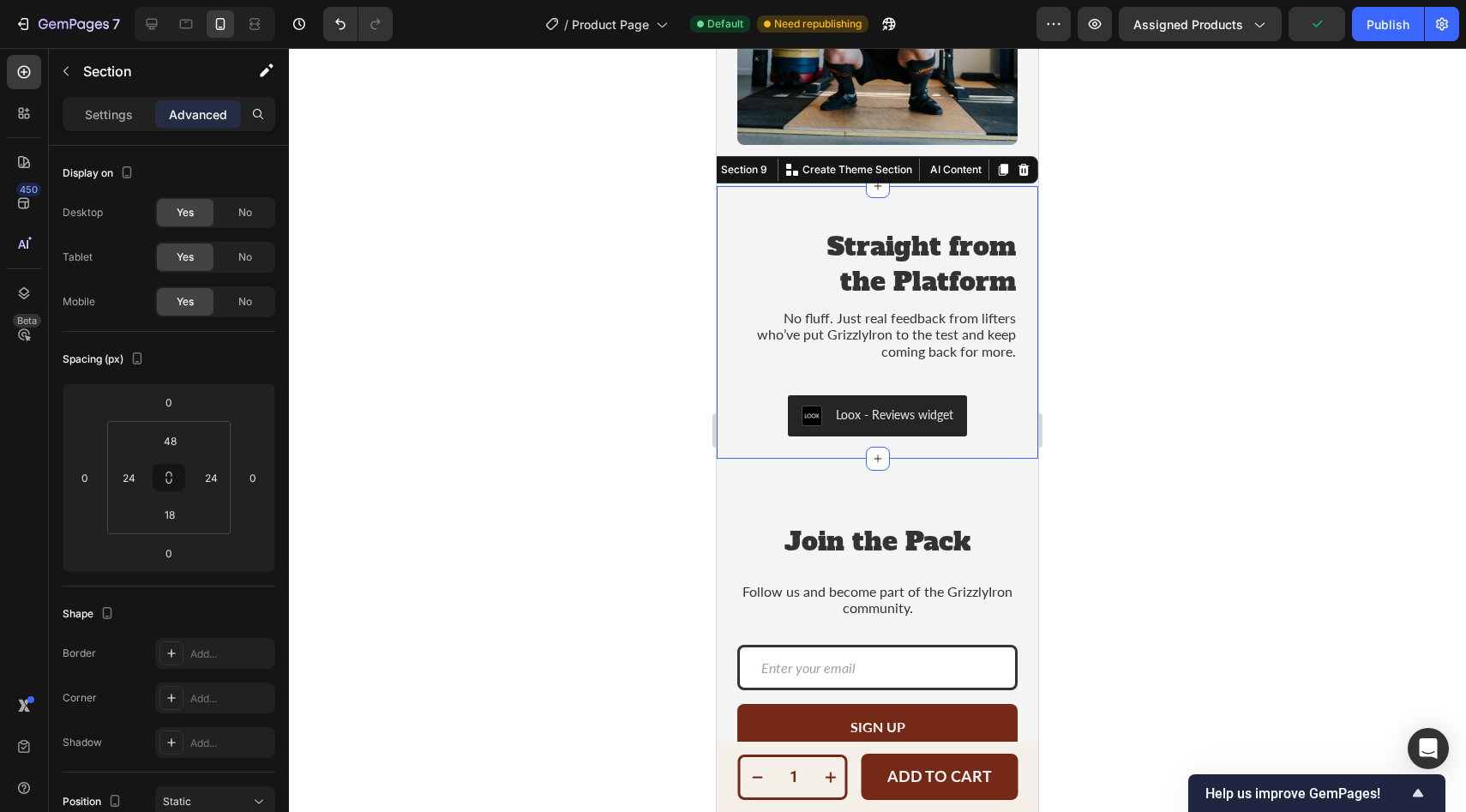
scroll to position [4994, 0]
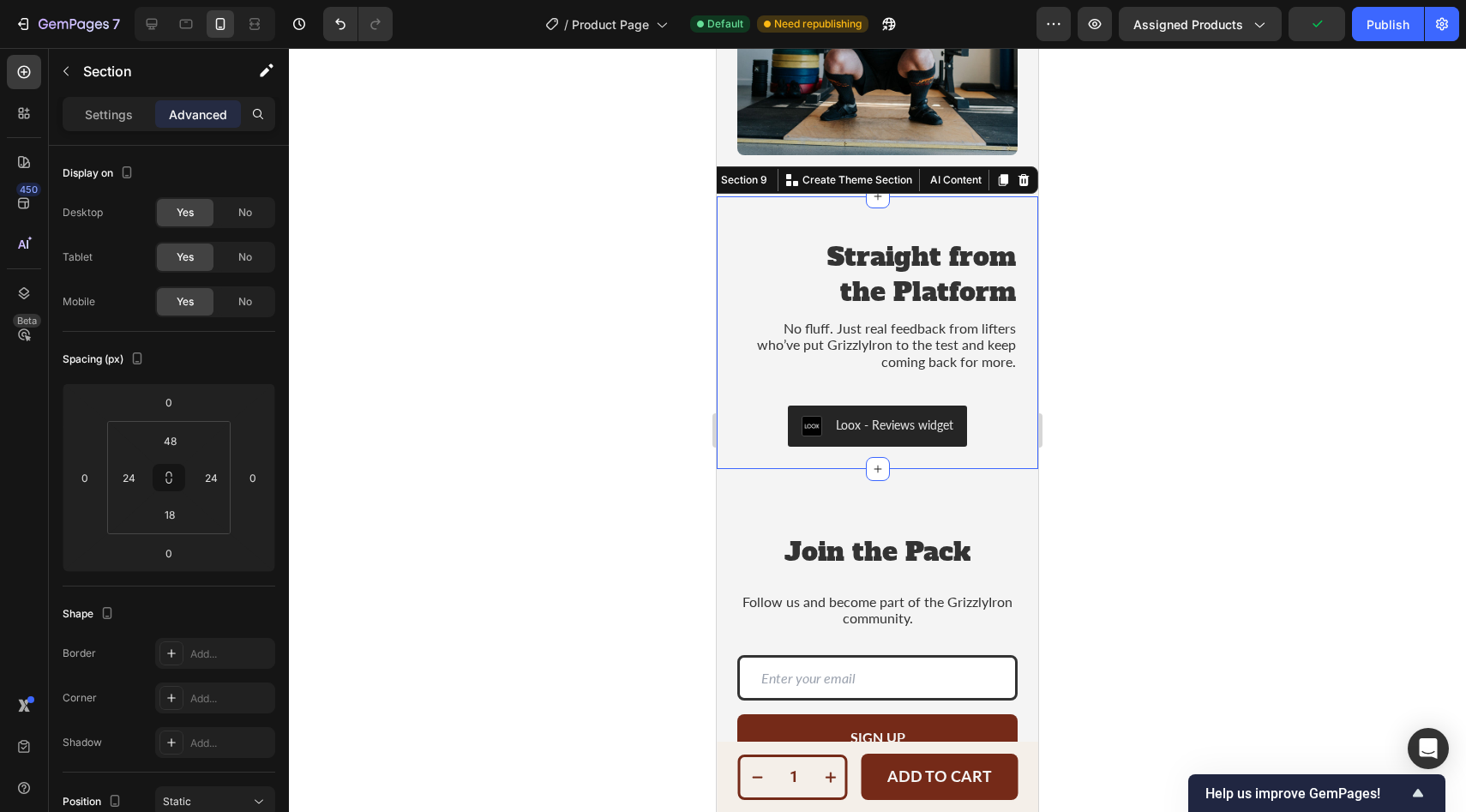
click at [1231, 197] on div at bounding box center [877, 429] width 1177 height 763
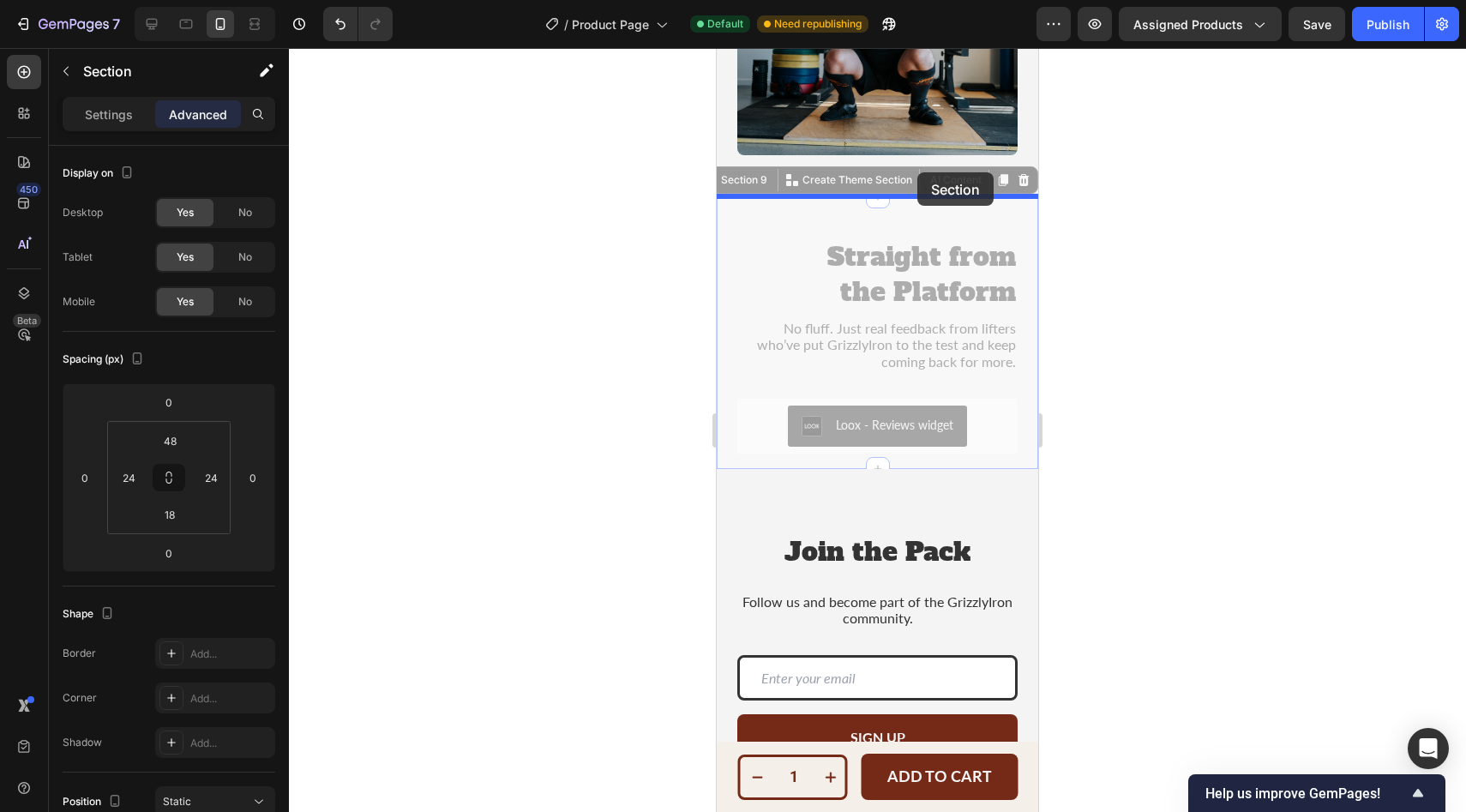
drag, startPoint x: 918, startPoint y: 199, endPoint x: 1900, endPoint y: 273, distance: 984.8
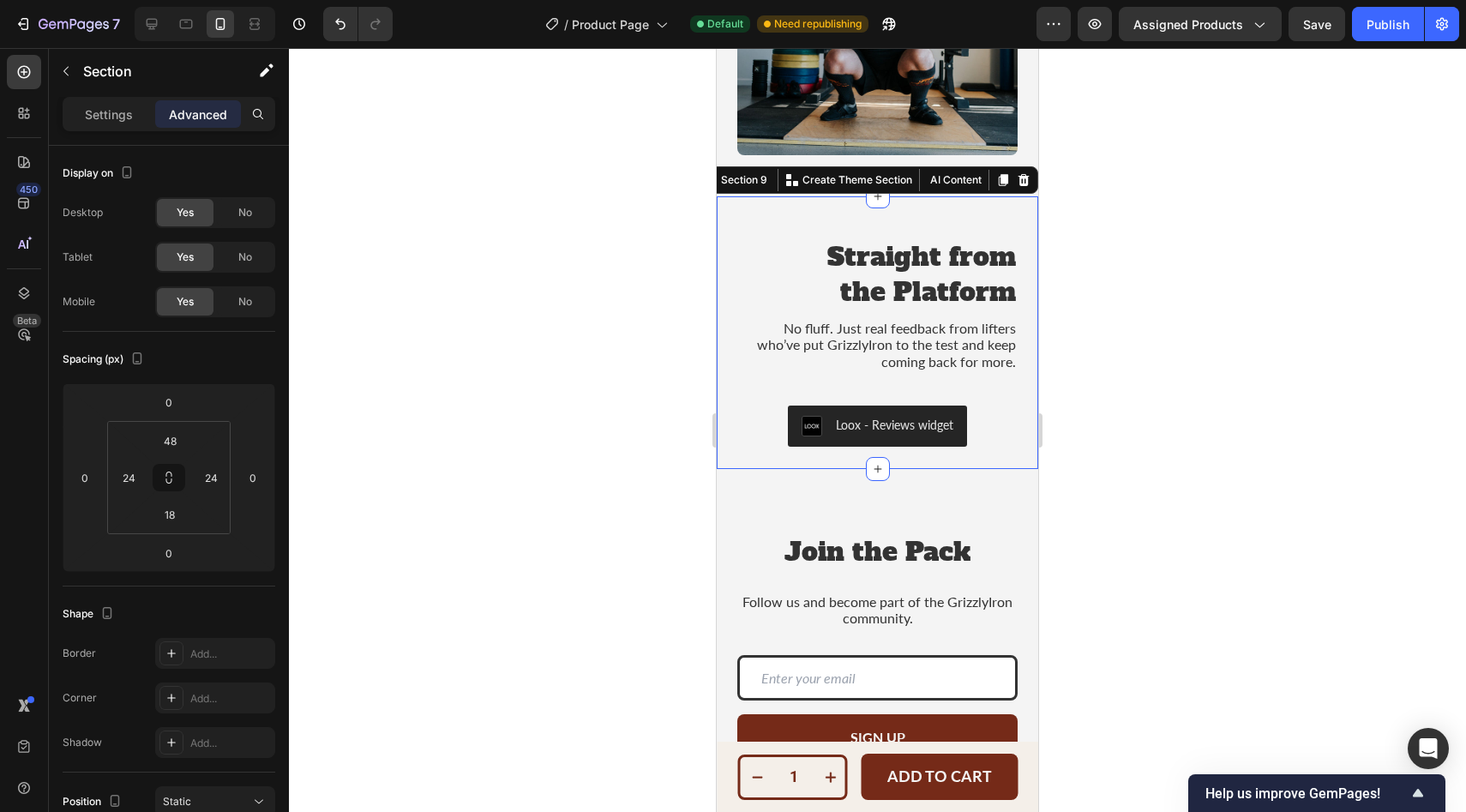
click at [1195, 227] on div at bounding box center [877, 429] width 1177 height 763
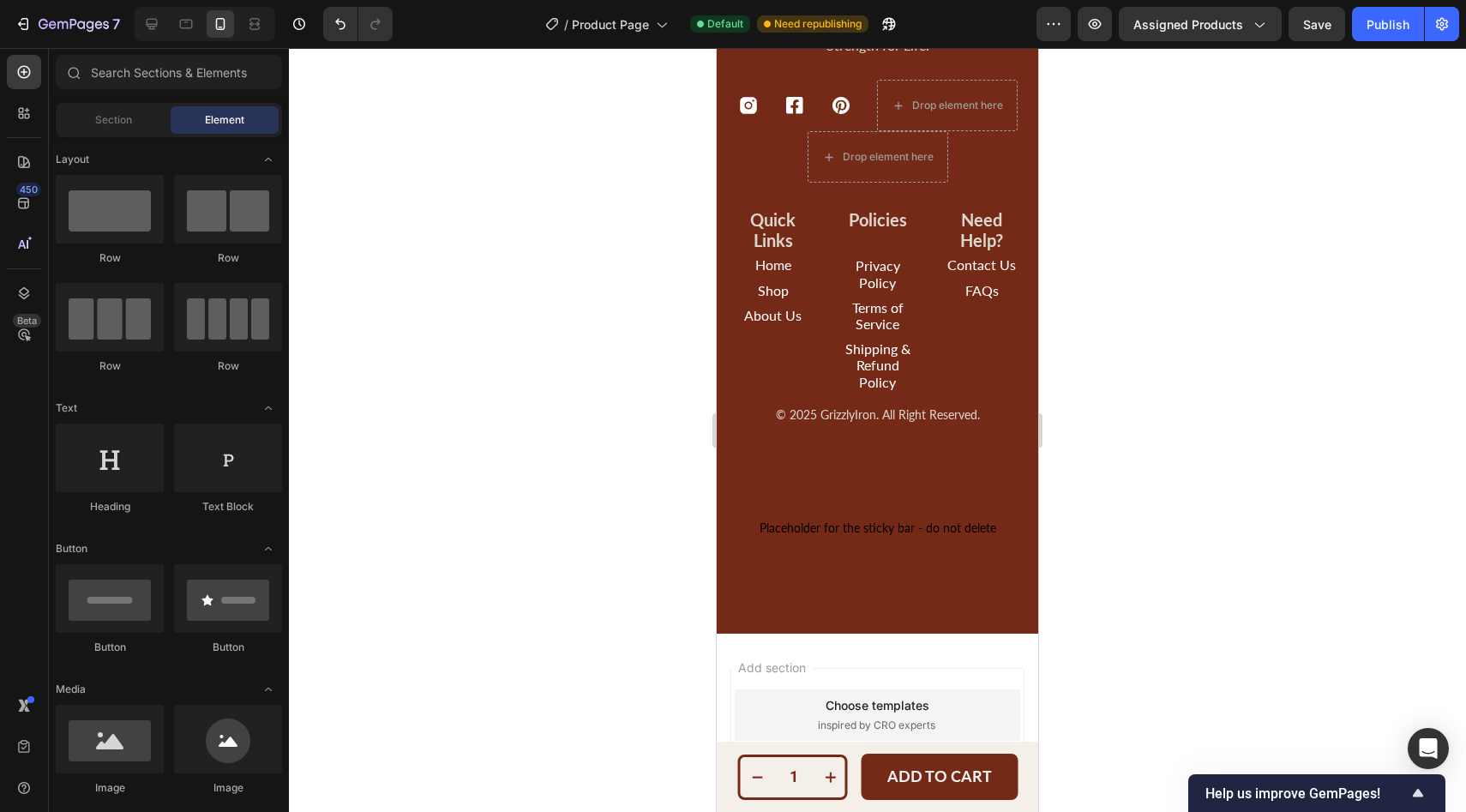
scroll to position [5913, 0]
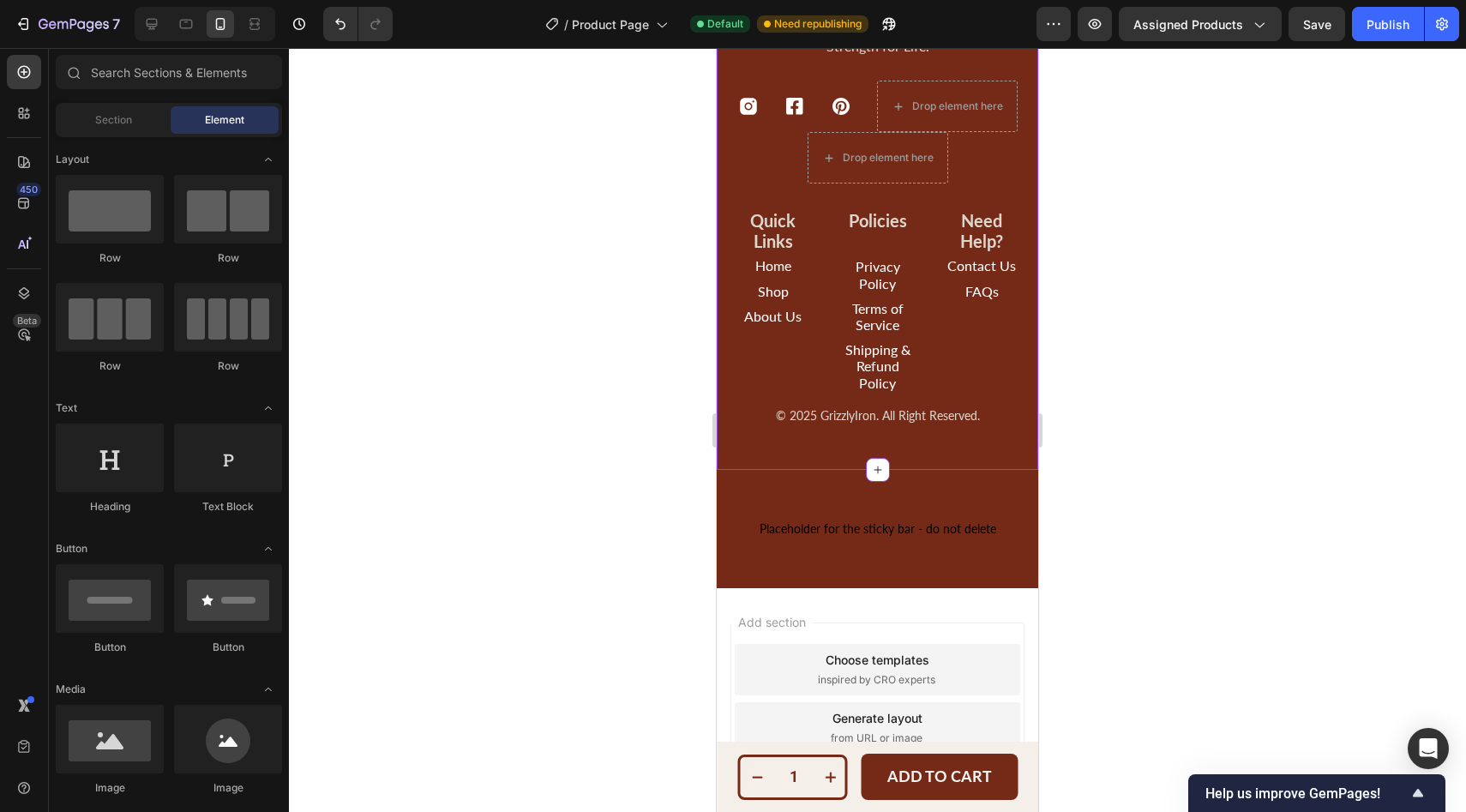
click at [754, 184] on div "Icon Icon Icon Drop element here Drop element here" at bounding box center [877, 132] width 280 height 103
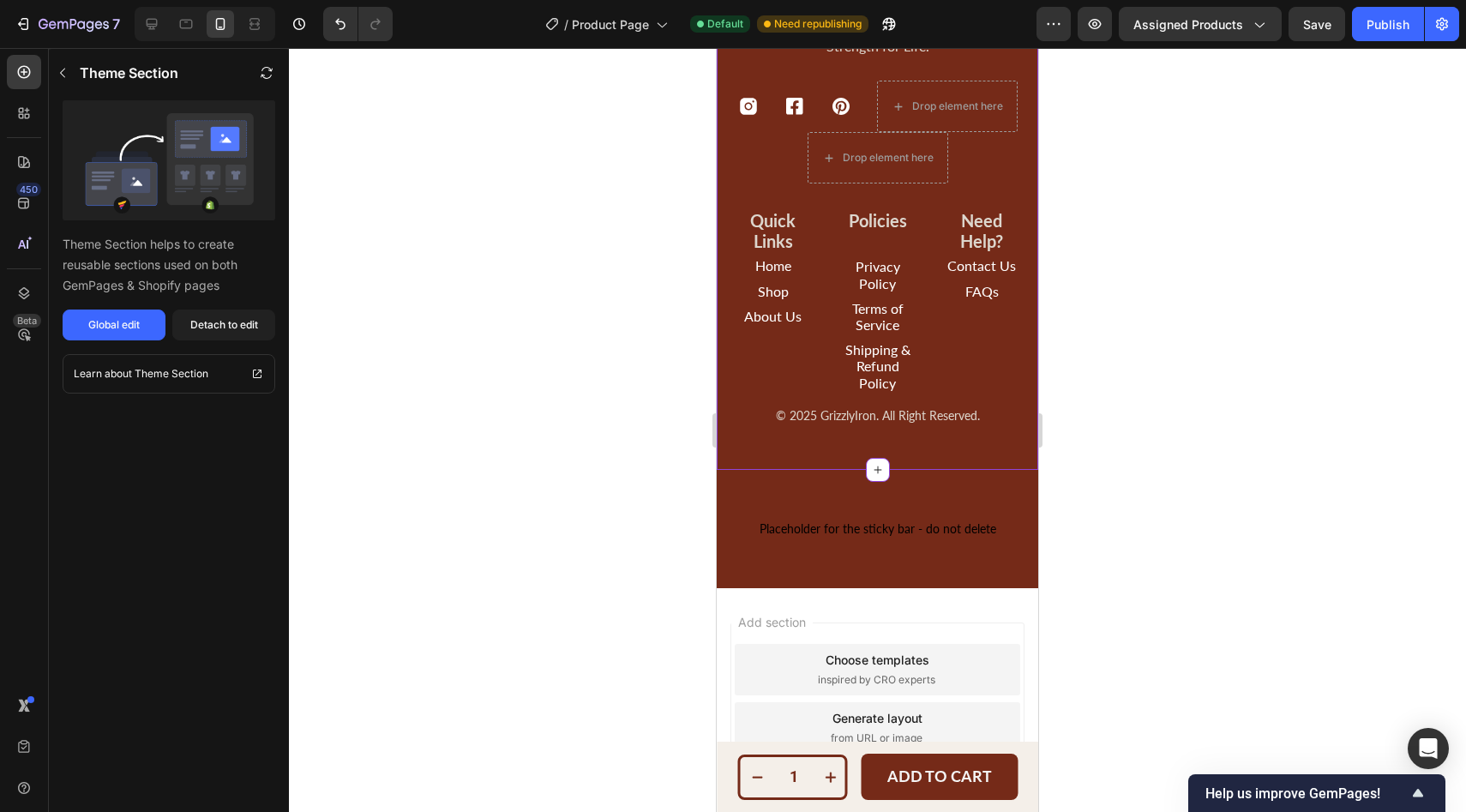
click at [742, 116] on icon at bounding box center [748, 107] width 17 height 17
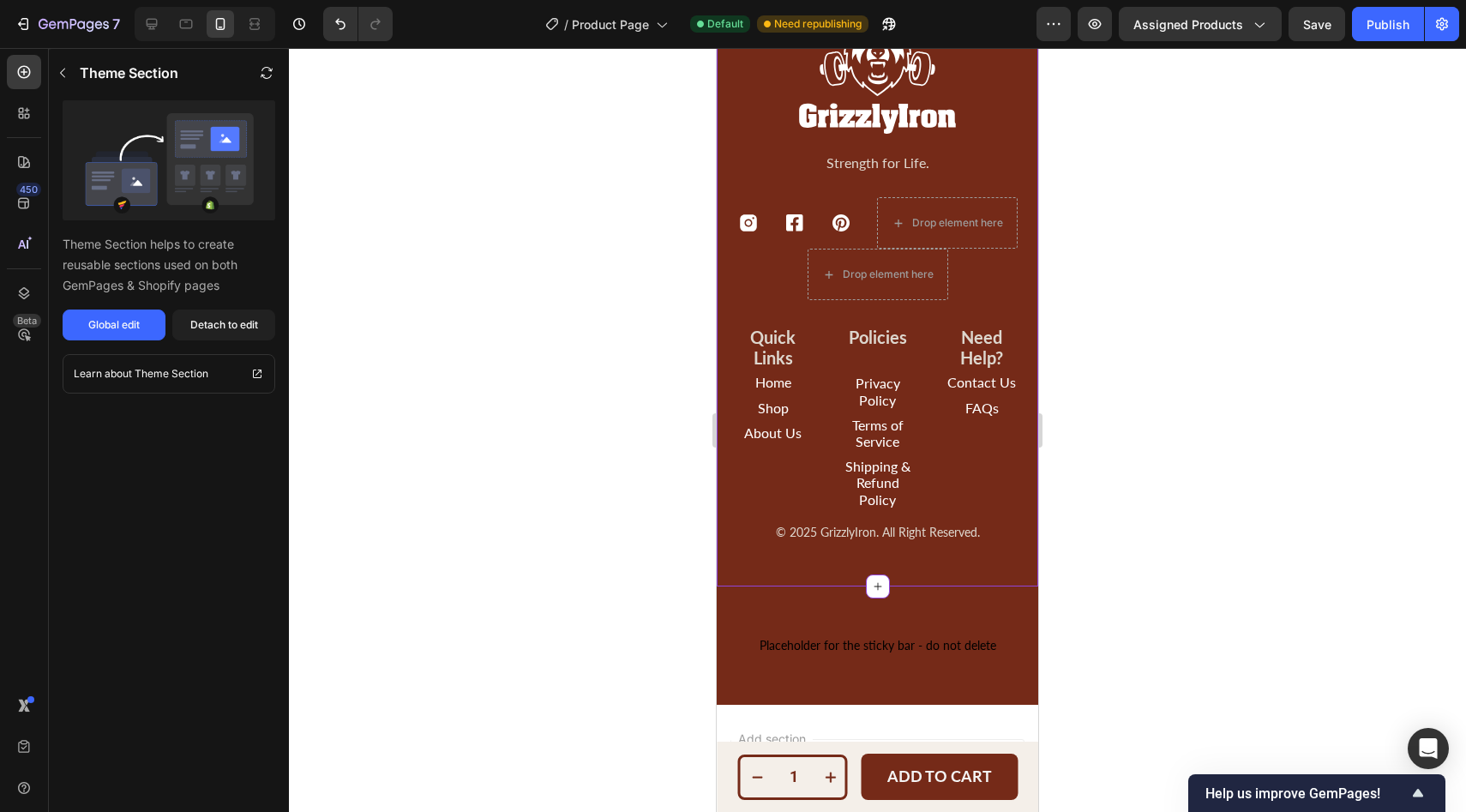
click at [818, 244] on div "Icon Icon Icon Drop element here Drop element here" at bounding box center [877, 248] width 280 height 103
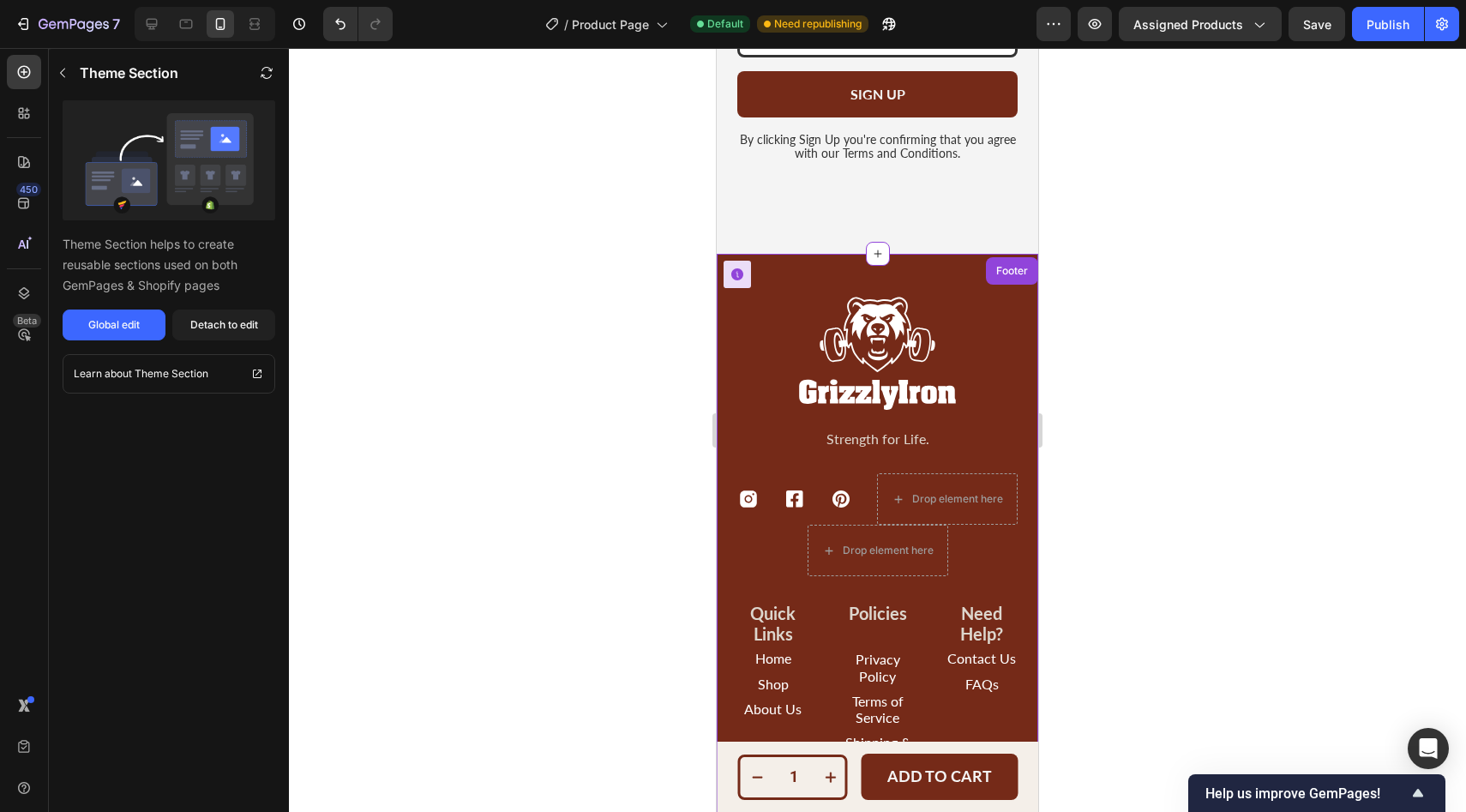
scroll to position [5616, 0]
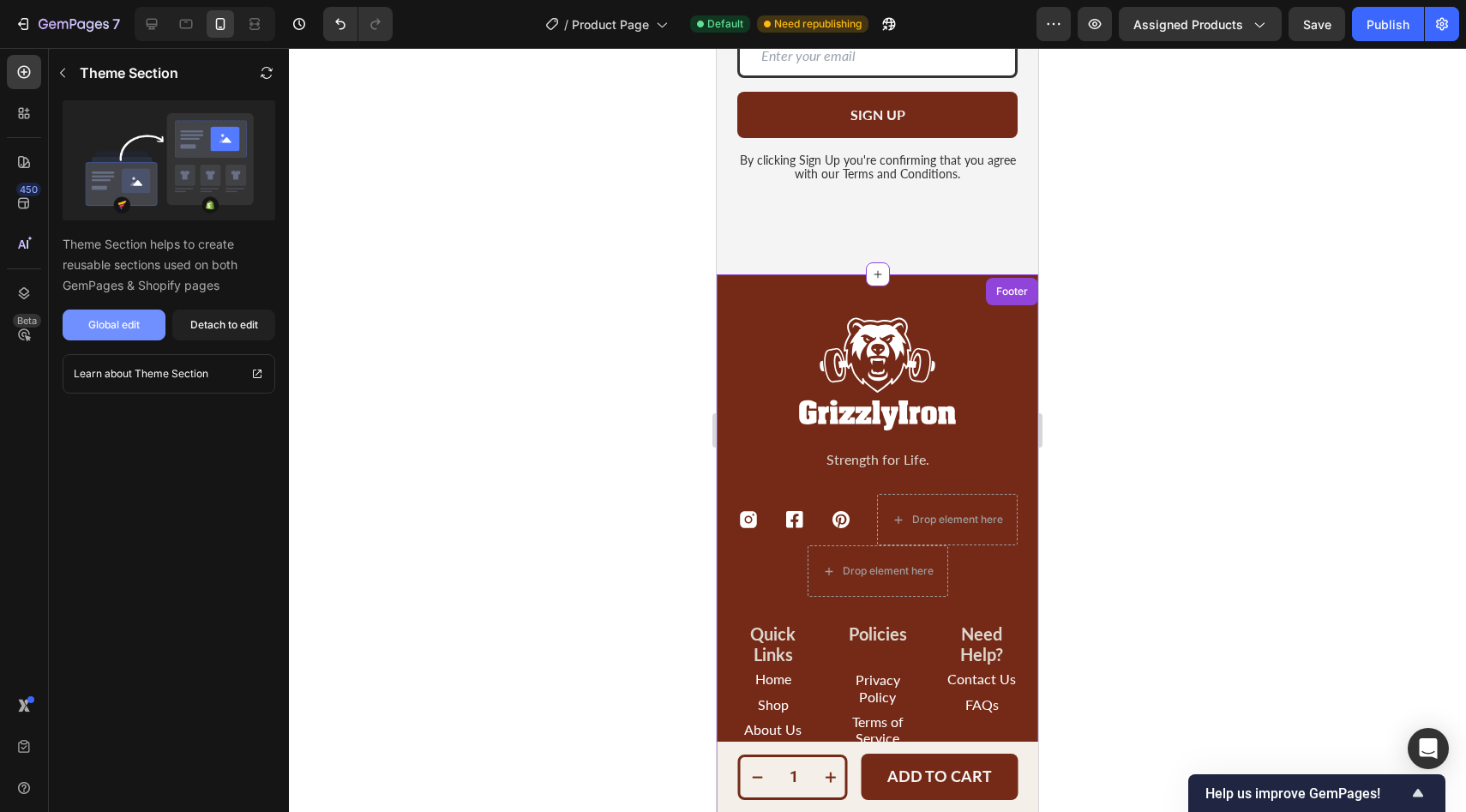
click at [100, 318] on div "Global edit" at bounding box center [113, 325] width 52 height 15
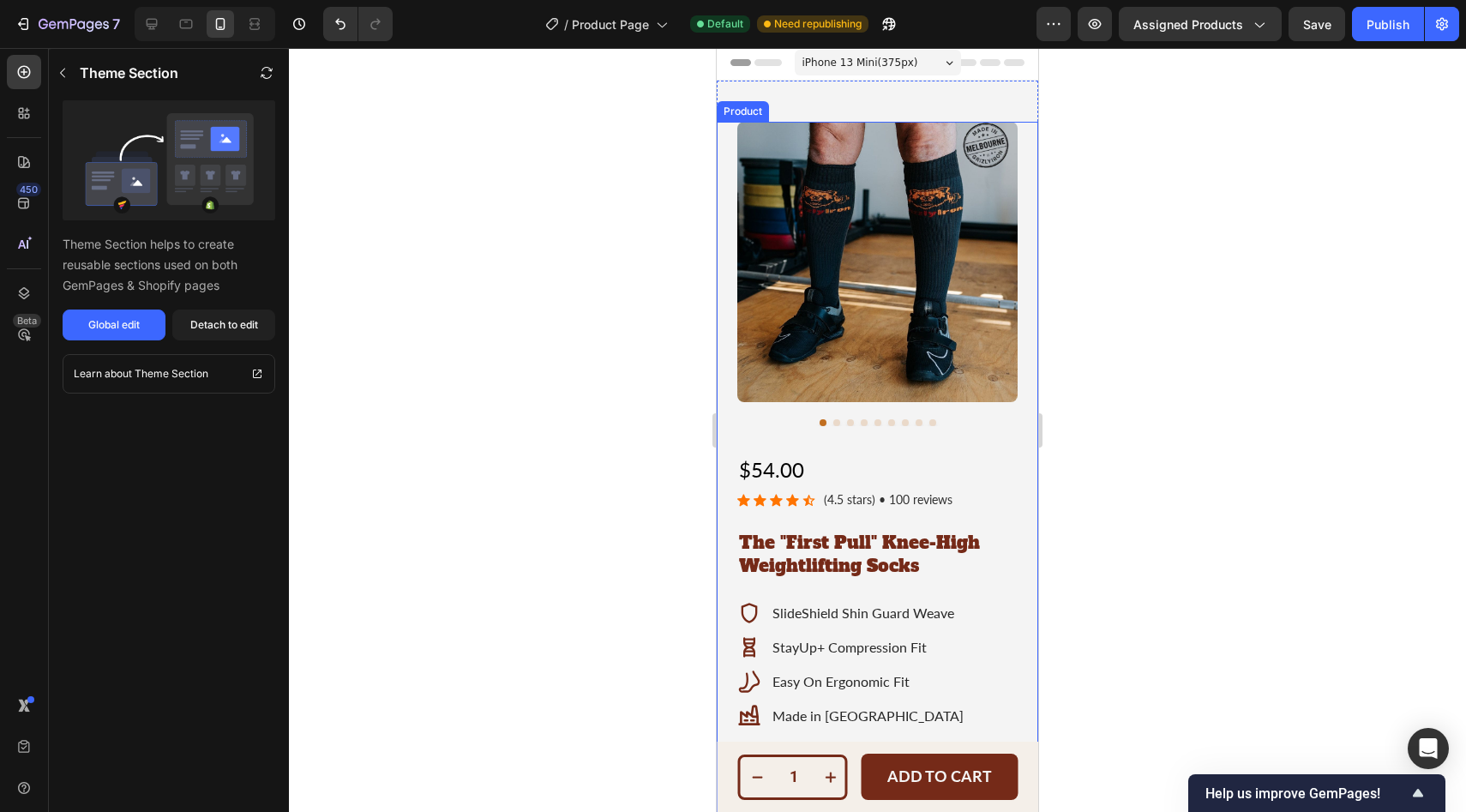
scroll to position [0, 0]
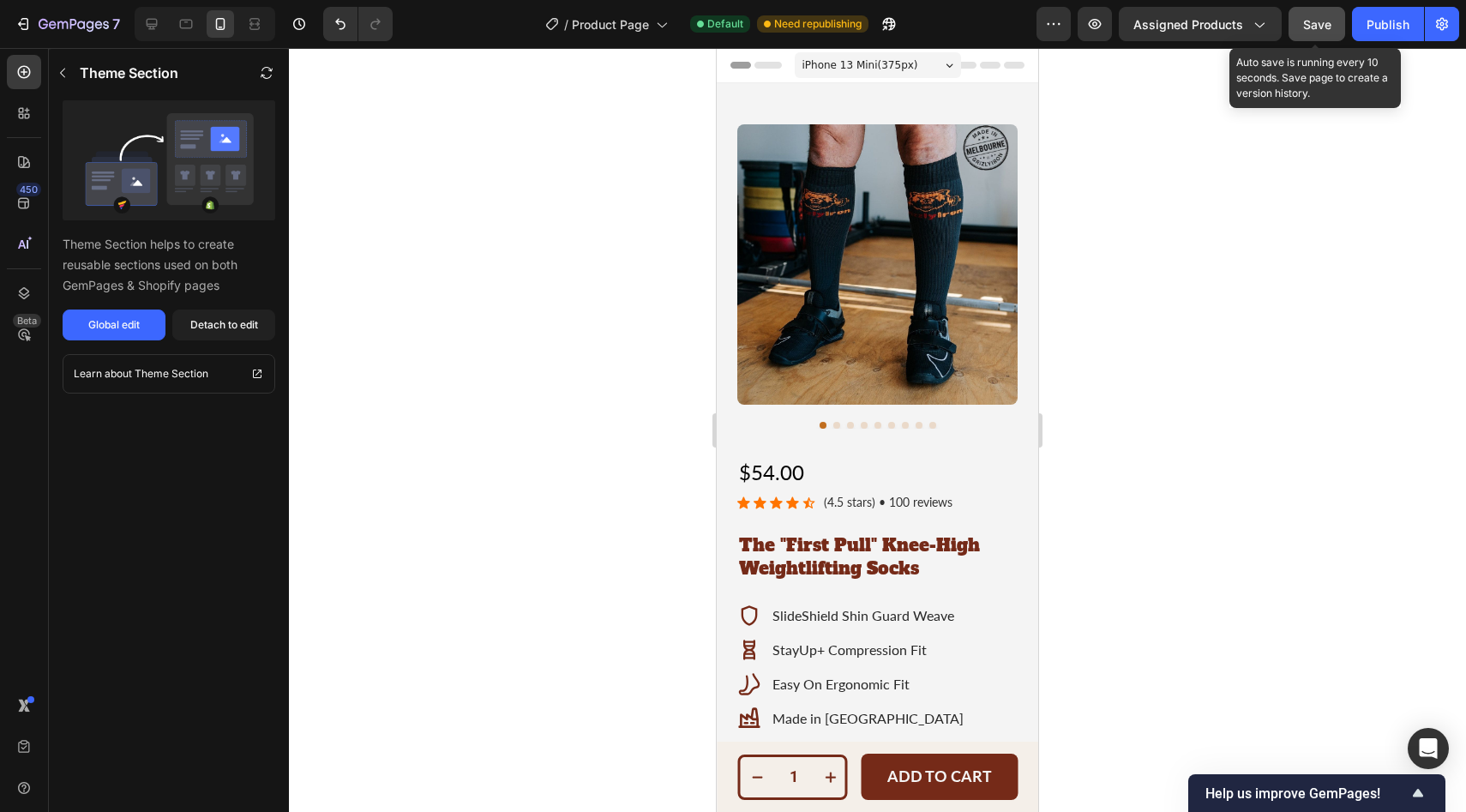
click at [1316, 22] on span "Save" at bounding box center [1317, 24] width 28 height 15
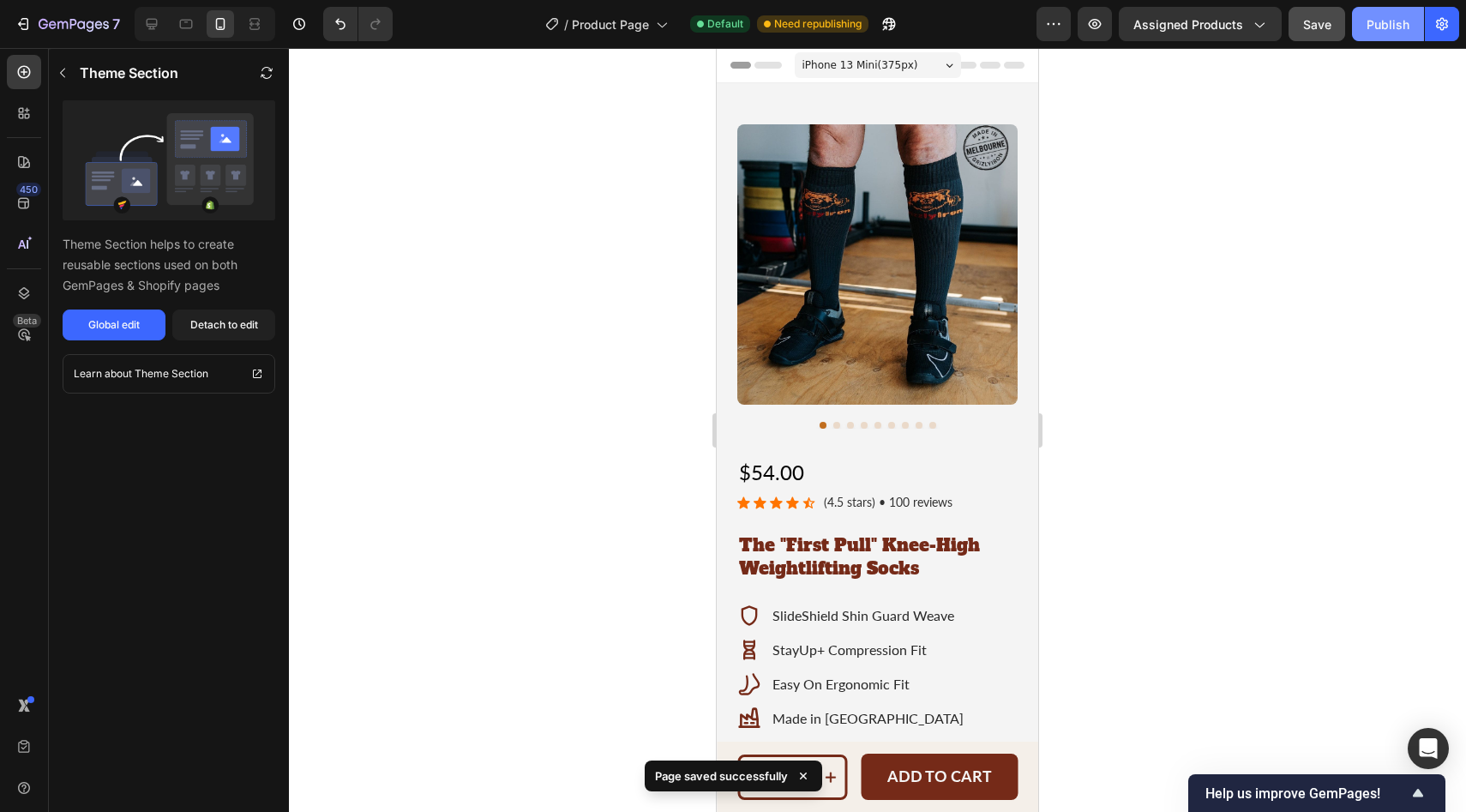
click at [1377, 23] on div "Publish" at bounding box center [1388, 23] width 43 height 18
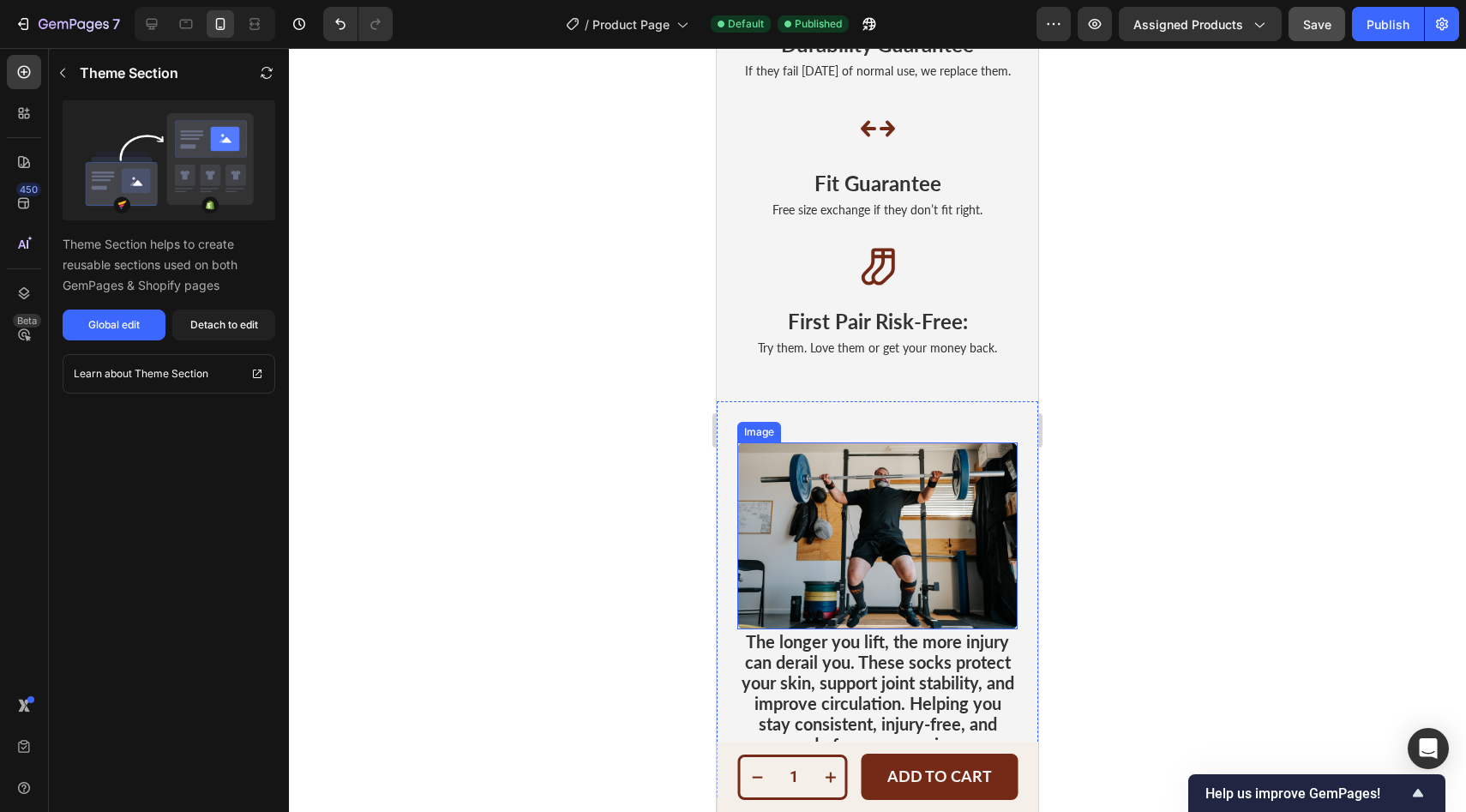
scroll to position [3075, 0]
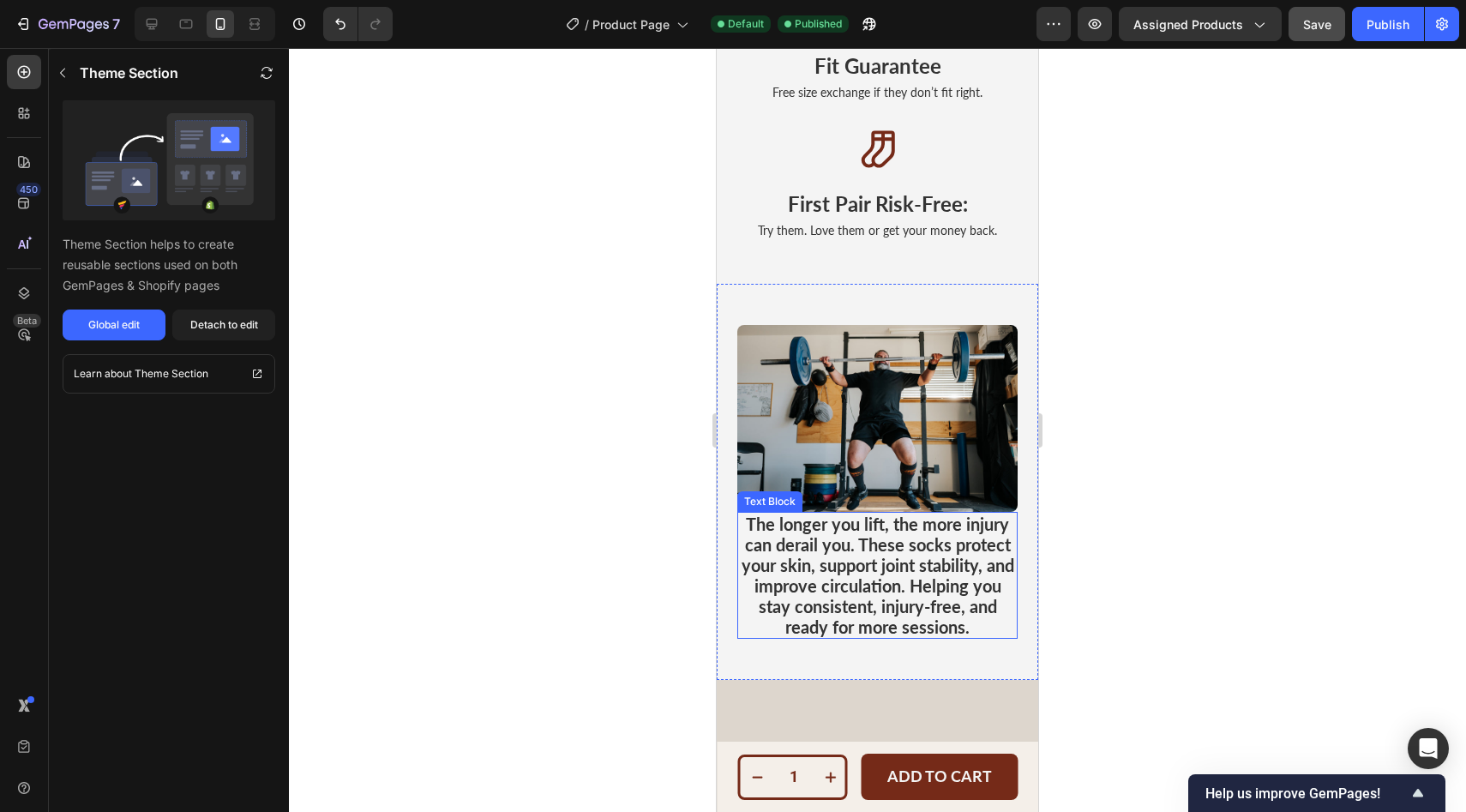
click at [860, 563] on p "The longer you lift, the more injury can derail you. These socks protect your s…" at bounding box center [878, 575] width 277 height 124
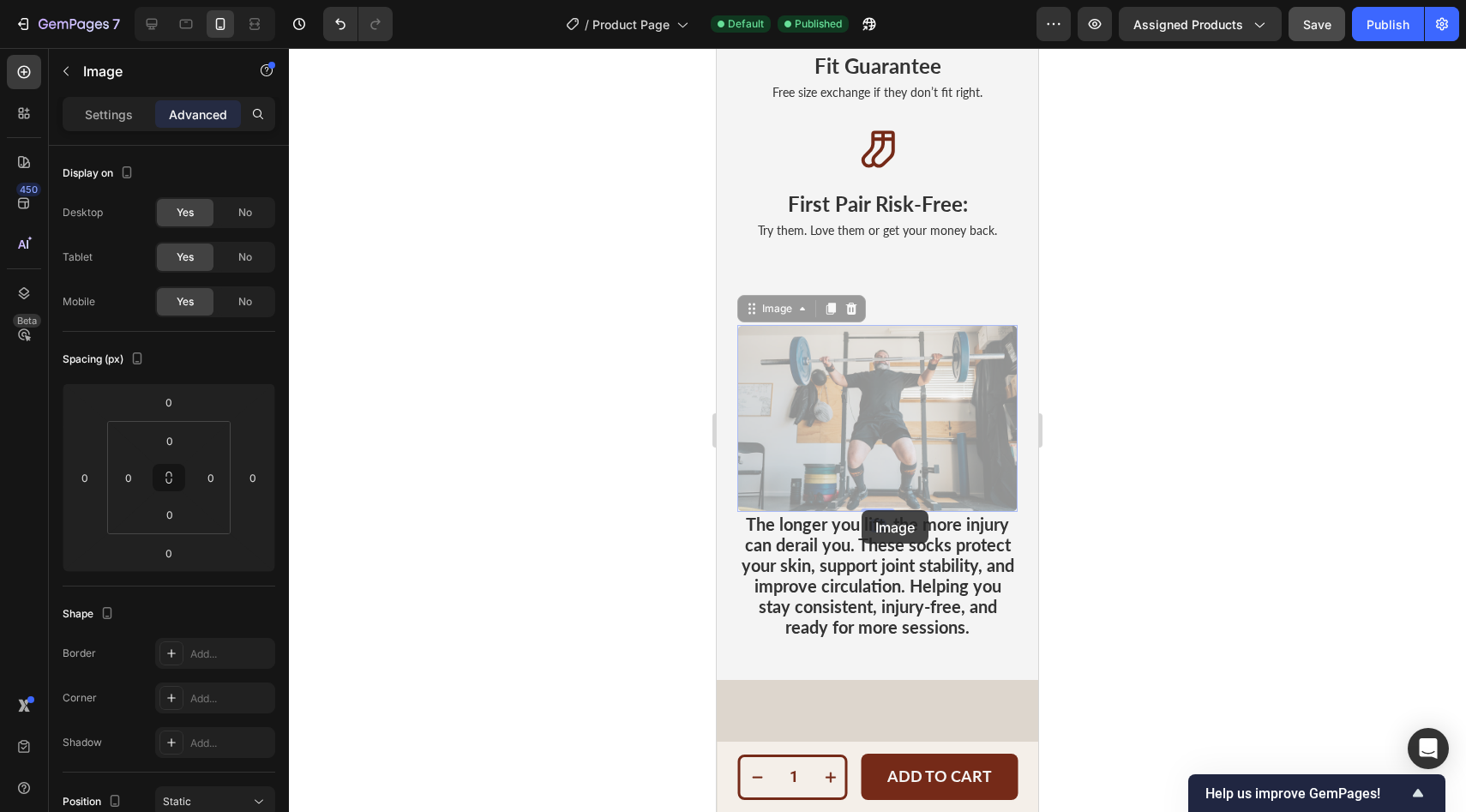
click at [862, 510] on div "Image 0 Image 0 The longer you lift, the more injury can derail you. These sock…" at bounding box center [877, 481] width 280 height 314
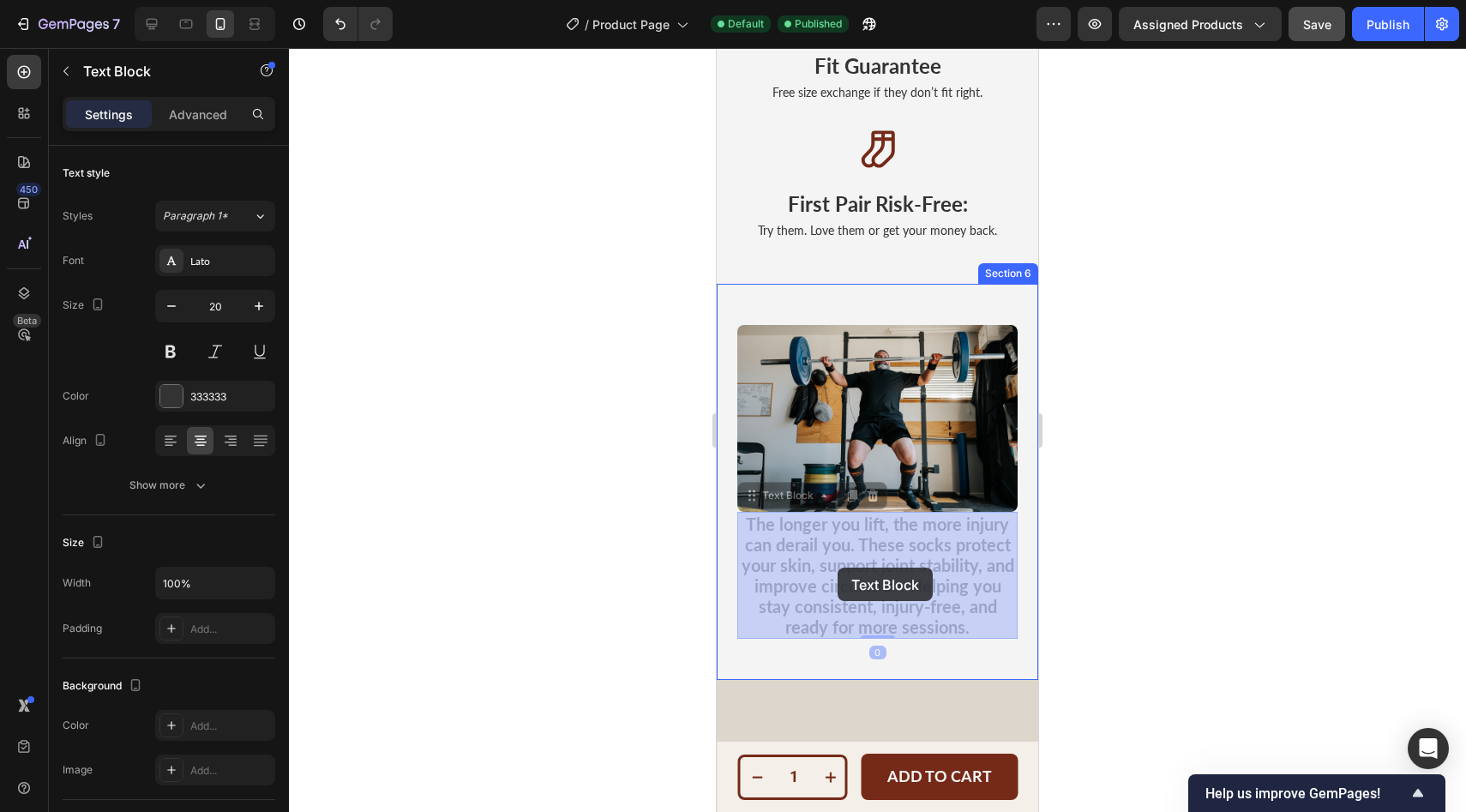
drag, startPoint x: 842, startPoint y: 548, endPoint x: 848, endPoint y: 560, distance: 13.4
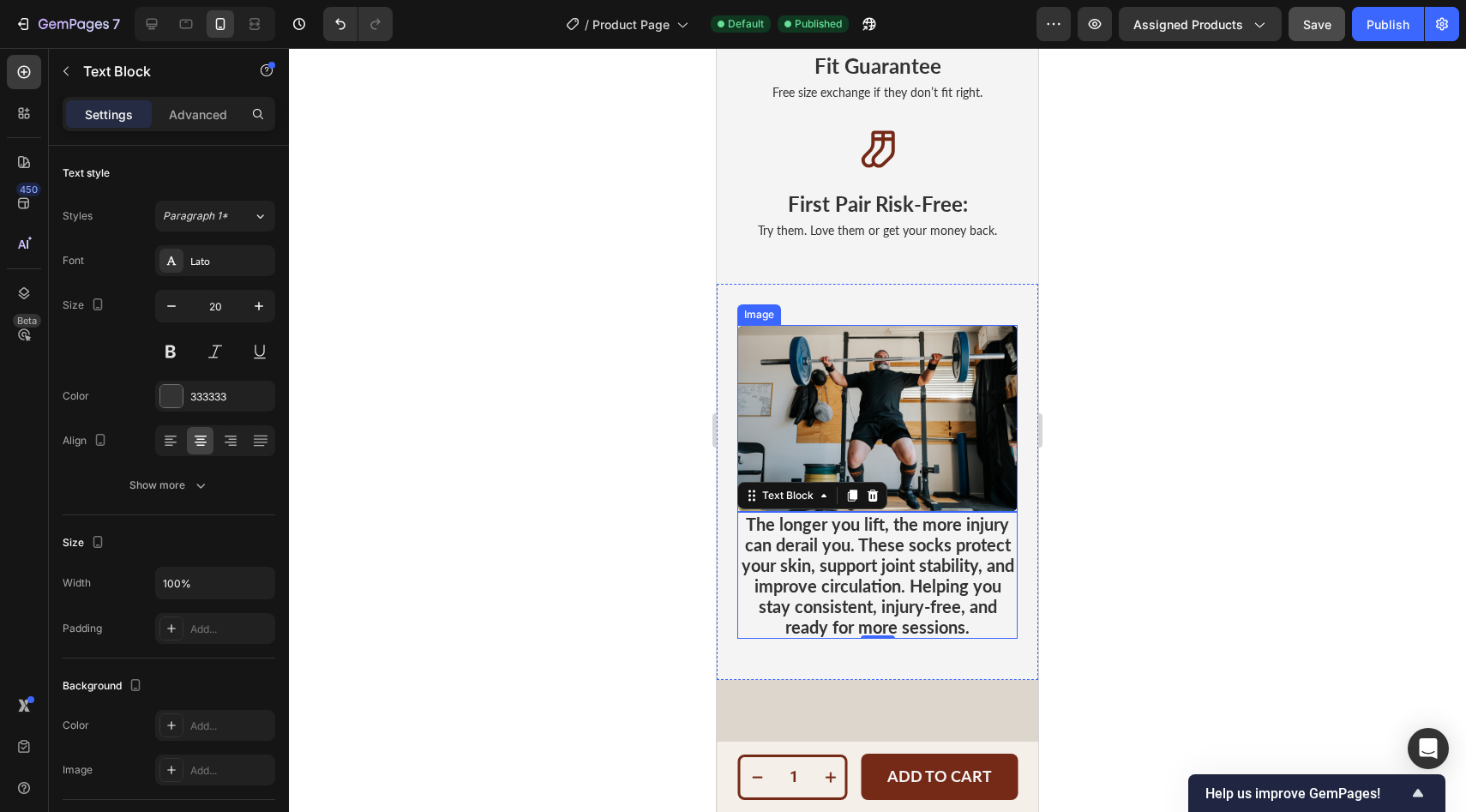
click at [991, 509] on img at bounding box center [877, 418] width 280 height 186
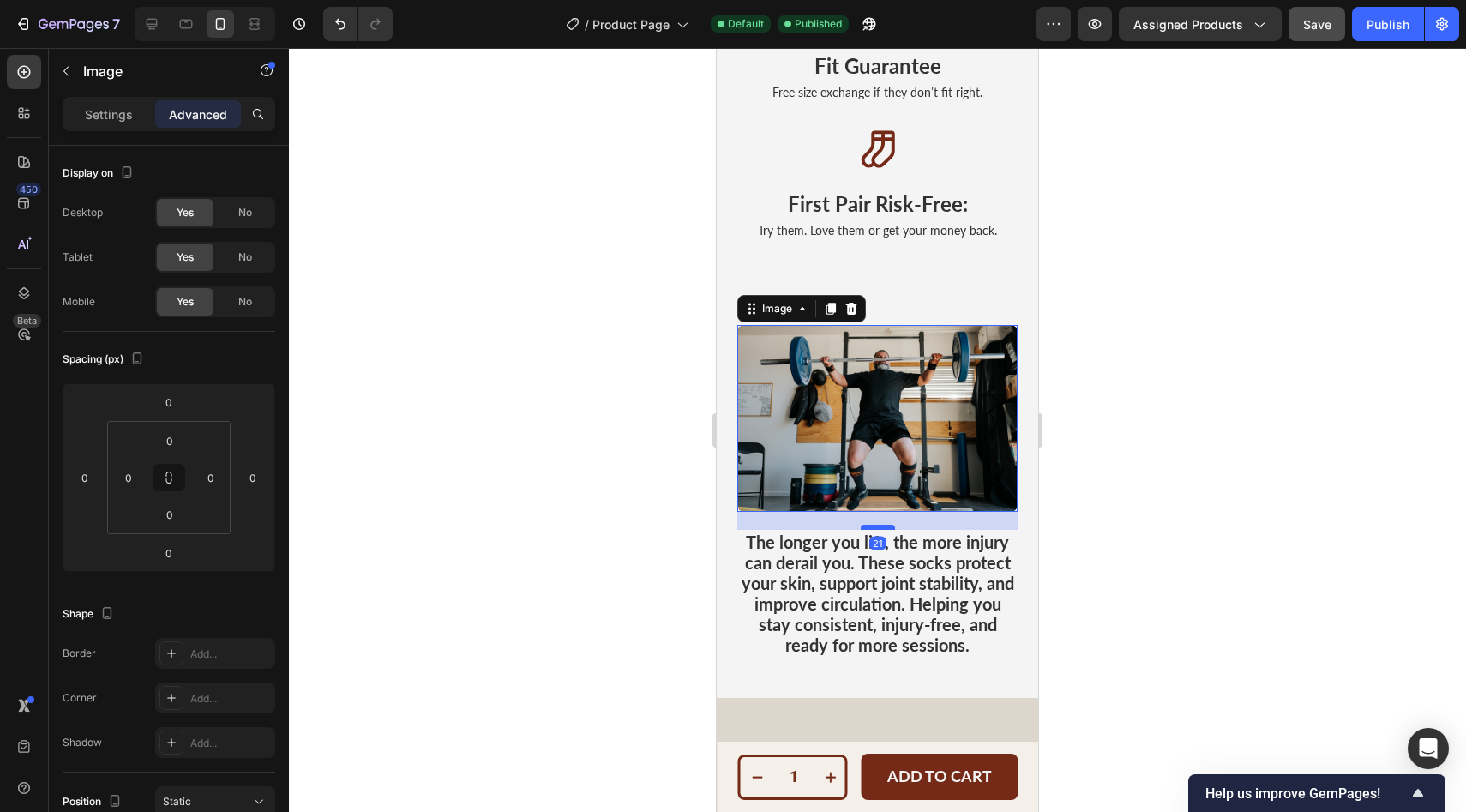
drag, startPoint x: 878, startPoint y: 509, endPoint x: 873, endPoint y: 528, distance: 19.6
click at [873, 528] on div at bounding box center [878, 526] width 35 height 5
type input "21"
click at [1163, 532] on div at bounding box center [877, 429] width 1177 height 763
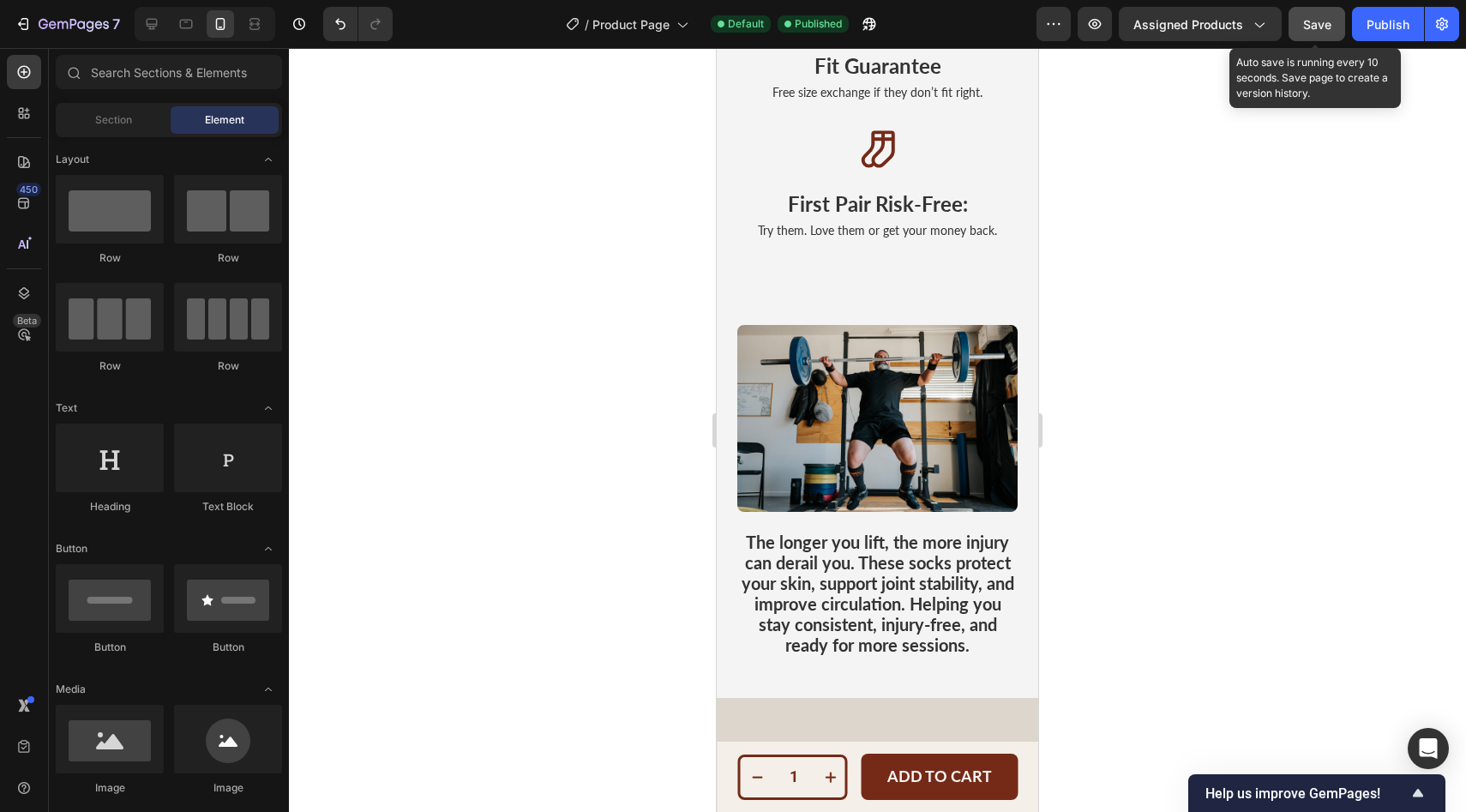
click at [1312, 22] on span "Save" at bounding box center [1317, 24] width 28 height 15
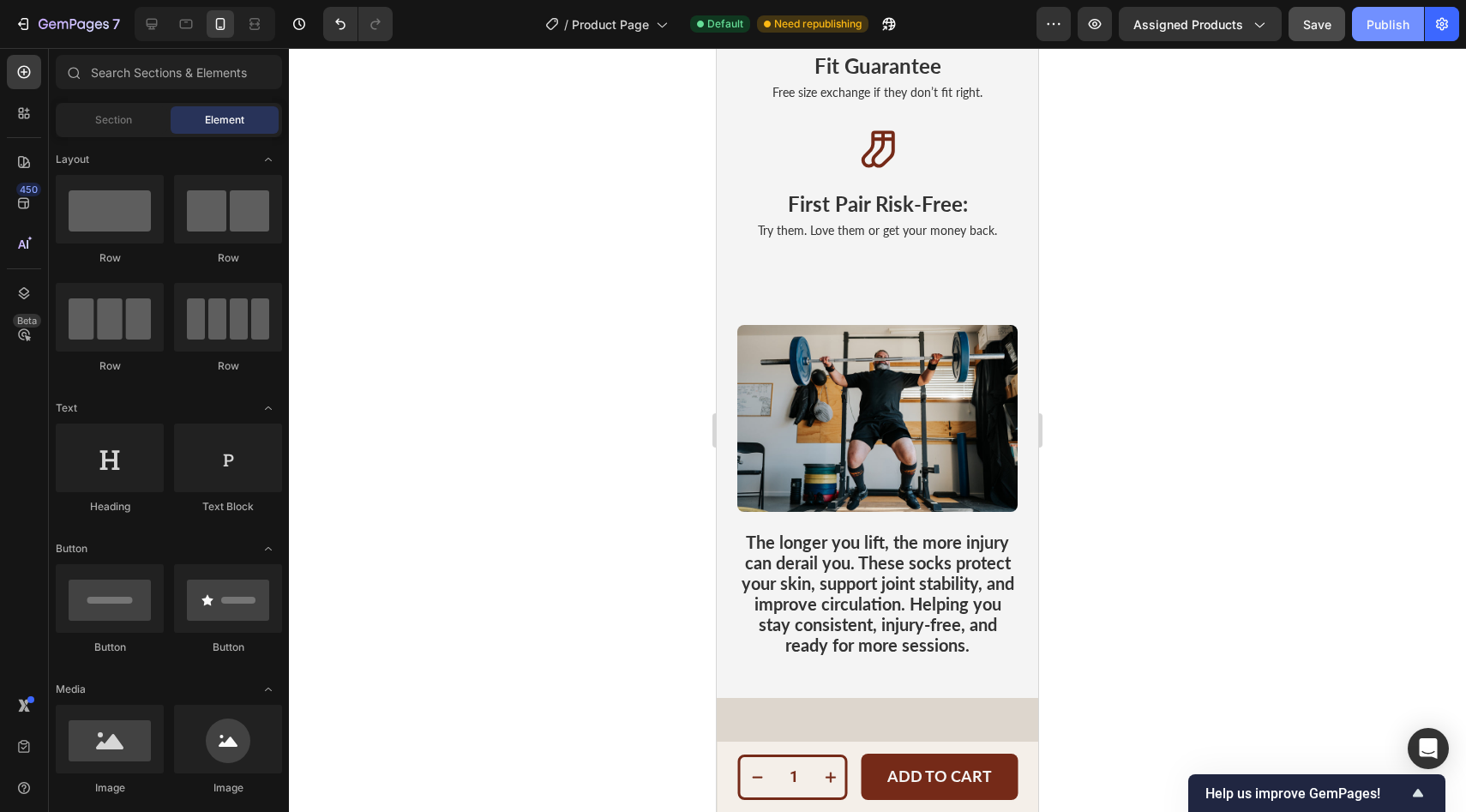
click at [1378, 26] on div "Publish" at bounding box center [1388, 23] width 43 height 18
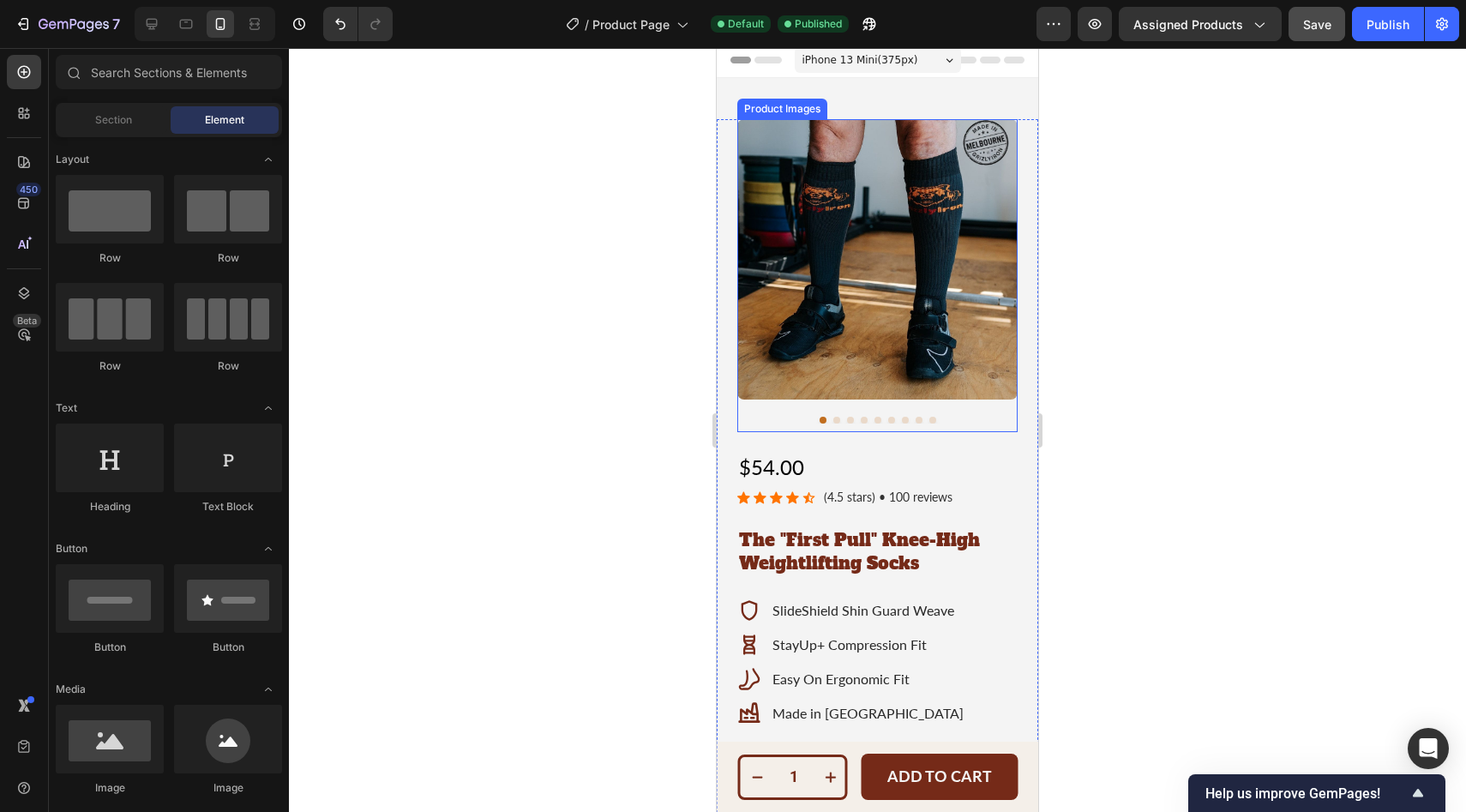
scroll to position [8, 0]
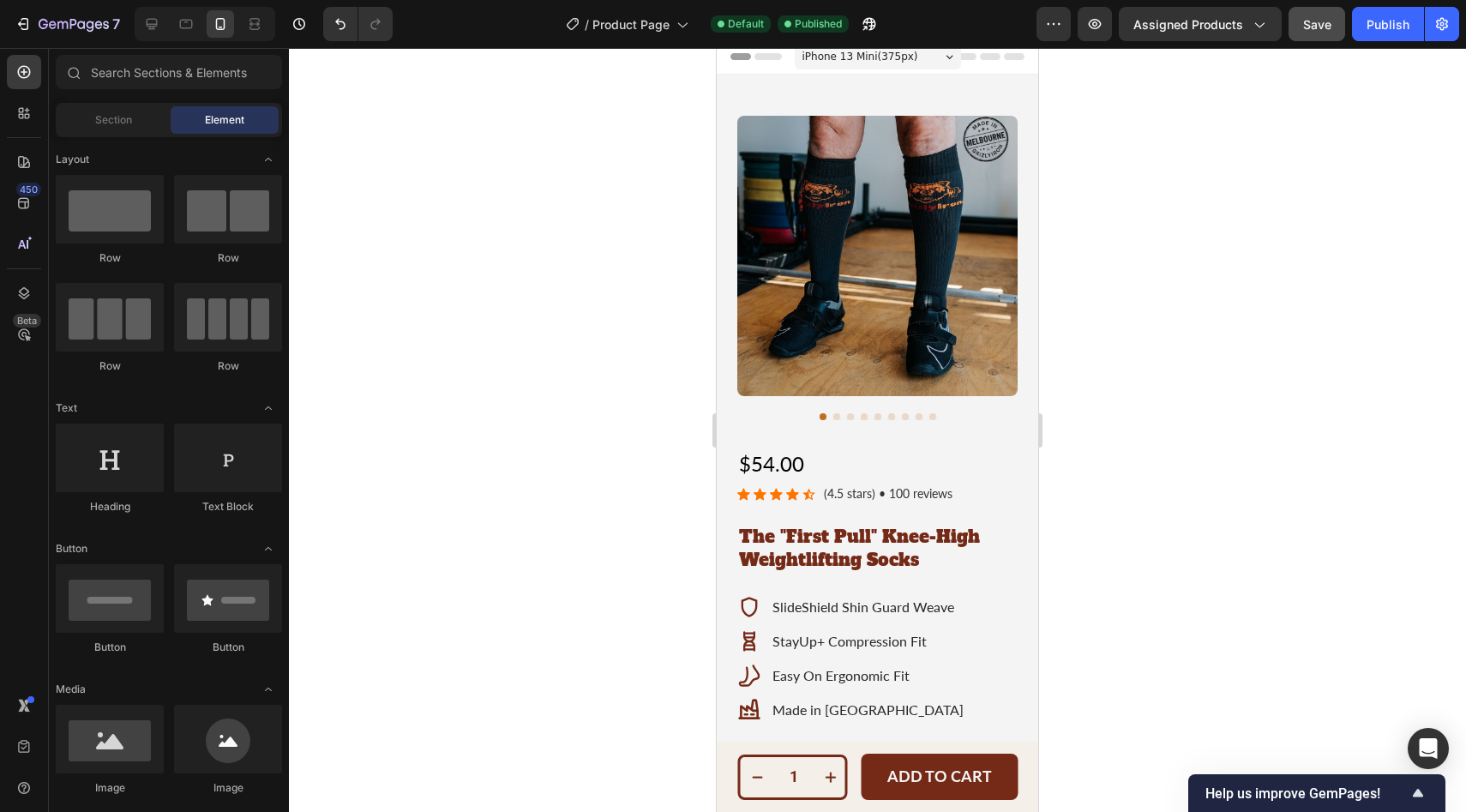
click at [859, 57] on span "iPhone 13 Mini ( 375 px)" at bounding box center [860, 56] width 116 height 17
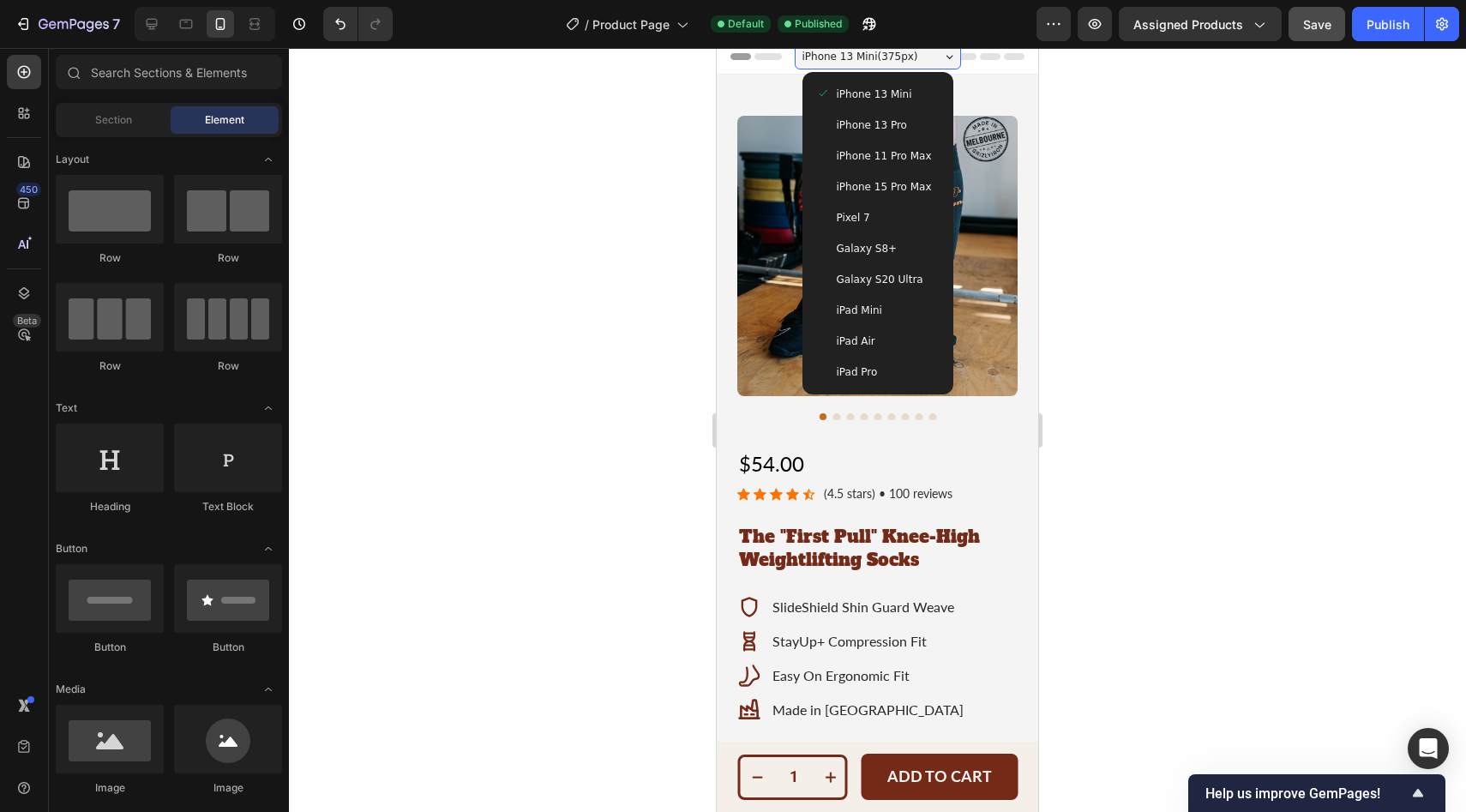
click at [851, 180] on span "iPhone 15 Pro Max" at bounding box center [884, 186] width 96 height 17
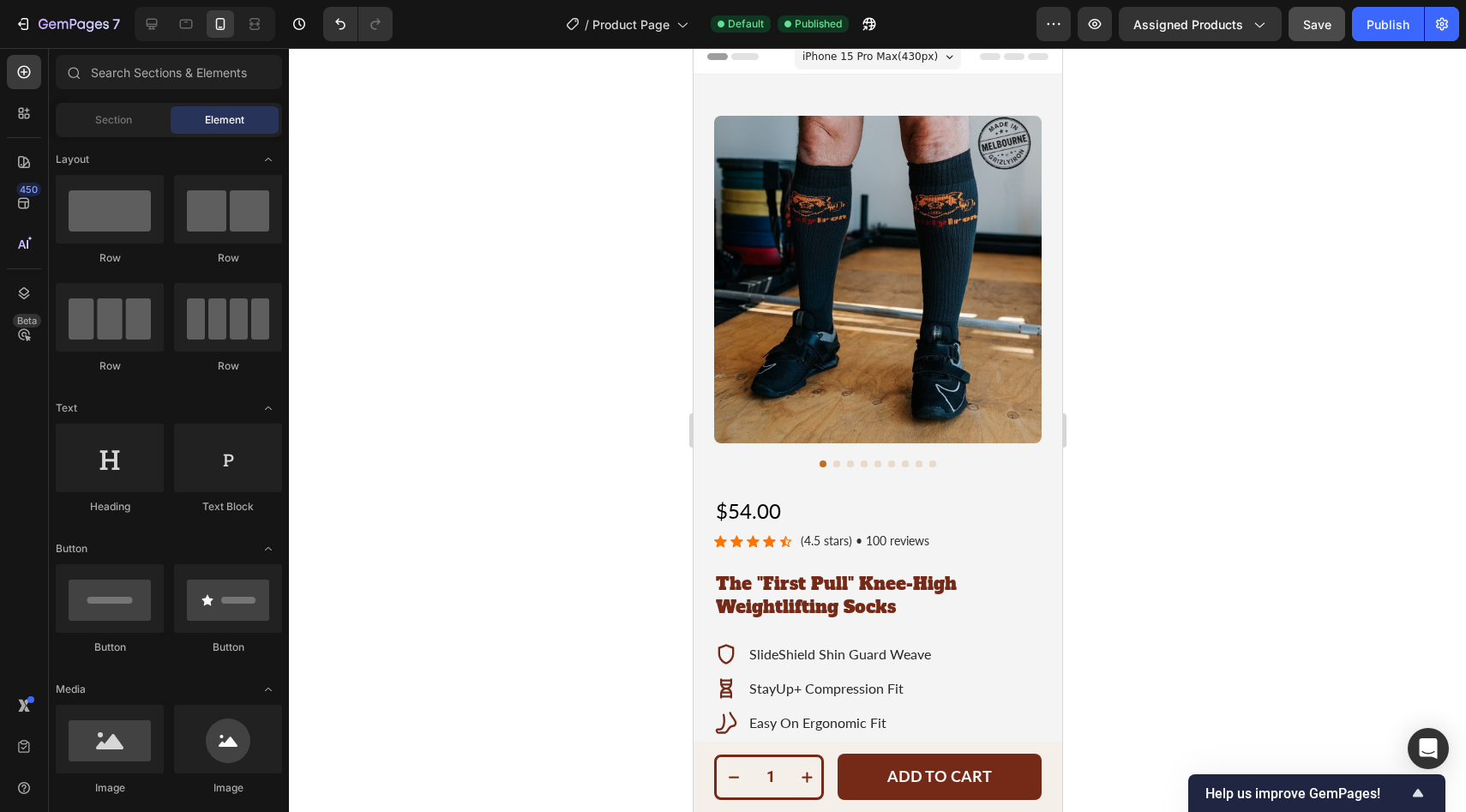
click at [1238, 570] on div at bounding box center [877, 429] width 1177 height 763
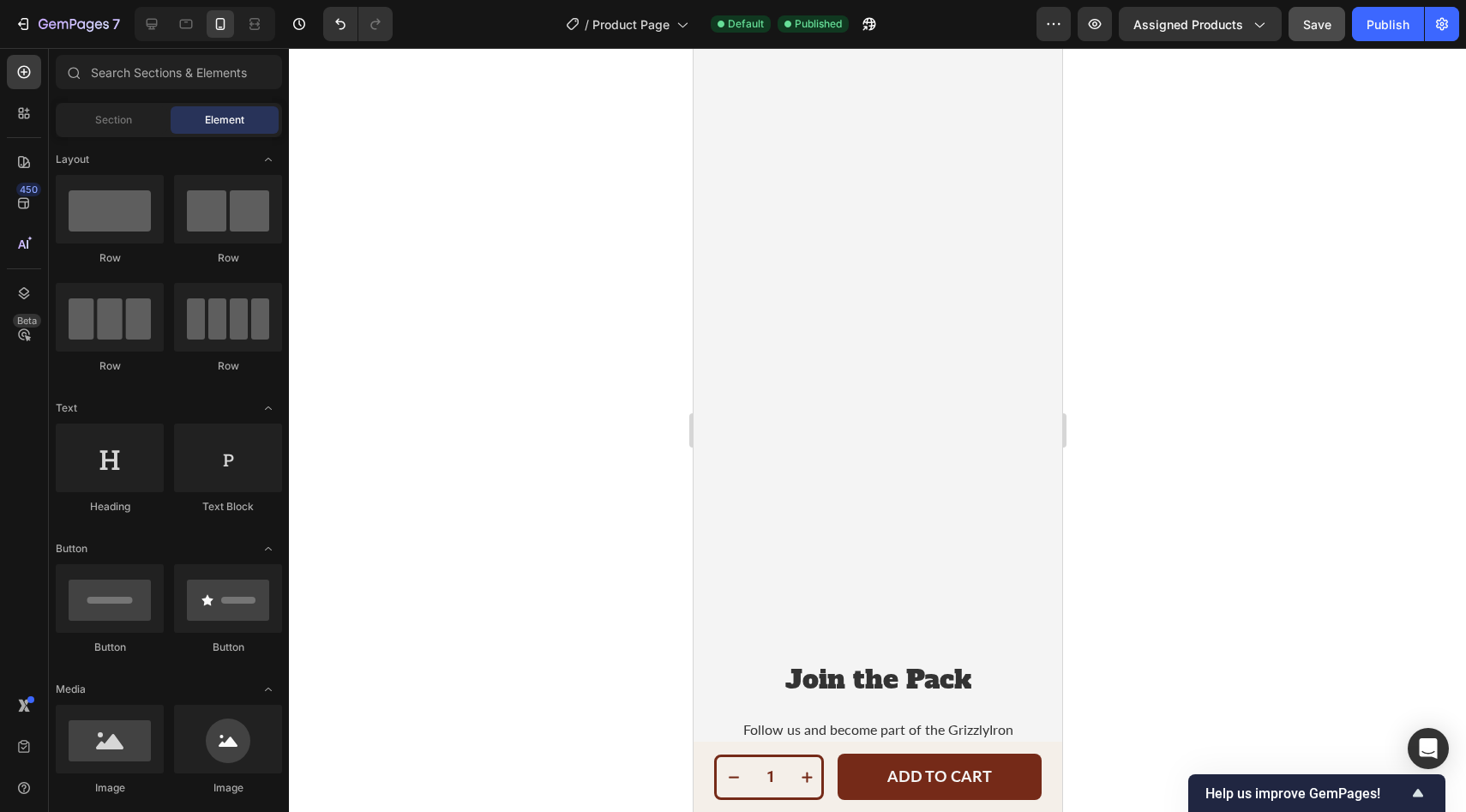
scroll to position [5832, 0]
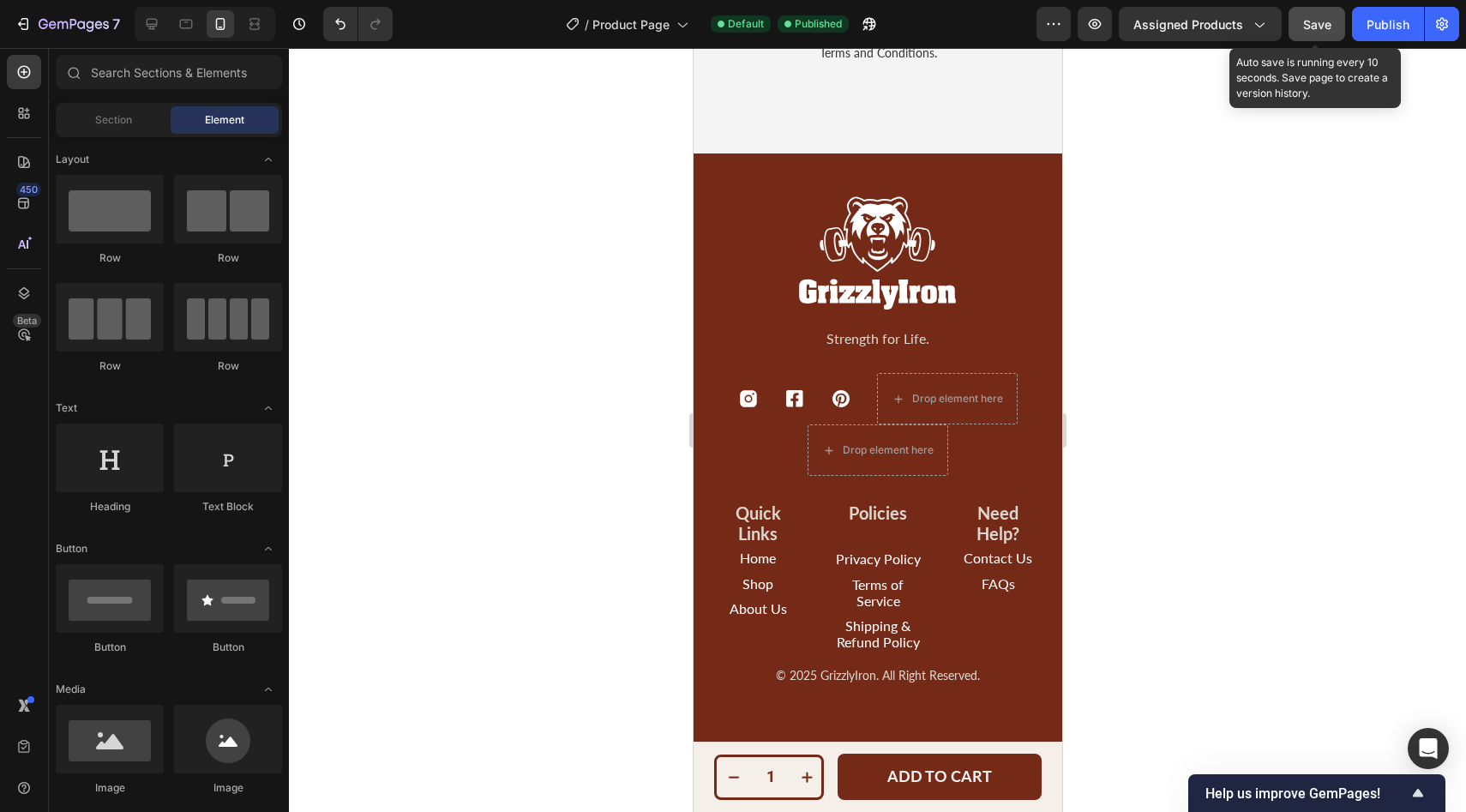
click at [1308, 23] on span "Save" at bounding box center [1317, 24] width 28 height 15
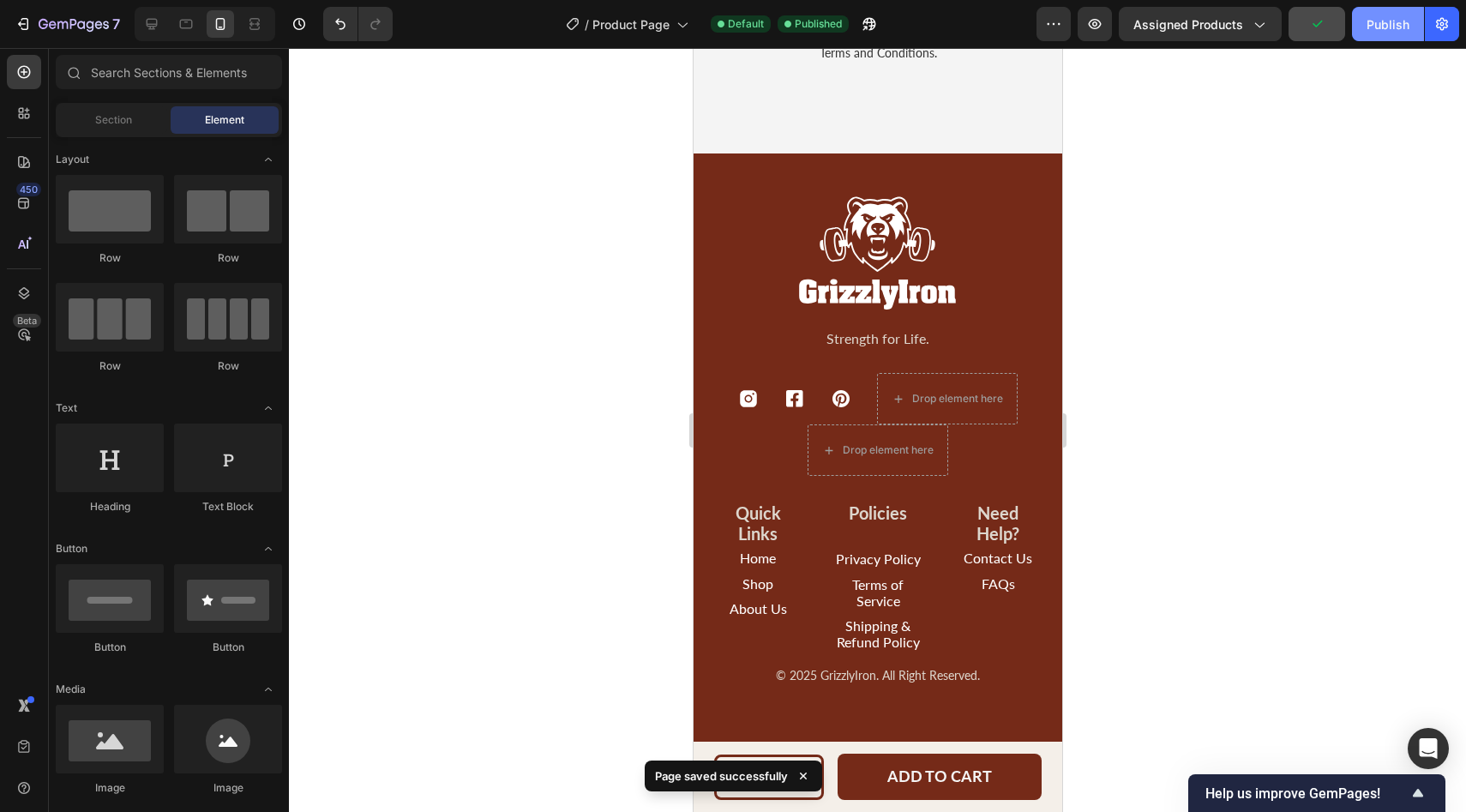
click at [1373, 25] on div "Publish" at bounding box center [1388, 23] width 43 height 18
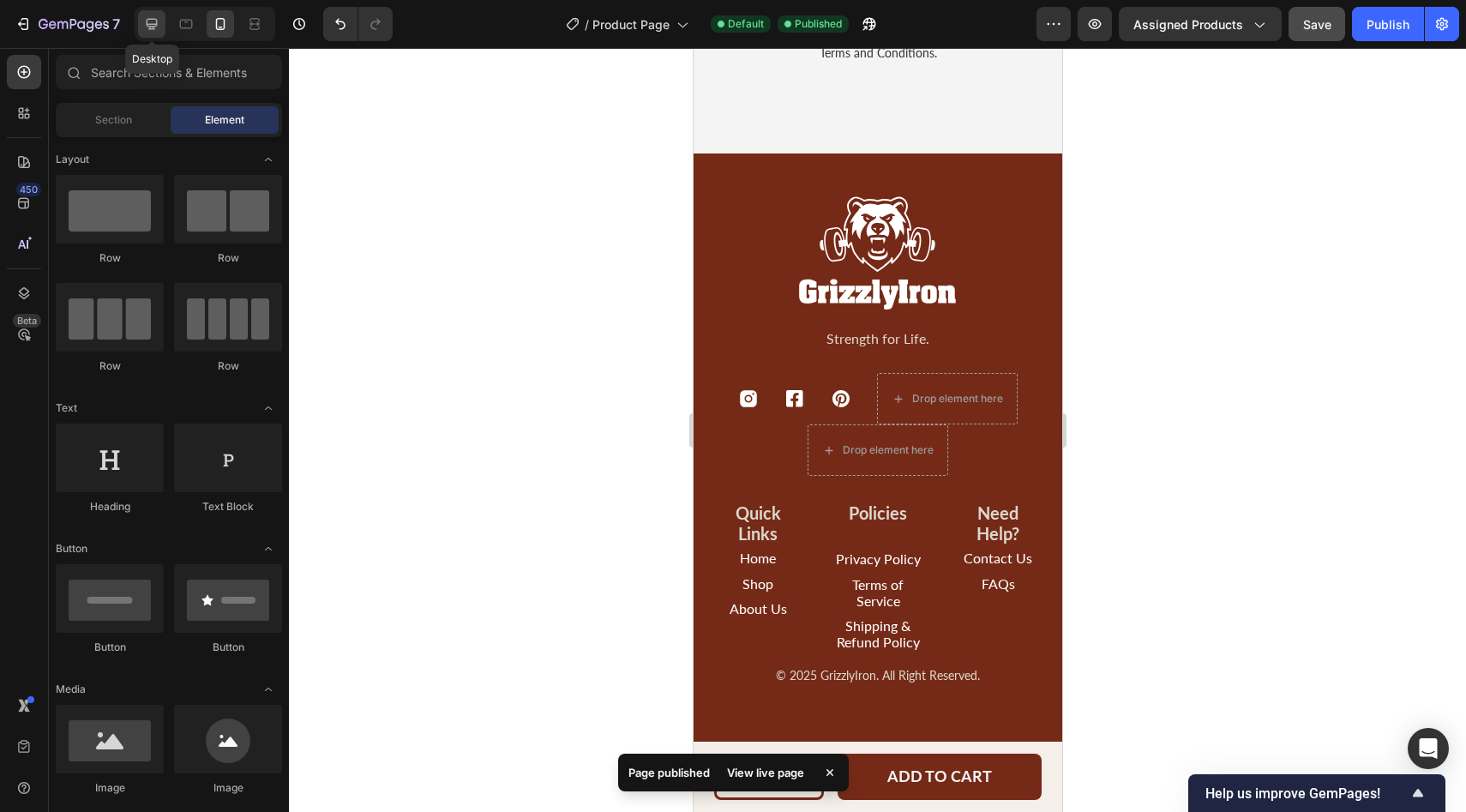
click at [147, 27] on icon at bounding box center [152, 23] width 17 height 17
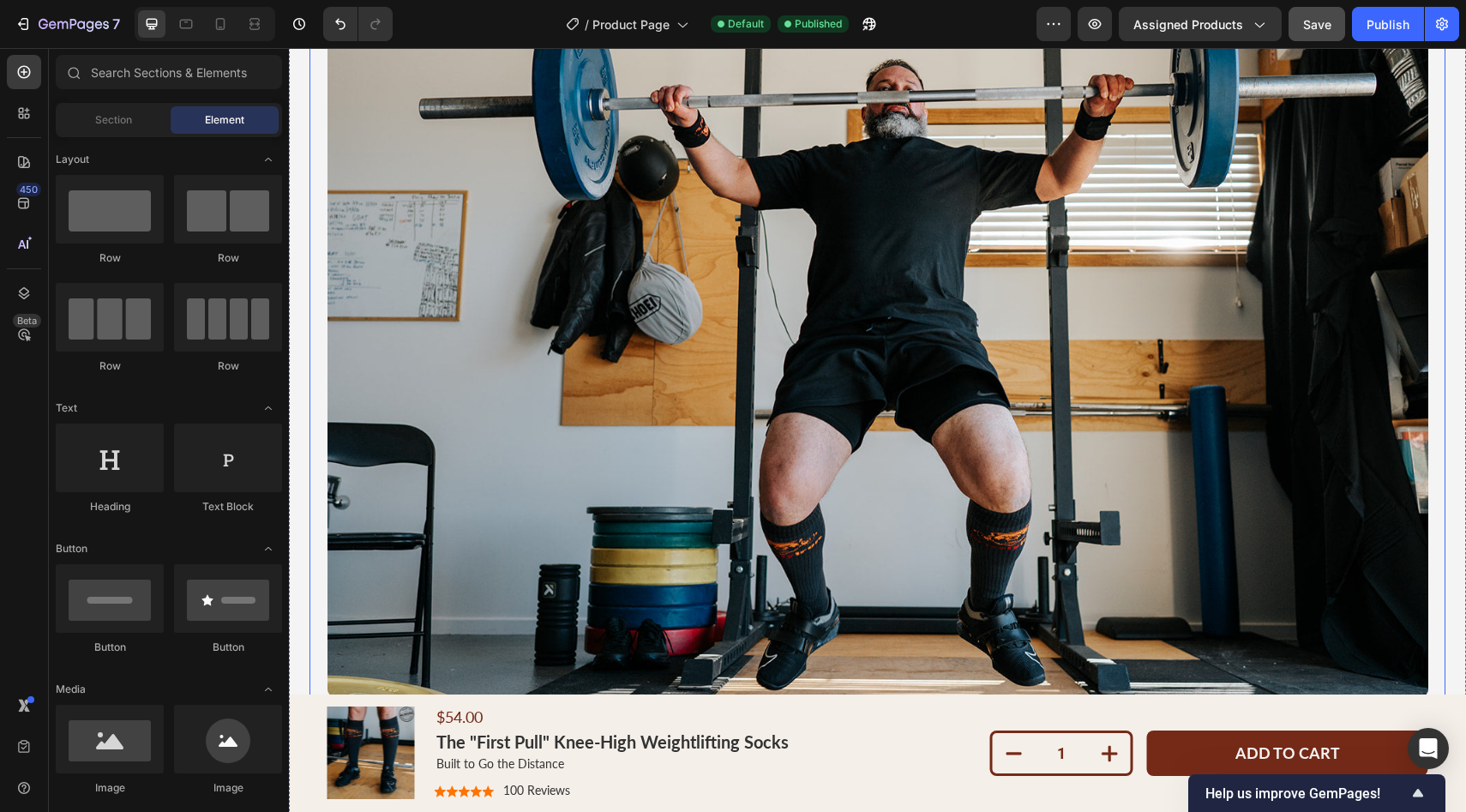
scroll to position [2631, 0]
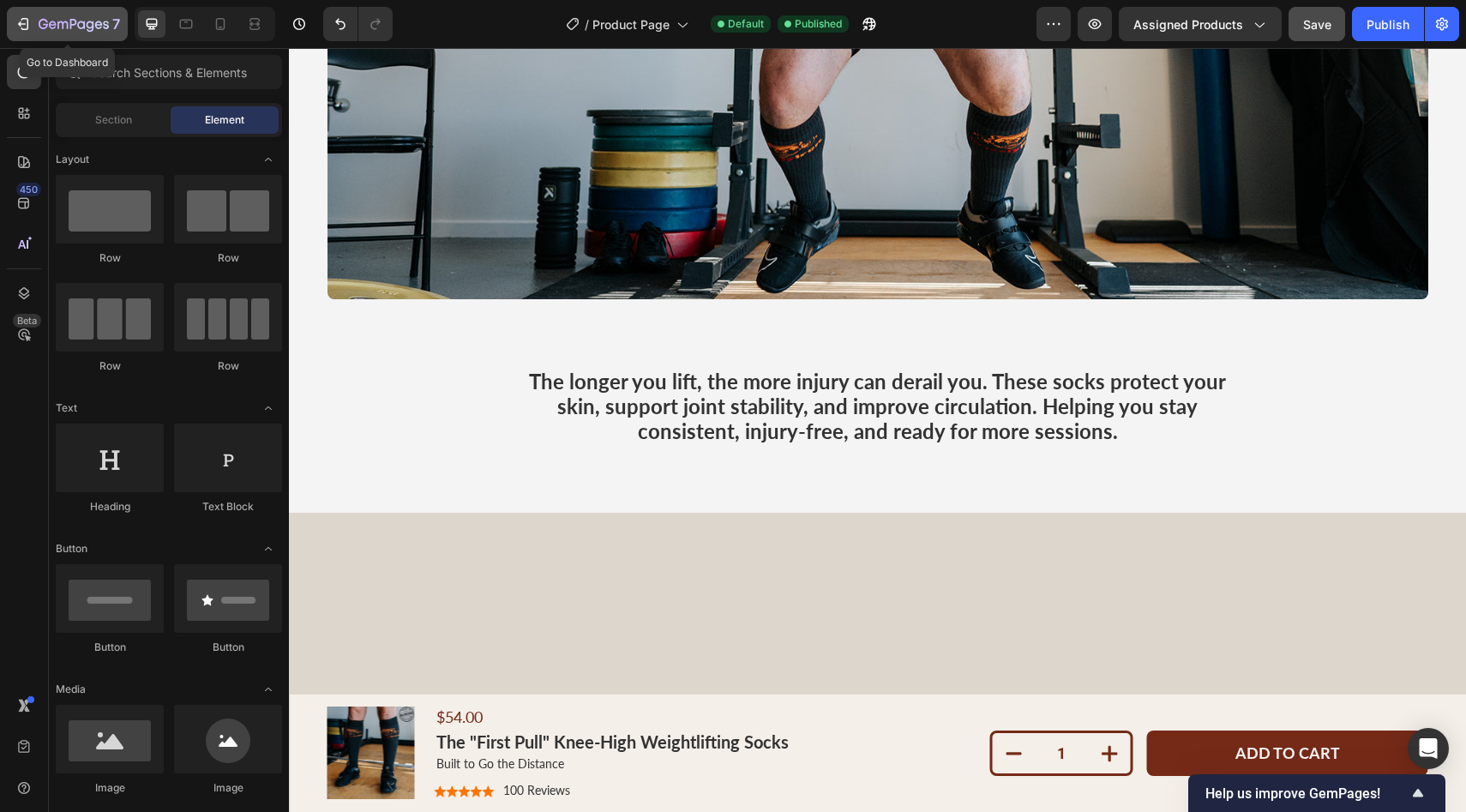
click at [25, 29] on icon "button" at bounding box center [25, 23] width 7 height 12
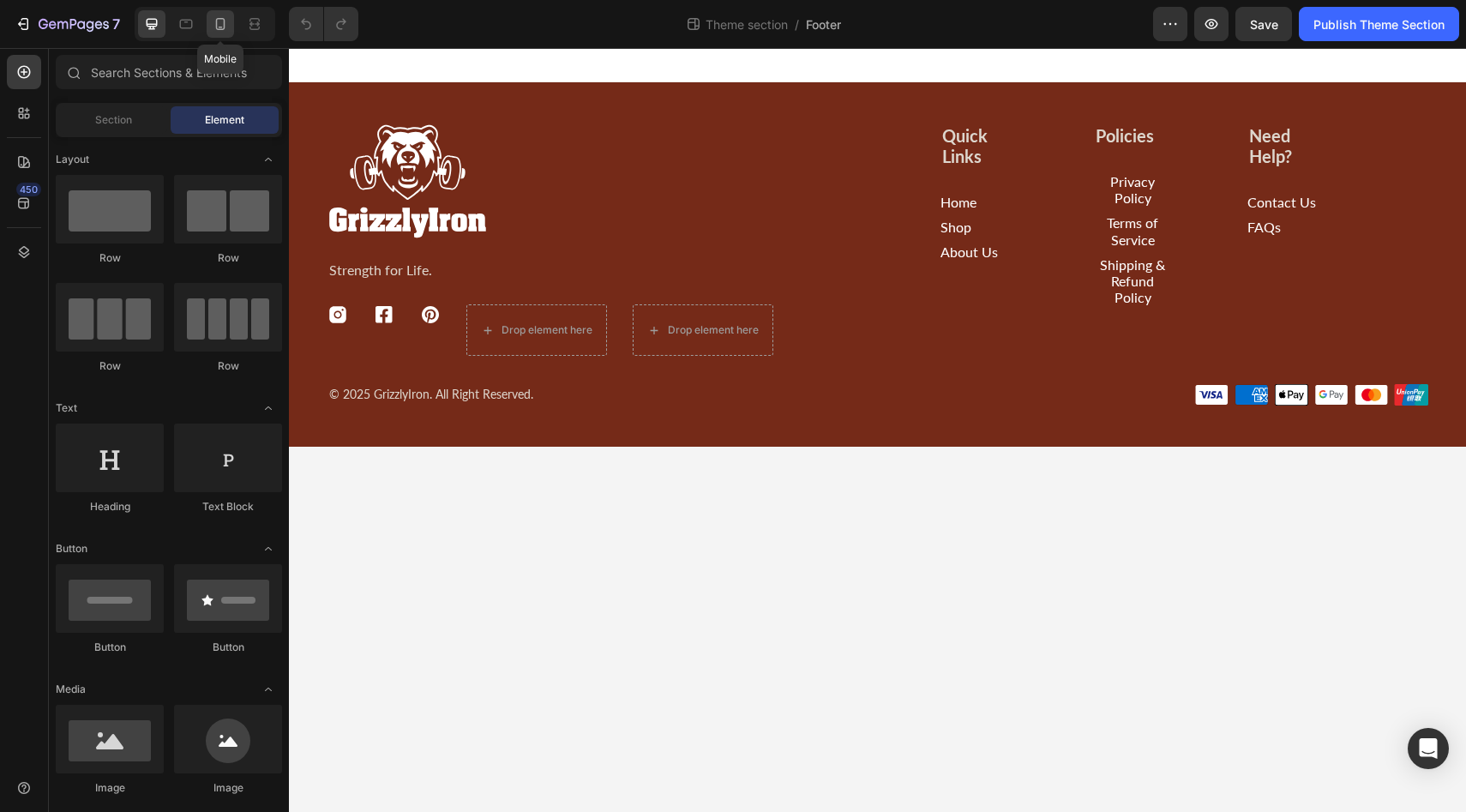
click at [227, 32] on icon at bounding box center [220, 23] width 17 height 17
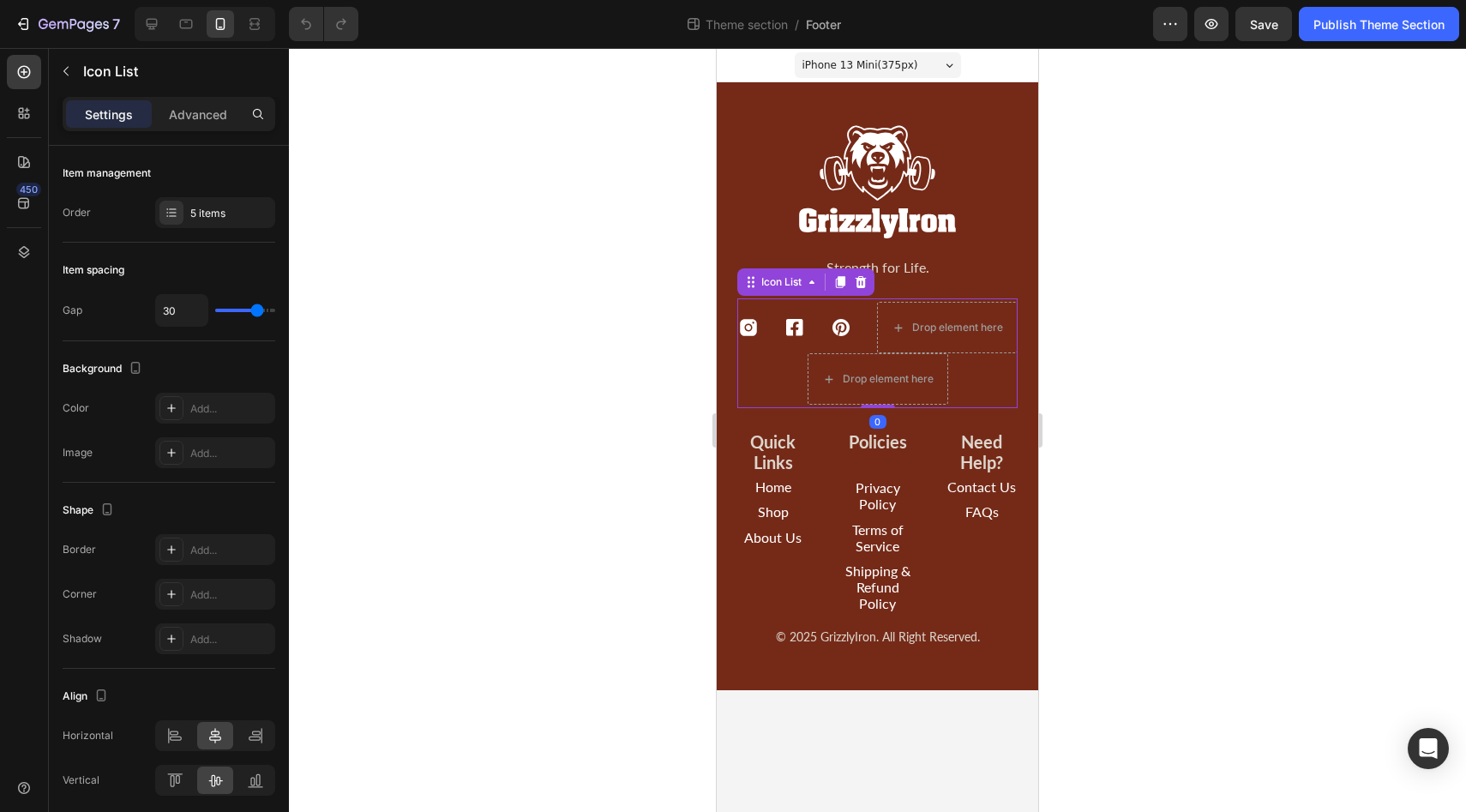
click at [817, 309] on div "Icon Icon Icon Drop element here Drop element here" at bounding box center [877, 353] width 280 height 103
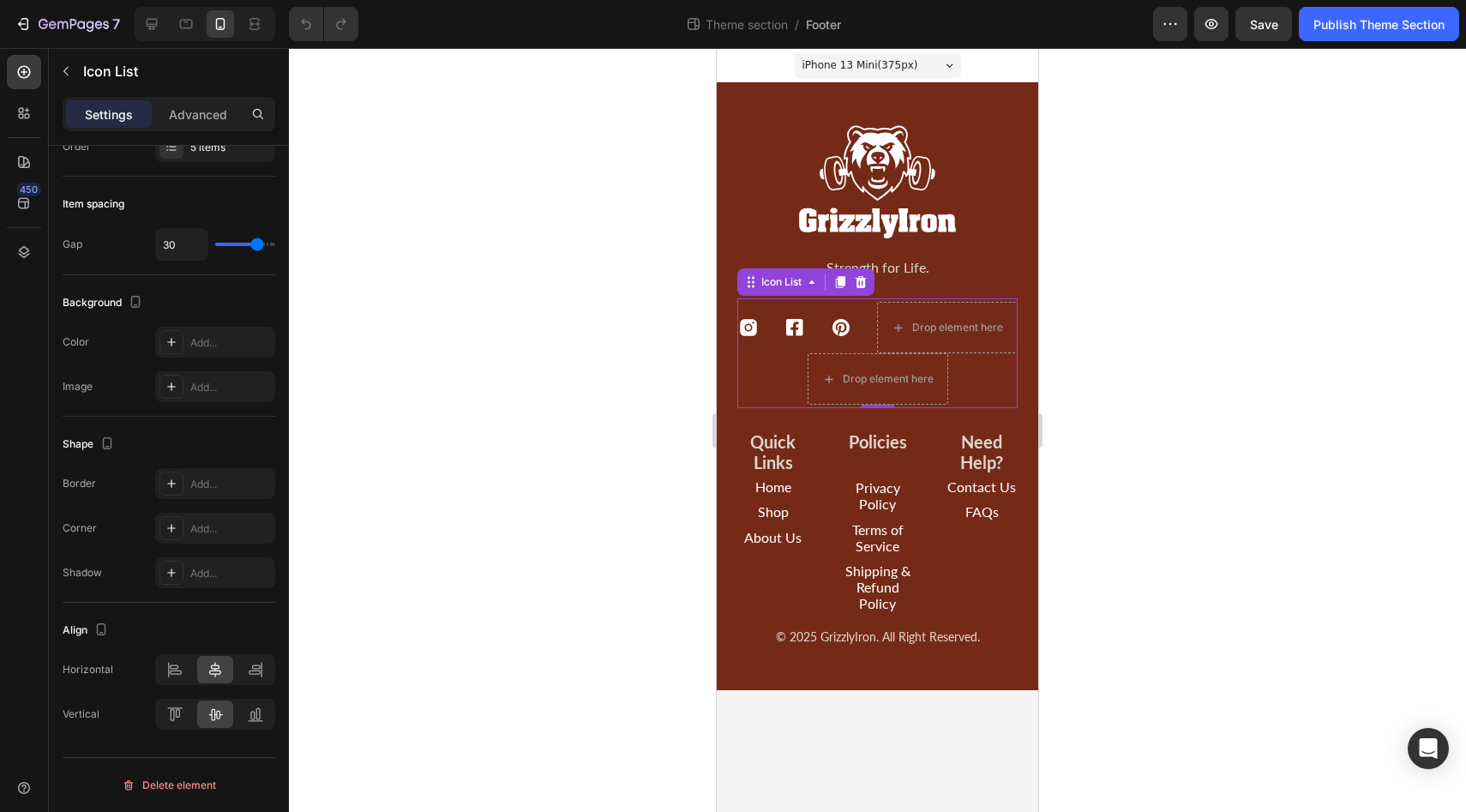
click at [584, 328] on div at bounding box center [877, 429] width 1177 height 763
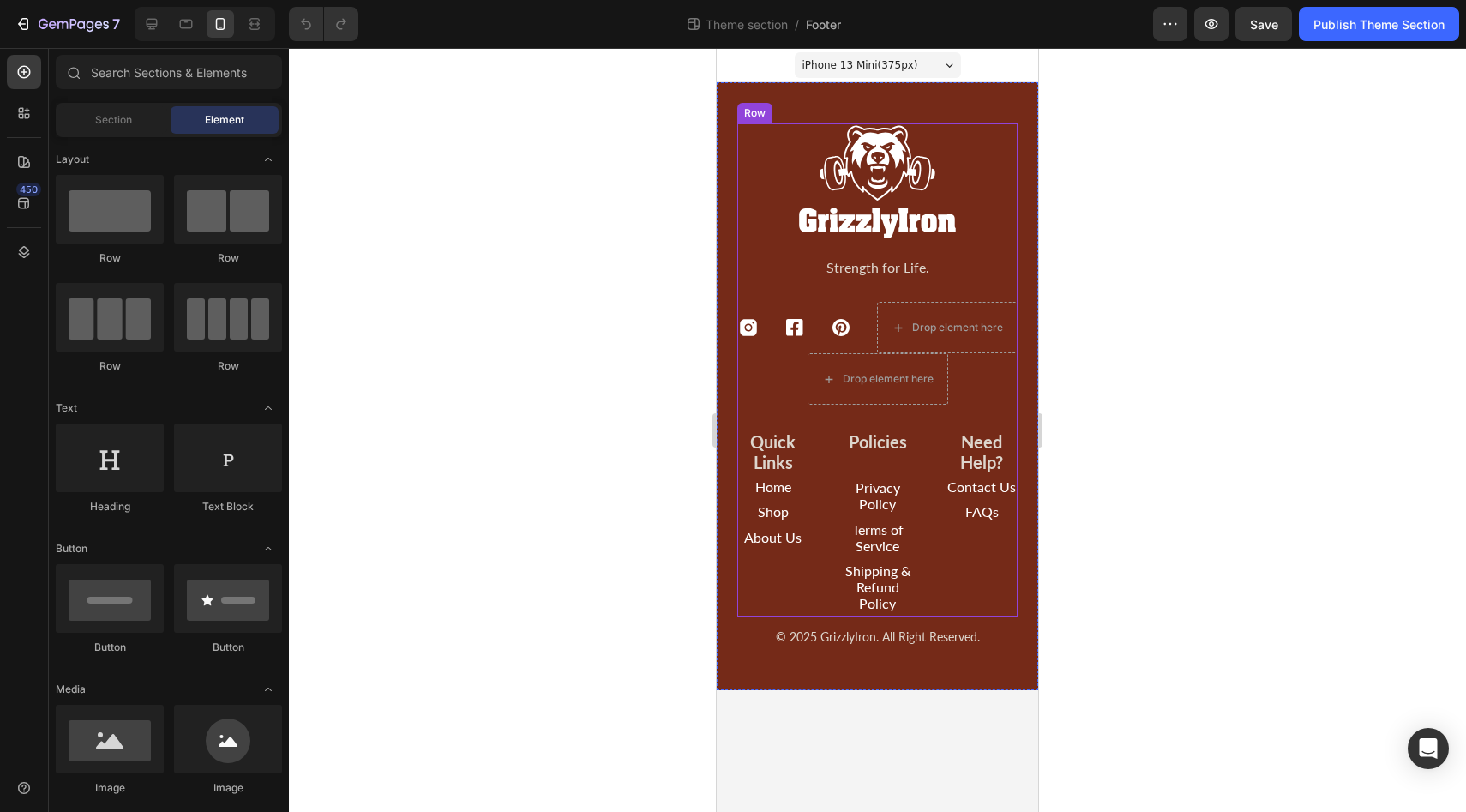
click at [1195, 340] on div at bounding box center [877, 429] width 1177 height 763
click at [1116, 302] on div at bounding box center [877, 429] width 1177 height 763
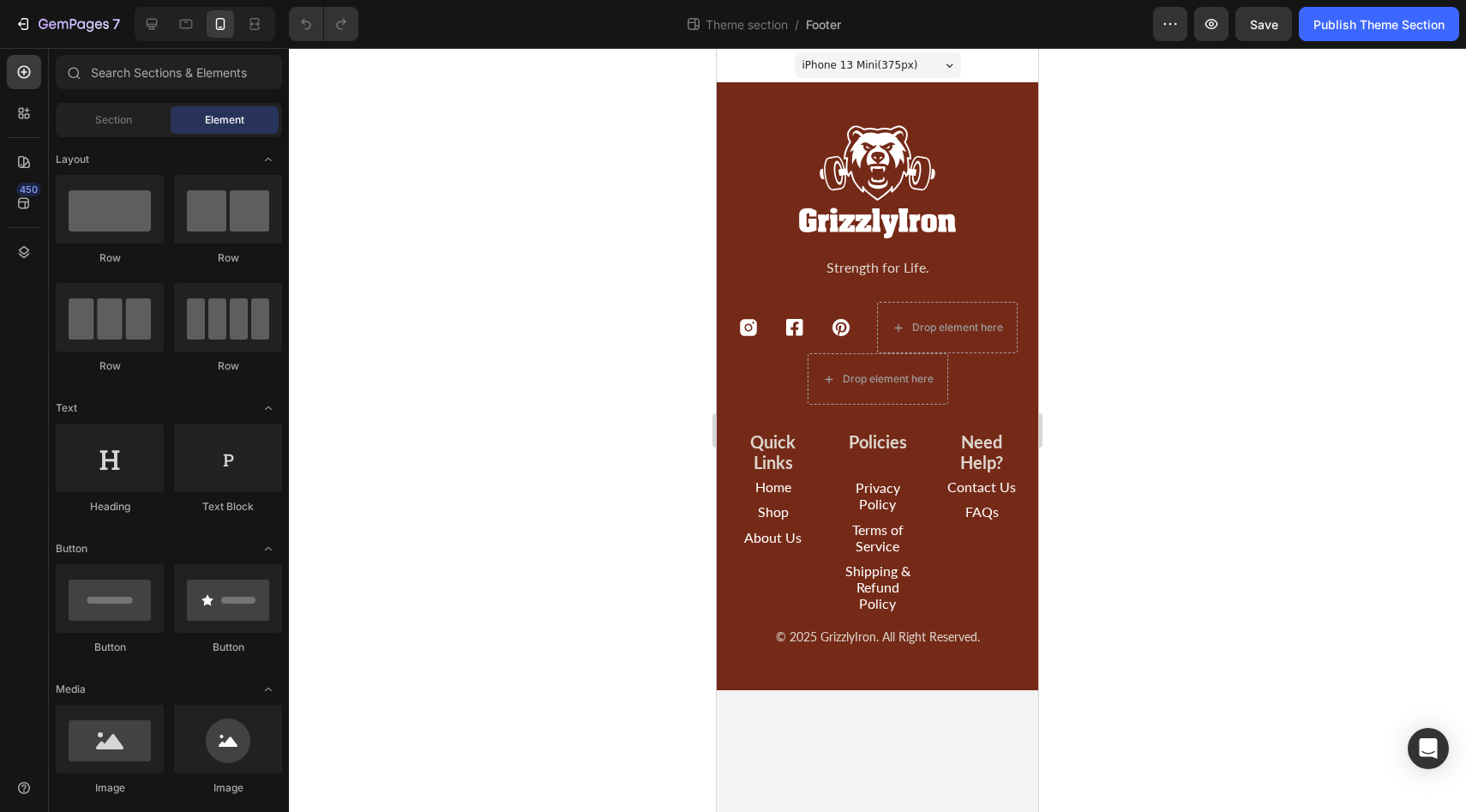
click at [944, 66] on div "iPhone 13 Mini ( 375 px)" at bounding box center [878, 65] width 167 height 25
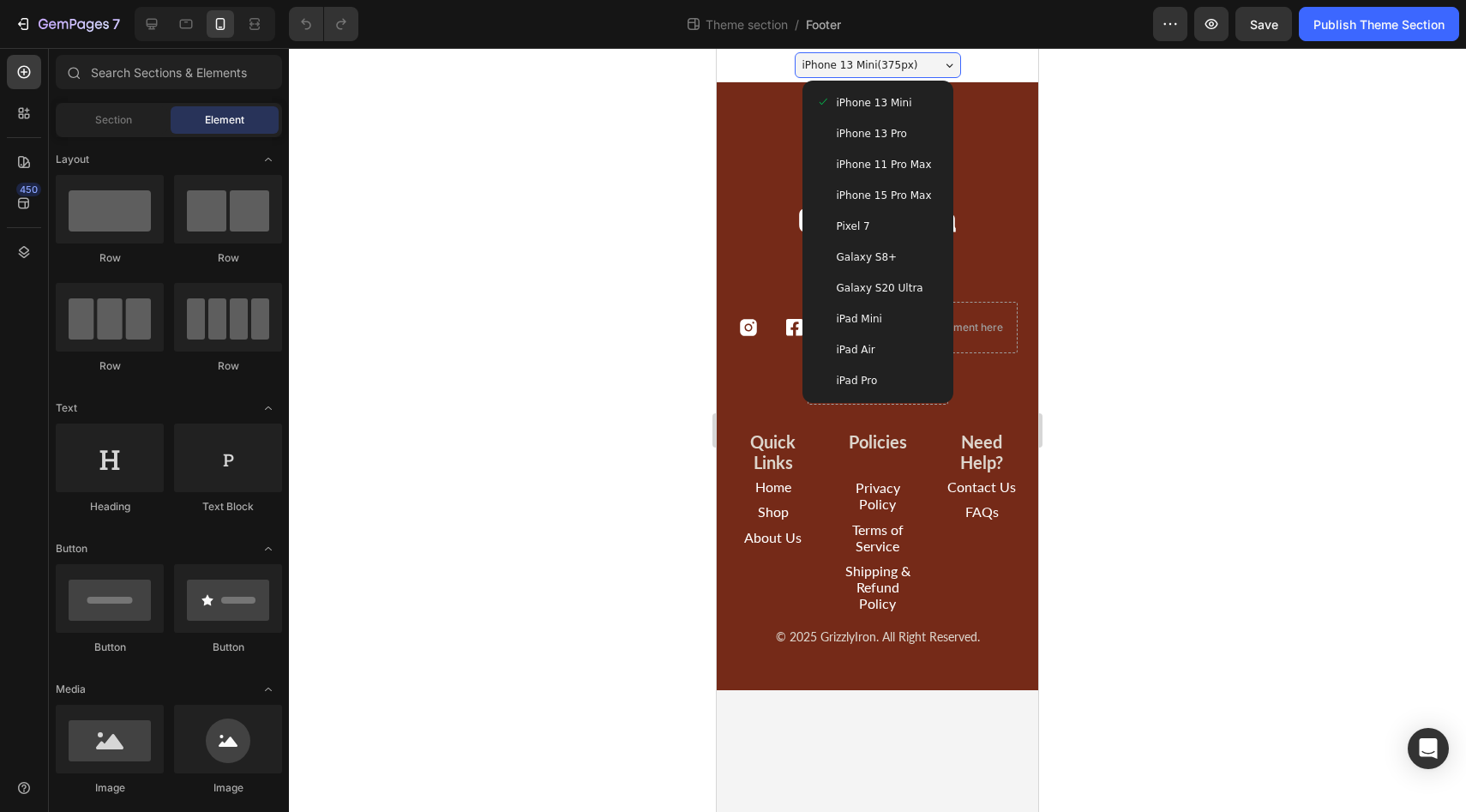
click at [840, 190] on span "iPhone 15 Pro Max" at bounding box center [884, 195] width 96 height 17
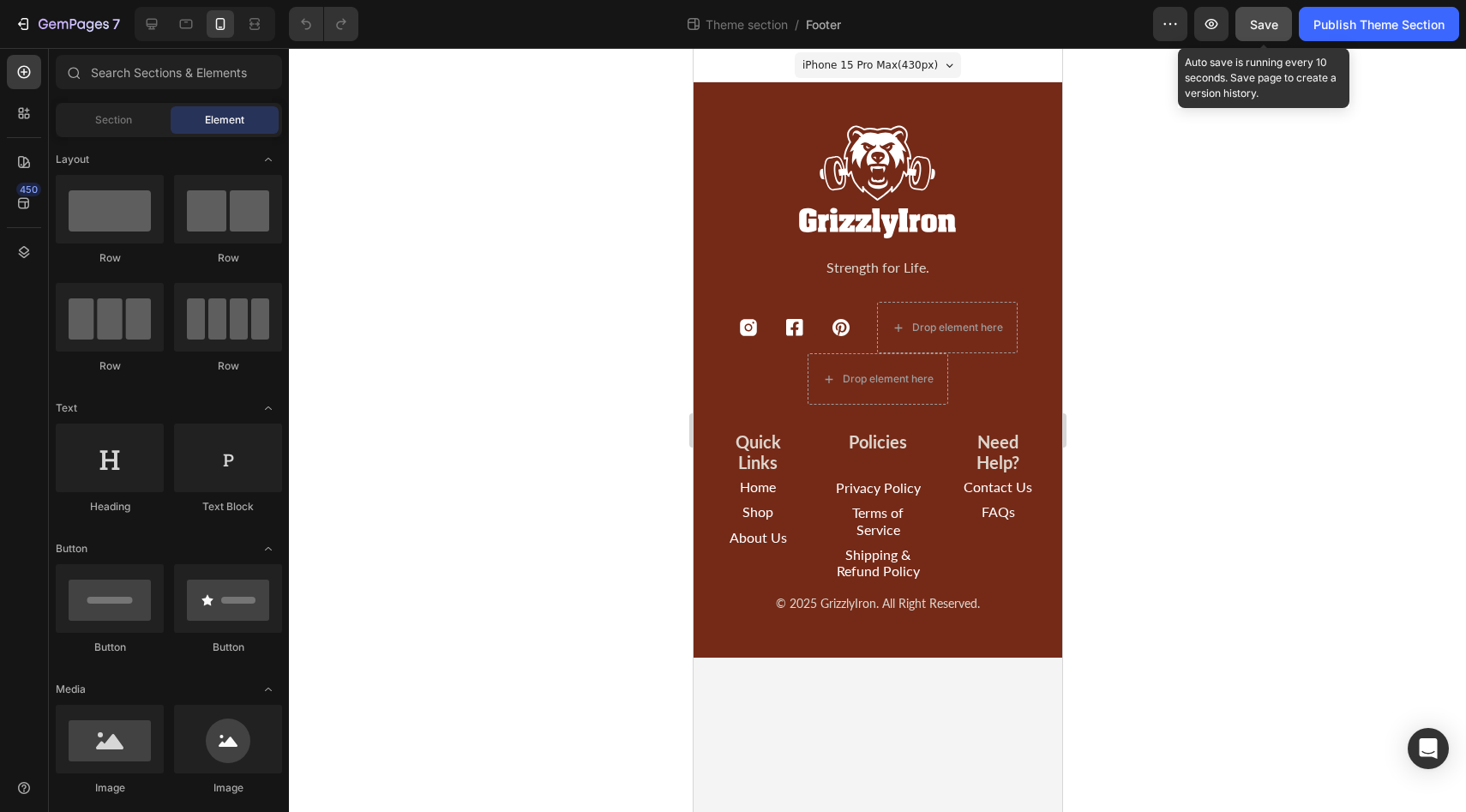
click at [1256, 40] on button "Save" at bounding box center [1264, 23] width 56 height 35
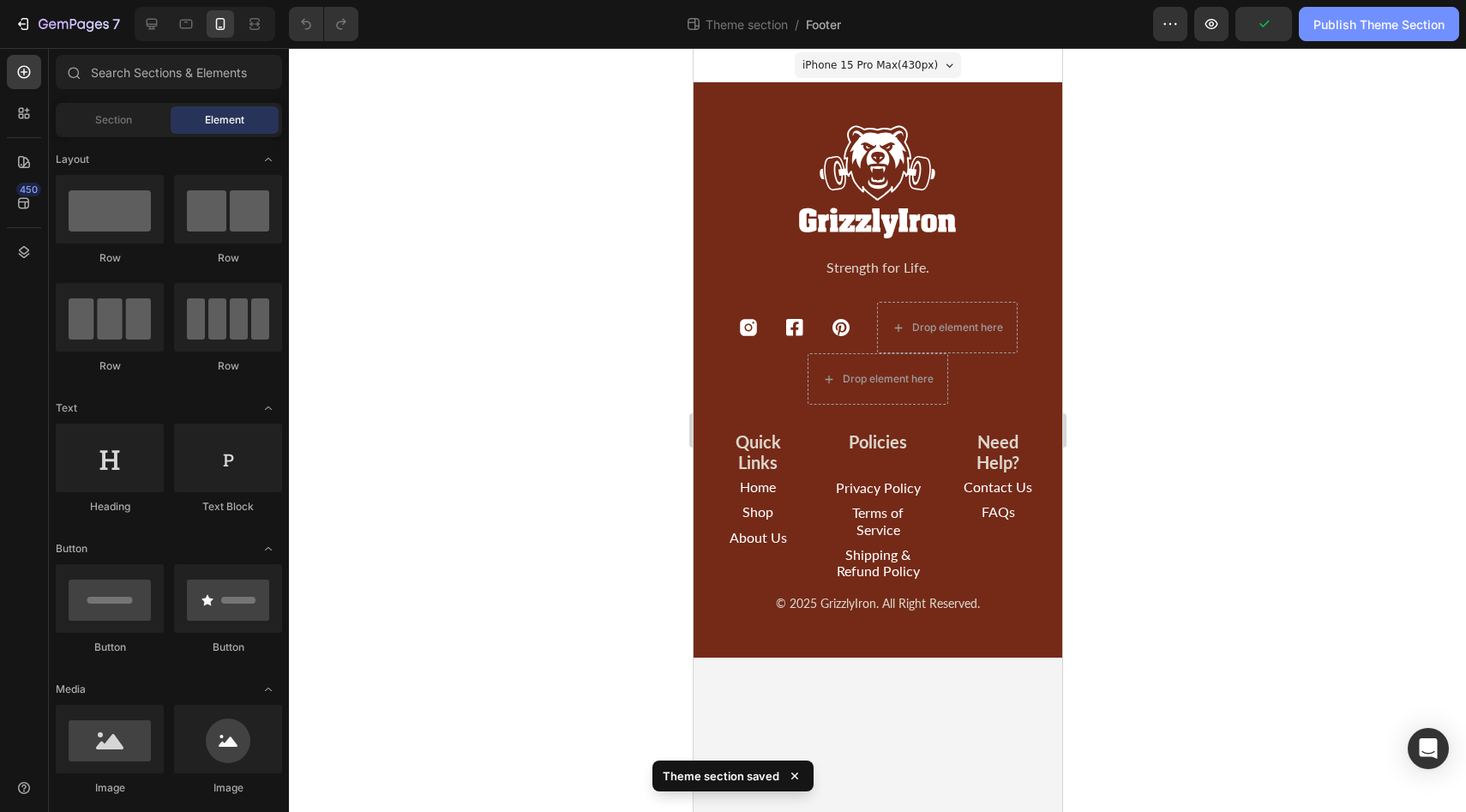
click at [1371, 15] on div "Publish Theme Section" at bounding box center [1379, 23] width 131 height 18
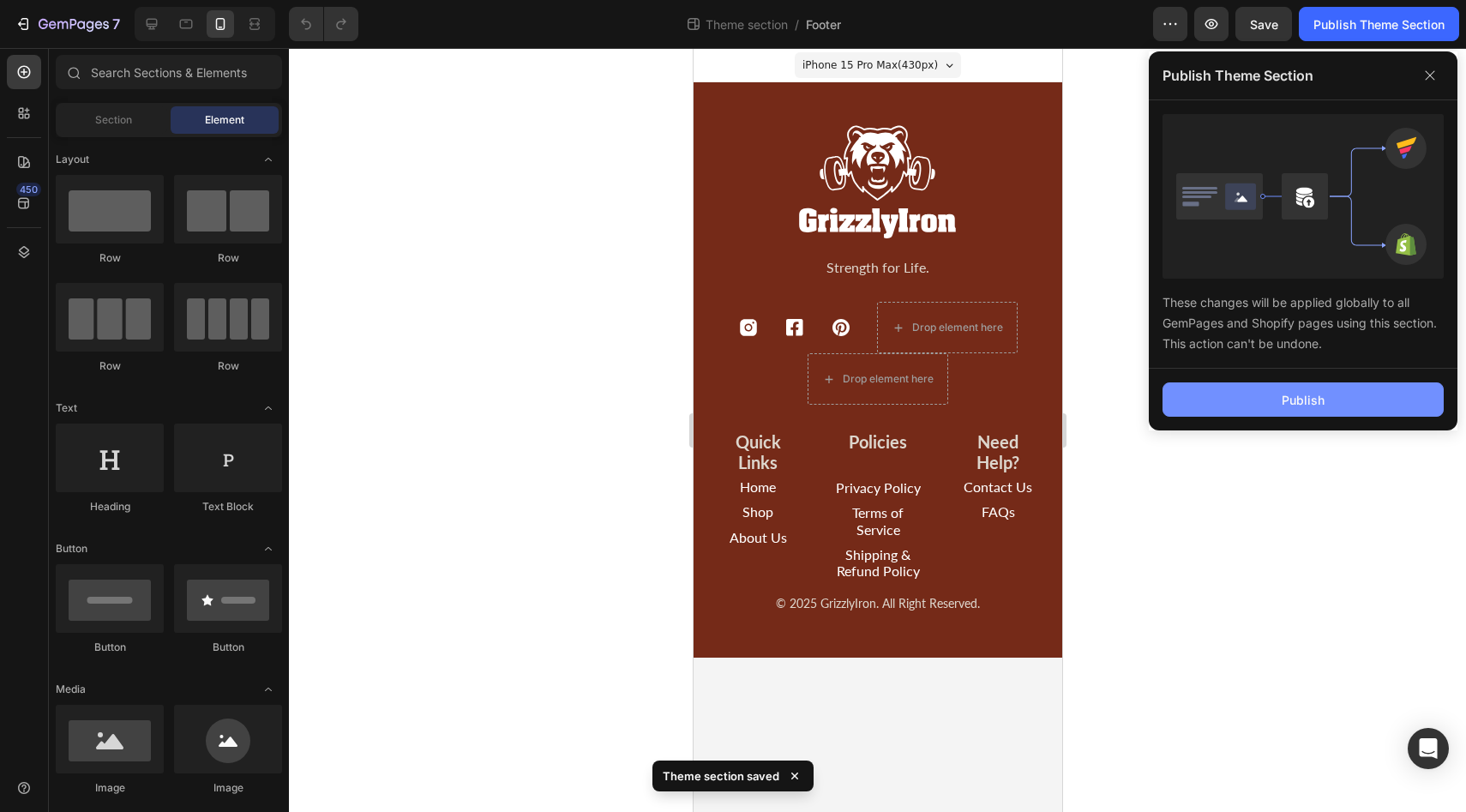
drag, startPoint x: 1297, startPoint y: 413, endPoint x: 1287, endPoint y: 411, distance: 10.2
click at [1296, 413] on button "Publish" at bounding box center [1303, 399] width 281 height 35
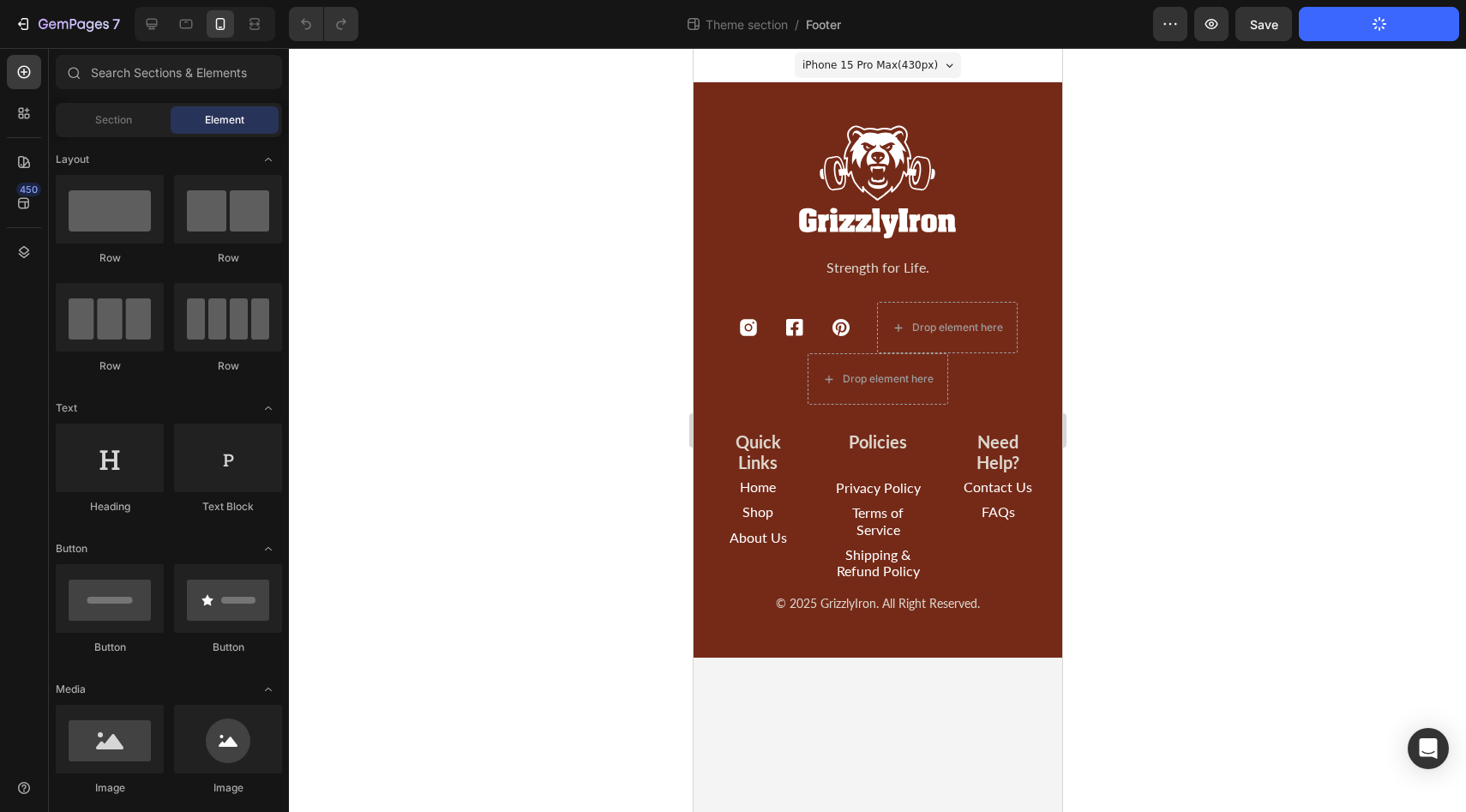
click at [1236, 442] on div at bounding box center [877, 429] width 1177 height 763
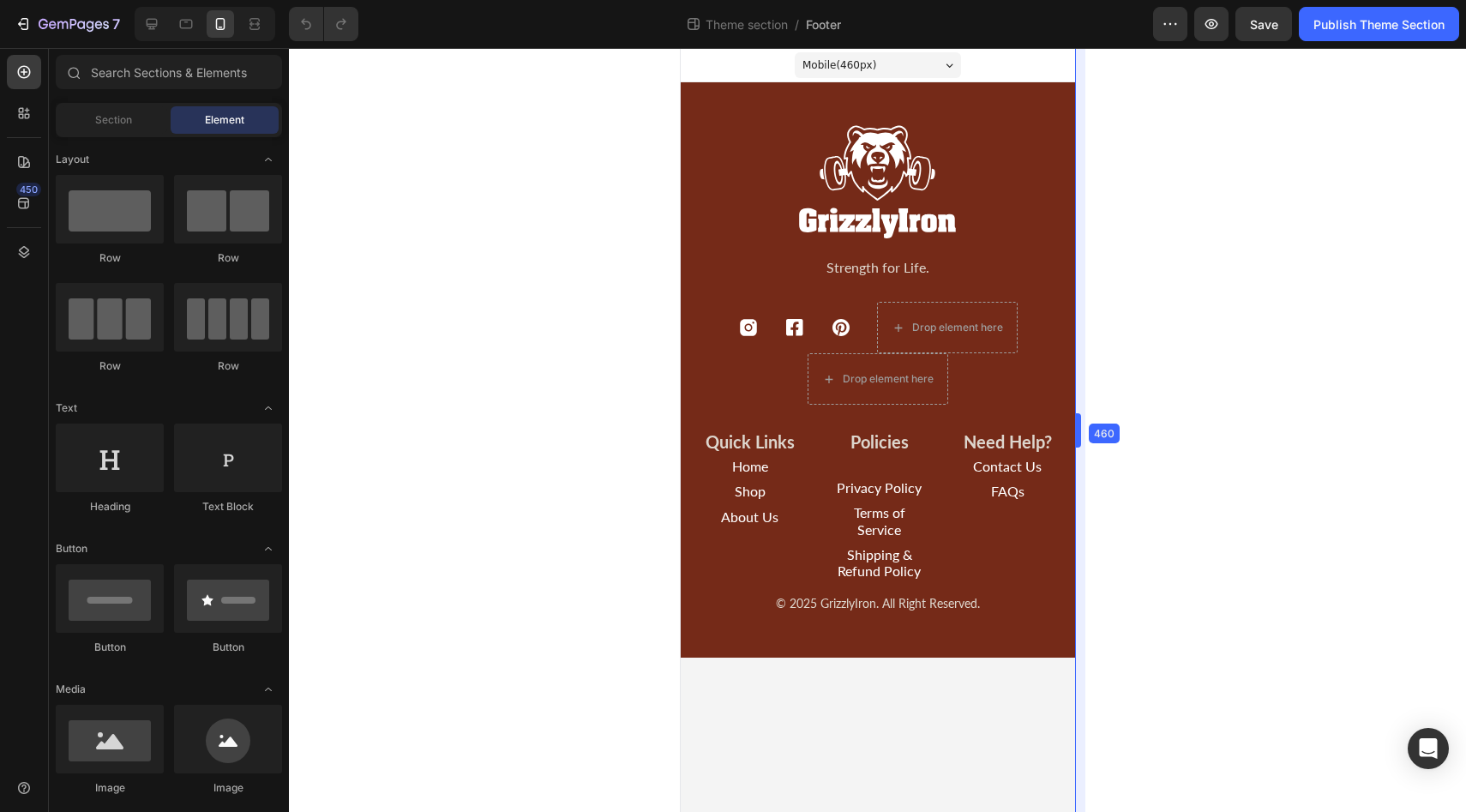
drag, startPoint x: 1066, startPoint y: 437, endPoint x: 1088, endPoint y: 273, distance: 165.5
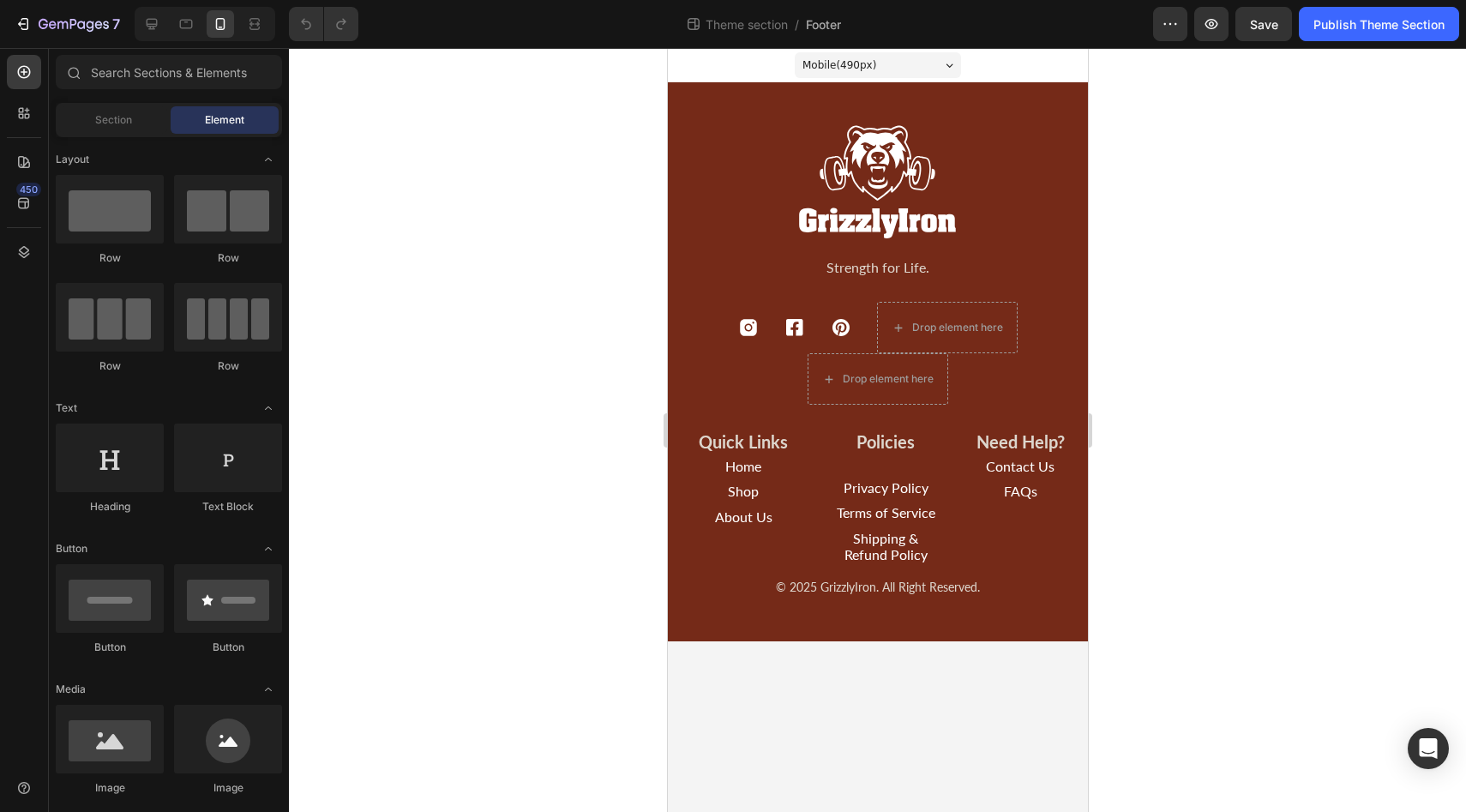
click at [913, 68] on div "Mobile ( 490 px)" at bounding box center [877, 65] width 167 height 25
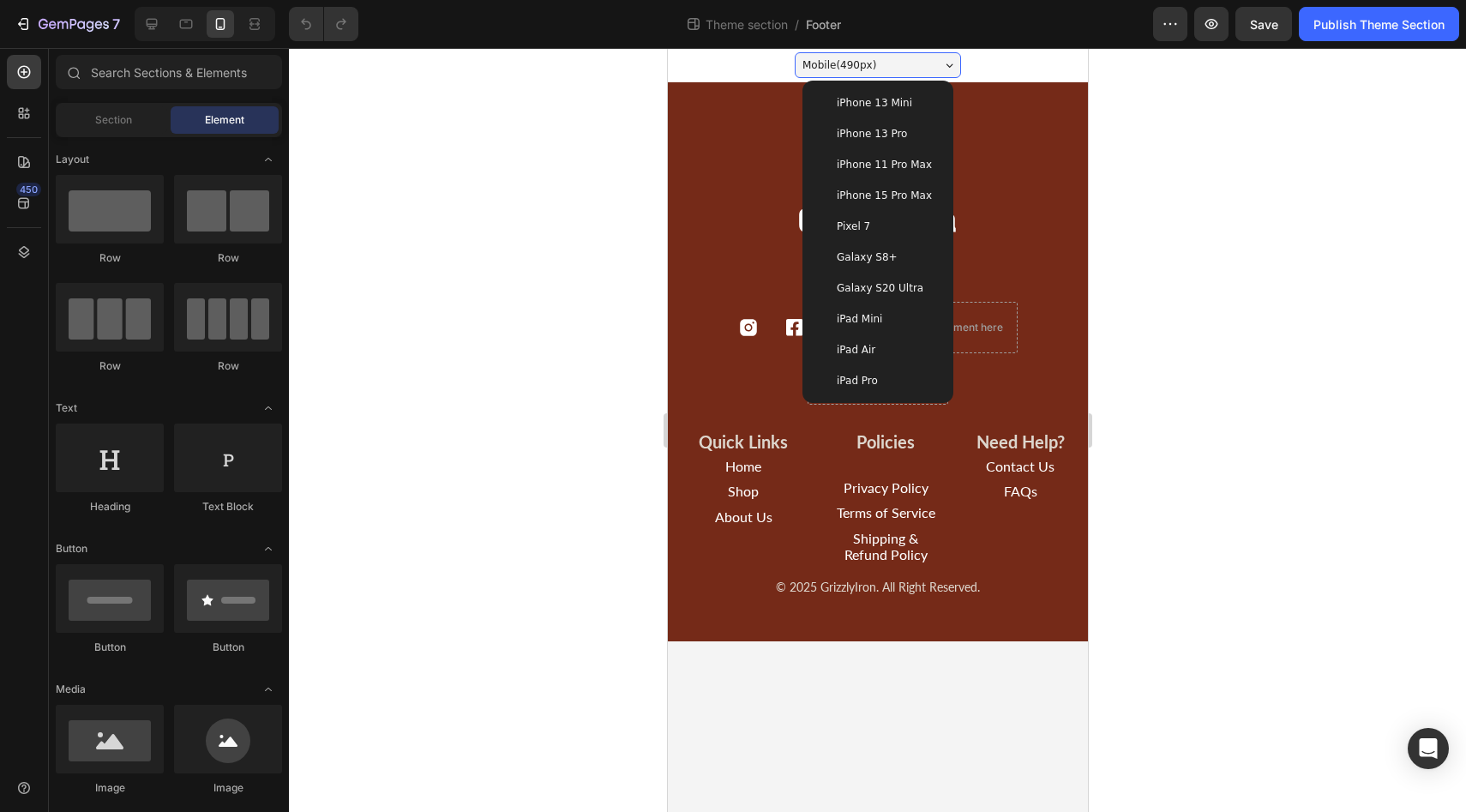
click at [868, 192] on span "iPhone 15 Pro Max" at bounding box center [883, 195] width 96 height 17
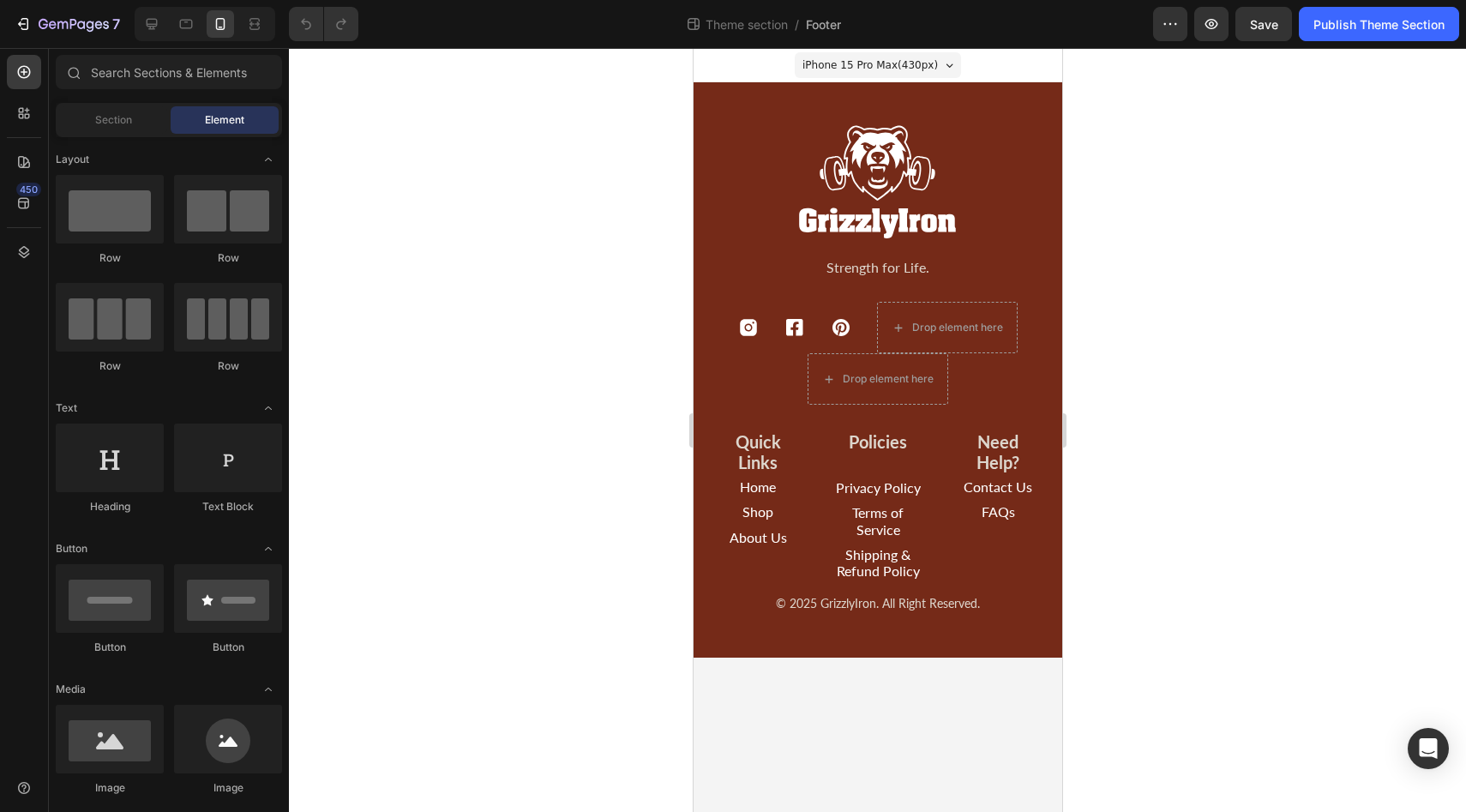
click at [1203, 268] on div at bounding box center [877, 429] width 1177 height 763
click at [1259, 30] on span "Save" at bounding box center [1264, 24] width 28 height 15
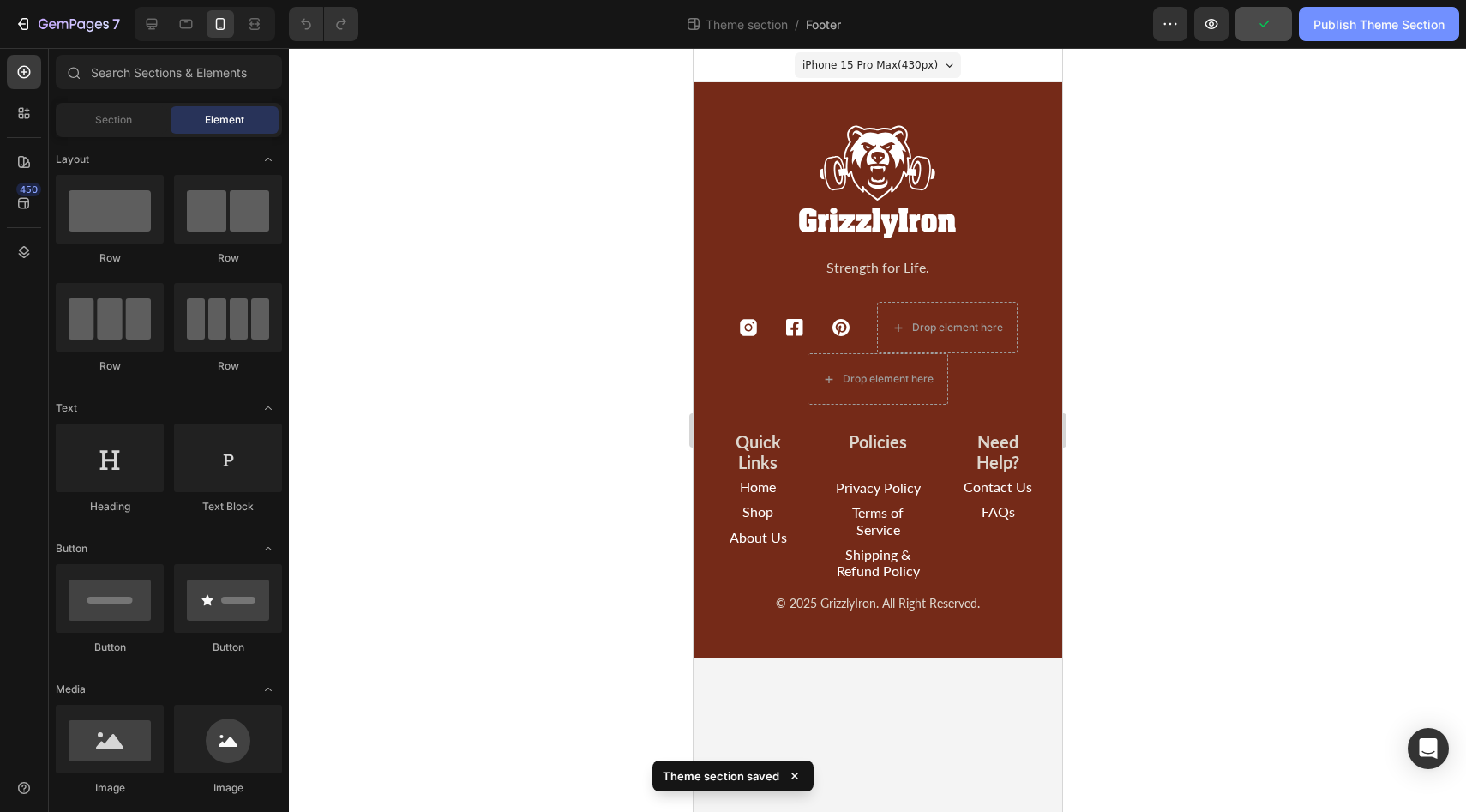
click at [1362, 22] on div "Publish Theme Section" at bounding box center [1379, 23] width 131 height 18
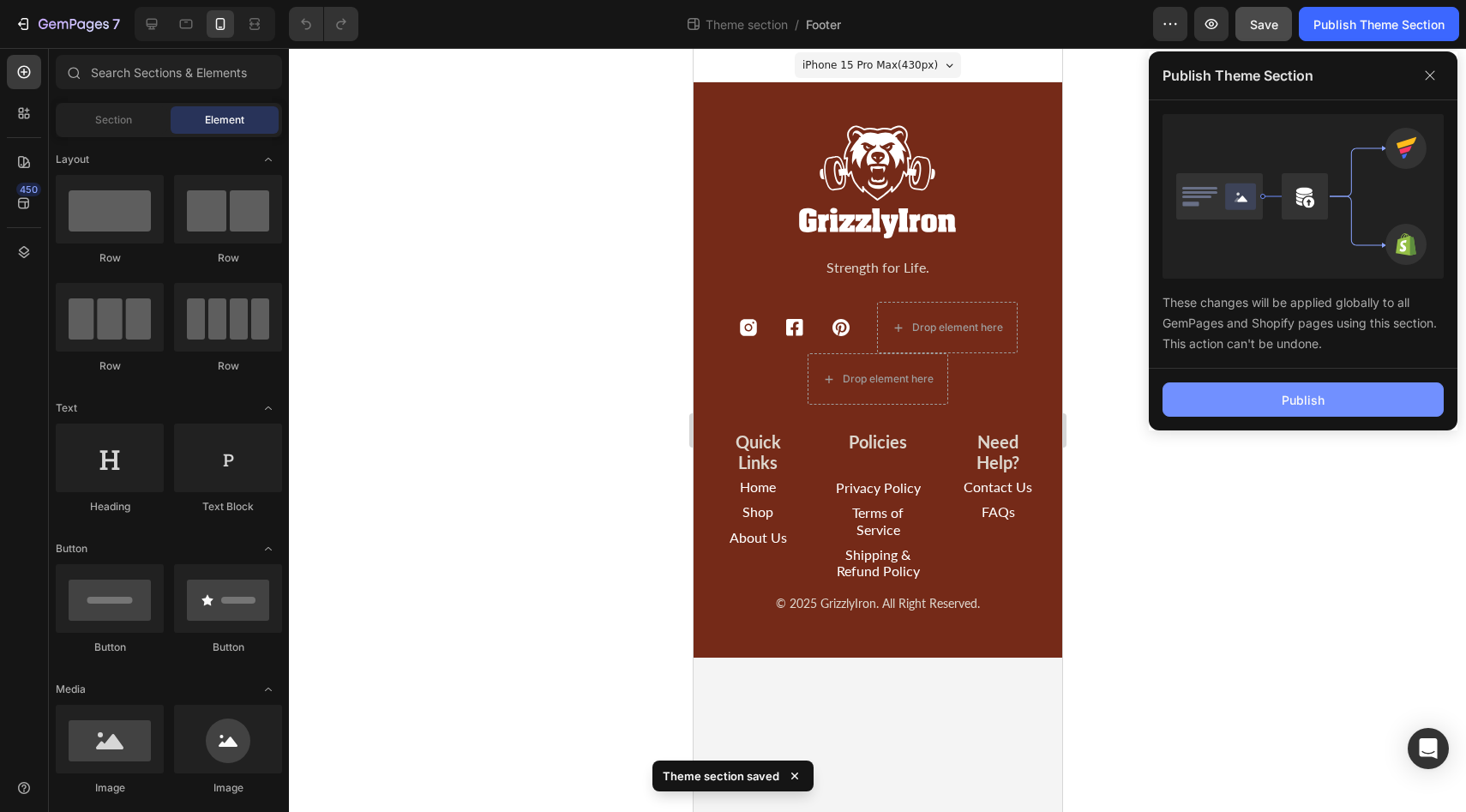
click at [1325, 398] on button "Publish" at bounding box center [1303, 399] width 281 height 35
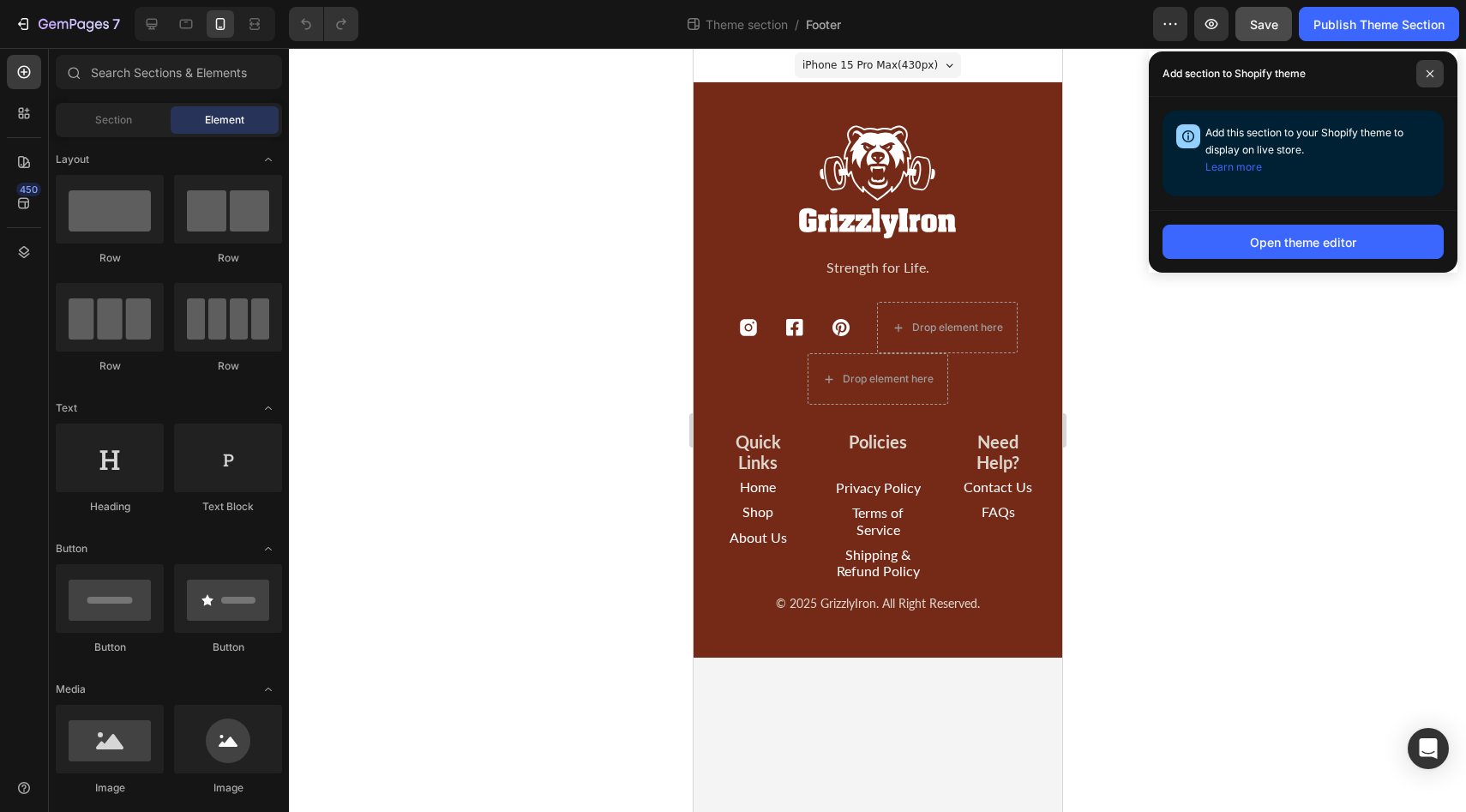
click at [1434, 76] on span at bounding box center [1429, 73] width 27 height 27
